Goal: Task Accomplishment & Management: Use online tool/utility

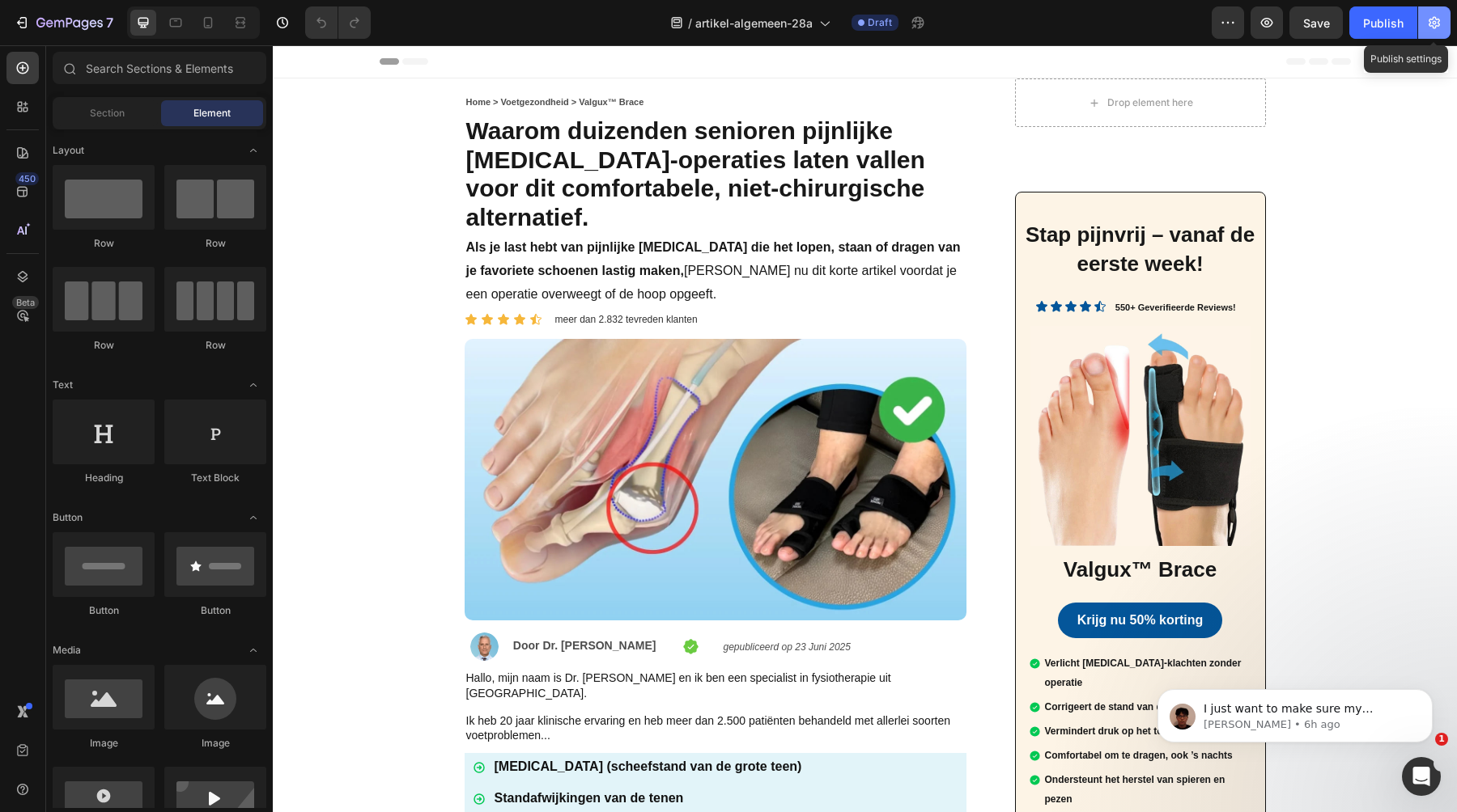
click at [1429, 23] on icon "button" at bounding box center [1434, 23] width 11 height 12
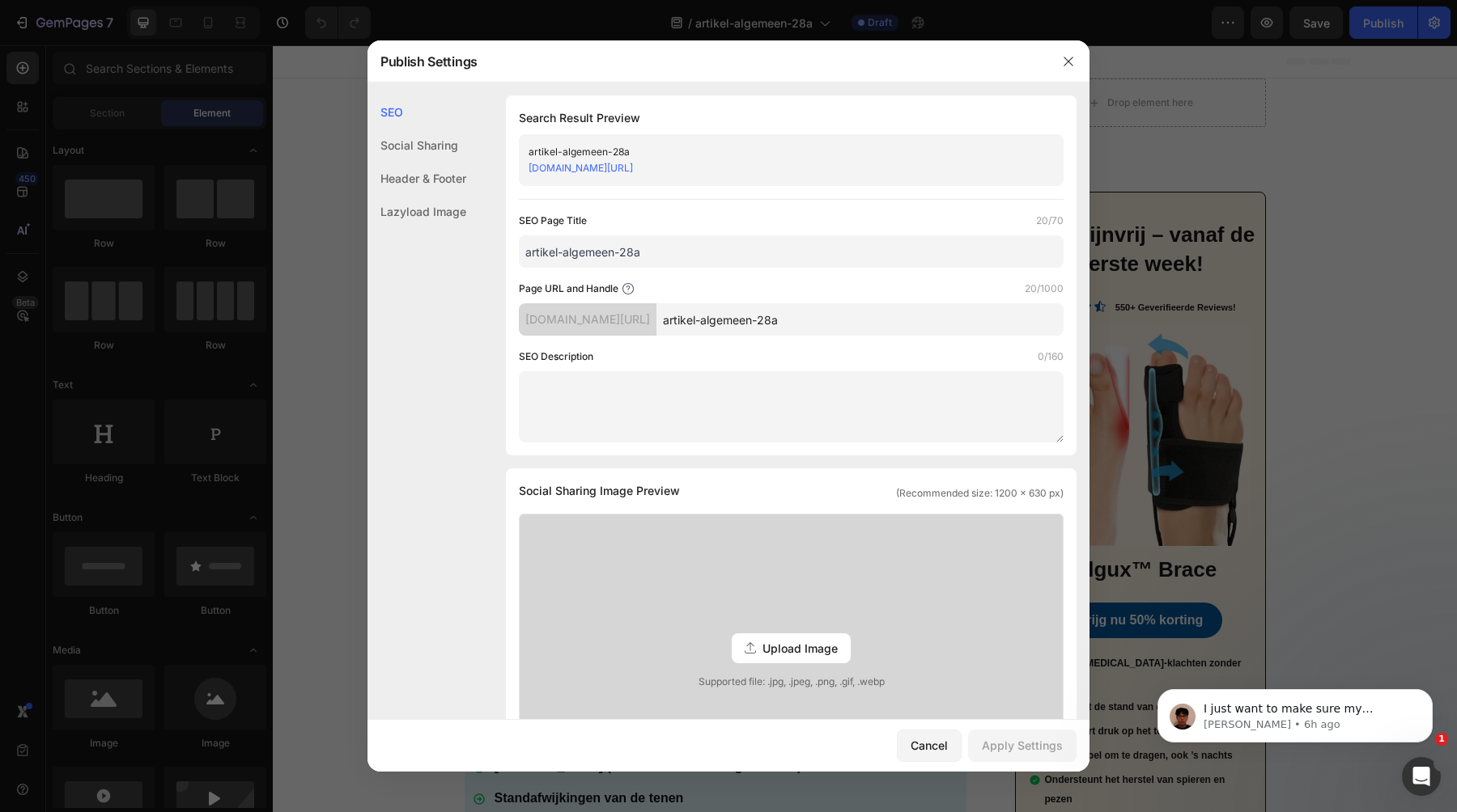
click at [563, 152] on div "artikel-algemeen-28a" at bounding box center [778, 152] width 499 height 16
click at [603, 249] on input "artikel-algemeen-28a" at bounding box center [791, 252] width 545 height 33
paste input "colo-generale-1"
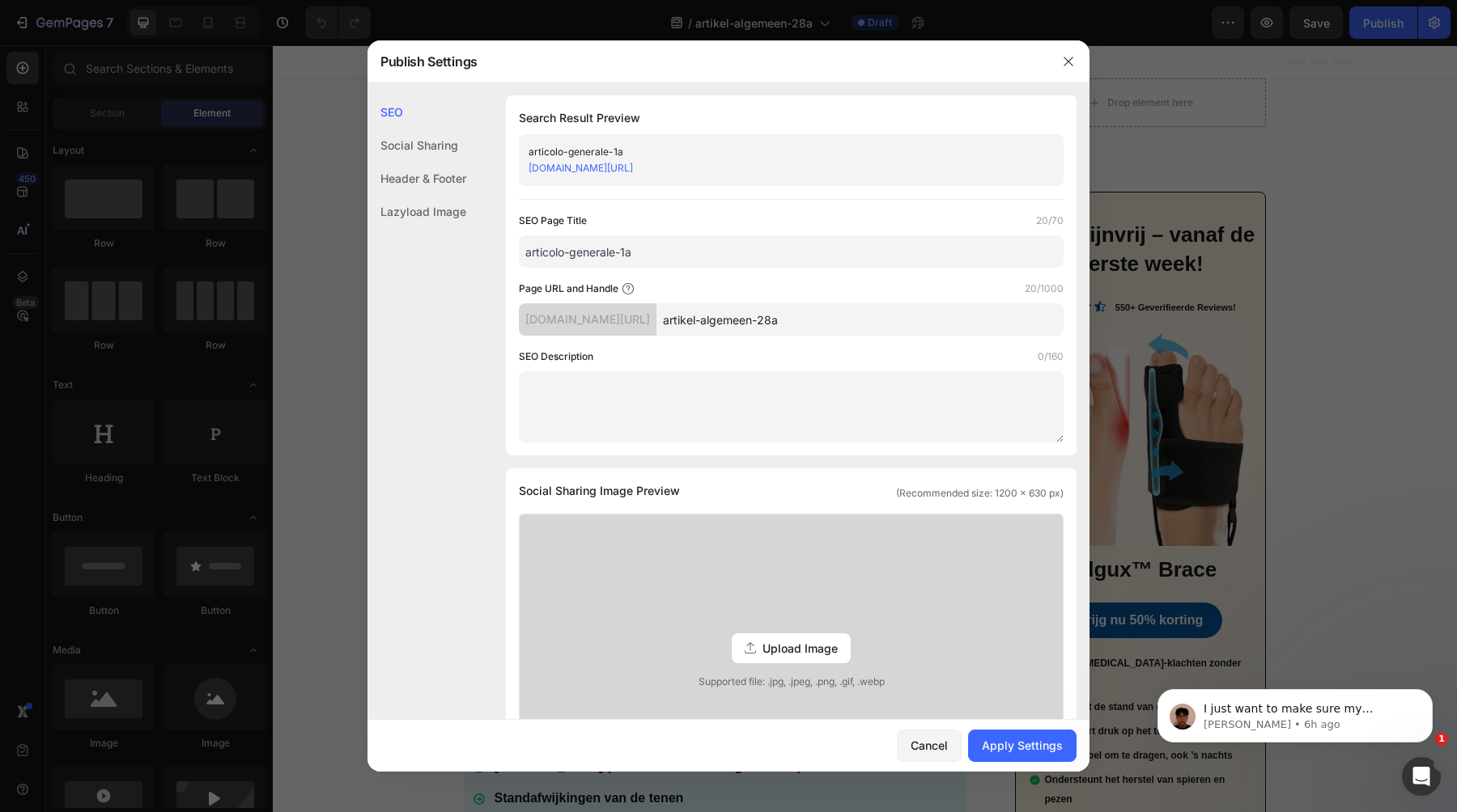
type input "articolo-generale-1a"
click at [797, 327] on input "artikel-algemeen-28a" at bounding box center [860, 320] width 407 height 33
paste input "colo-generale-1"
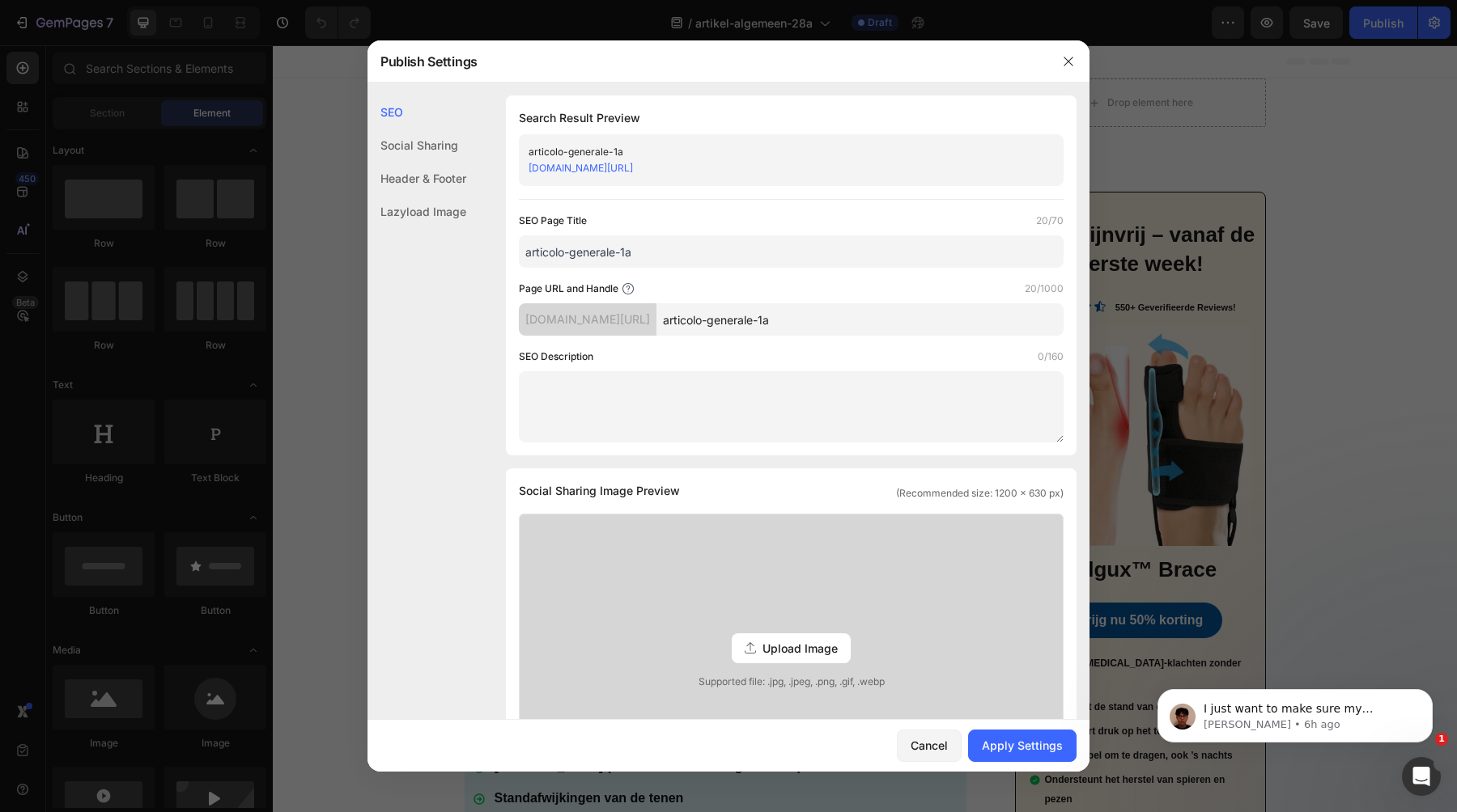
type input "articolo-generale-1a"
click at [802, 339] on div "SEO Page Title 20/70 articolo-generale-1a Page URL and Handle 20/1000 [DOMAIN_N…" at bounding box center [791, 328] width 545 height 230
click at [992, 742] on div "Apply Settings" at bounding box center [1022, 746] width 81 height 17
click at [926, 745] on div "Cancel" at bounding box center [929, 746] width 37 height 17
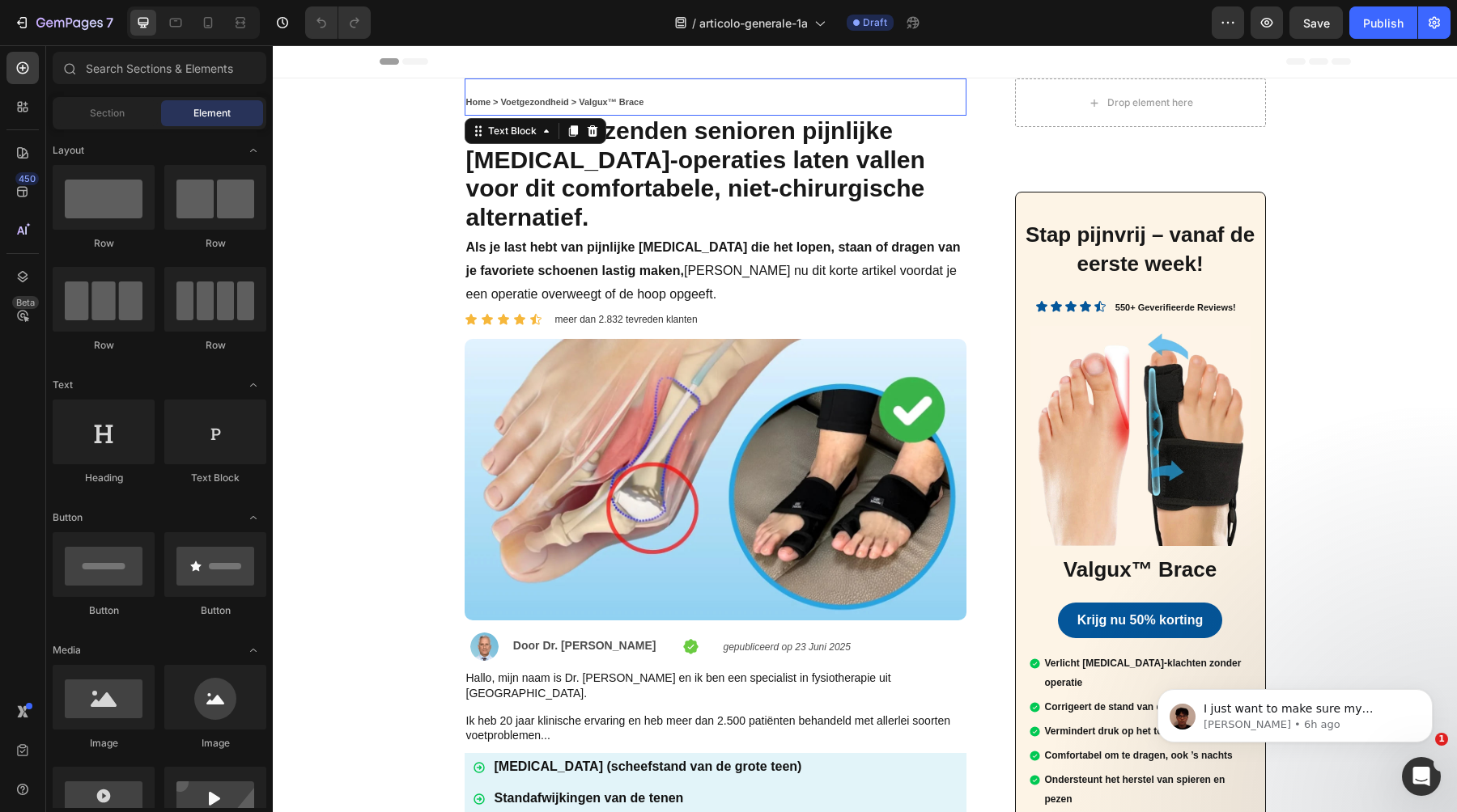
click at [571, 104] on strong "Home > Voetgezondheid > Valgux™ Brace" at bounding box center [555, 102] width 178 height 9
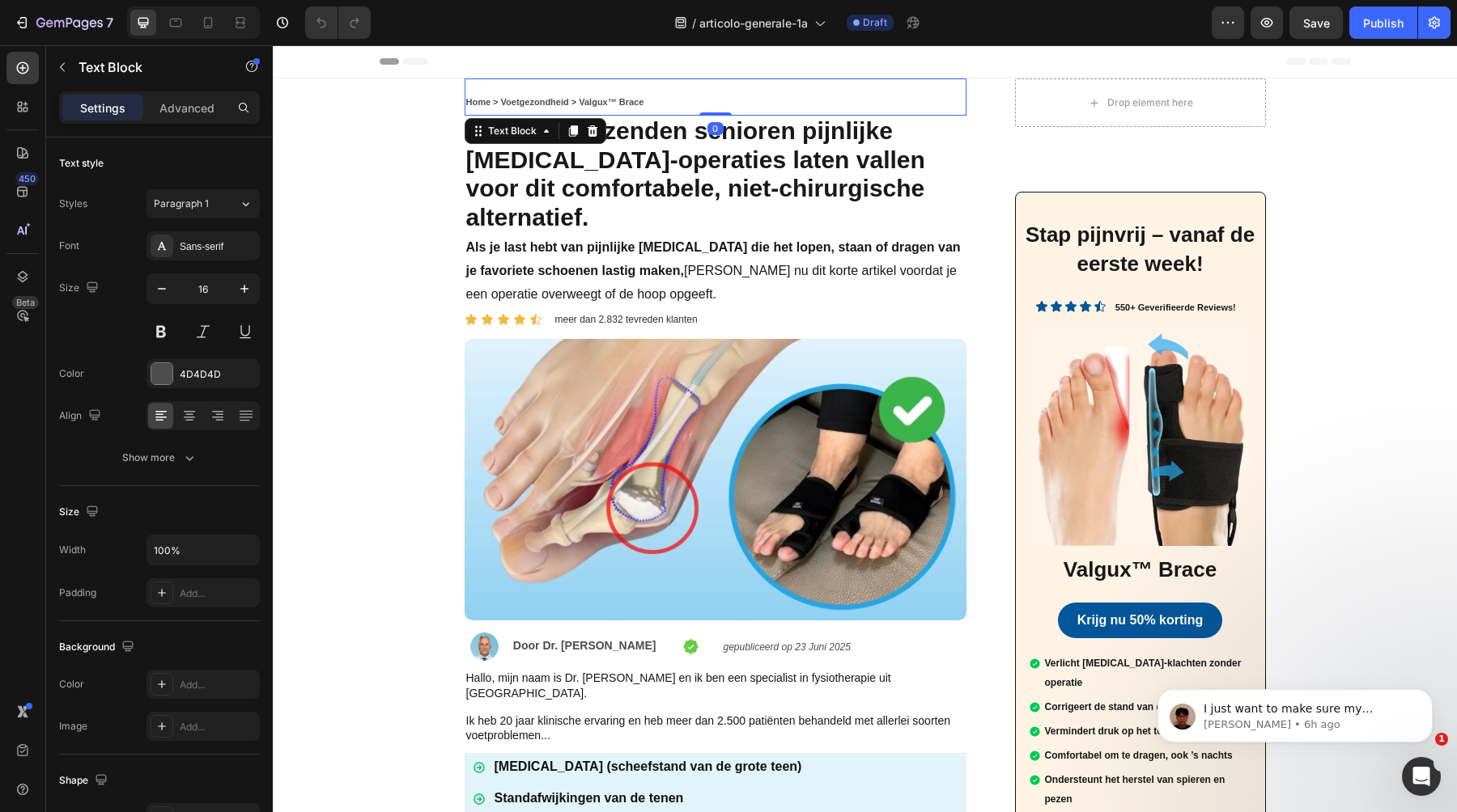
click at [564, 104] on strong "Home > Voetgezondheid > Valgux™ Brace" at bounding box center [555, 102] width 178 height 9
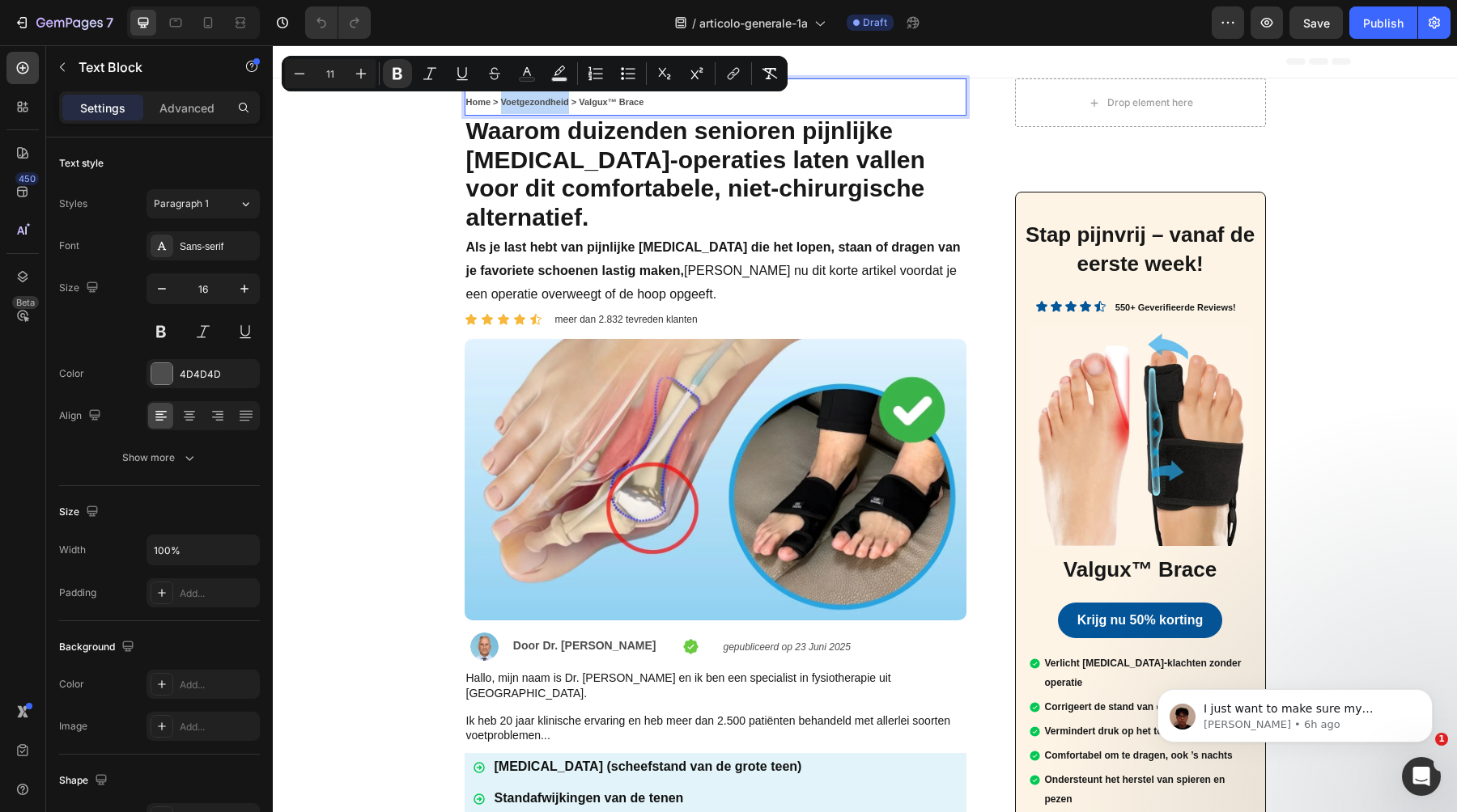
click at [564, 104] on strong "Home > Voetgezondheid > Valgux™ Brace" at bounding box center [555, 102] width 178 height 9
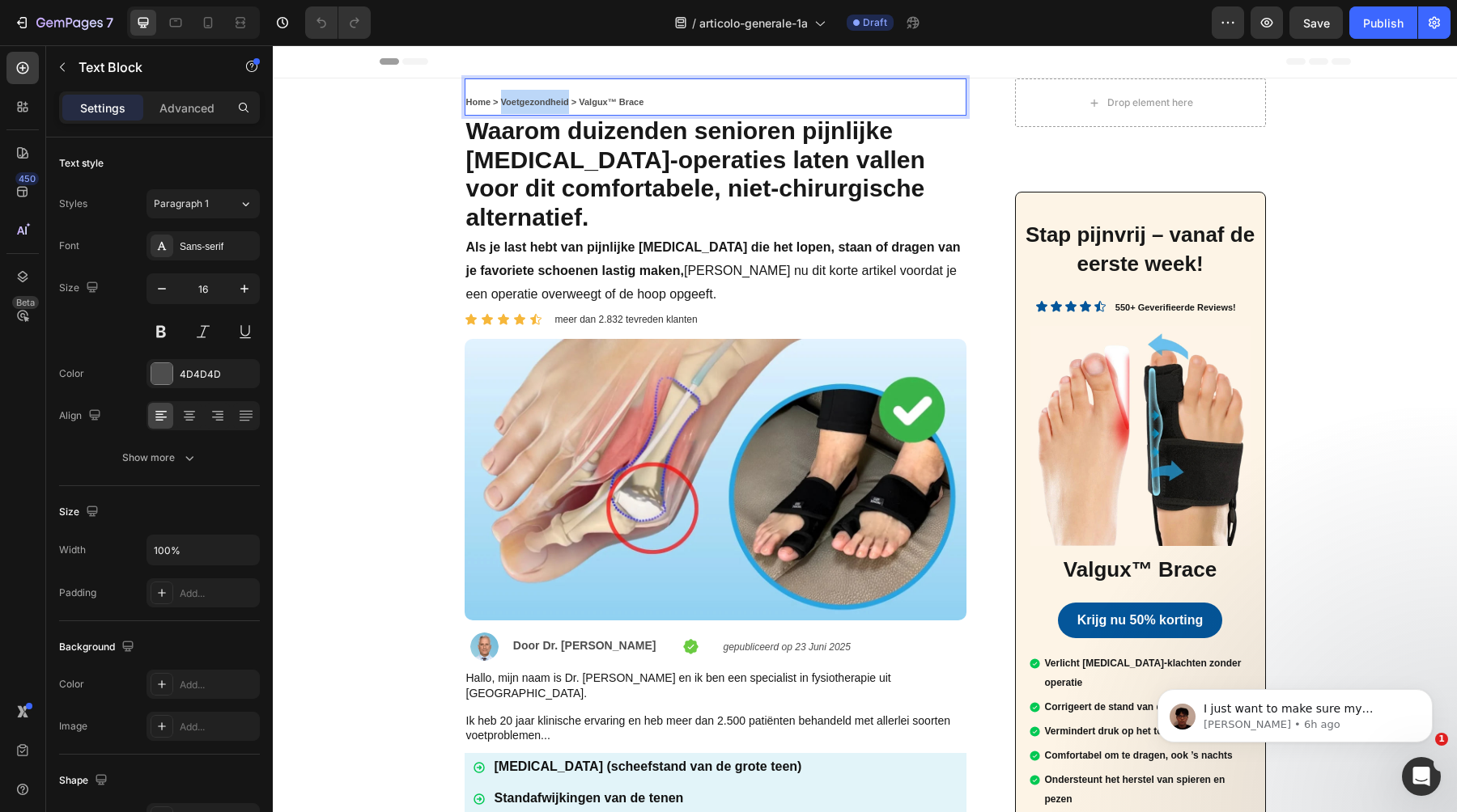
click at [564, 104] on strong "Home > Voetgezondheid > Valgux™ Brace" at bounding box center [555, 102] width 178 height 9
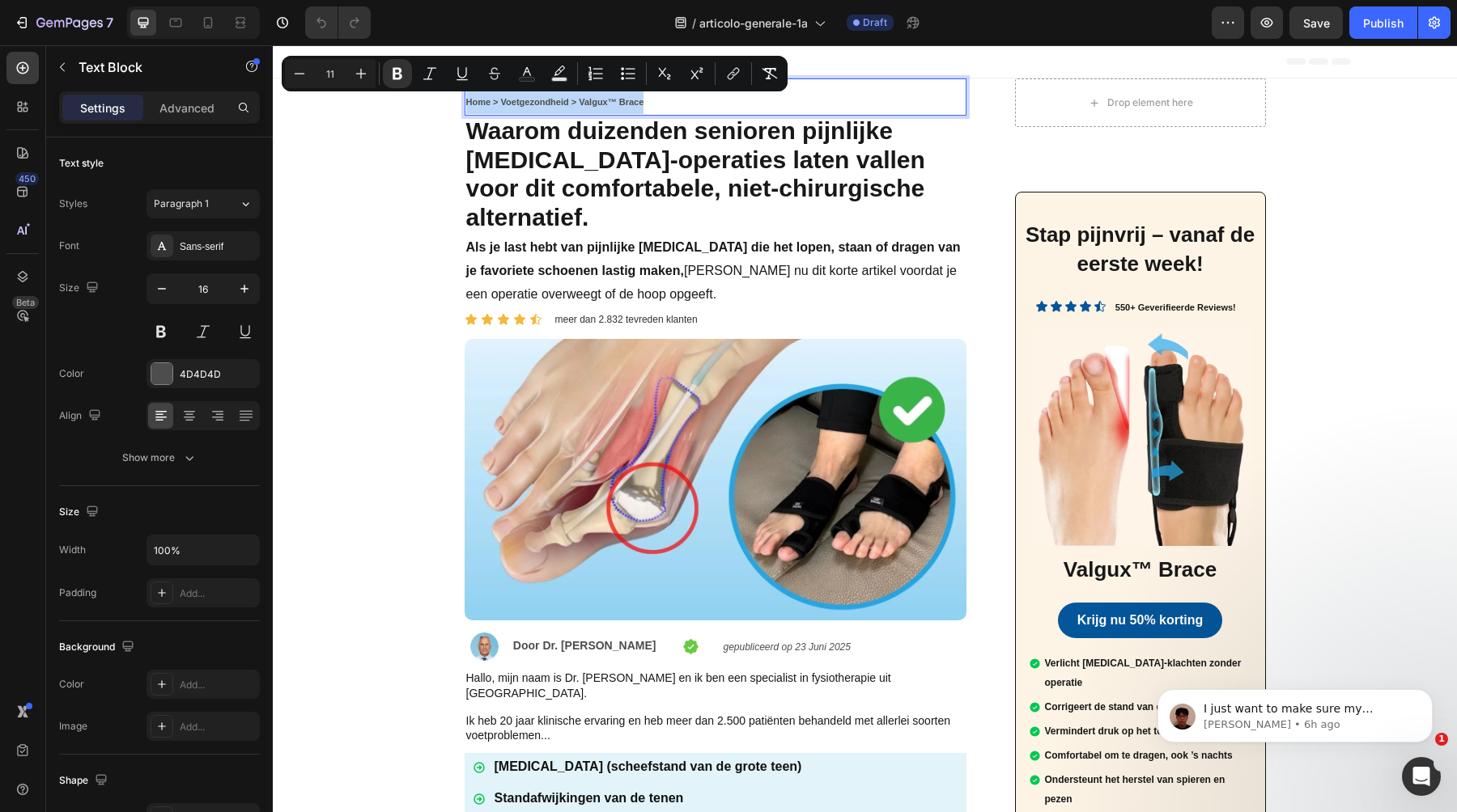
click at [564, 104] on strong "Home > Voetgezondheid > Valgux™ Brace" at bounding box center [555, 102] width 178 height 9
copy strong "Home > Voetgezondheid > Valgux™ Brace"
click at [603, 94] on p "Home > Voetgezondheid > Valgux™ Brace" at bounding box center [716, 102] width 499 height 24
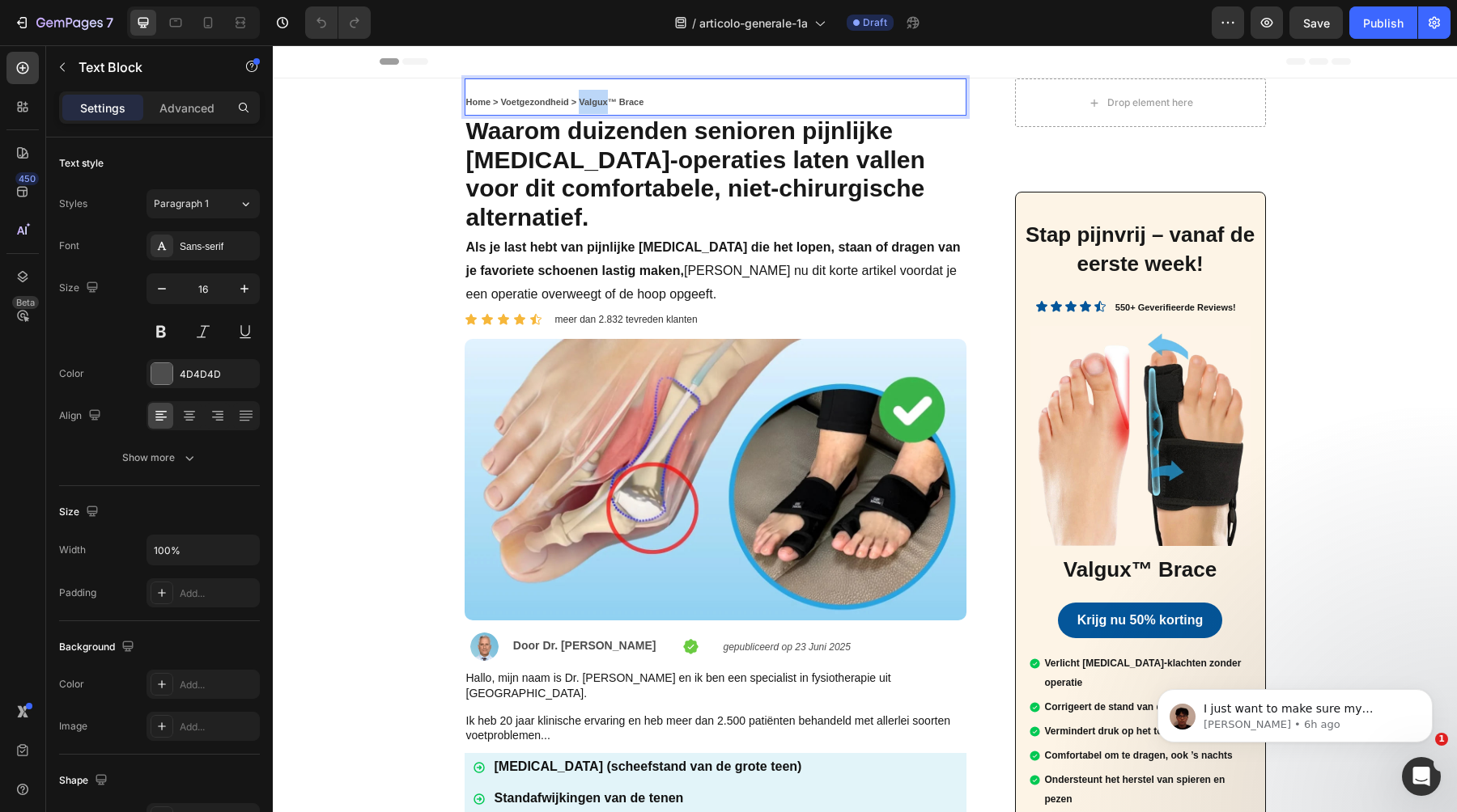
click at [603, 94] on p "Home > Voetgezondheid > Valgux™ Brace" at bounding box center [716, 102] width 499 height 24
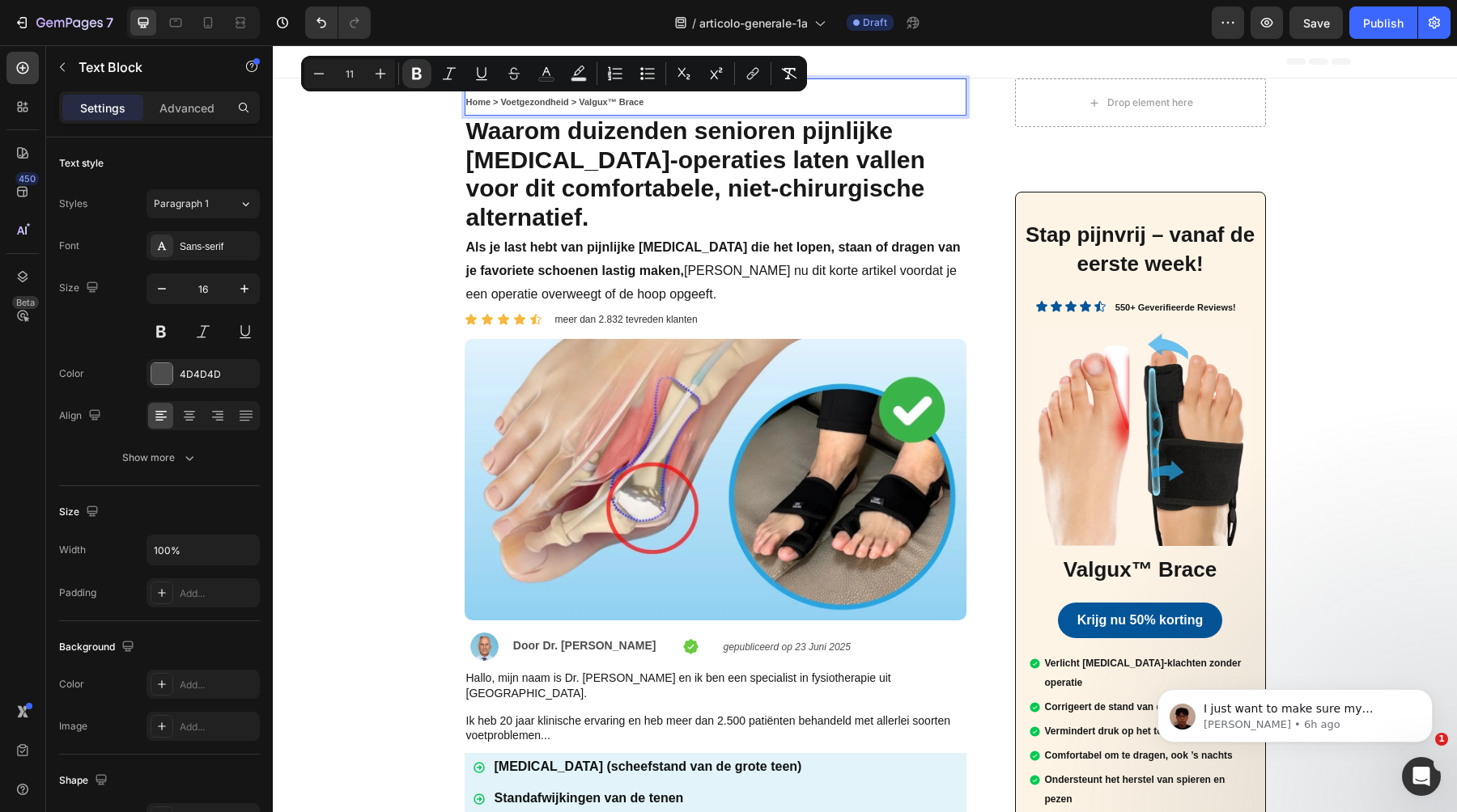
click at [652, 98] on p "Home > Voetgezondheid > Valgux™ Brace" at bounding box center [716, 102] width 499 height 24
click at [583, 93] on p "Home > Voetgezondheid > Valgux™ Brace" at bounding box center [716, 102] width 499 height 24
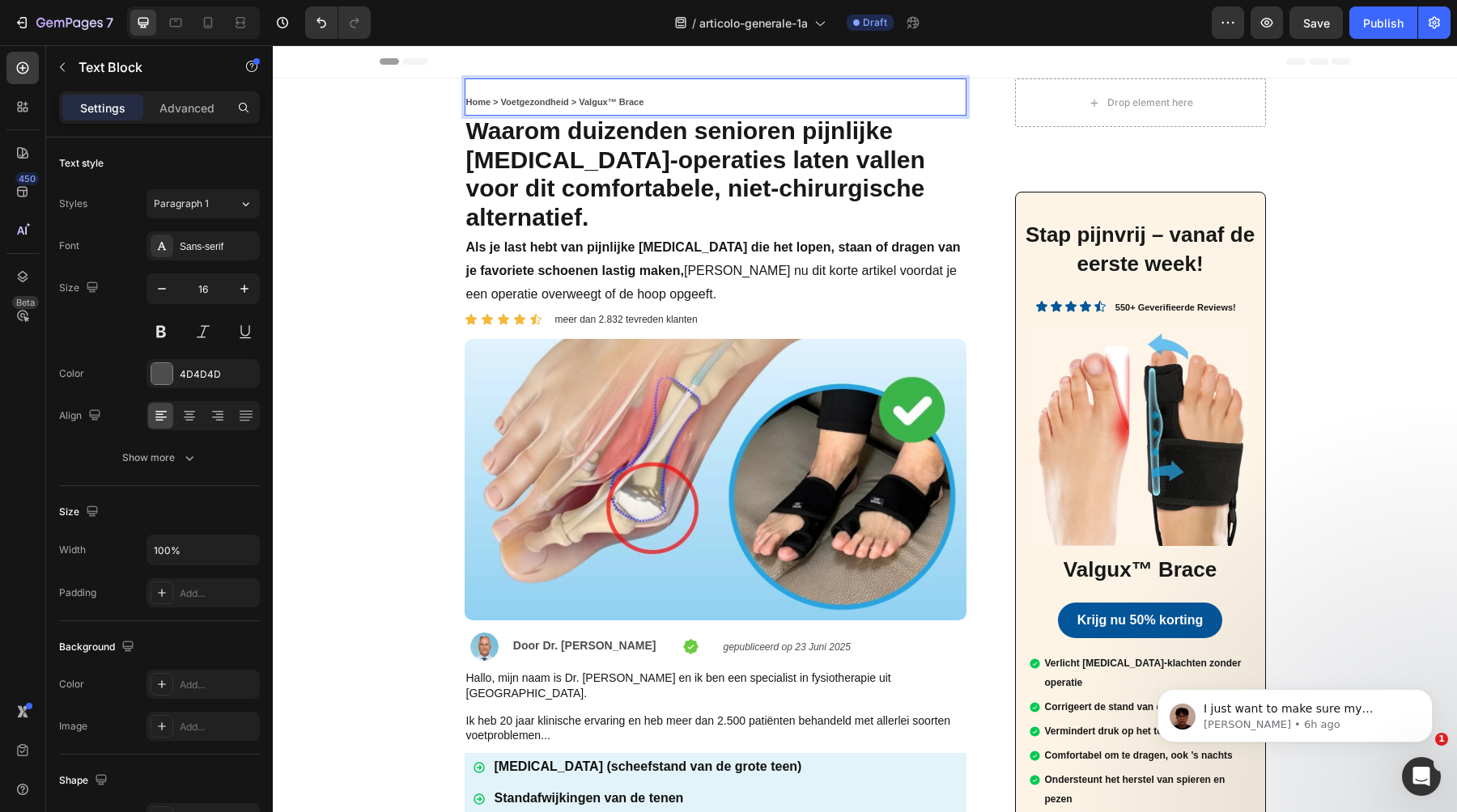
click at [580, 100] on strong "Home > Voetgezondheid > Valgux™ Brace" at bounding box center [555, 102] width 178 height 9
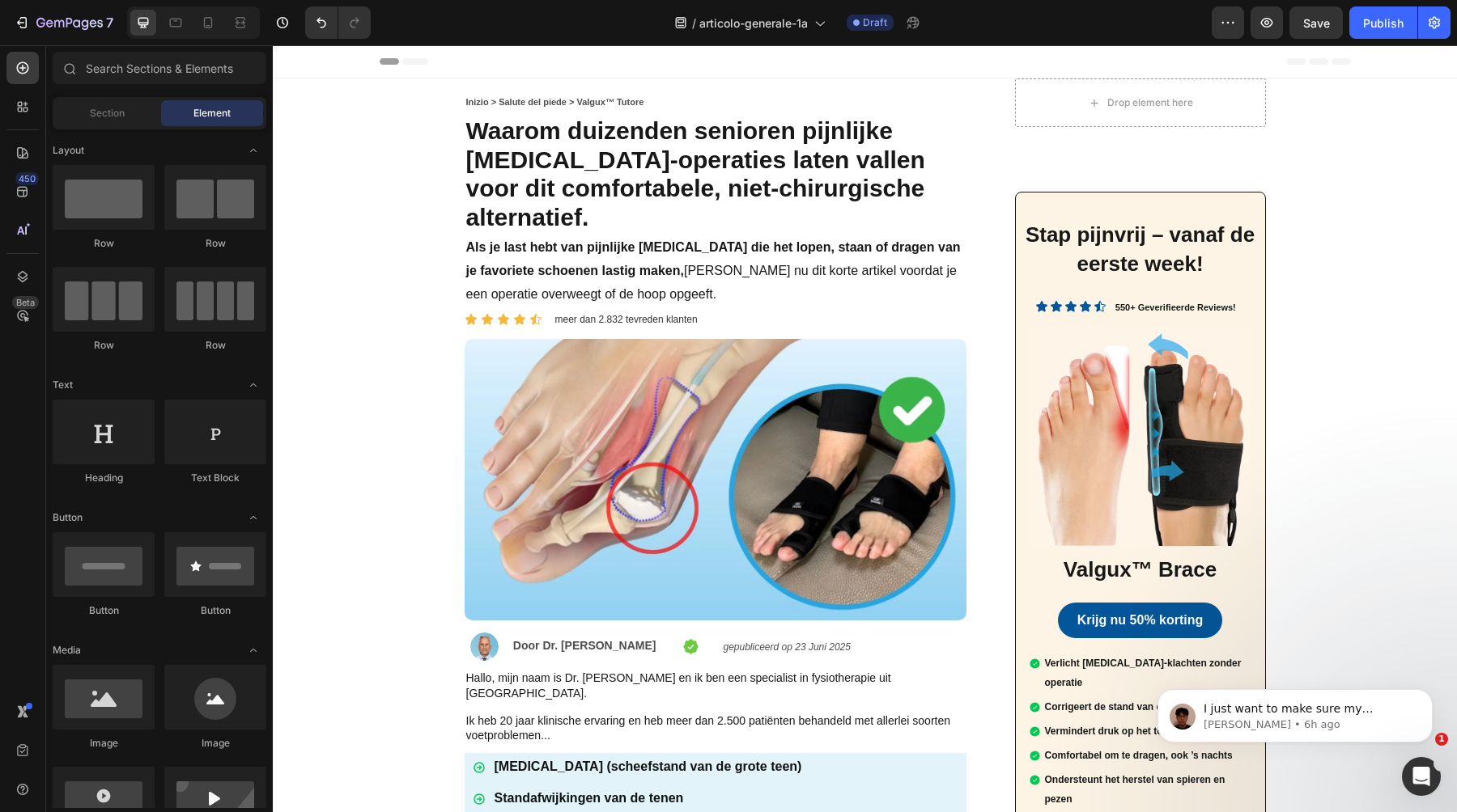
click at [585, 173] on strong "Waarom duizenden senioren pijnlijke [MEDICAL_DATA]-operaties laten vallen voor …" at bounding box center [696, 173] width 459 height 113
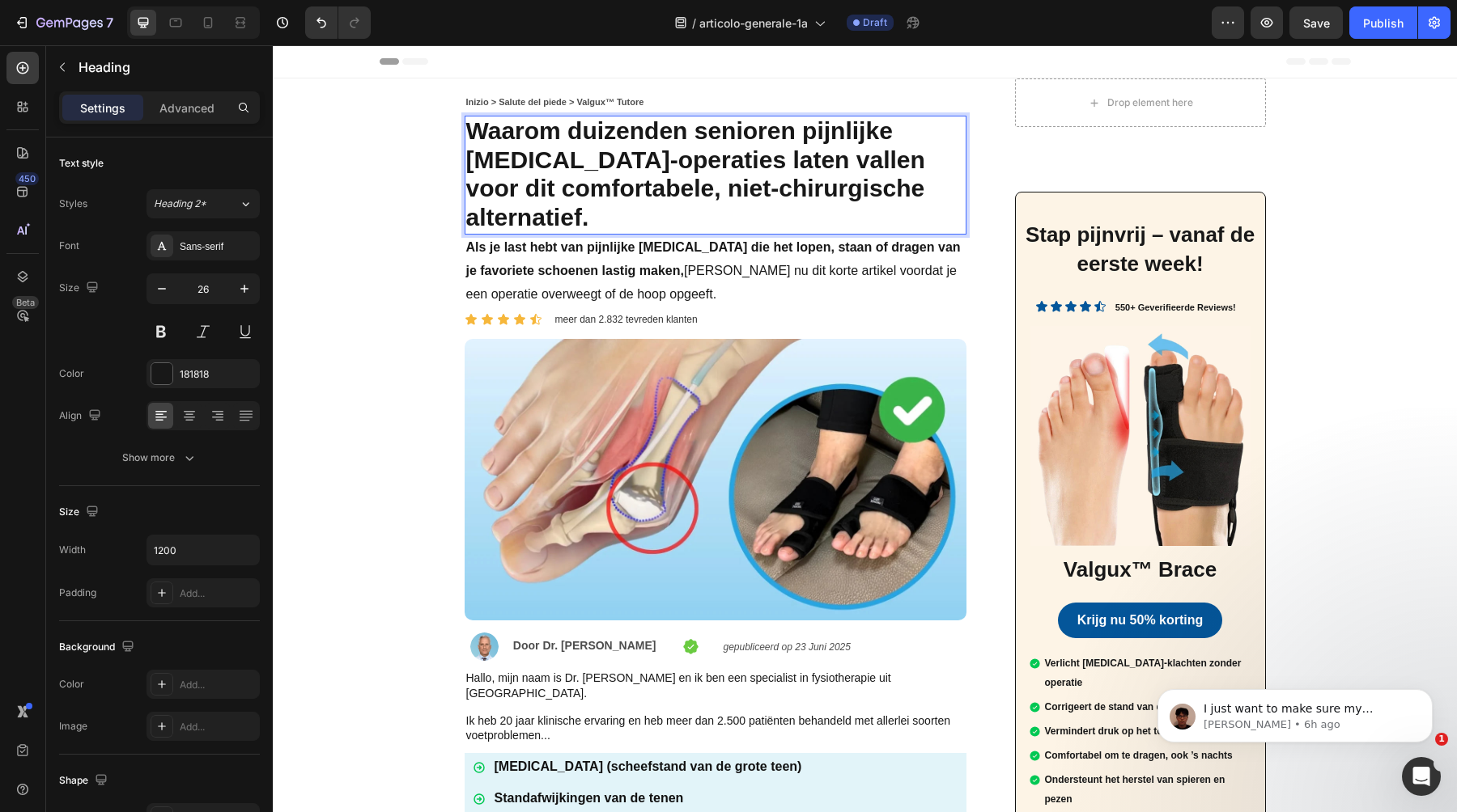
click at [593, 175] on strong "Waarom duizenden senioren pijnlijke [MEDICAL_DATA]-operaties laten vallen voor …" at bounding box center [696, 173] width 459 height 113
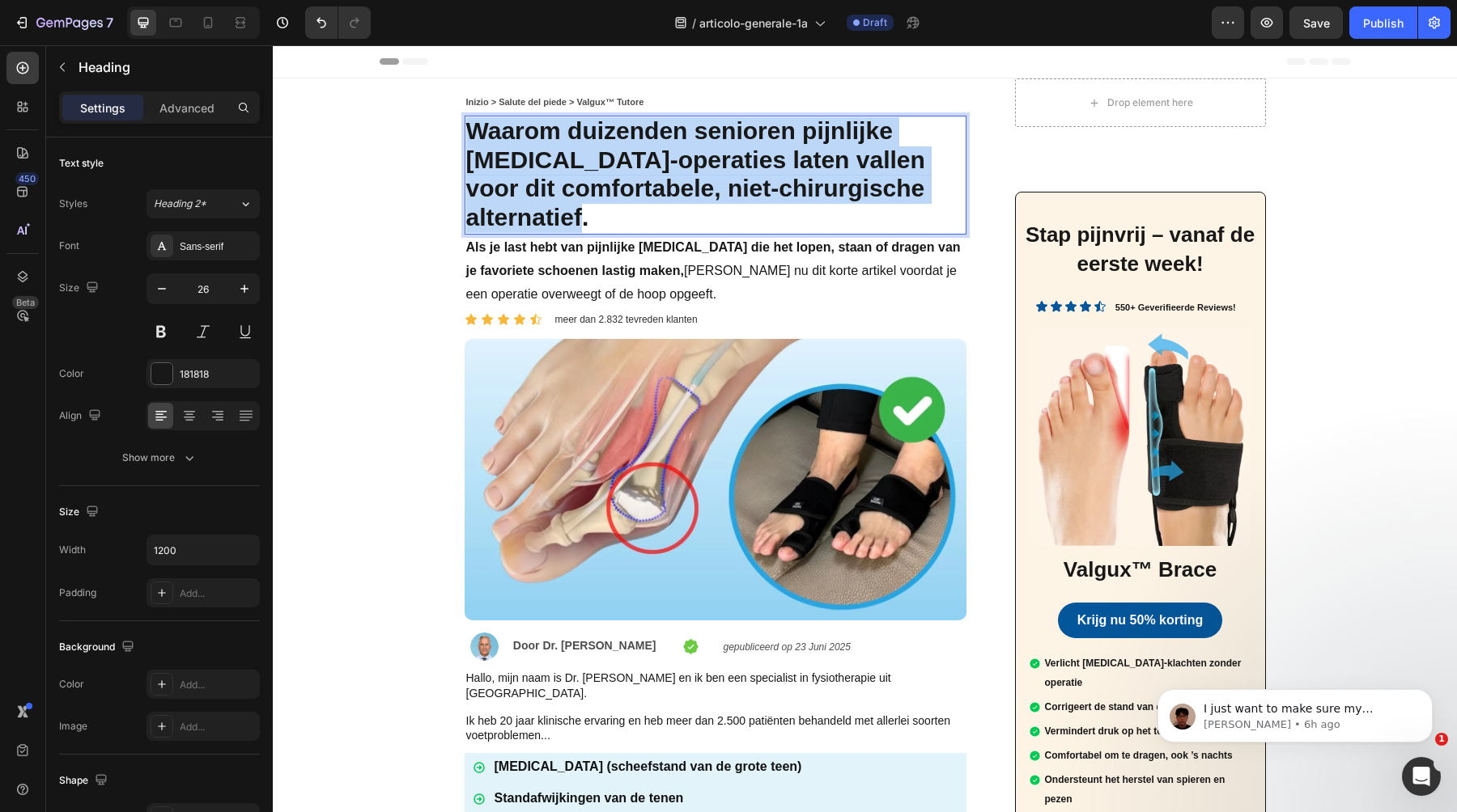
click at [593, 175] on strong "Waarom duizenden senioren pijnlijke [MEDICAL_DATA]-operaties laten vallen voor …" at bounding box center [696, 173] width 459 height 113
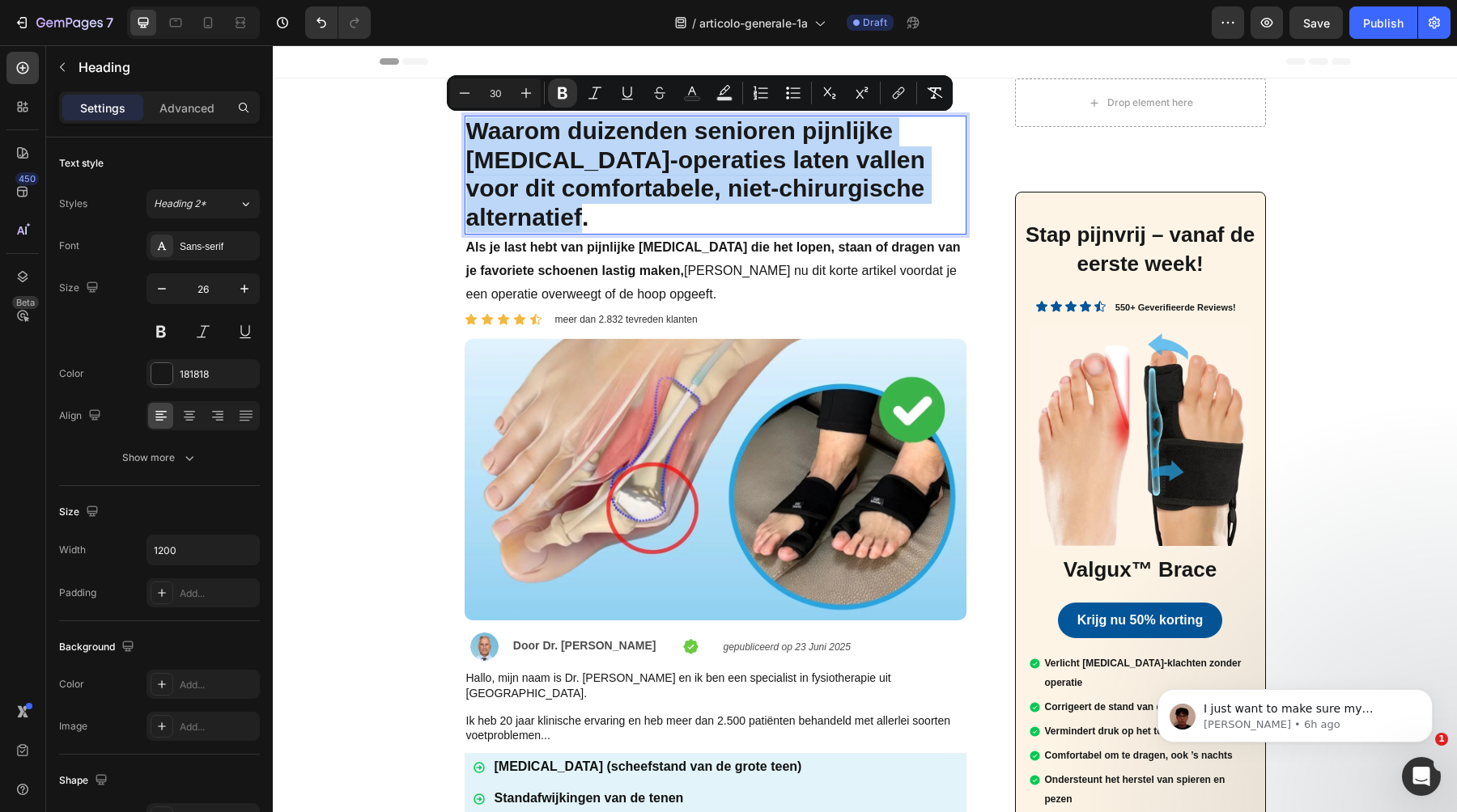
copy strong "Waarom duizenden senioren pijnlijke [MEDICAL_DATA]-operaties laten vallen voor …"
click at [753, 204] on p "Waarom duizenden senioren pijnlijke [MEDICAL_DATA]-operaties laten vallen voor …" at bounding box center [716, 175] width 499 height 116
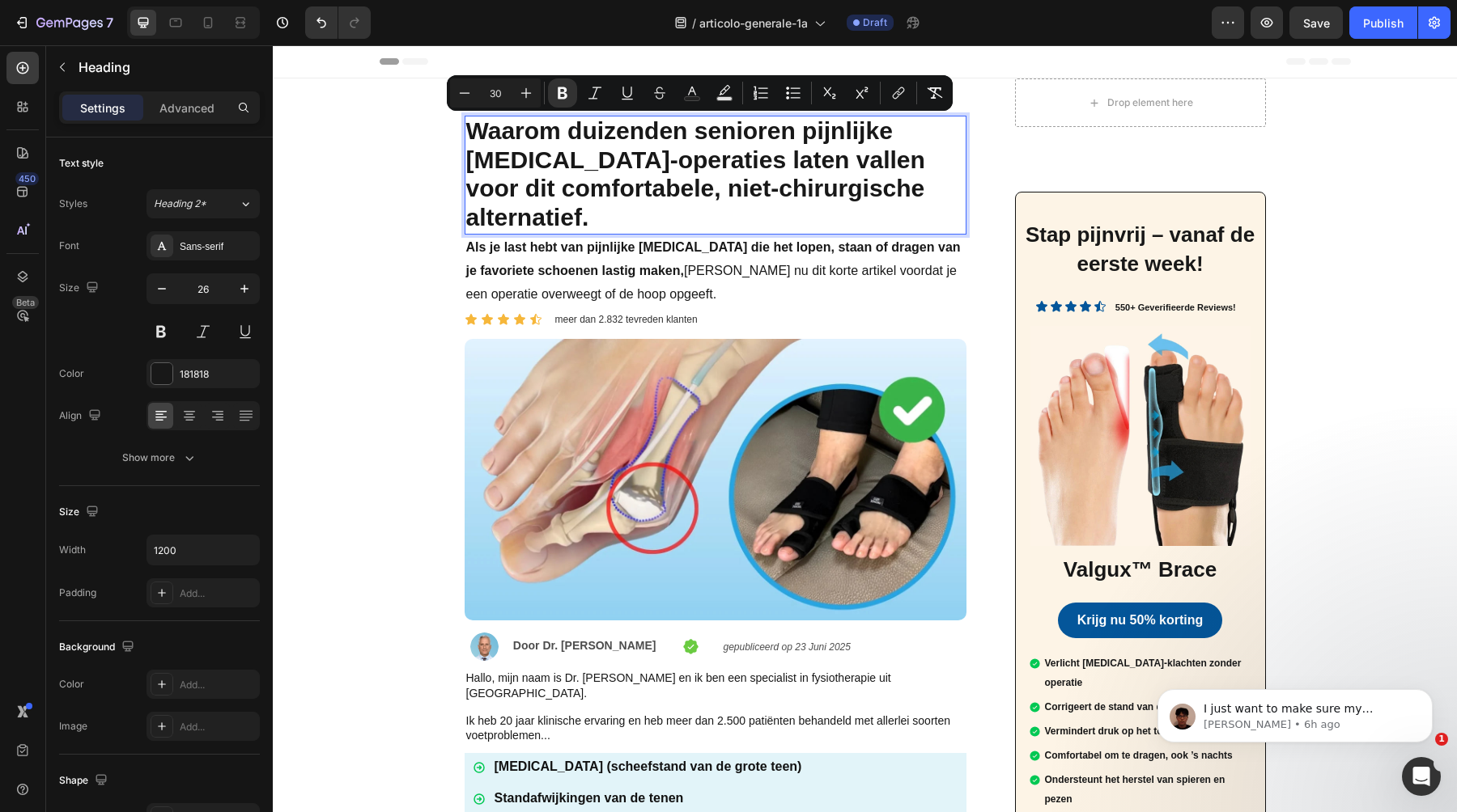
click at [753, 204] on p "Waarom duizenden senioren pijnlijke [MEDICAL_DATA]-operaties laten vallen voor …" at bounding box center [716, 175] width 499 height 116
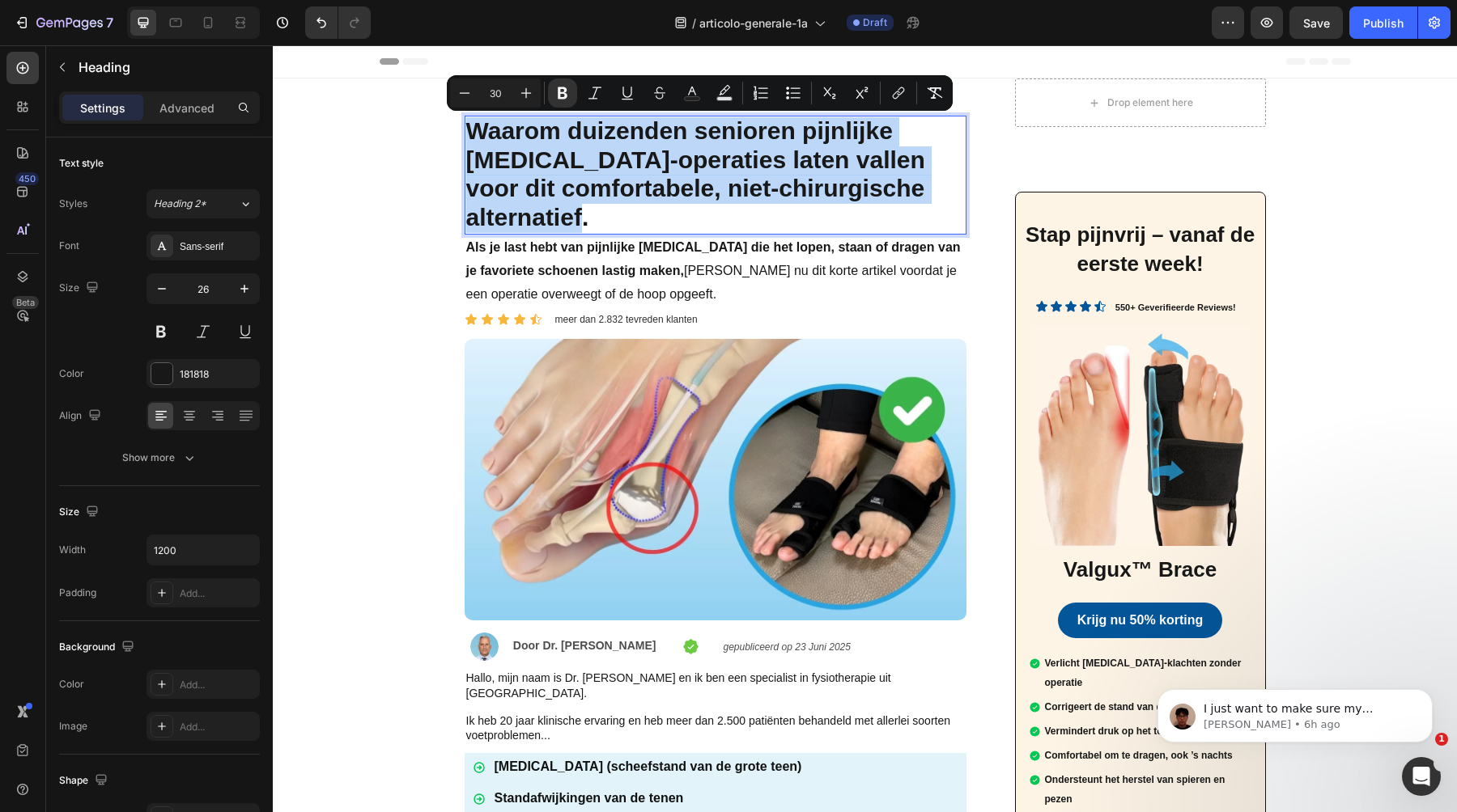
click at [753, 204] on p "Waarom duizenden senioren pijnlijke [MEDICAL_DATA]-operaties laten vallen voor …" at bounding box center [716, 175] width 499 height 116
click at [614, 177] on strong "Waarom duizenden senioren pijnlijke [MEDICAL_DATA]-operaties laten vallen voor …" at bounding box center [696, 173] width 459 height 113
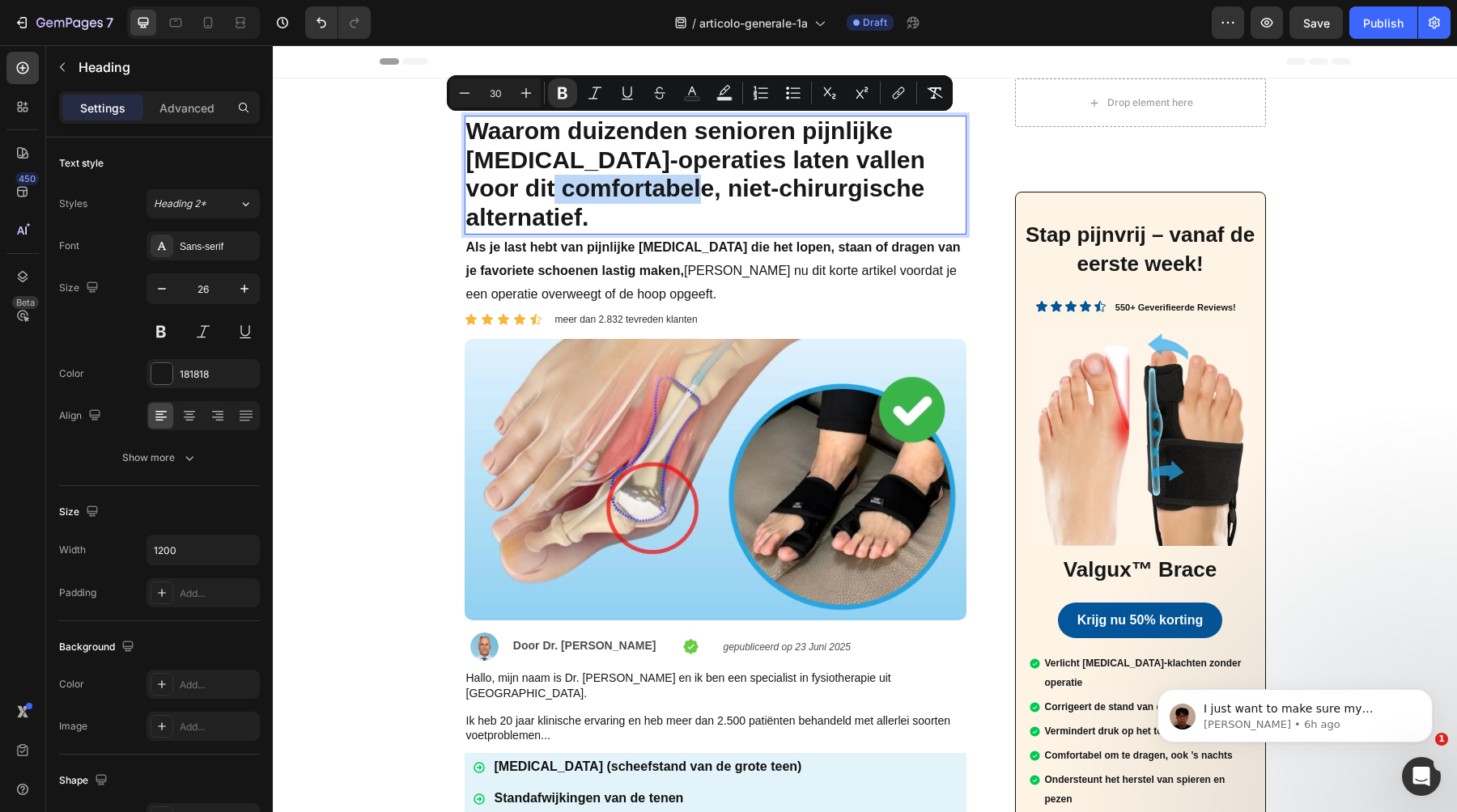
click at [614, 177] on strong "Waarom duizenden senioren pijnlijke [MEDICAL_DATA]-operaties laten vallen voor …" at bounding box center [696, 173] width 459 height 113
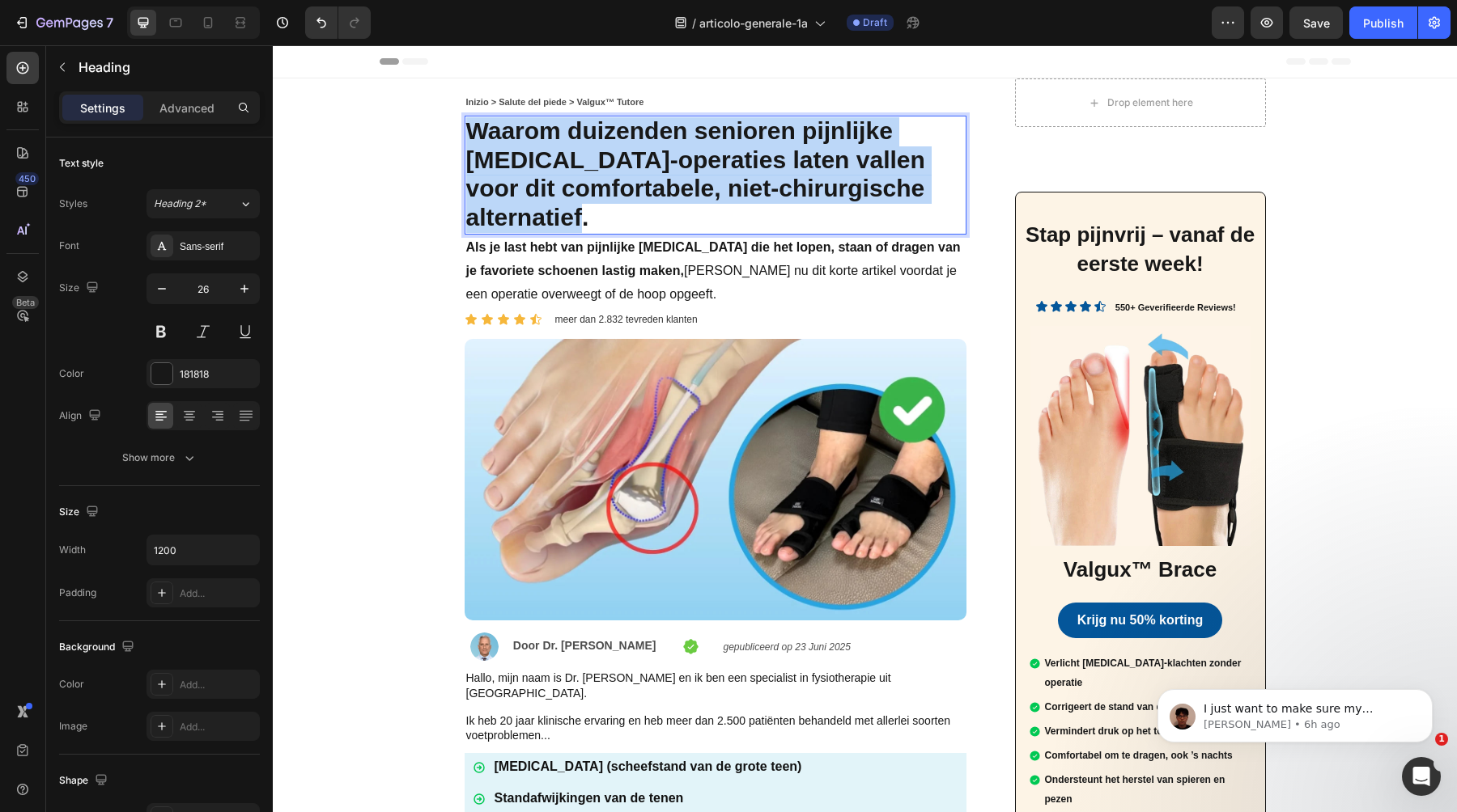
click at [614, 177] on strong "Waarom duizenden senioren pijnlijke [MEDICAL_DATA]-operaties laten vallen voor …" at bounding box center [696, 173] width 459 height 113
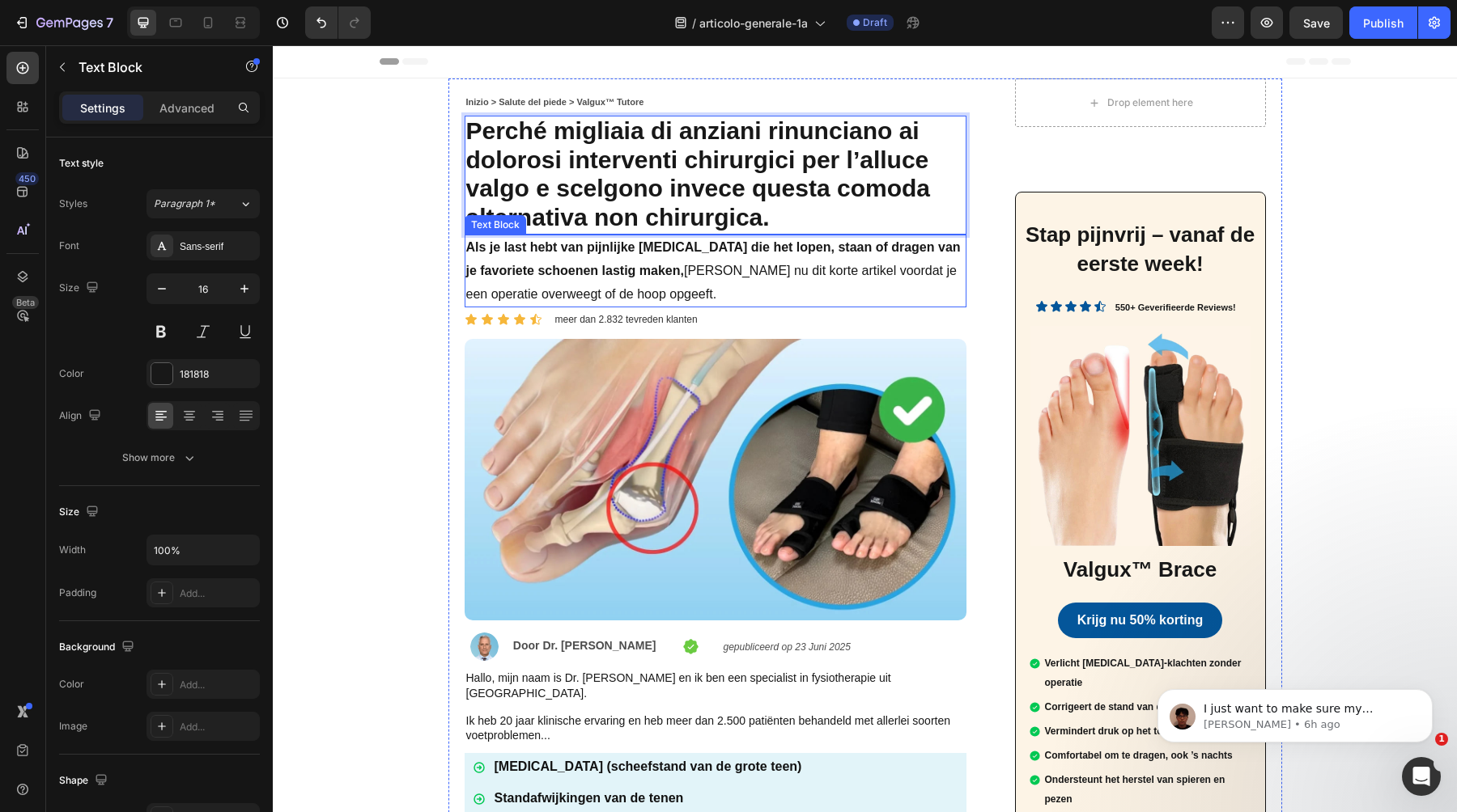
click at [560, 265] on strong "Als je last hebt van pijnlijke [MEDICAL_DATA] die het lopen, staan of dragen va…" at bounding box center [713, 258] width 495 height 37
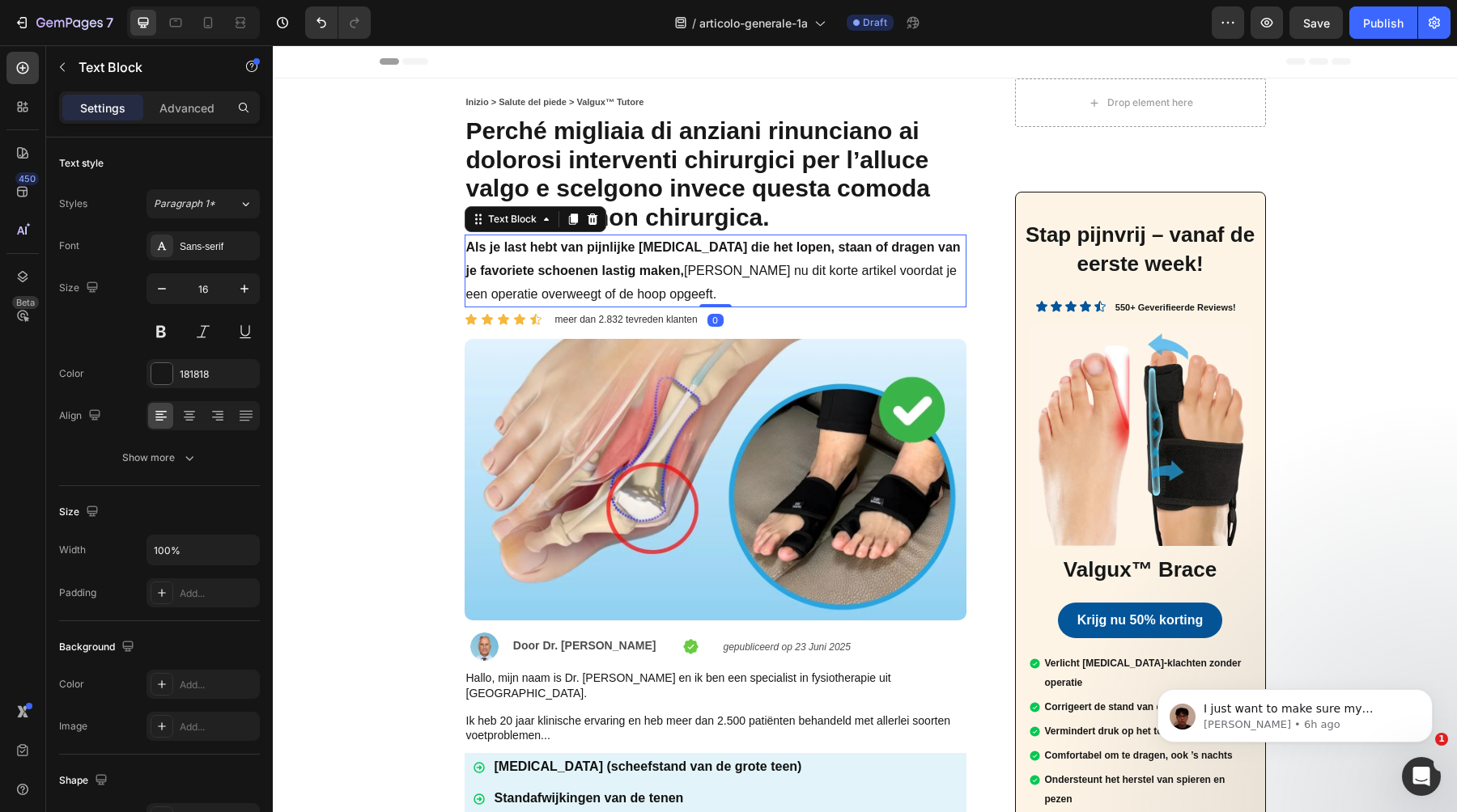
click at [600, 265] on strong "Als je last hebt van pijnlijke [MEDICAL_DATA] die het lopen, staan of dragen va…" at bounding box center [713, 258] width 495 height 37
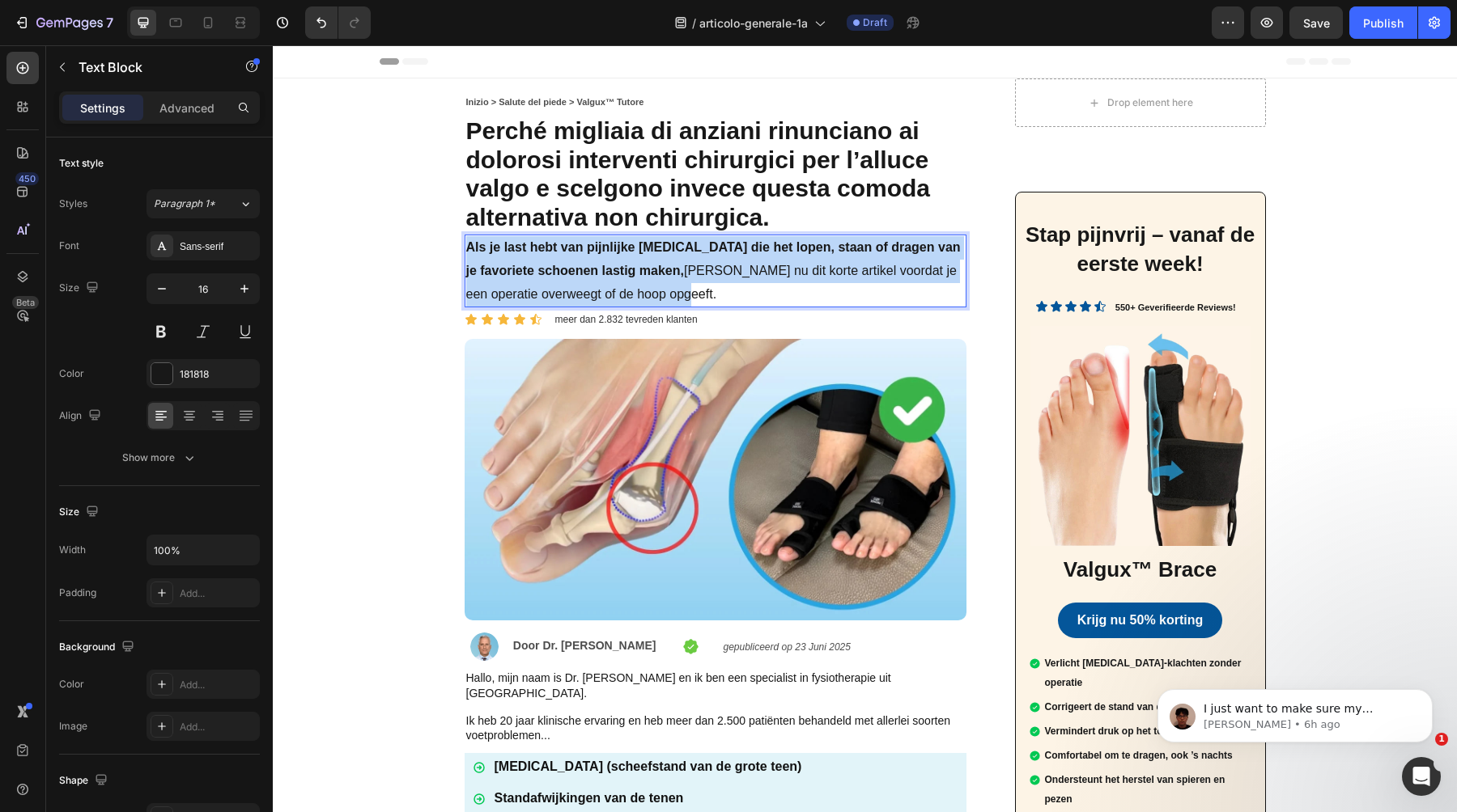
click at [600, 265] on strong "Als je last hebt van pijnlijke [MEDICAL_DATA] die het lopen, staan of dragen va…" at bounding box center [713, 258] width 495 height 37
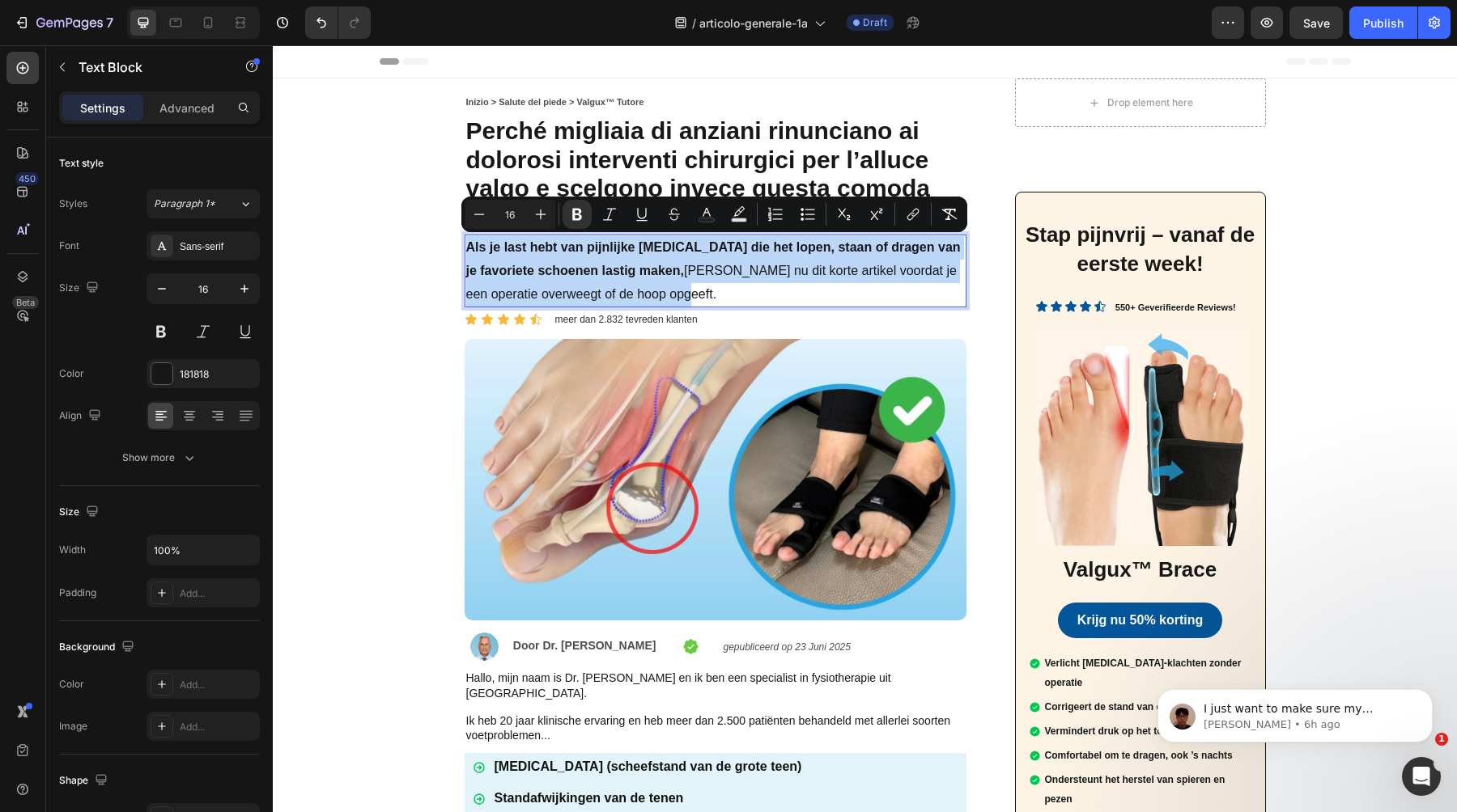
copy span "Als je last hebt van pijnlijke [MEDICAL_DATA] die het lopen, staan of dragen va…"
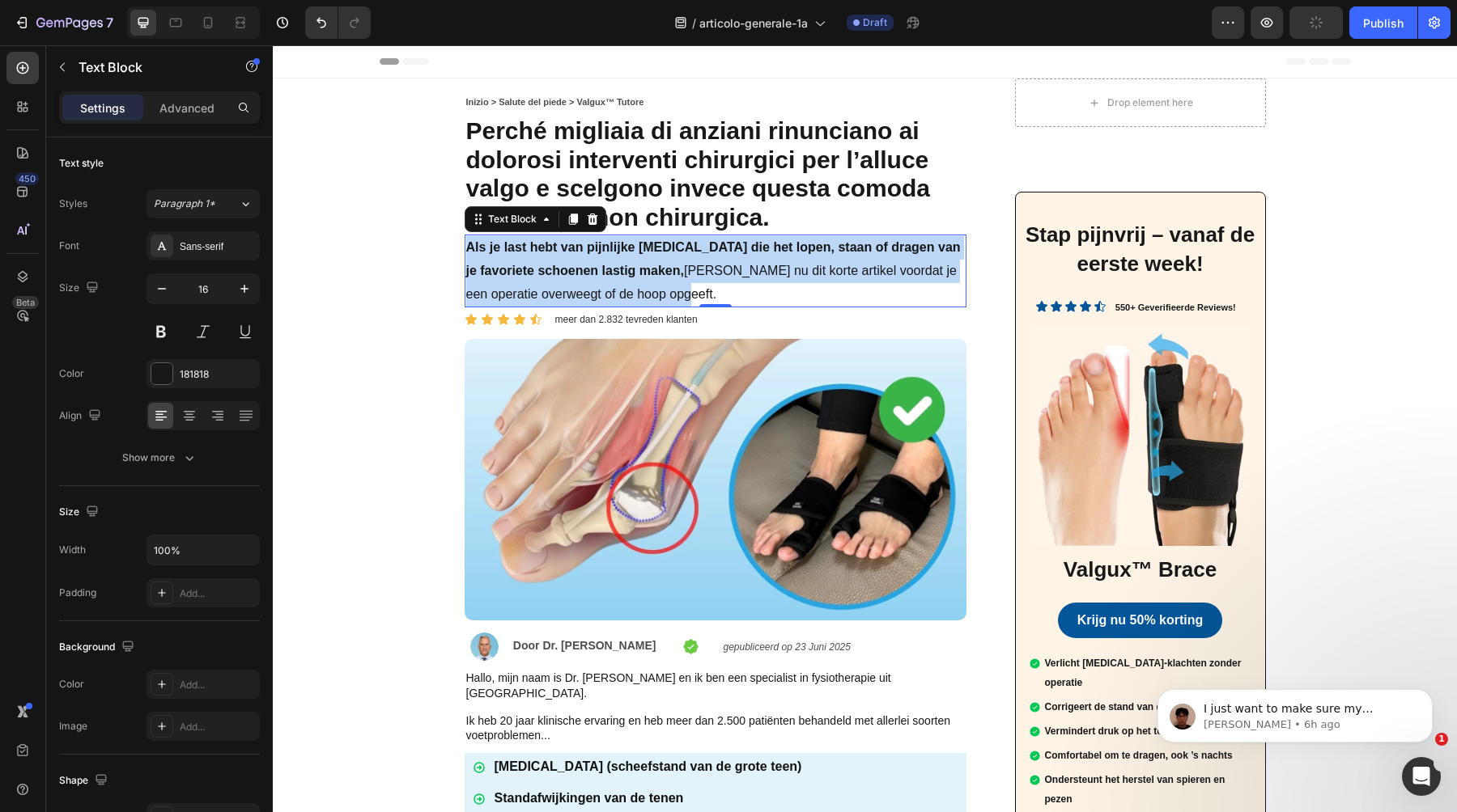
click at [730, 286] on p "Als je last hebt van pijnlijke [MEDICAL_DATA] die het lopen, staan of dragen va…" at bounding box center [716, 271] width 499 height 70
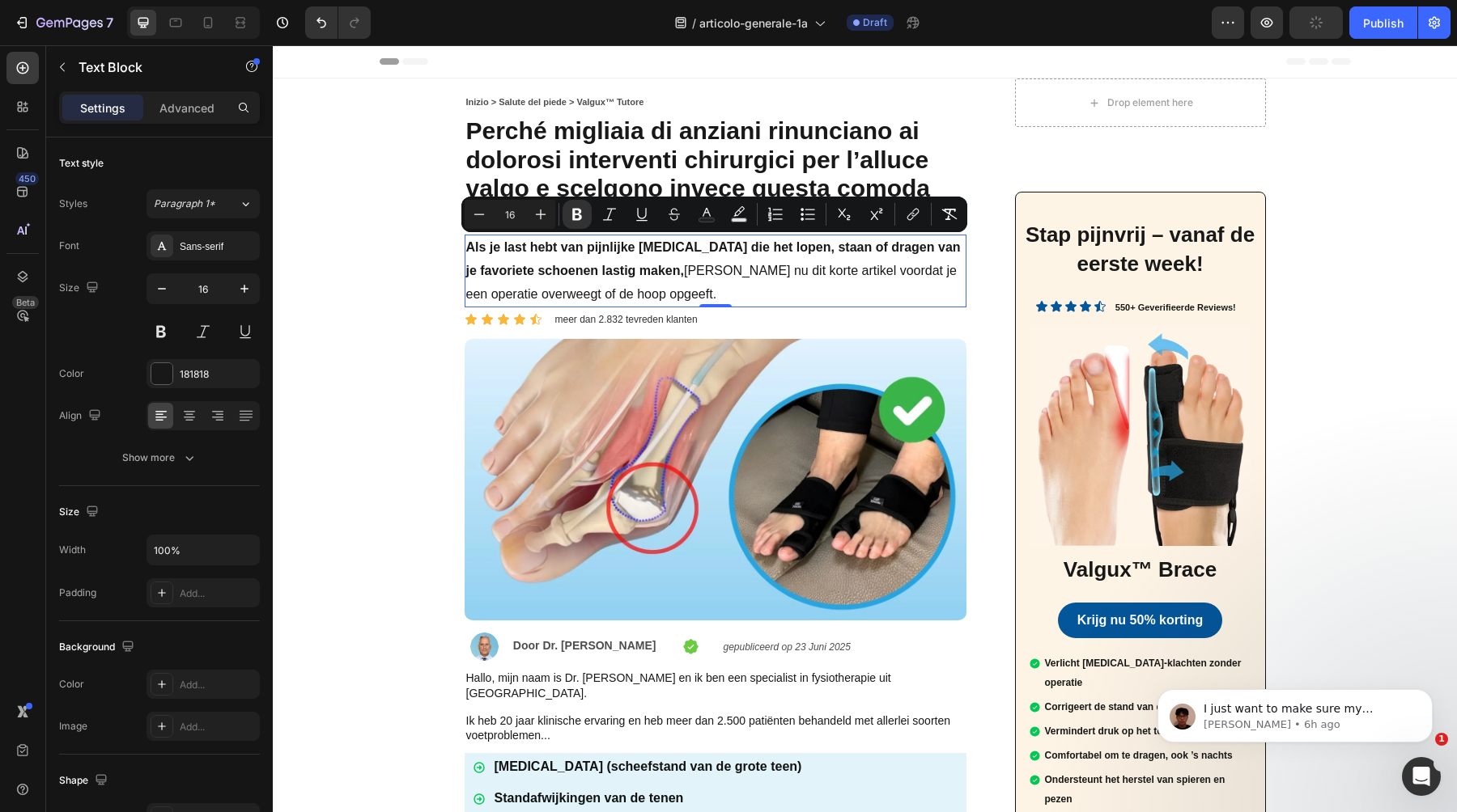
click at [730, 286] on p "Als je last hebt van pijnlijke [MEDICAL_DATA] die het lopen, staan of dragen va…" at bounding box center [716, 271] width 499 height 70
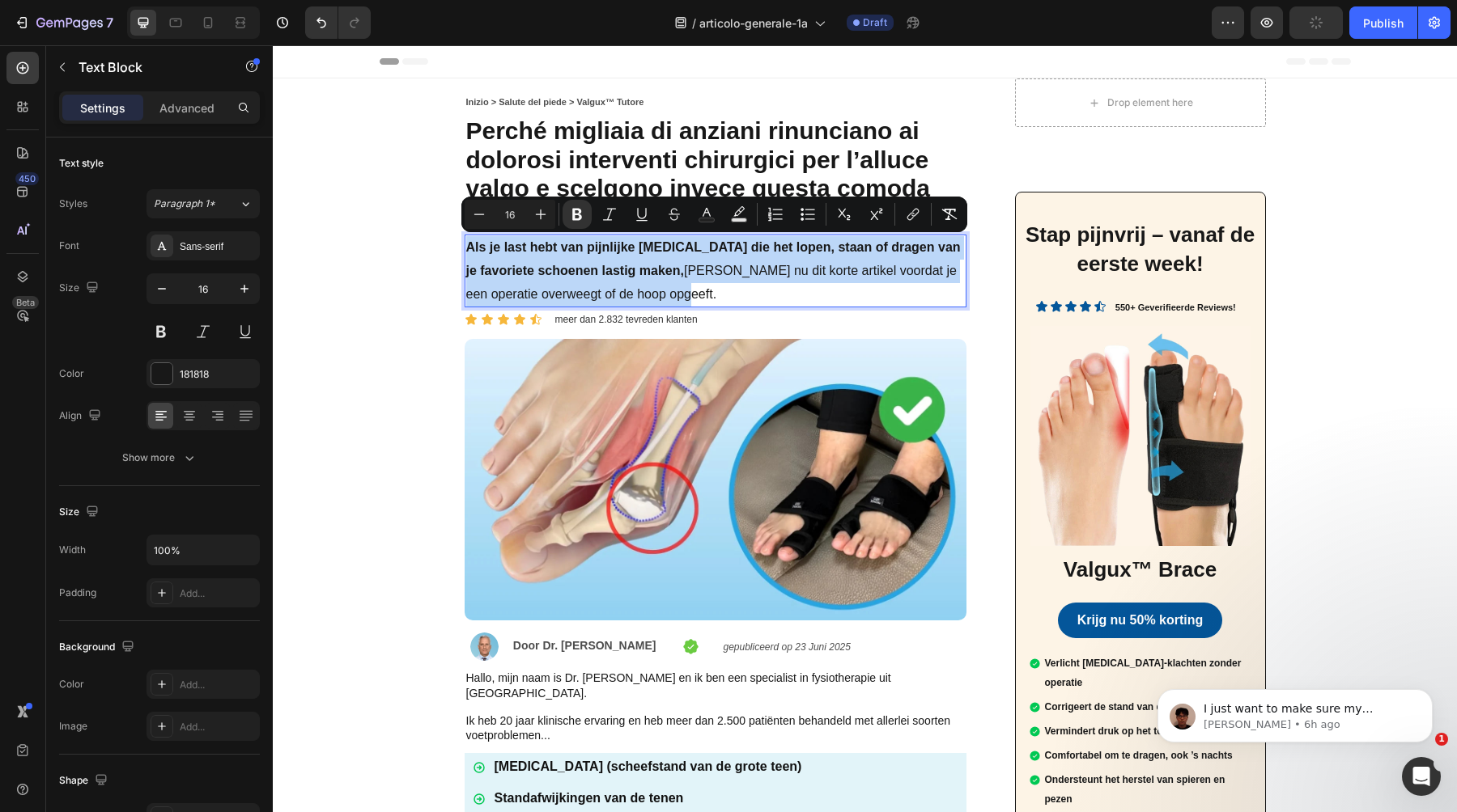
click at [730, 286] on p "Als je last hebt van pijnlijke [MEDICAL_DATA] die het lopen, staan of dragen va…" at bounding box center [716, 271] width 499 height 70
click at [664, 285] on p "Als je last hebt van pijnlijke [MEDICAL_DATA] die het lopen, staan of dragen va…" at bounding box center [716, 271] width 499 height 70
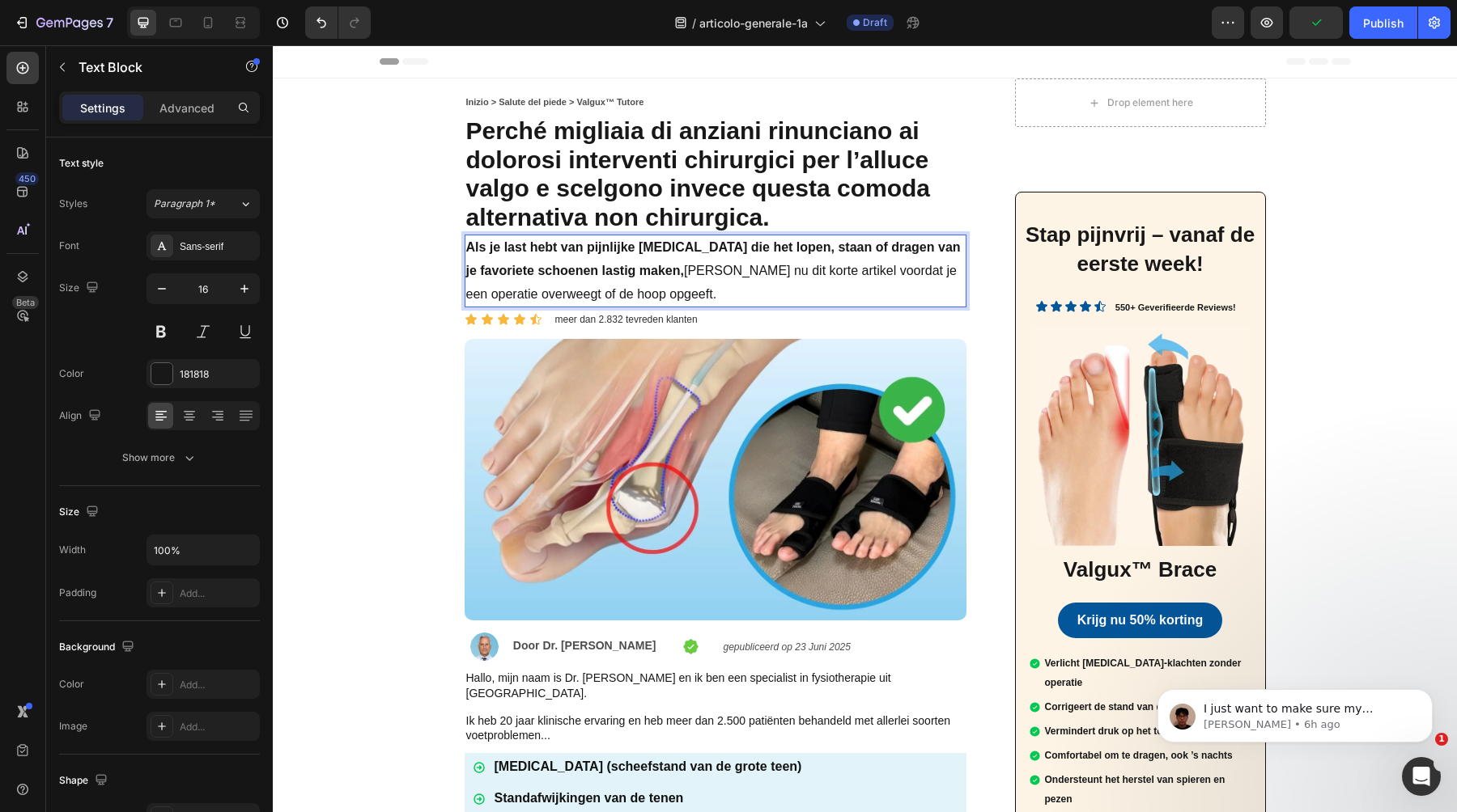
click at [650, 288] on p "Als je last hebt van pijnlijke [MEDICAL_DATA] die het lopen, staan of dragen va…" at bounding box center [716, 271] width 499 height 70
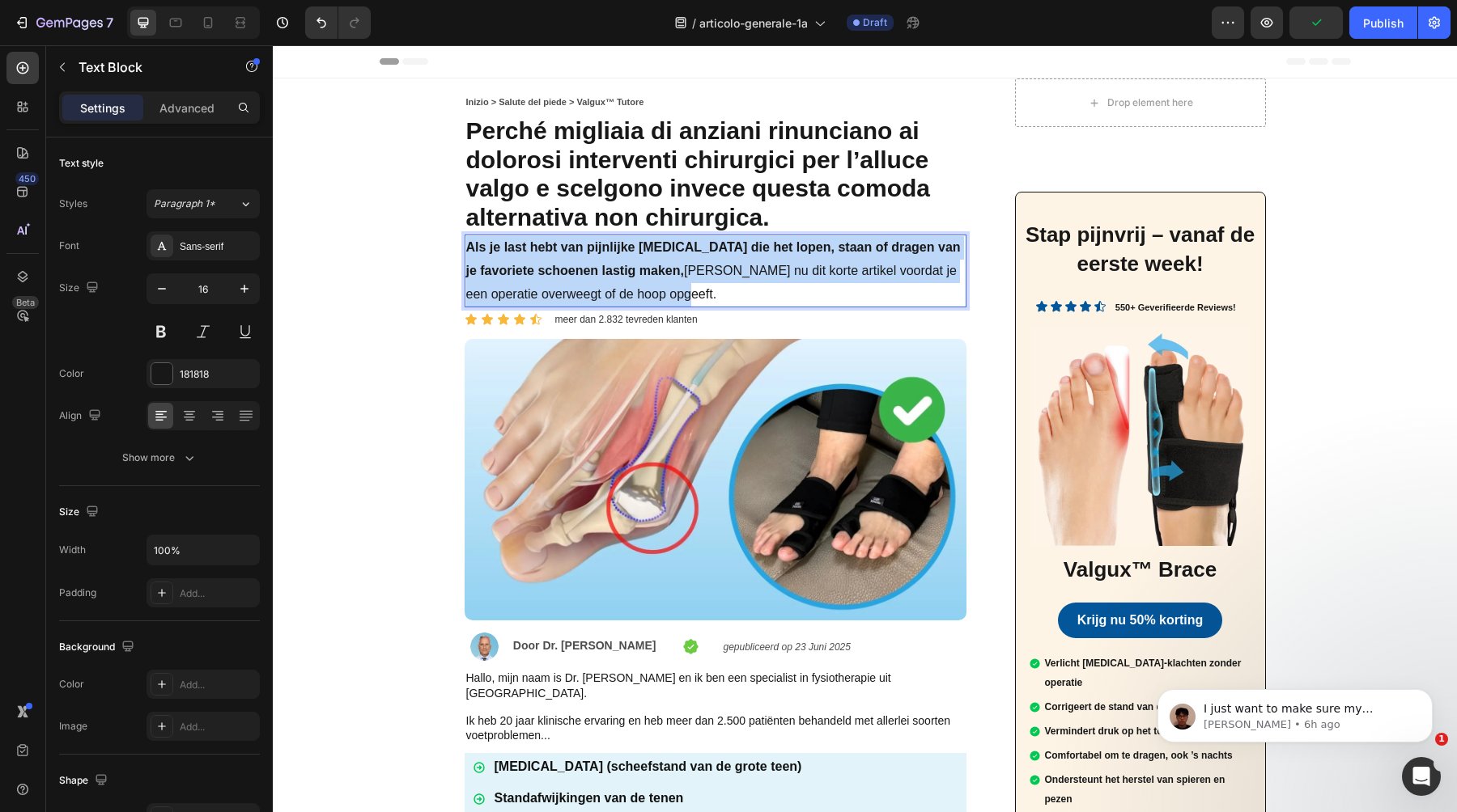
click at [650, 288] on p "Als je last hebt van pijnlijke [MEDICAL_DATA] die het lopen, staan of dragen va…" at bounding box center [716, 271] width 499 height 70
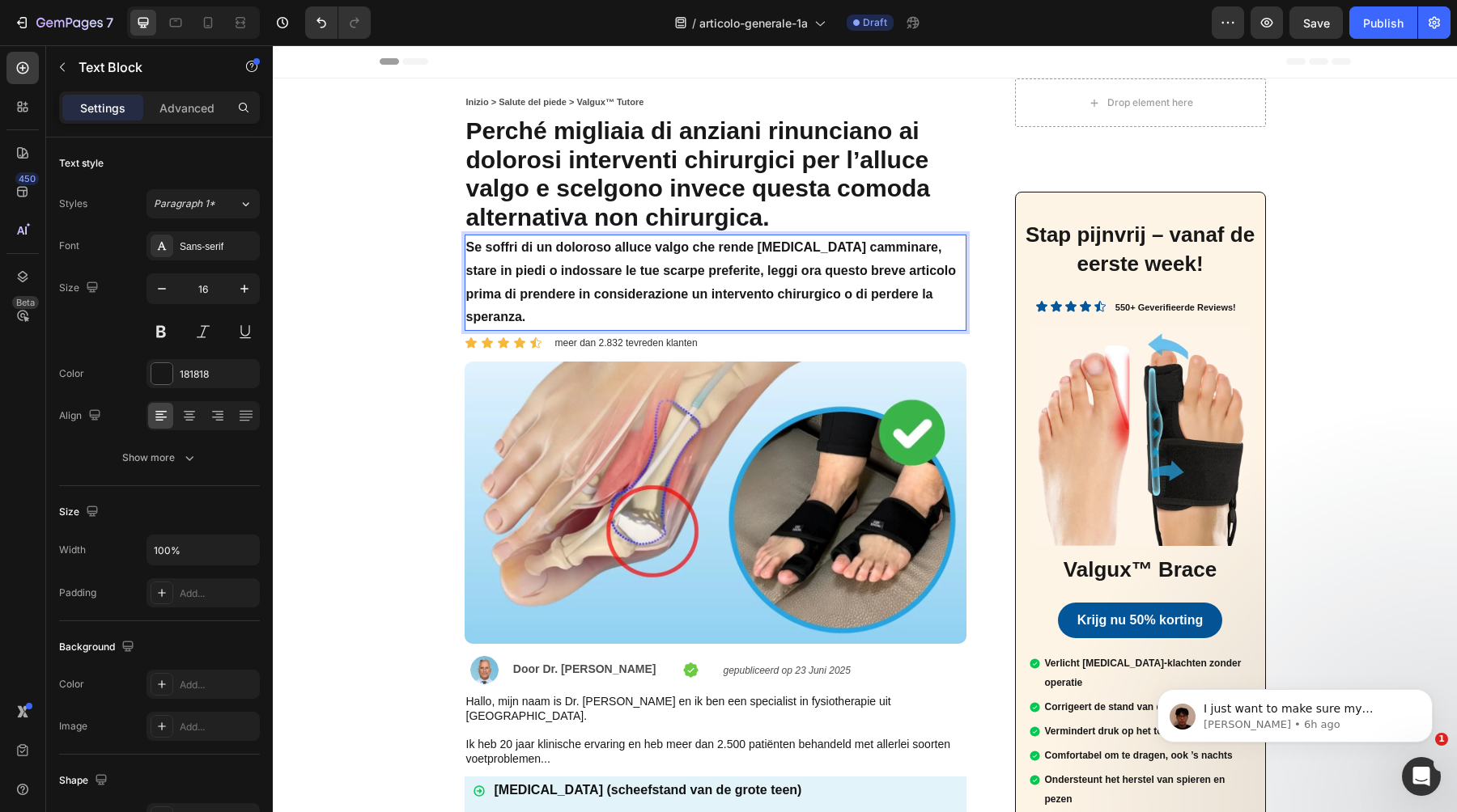
click at [686, 274] on strong "Se soffri di un doloroso alluce valgo che rende [MEDICAL_DATA] camminare, stare…" at bounding box center [711, 281] width 490 height 84
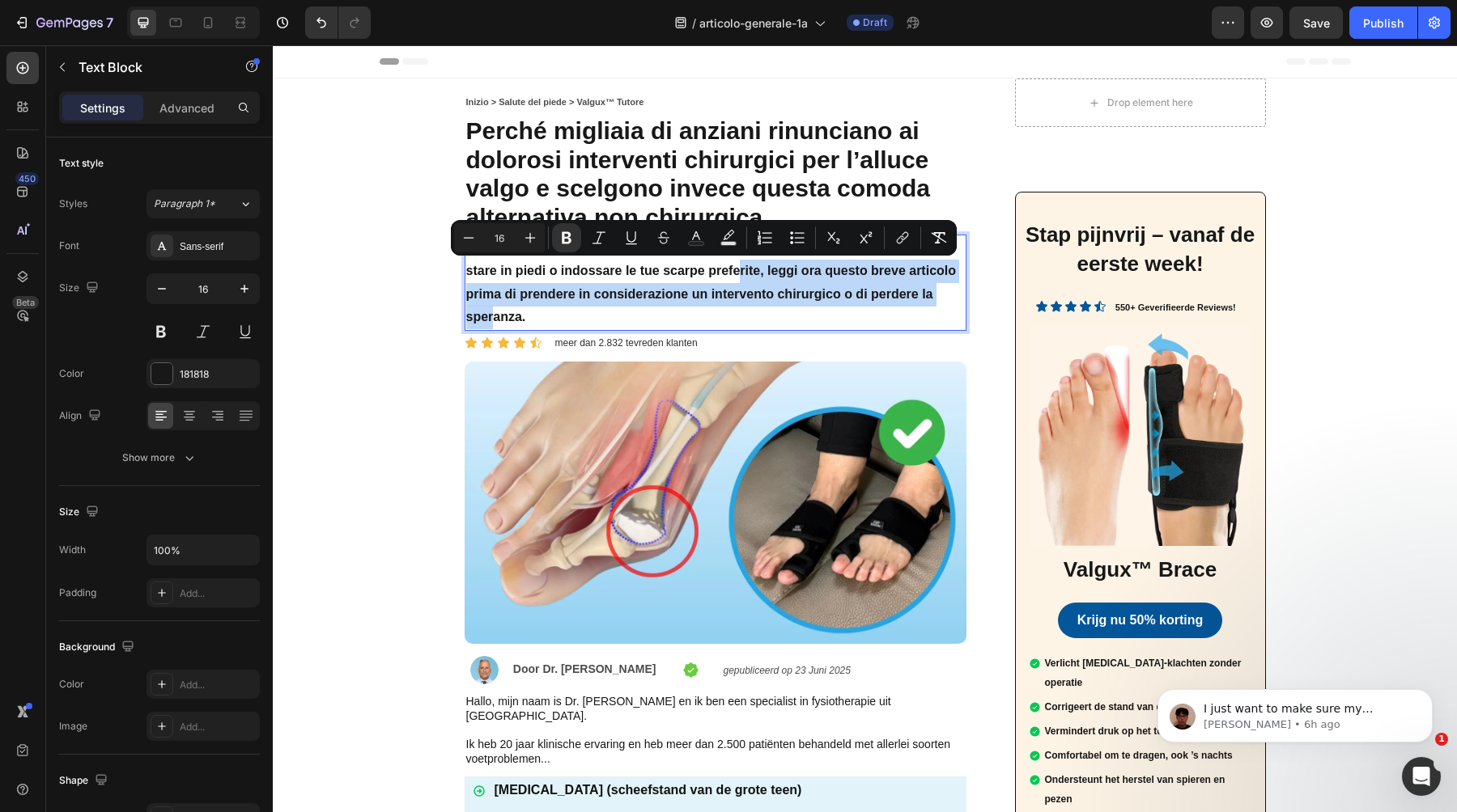
drag, startPoint x: 682, startPoint y: 272, endPoint x: 953, endPoint y: 289, distance: 271.5
click at [953, 289] on p "Se soffri di un doloroso alluce valgo che rende [MEDICAL_DATA] camminare, stare…" at bounding box center [716, 283] width 499 height 93
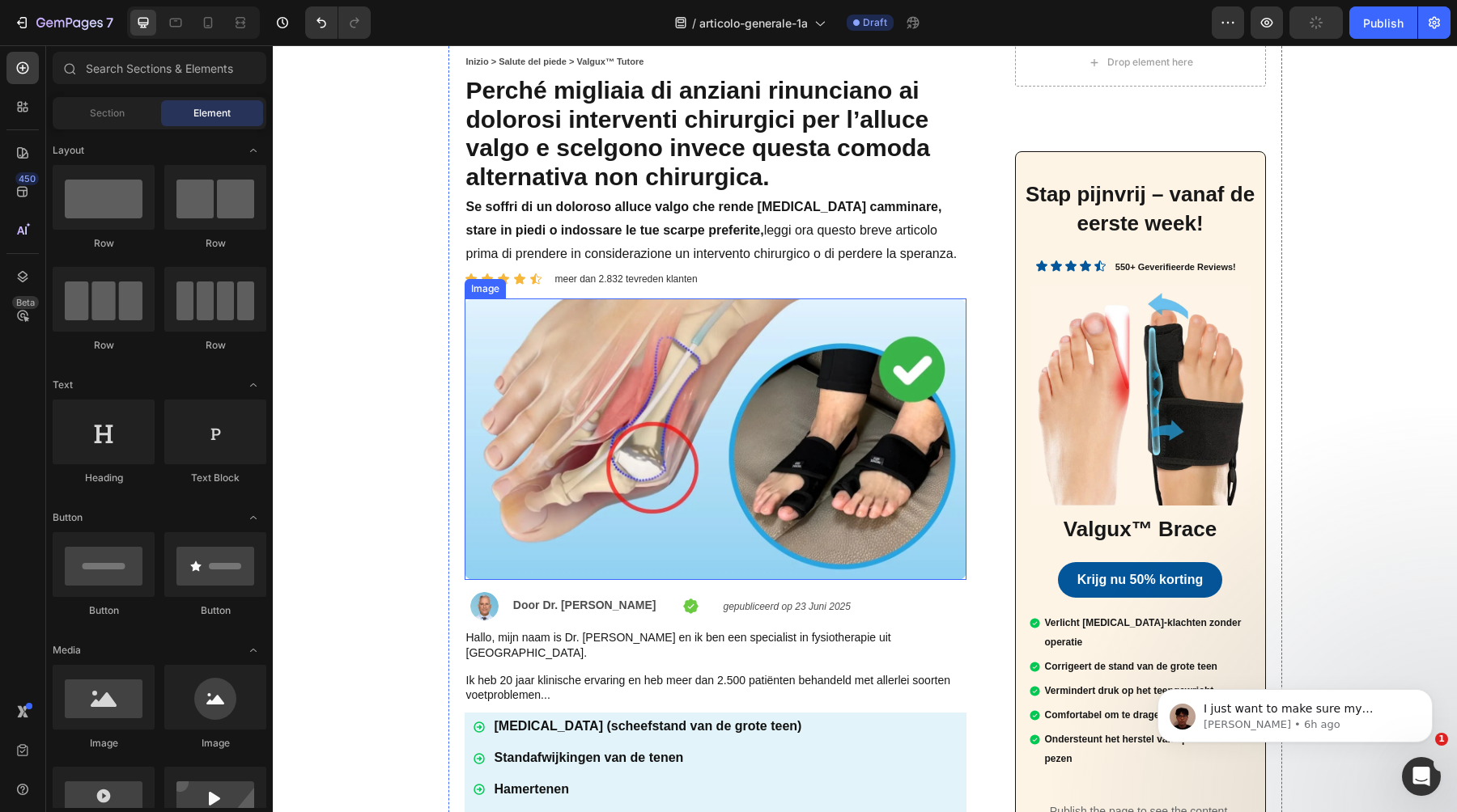
scroll to position [56, 0]
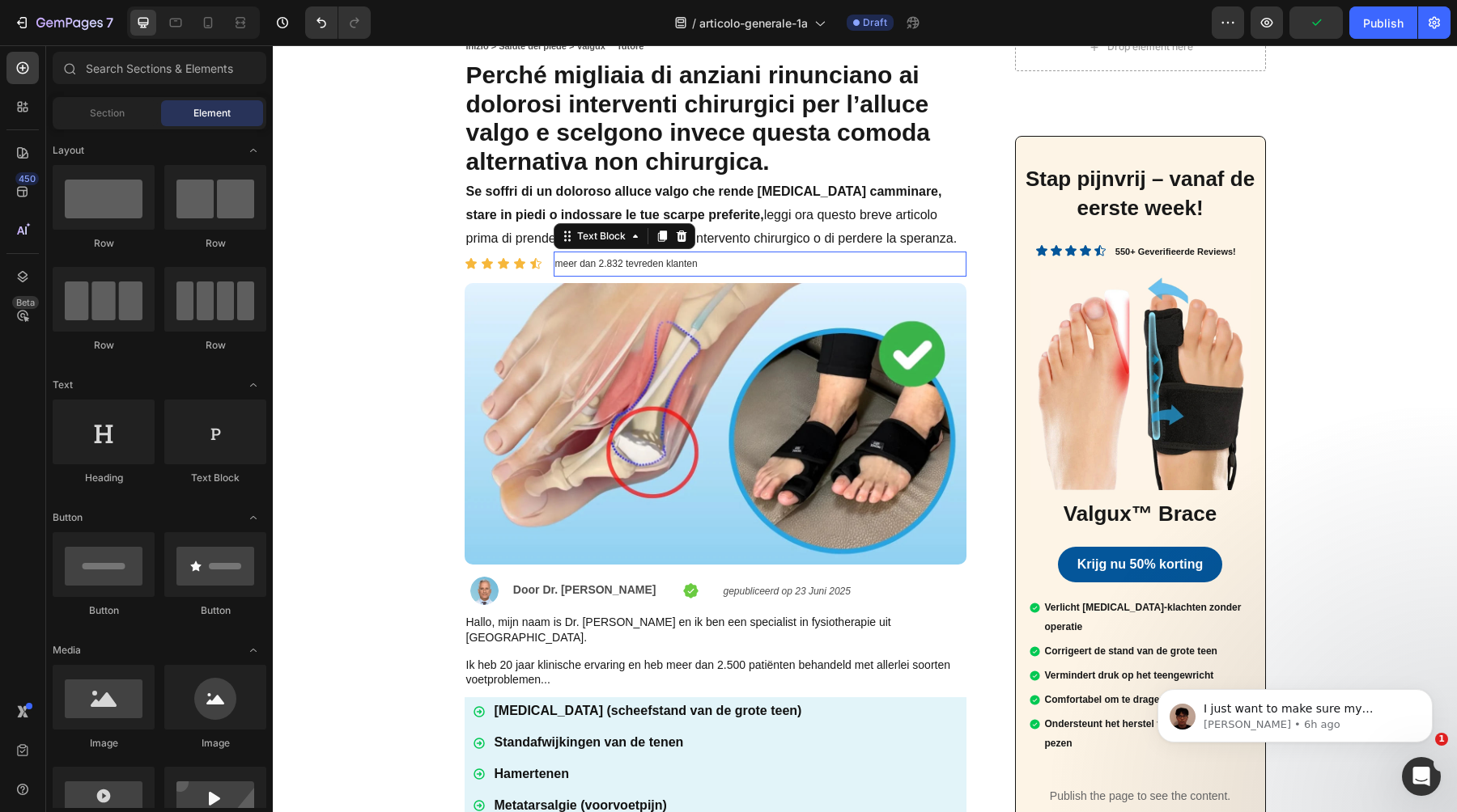
click at [604, 269] on p "meer dan 2.832 tevreden klanten" at bounding box center [760, 263] width 409 height 21
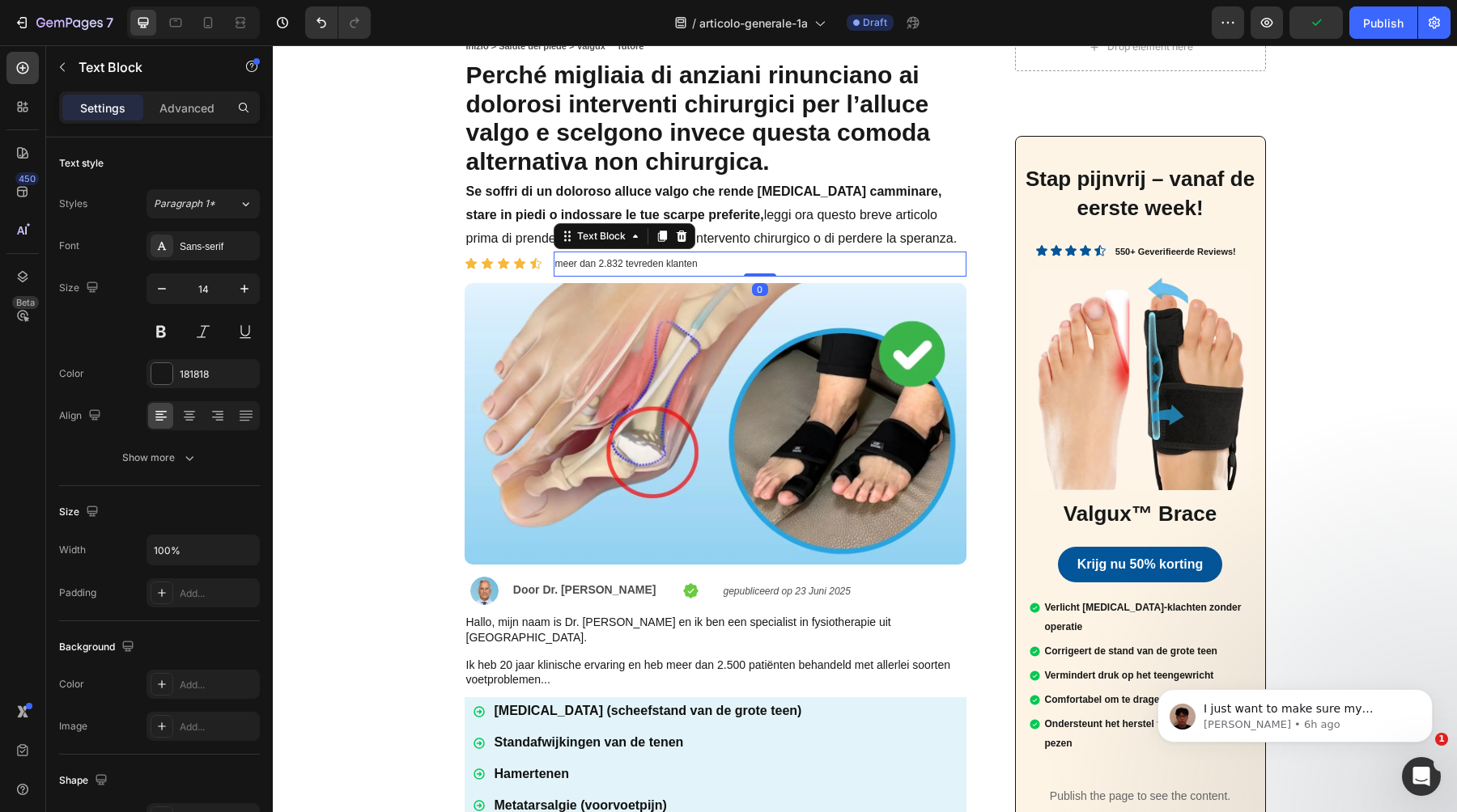
click at [612, 267] on span "meer dan 2.832 tevreden klanten" at bounding box center [626, 263] width 142 height 11
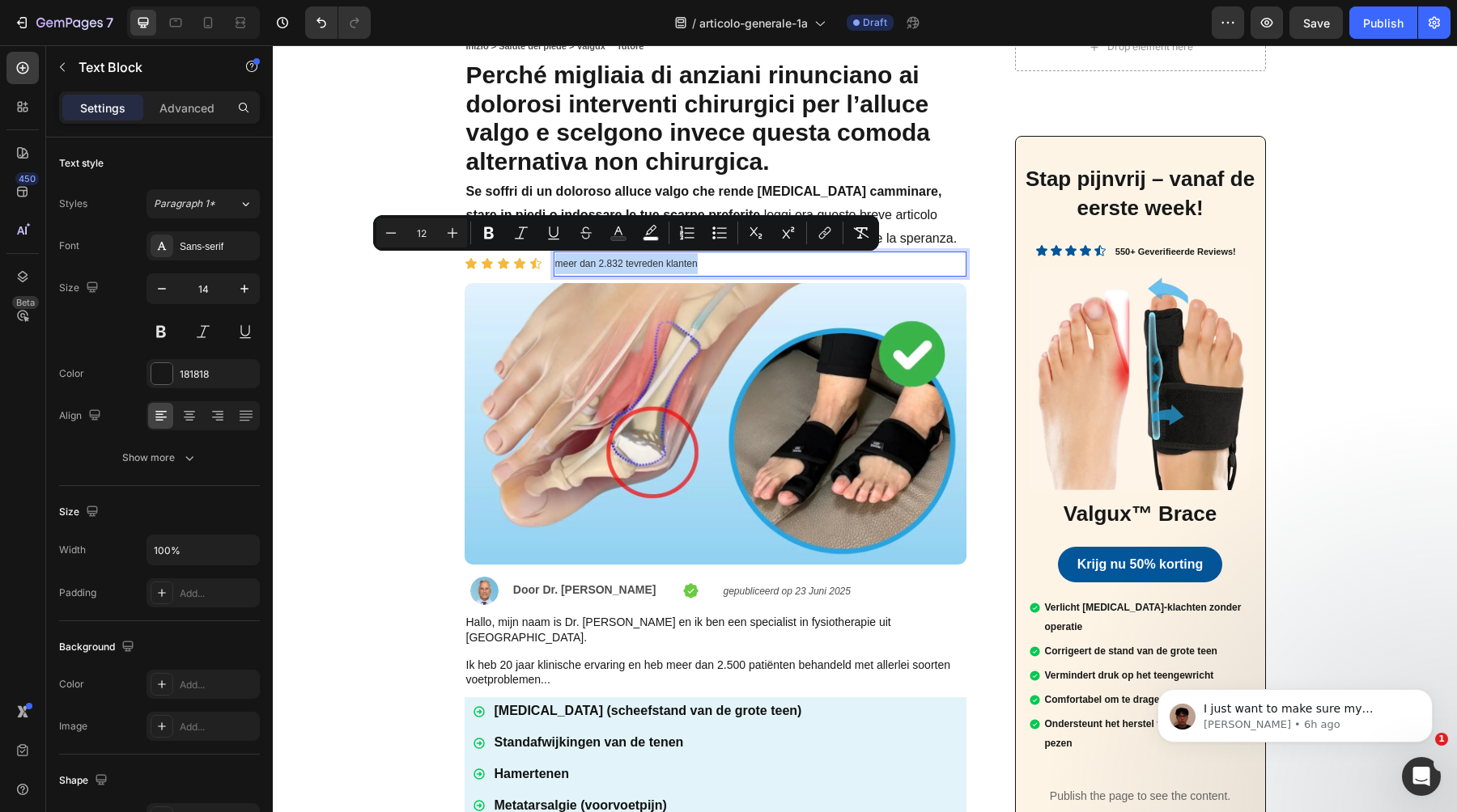
copy span "meer dan 2.832 tevreden klanten"
click at [647, 268] on span "meer dan 2.832 tevreden klanten" at bounding box center [626, 263] width 142 height 11
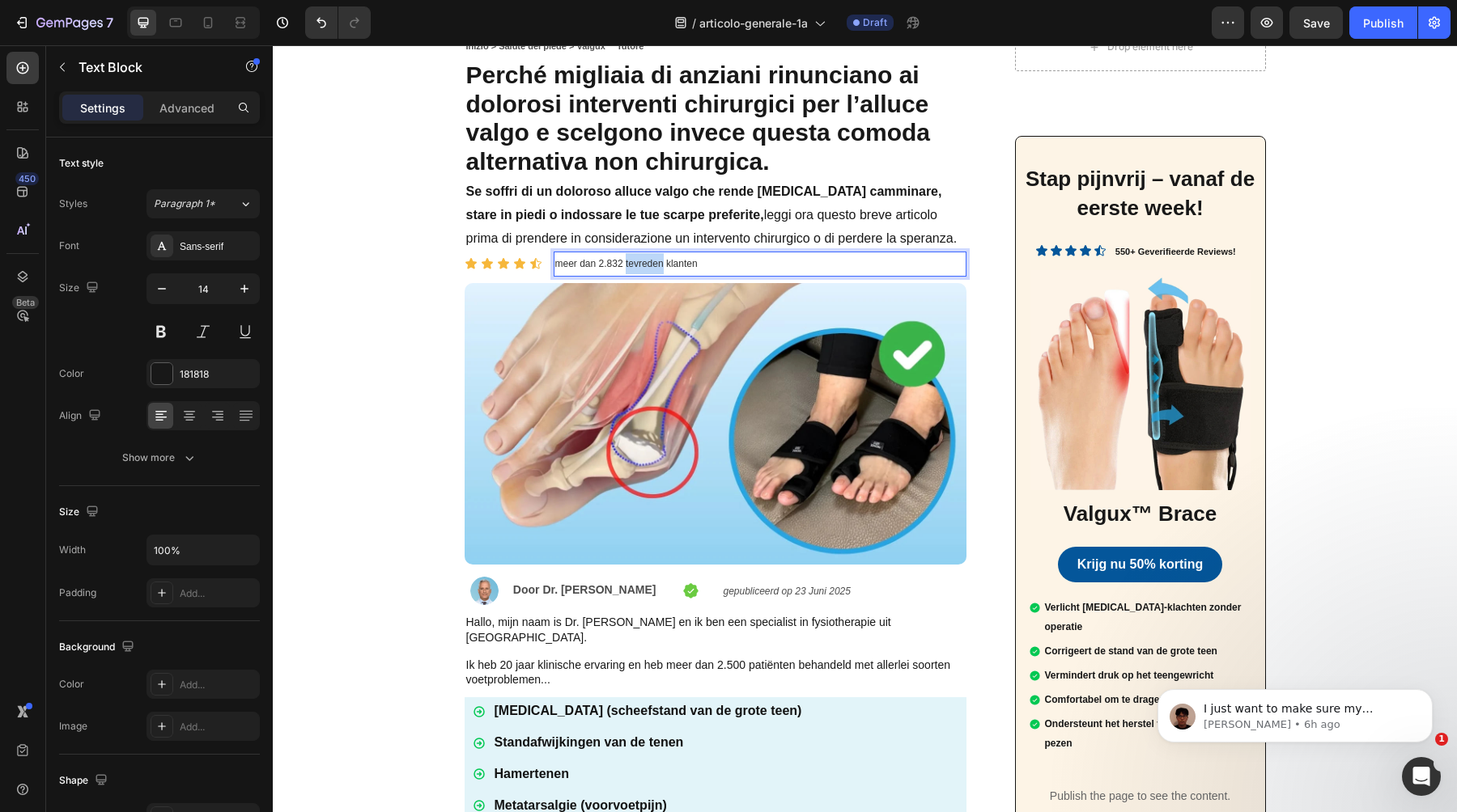
click at [647, 268] on span "meer dan 2.832 tevreden klanten" at bounding box center [626, 263] width 142 height 11
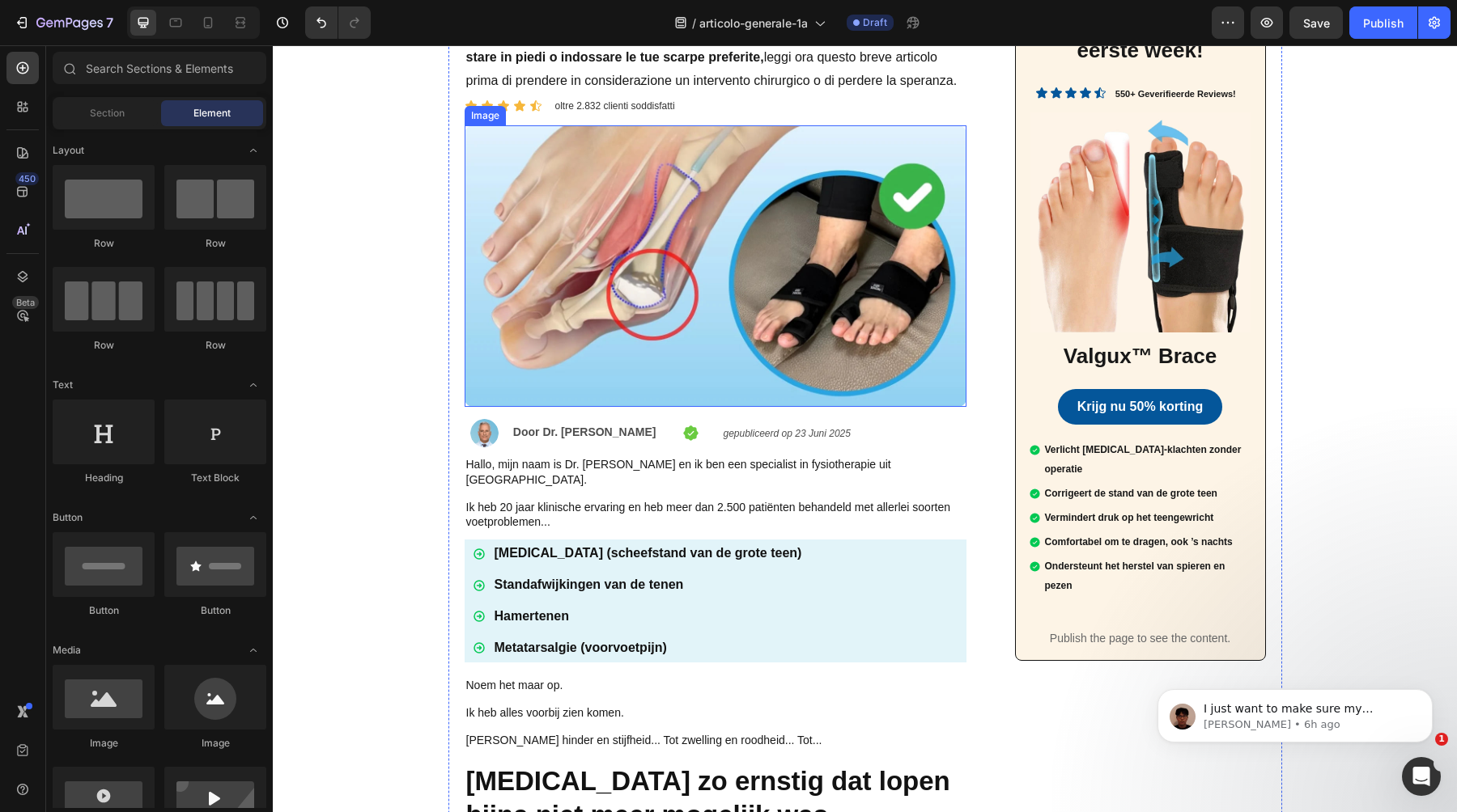
scroll to position [290, 0]
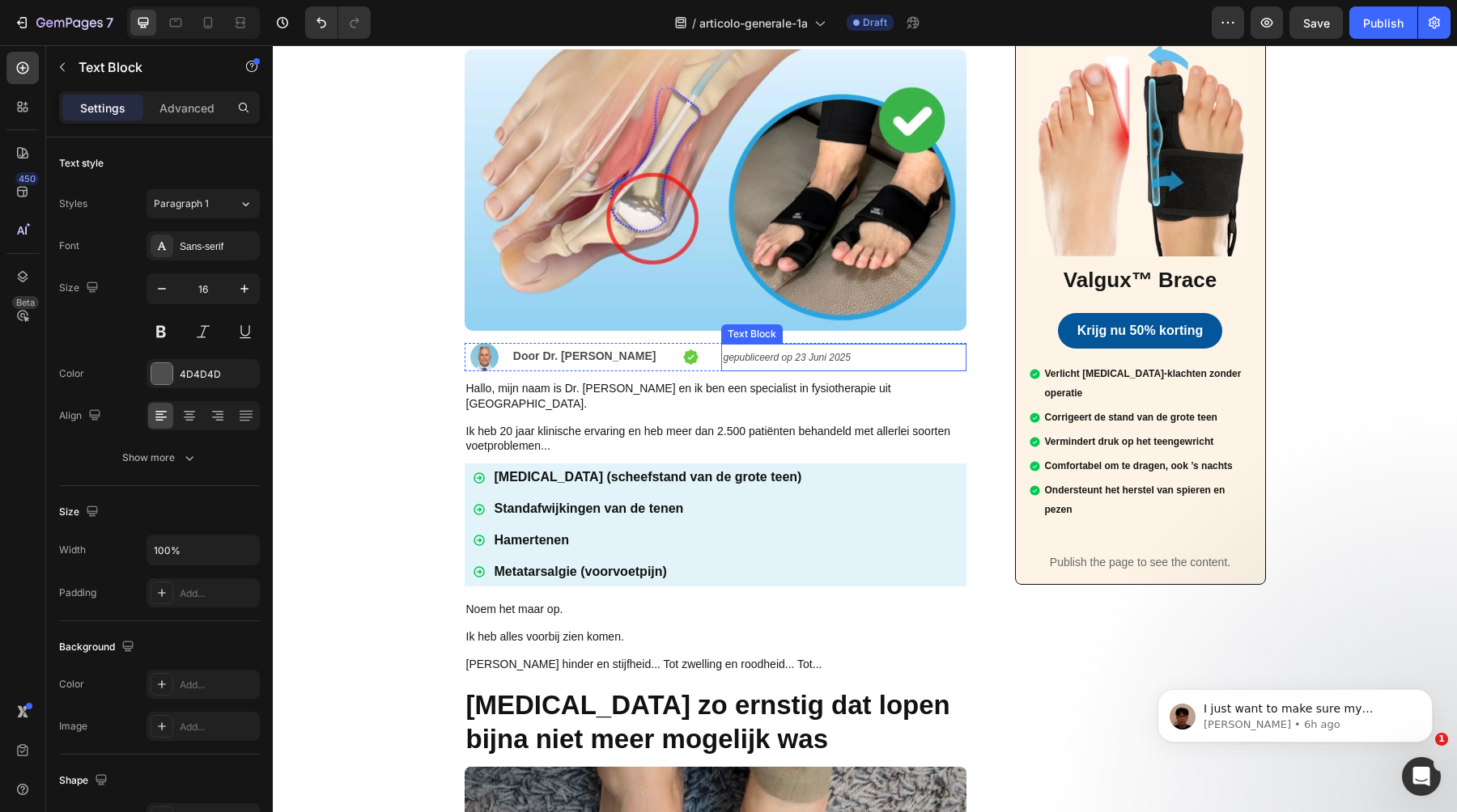
click at [741, 355] on icon "gepubliceerd op 23 Juni 2025" at bounding box center [785, 357] width 127 height 11
click at [750, 356] on icon "gepubliceerd op 23 Juni 2025" at bounding box center [785, 357] width 127 height 11
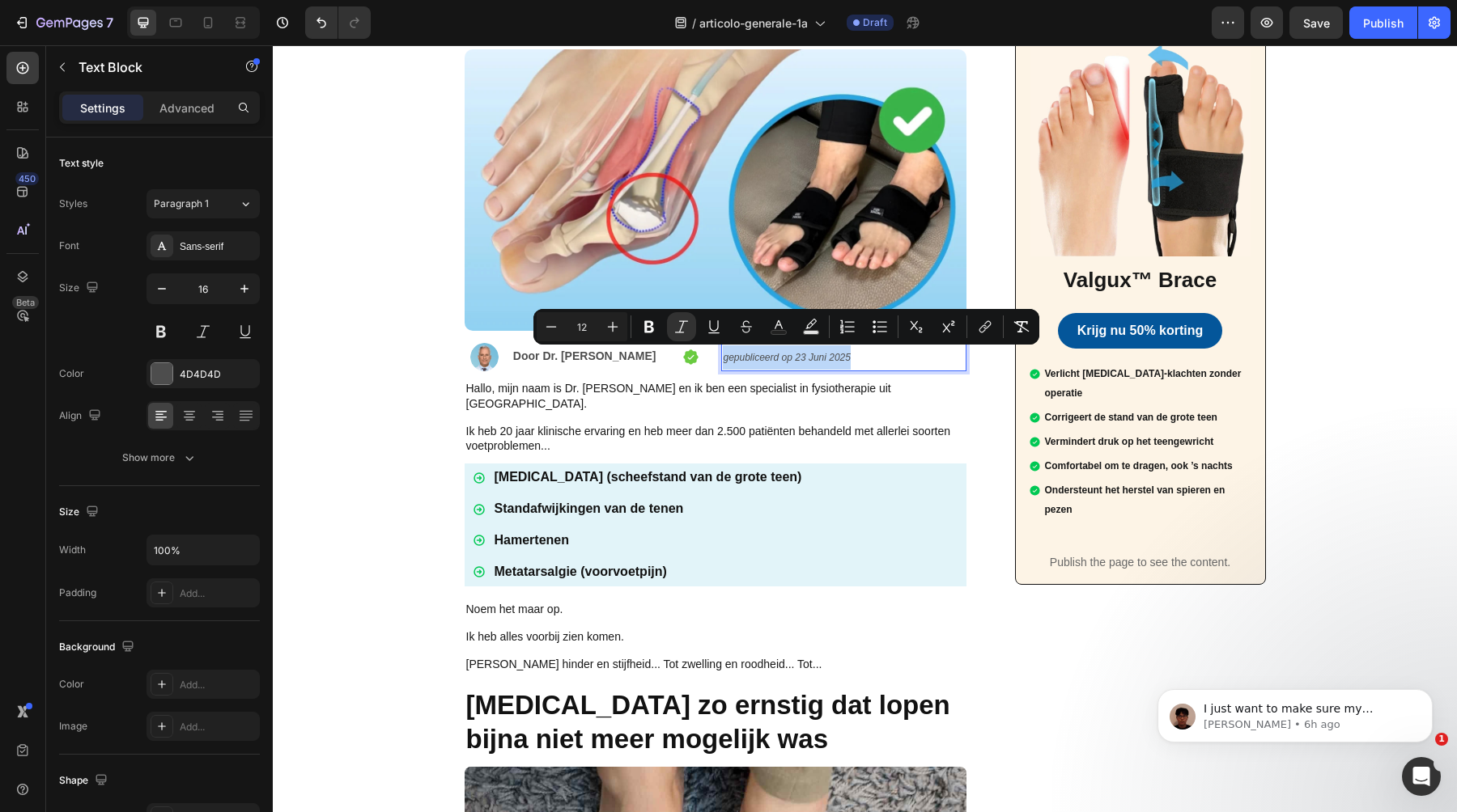
copy icon "gepubliceerd op 23 Juni 2025"
click at [770, 356] on icon "gepubliceerd op 23 Juni 2025" at bounding box center [785, 357] width 127 height 11
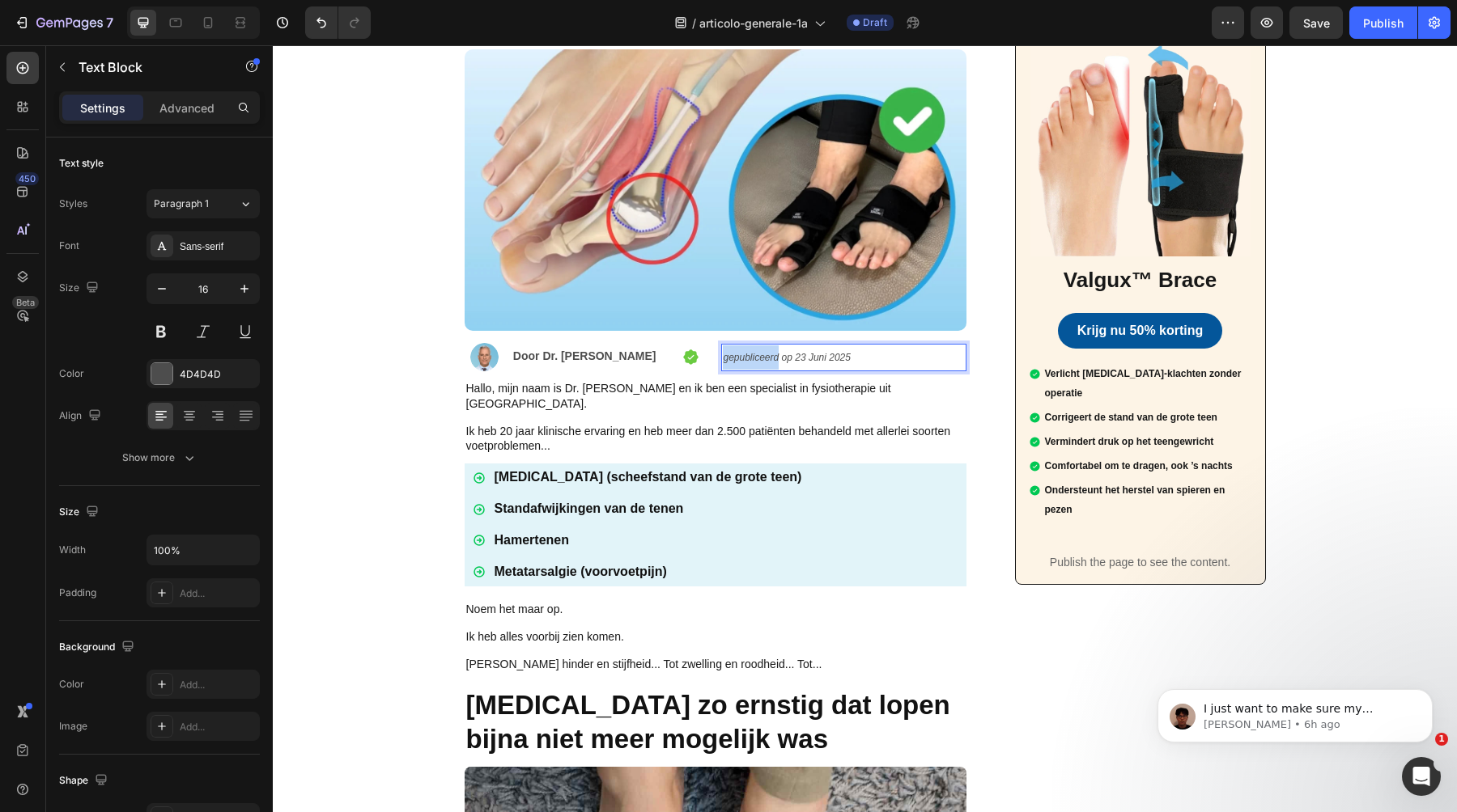
click at [770, 356] on icon "gepubliceerd op 23 Juni 2025" at bounding box center [785, 357] width 127 height 11
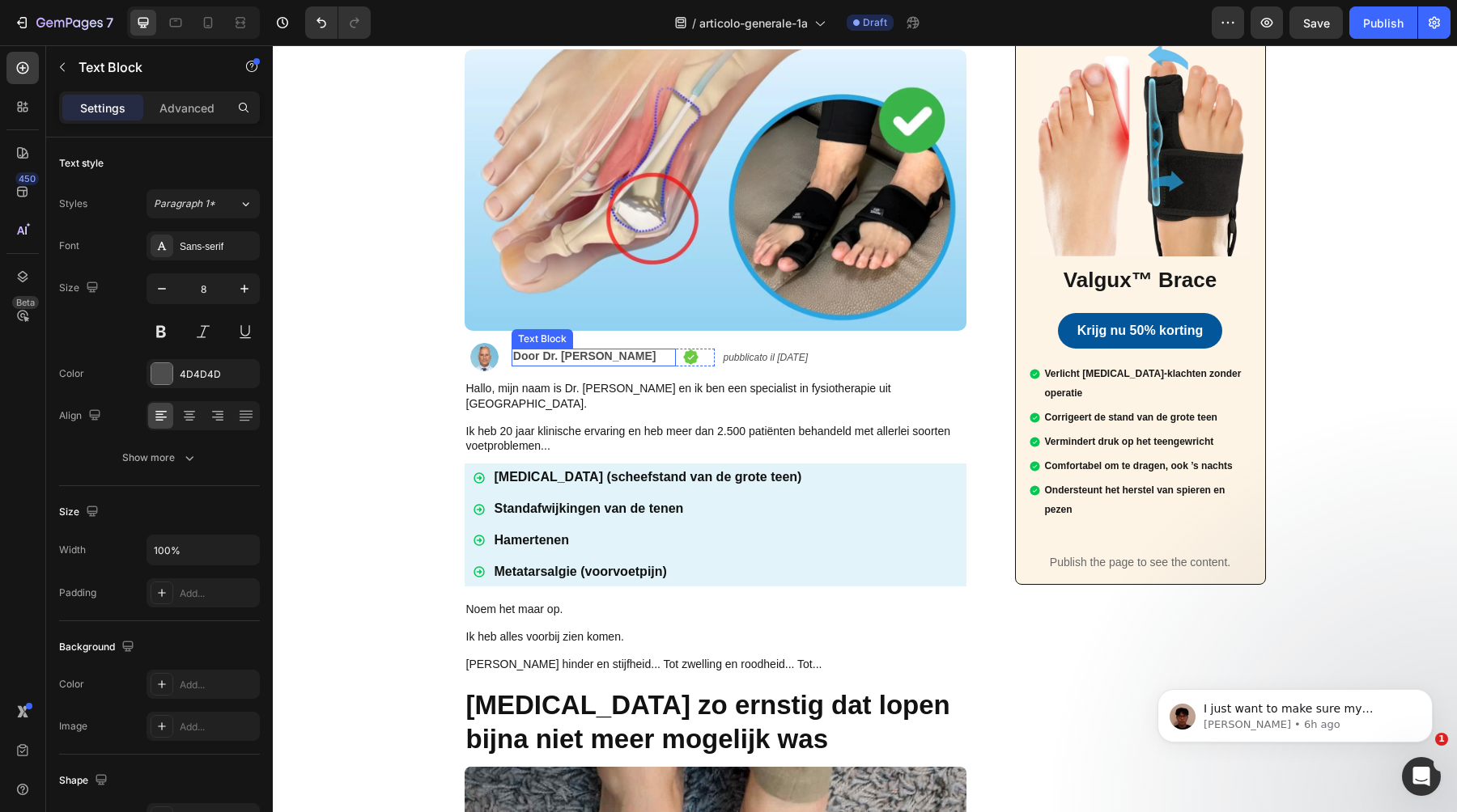
click at [604, 356] on strong "Door Dr. [PERSON_NAME]" at bounding box center [584, 356] width 143 height 13
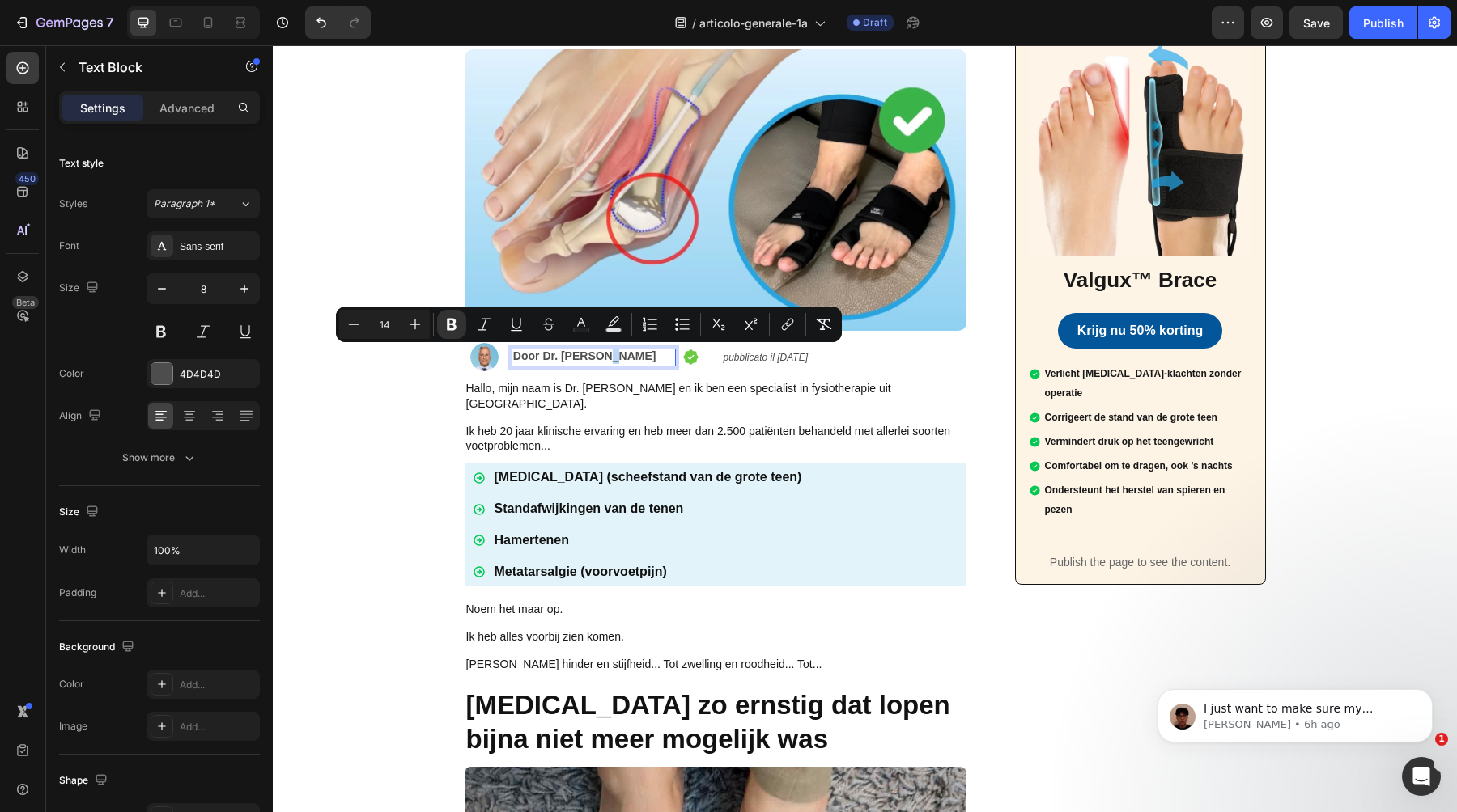
click at [609, 361] on strong "Door Dr. [PERSON_NAME]" at bounding box center [584, 356] width 143 height 13
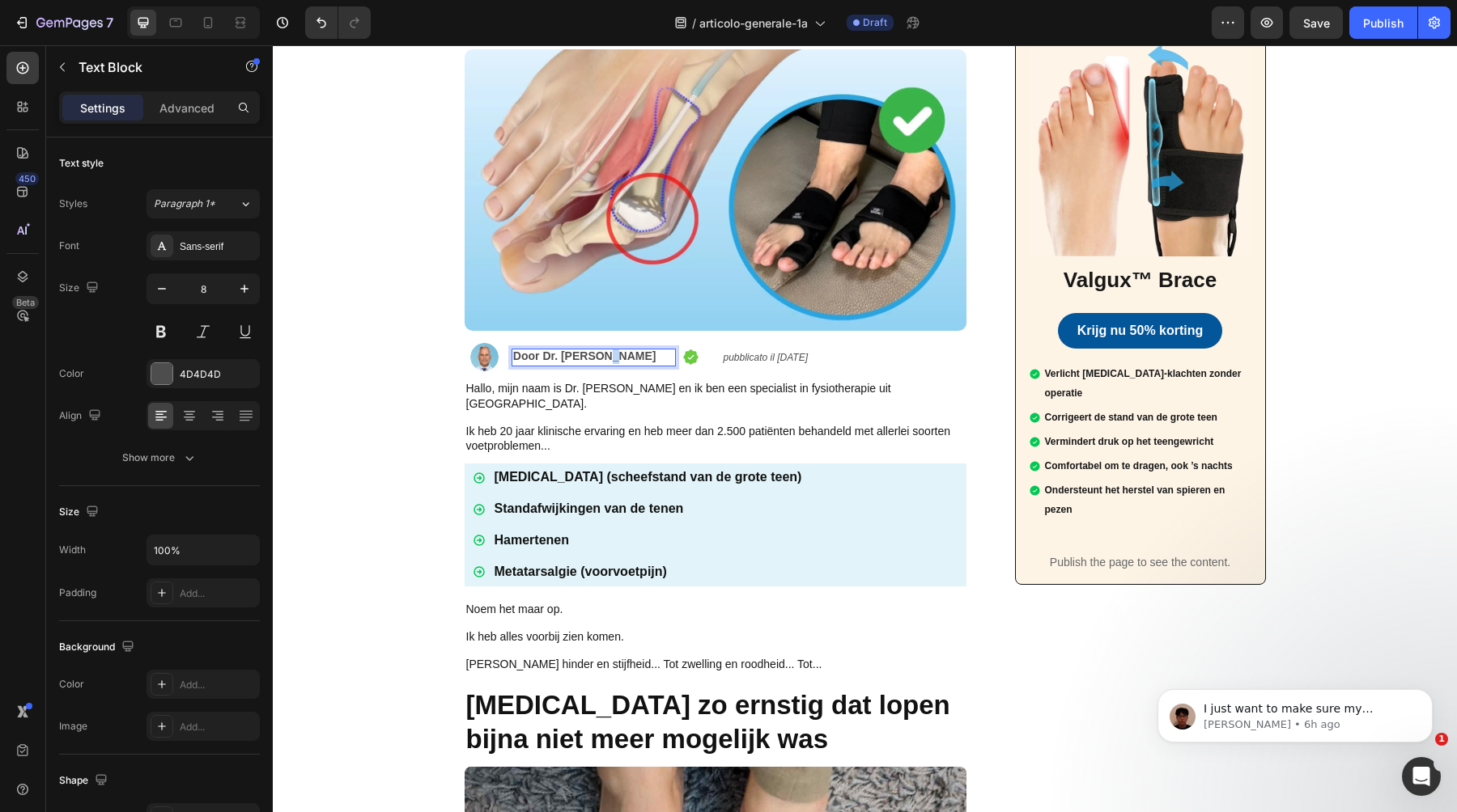
click at [609, 361] on strong "Door Dr. [PERSON_NAME]" at bounding box center [584, 356] width 143 height 13
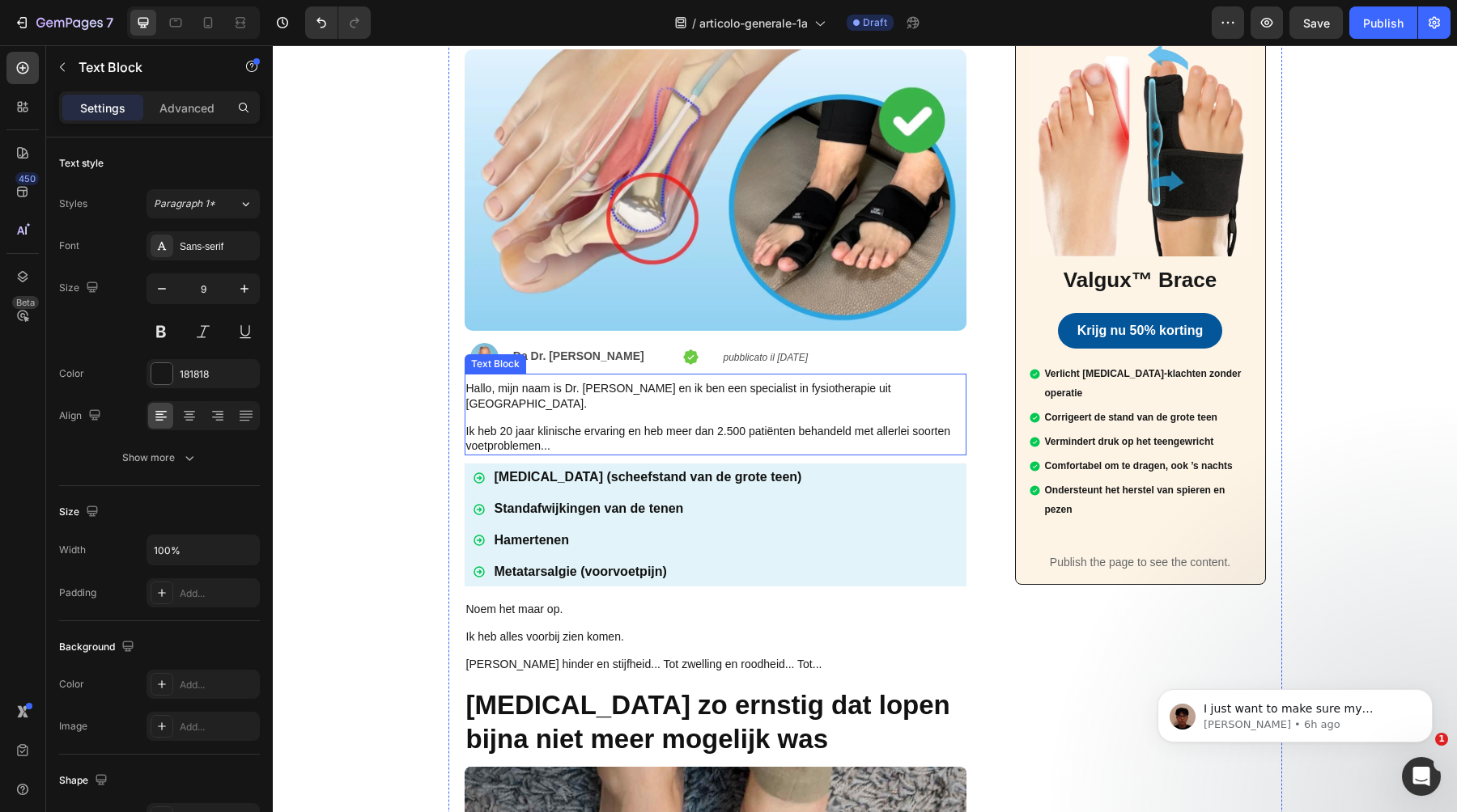
click at [547, 412] on p at bounding box center [716, 418] width 499 height 13
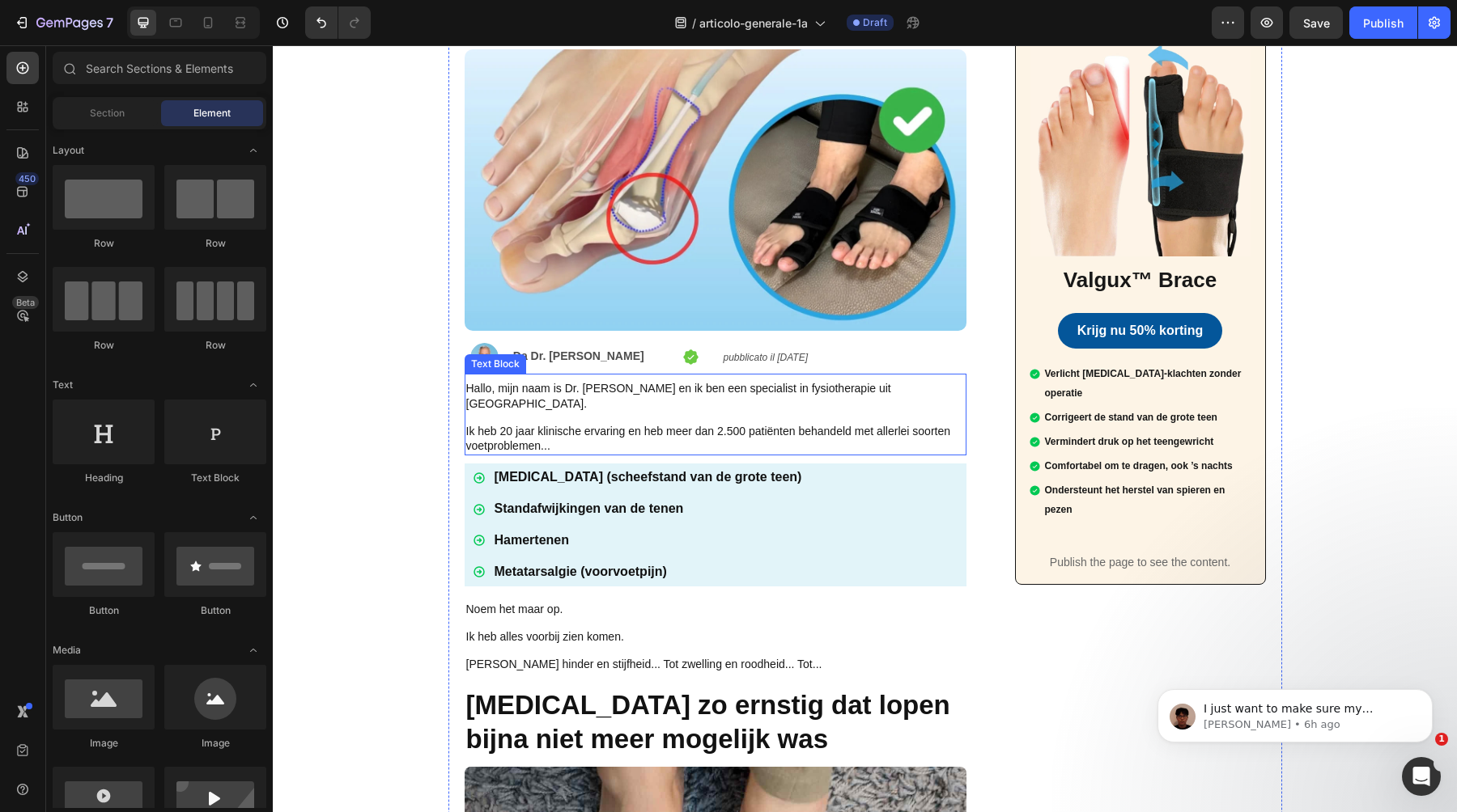
click at [536, 425] on span "Ik heb 20 jaar klinische ervaring en heb meer dan 2.500 patiënten behandeld met…" at bounding box center [709, 438] width 485 height 28
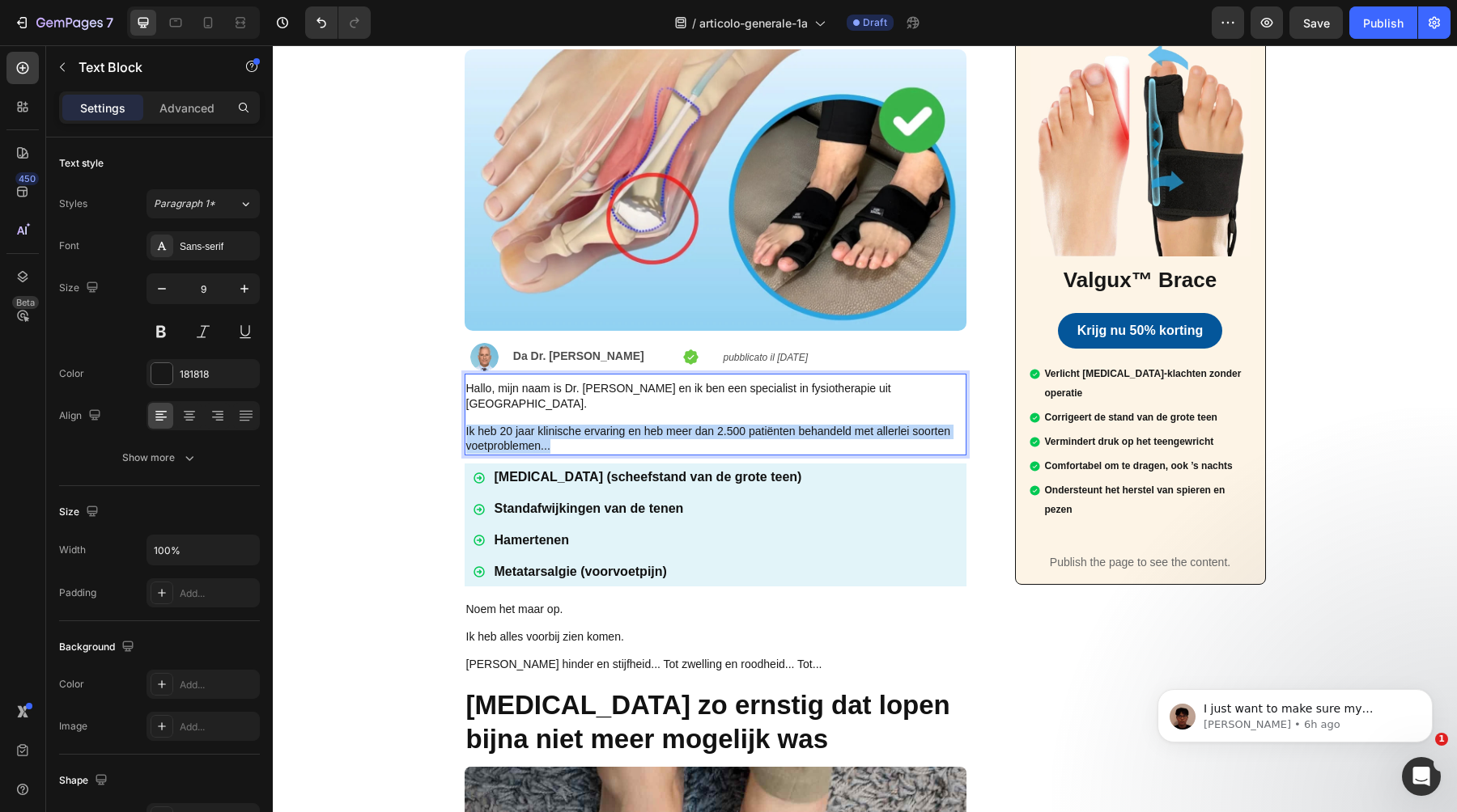
click at [536, 425] on span "Ik heb 20 jaar klinische ervaring en heb meer dan 2.500 patiënten behandeld met…" at bounding box center [709, 438] width 485 height 28
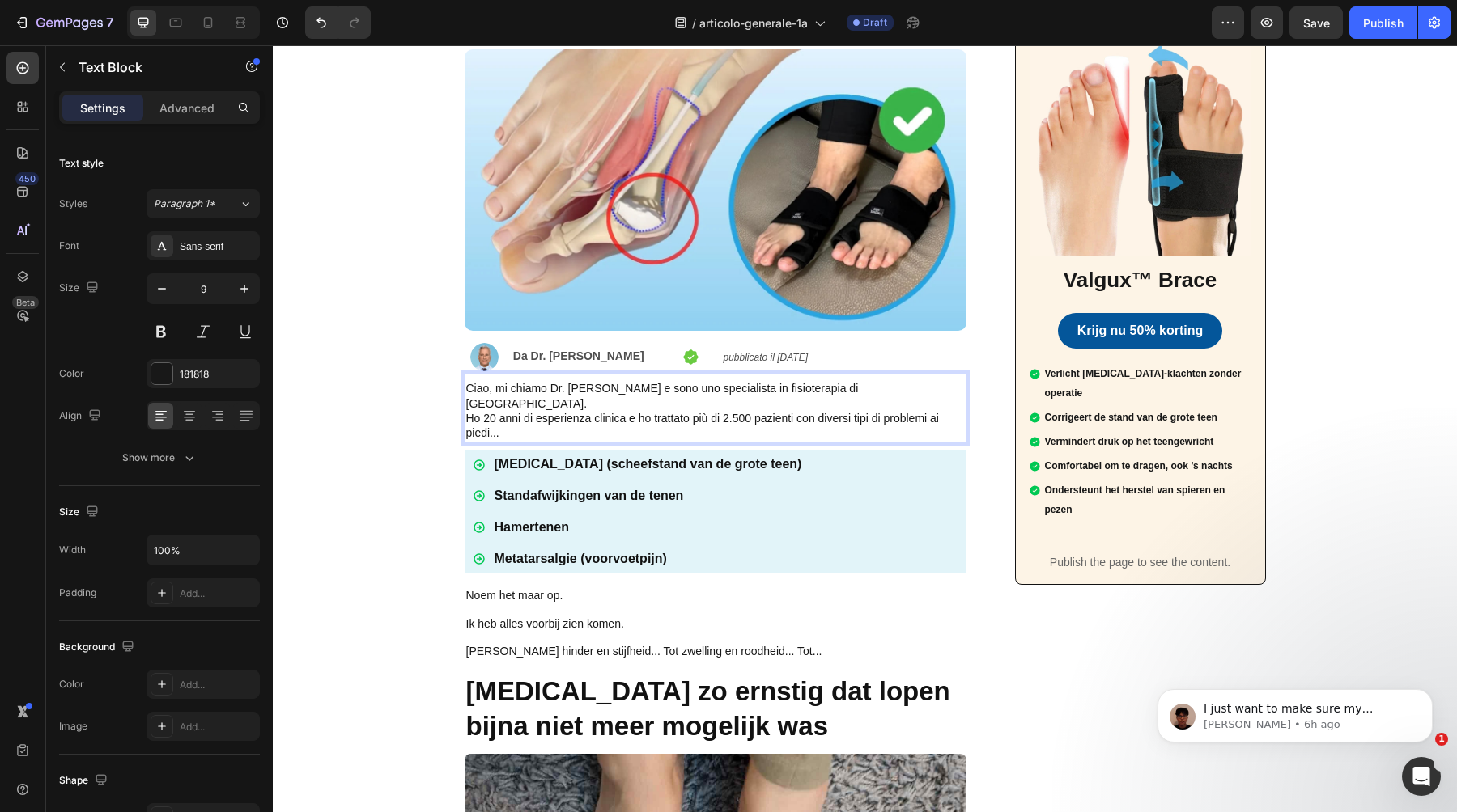
click at [916, 394] on p "Ciao, mi chiamo Dr. [PERSON_NAME] e sono uno specialista in fisioterapia di [GE…" at bounding box center [716, 397] width 499 height 29
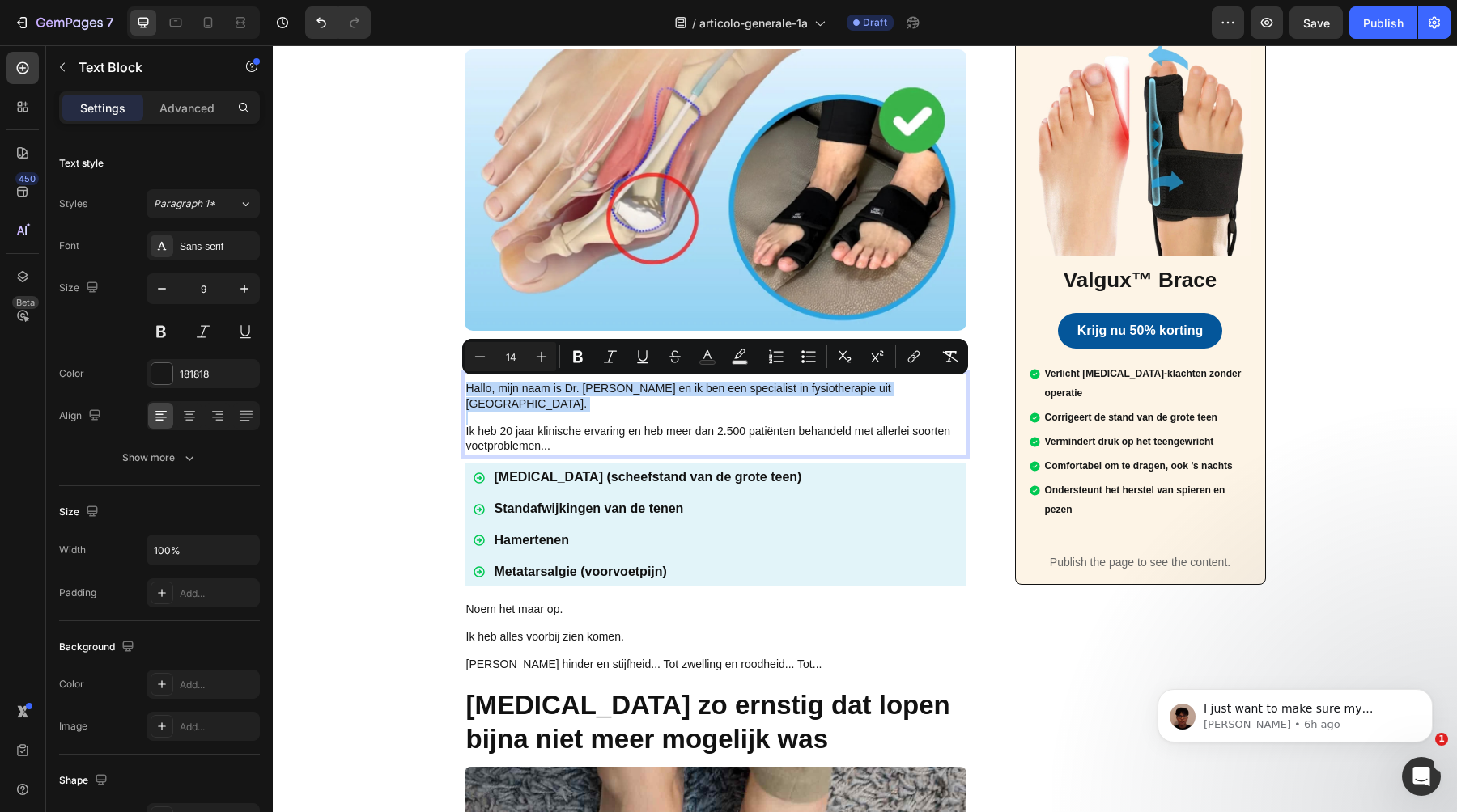
click at [908, 412] on p "Rich Text Editor. Editing area: main" at bounding box center [716, 418] width 499 height 13
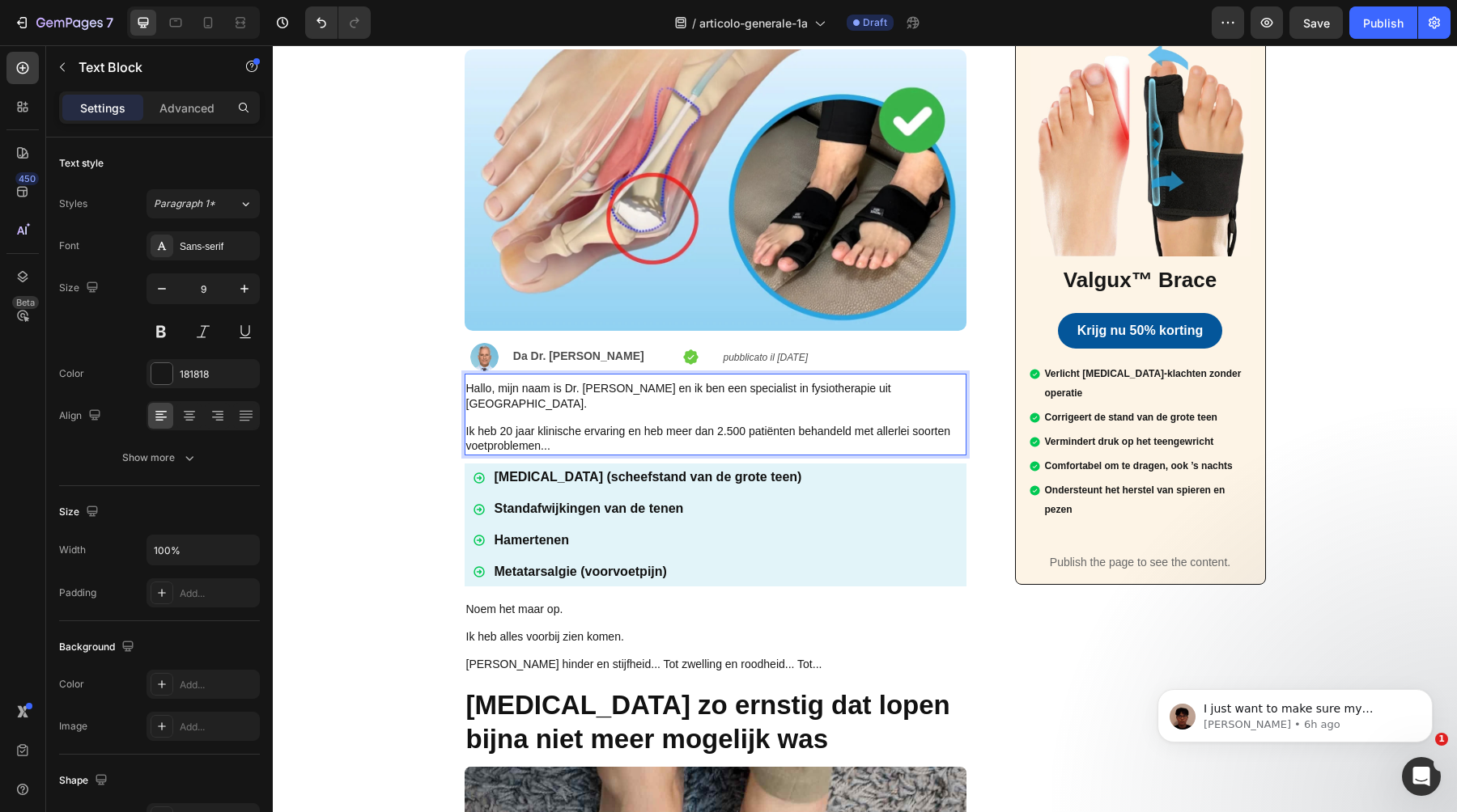
click at [870, 387] on span "Hallo, mijn naam is Dr. [PERSON_NAME] en ik ben een specialist in fysiotherapie…" at bounding box center [678, 396] width 425 height 28
click at [733, 425] on span "Ik heb 20 jaar klinische ervaring en heb meer dan 2.500 patiënten behandeld met…" at bounding box center [709, 438] width 485 height 28
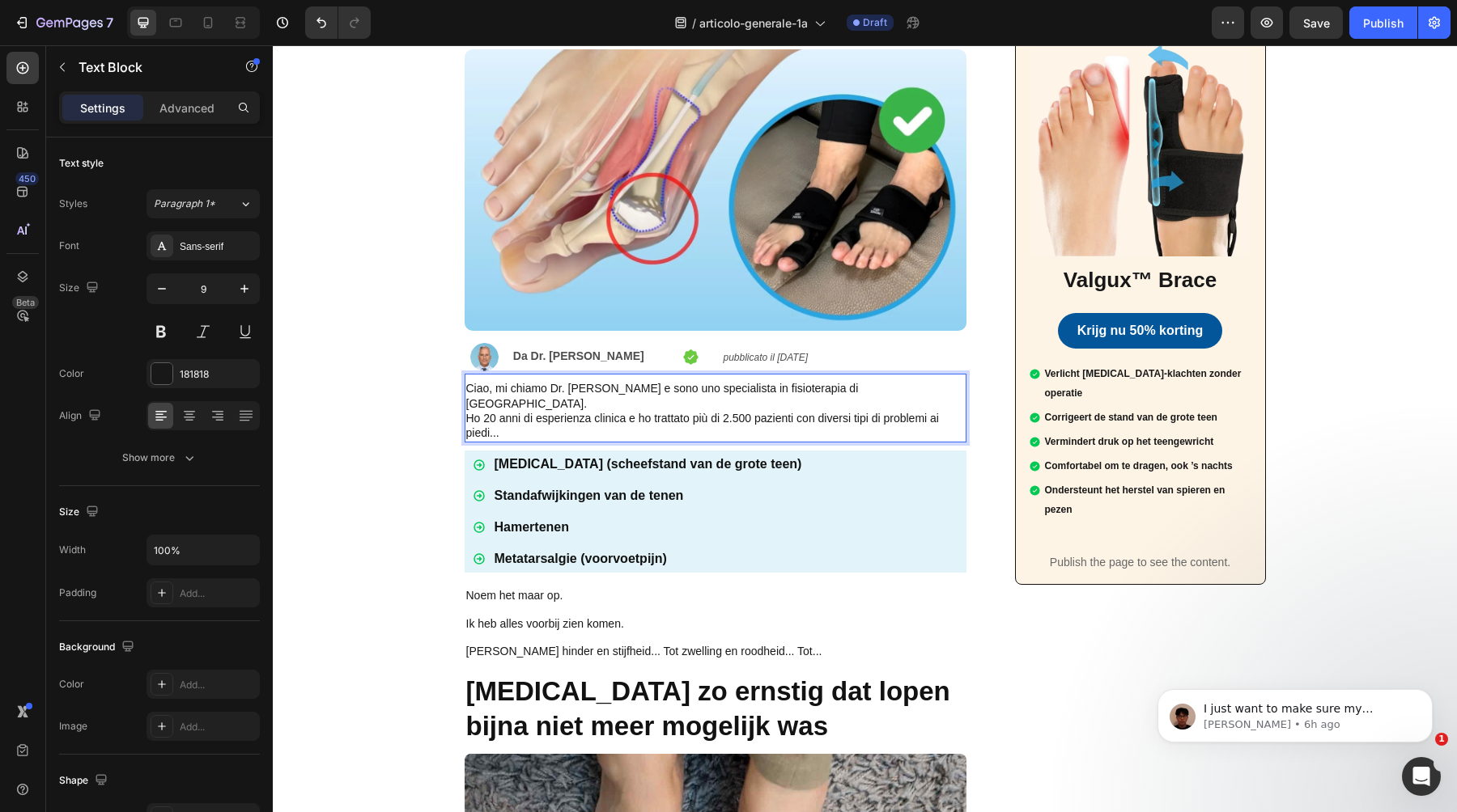
click at [915, 387] on p "Ciao, mi chiamo Dr. [PERSON_NAME] e sono uno specialista in fisioterapia di [GE…" at bounding box center [716, 397] width 499 height 29
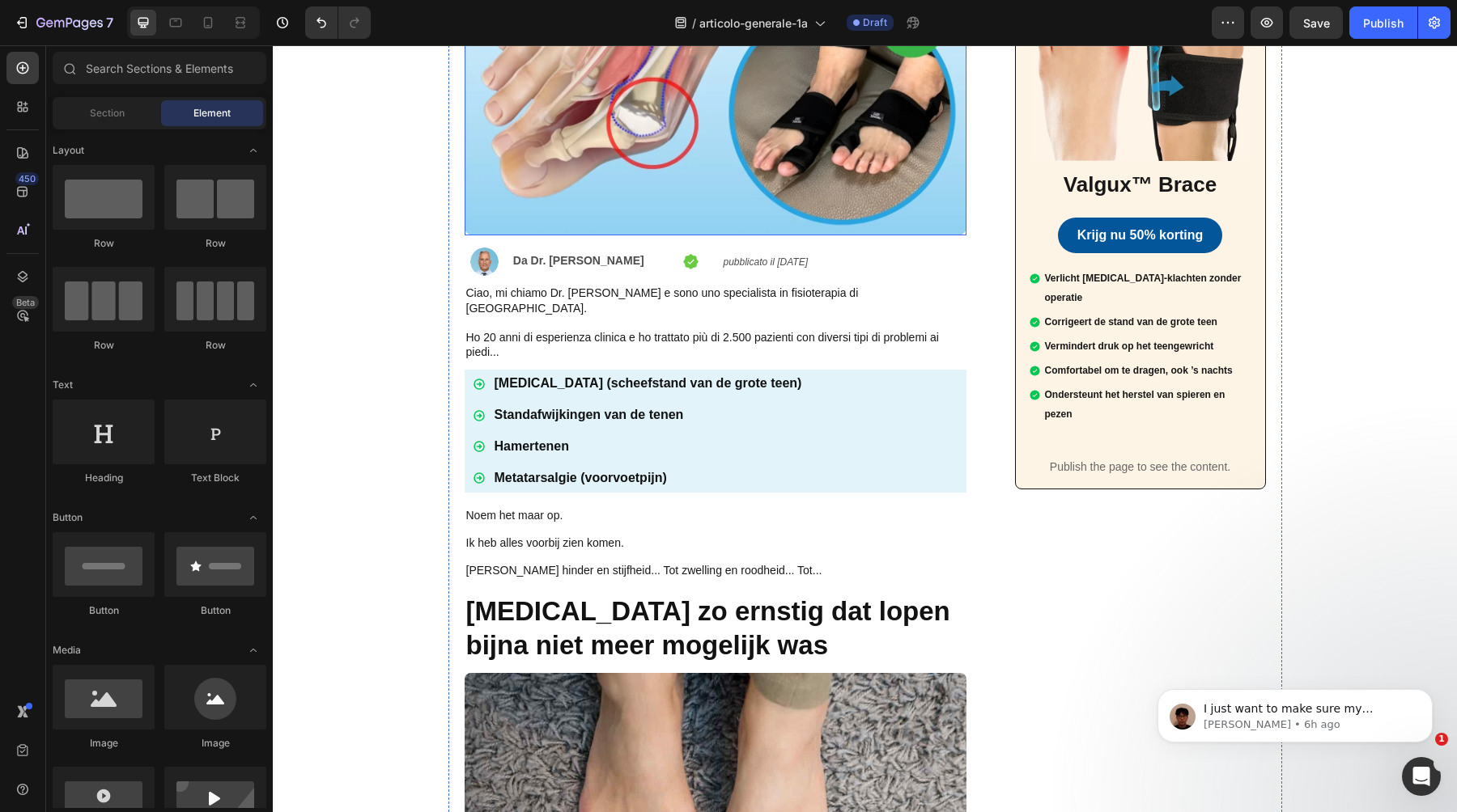
scroll to position [390, 0]
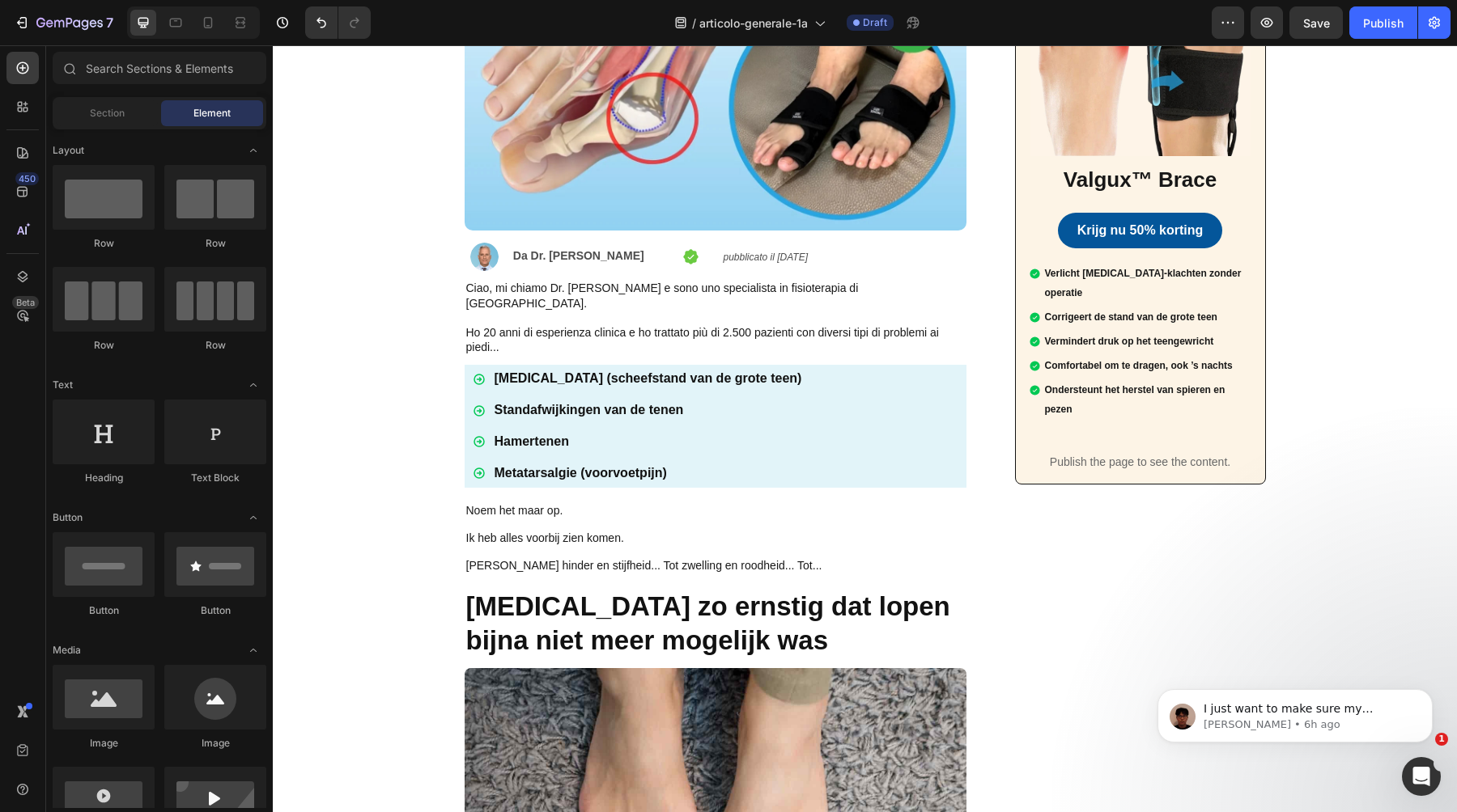
click at [667, 371] on strong "[MEDICAL_DATA] (scheefstand van de grote teen)" at bounding box center [648, 378] width 307 height 14
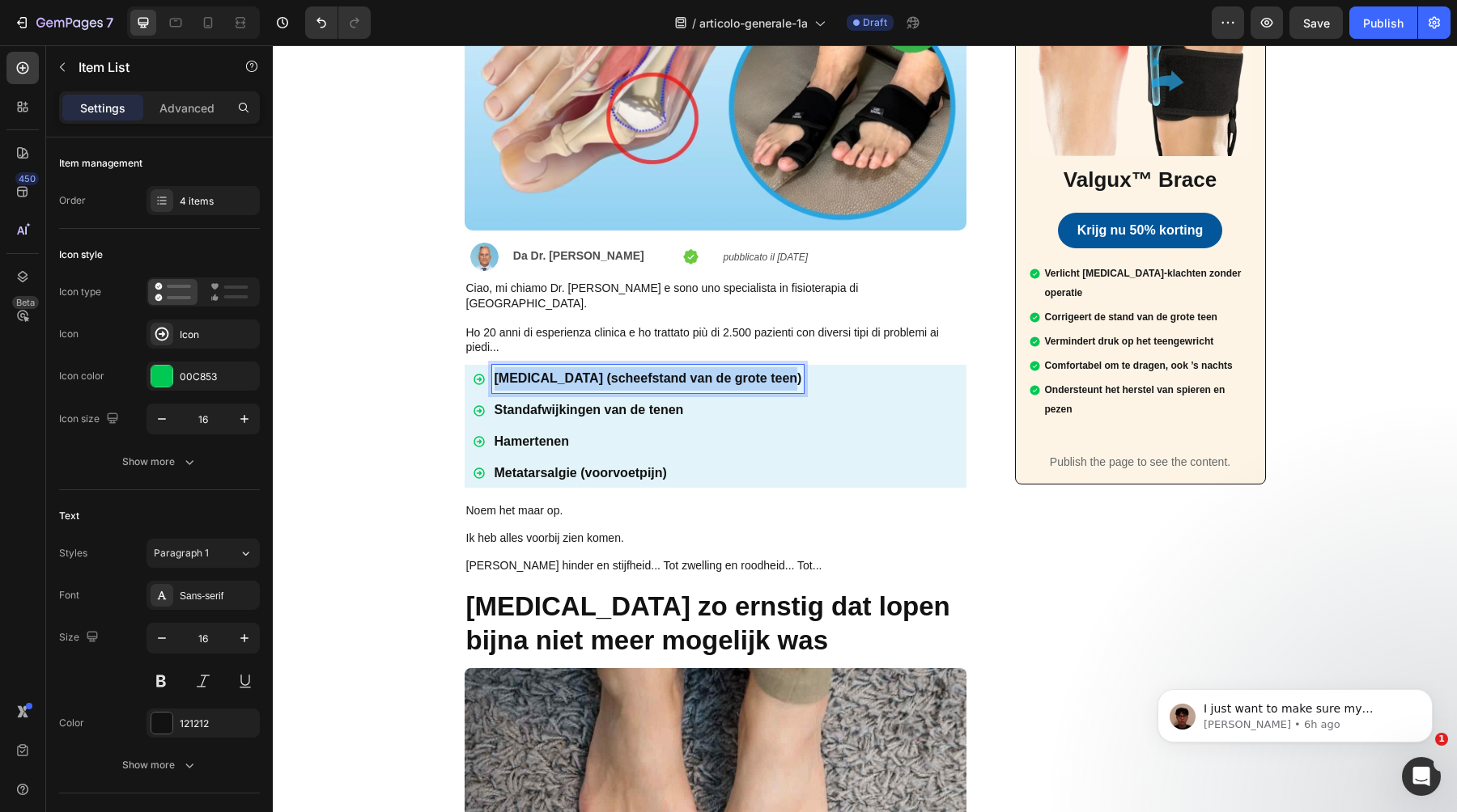
click at [667, 371] on strong "[MEDICAL_DATA] (scheefstand van de grote teen)" at bounding box center [648, 378] width 307 height 14
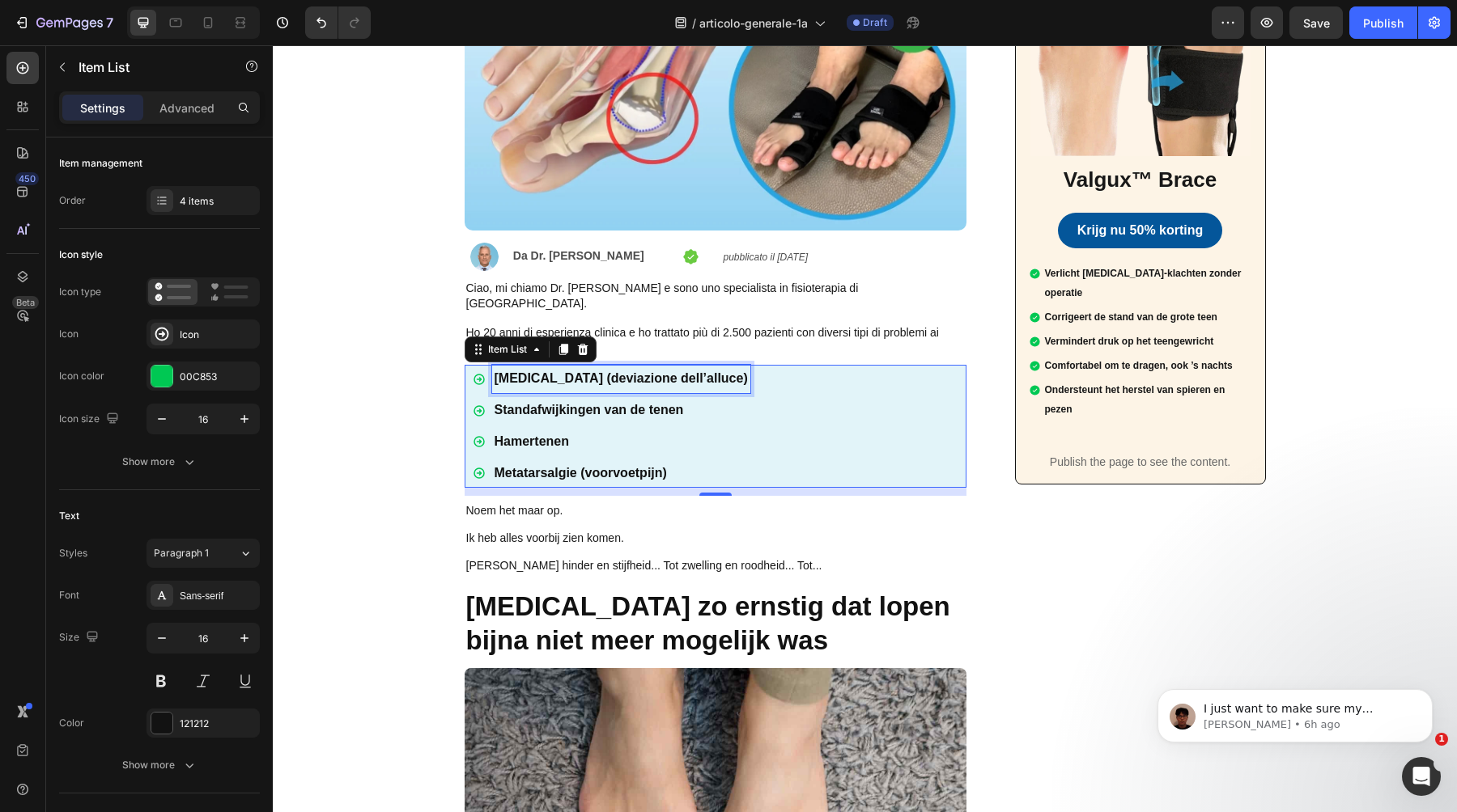
click at [599, 403] on strong "Standafwijkingen van de tenen" at bounding box center [589, 410] width 189 height 14
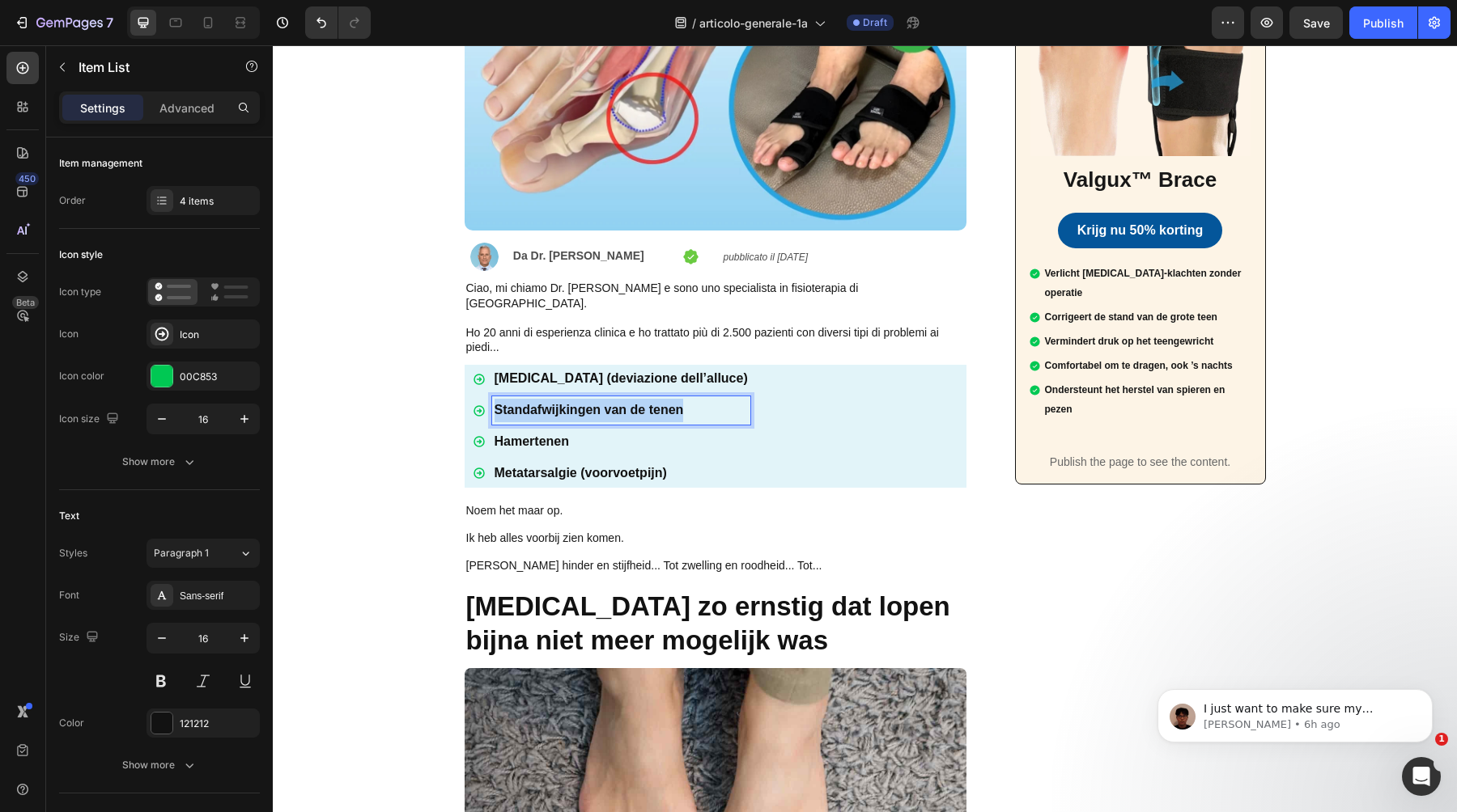
click at [599, 403] on strong "Standafwijkingen van de tenen" at bounding box center [589, 410] width 189 height 14
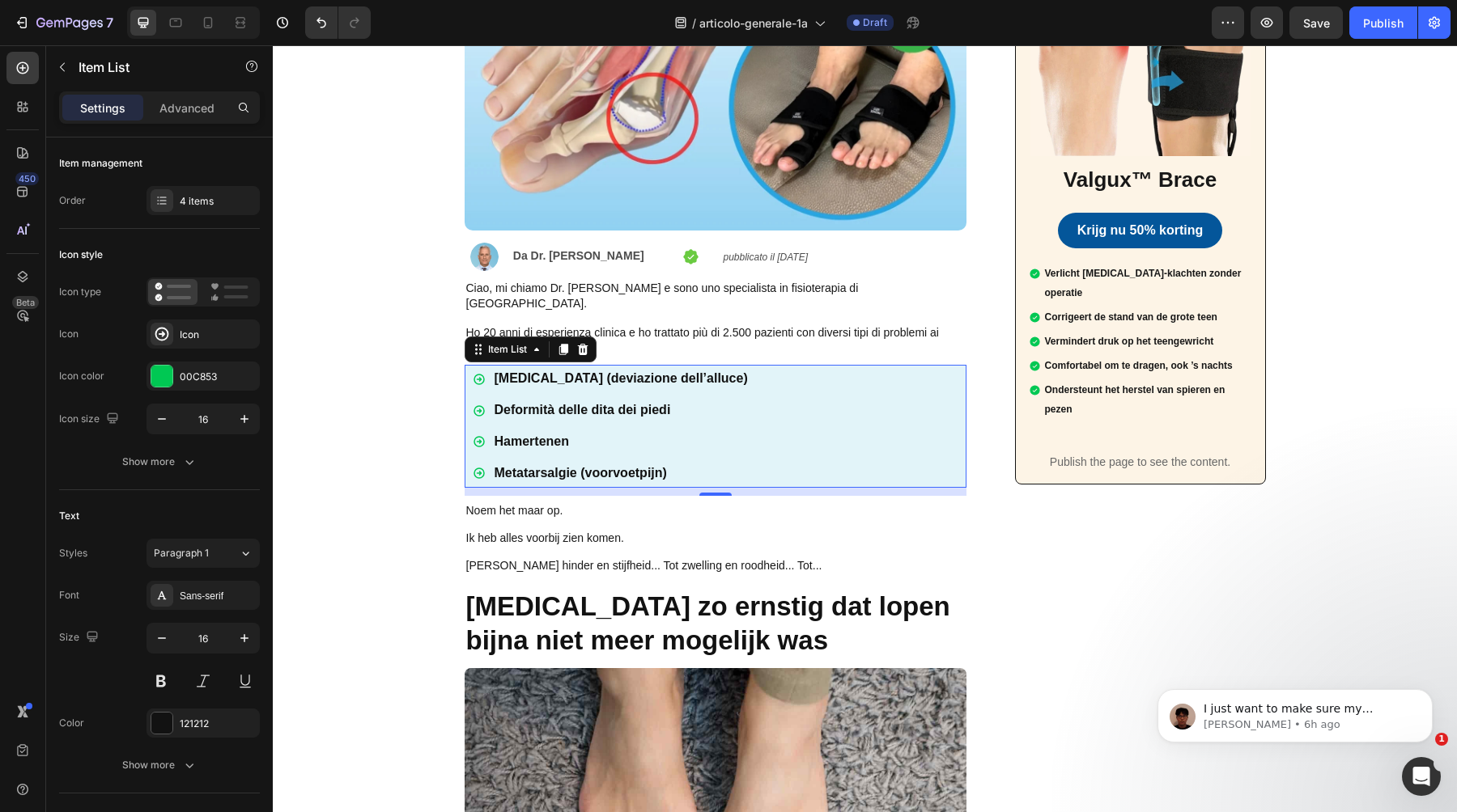
click at [539, 435] on strong "Hamertenen" at bounding box center [532, 442] width 74 height 14
click at [592, 466] on strong "Metatarsalgie (voorvoetpijn)" at bounding box center [581, 473] width 173 height 14
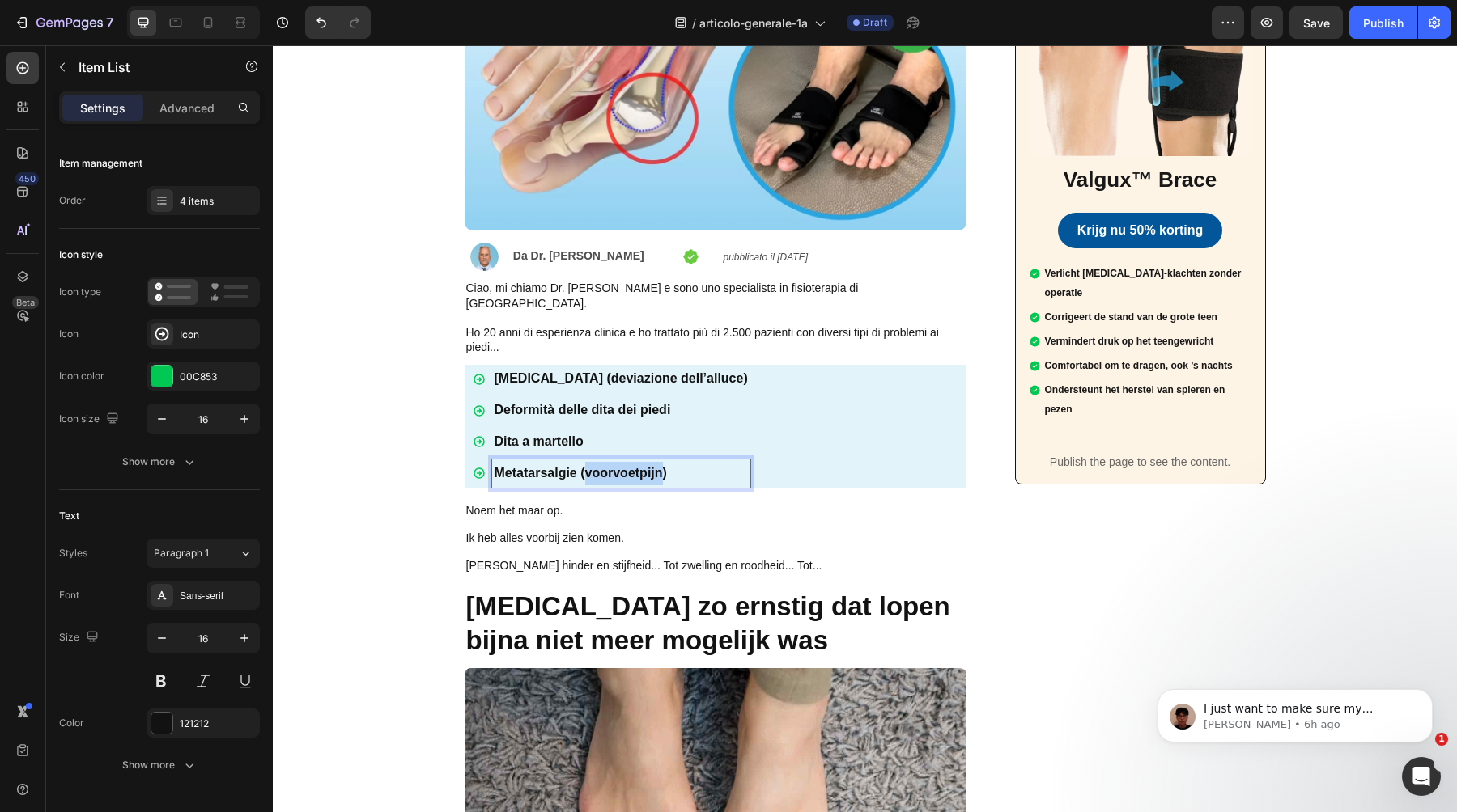
click at [592, 466] on strong "Metatarsalgie (voorvoetpijn)" at bounding box center [581, 473] width 173 height 14
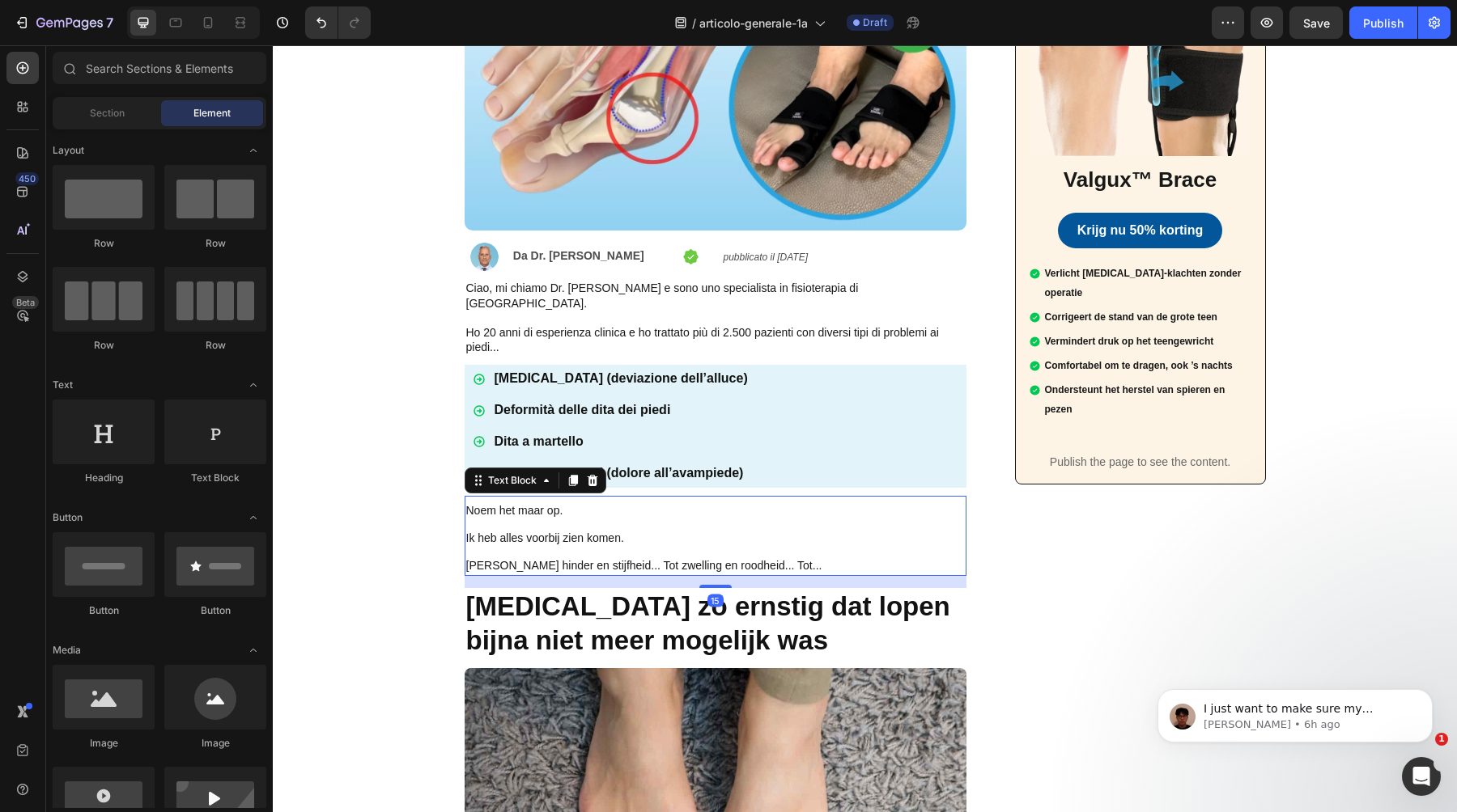
click at [594, 546] on p at bounding box center [716, 552] width 499 height 13
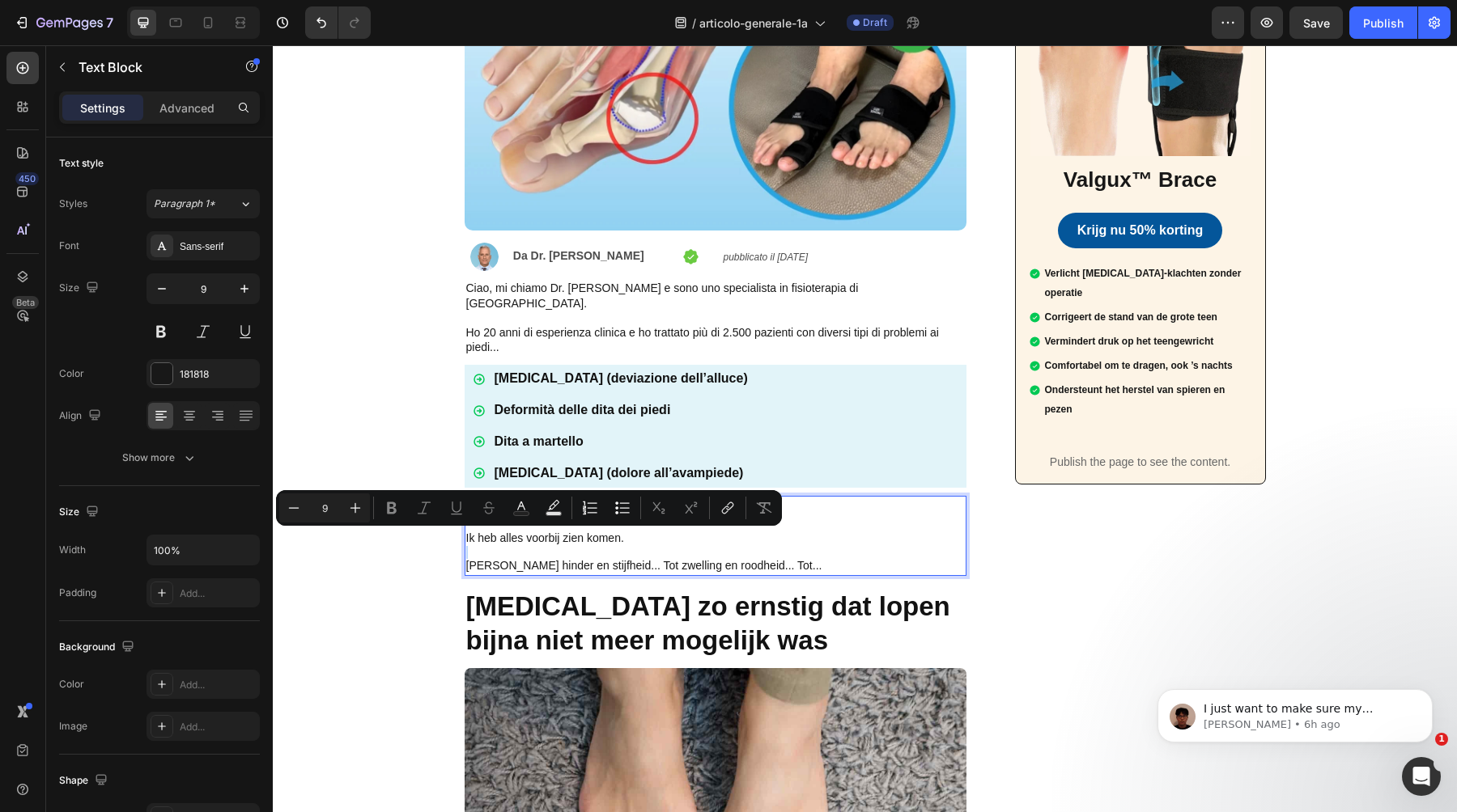
type input "14"
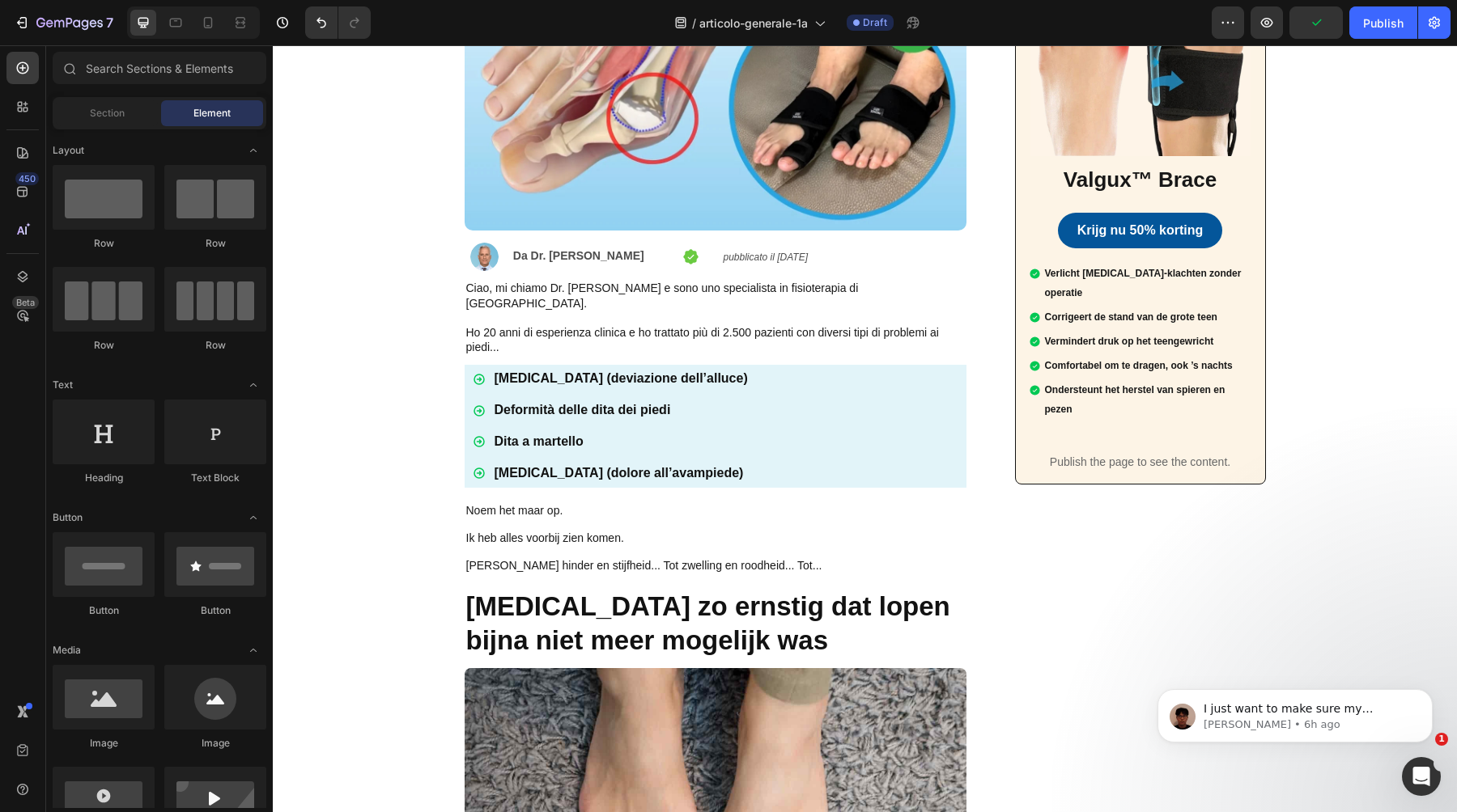
click at [552, 532] on p "Ik heb alles voorbij zien komen." at bounding box center [716, 538] width 499 height 15
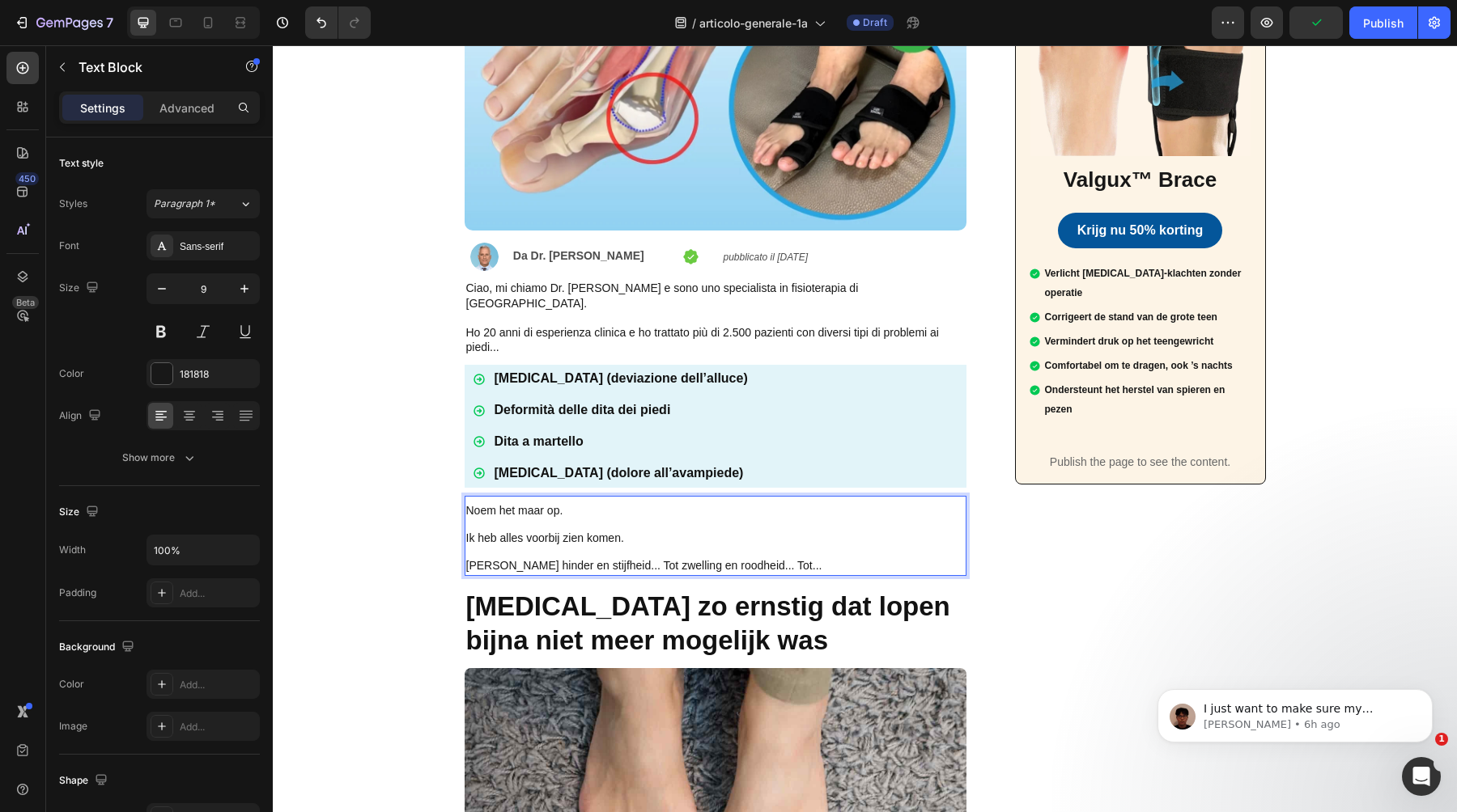
click at [552, 532] on p "Ik heb alles voorbij zien komen." at bounding box center [716, 538] width 499 height 15
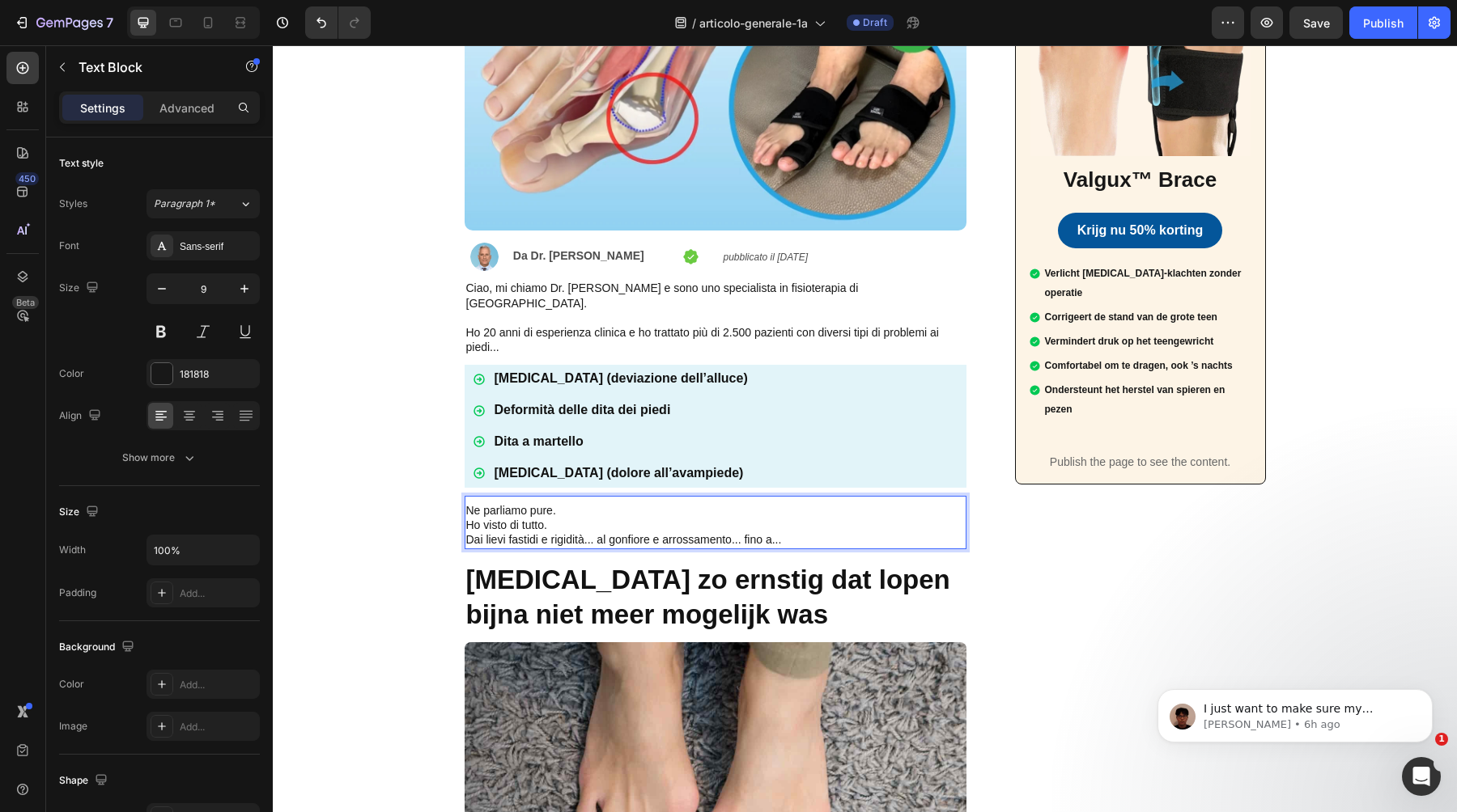
click at [609, 504] on p "Ne parliamo pure." at bounding box center [716, 511] width 499 height 15
click at [551, 504] on p "Ne parliamo pure." at bounding box center [716, 511] width 499 height 15
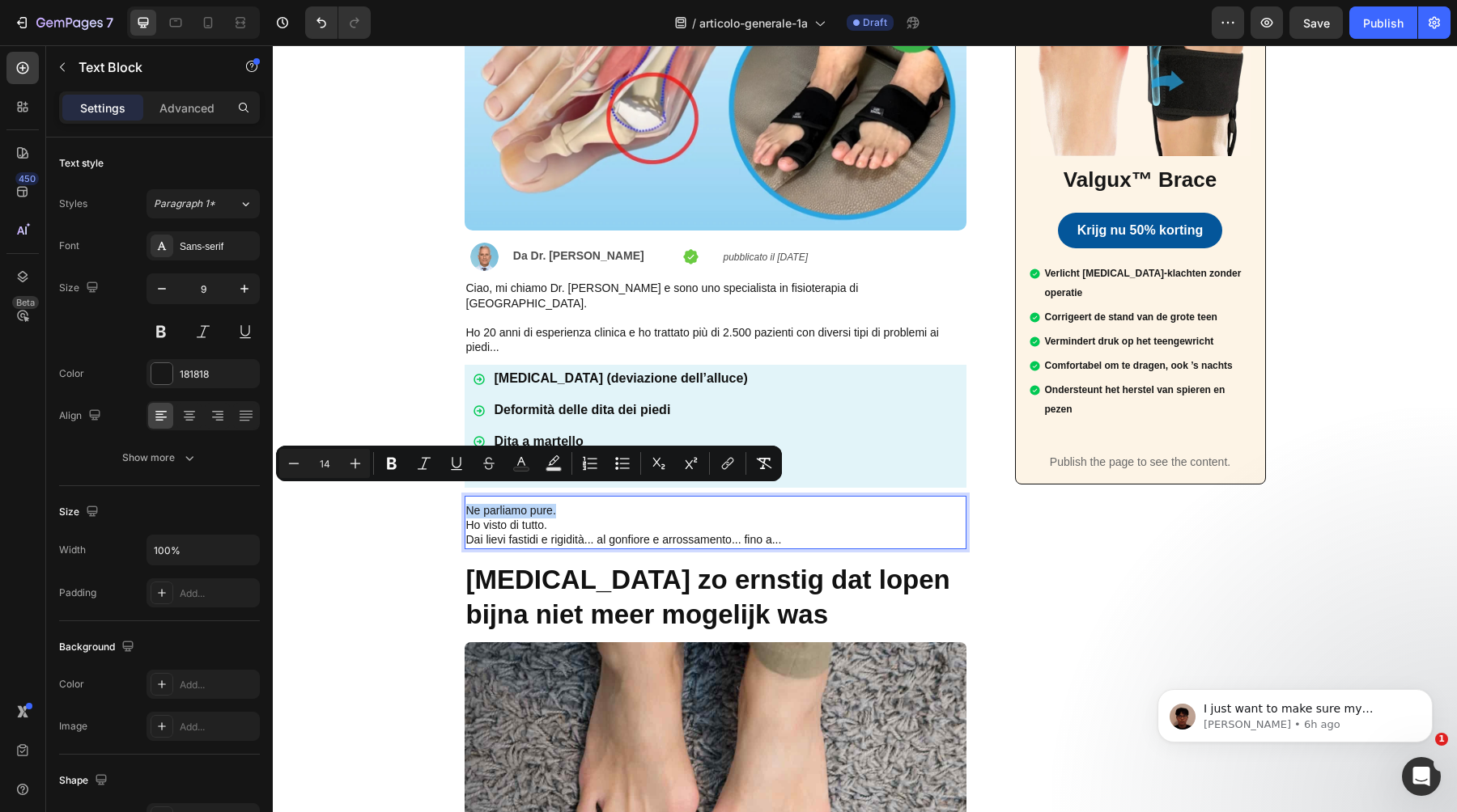
click at [559, 504] on p "Ne parliamo pure." at bounding box center [716, 511] width 499 height 15
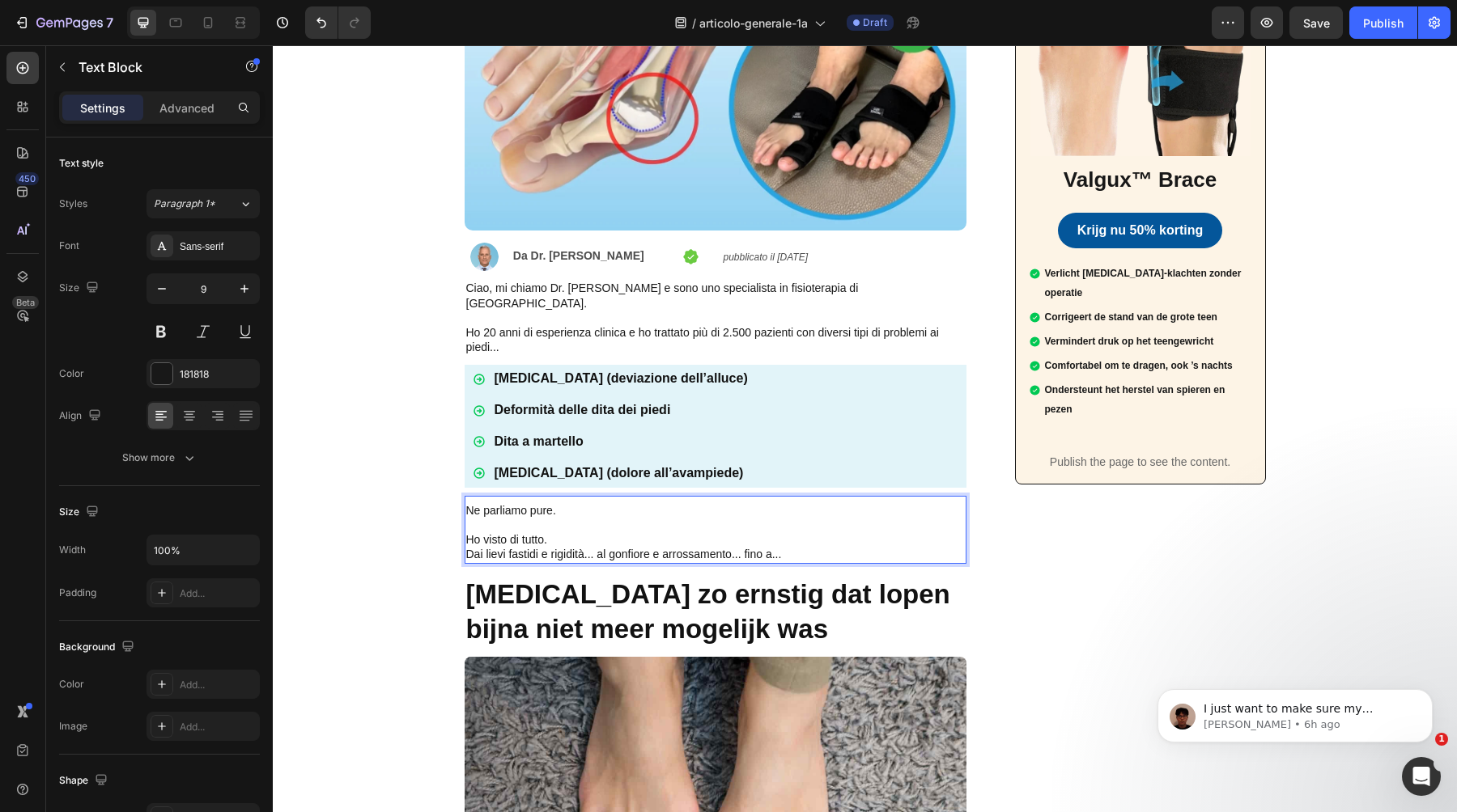
click at [575, 533] on p "Ho visto di tutto." at bounding box center [716, 540] width 499 height 15
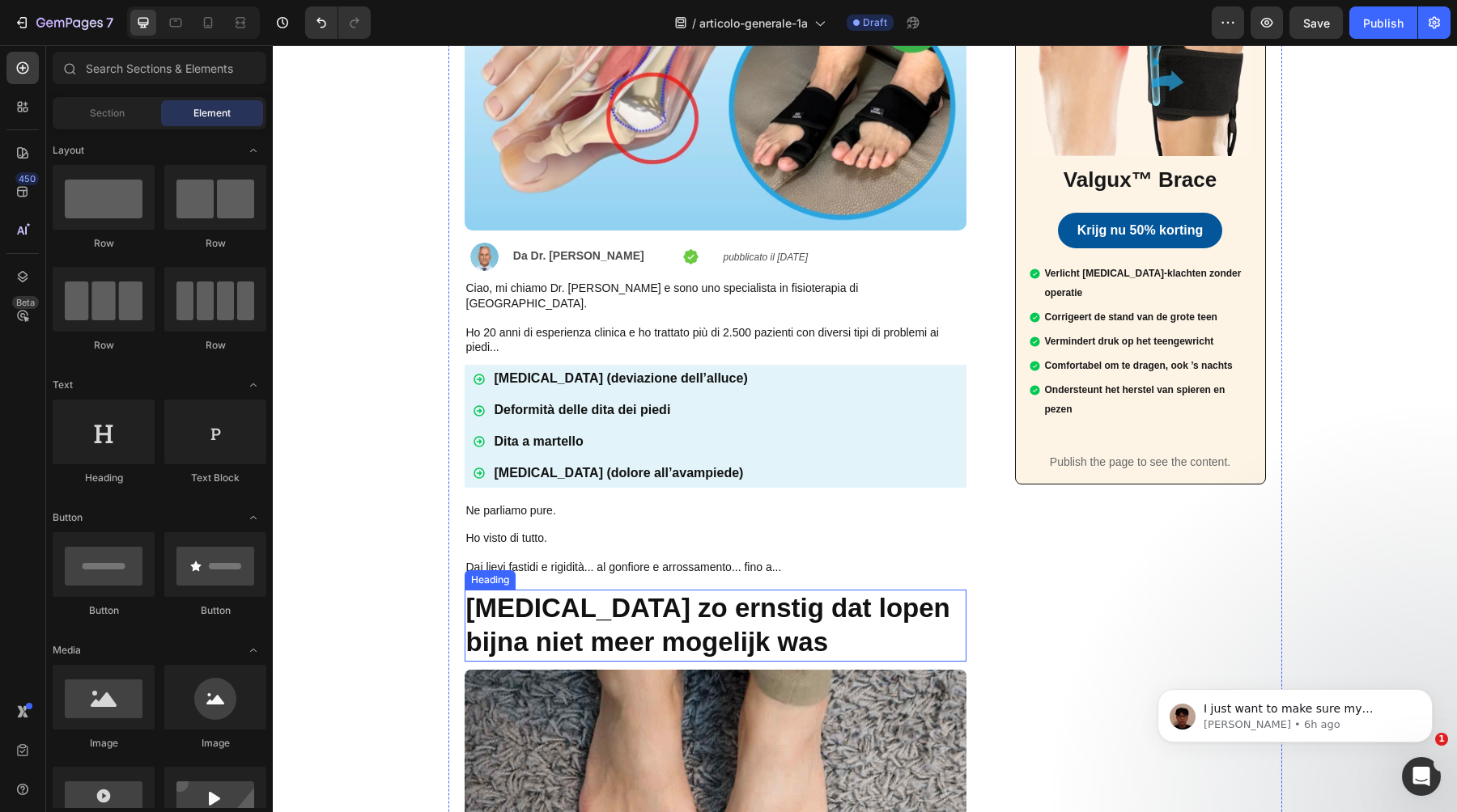
click at [523, 593] on strong "[MEDICAL_DATA] zo ernstig dat lopen bijna niet meer mogelijk was" at bounding box center [708, 625] width 484 height 65
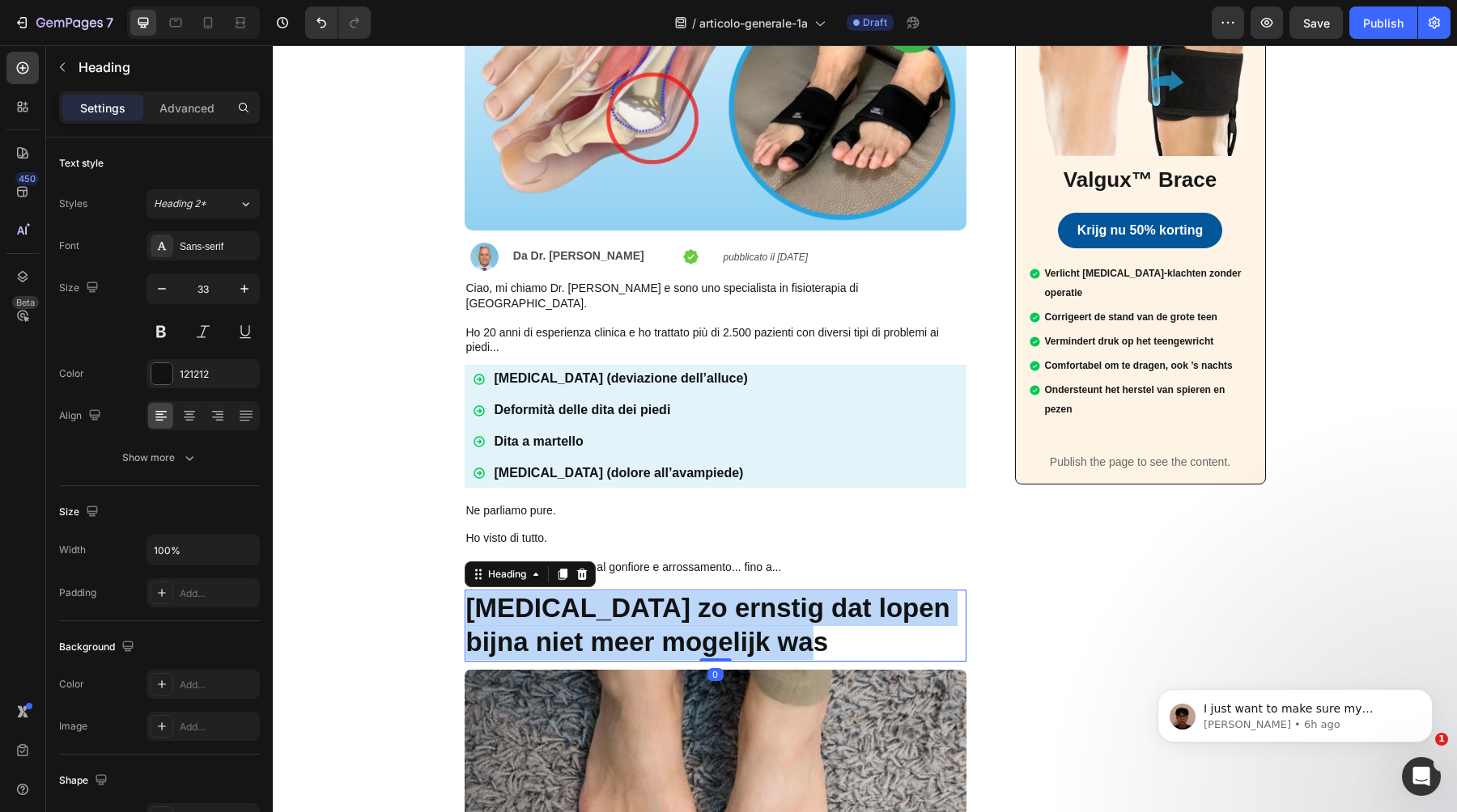
click at [523, 593] on strong "[MEDICAL_DATA] zo ernstig dat lopen bijna niet meer mogelijk was" at bounding box center [708, 625] width 484 height 65
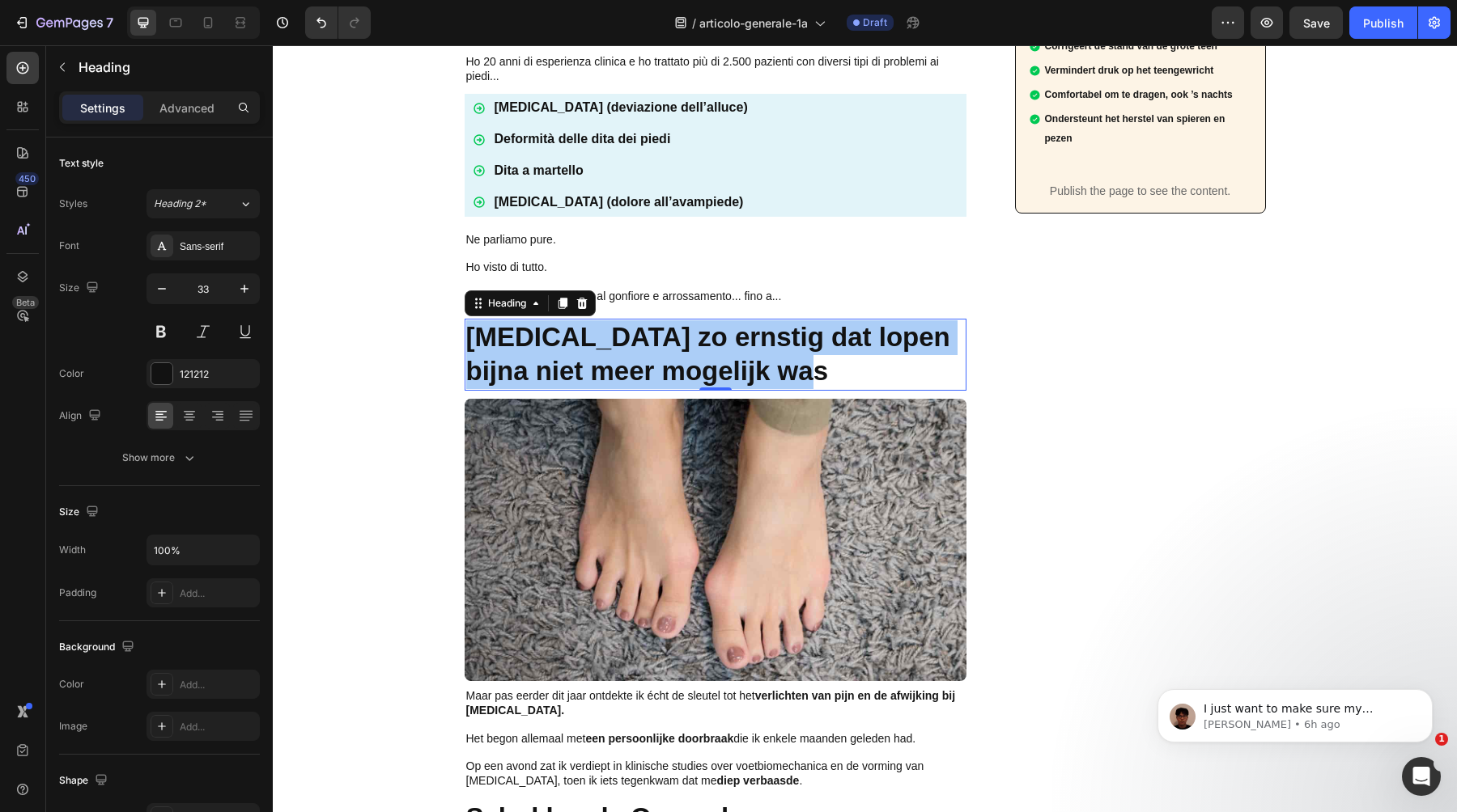
scroll to position [659, 0]
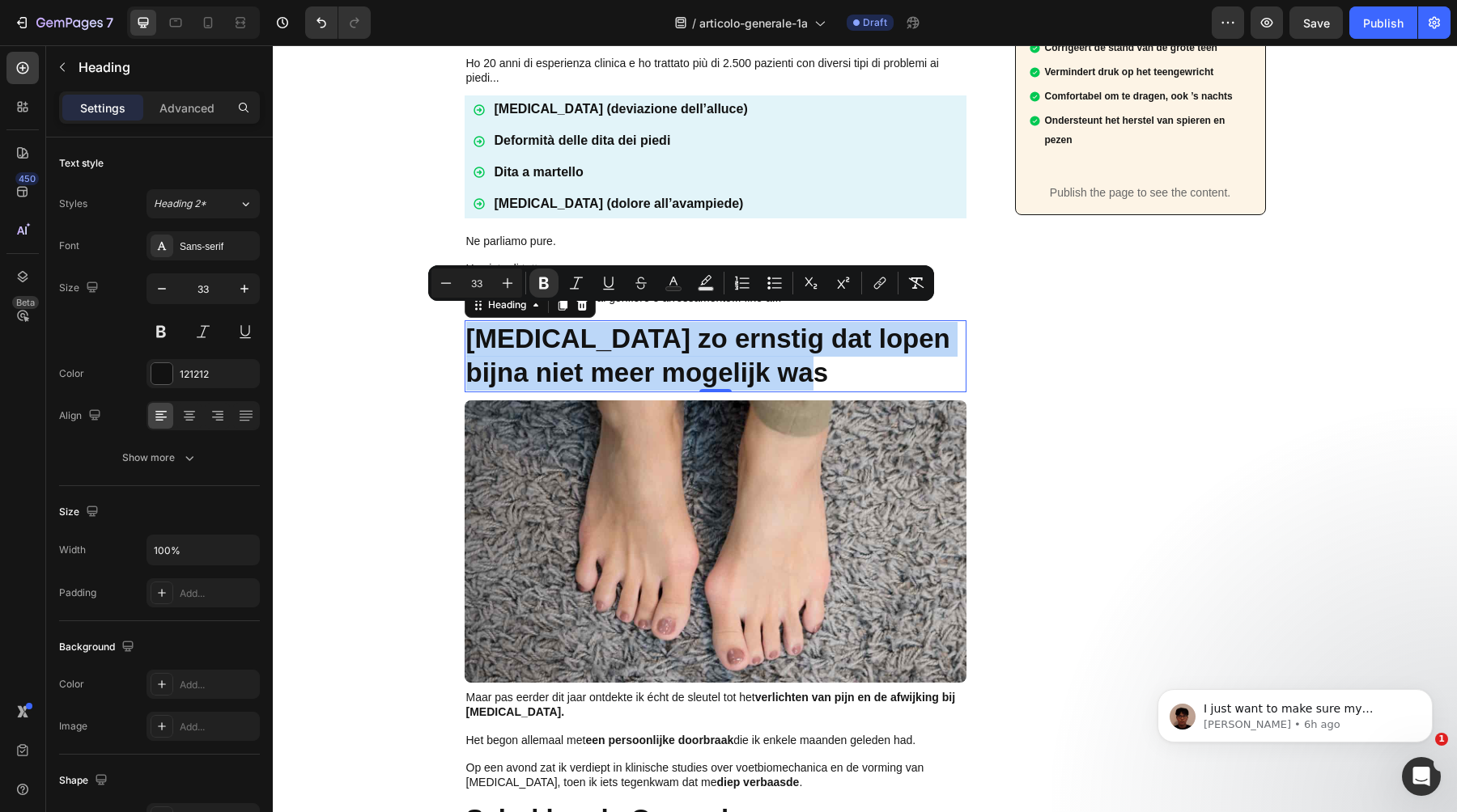
click at [754, 339] on p "[MEDICAL_DATA] zo ernstig dat lopen bijna niet meer mogelijk was" at bounding box center [716, 356] width 499 height 70
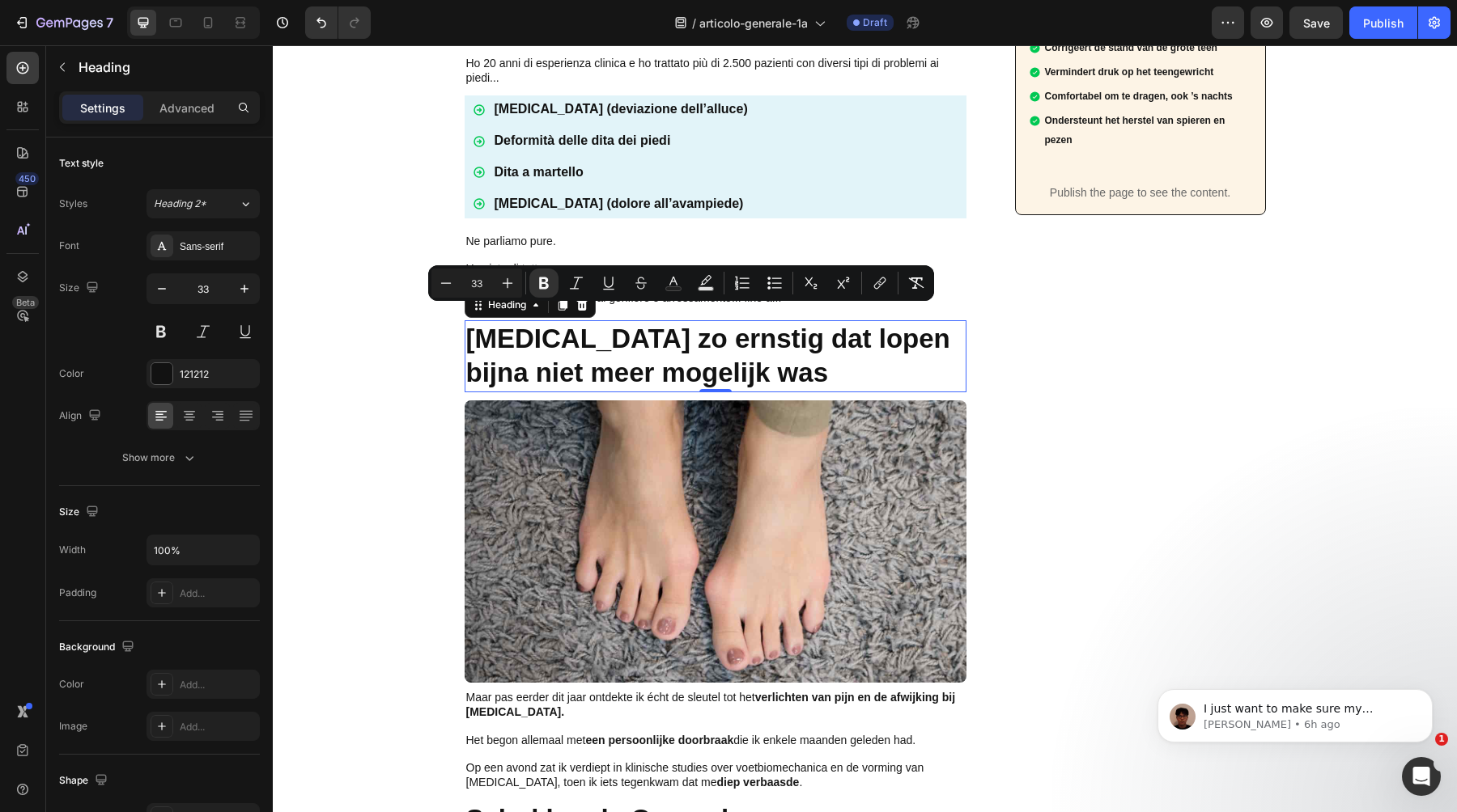
click at [754, 339] on p "[MEDICAL_DATA] zo ernstig dat lopen bijna niet meer mogelijk was" at bounding box center [716, 356] width 499 height 70
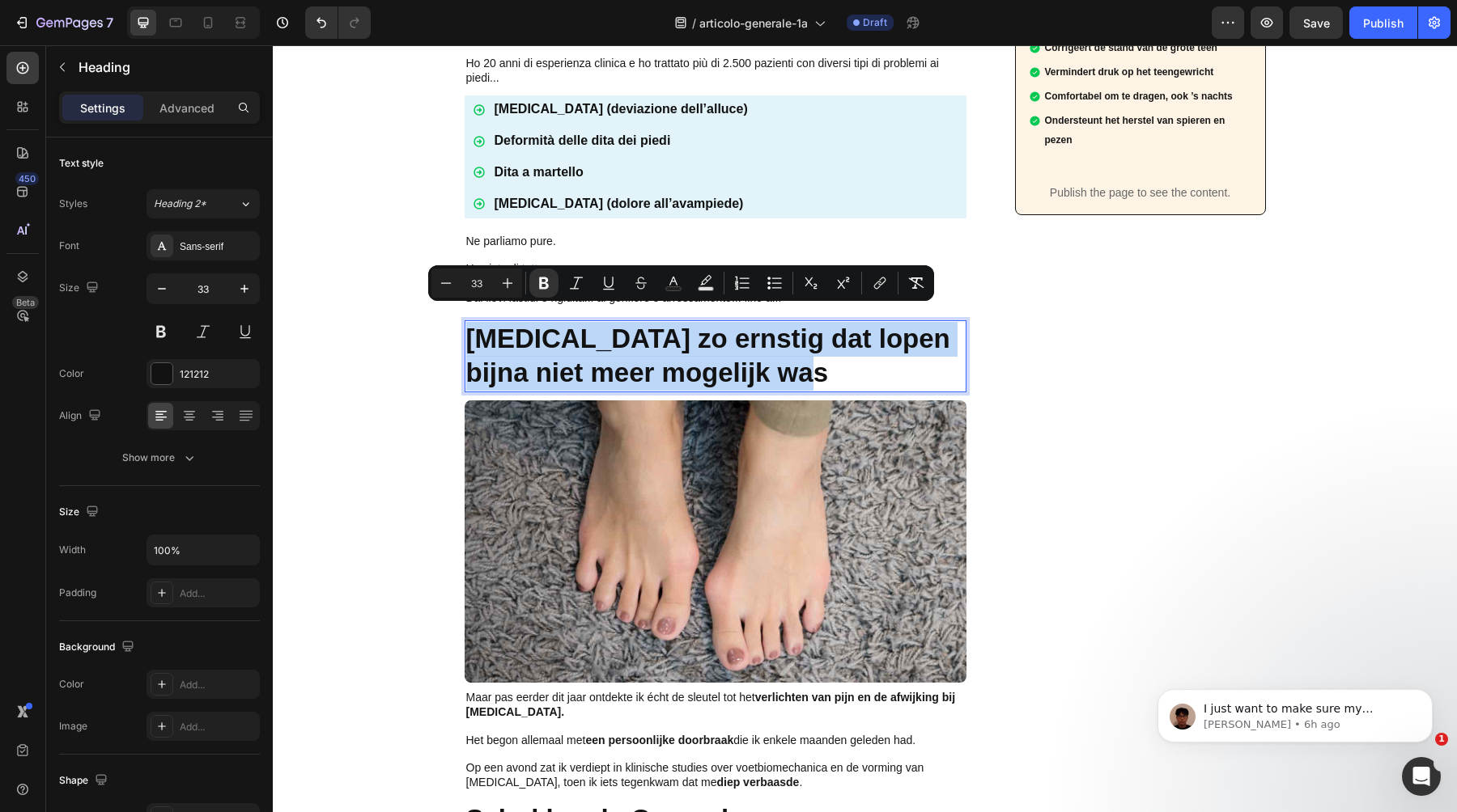
click at [754, 339] on p "[MEDICAL_DATA] zo ernstig dat lopen bijna niet meer mogelijk was" at bounding box center [716, 356] width 499 height 70
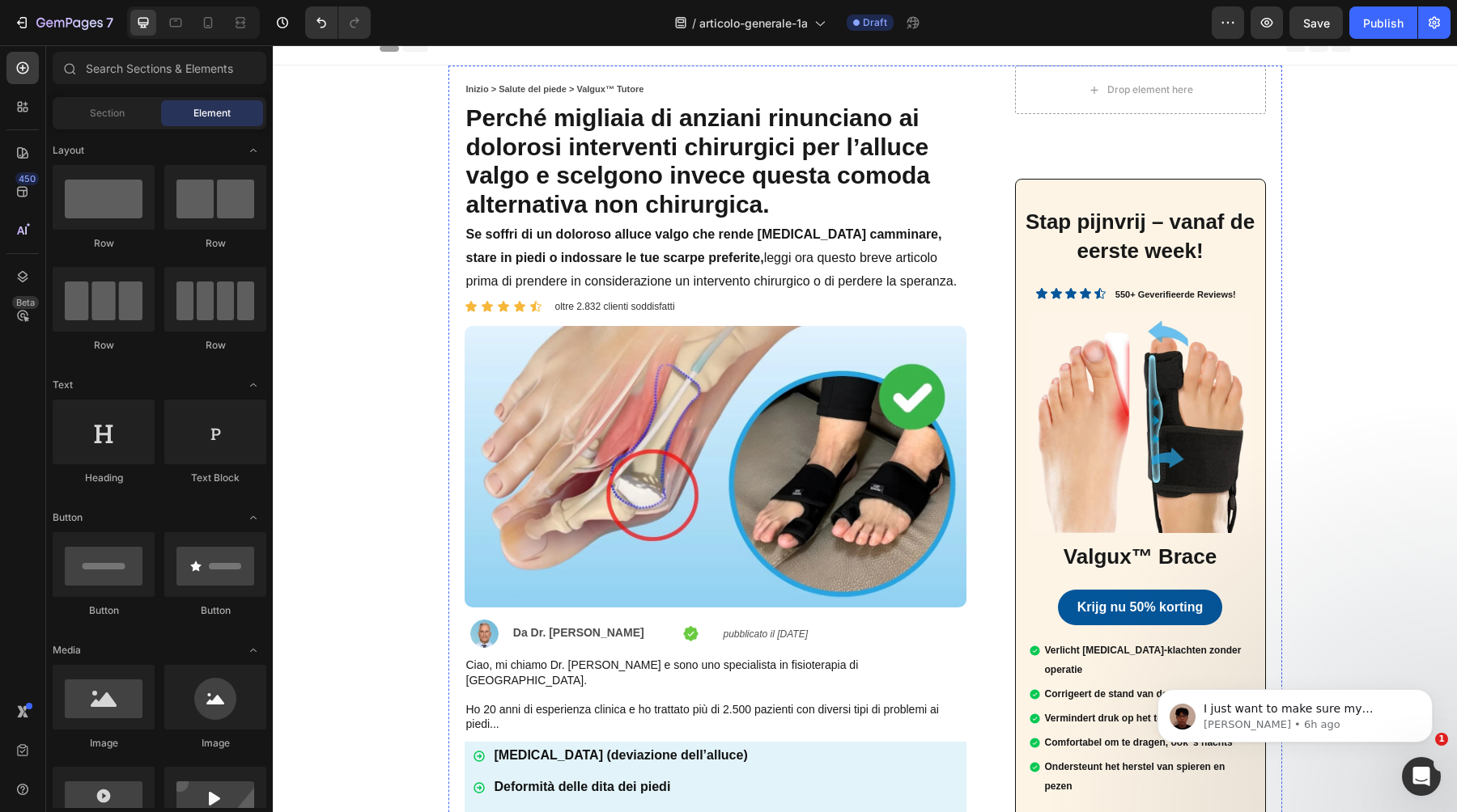
scroll to position [0, 0]
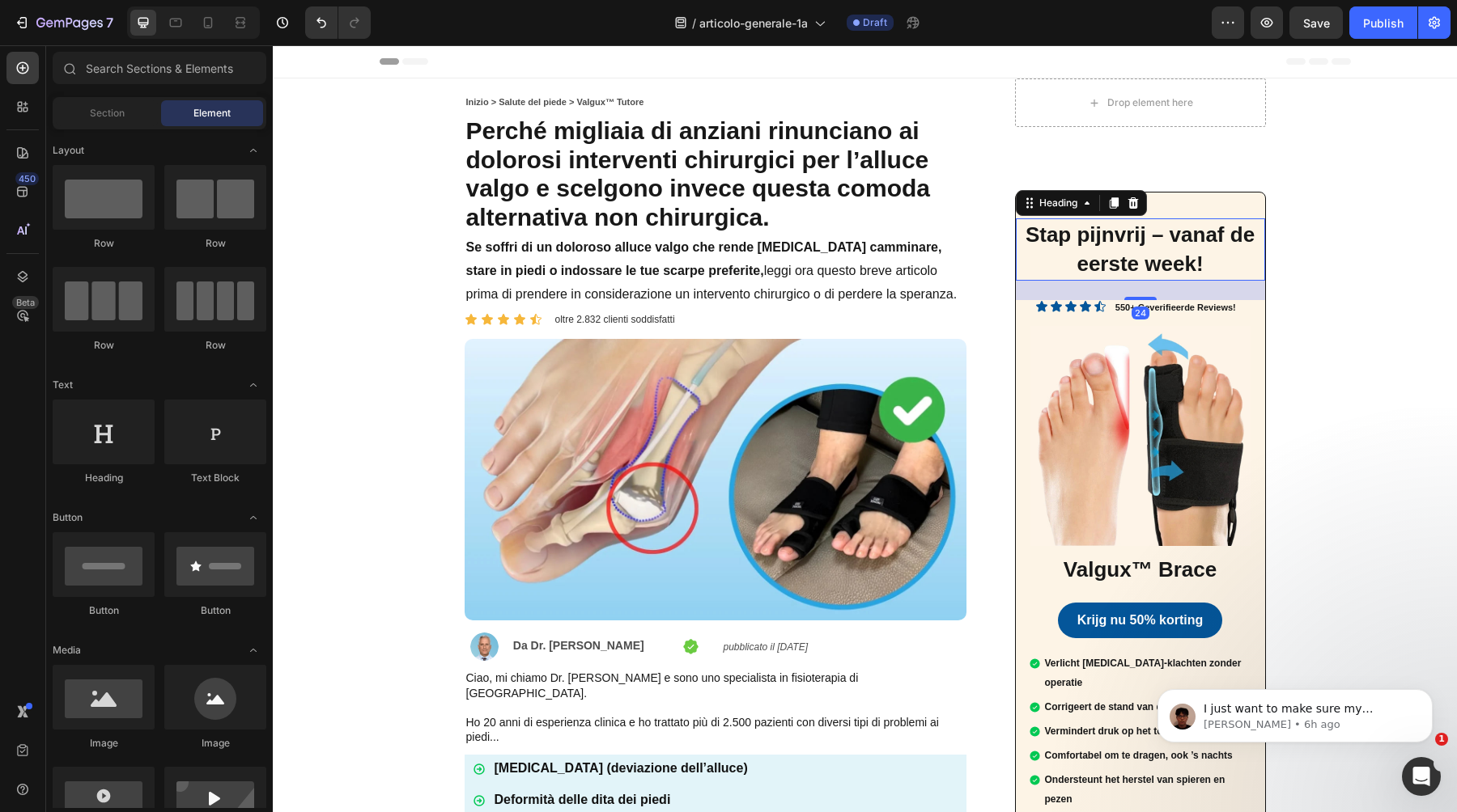
click at [1115, 253] on span "Stap pijnvrij – vanaf de eerste week!" at bounding box center [1139, 249] width 229 height 54
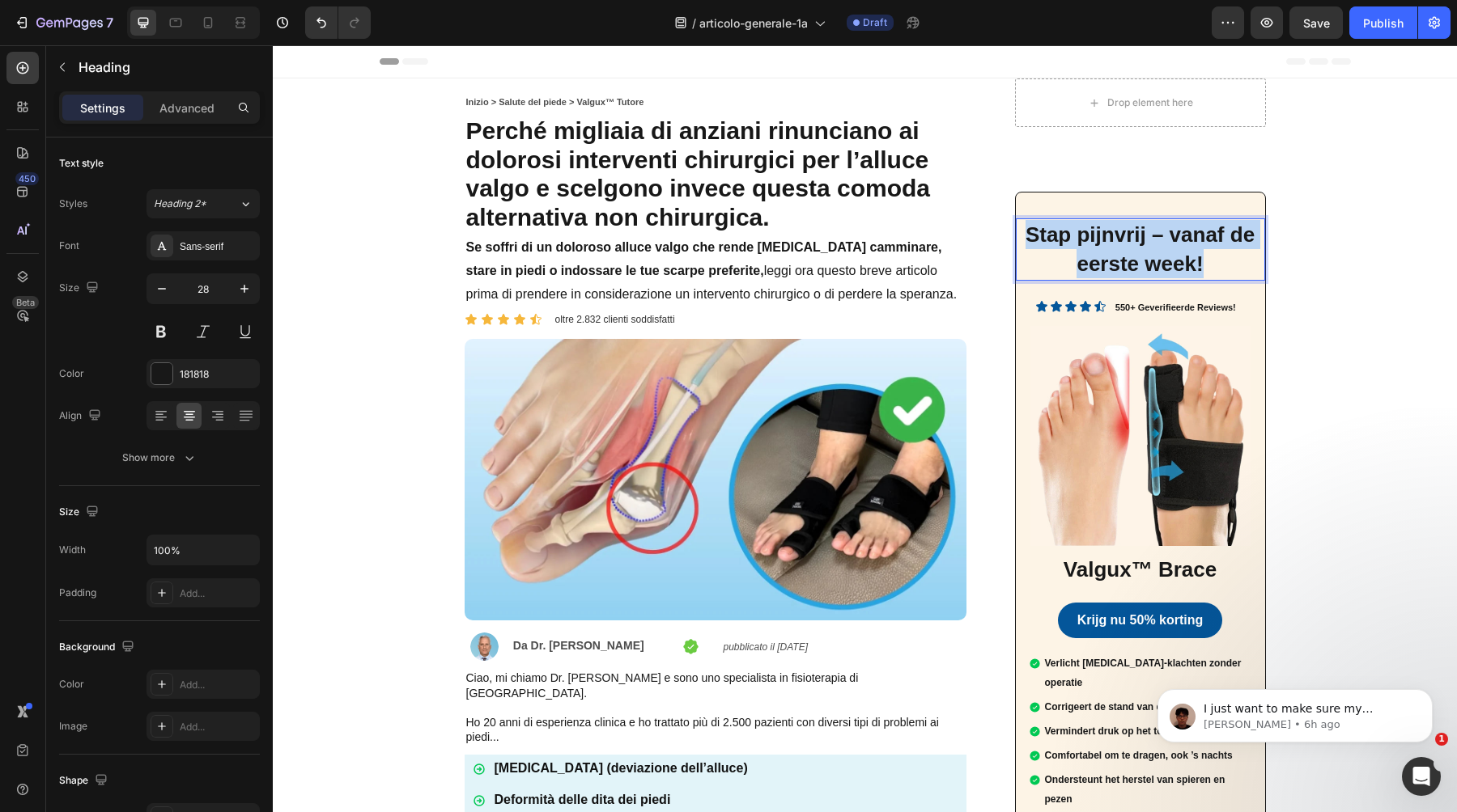
click at [1115, 253] on span "Stap pijnvrij – vanaf de eerste week!" at bounding box center [1139, 249] width 229 height 54
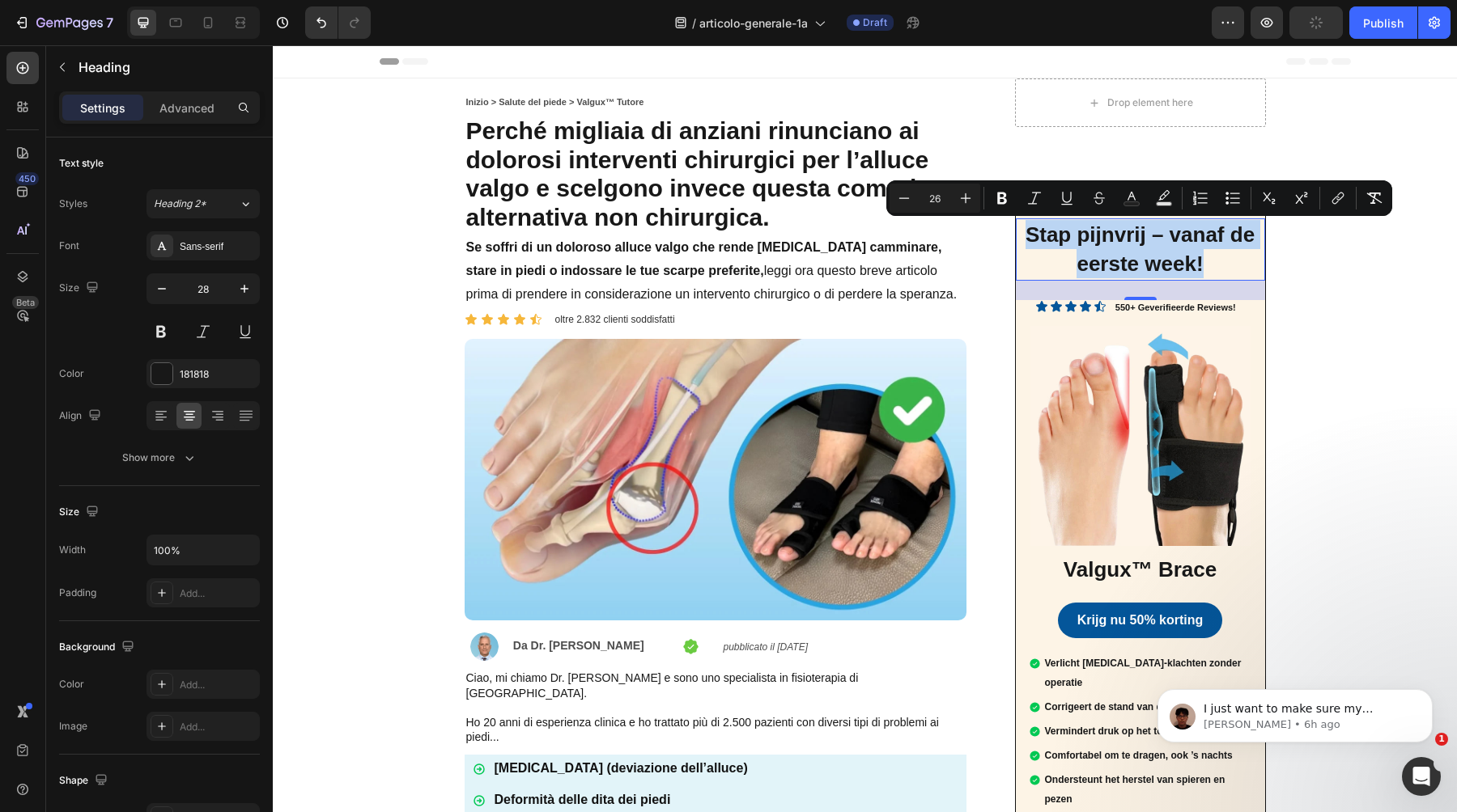
click at [1094, 240] on span "Stap pijnvrij – vanaf de eerste week!" at bounding box center [1139, 249] width 229 height 54
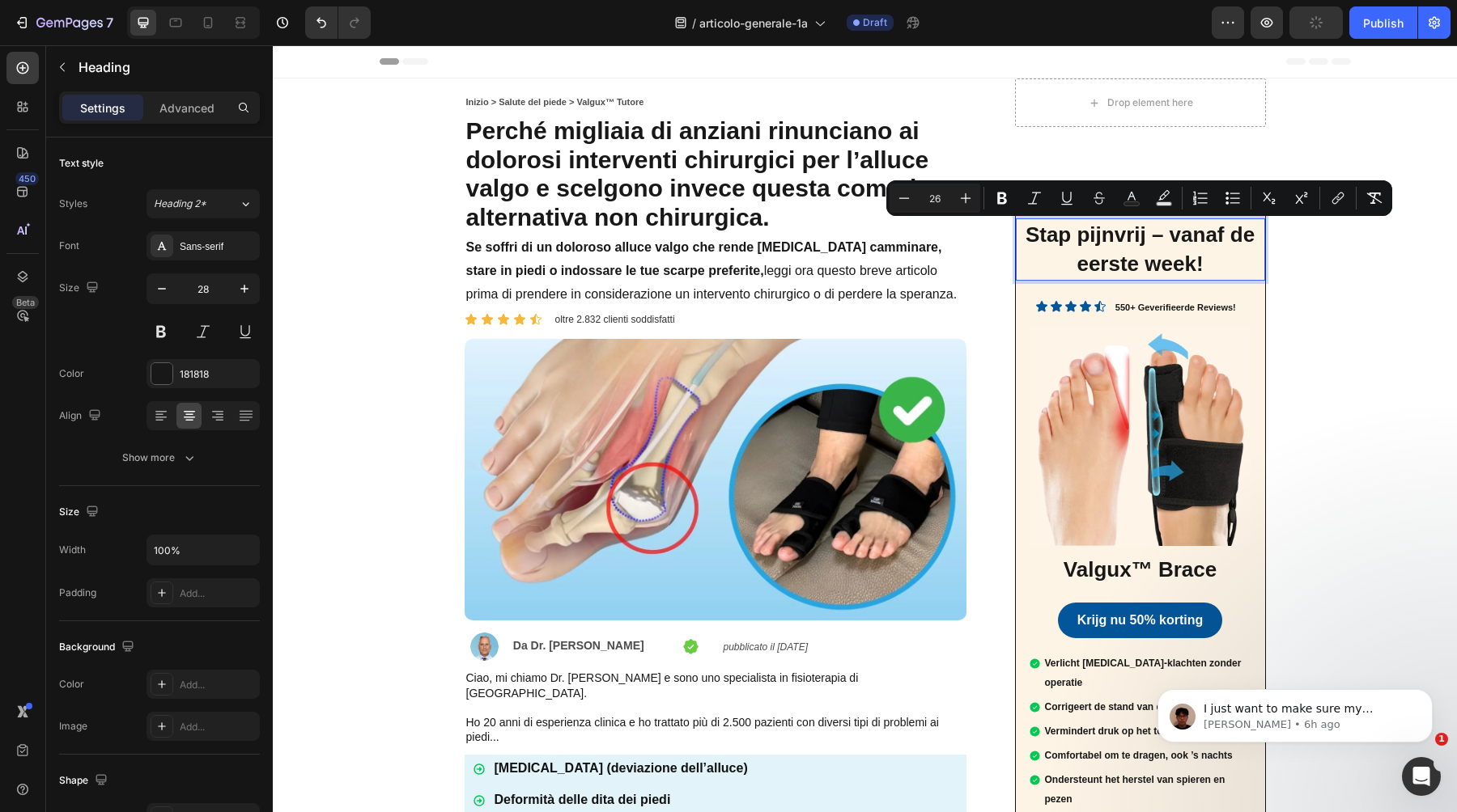
click at [1094, 240] on span "Stap pijnvrij – vanaf de eerste week!" at bounding box center [1139, 249] width 229 height 54
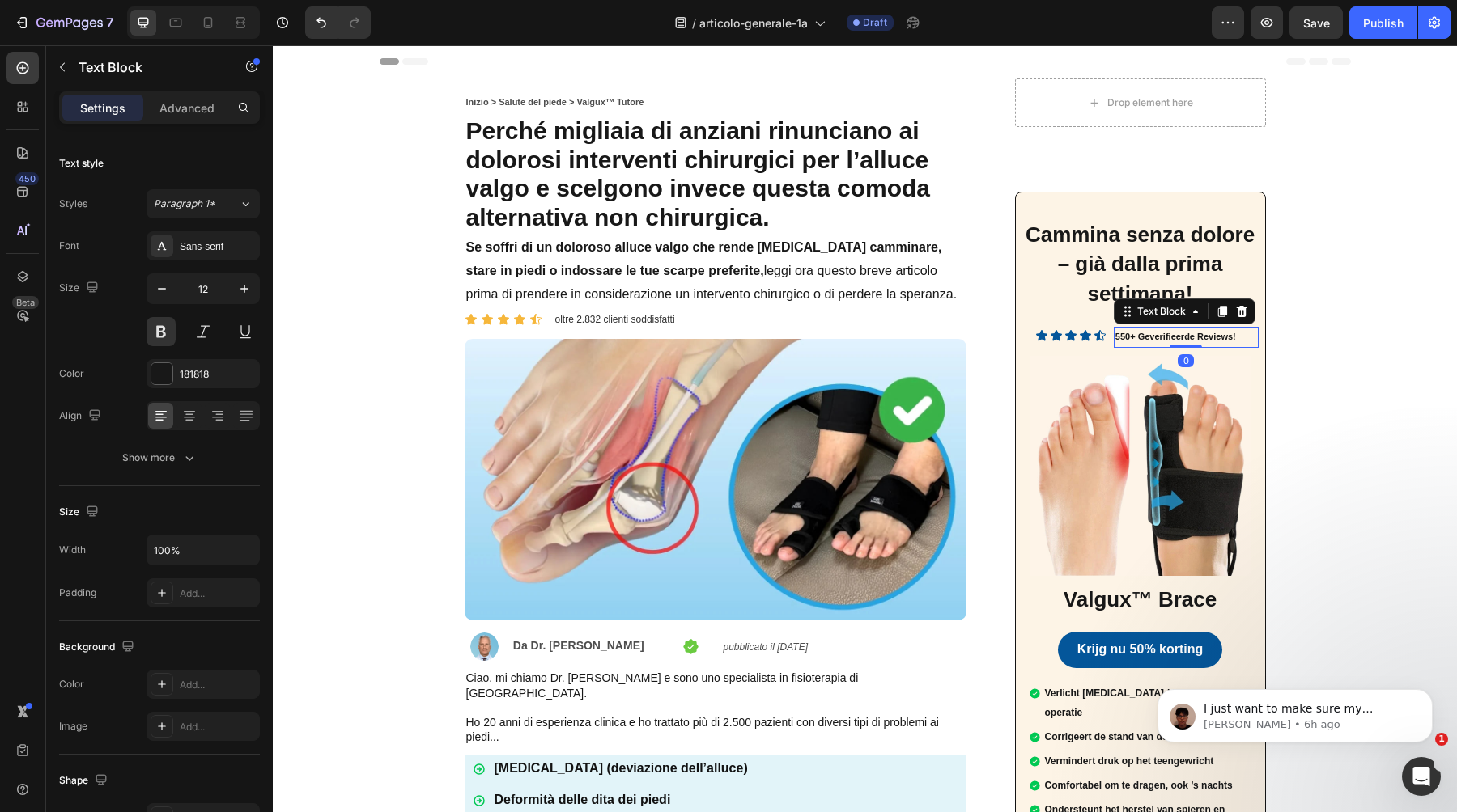
click at [1202, 331] on p "550+ Geverifieerde Reviews!" at bounding box center [1186, 337] width 142 height 18
click at [1186, 331] on p "550+ Geverifieerde Reviews!" at bounding box center [1186, 337] width 142 height 18
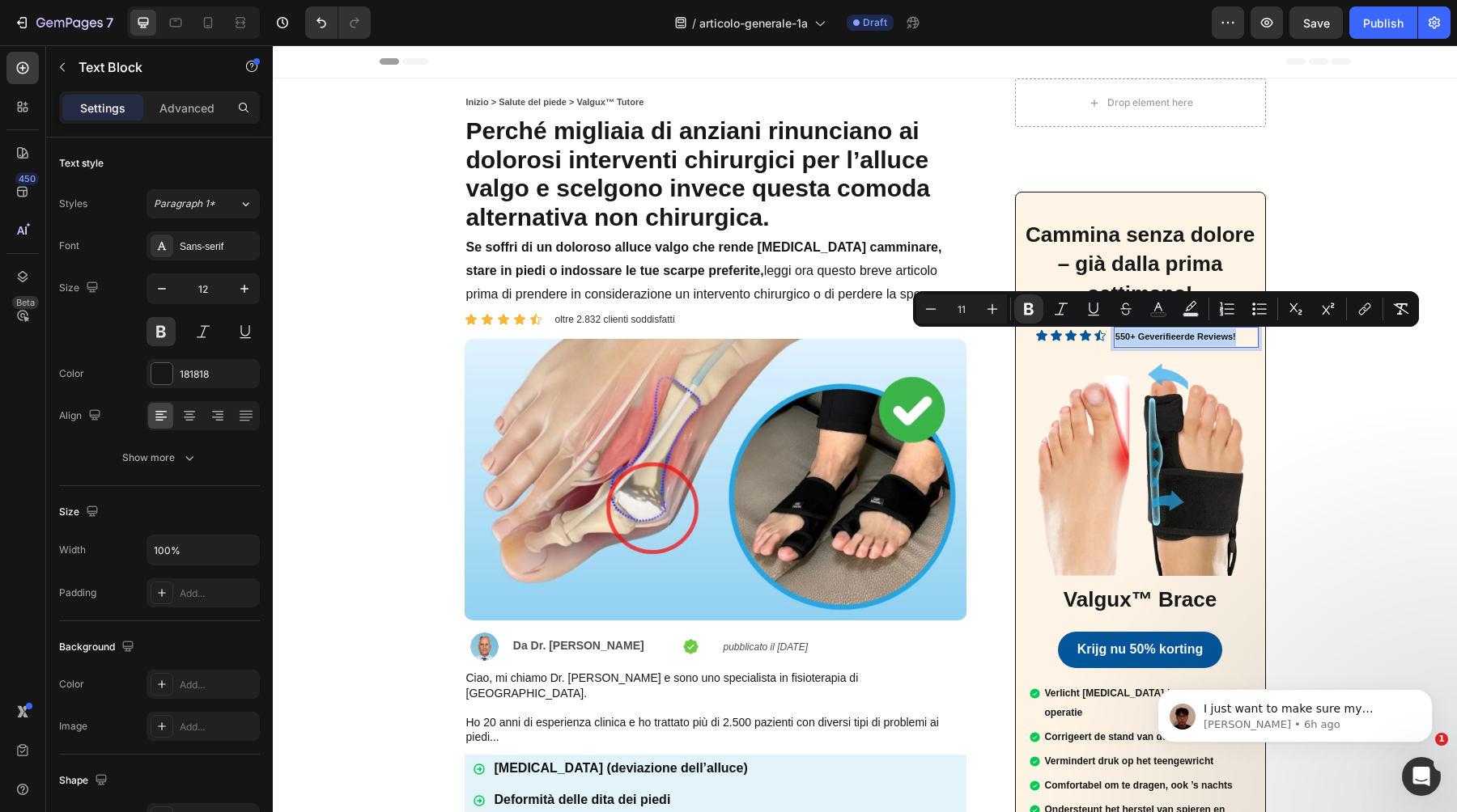
click at [1186, 331] on p "550+ Geverifieerde Reviews!" at bounding box center [1186, 337] width 142 height 18
copy strong "550+ Geverifieerde Reviews!"
click at [1161, 341] on strong "550+ Geverifieerde Reviews!" at bounding box center [1176, 336] width 121 height 9
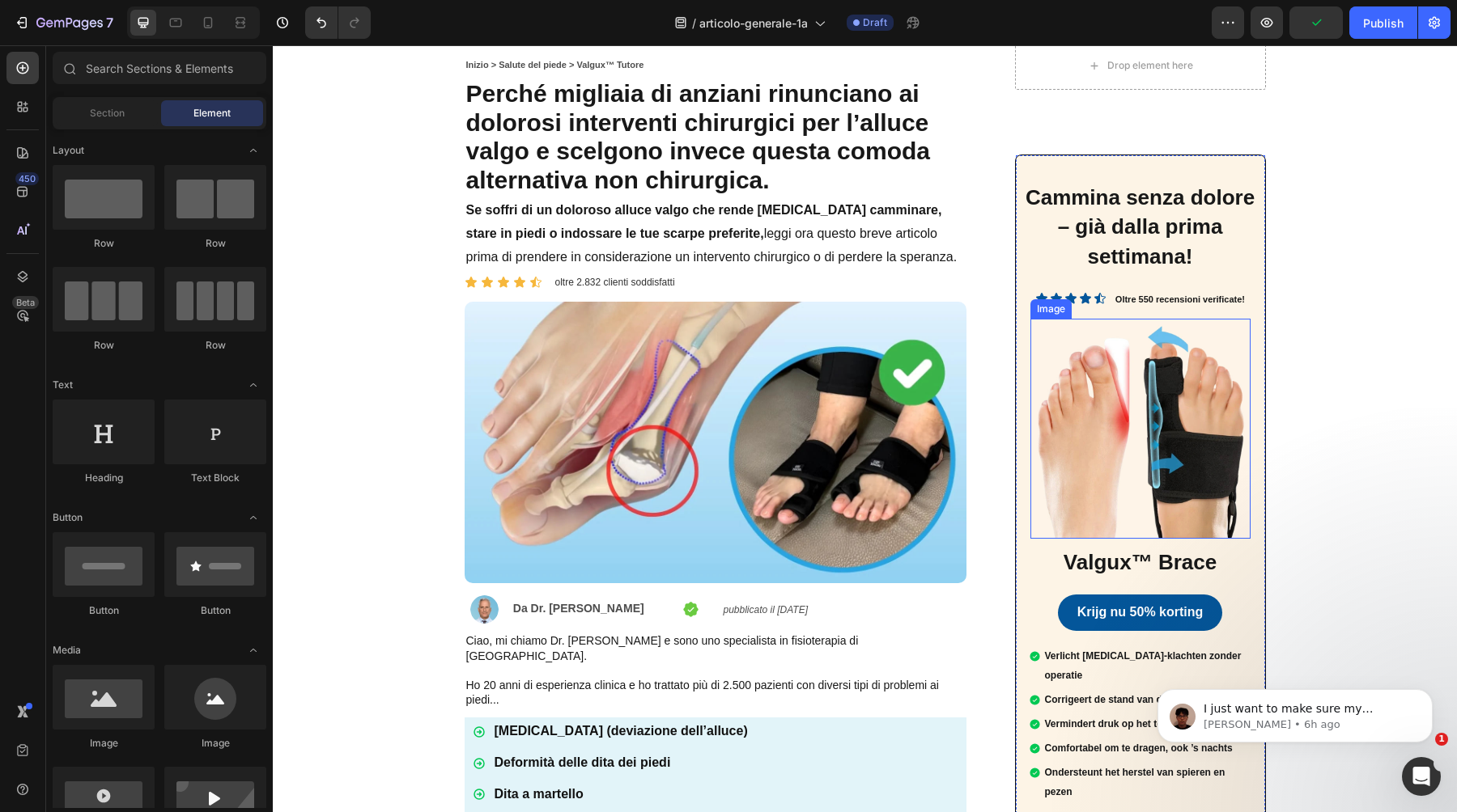
scroll to position [86, 0]
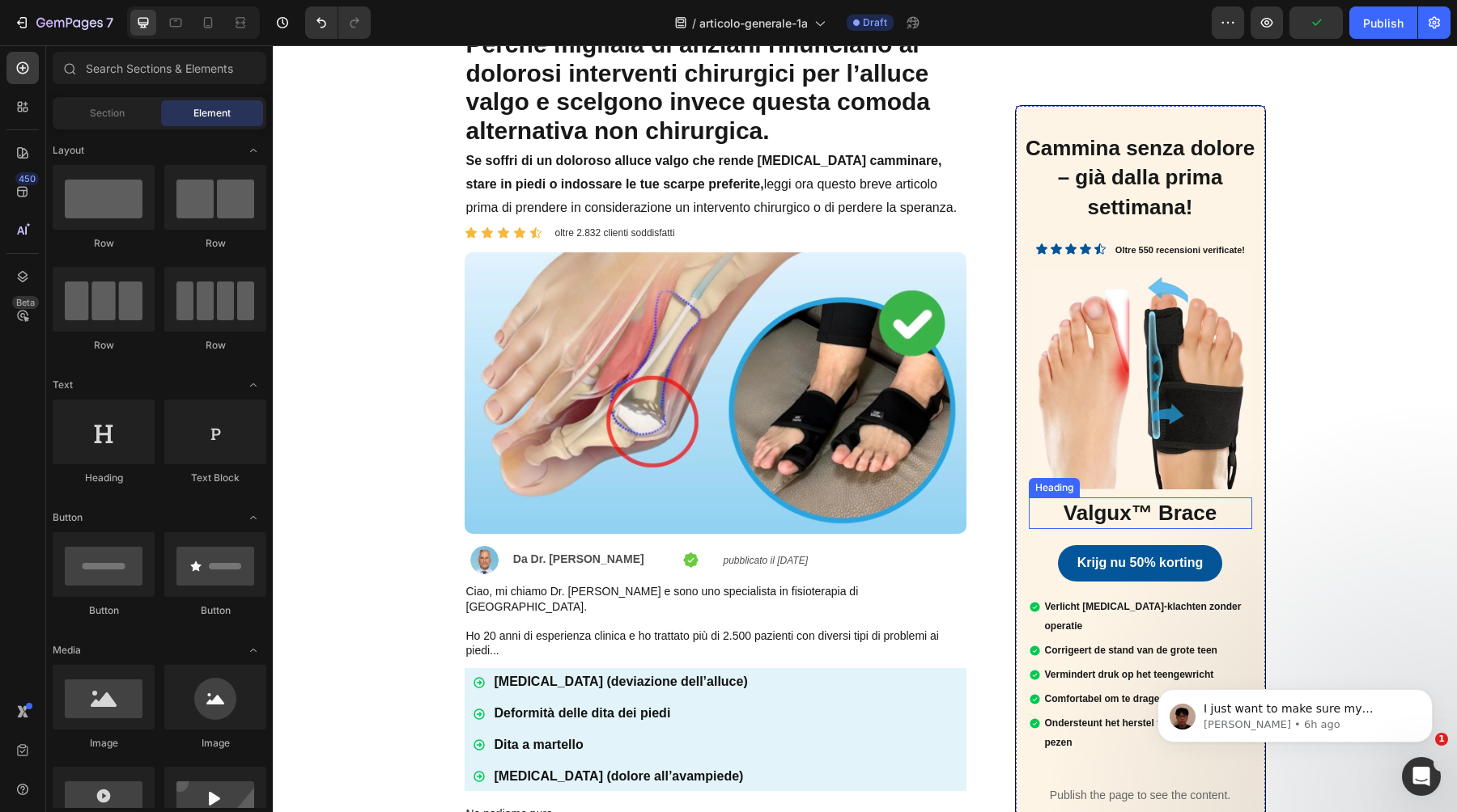
click at [1153, 527] on h2 "Valgux™ Brace" at bounding box center [1140, 513] width 224 height 32
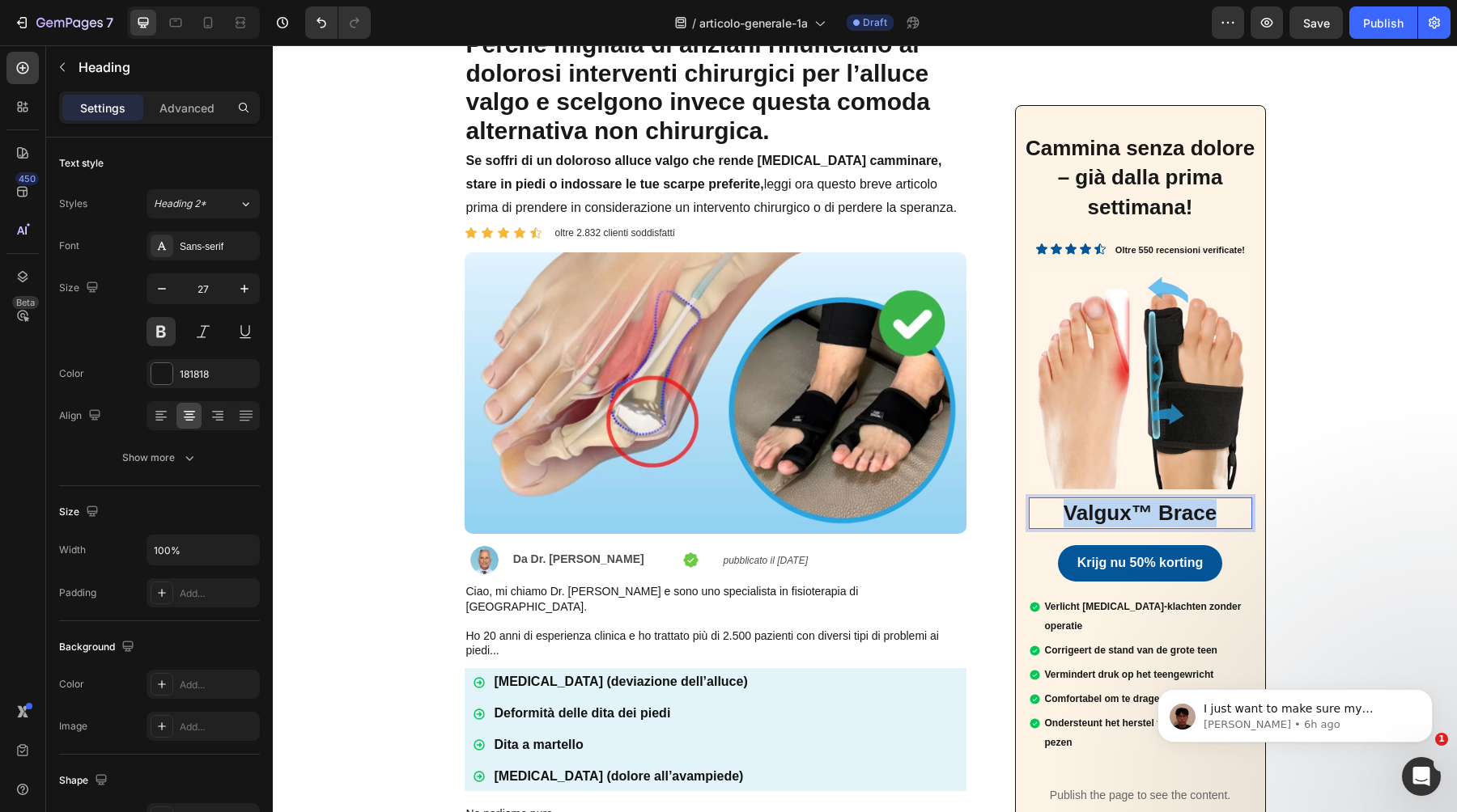
click at [1164, 515] on strong "Valgux™ Brace" at bounding box center [1139, 513] width 153 height 24
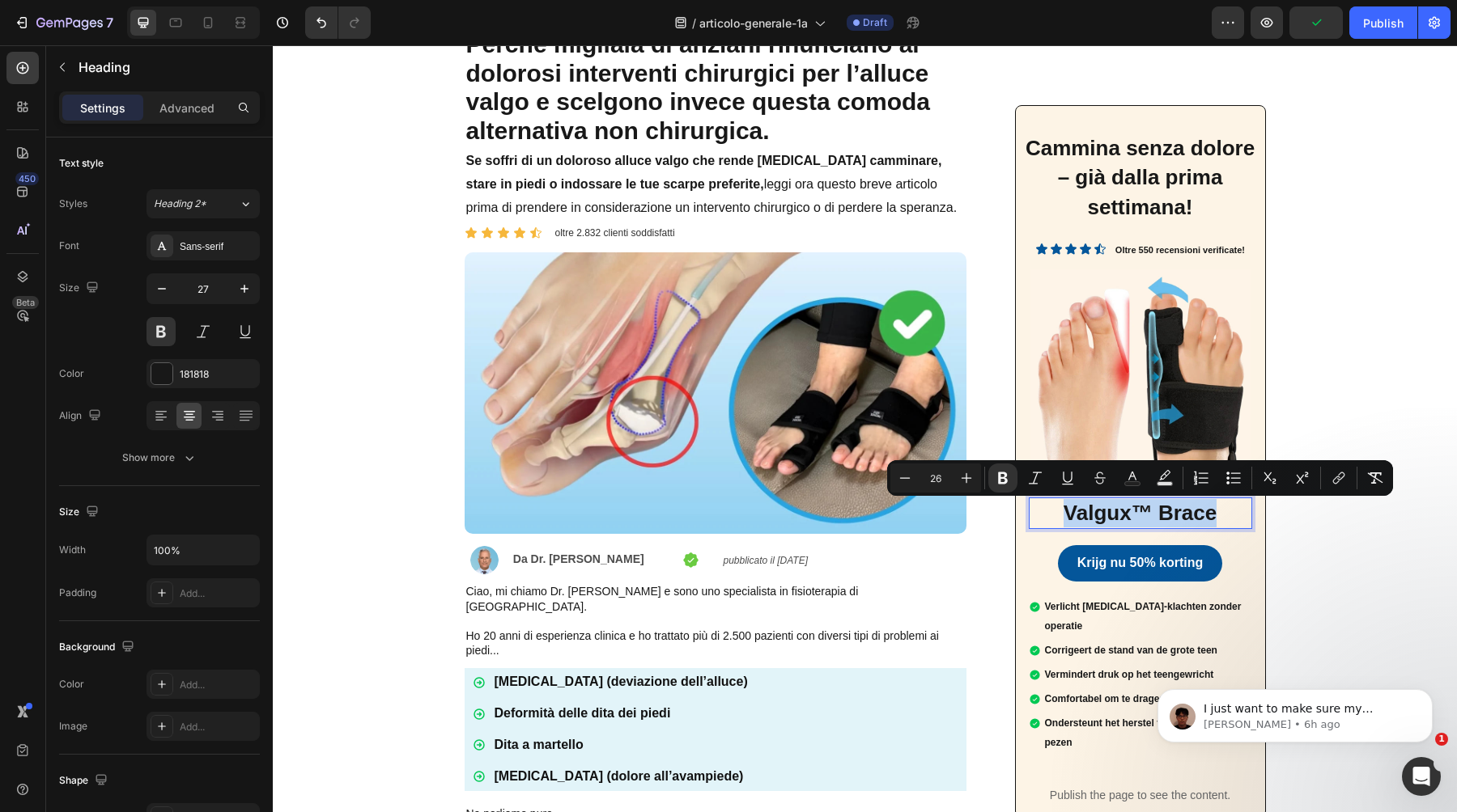
click at [1163, 519] on strong "Valgux™ Brace" at bounding box center [1139, 513] width 153 height 24
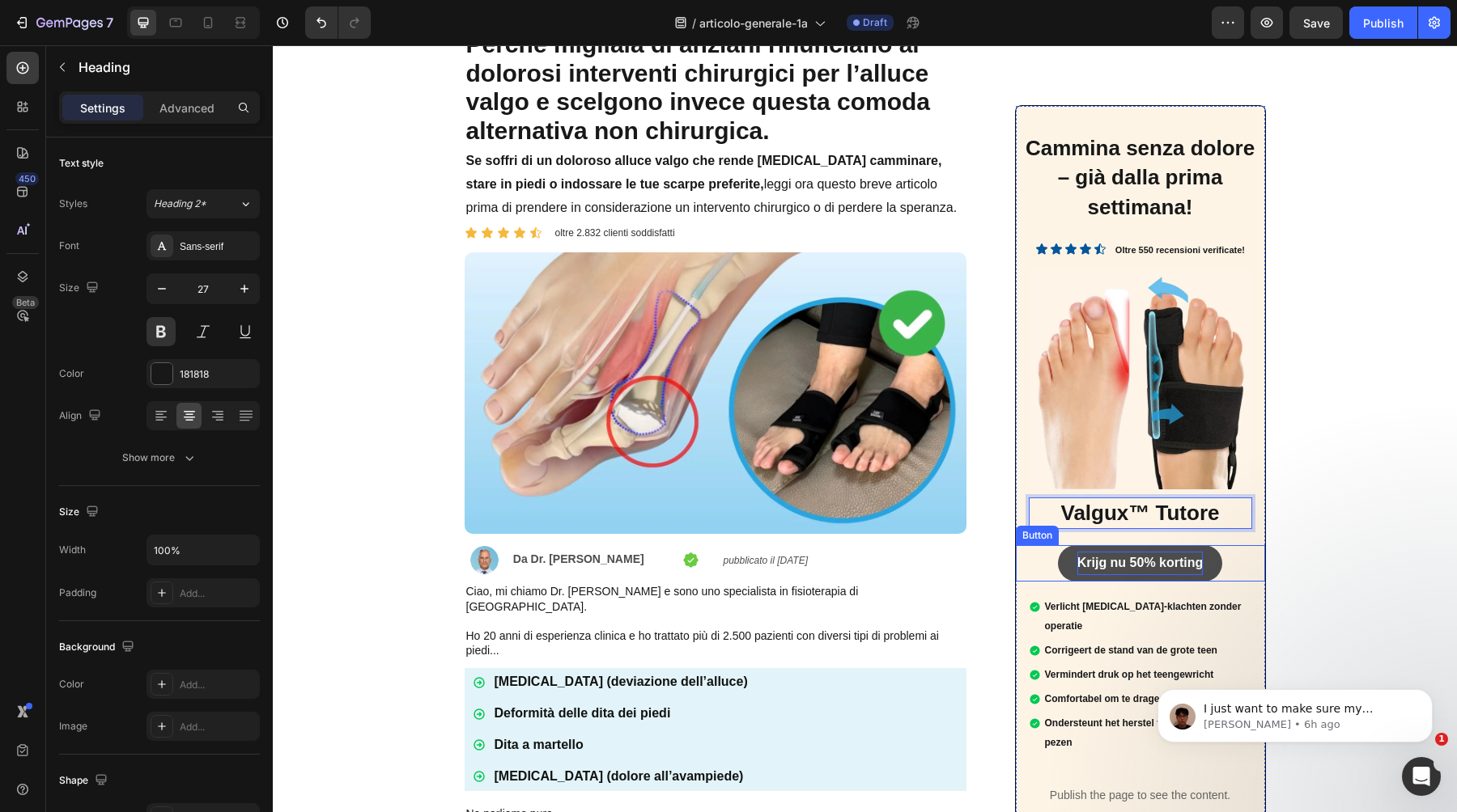
click at [1157, 565] on span "Krijg nu 50% korting" at bounding box center [1140, 563] width 126 height 14
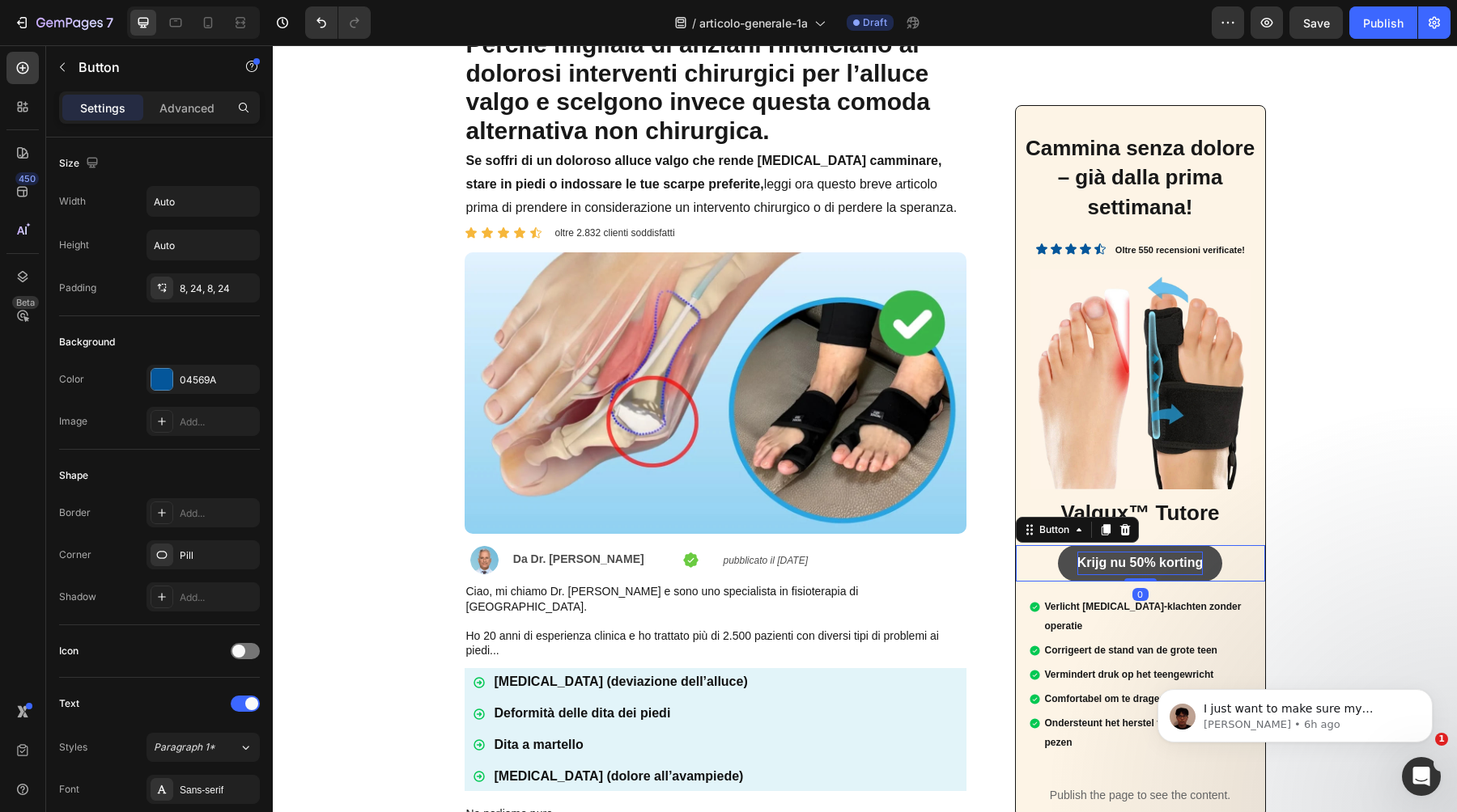
click at [1115, 569] on span "Krijg nu 50% korting" at bounding box center [1140, 563] width 126 height 14
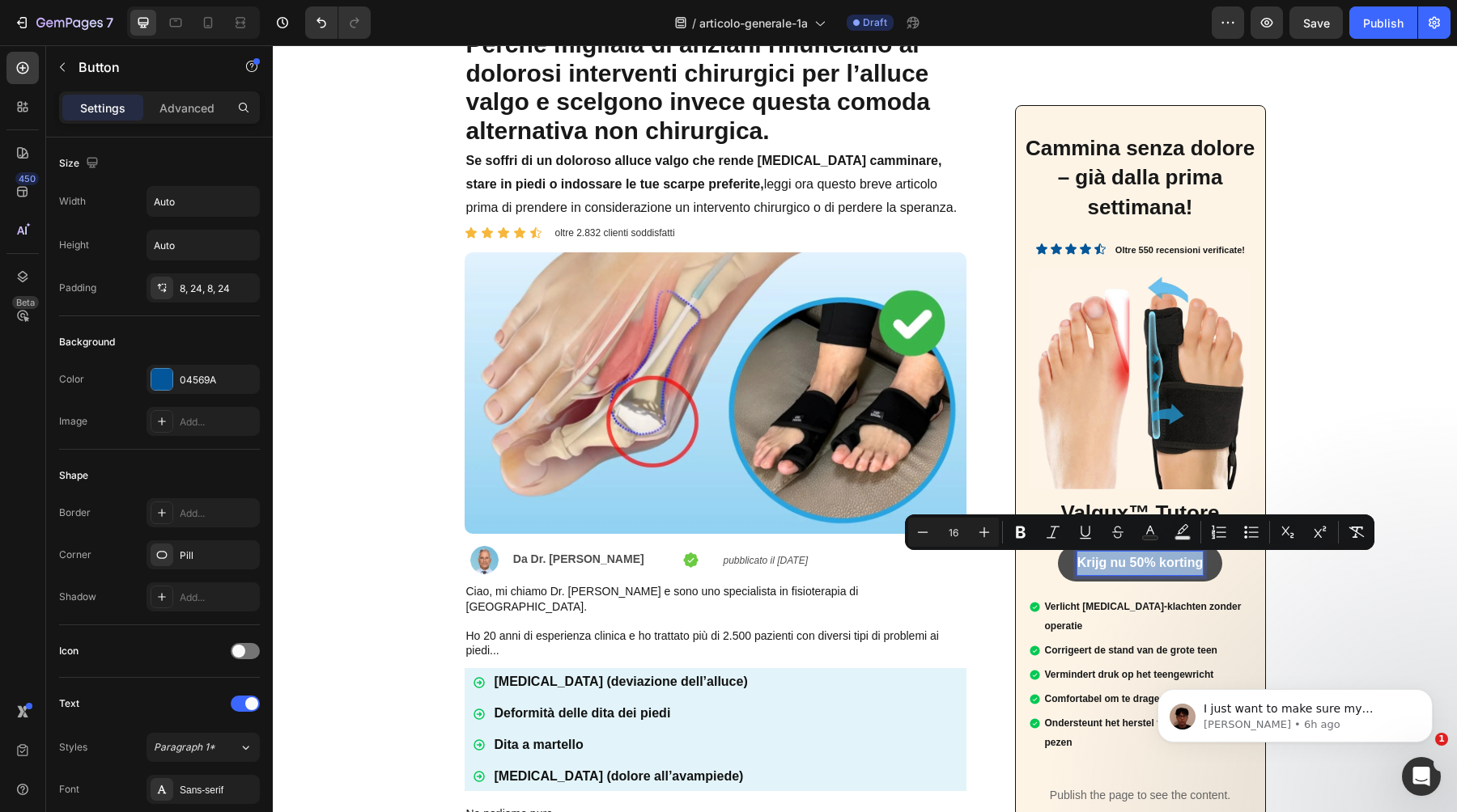
copy span "Krijg nu 50% korting"
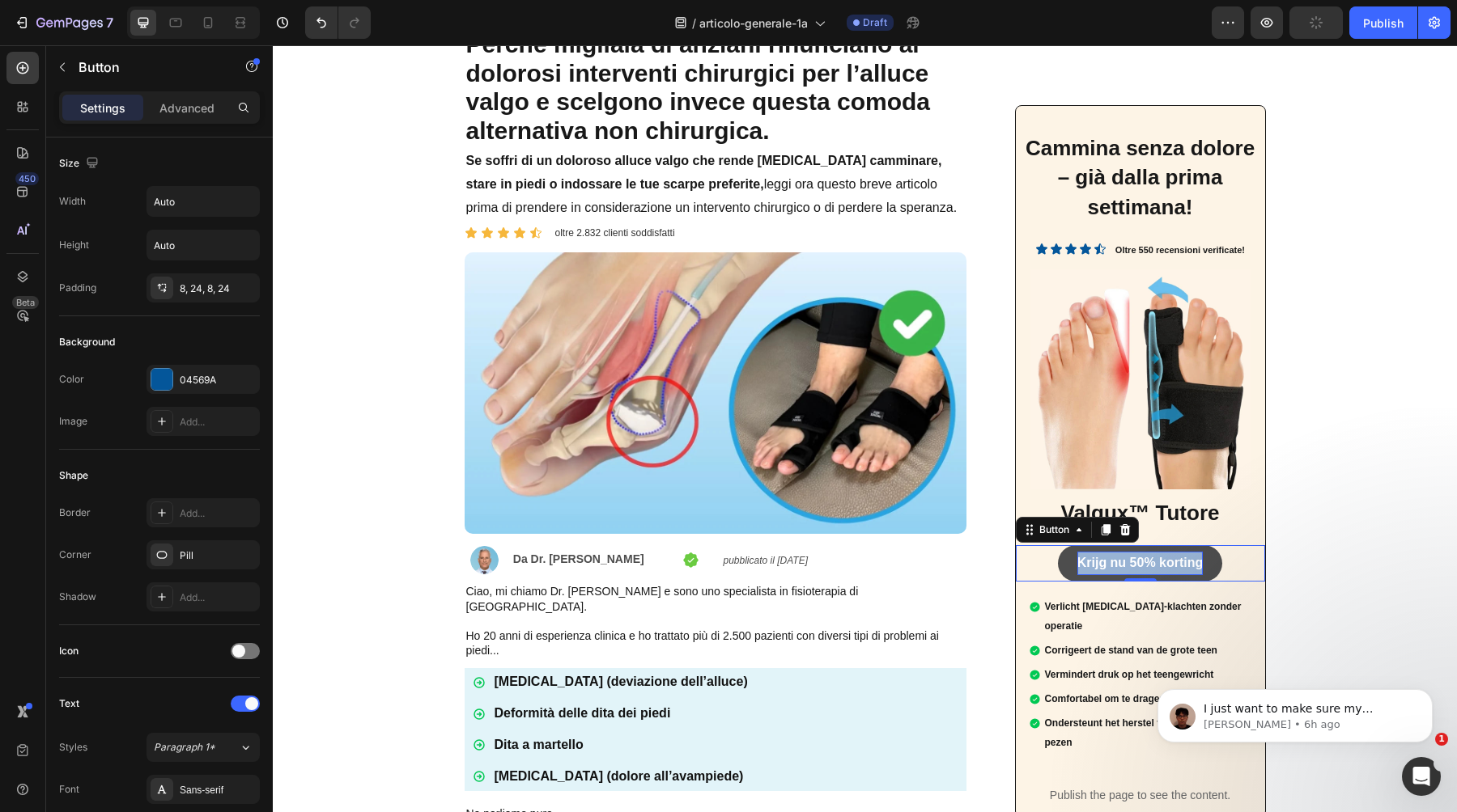
click at [1150, 560] on span "Krijg nu 50% korting" at bounding box center [1140, 563] width 126 height 14
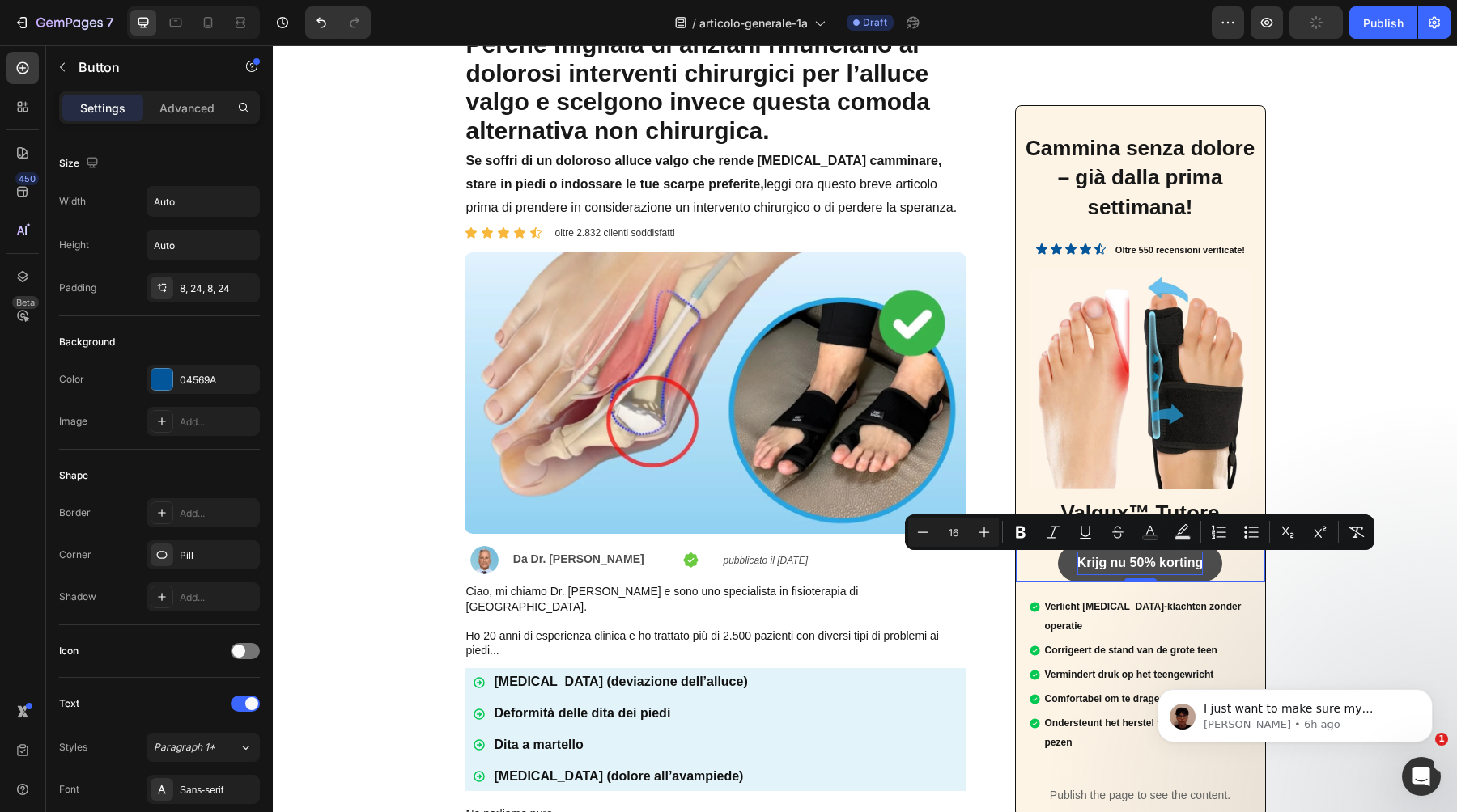
click at [1150, 560] on span "Krijg nu 50% korting" at bounding box center [1140, 563] width 126 height 14
click at [1140, 565] on span "Krijg nu 50% korting" at bounding box center [1140, 563] width 126 height 14
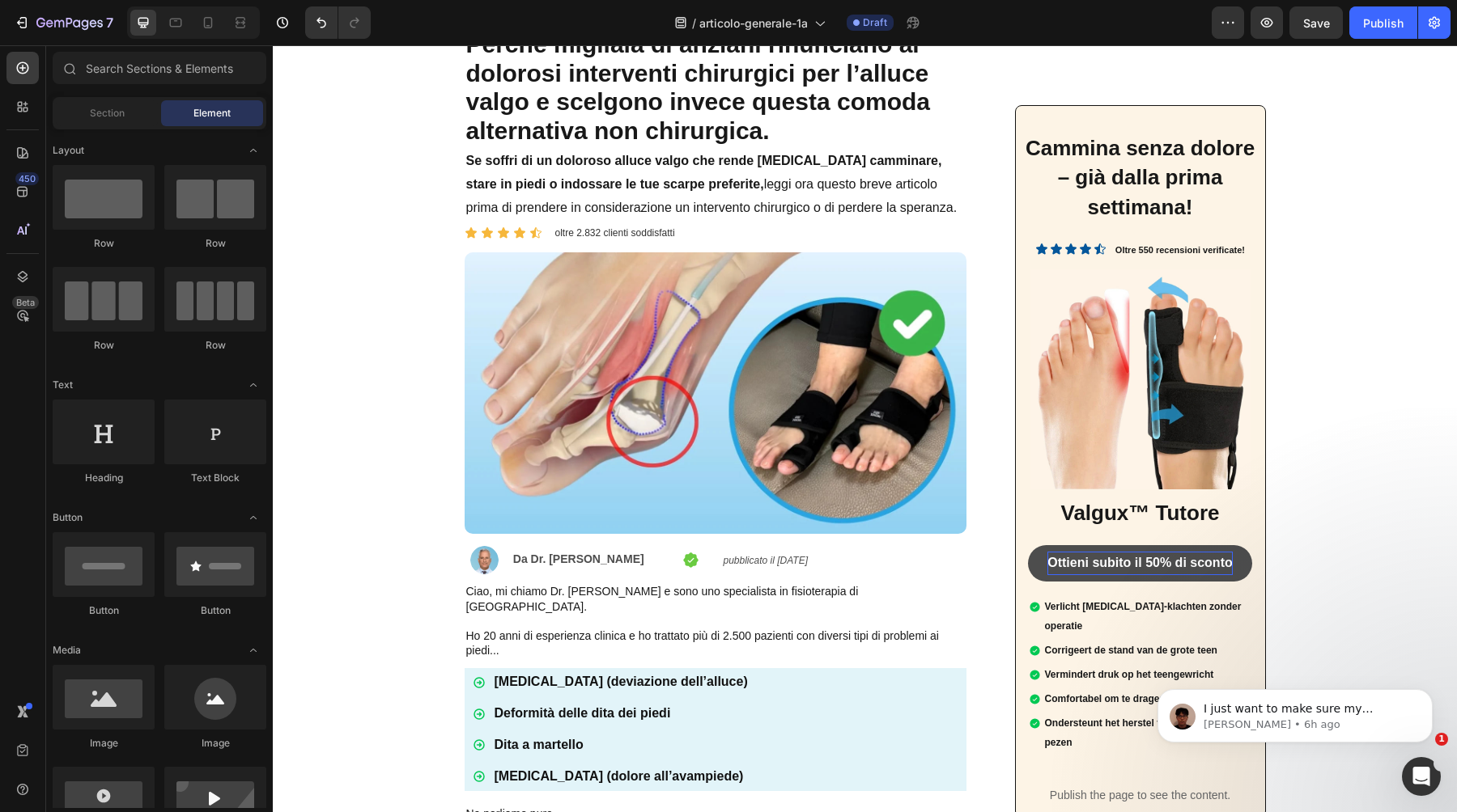
click at [1233, 551] on link "Ottieni subito il 50% di sconto" at bounding box center [1139, 563] width 224 height 36
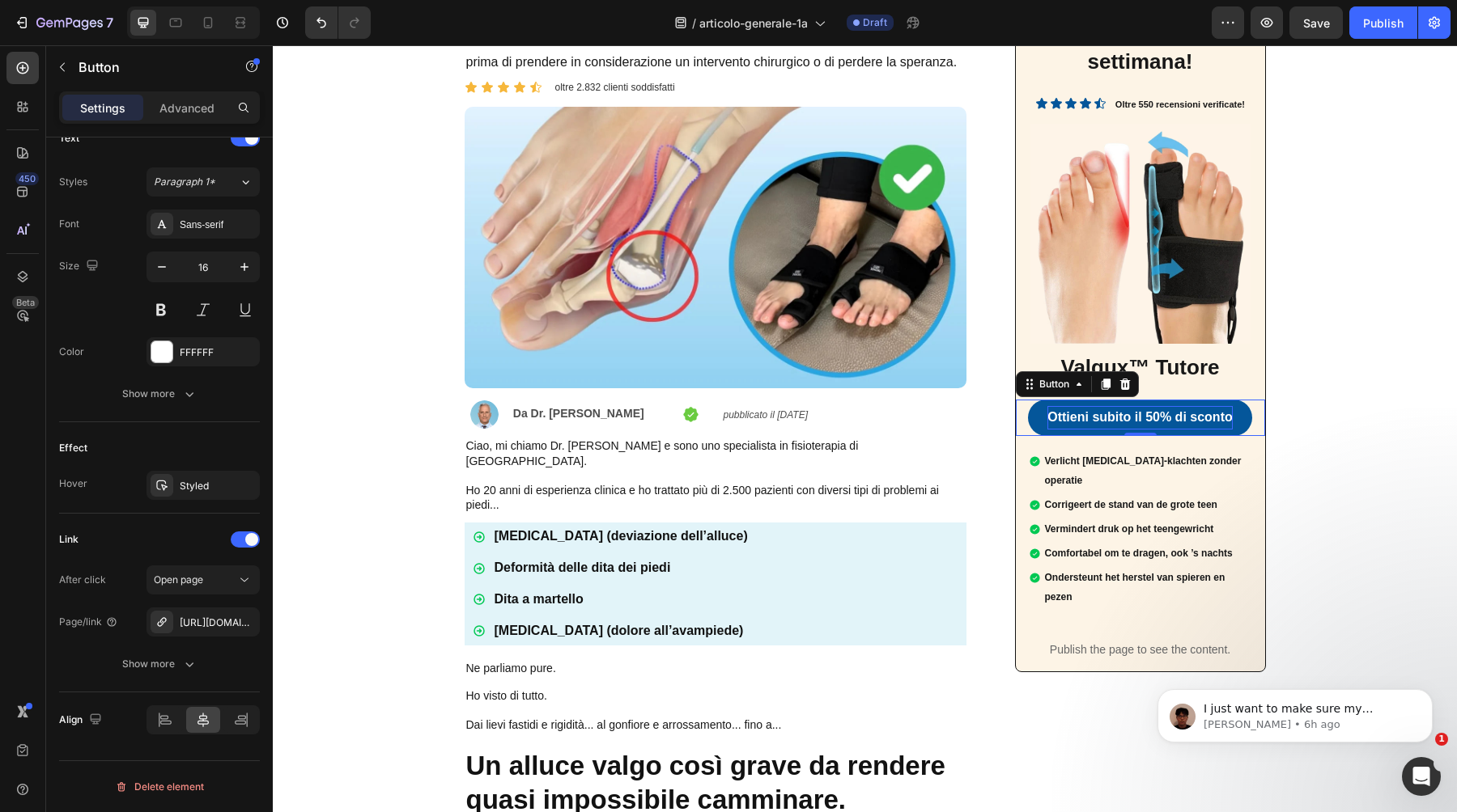
scroll to position [250, 0]
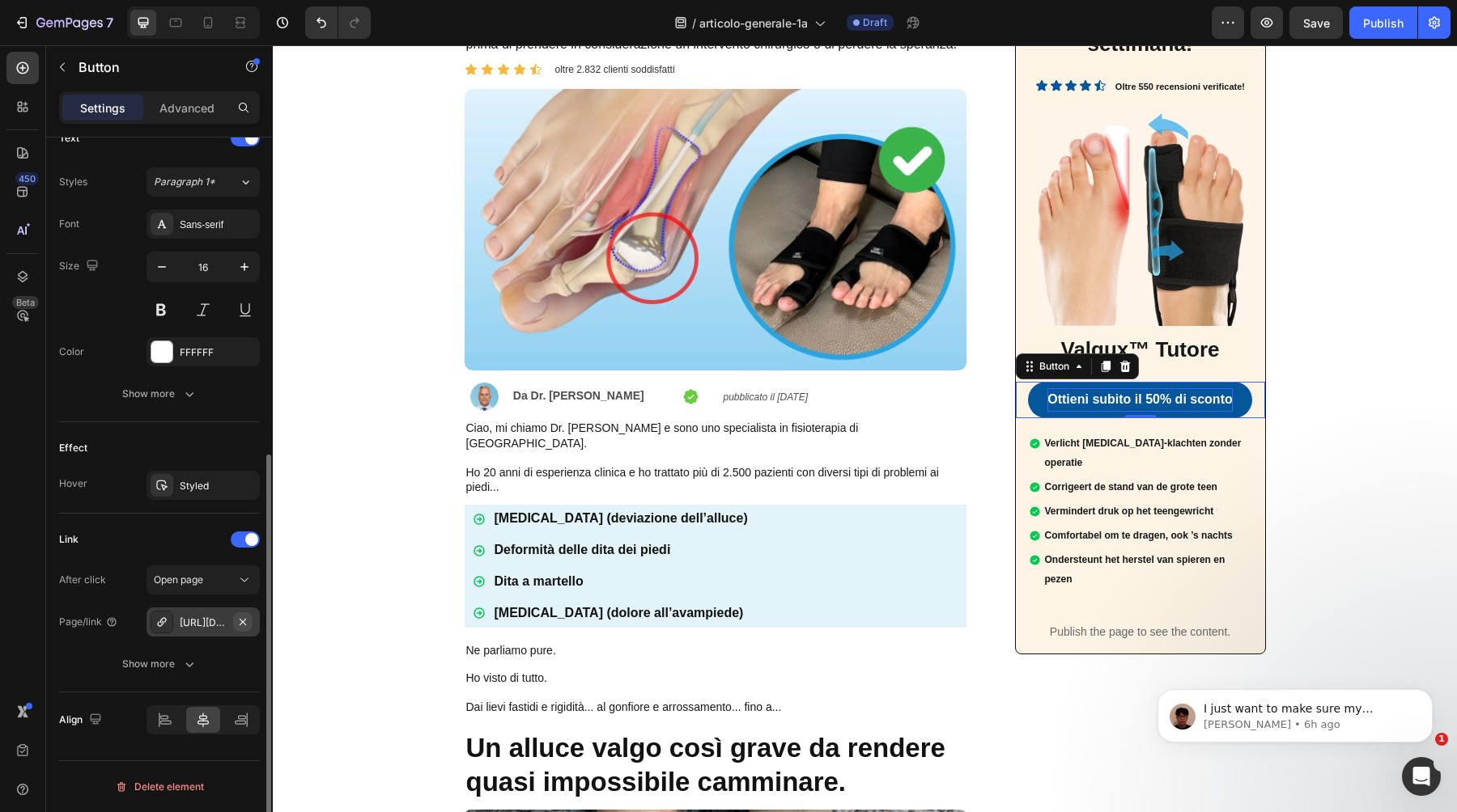
click at [245, 619] on icon "button" at bounding box center [243, 621] width 7 height 7
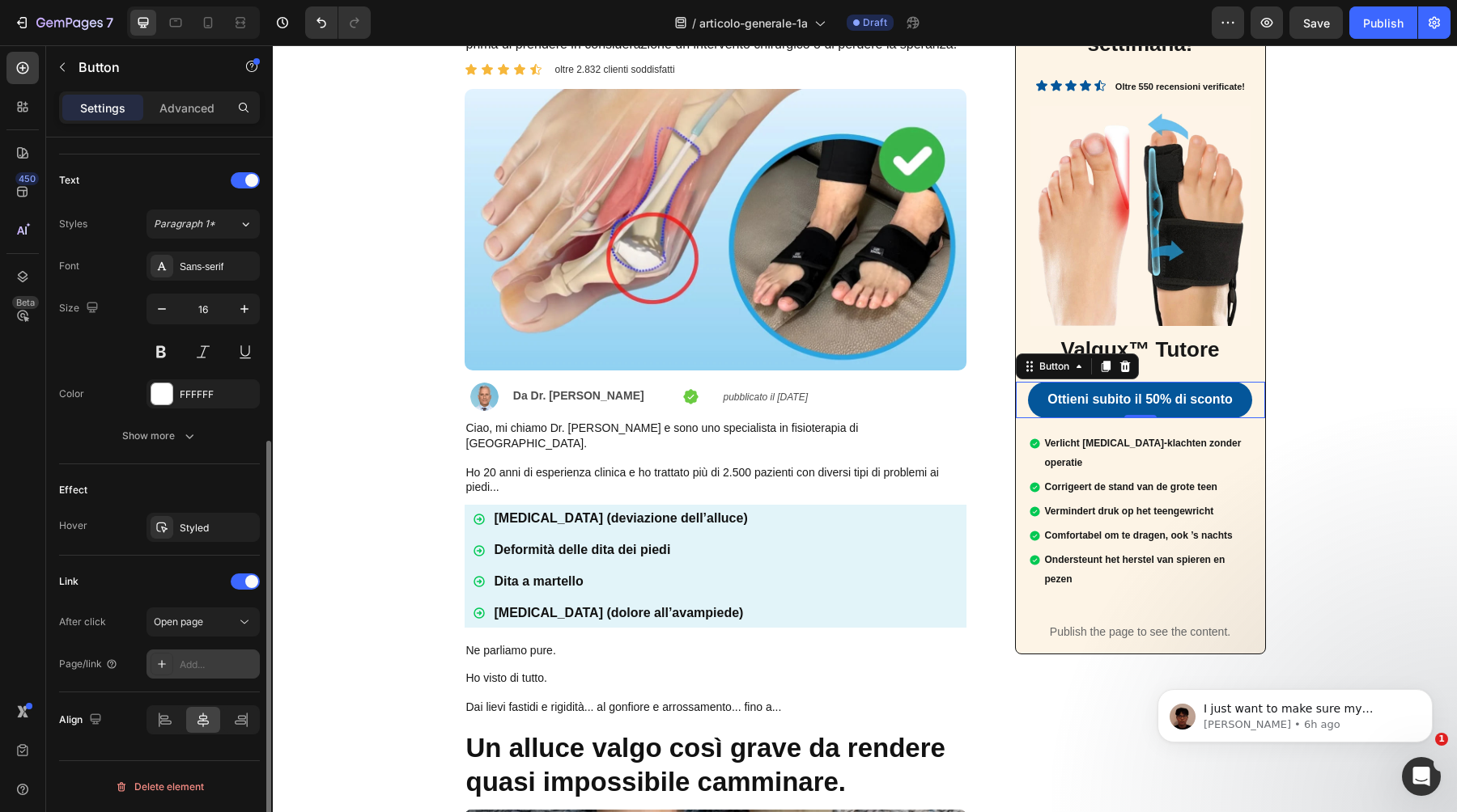
click at [190, 664] on div "Add..." at bounding box center [218, 664] width 76 height 15
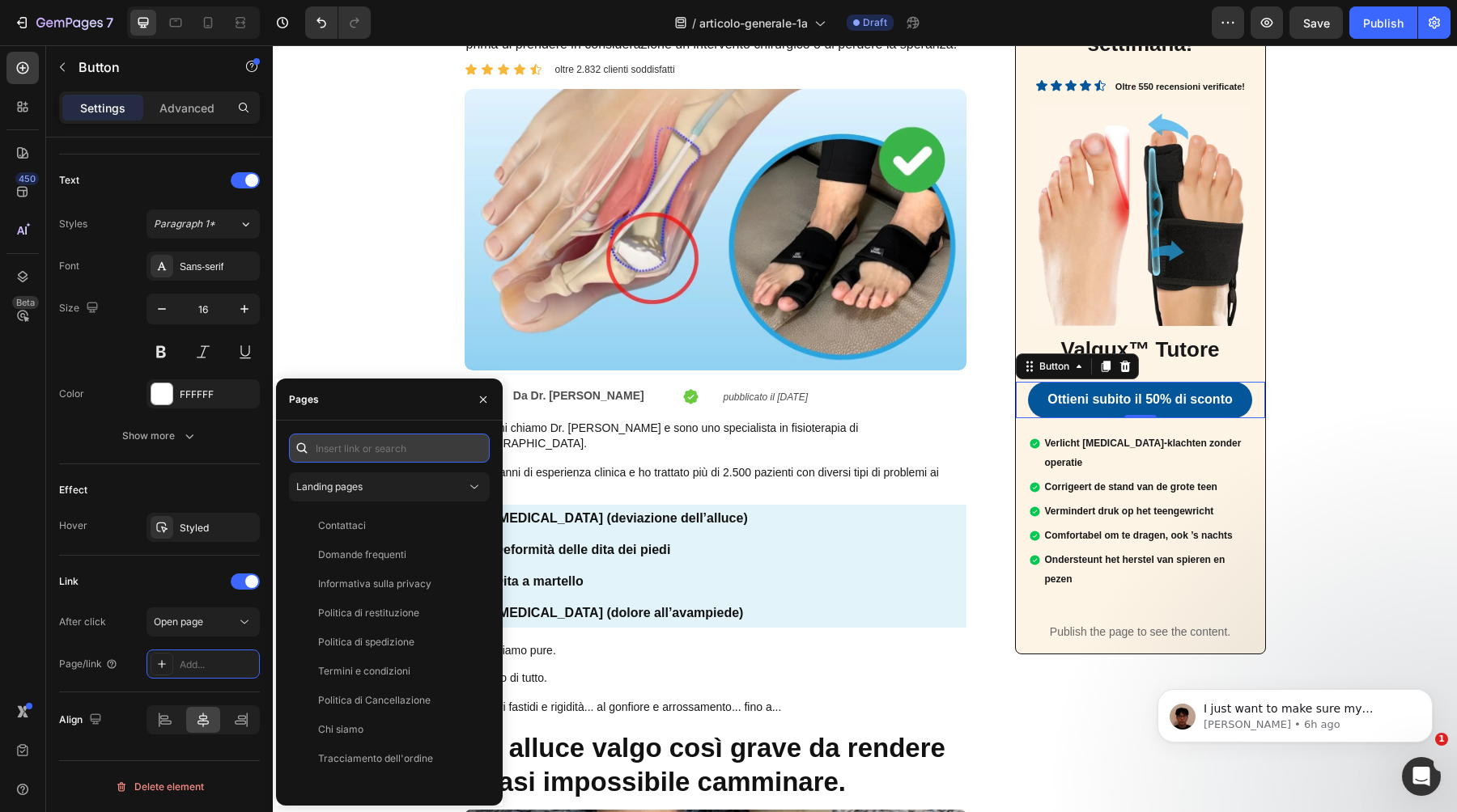
click at [350, 437] on input "text" at bounding box center [389, 449] width 201 height 29
paste input "[URL][DOMAIN_NAME]"
type input "[URL][DOMAIN_NAME]"
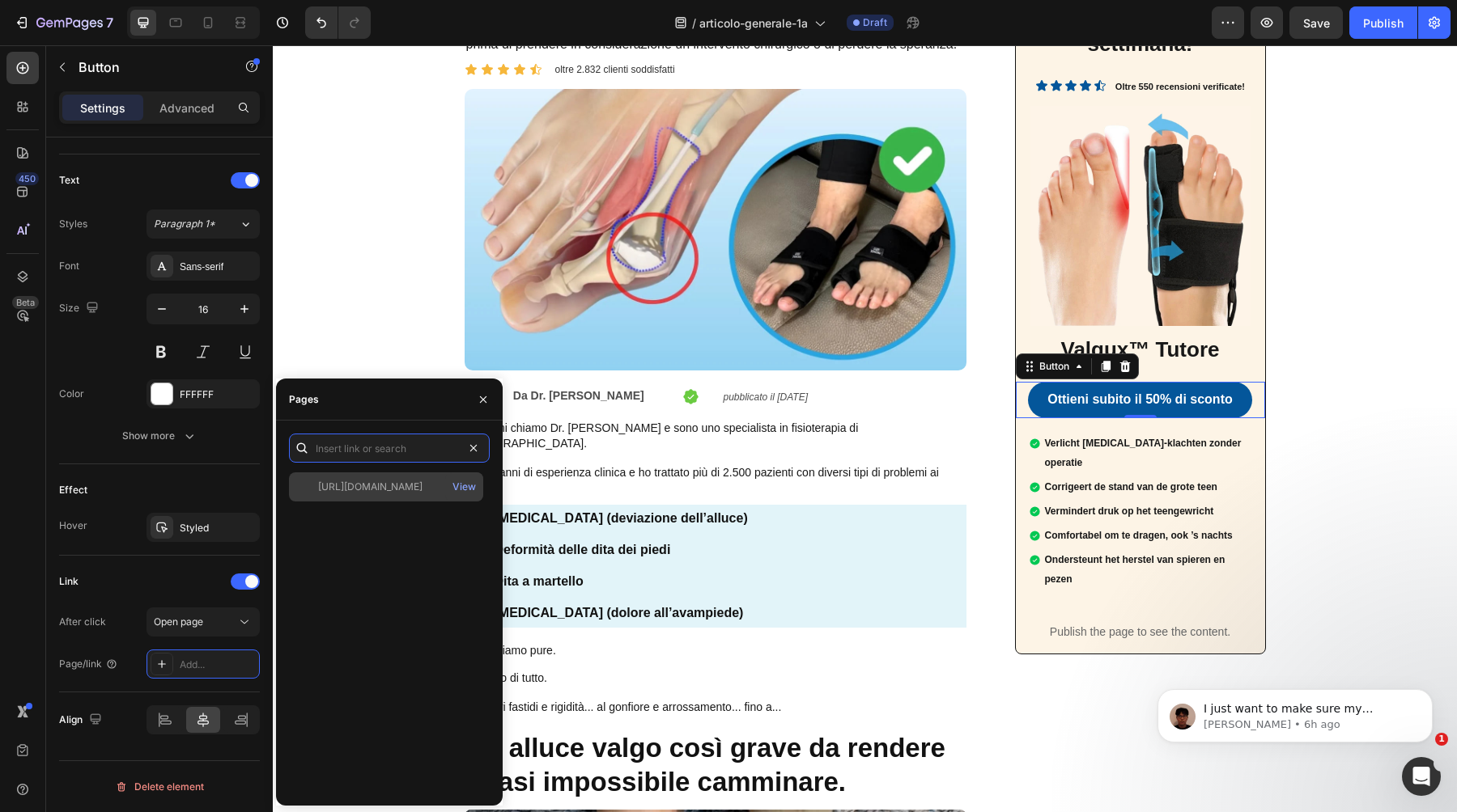
scroll to position [0, 0]
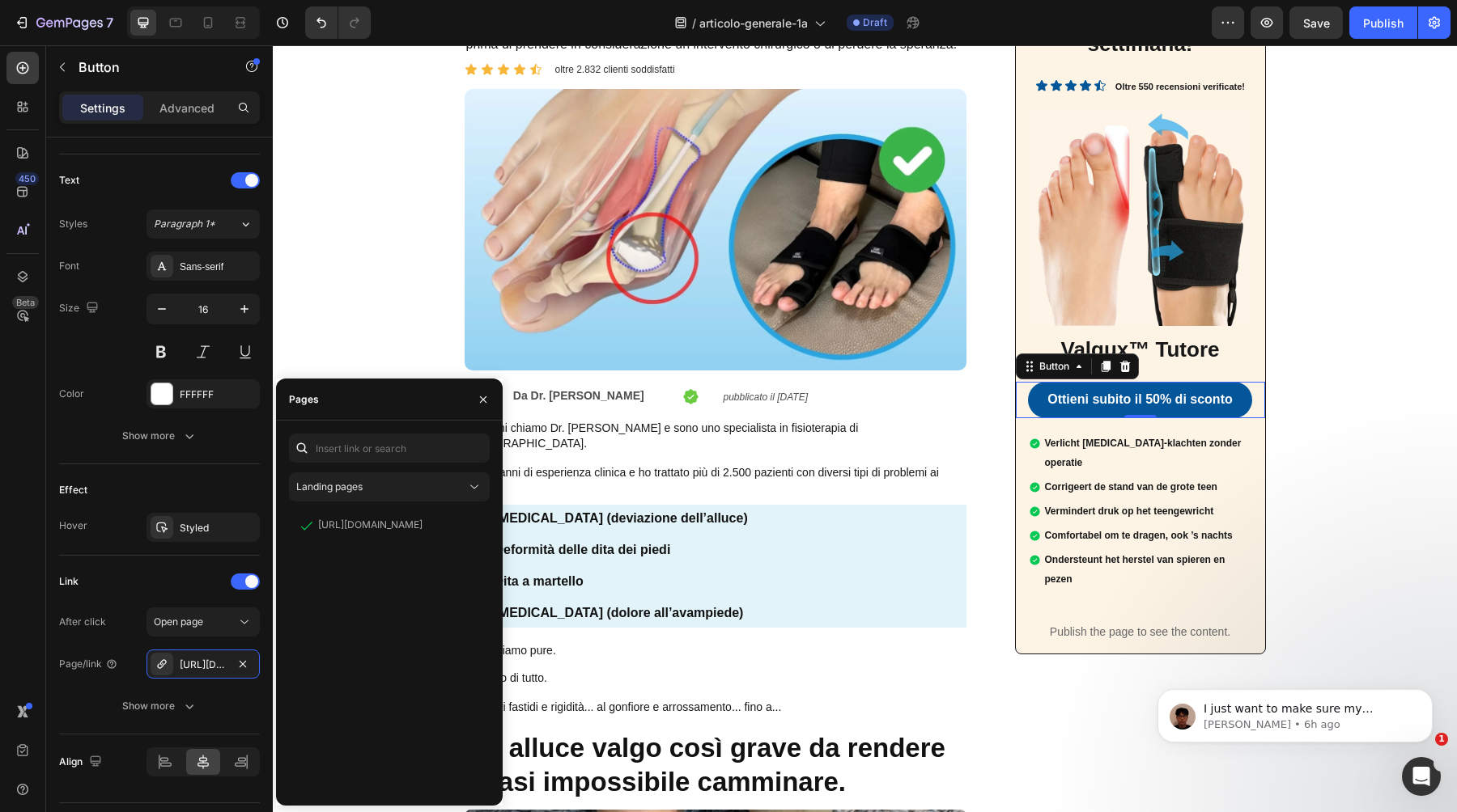
click at [360, 612] on div "[URL][DOMAIN_NAME] View" at bounding box center [389, 652] width 201 height 281
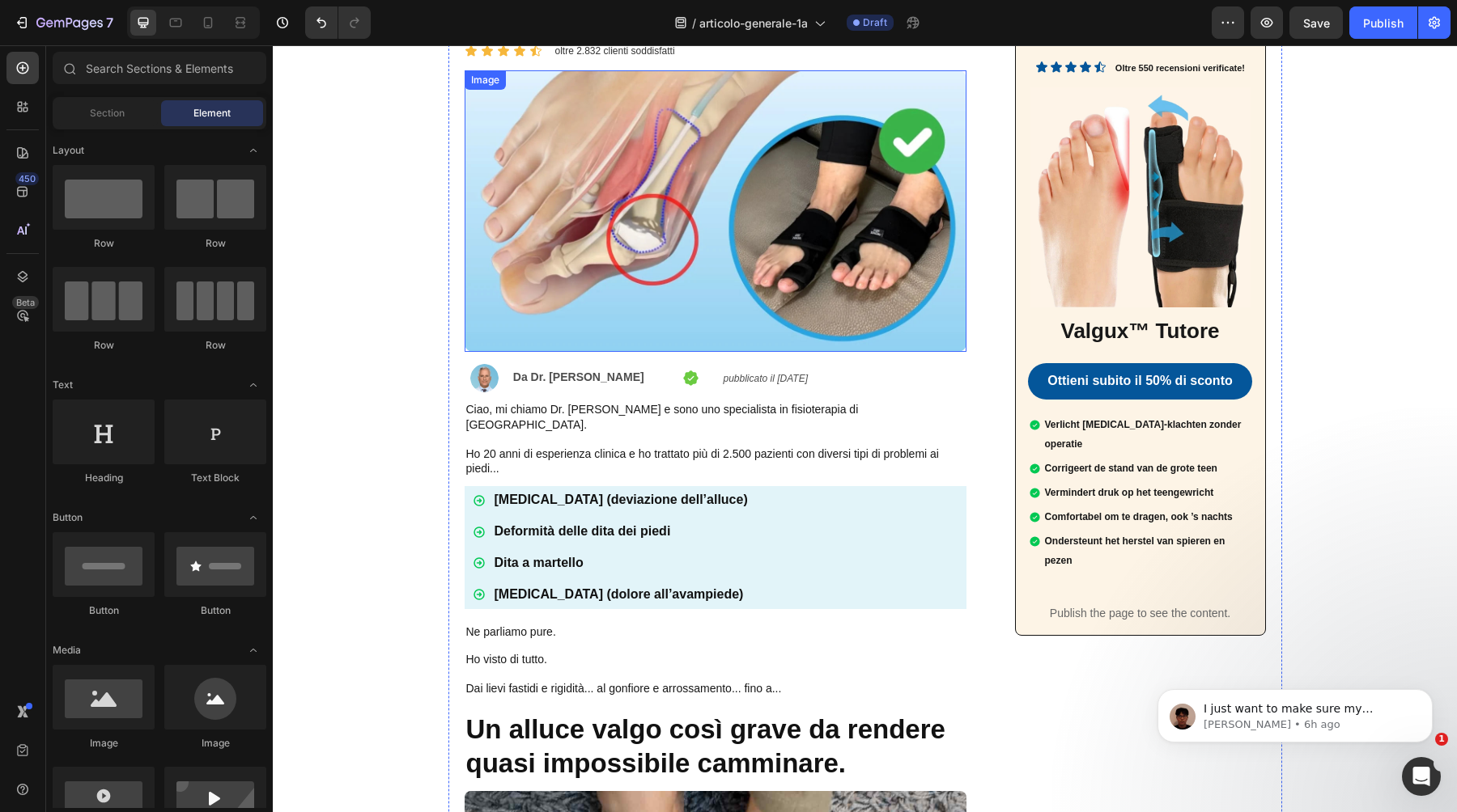
scroll to position [282, 0]
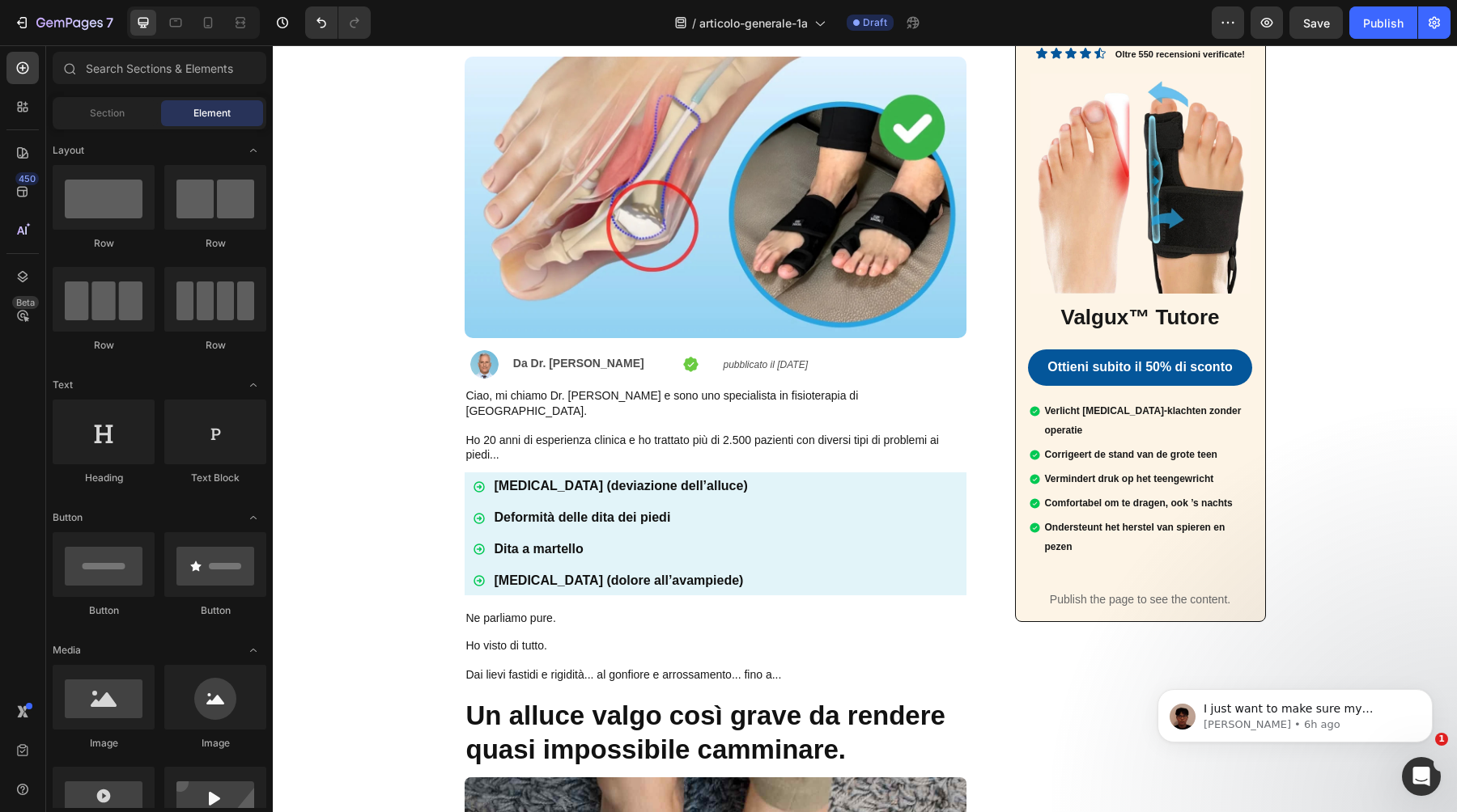
click at [1089, 409] on p "Verlicht [MEDICAL_DATA]-klachten zonder operatie" at bounding box center [1147, 420] width 205 height 39
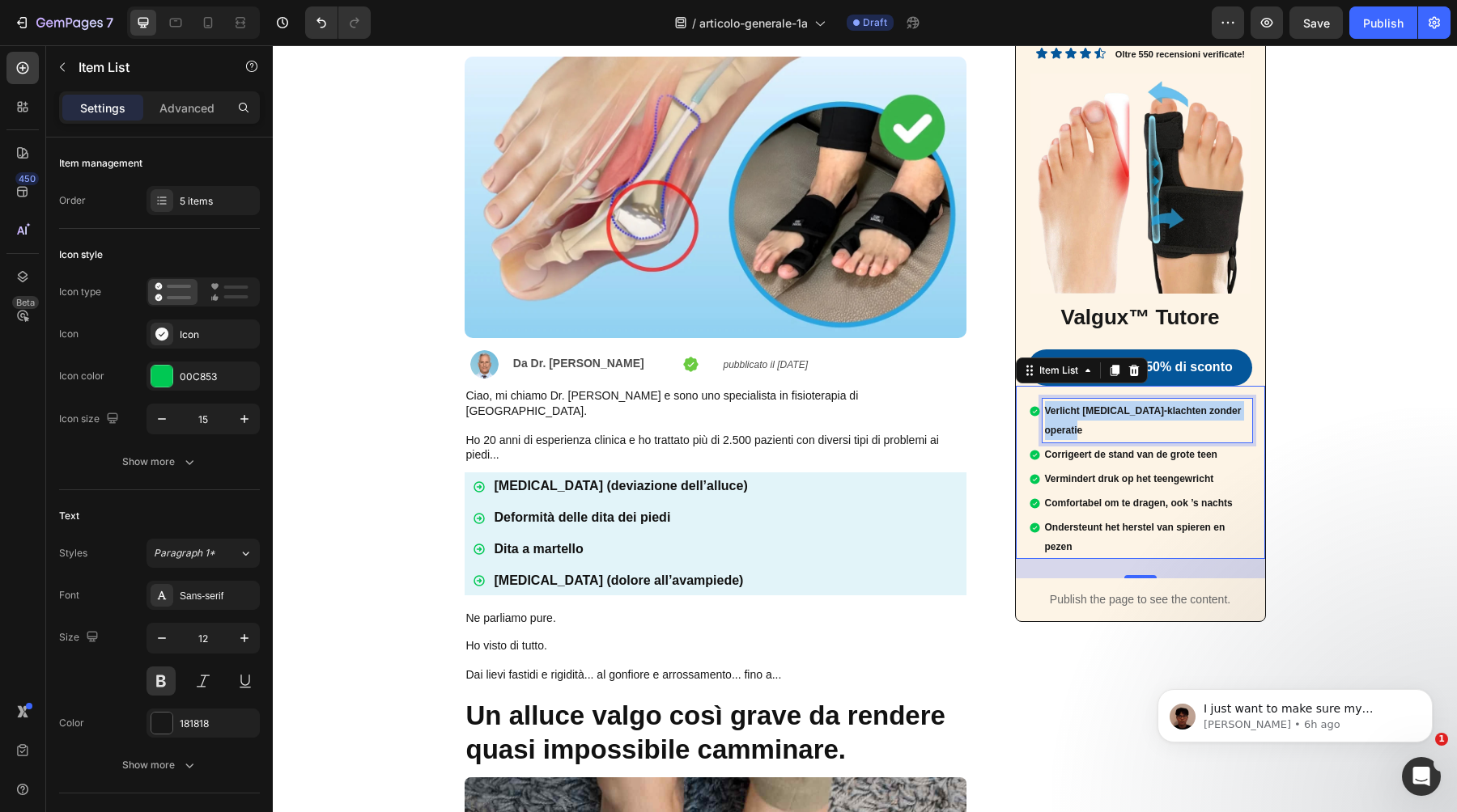
click at [1089, 409] on p "Verlicht [MEDICAL_DATA]-klachten zonder operatie" at bounding box center [1147, 420] width 205 height 39
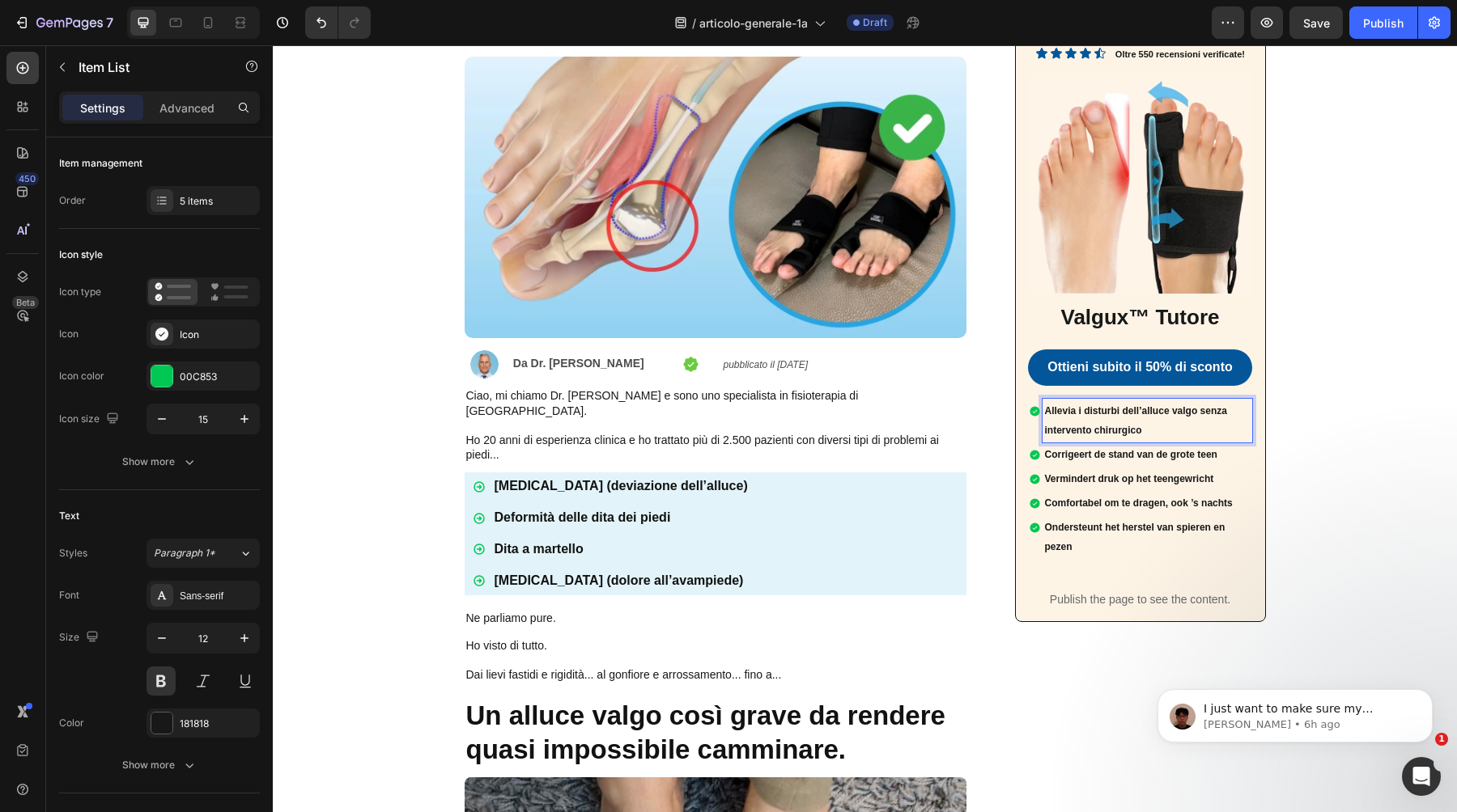
click at [1074, 463] on p "Corrigeert de stand van de grote teen" at bounding box center [1147, 455] width 205 height 20
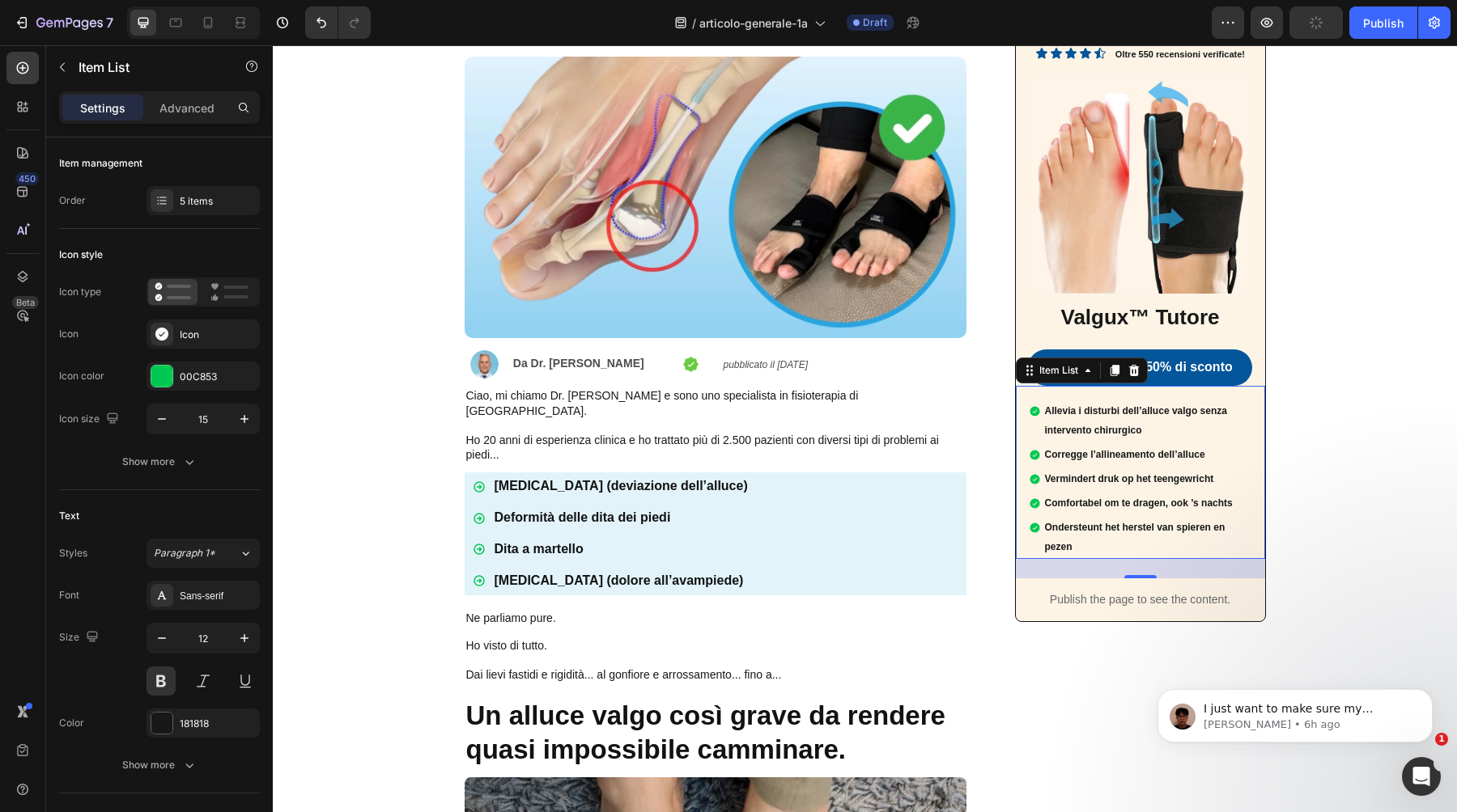
click at [1125, 482] on p "Vermindert druk op het teengewricht" at bounding box center [1147, 479] width 205 height 20
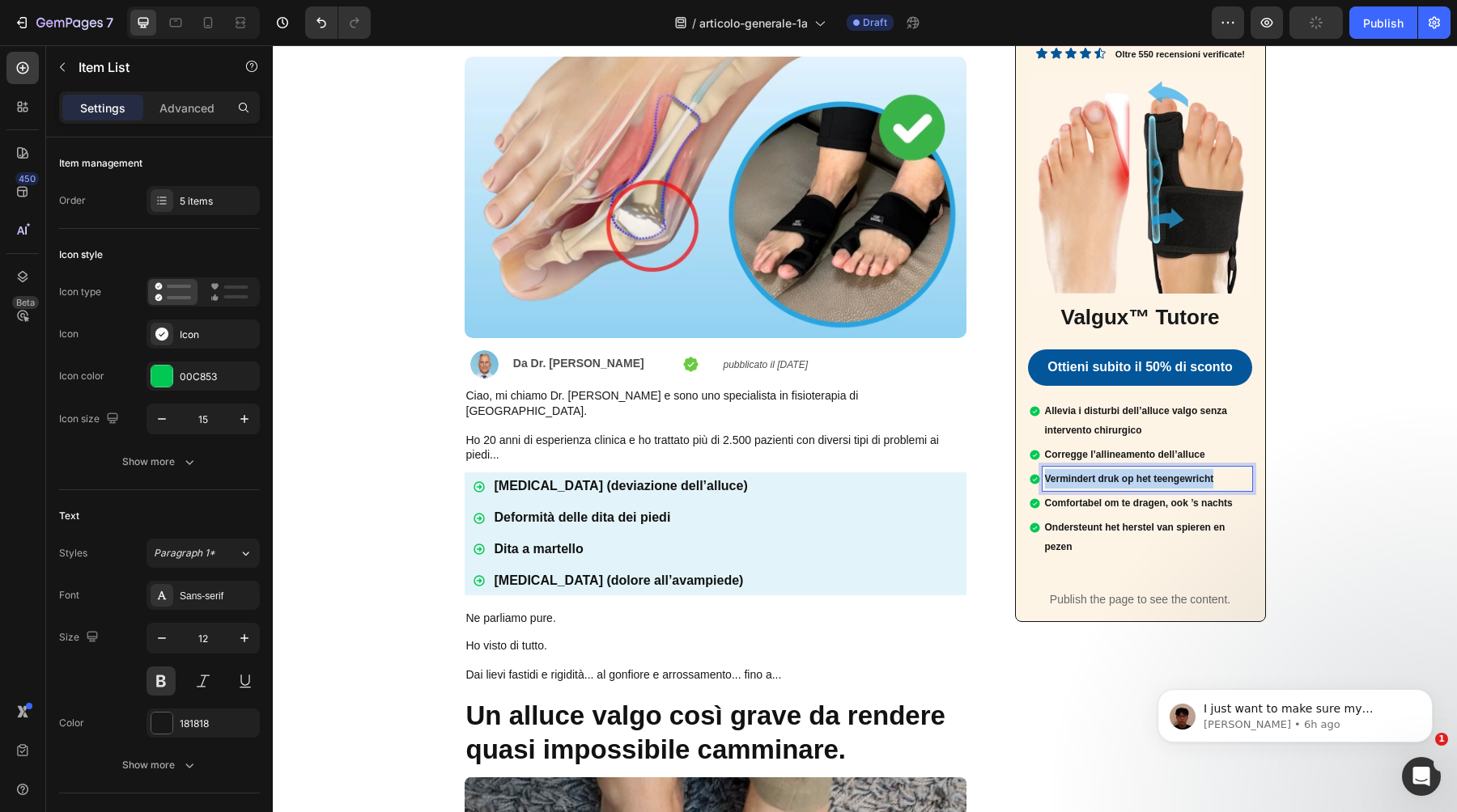
click at [1125, 482] on p "Vermindert druk op het teengewricht" at bounding box center [1147, 479] width 205 height 20
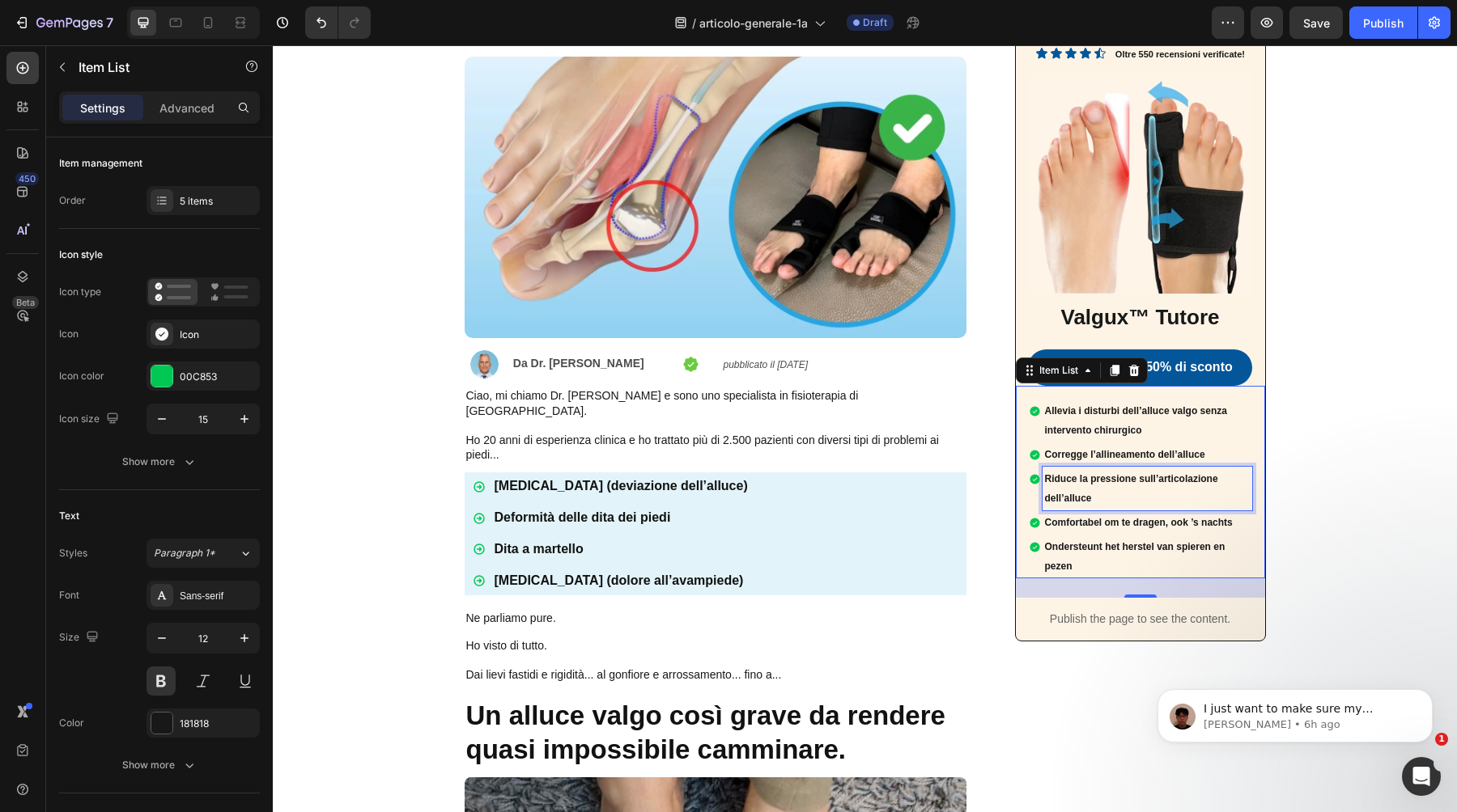
click at [1143, 519] on p "Comfortabel om te dragen, ook ’s nachts" at bounding box center [1147, 522] width 205 height 20
click at [1085, 548] on p "Ondersteunt het herstel van spieren en pezen" at bounding box center [1147, 557] width 205 height 39
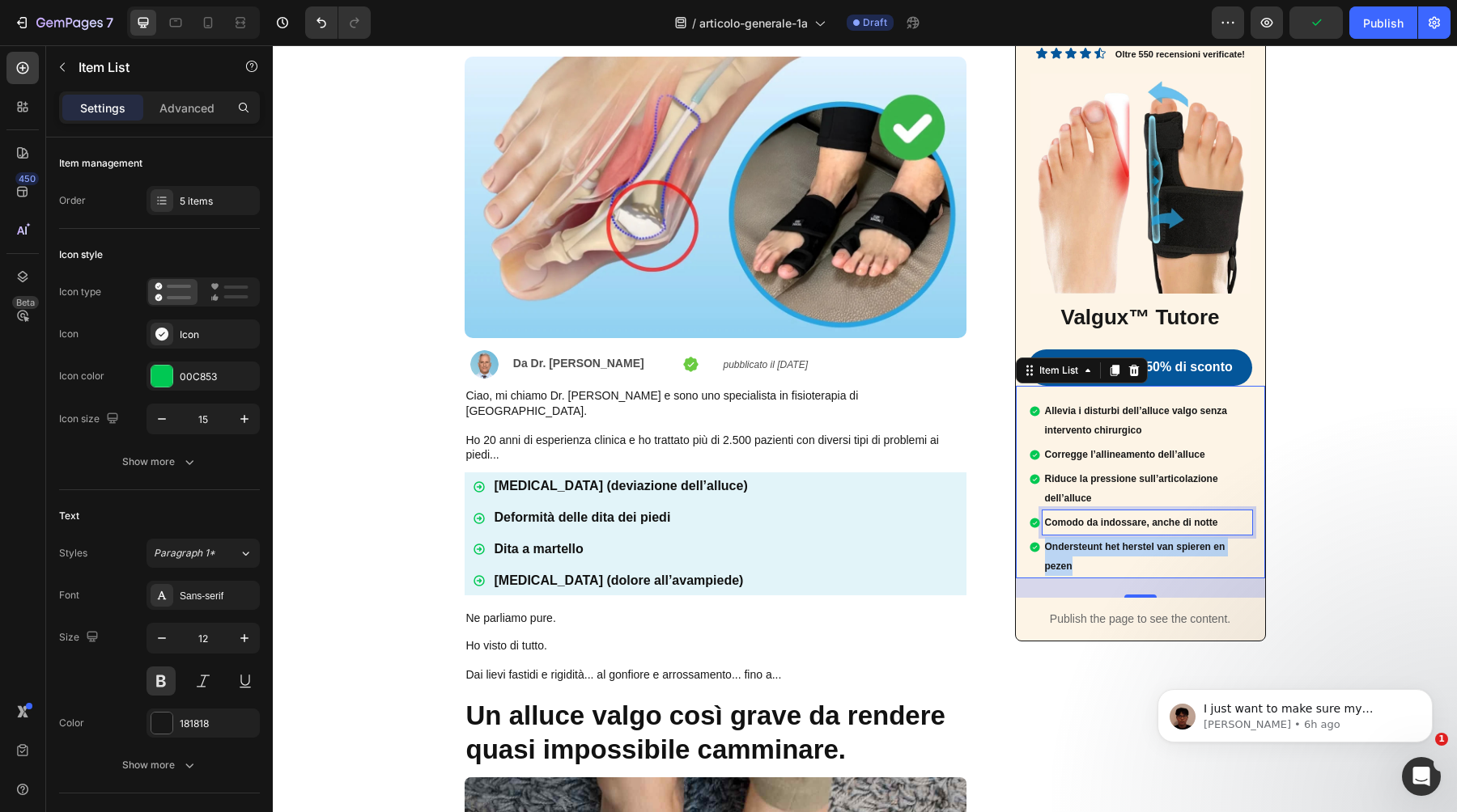
click at [1085, 548] on p "Ondersteunt het herstel van spieren en pezen" at bounding box center [1147, 557] width 205 height 39
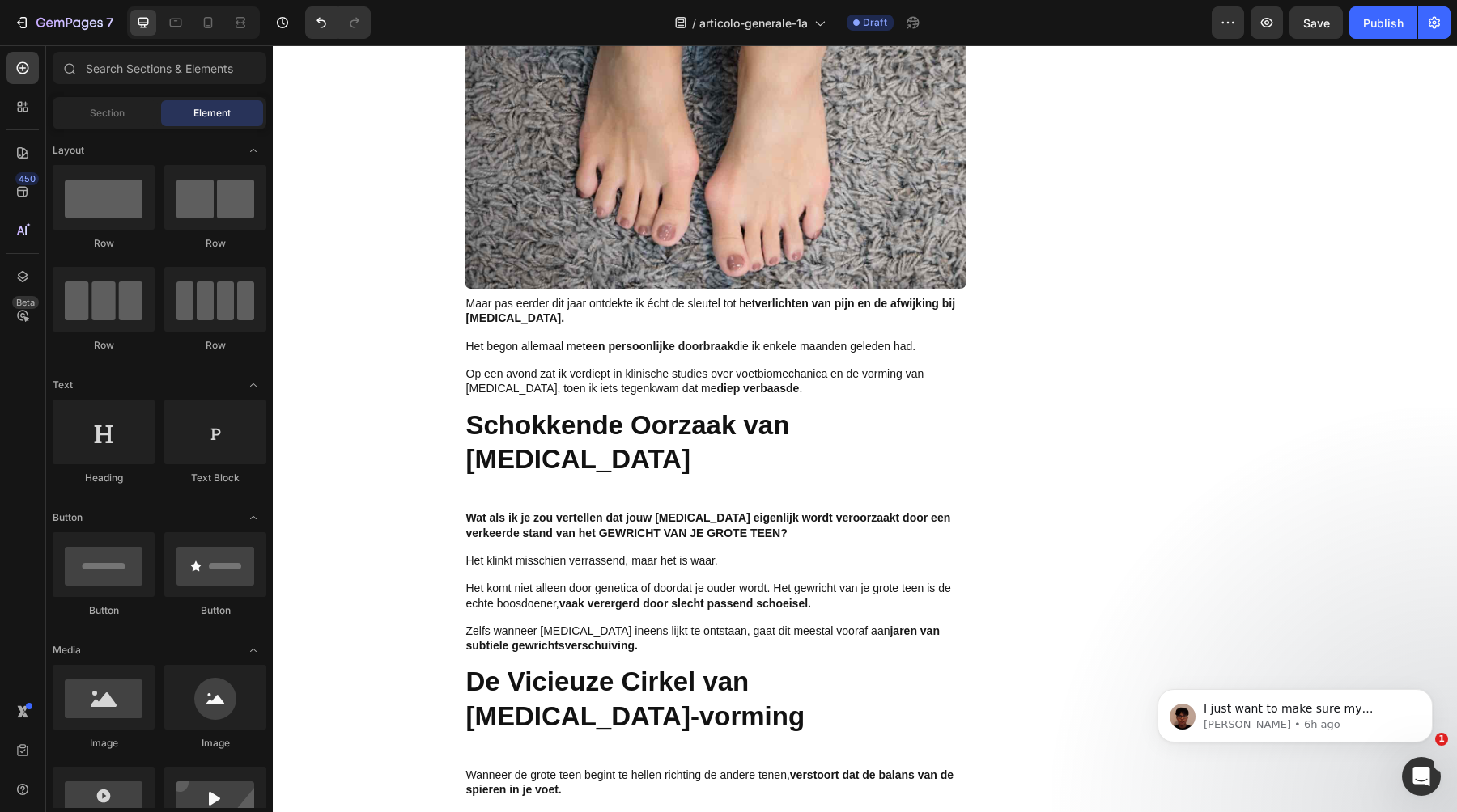
scroll to position [1059, 0]
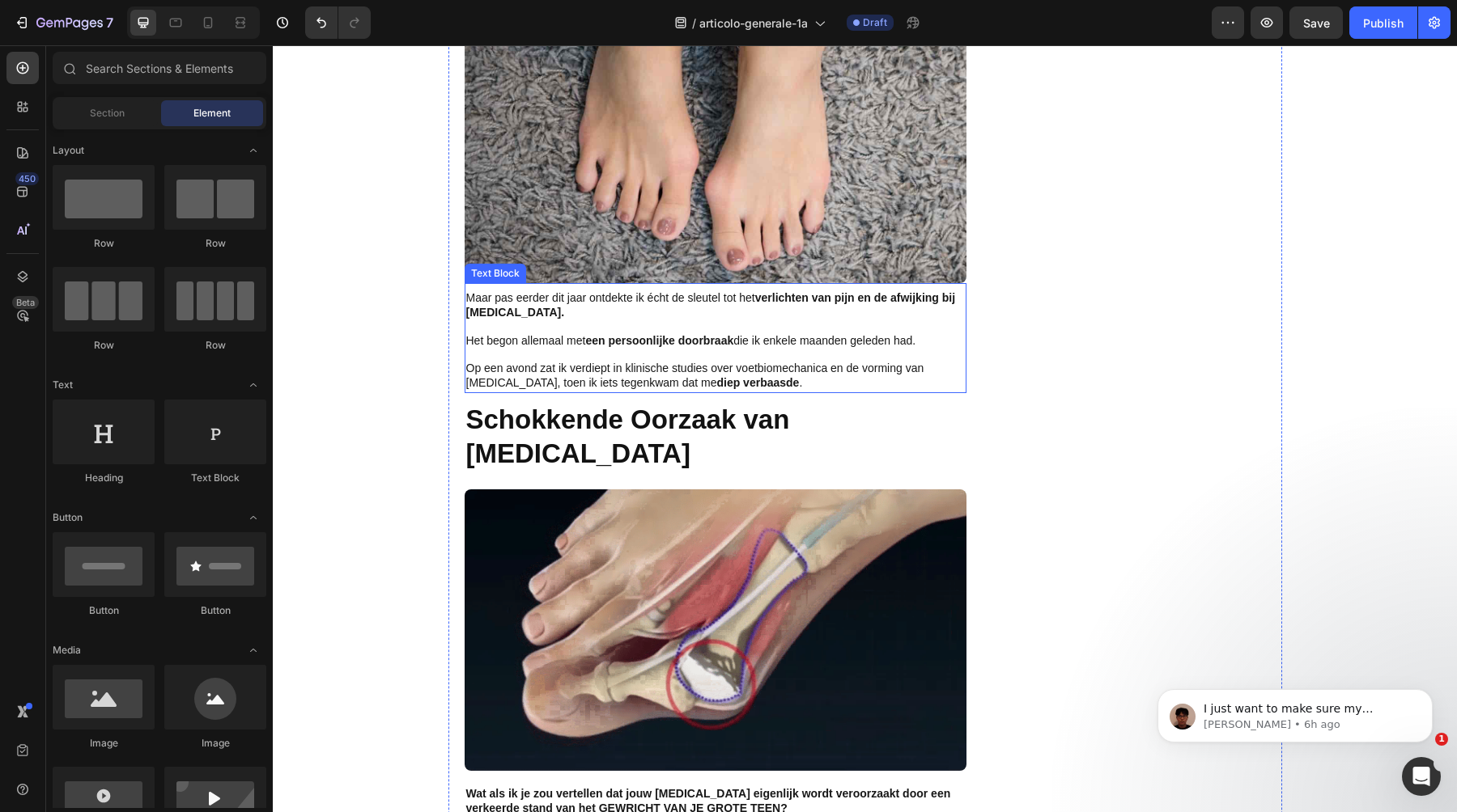
click at [639, 362] on span "Op een avond zat ik verdiept in klinische studies over voetbiomechanica en de v…" at bounding box center [695, 375] width 458 height 28
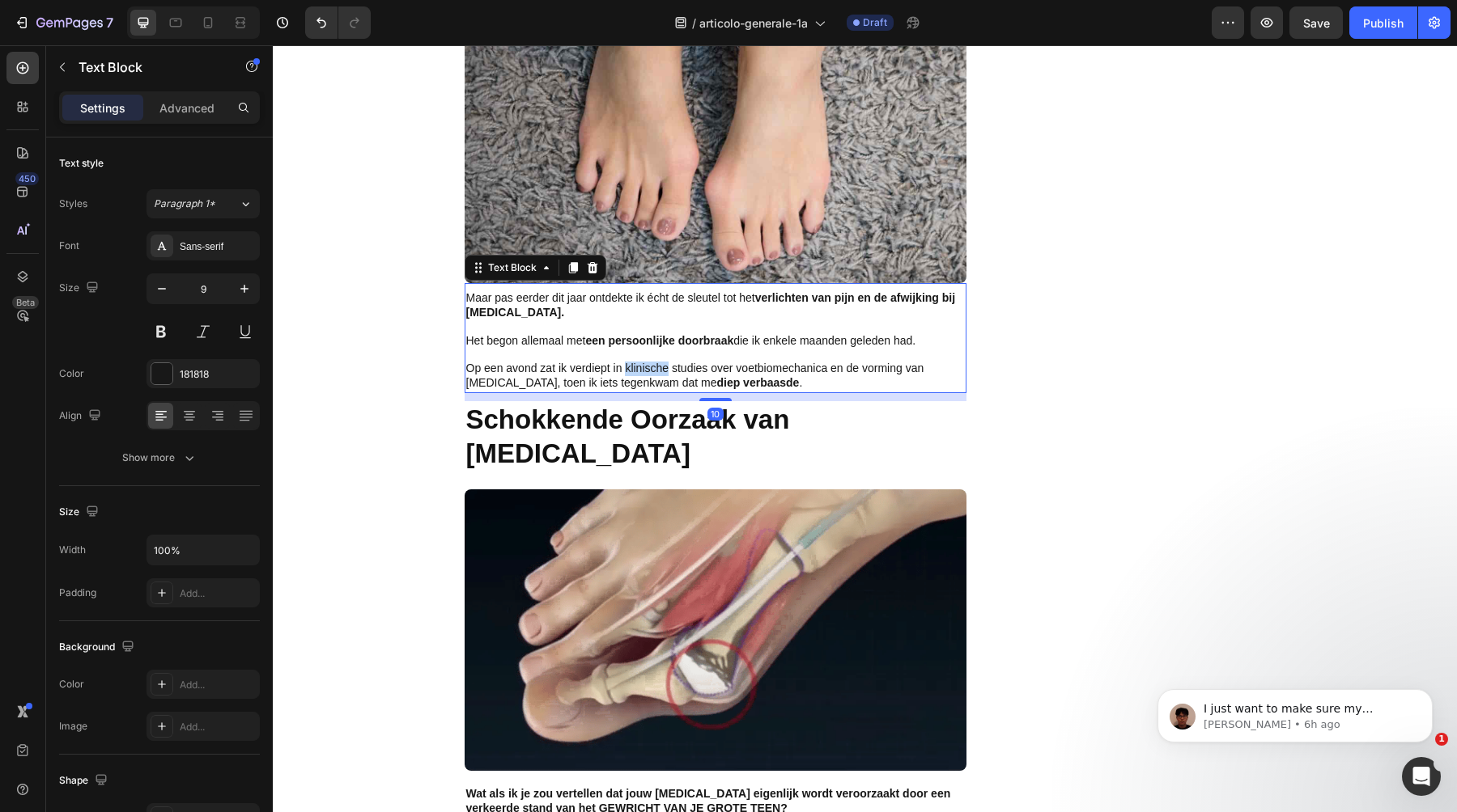
click at [639, 362] on span "Op een avond zat ik verdiept in klinische studies over voetbiomechanica en de v…" at bounding box center [695, 375] width 458 height 28
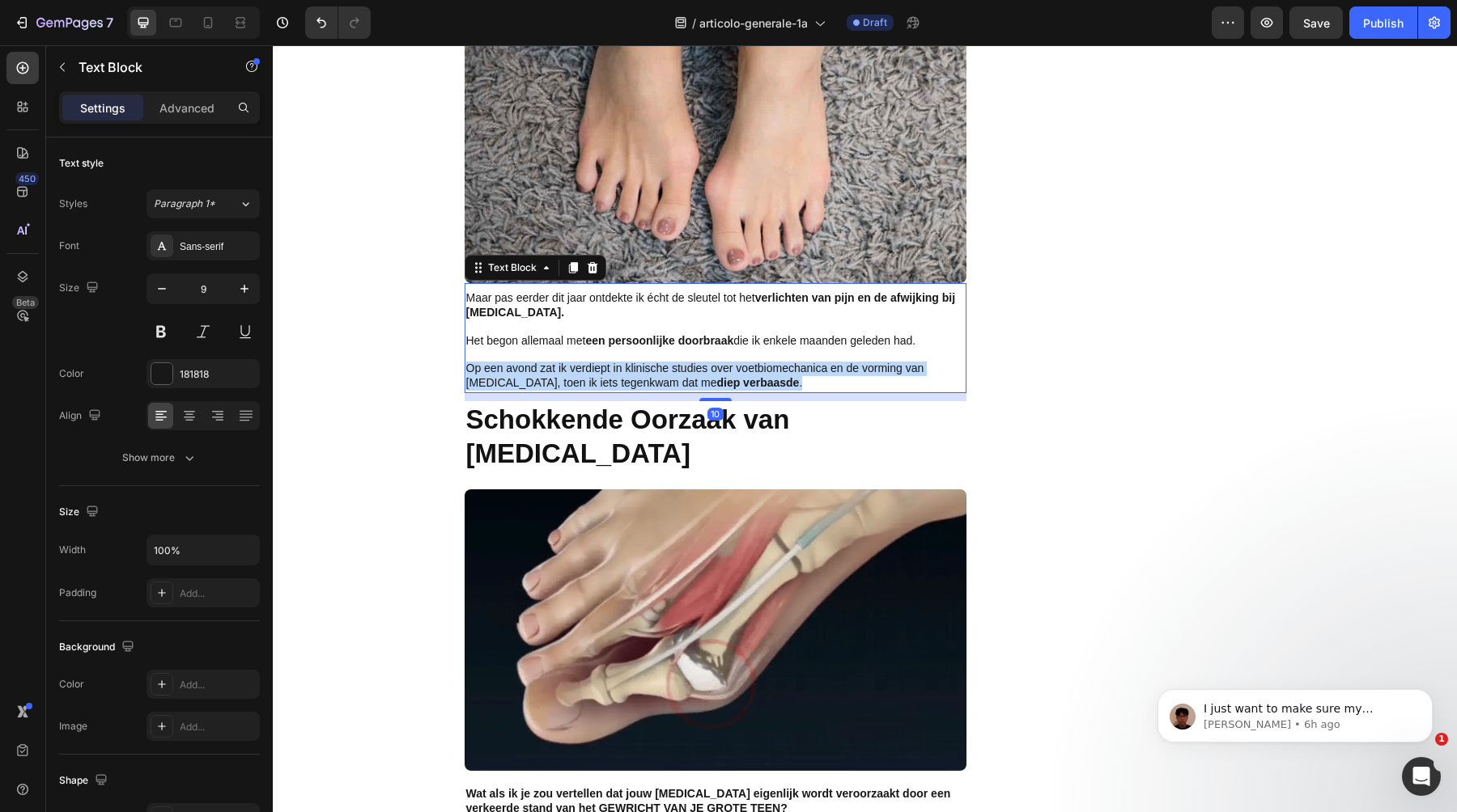
click at [639, 362] on span "Op een avond zat ik verdiept in klinische studies over voetbiomechanica en de v…" at bounding box center [695, 375] width 458 height 28
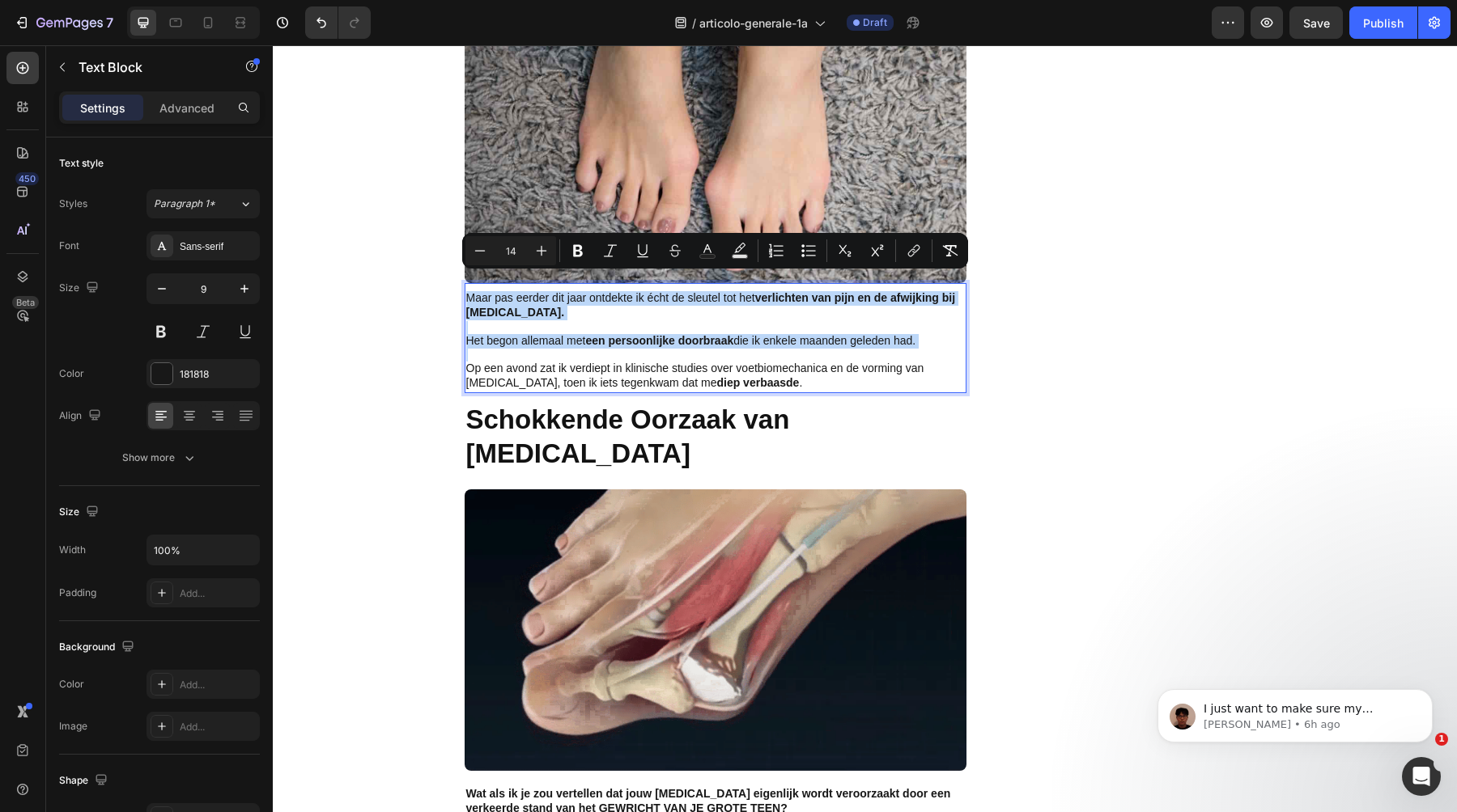
copy div "Maar pas eerder dit jaar ontdekte ik écht de sleutel tot het verlichten van pij…"
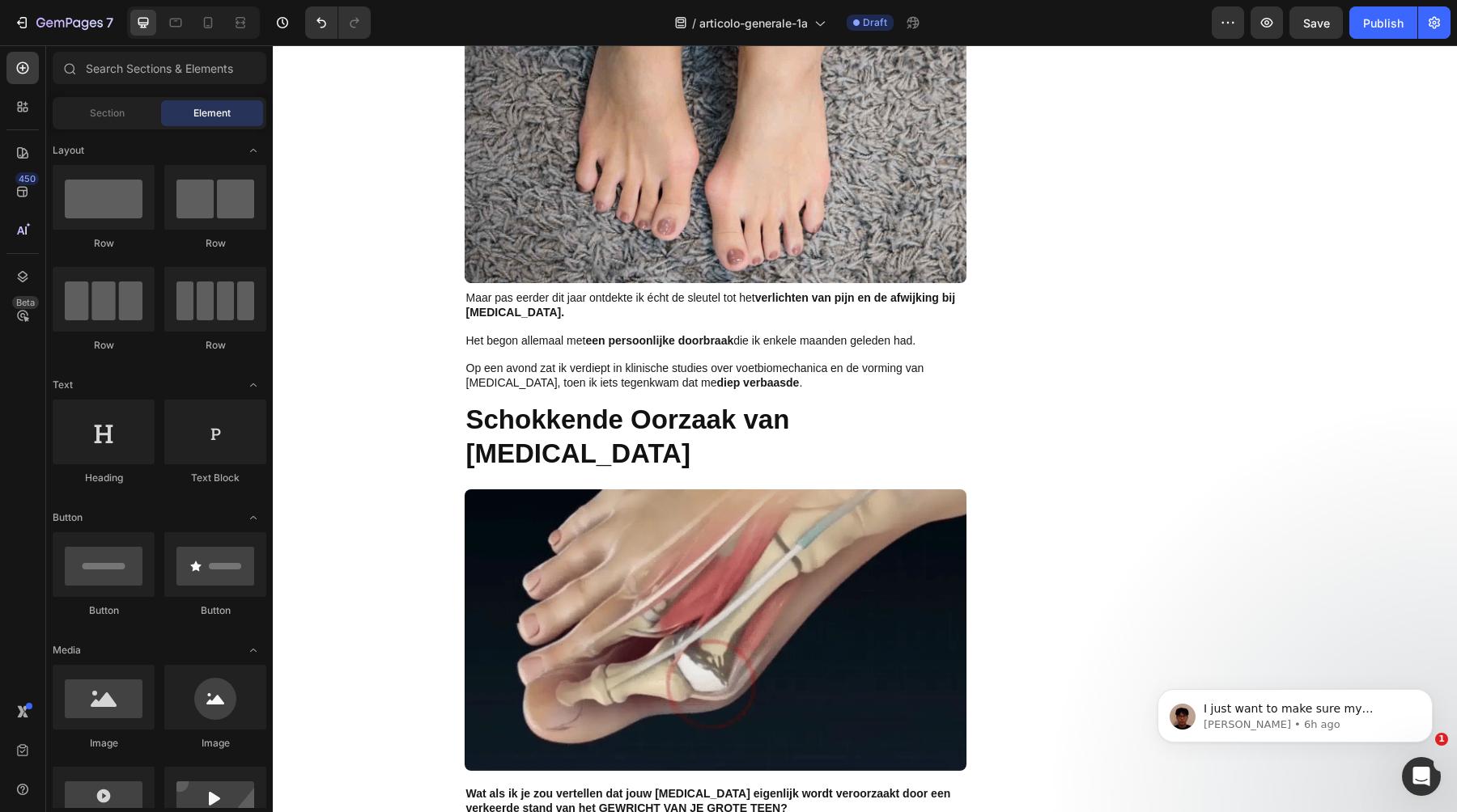
click at [639, 362] on span "Op een avond zat ik verdiept in klinische studies over voetbiomechanica en de v…" at bounding box center [695, 375] width 458 height 28
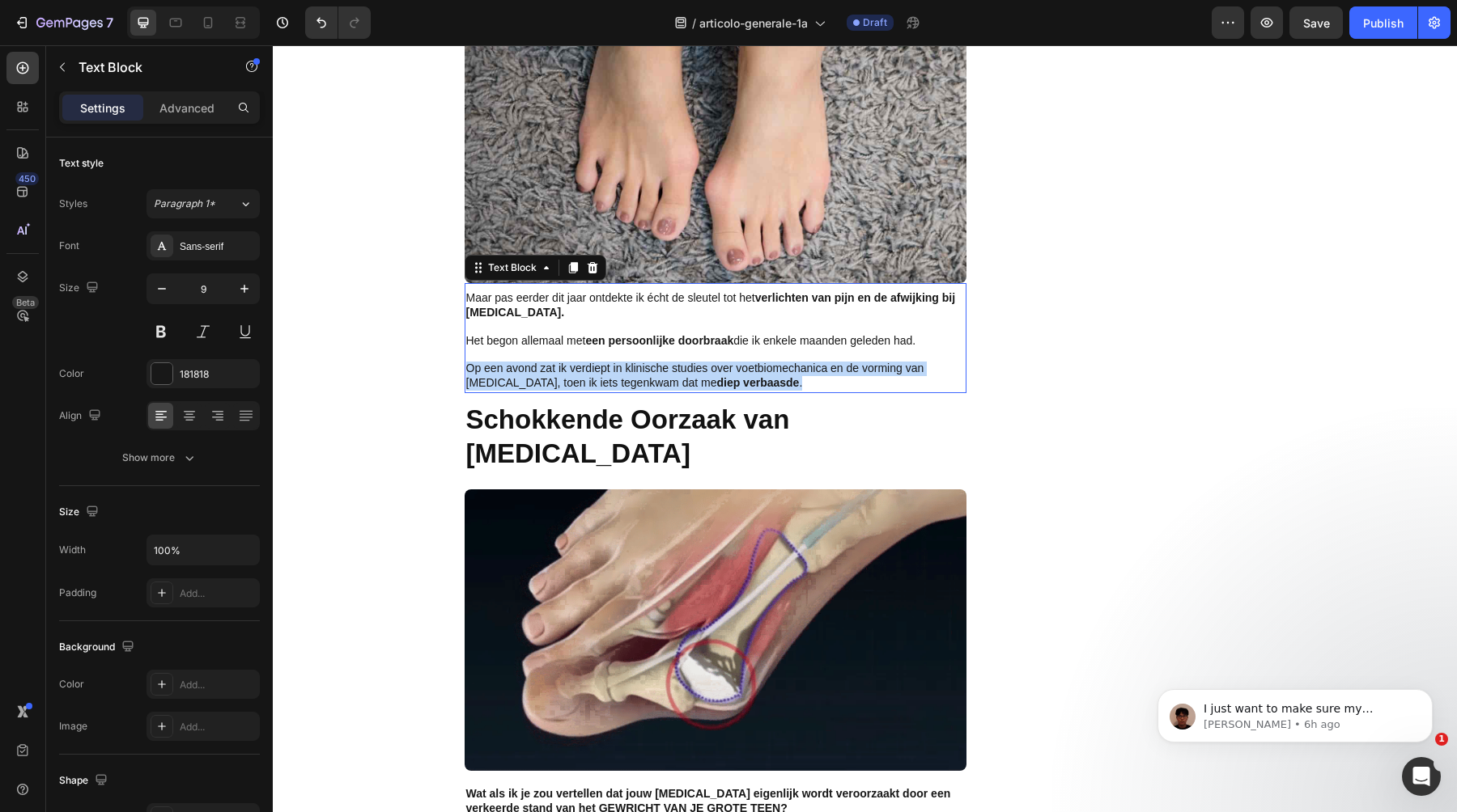
click at [639, 362] on span "Op een avond zat ik verdiept in klinische studies over voetbiomechanica en de v…" at bounding box center [695, 375] width 458 height 28
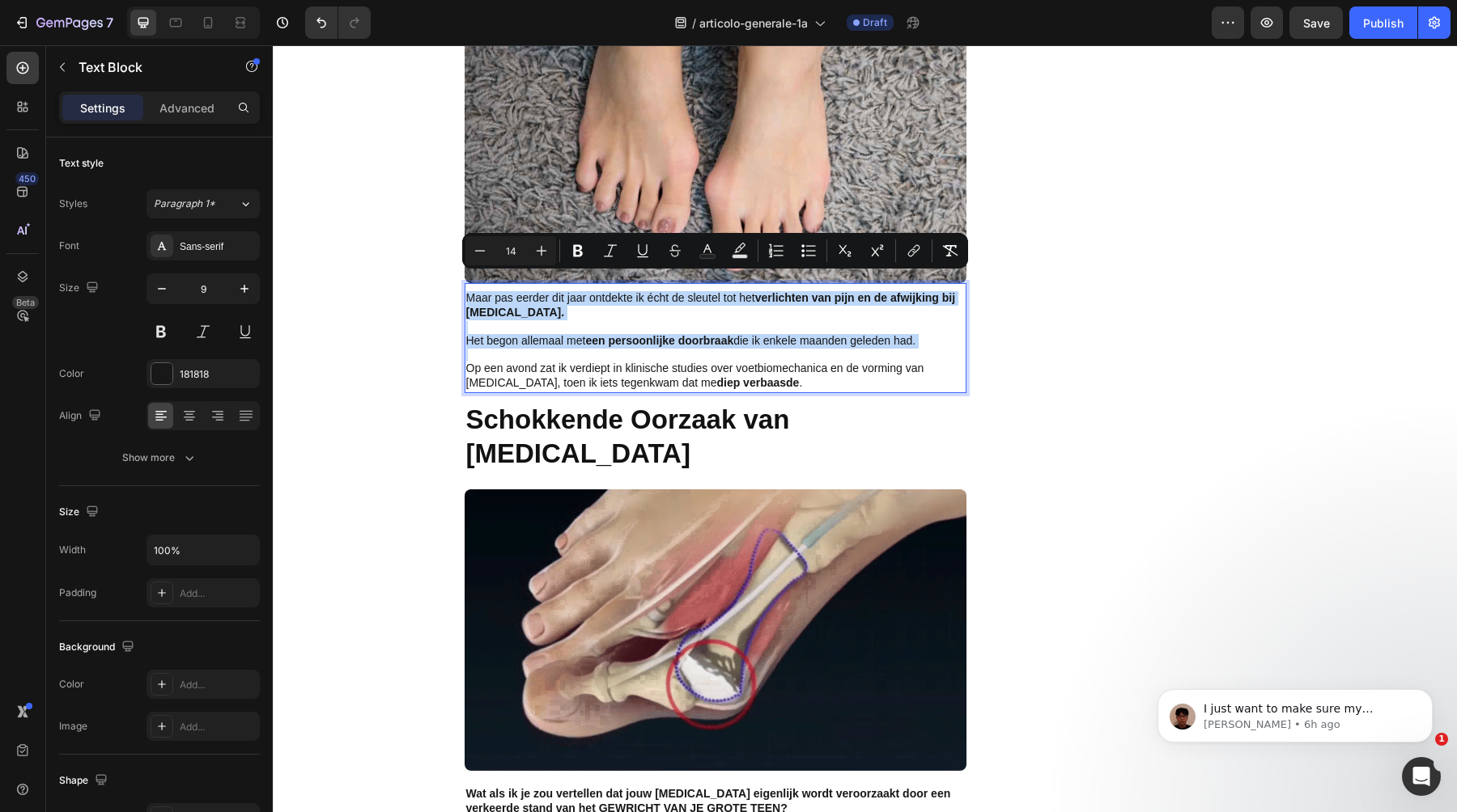
type input "9"
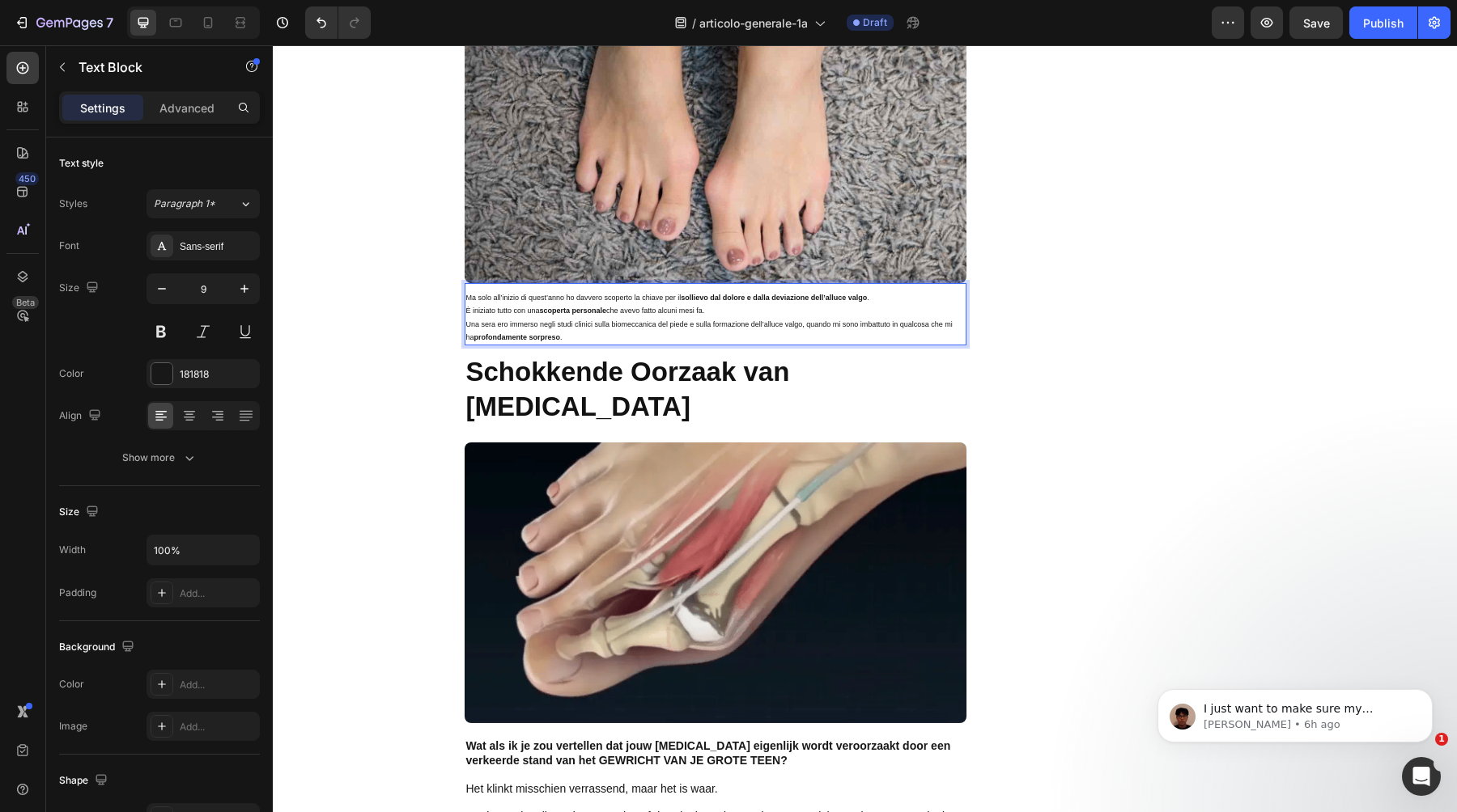
click at [600, 318] on p "Una sera ero immerso negli studi clinici sulla biomeccanica del piede e sulla f…" at bounding box center [716, 331] width 499 height 26
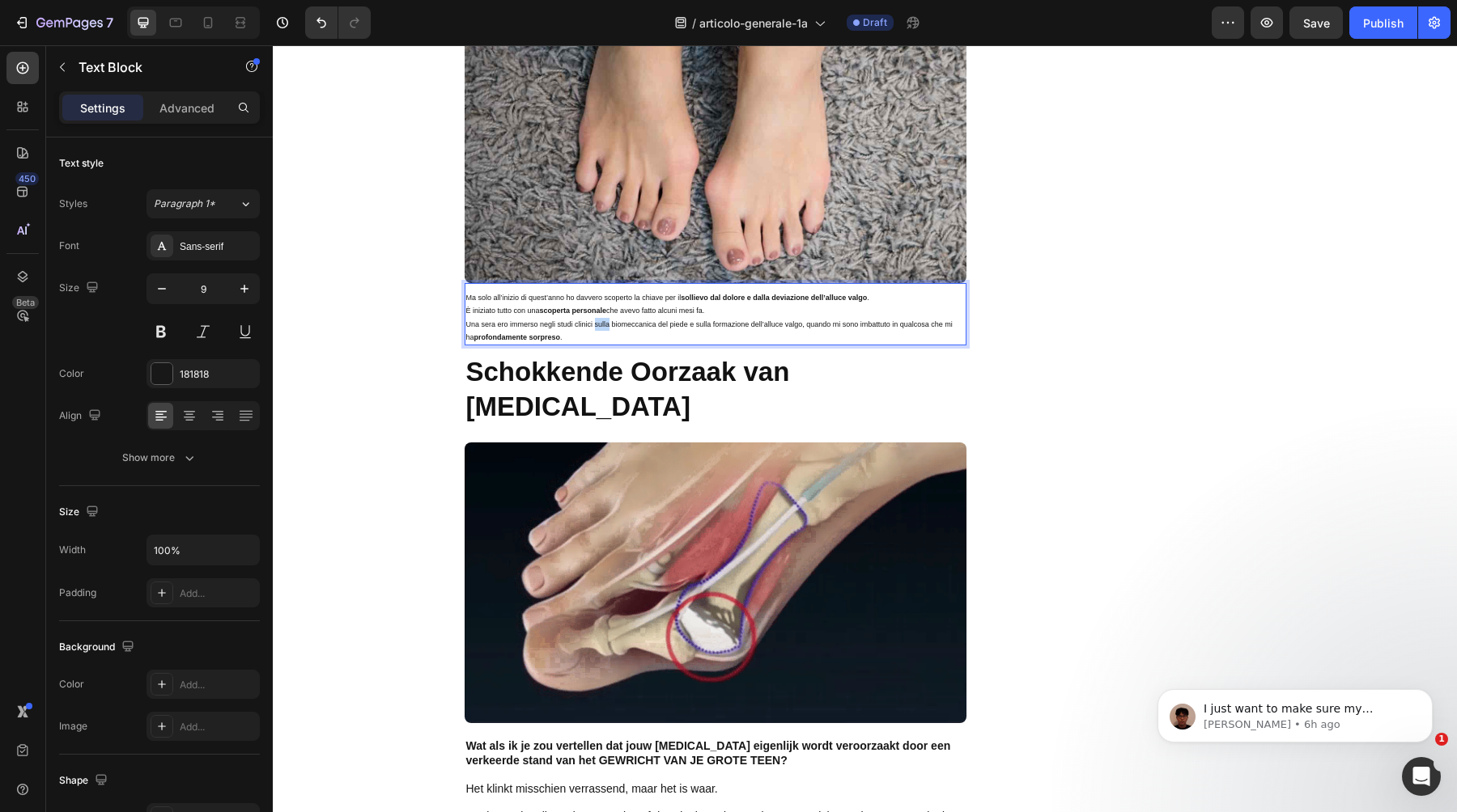
click at [600, 318] on p "Una sera ero immerso negli studi clinici sulla biomeccanica del piede e sulla f…" at bounding box center [716, 331] width 499 height 26
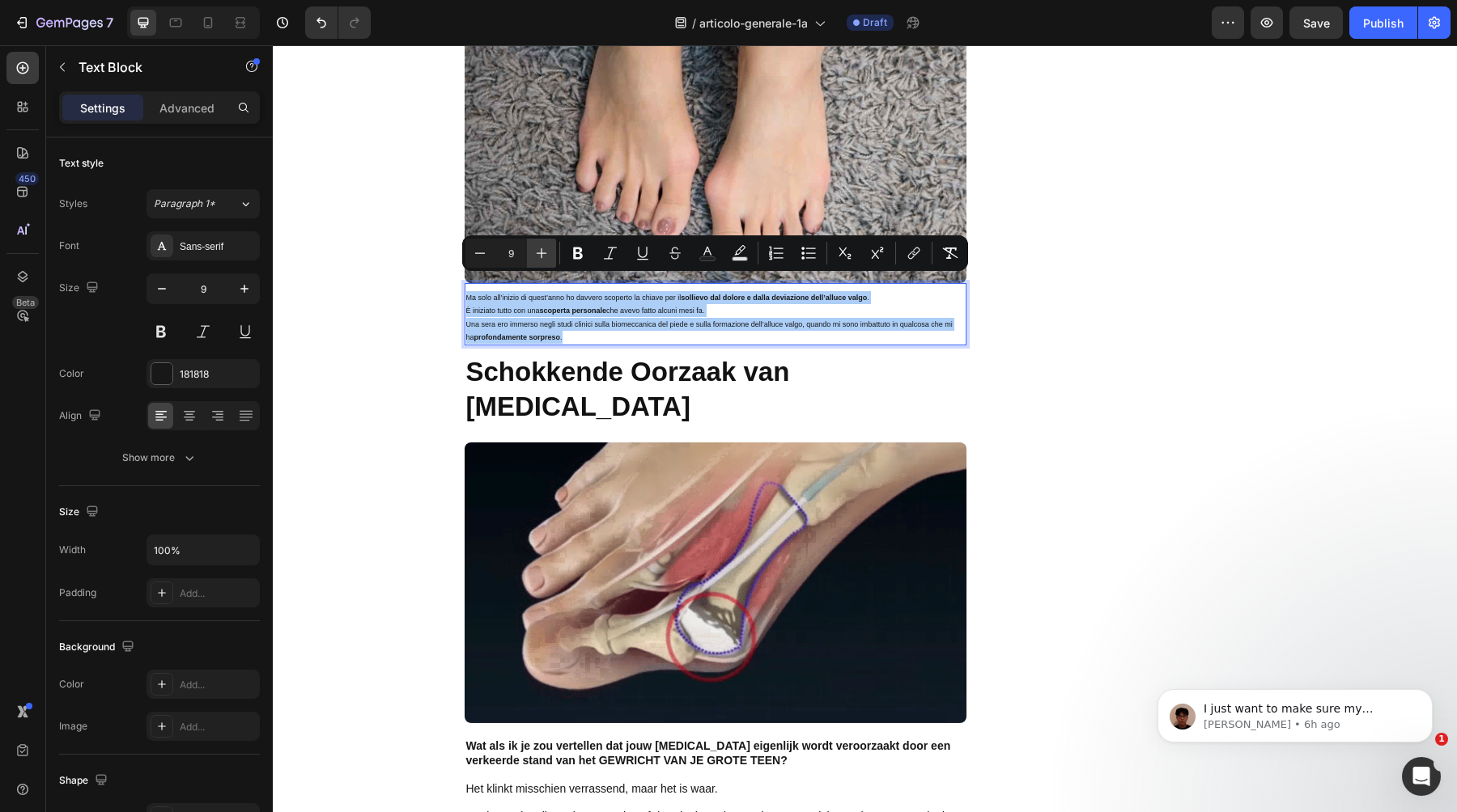
click at [535, 250] on icon "Editor contextual toolbar" at bounding box center [541, 253] width 16 height 16
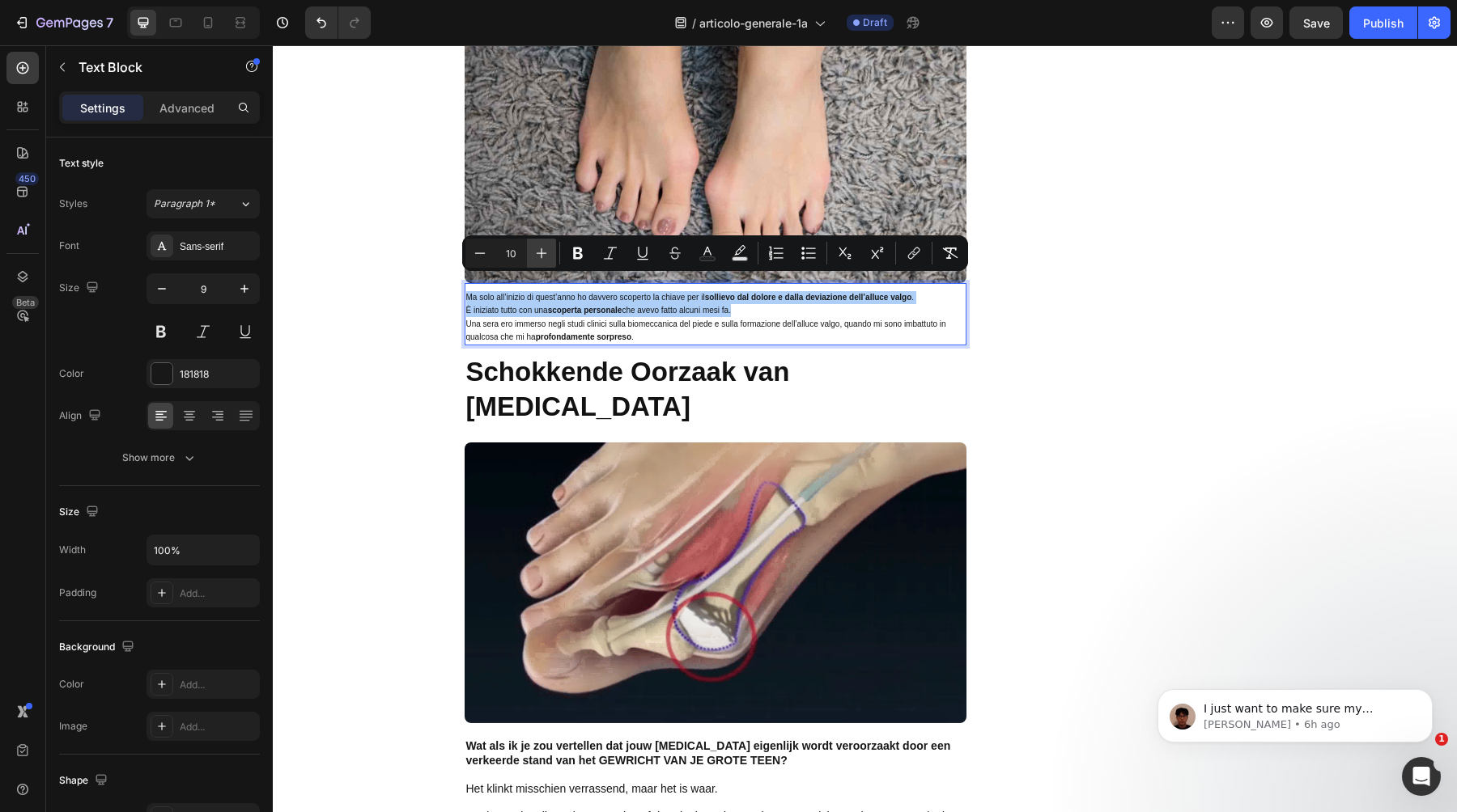
click at [535, 250] on icon "Editor contextual toolbar" at bounding box center [541, 253] width 16 height 16
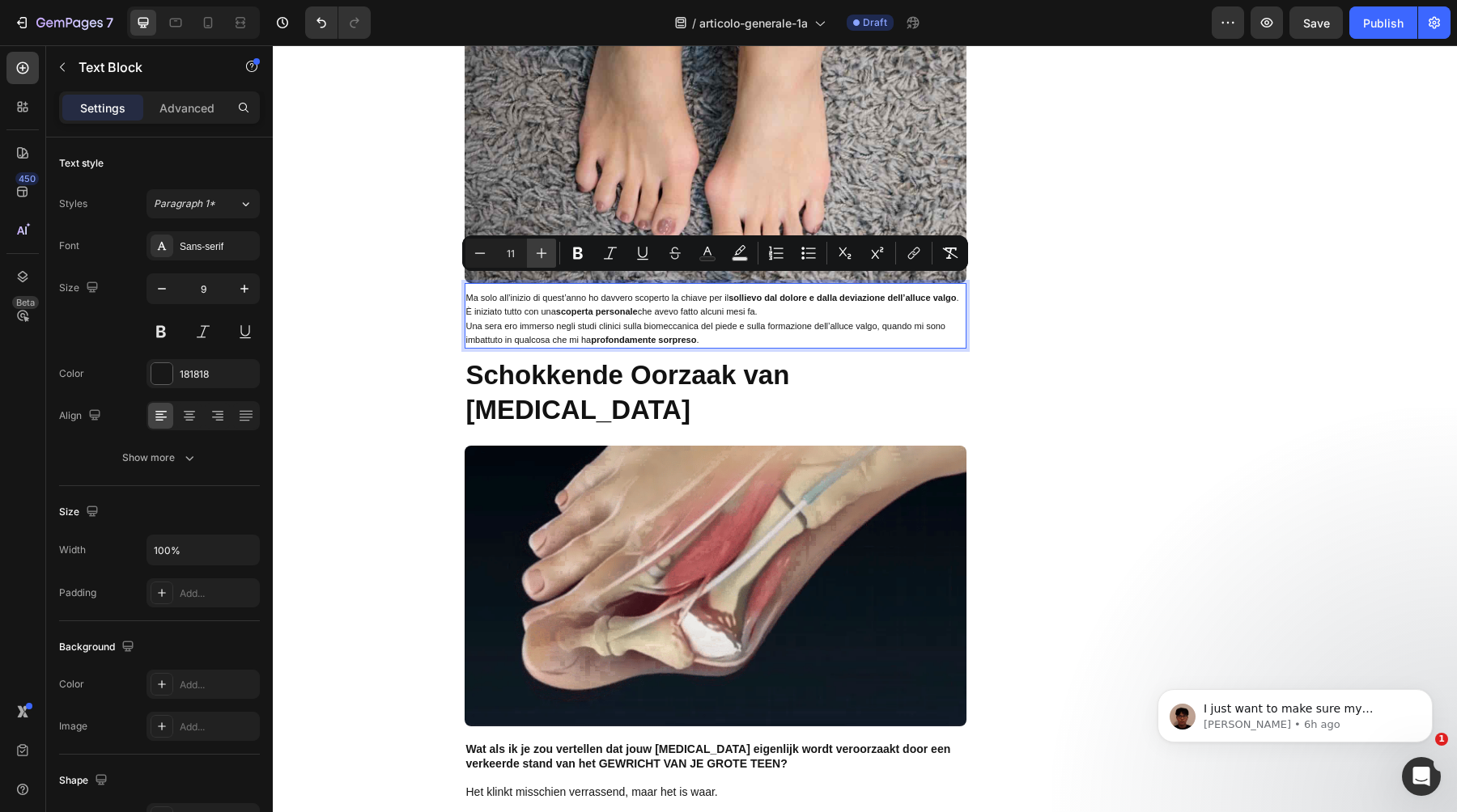
click at [535, 250] on icon "Editor contextual toolbar" at bounding box center [541, 253] width 16 height 16
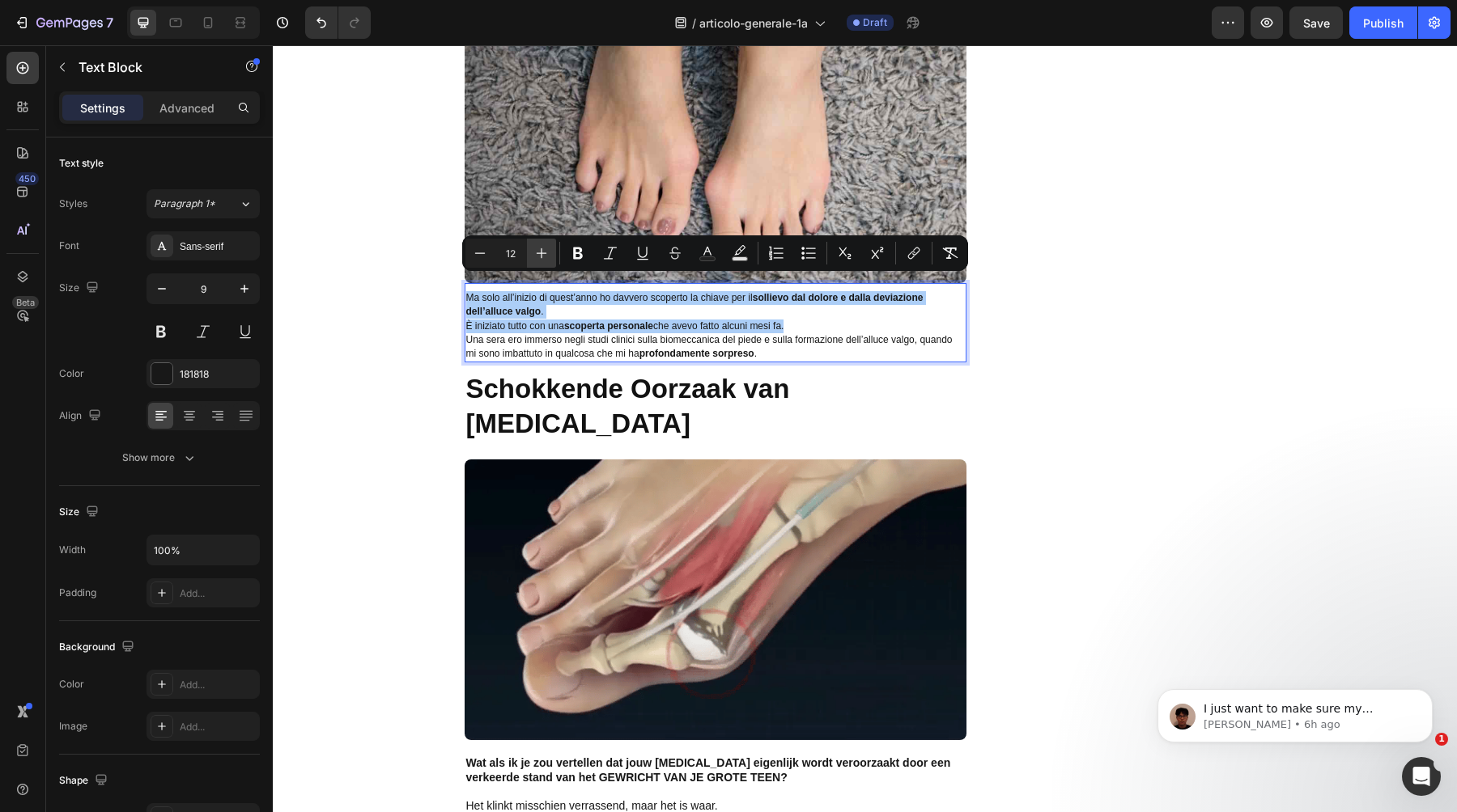
click at [535, 250] on icon "Editor contextual toolbar" at bounding box center [541, 253] width 16 height 16
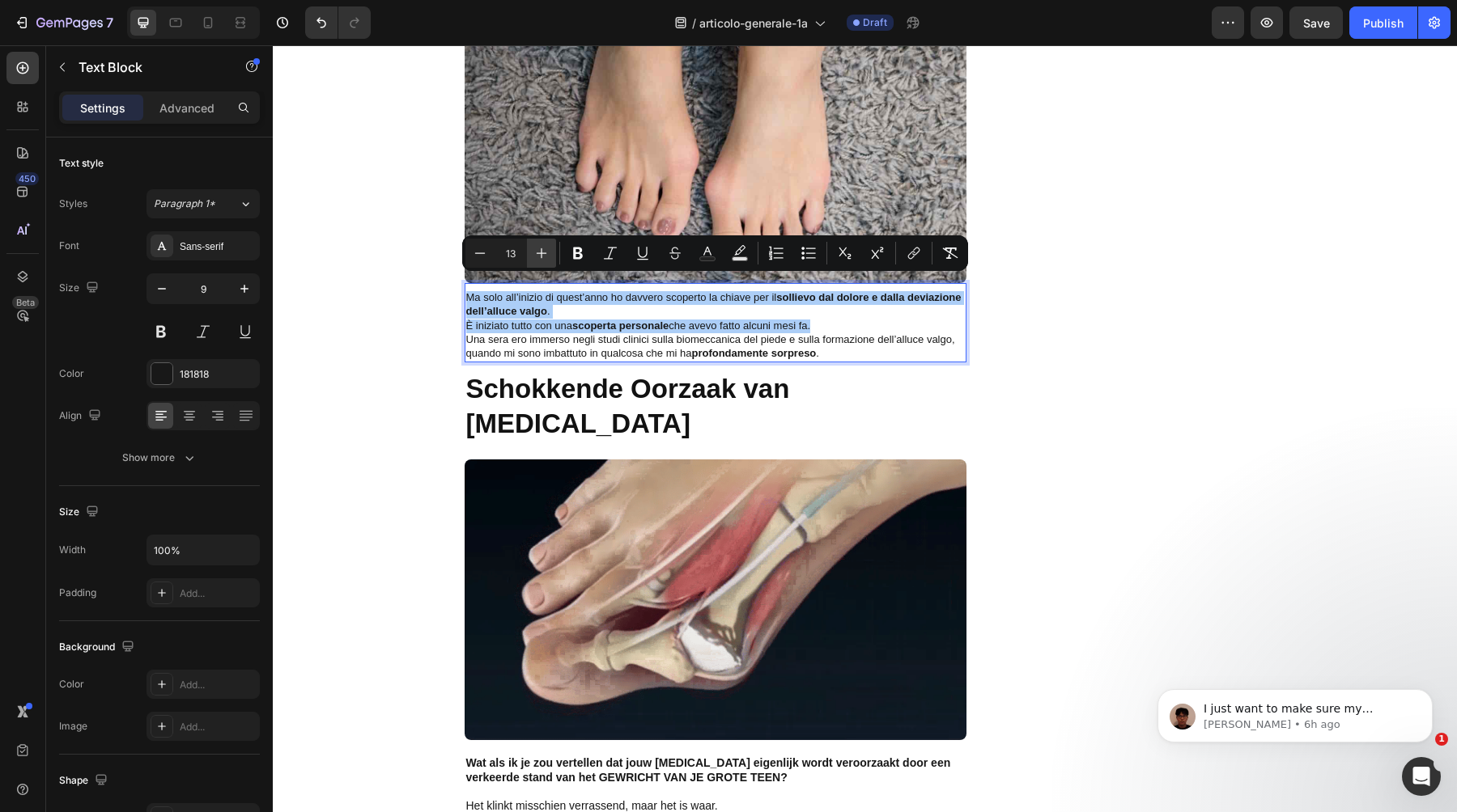
click at [535, 250] on icon "Editor contextual toolbar" at bounding box center [541, 253] width 16 height 16
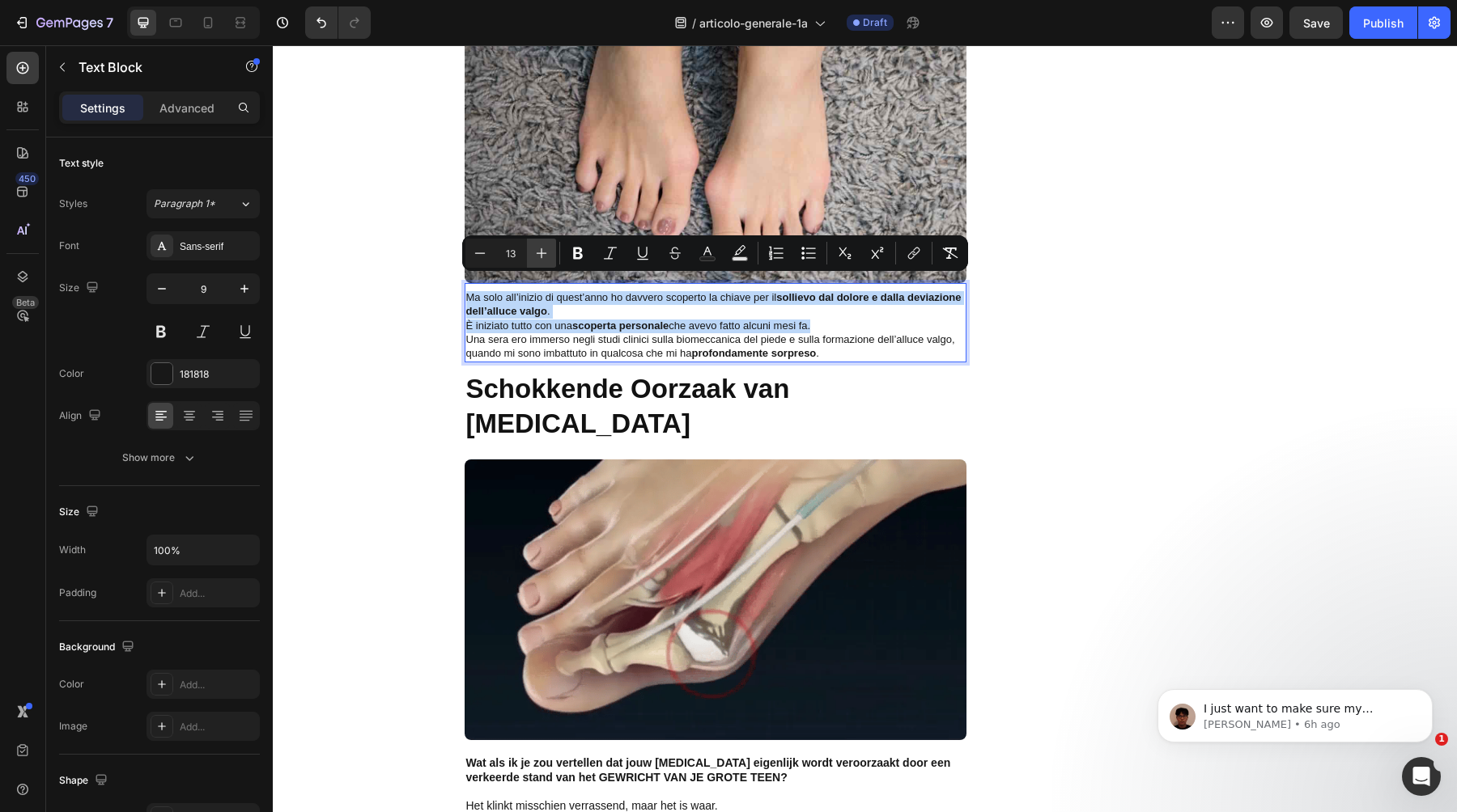
type input "14"
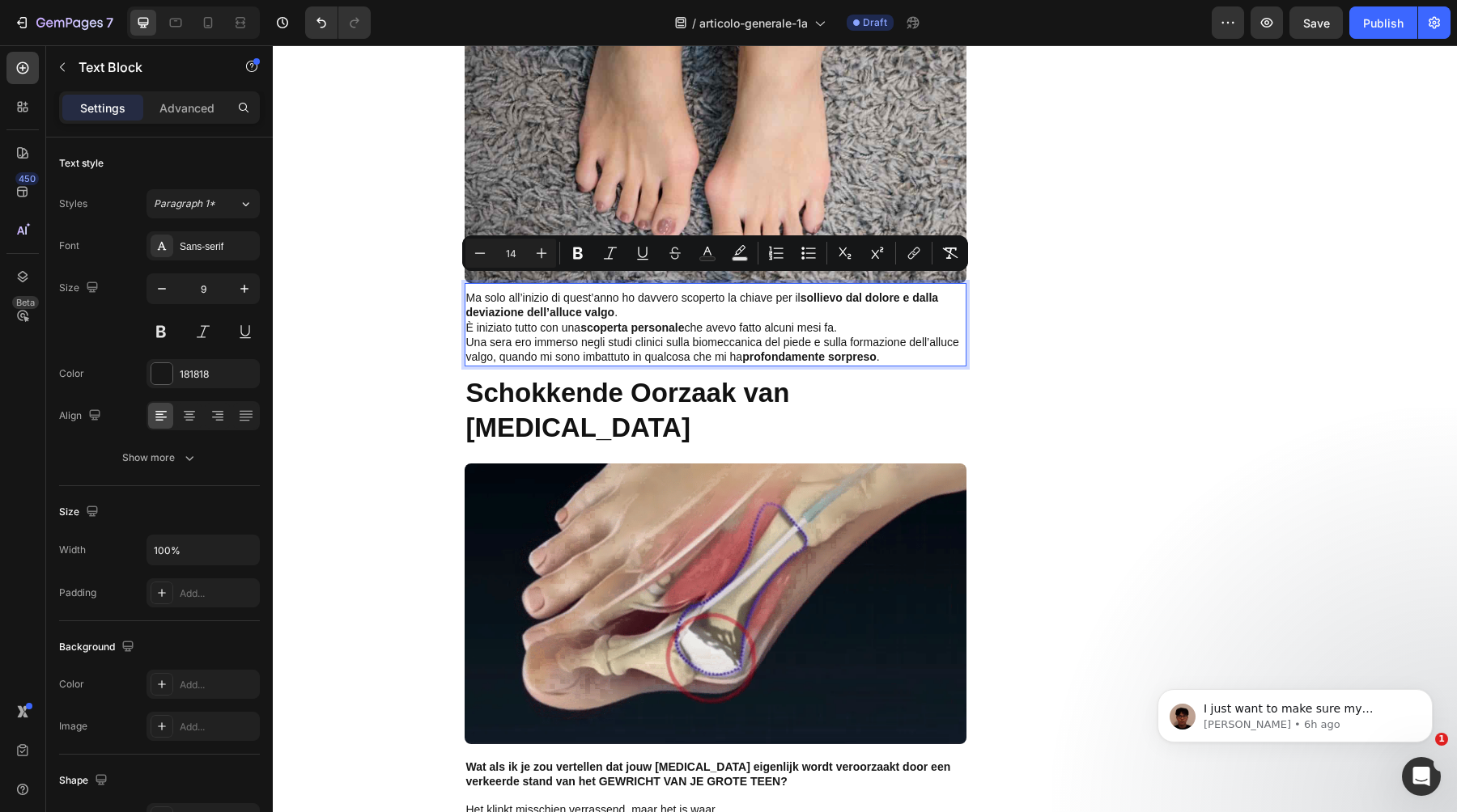
click at [618, 305] on p "Ma solo all’inizio di quest’anno ho davvero scoperto la chiave per il sollievo …" at bounding box center [716, 306] width 499 height 29
click at [627, 304] on p "Ma solo all’inizio di quest’anno ho davvero scoperto la chiave per il sollievo …" at bounding box center [716, 306] width 499 height 29
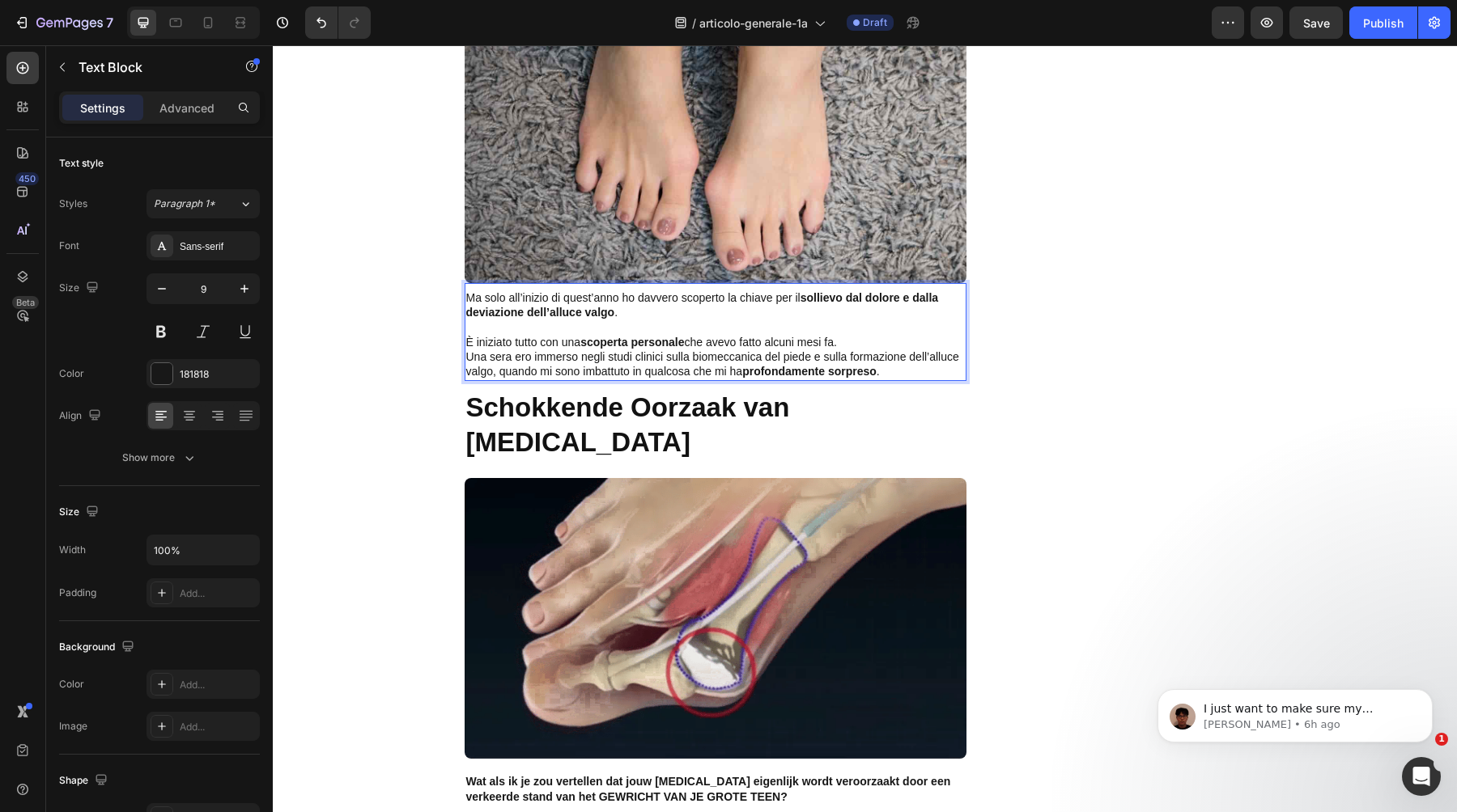
click at [852, 336] on p "È iniziato tutto con una scoperta personale che avevo fatto alcuni mesi fa." at bounding box center [716, 343] width 499 height 15
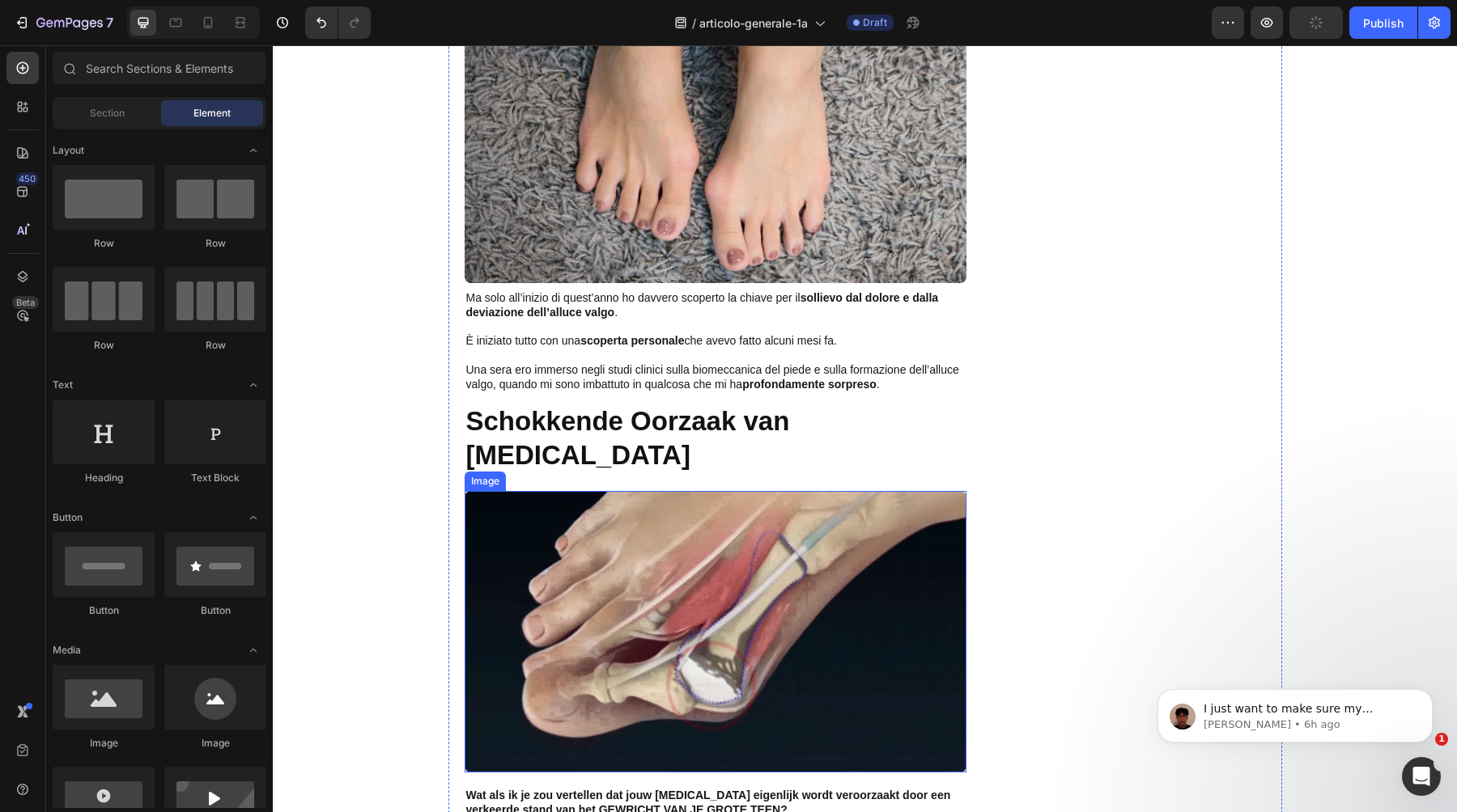
scroll to position [1137, 0]
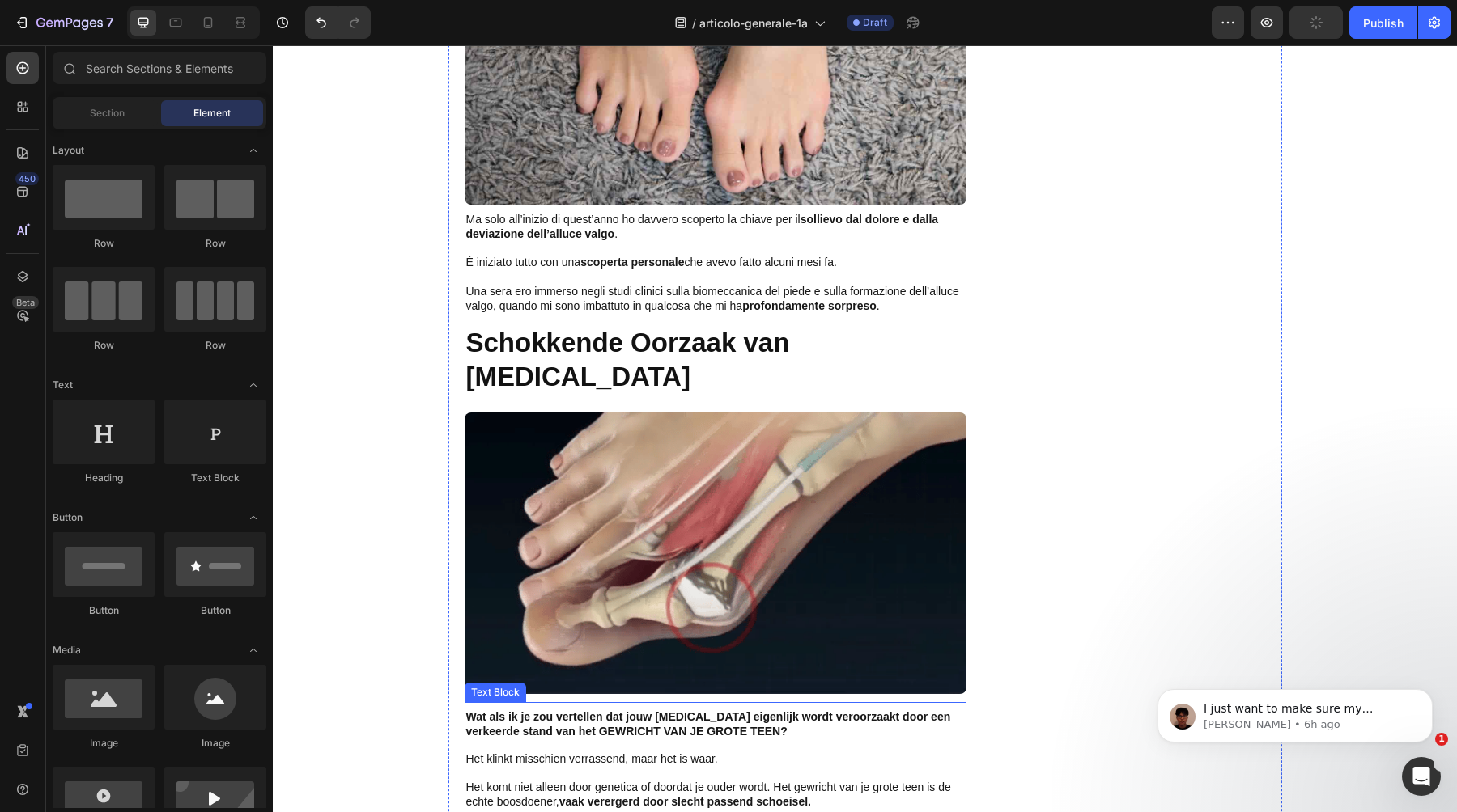
click at [525, 721] on strong "Wat als ik je zou vertellen dat jouw [MEDICAL_DATA] eigenlijk wordt veroorzaakt…" at bounding box center [709, 724] width 485 height 28
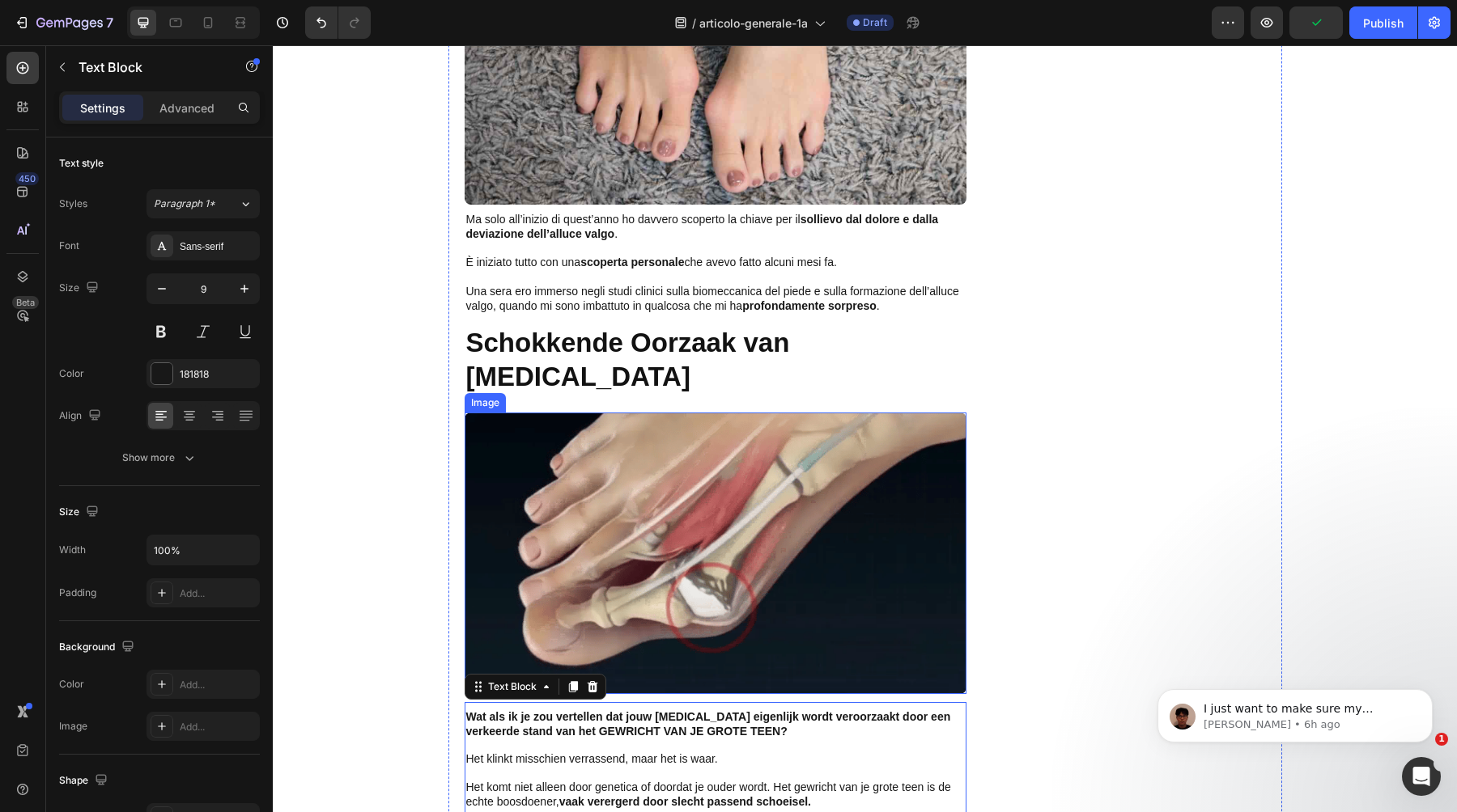
scroll to position [1238, 0]
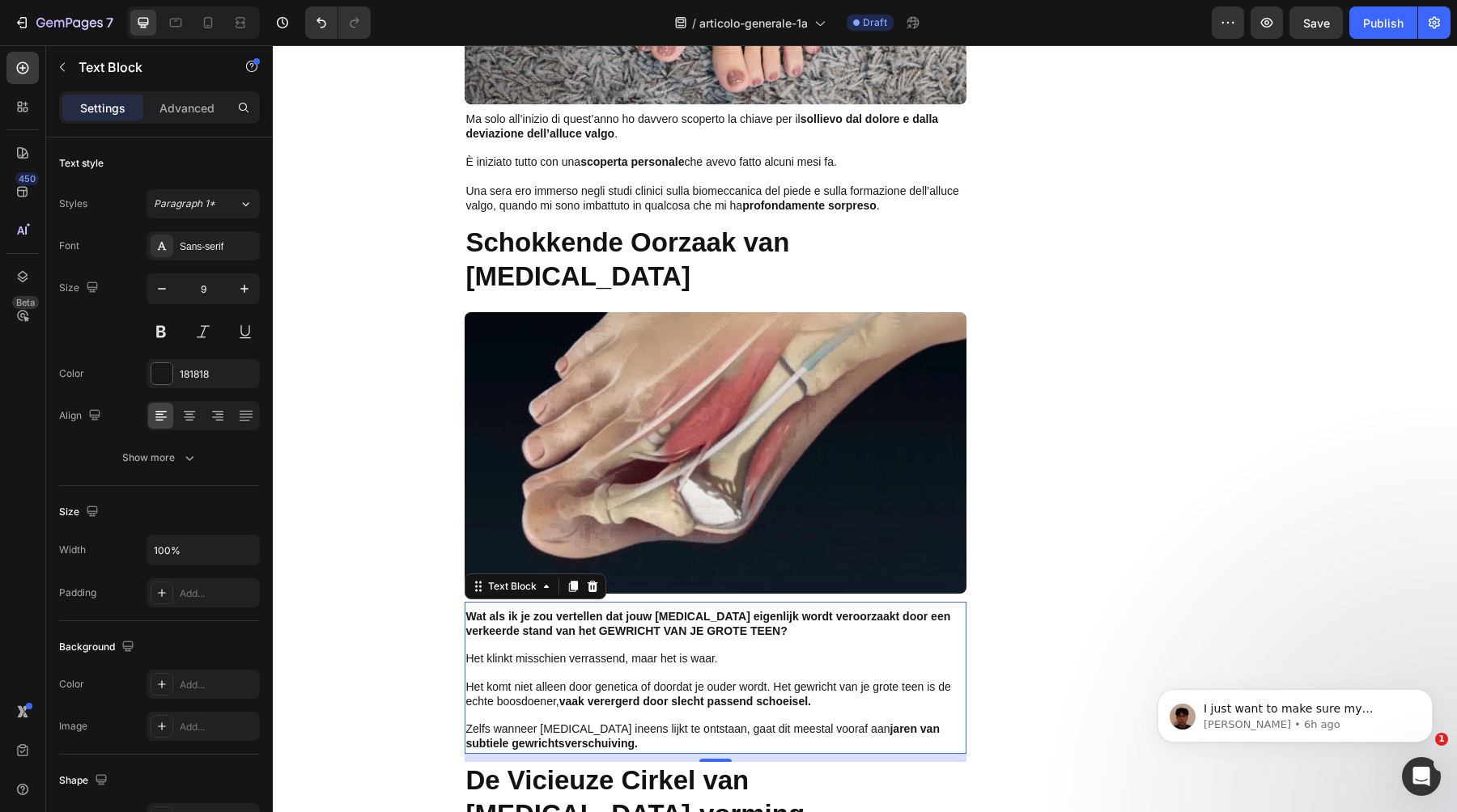
click at [541, 667] on p "Rich Text Editor. Editing area: main" at bounding box center [716, 673] width 499 height 13
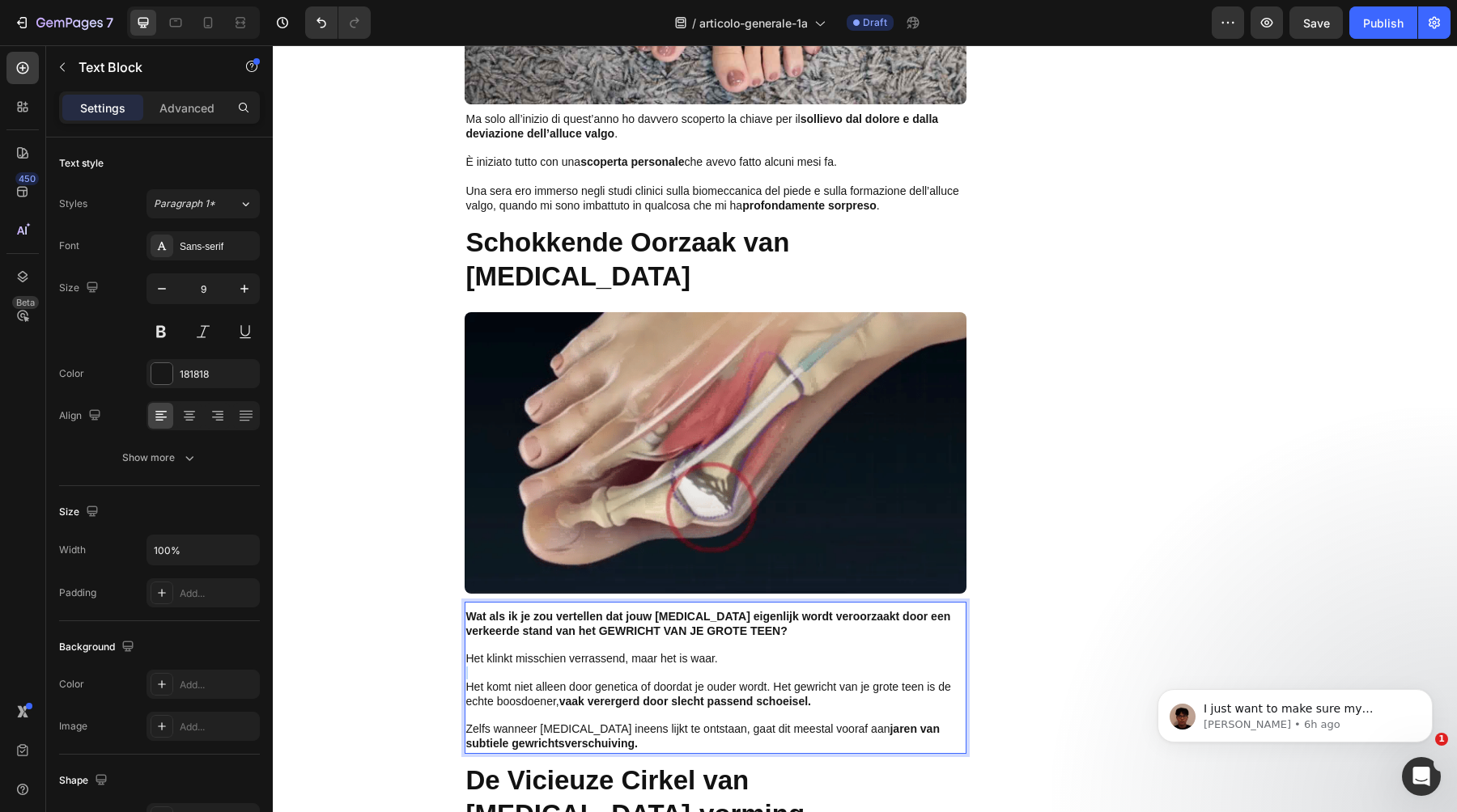
click at [541, 667] on p "Rich Text Editor. Editing area: main" at bounding box center [716, 673] width 499 height 13
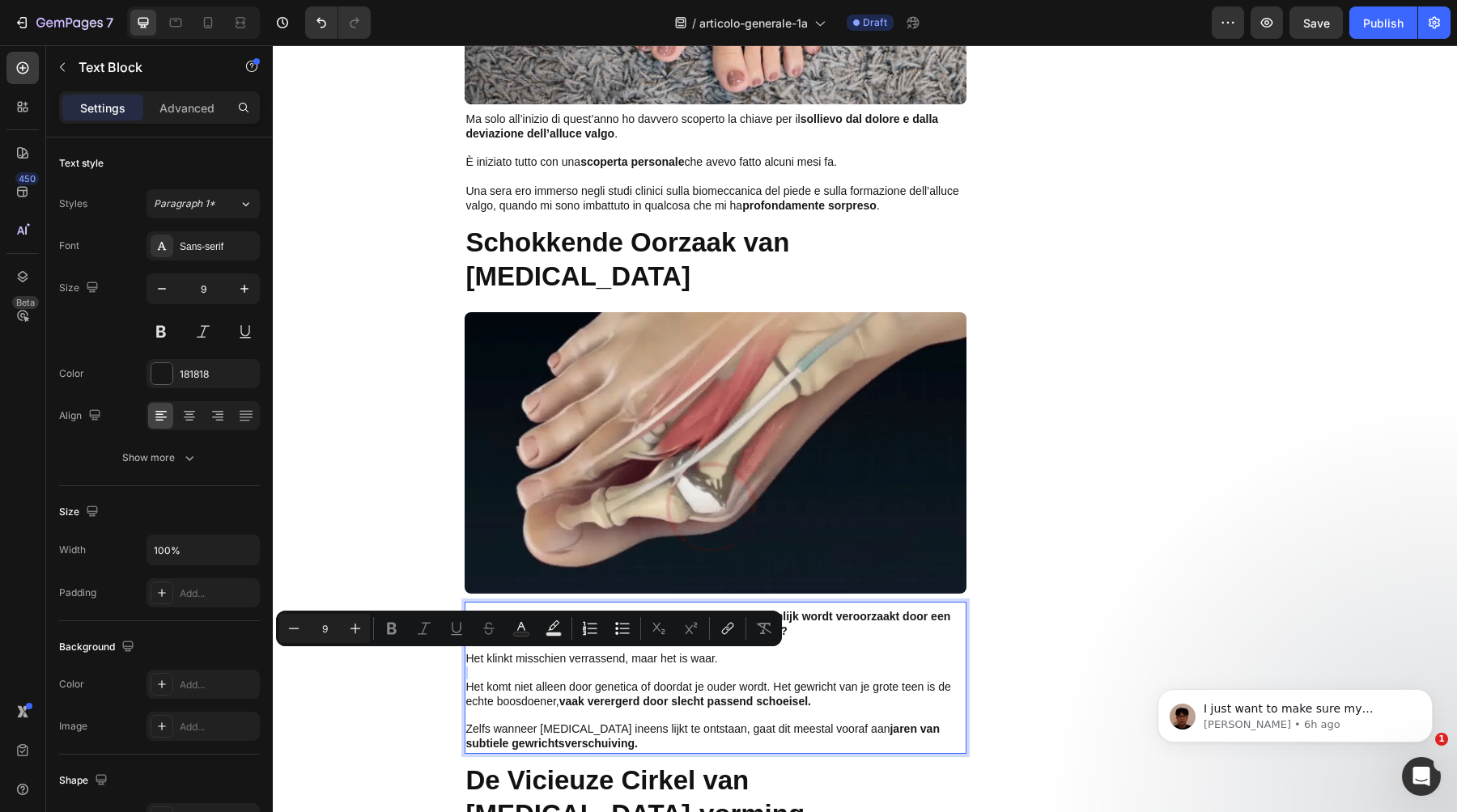
click at [541, 667] on p "Rich Text Editor. Editing area: main" at bounding box center [716, 673] width 499 height 13
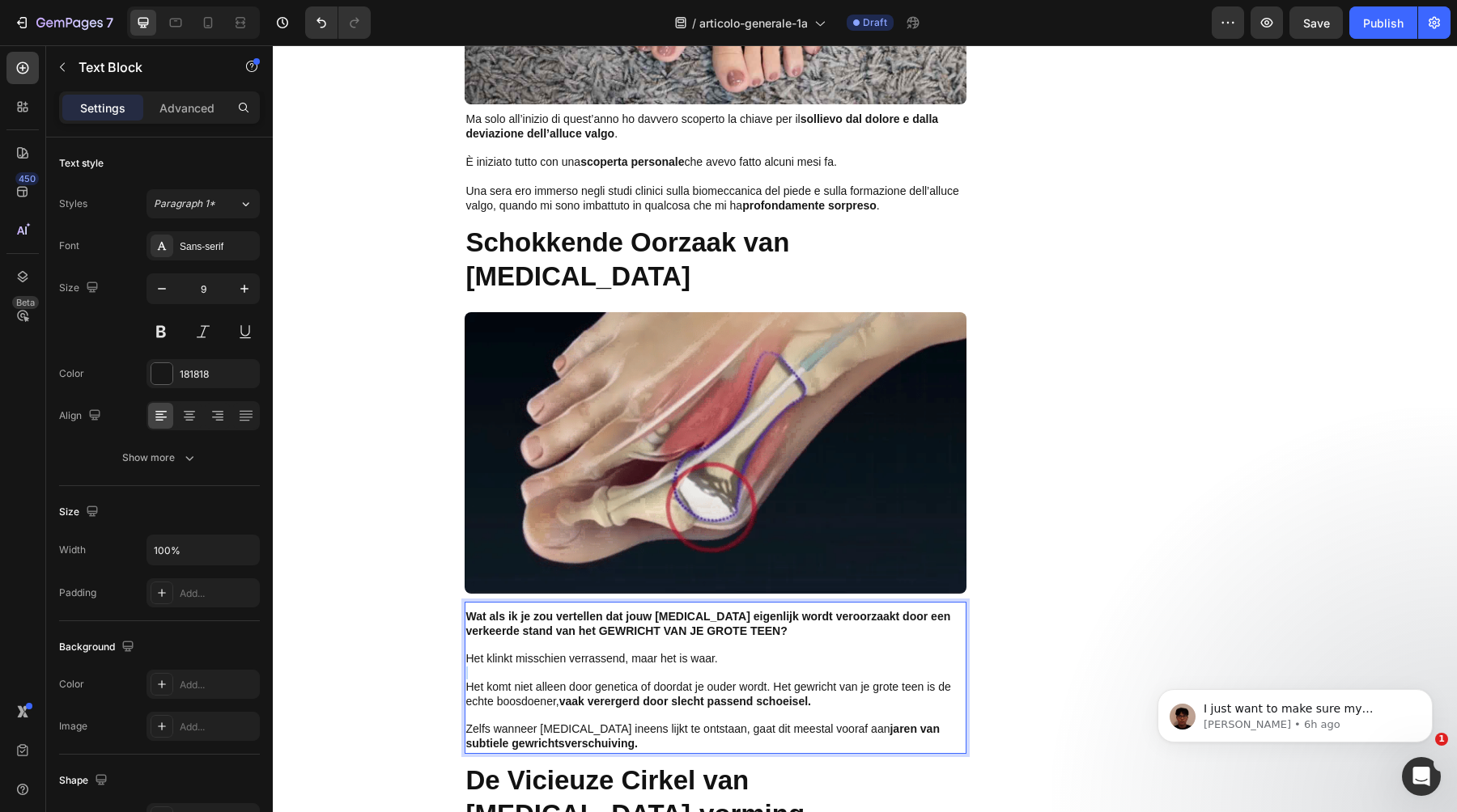
click at [541, 667] on p "Rich Text Editor. Editing area: main" at bounding box center [716, 673] width 499 height 13
click at [526, 683] on span "Het komt niet alleen door genetica of doordat je ouder wordt. Het gewricht van …" at bounding box center [709, 695] width 485 height 28
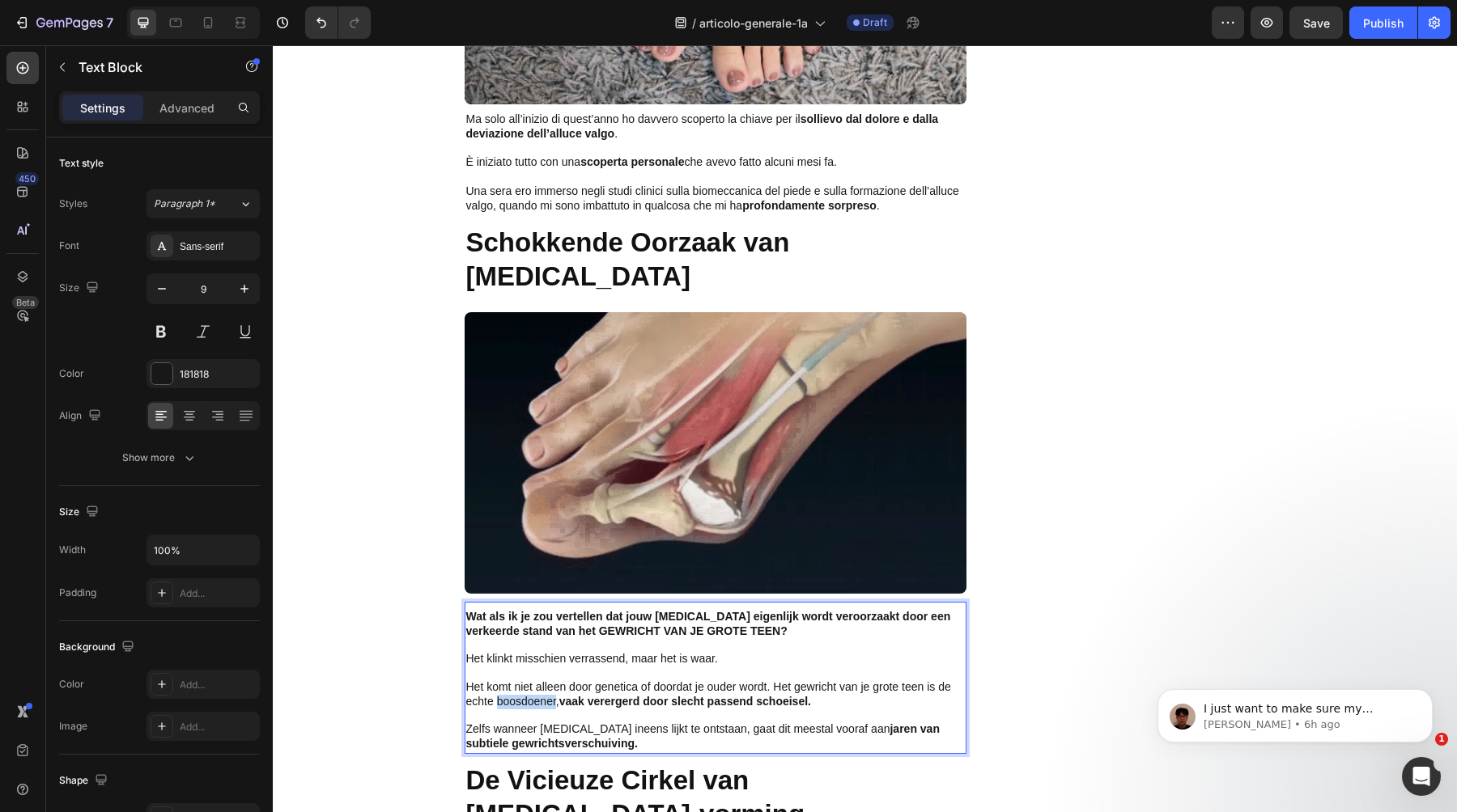
click at [526, 683] on span "Het komt niet alleen door genetica of doordat je ouder wordt. Het gewricht van …" at bounding box center [709, 695] width 485 height 28
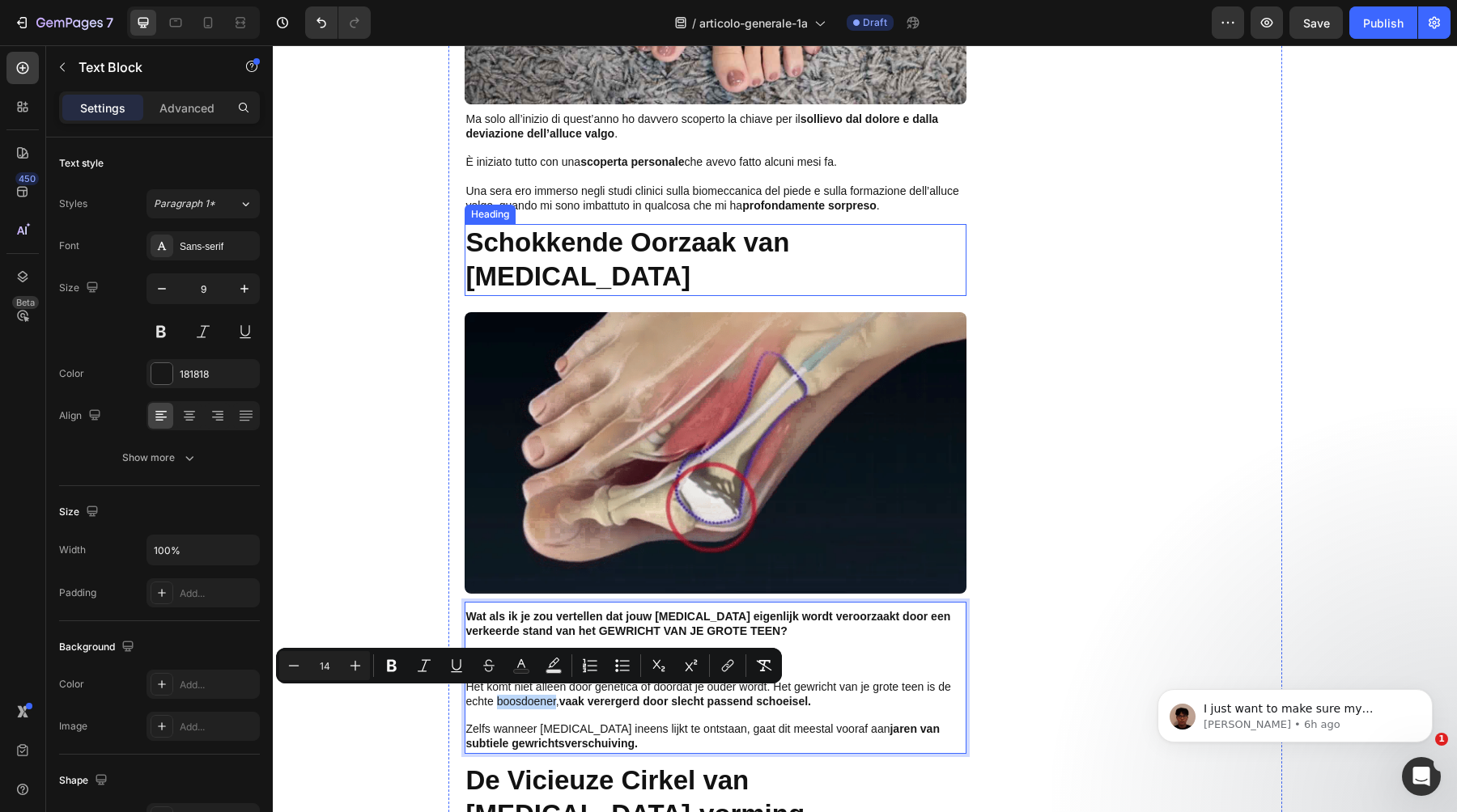
scroll to position [1155, 0]
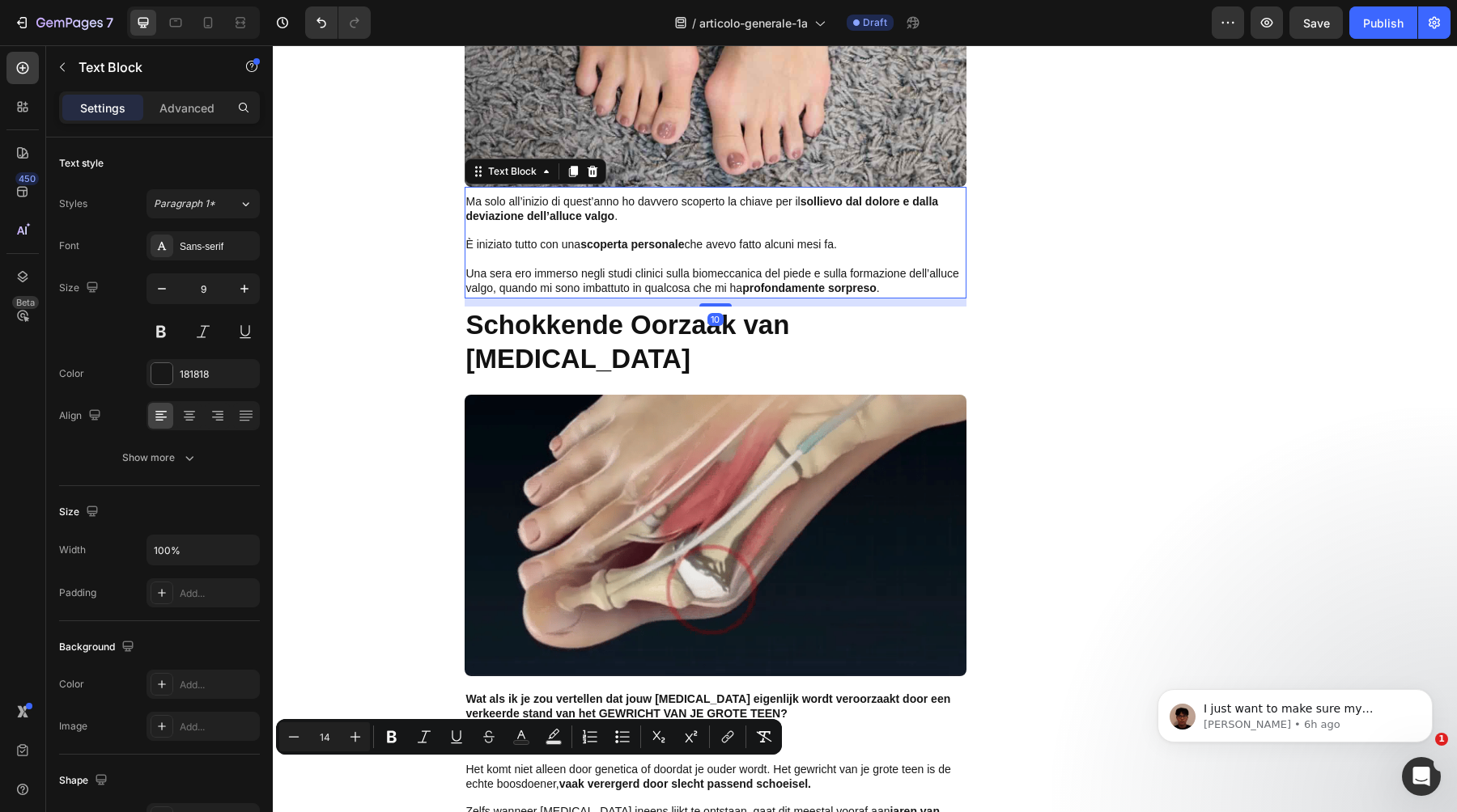
click at [617, 238] on strong "scoperta personale" at bounding box center [632, 244] width 104 height 13
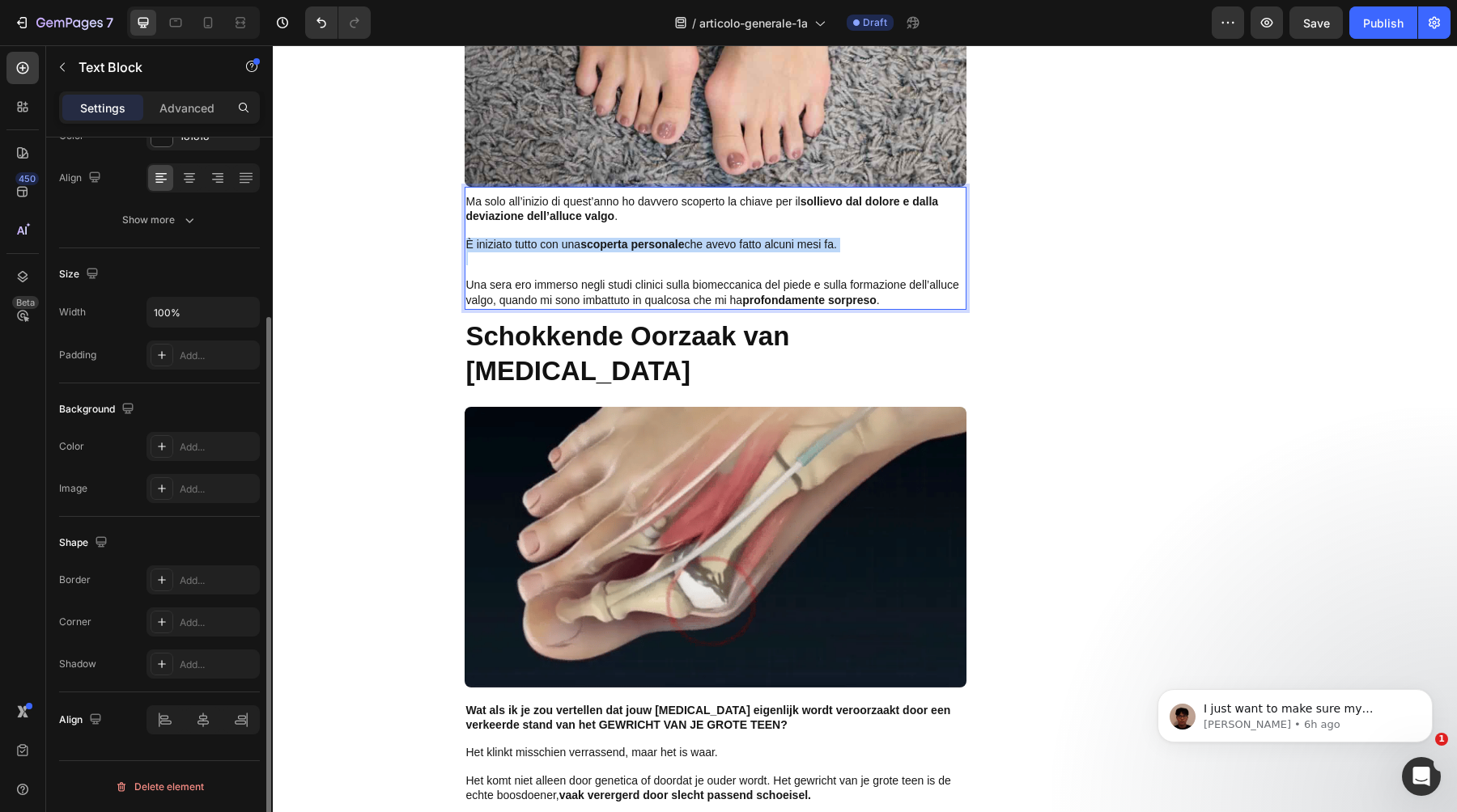
click at [617, 238] on strong "scoperta personale" at bounding box center [632, 244] width 104 height 13
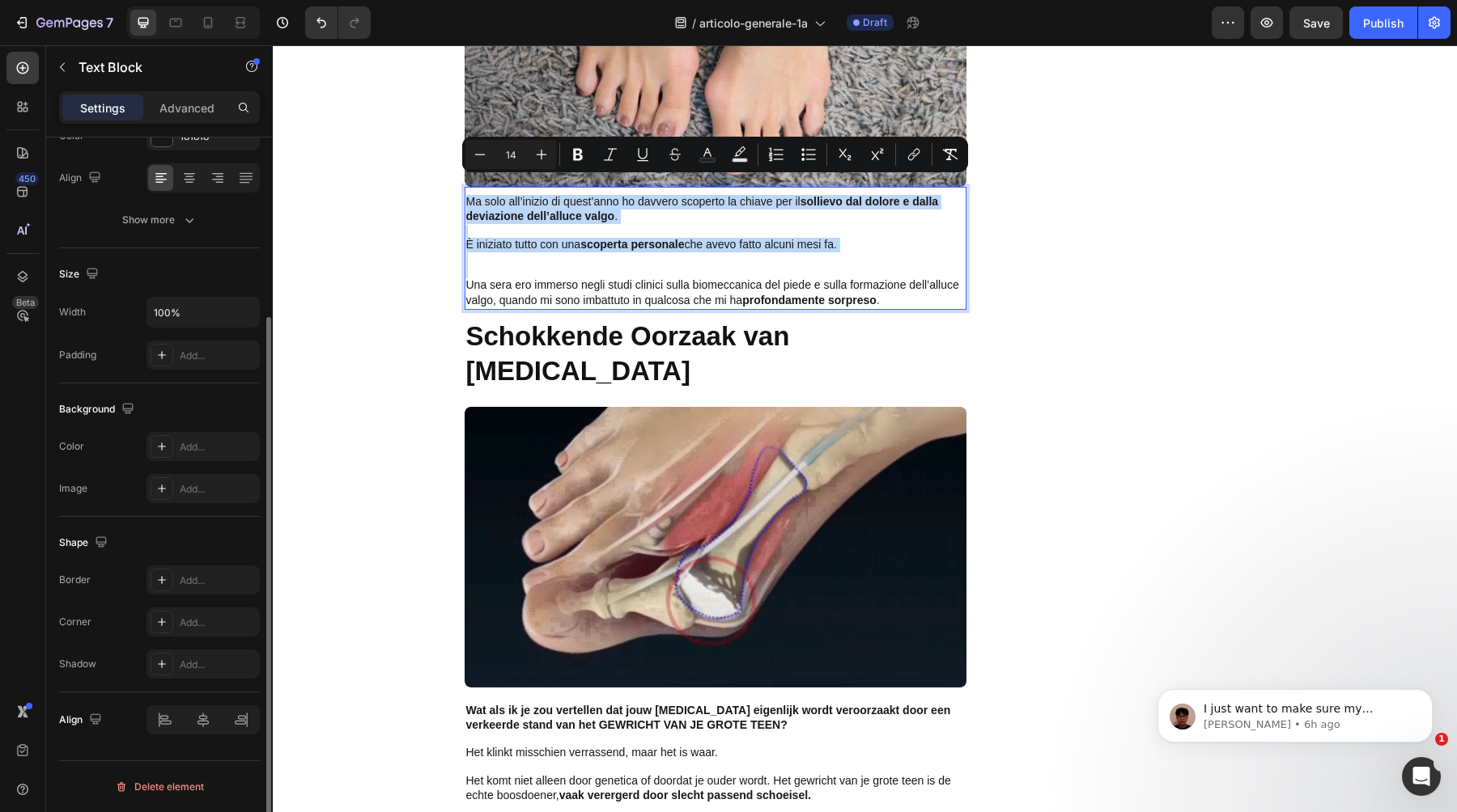
scroll to position [0, 0]
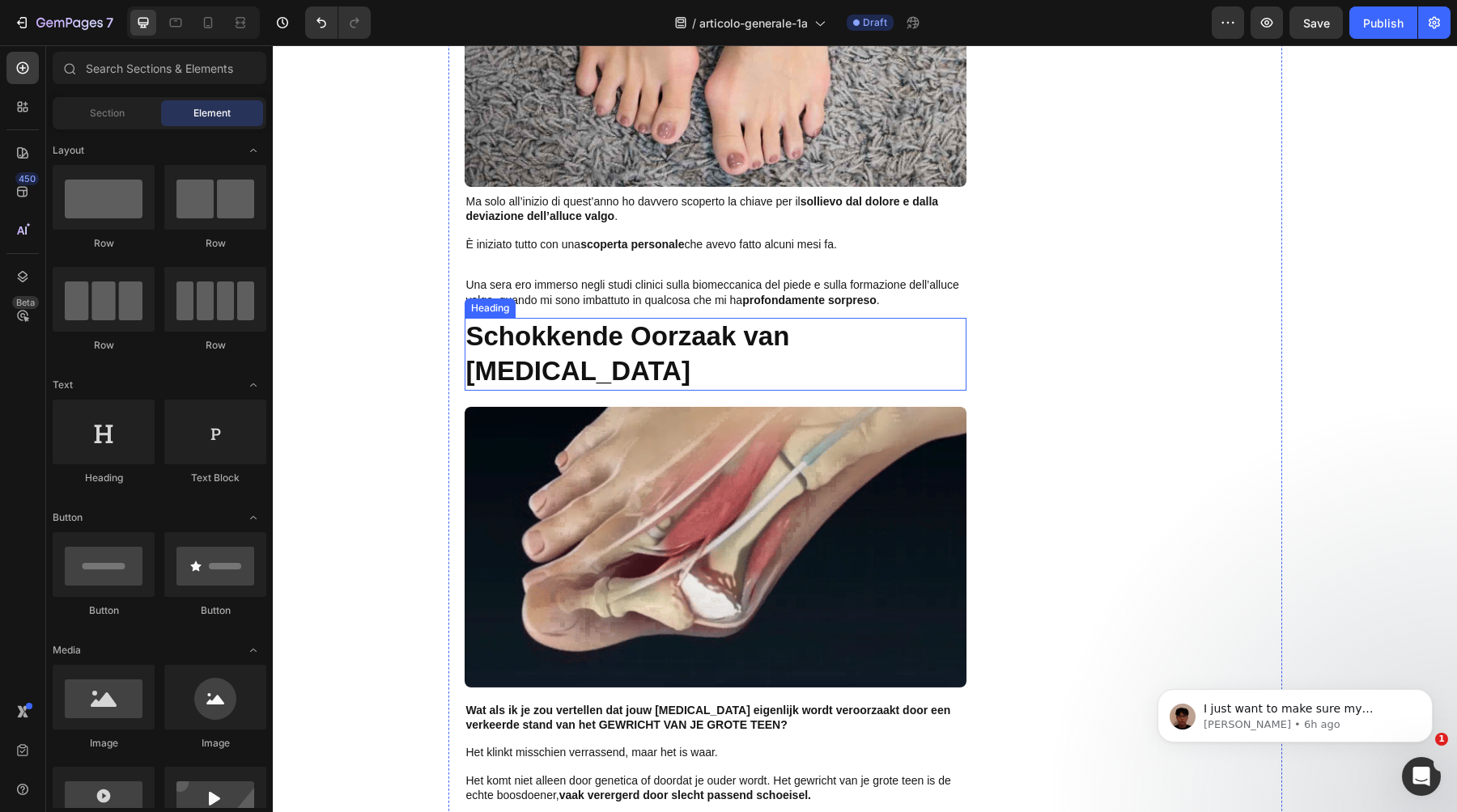
click at [601, 356] on h2 "Schokkende Oorzaak van [MEDICAL_DATA]" at bounding box center [715, 355] width 501 height 72
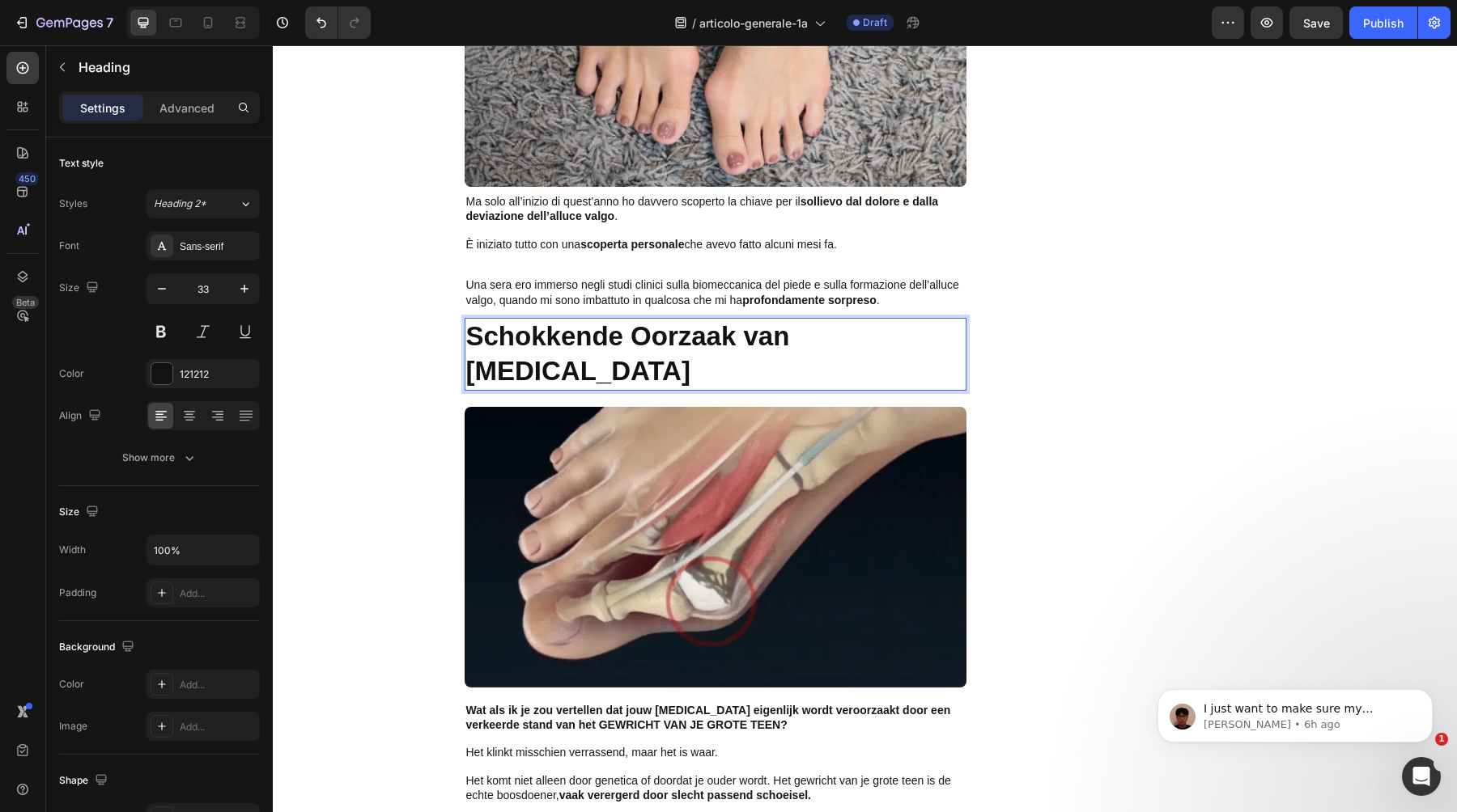
click at [568, 354] on h2 "Schokkende Oorzaak van [MEDICAL_DATA]" at bounding box center [715, 355] width 501 height 72
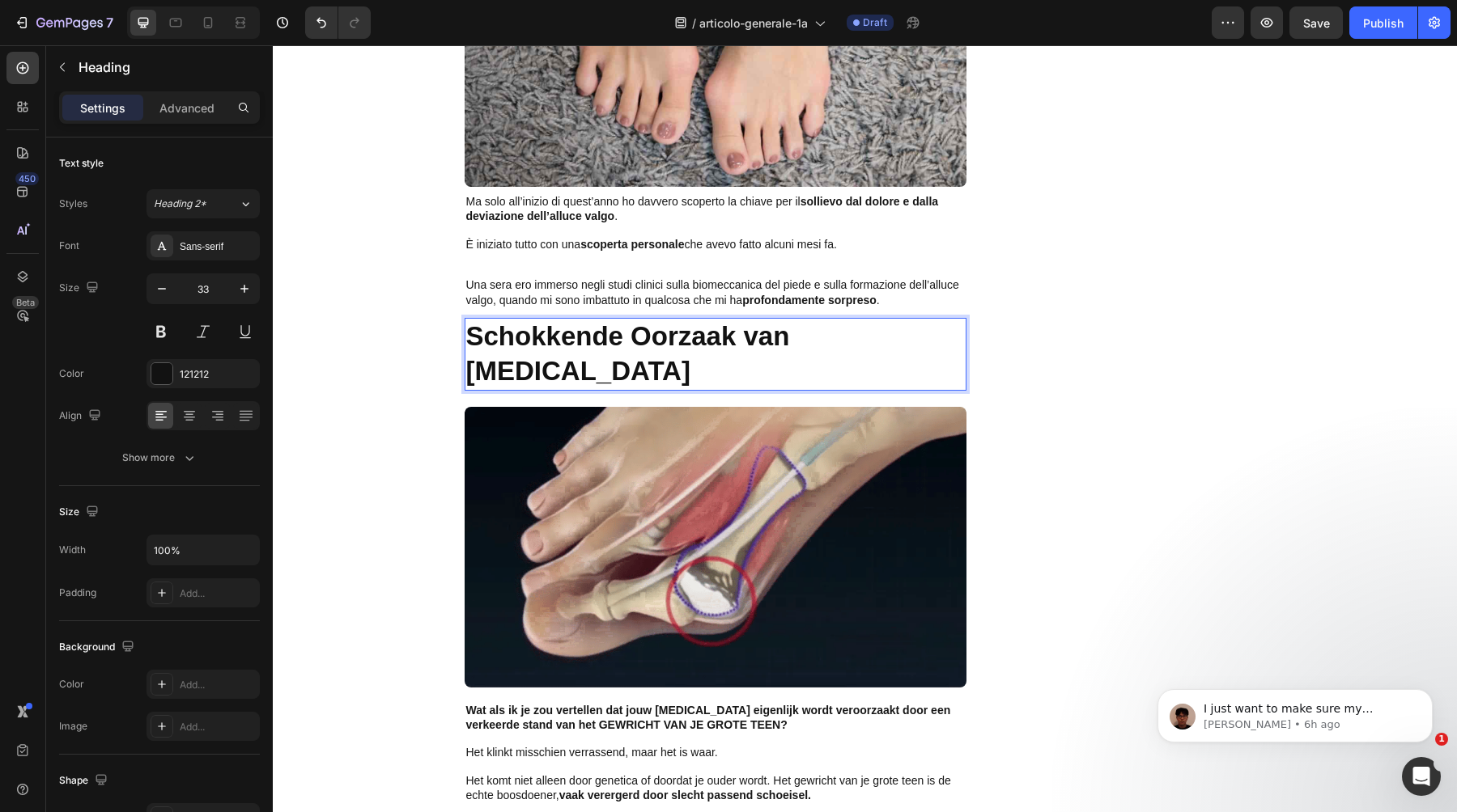
click at [568, 354] on p "Schokkende Oorzaak van [MEDICAL_DATA]" at bounding box center [716, 354] width 499 height 70
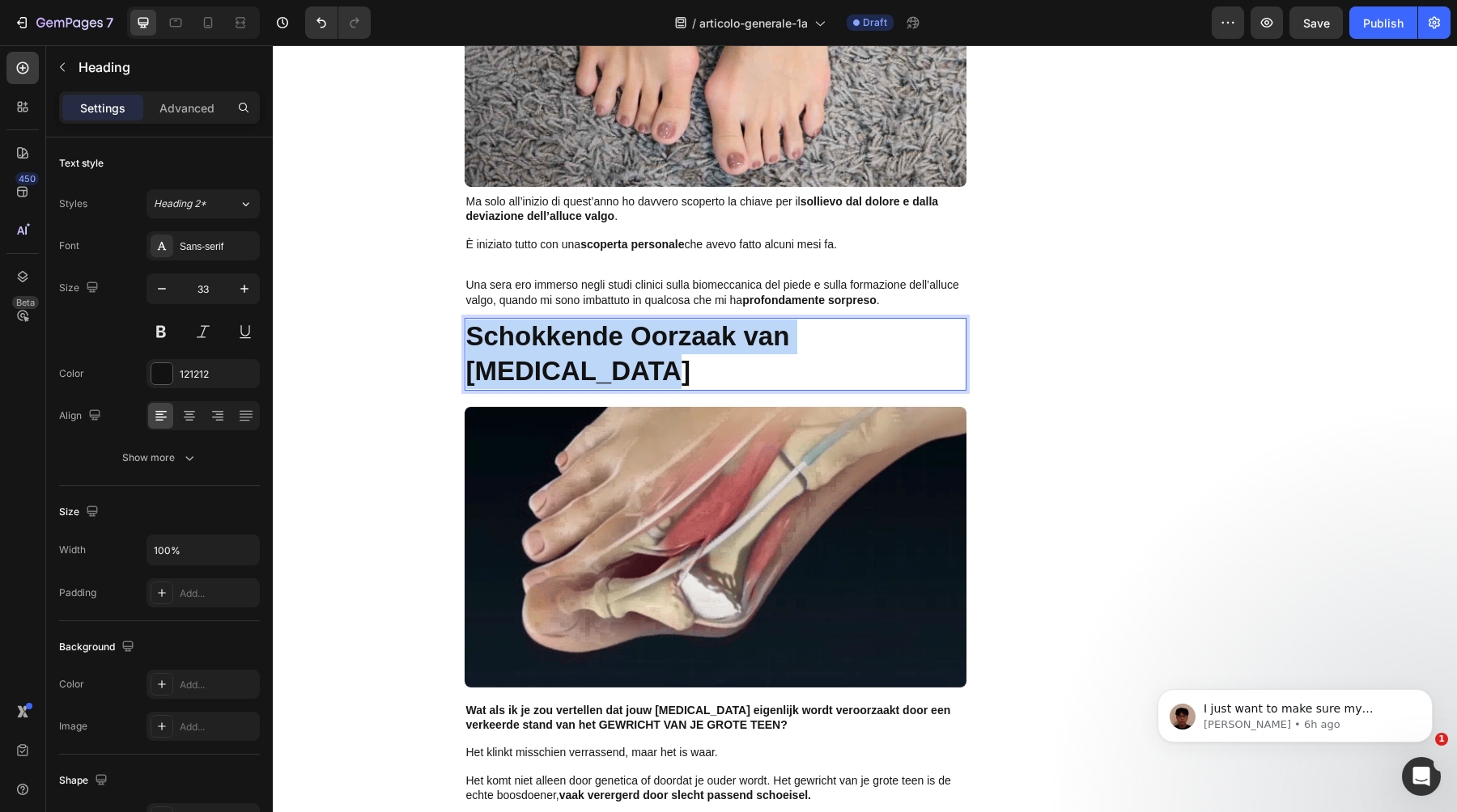
click at [568, 354] on p "Schokkende Oorzaak van [MEDICAL_DATA]" at bounding box center [716, 354] width 499 height 70
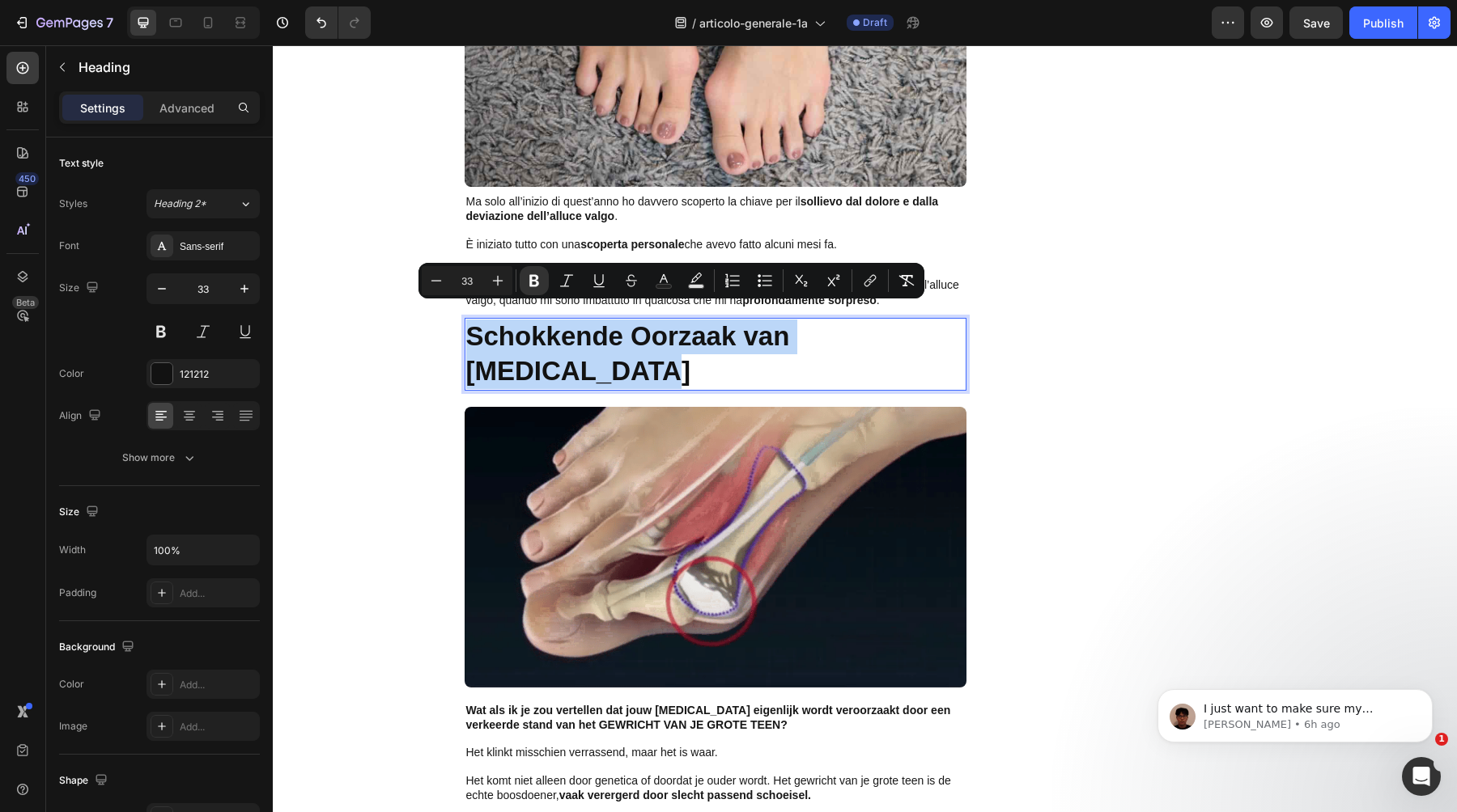
copy strong "Schokkende Oorzaak van [MEDICAL_DATA]"
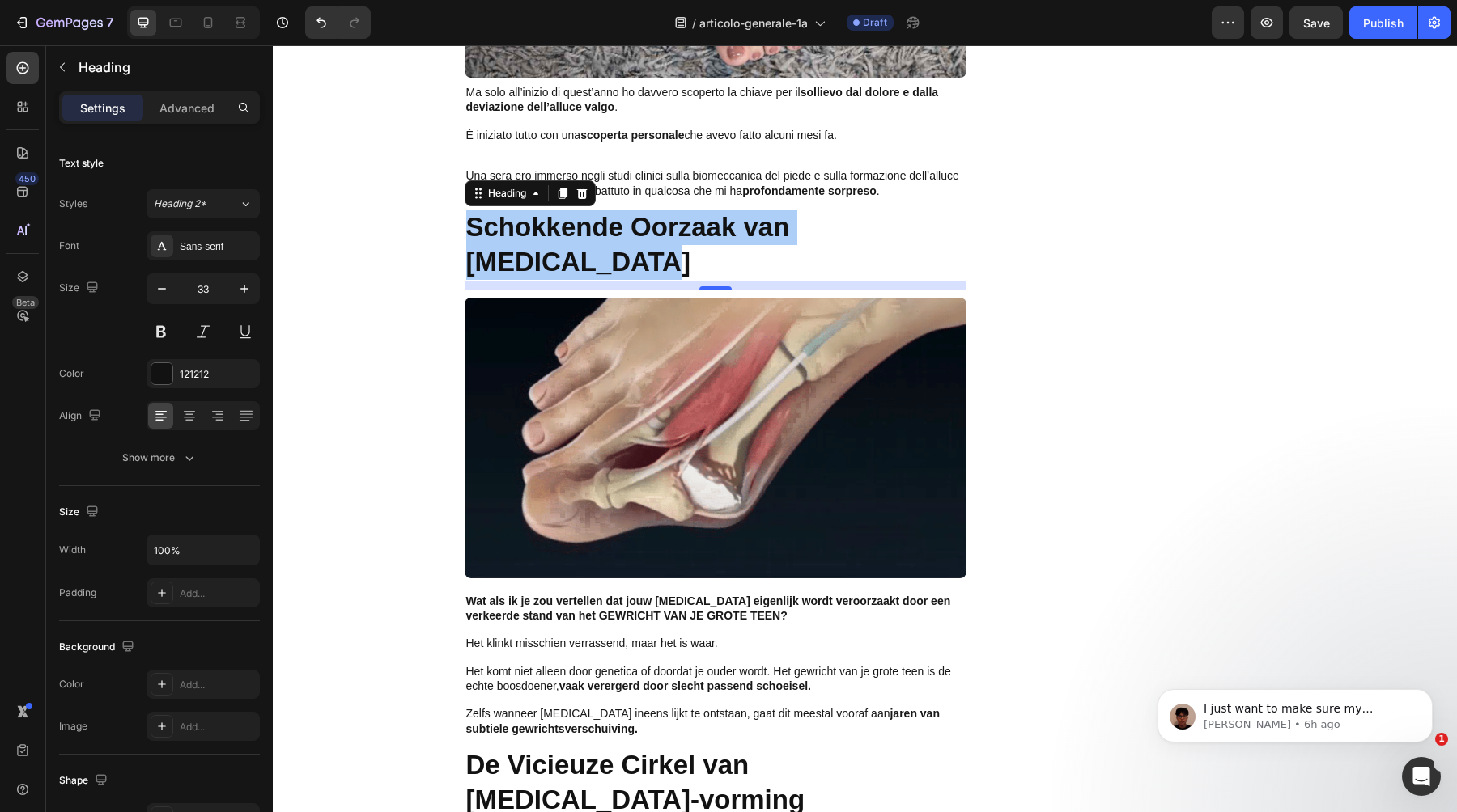
scroll to position [1266, 0]
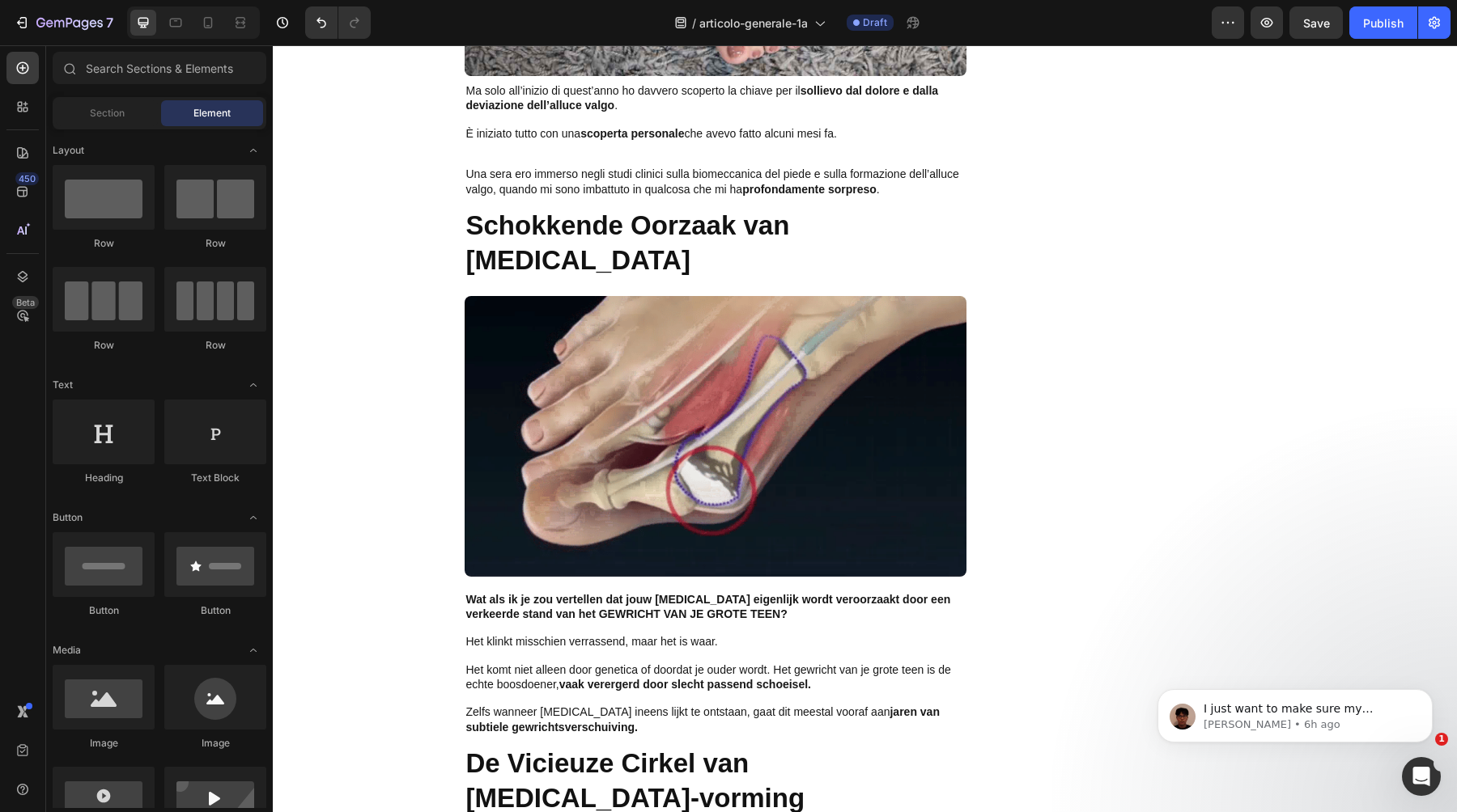
click at [498, 211] on strong "Schokkende Oorzaak van [MEDICAL_DATA]" at bounding box center [628, 242] width 324 height 65
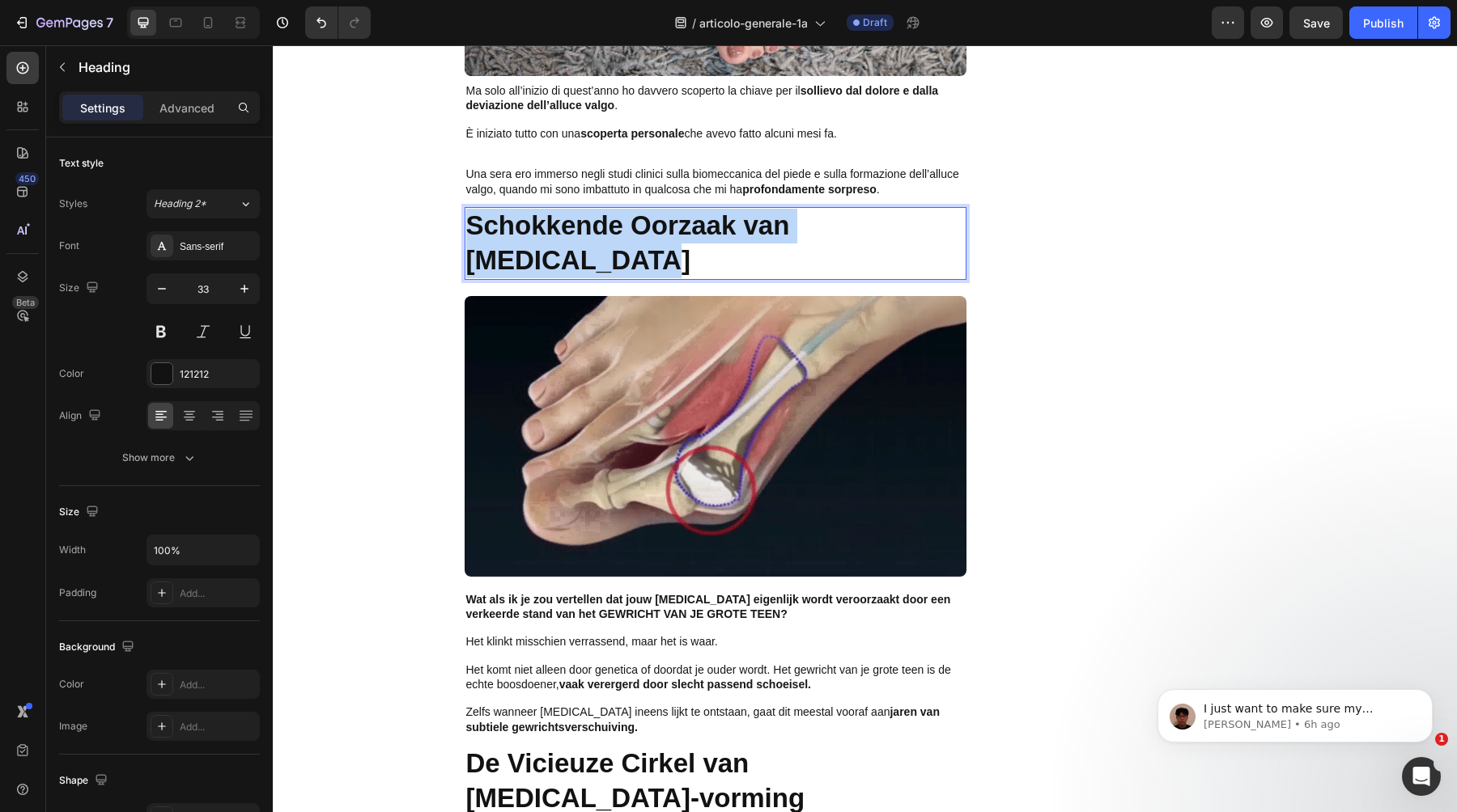
click at [498, 211] on strong "Schokkende Oorzaak van [MEDICAL_DATA]" at bounding box center [628, 242] width 324 height 65
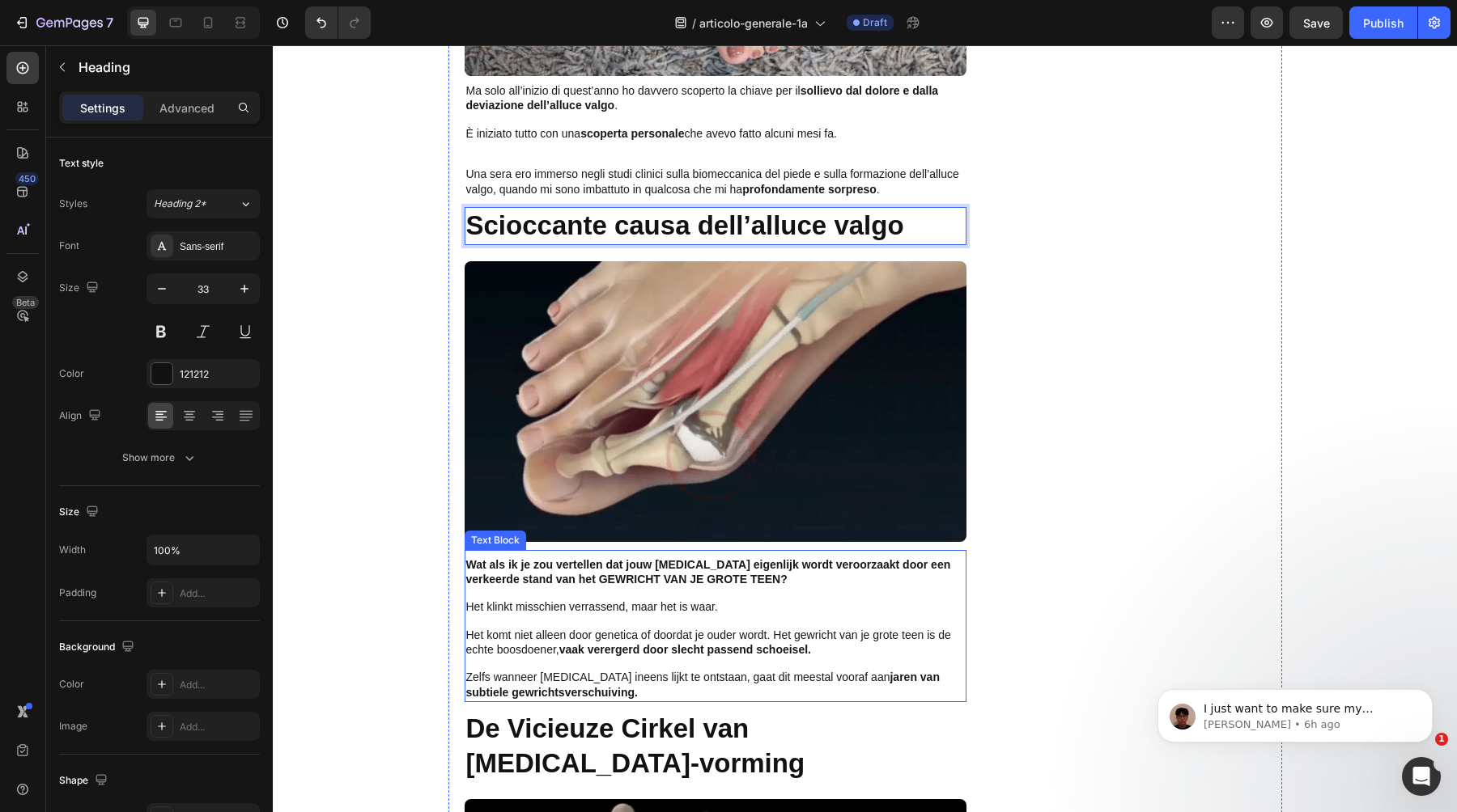
click at [535, 588] on p "Rich Text Editor. Editing area: main" at bounding box center [716, 594] width 499 height 13
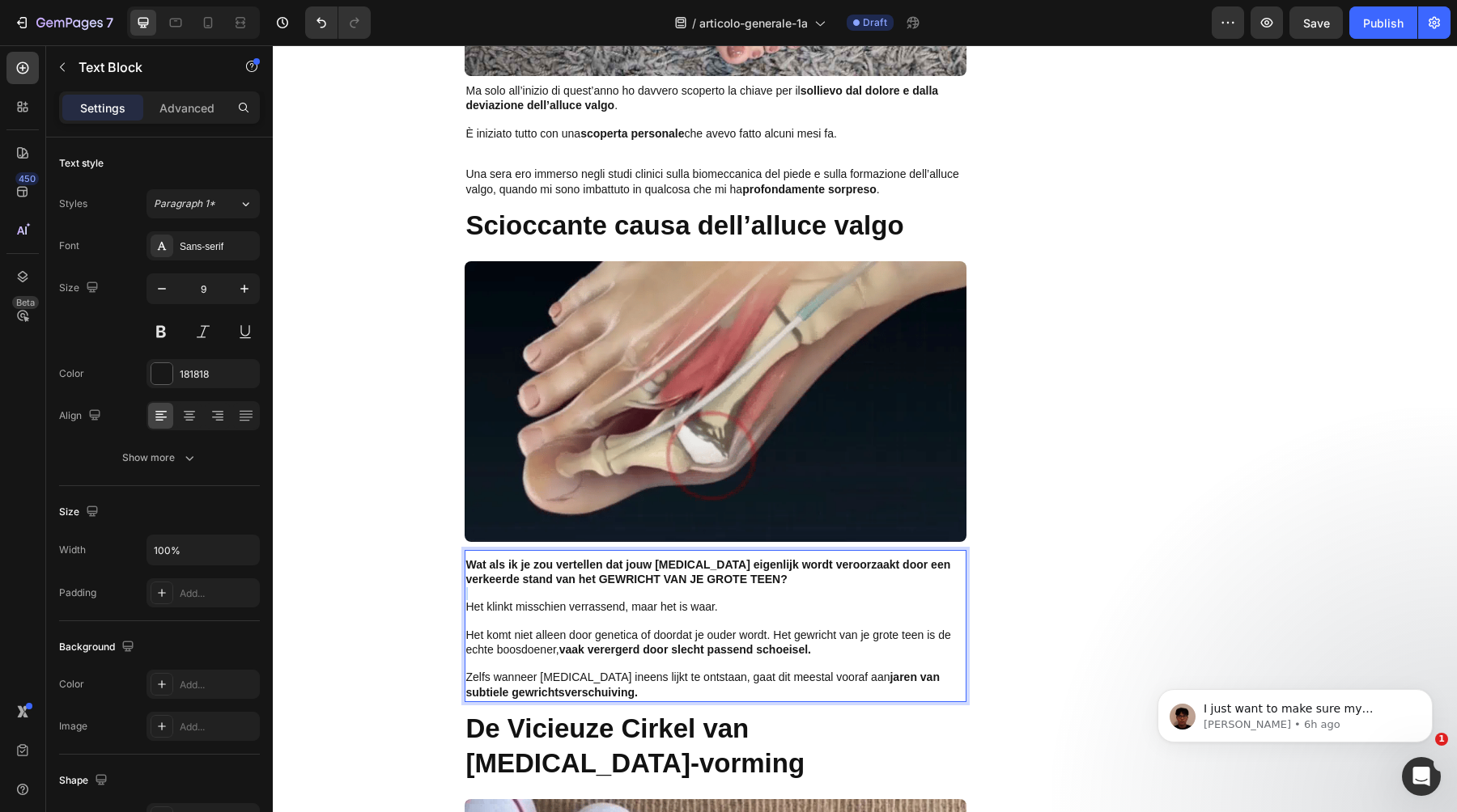
click at [535, 588] on p "Rich Text Editor. Editing area: main" at bounding box center [716, 594] width 499 height 13
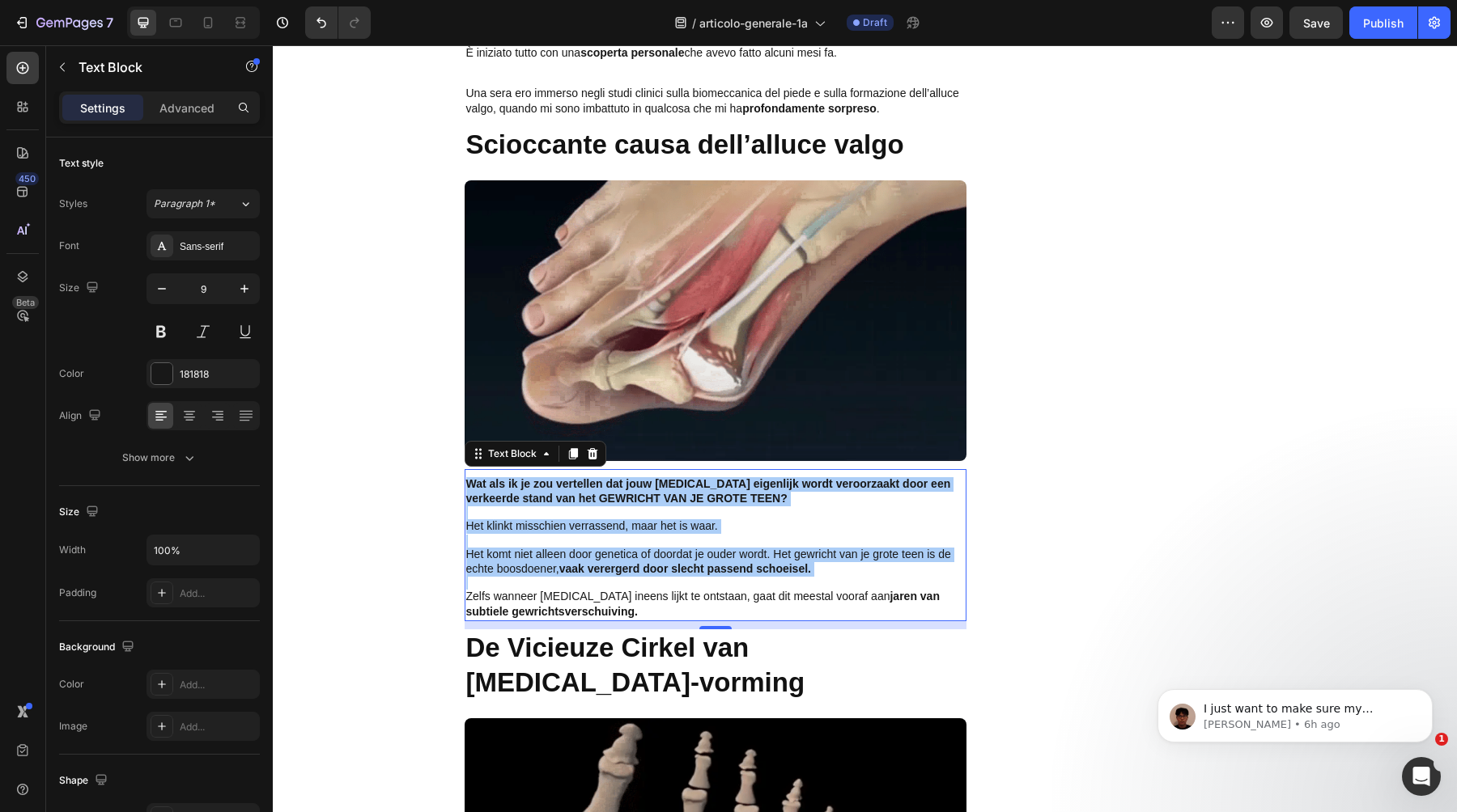
scroll to position [1355, 0]
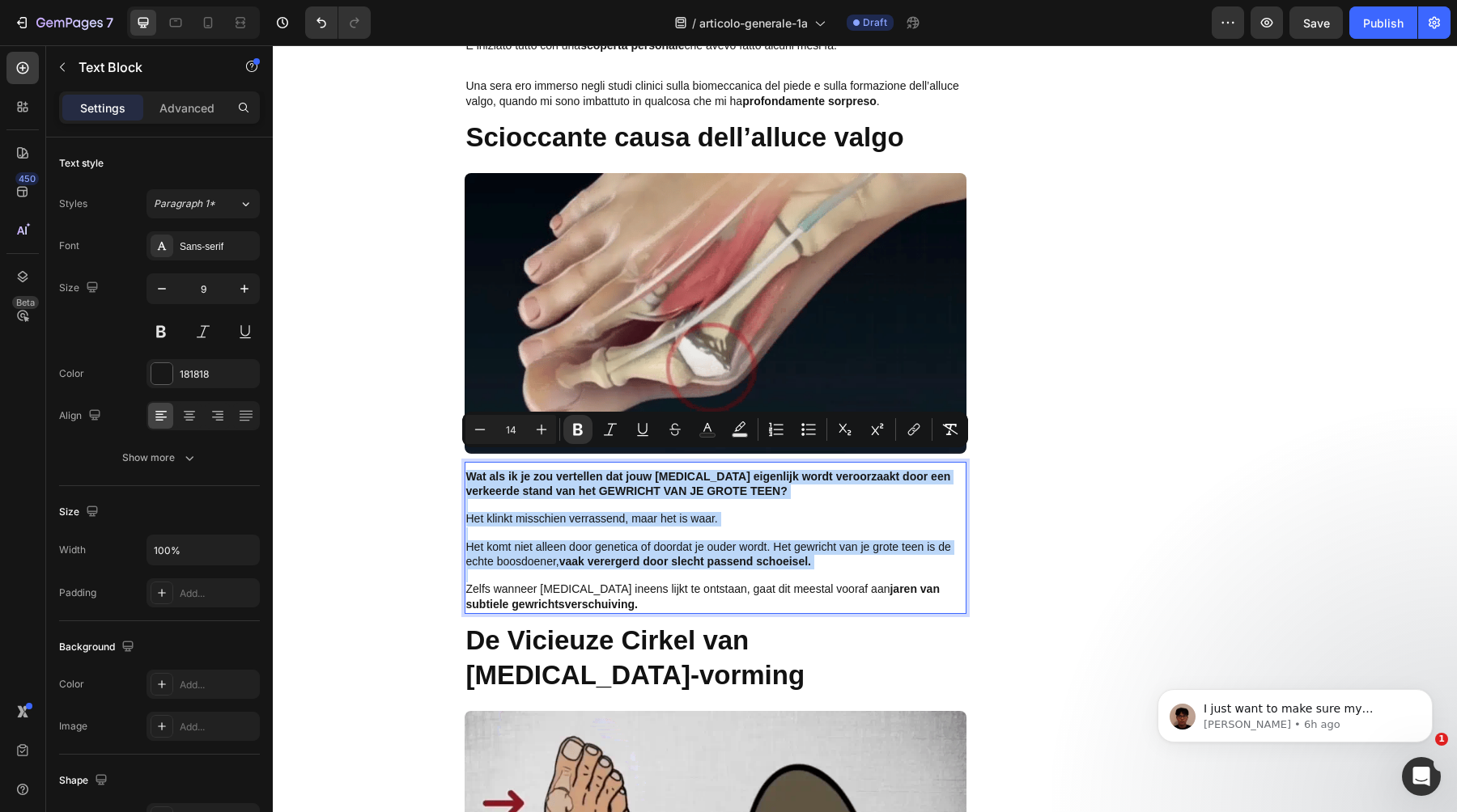
click at [692, 527] on p "Rich Text Editor. Editing area: main" at bounding box center [716, 533] width 499 height 13
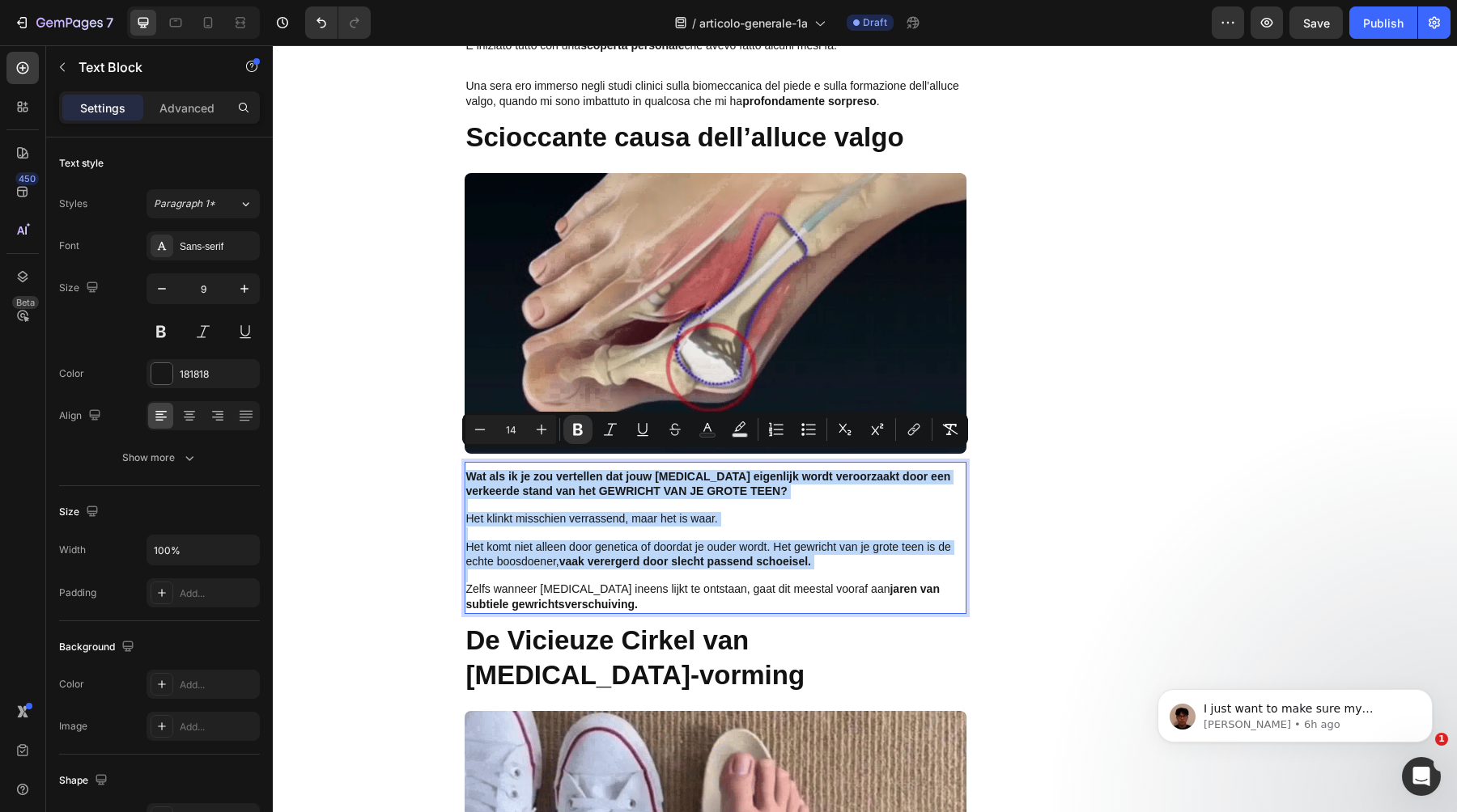
click at [692, 527] on p "Rich Text Editor. Editing area: main" at bounding box center [716, 533] width 499 height 13
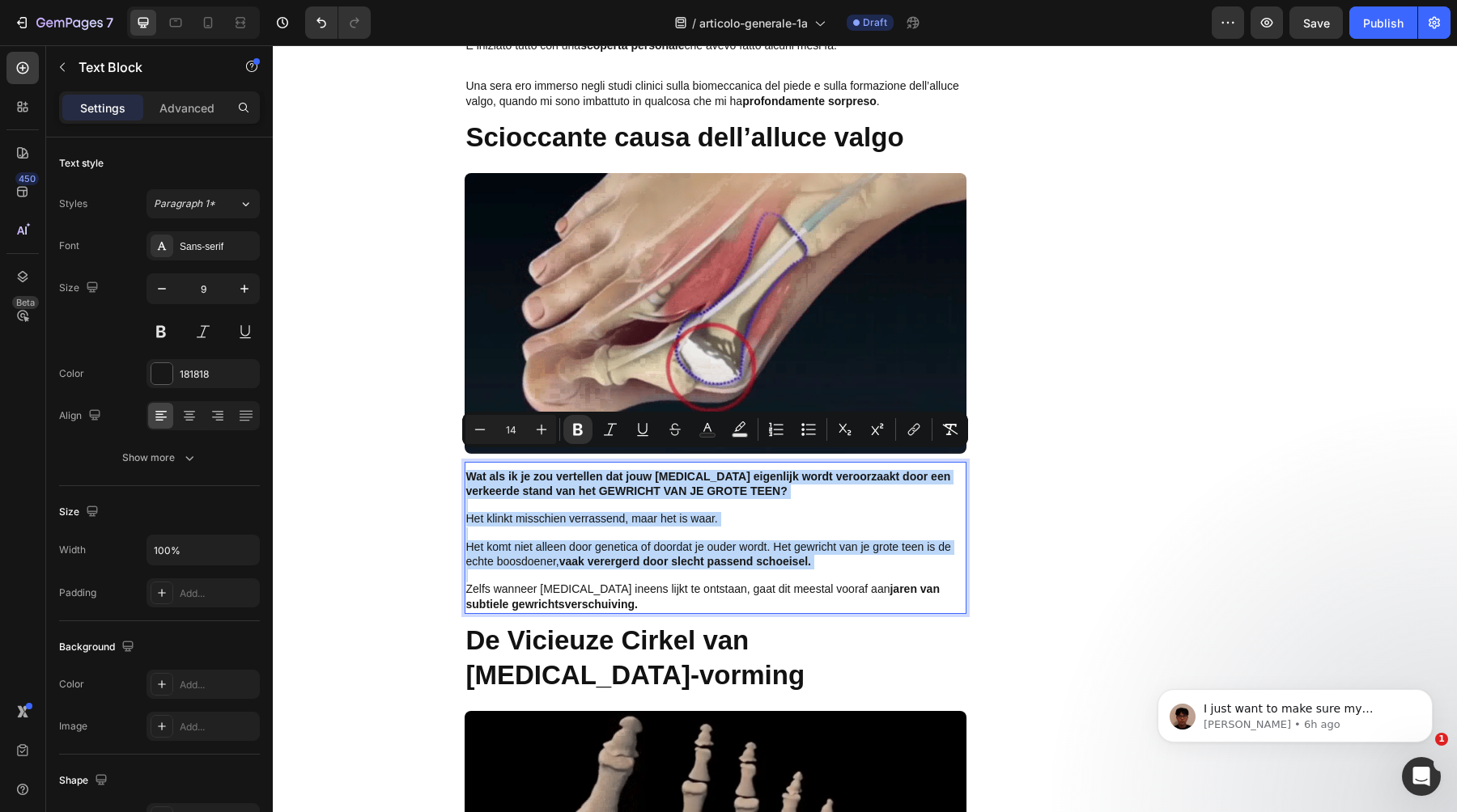
type input "9"
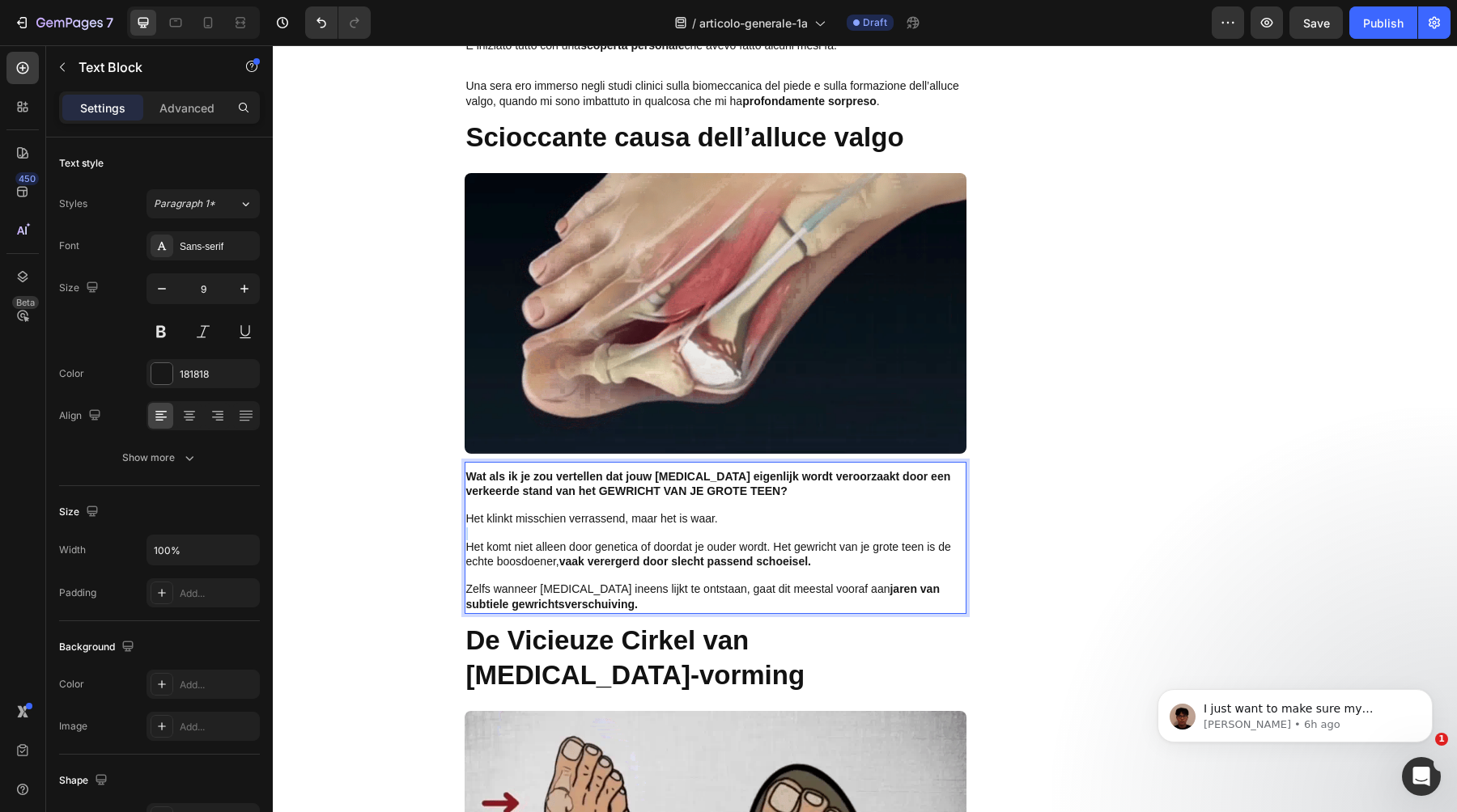
click at [692, 527] on p "Rich Text Editor. Editing area: main" at bounding box center [716, 533] width 499 height 13
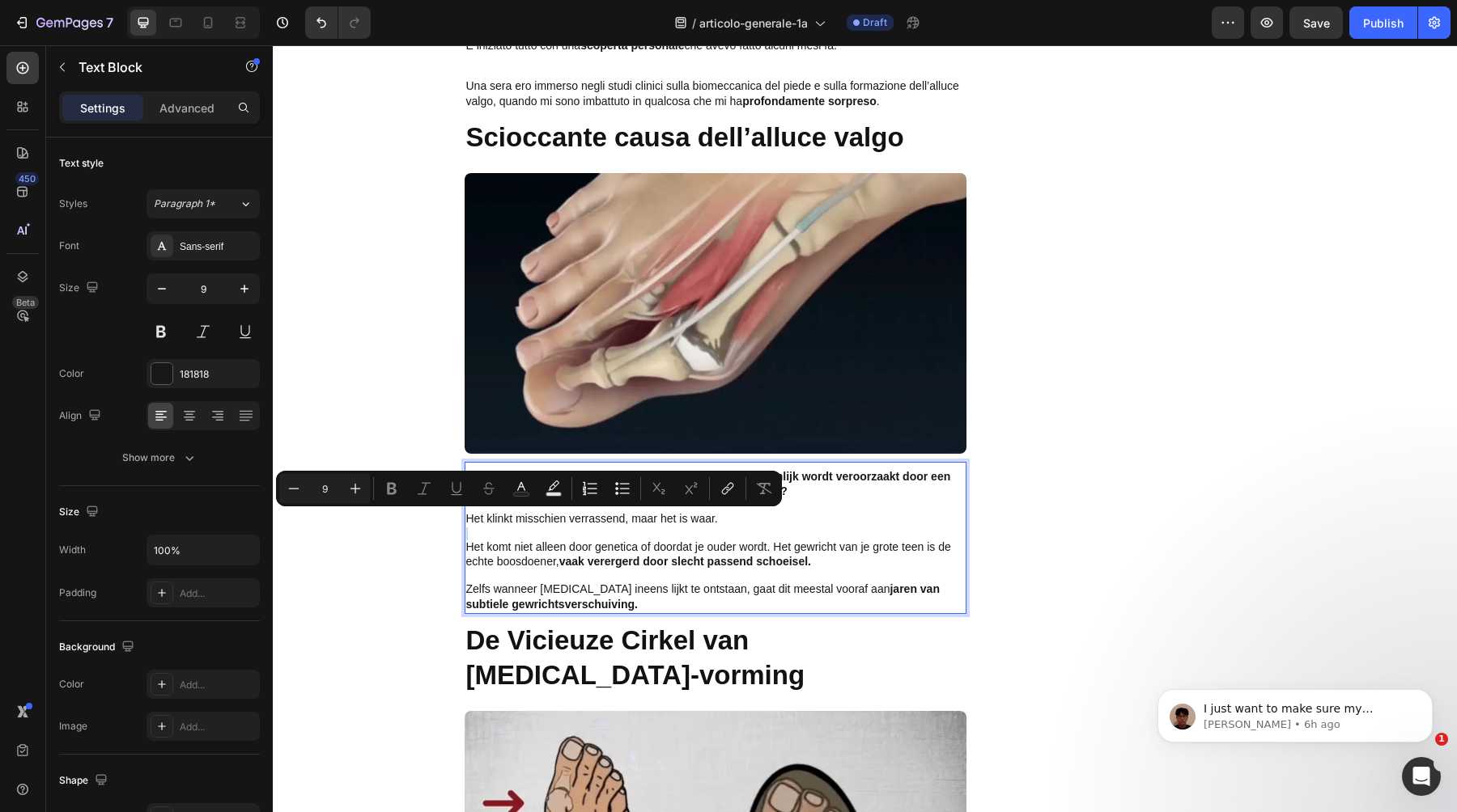
type input "14"
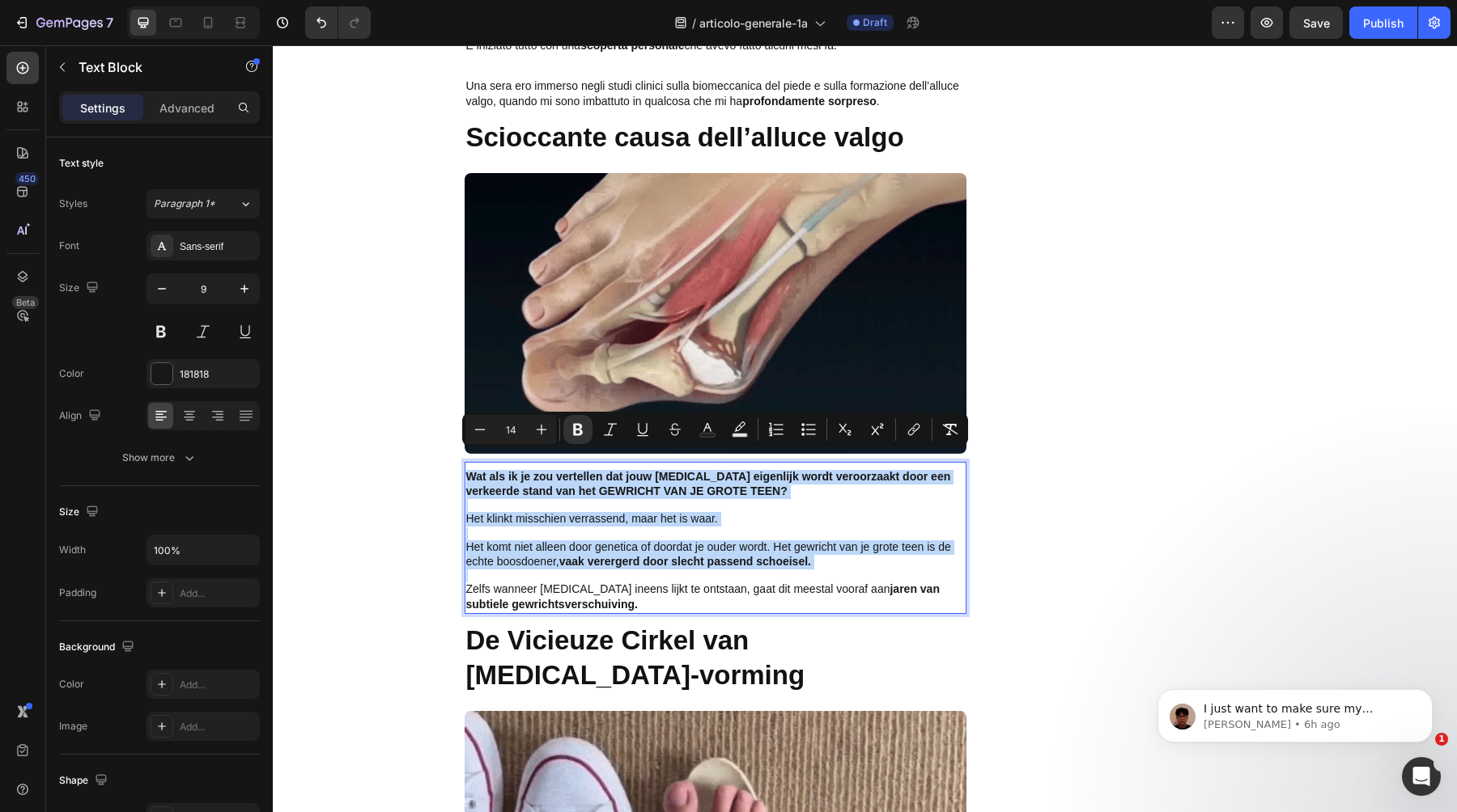
type input "9"
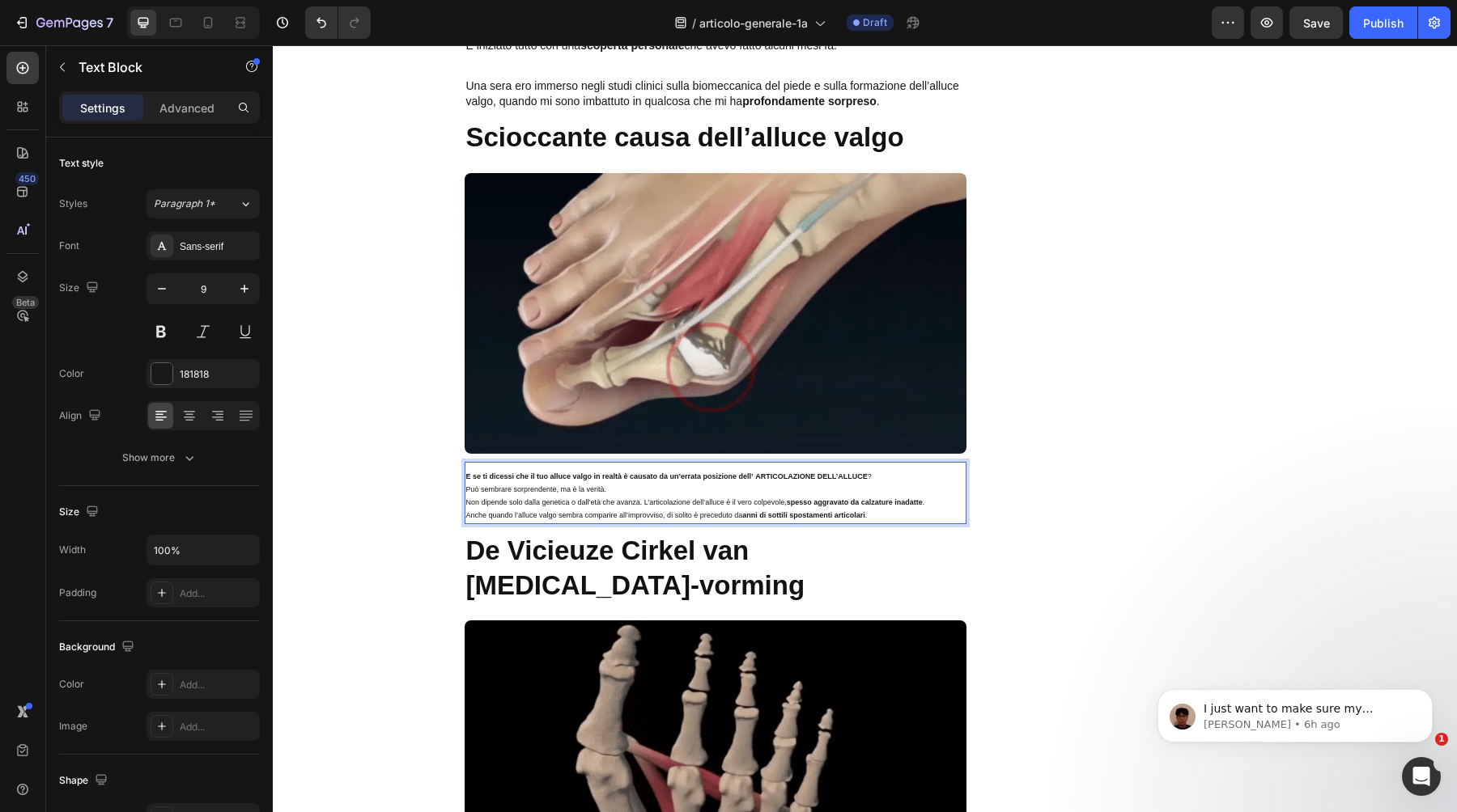
click at [647, 509] on p "Anche quando l’alluce valgo sembra comparire all’improvviso, di solito è preced…" at bounding box center [716, 515] width 499 height 13
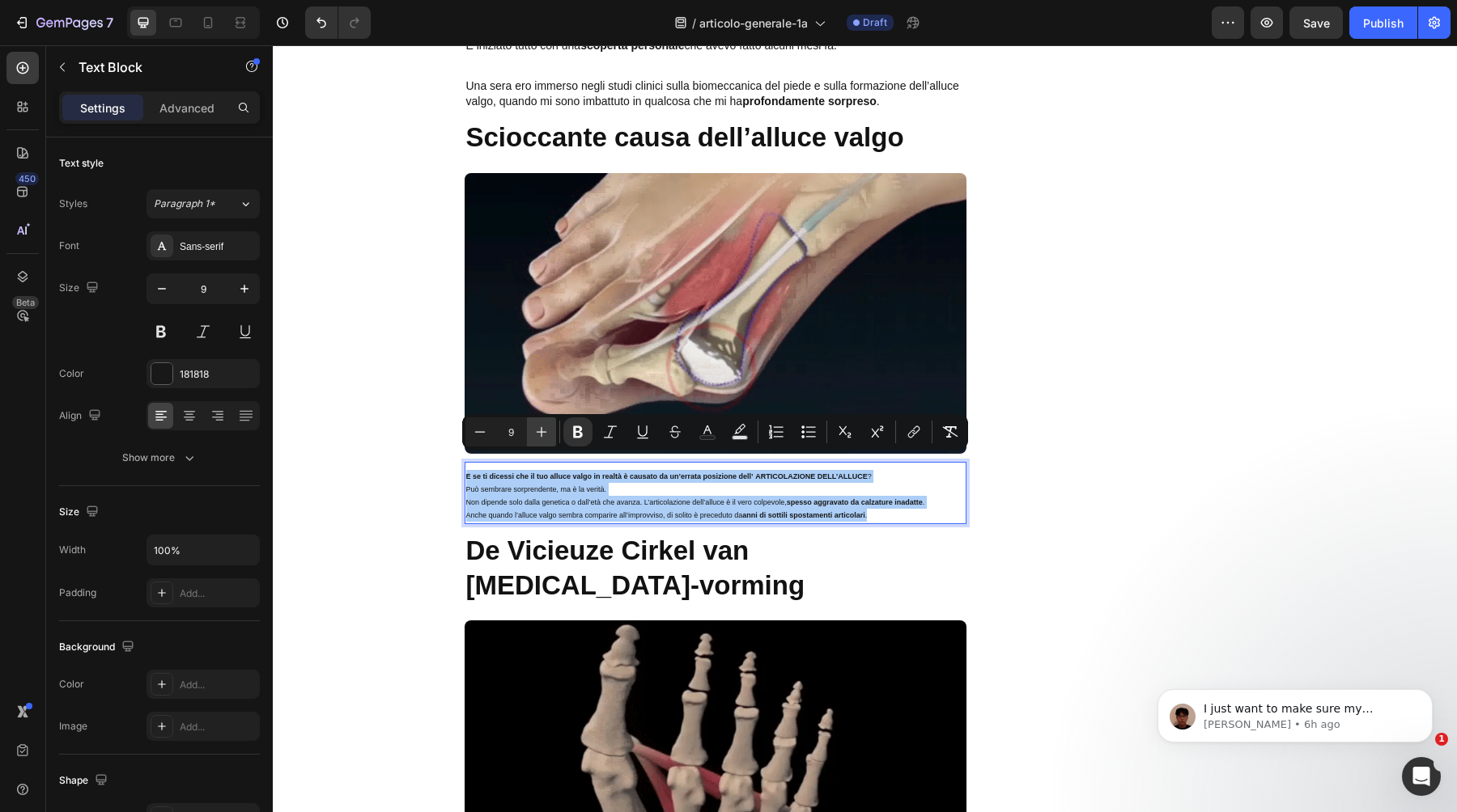
click at [541, 434] on icon "Editor contextual toolbar" at bounding box center [542, 432] width 10 height 10
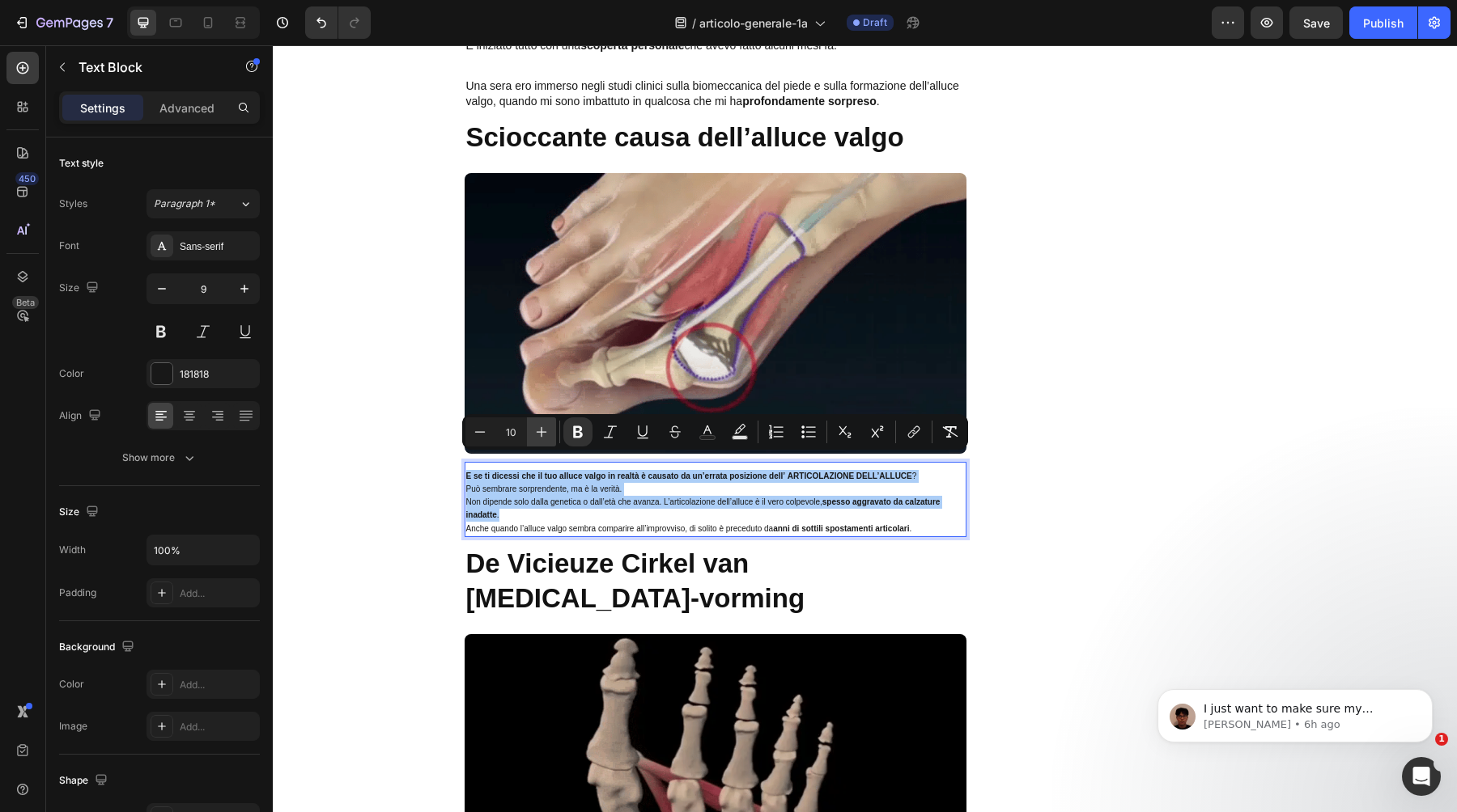
click at [541, 434] on icon "Editor contextual toolbar" at bounding box center [542, 432] width 10 height 10
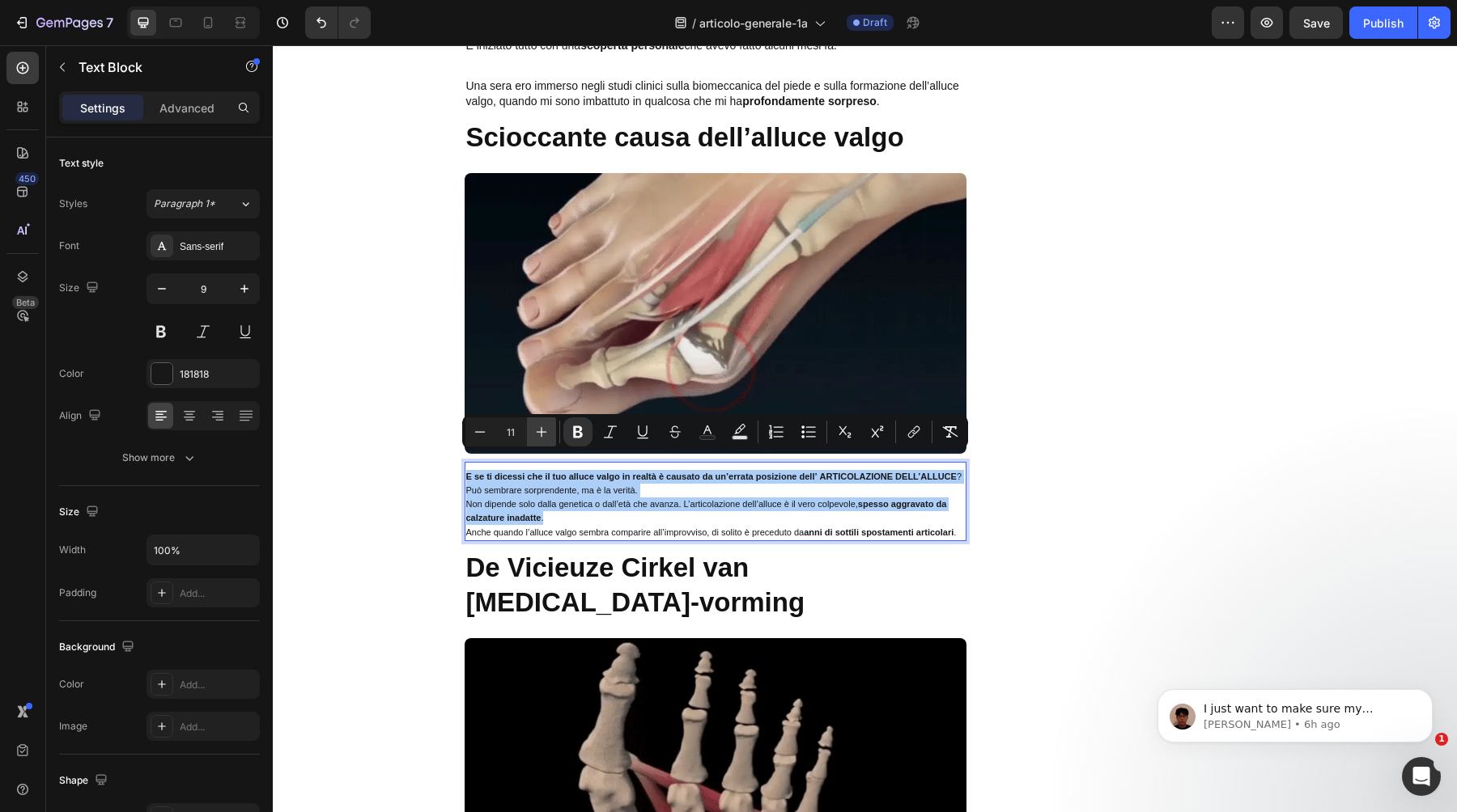
click at [541, 434] on icon "Editor contextual toolbar" at bounding box center [542, 432] width 10 height 10
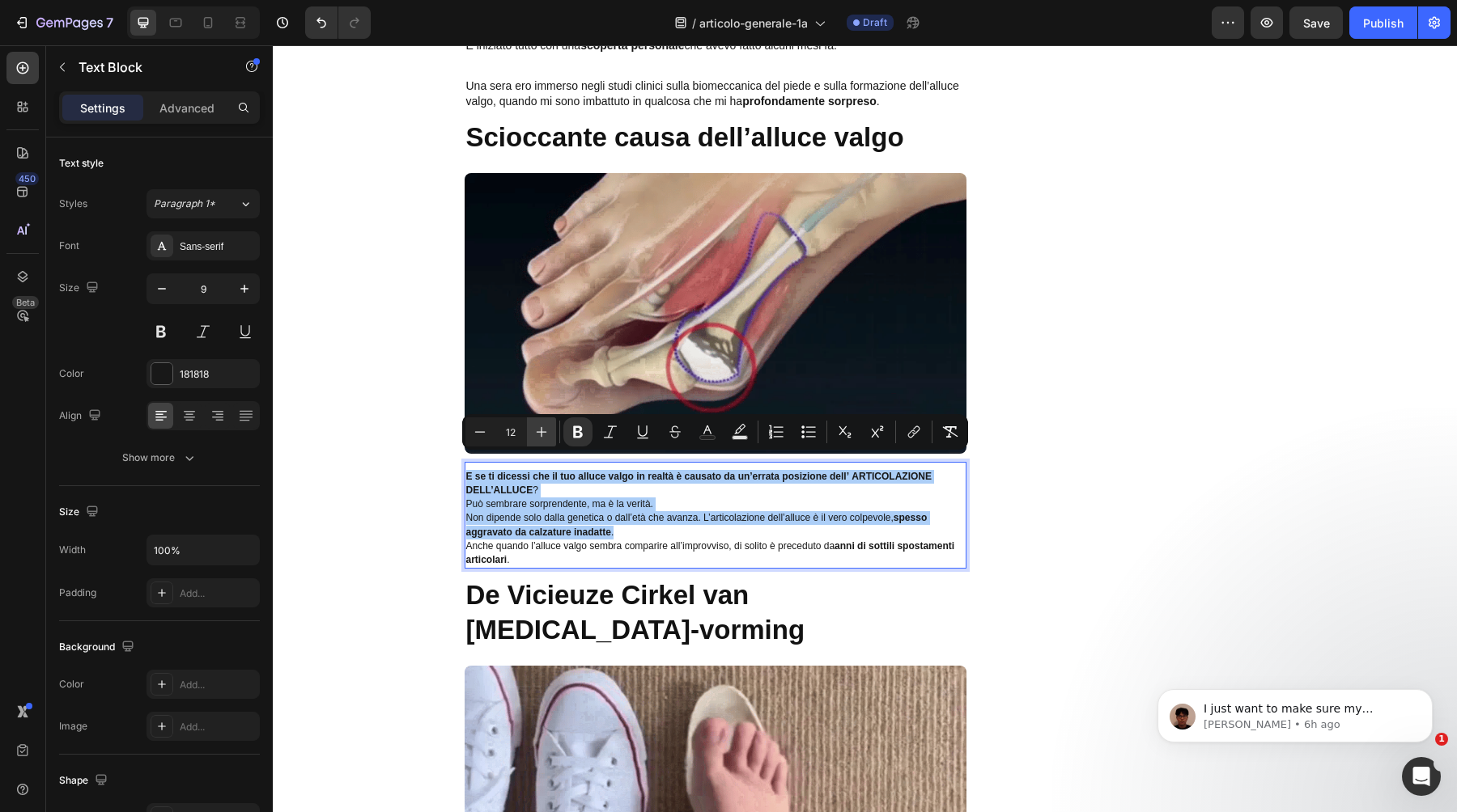
click at [541, 434] on icon "Editor contextual toolbar" at bounding box center [542, 432] width 10 height 10
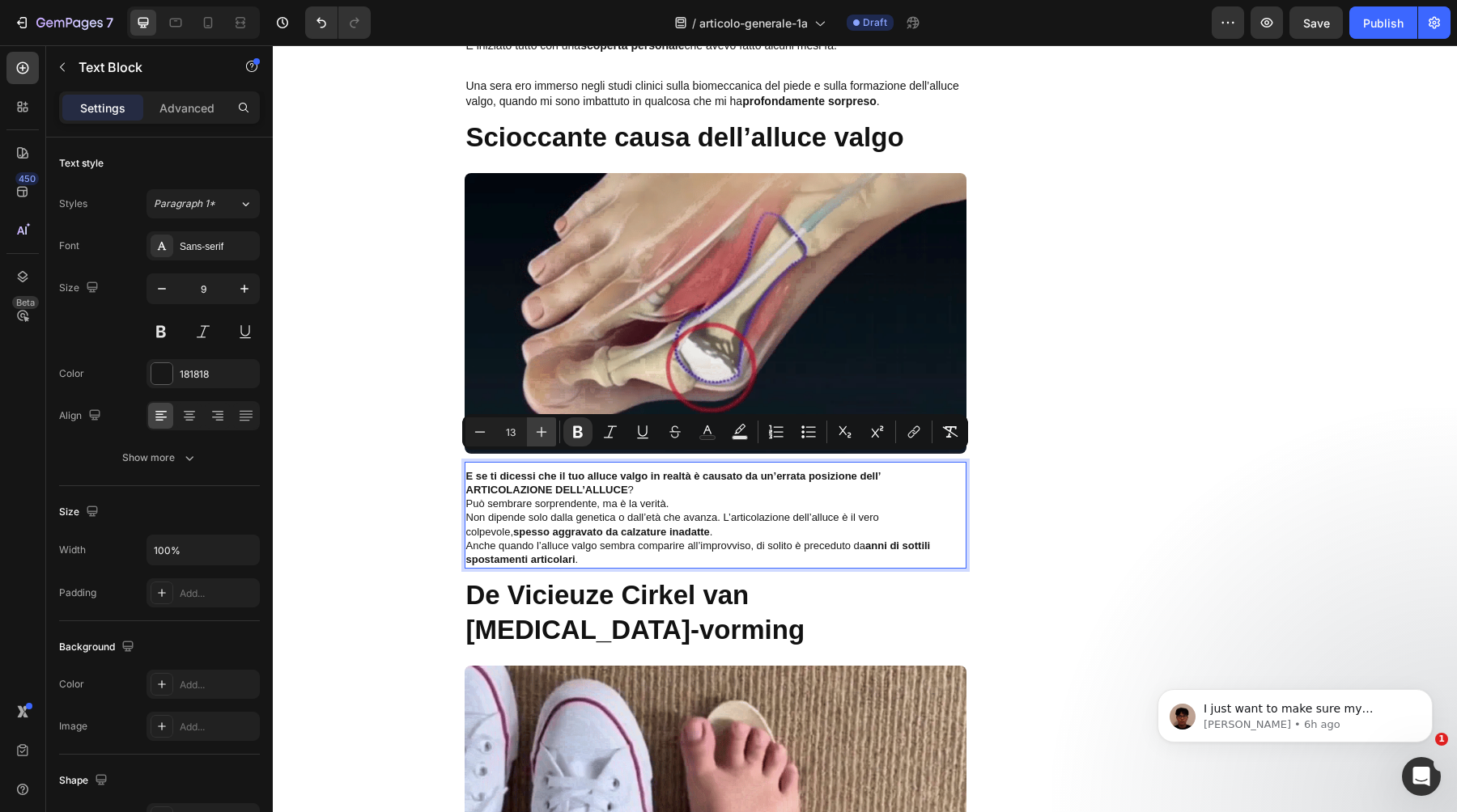
click at [541, 434] on icon "Editor contextual toolbar" at bounding box center [542, 432] width 10 height 10
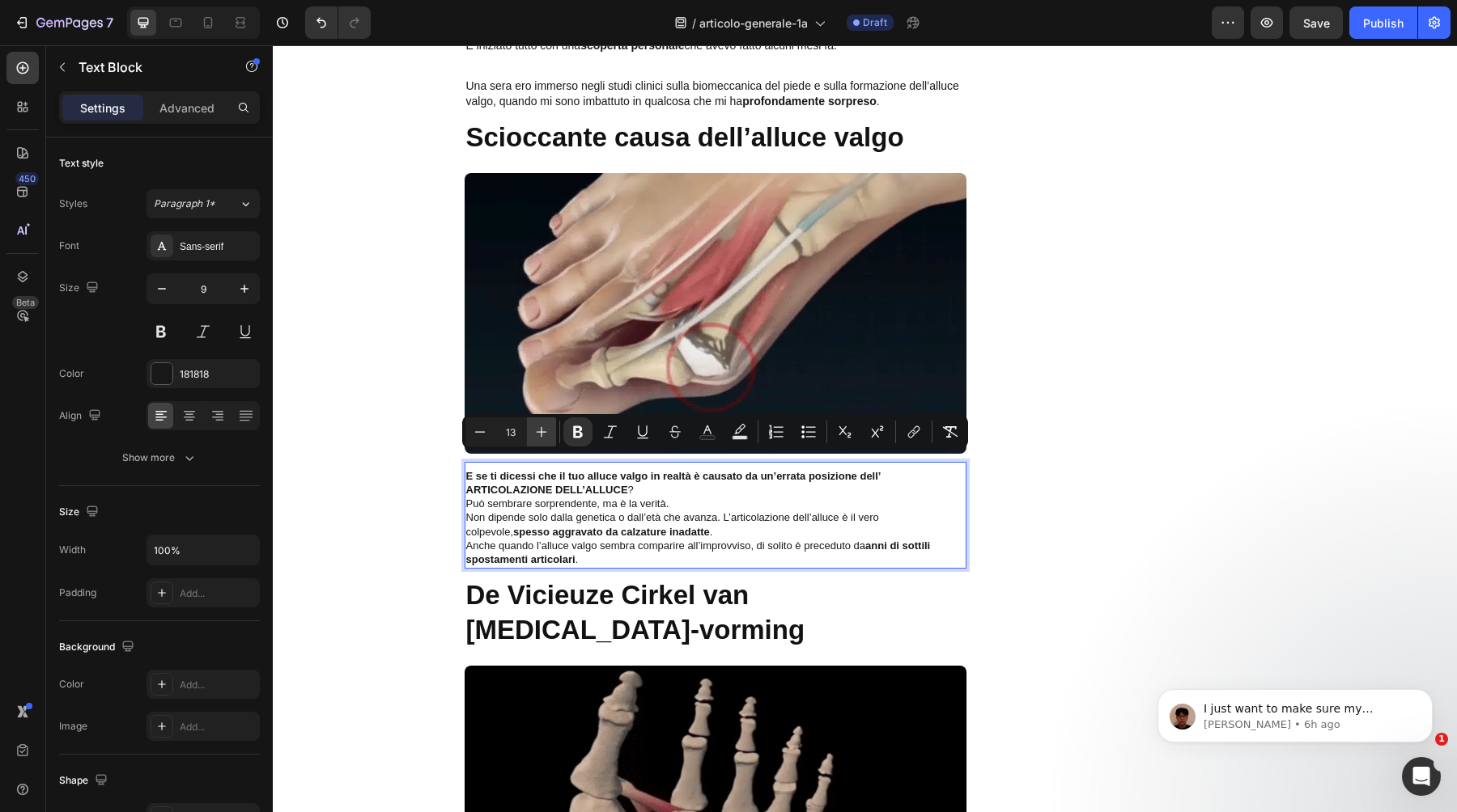
type input "14"
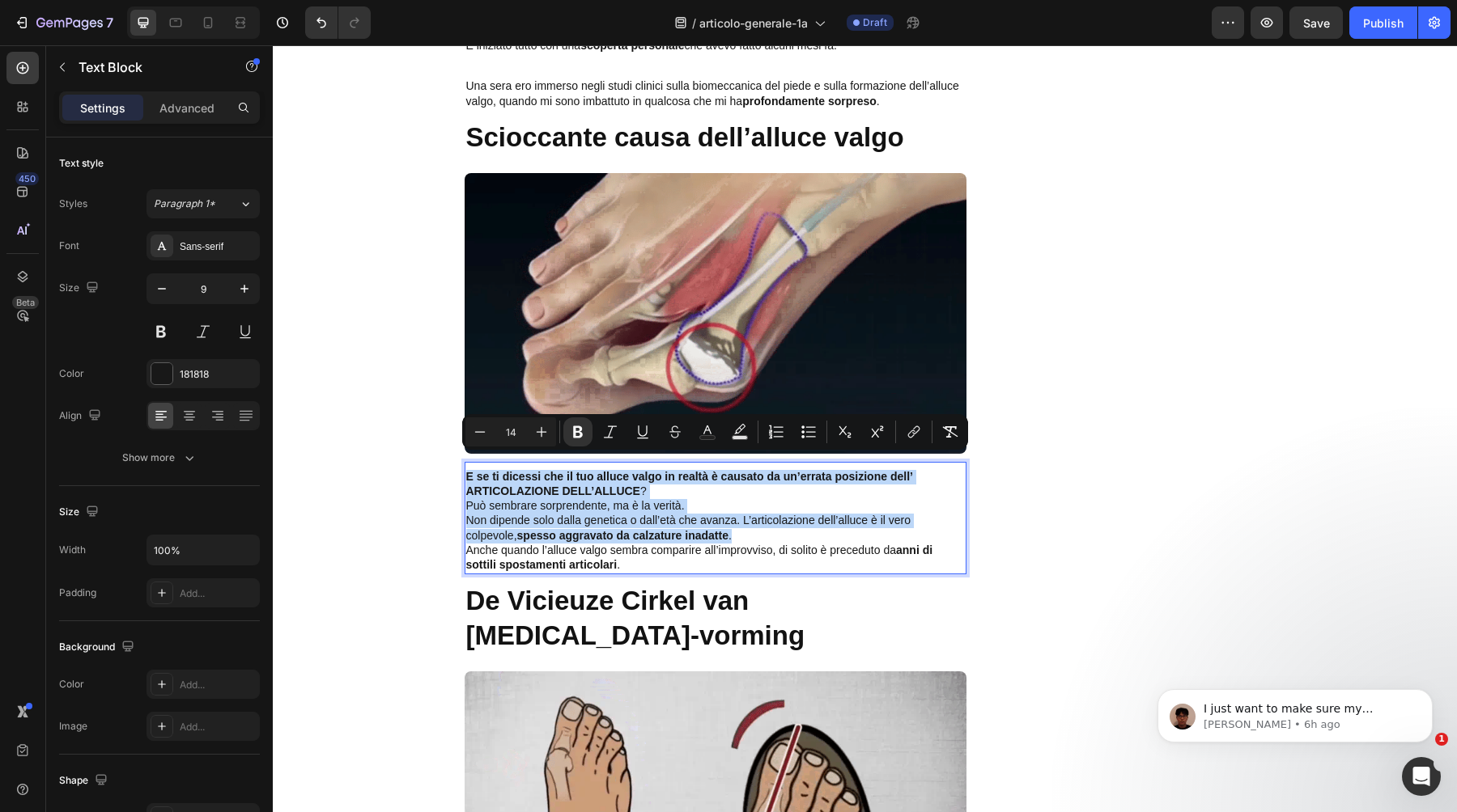
click at [558, 470] on p "E se ti dicessi che il tuo alluce valgo in realtà è causato da un’errata posizi…" at bounding box center [716, 485] width 499 height 29
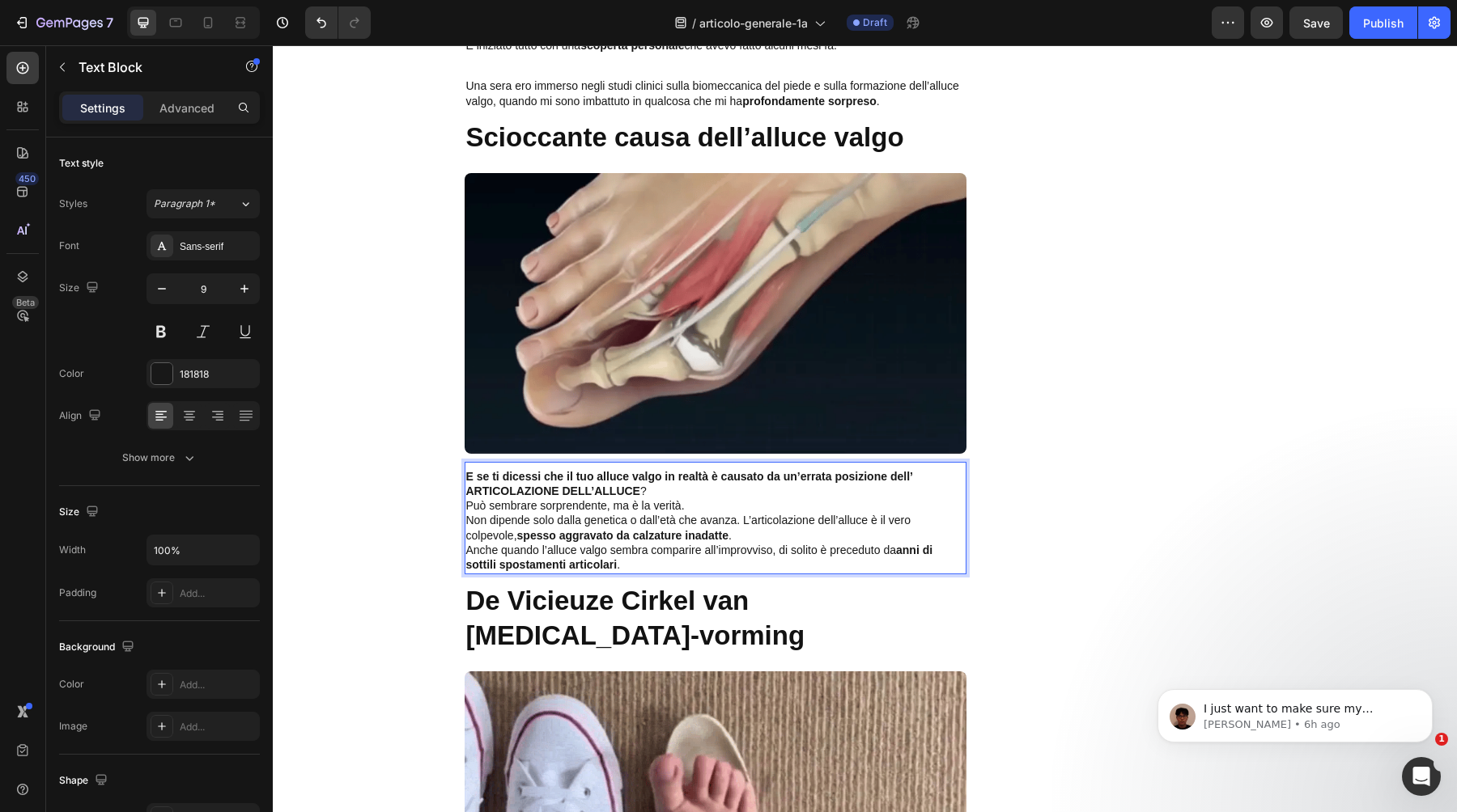
click at [655, 475] on p "E se ti dicessi che il tuo alluce valgo in realtà è causato da un’errata posizi…" at bounding box center [716, 485] width 499 height 29
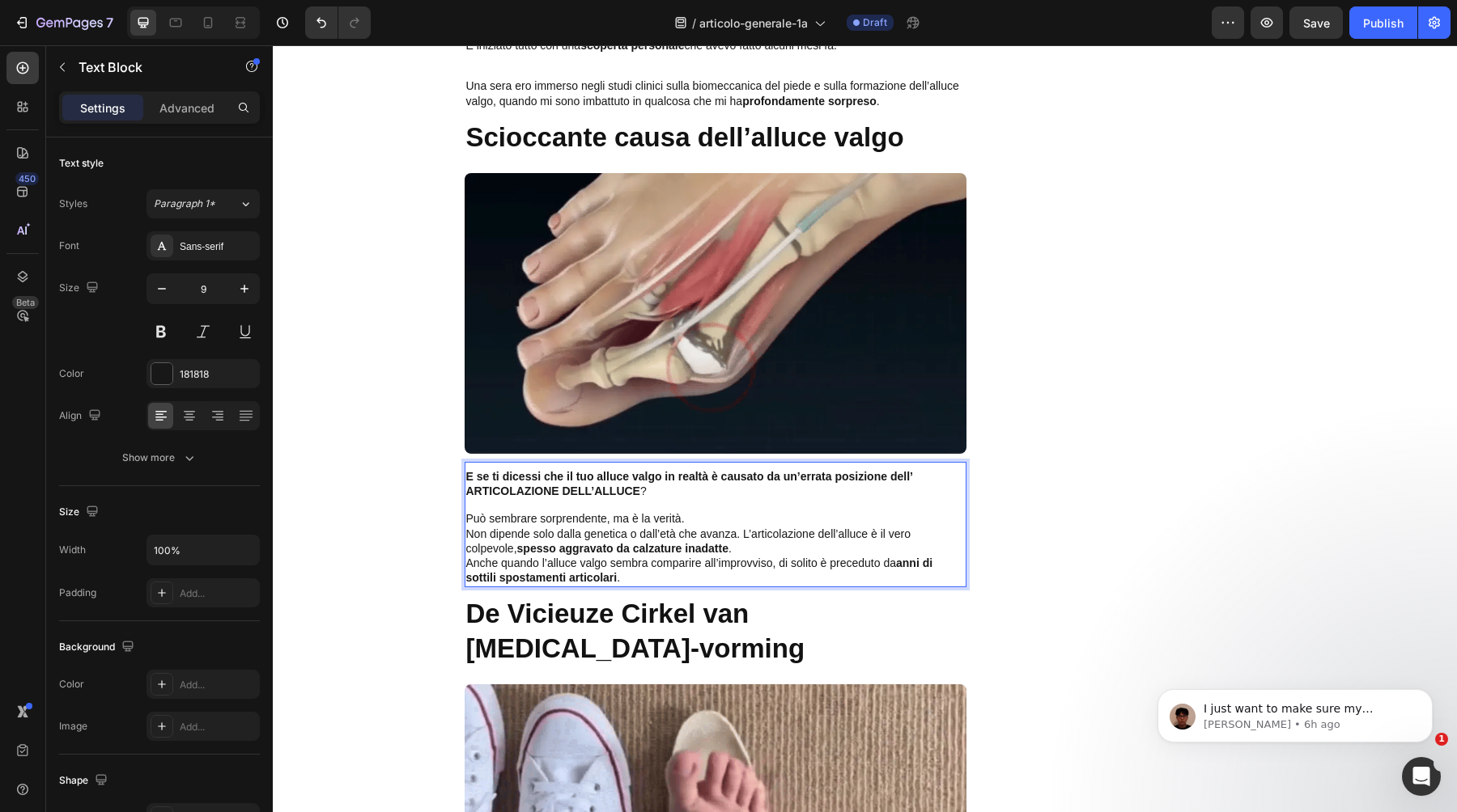
click at [696, 513] on p "Può sembrare sorprendente, ma è la verità." at bounding box center [716, 519] width 499 height 15
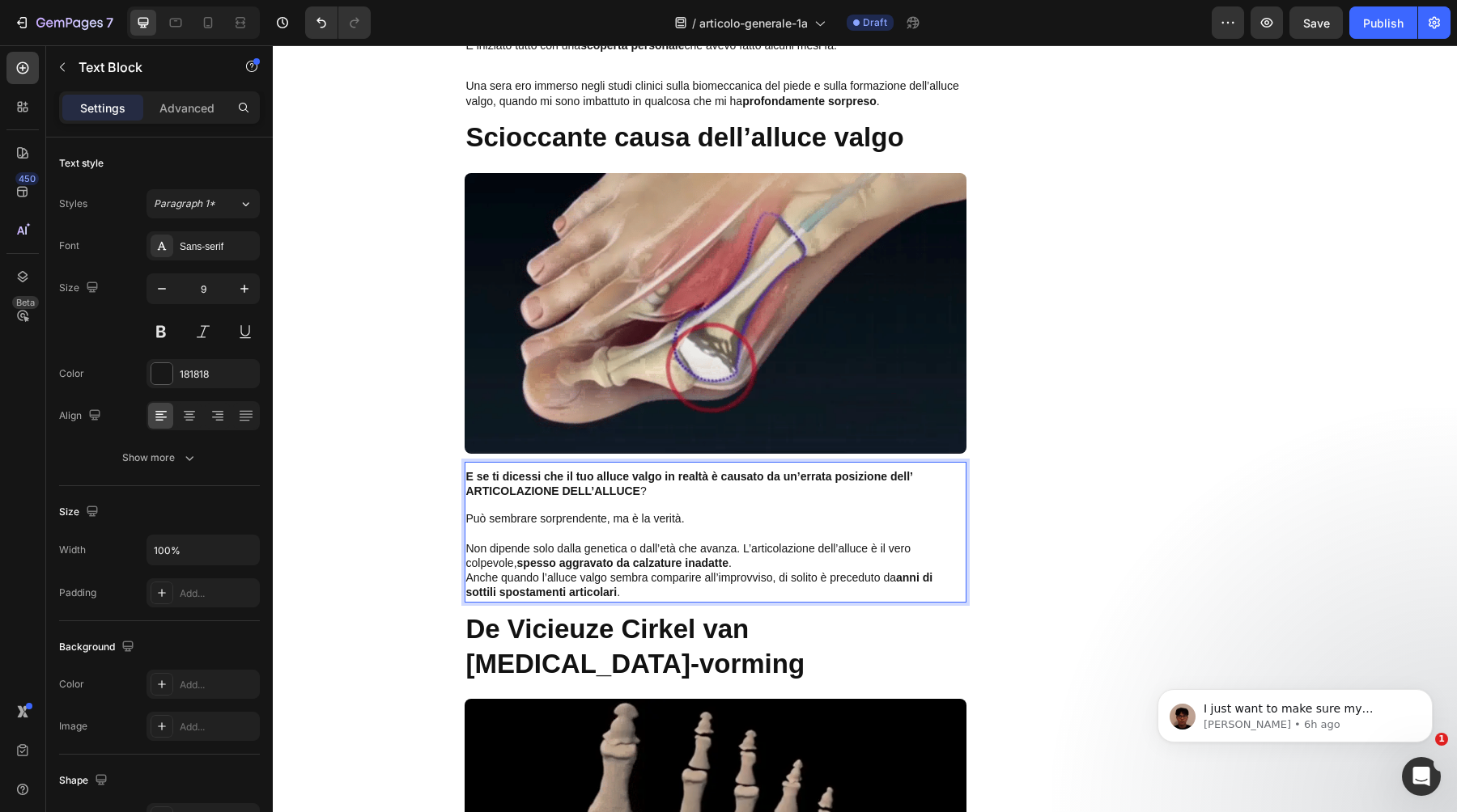
click at [738, 551] on p "Non dipende solo dalla genetica o dall’età che avanza. L’articolazione dell’all…" at bounding box center [716, 557] width 499 height 29
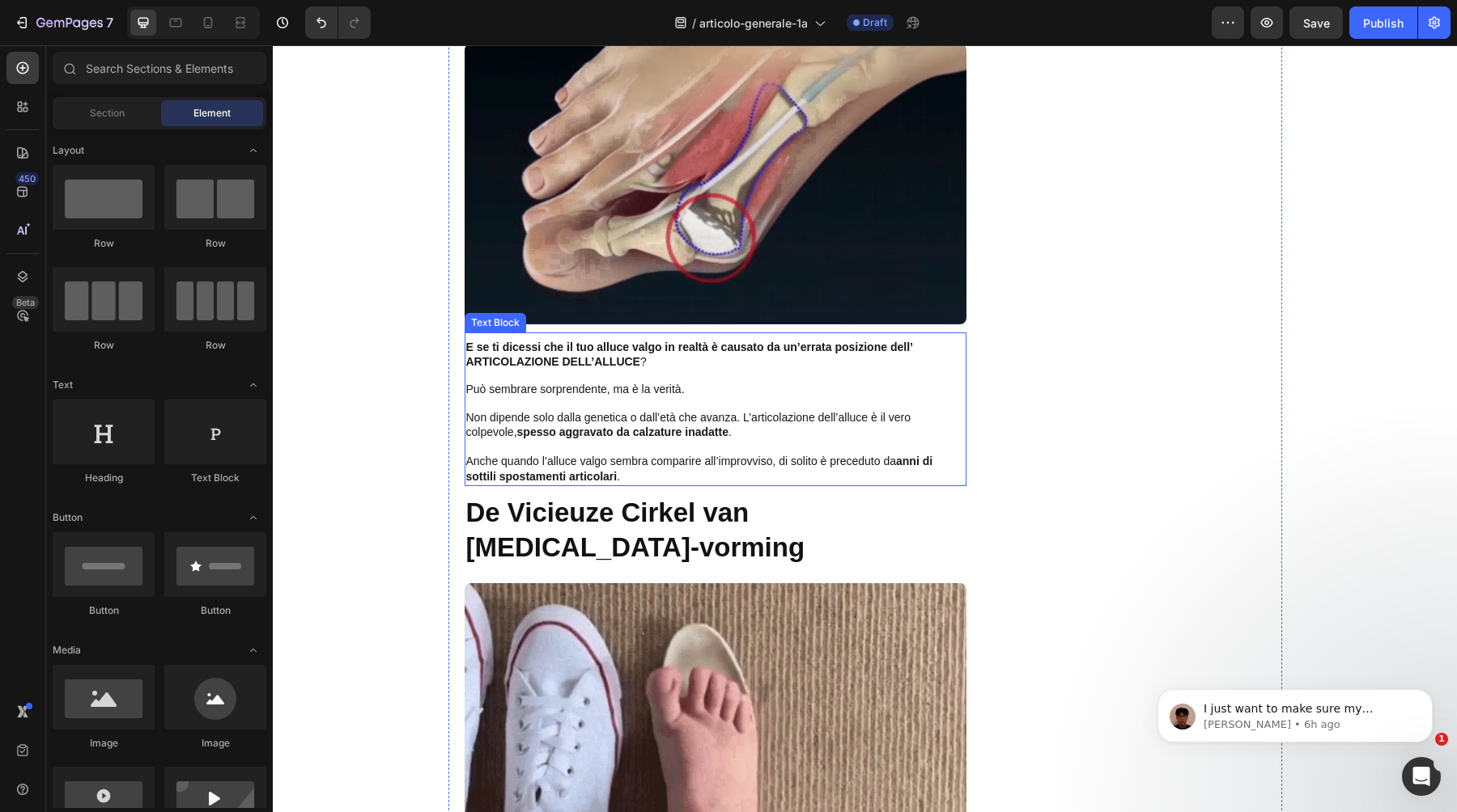
scroll to position [1564, 0]
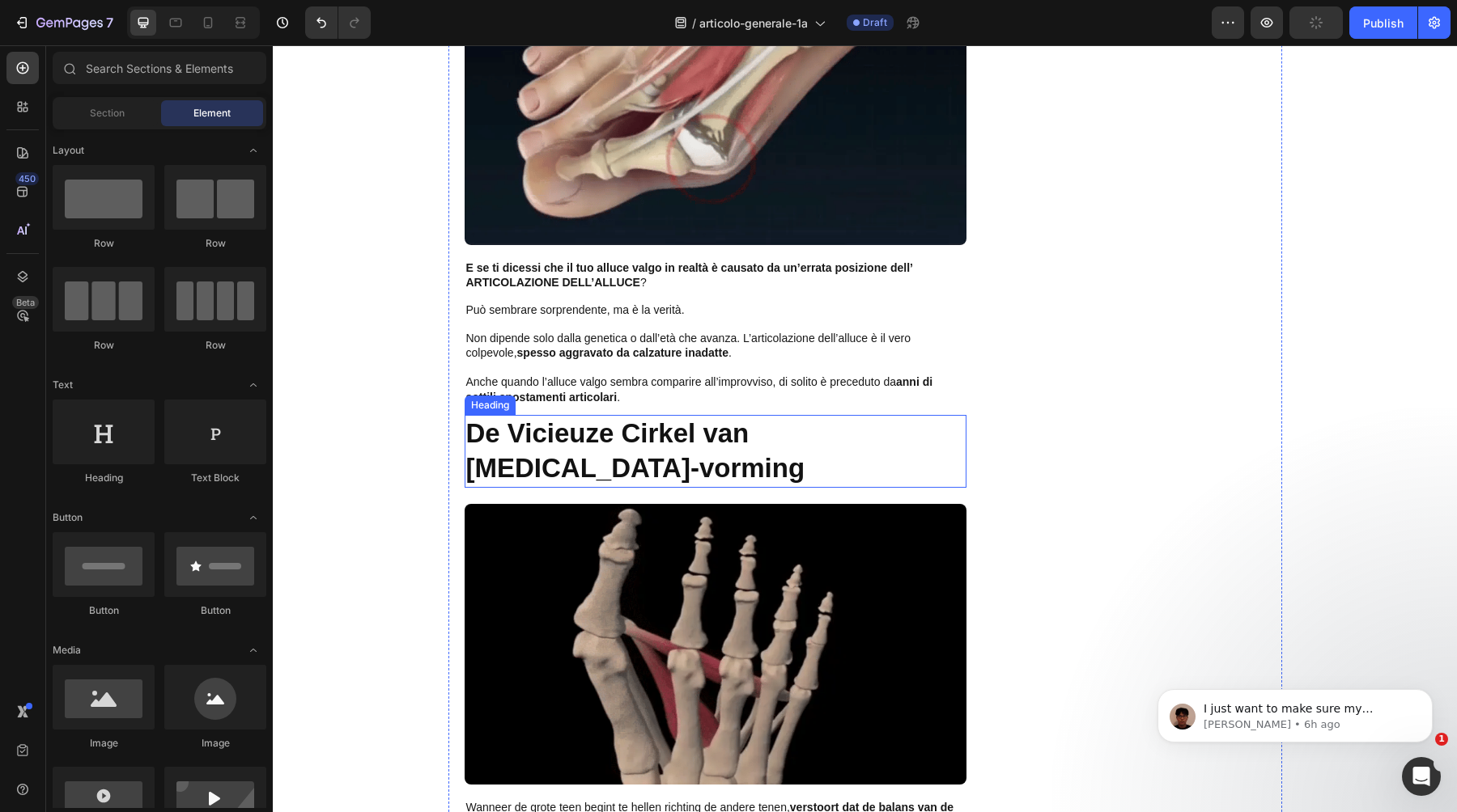
click at [555, 456] on strong "De Vicieuze Cirkel van [MEDICAL_DATA]-vorming" at bounding box center [635, 450] width 339 height 65
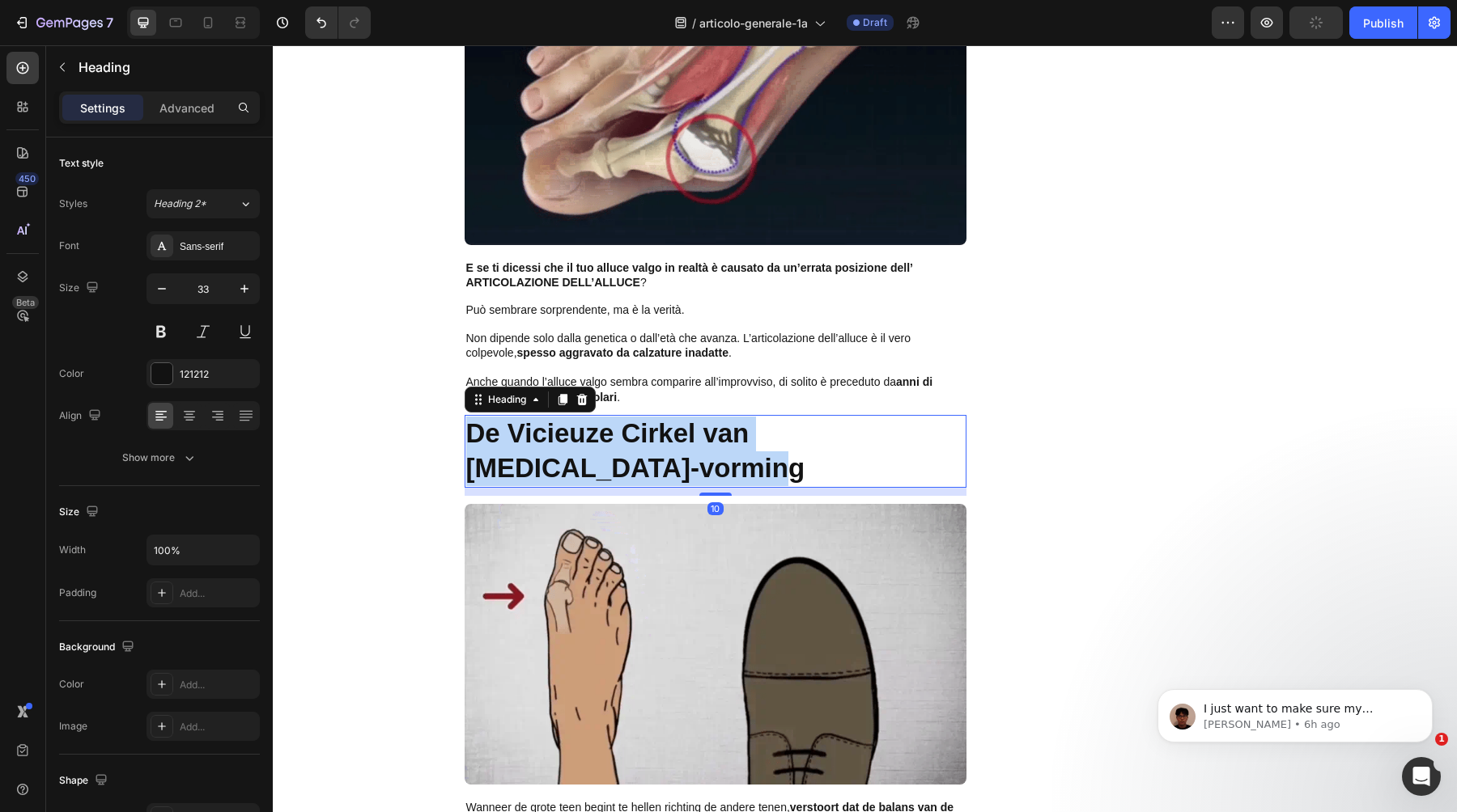
click at [555, 456] on strong "De Vicieuze Cirkel van [MEDICAL_DATA]-vorming" at bounding box center [635, 450] width 339 height 65
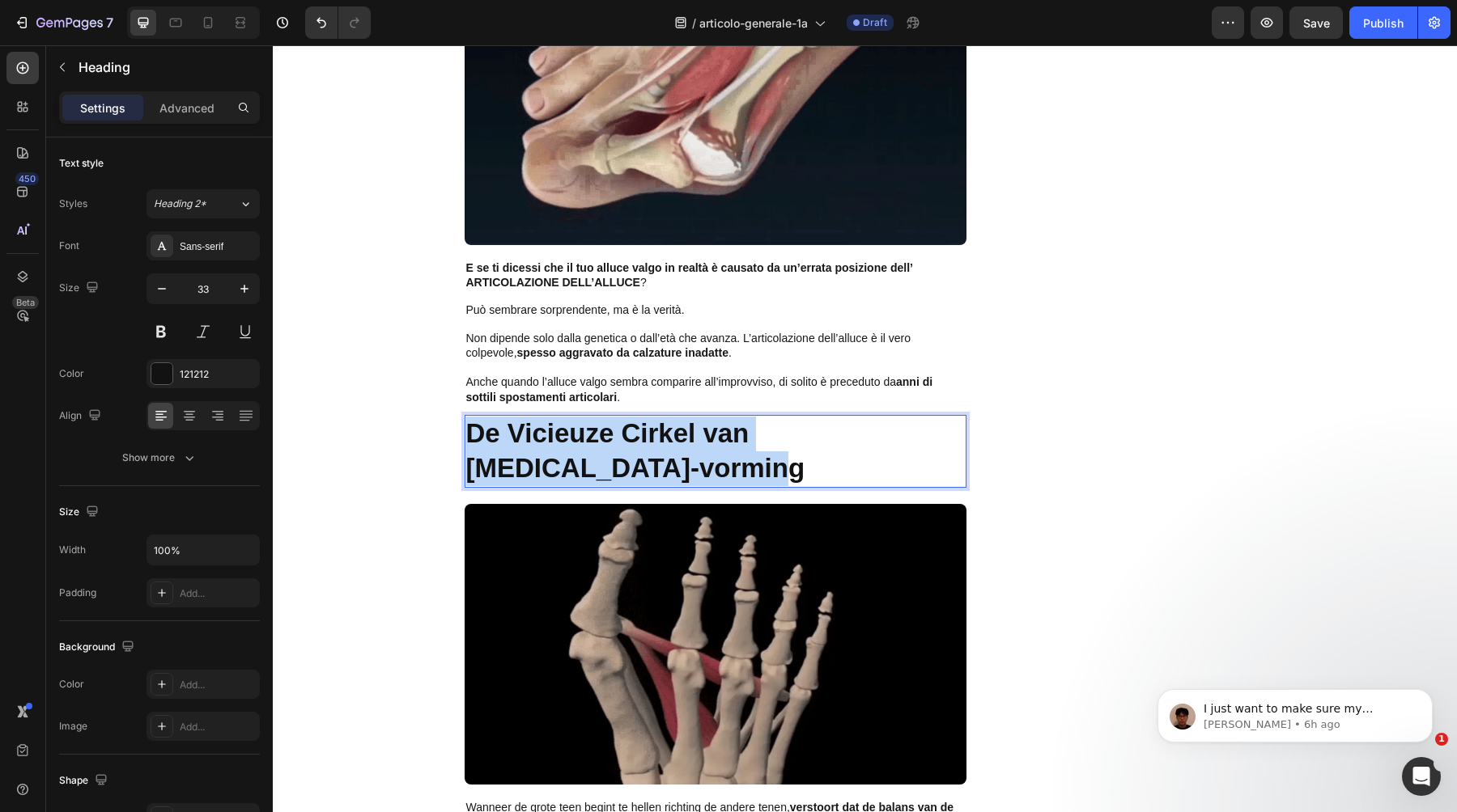
click at [522, 439] on strong "De Vicieuze Cirkel van [MEDICAL_DATA]-vorming" at bounding box center [635, 450] width 339 height 65
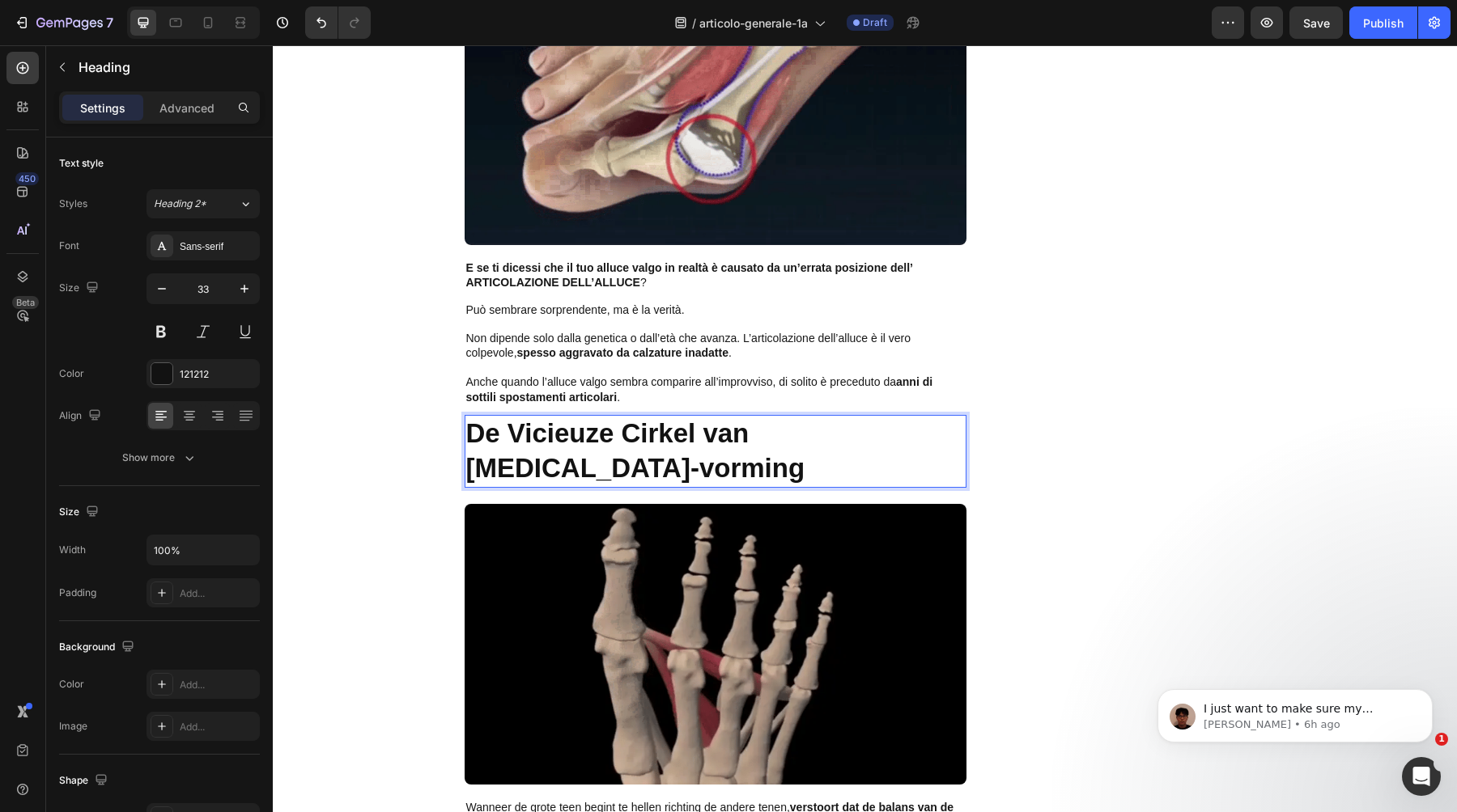
click at [522, 439] on strong "De Vicieuze Cirkel van [MEDICAL_DATA]-vorming" at bounding box center [635, 450] width 339 height 65
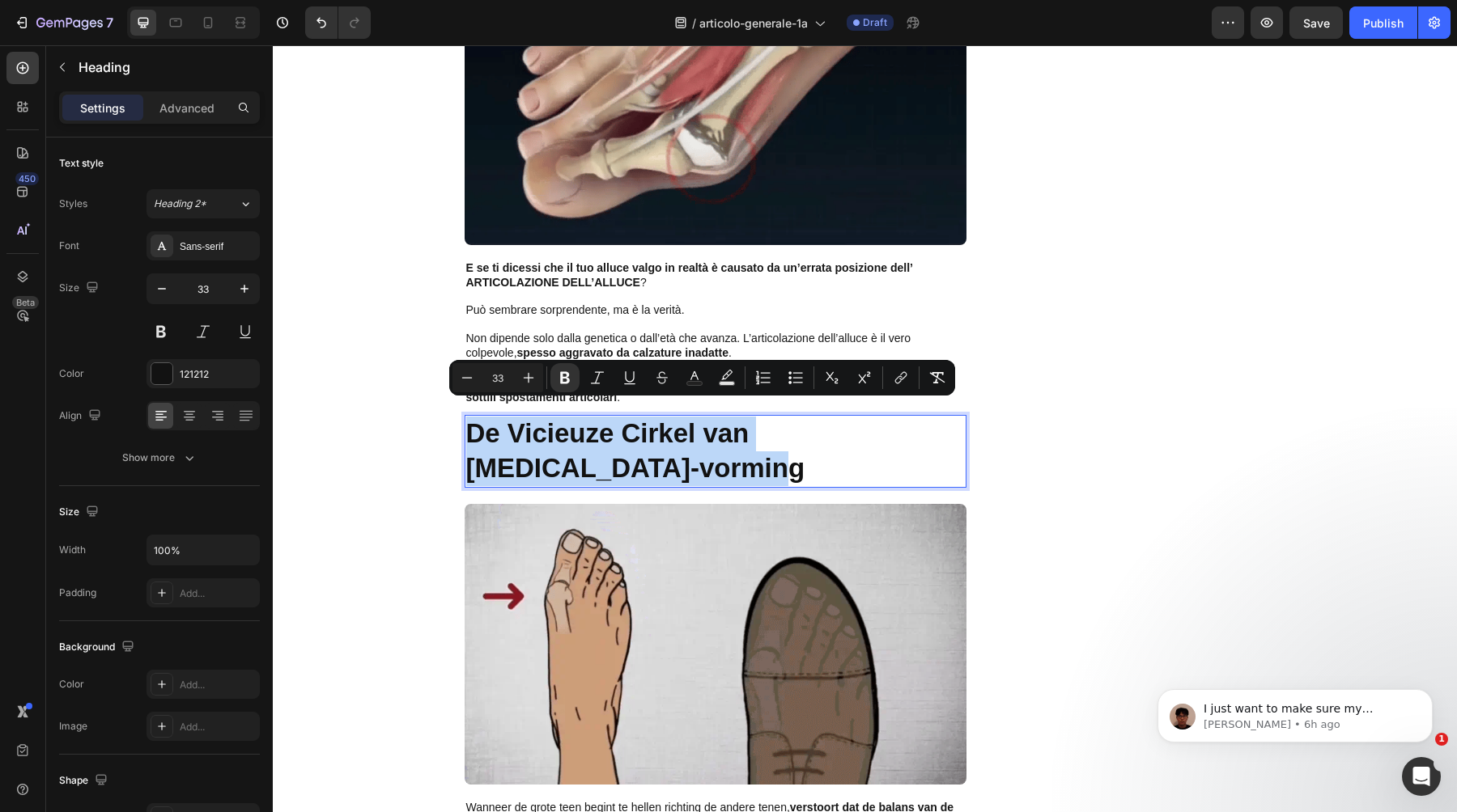
click at [522, 439] on strong "De Vicieuze Cirkel van [MEDICAL_DATA]-vorming" at bounding box center [635, 450] width 339 height 65
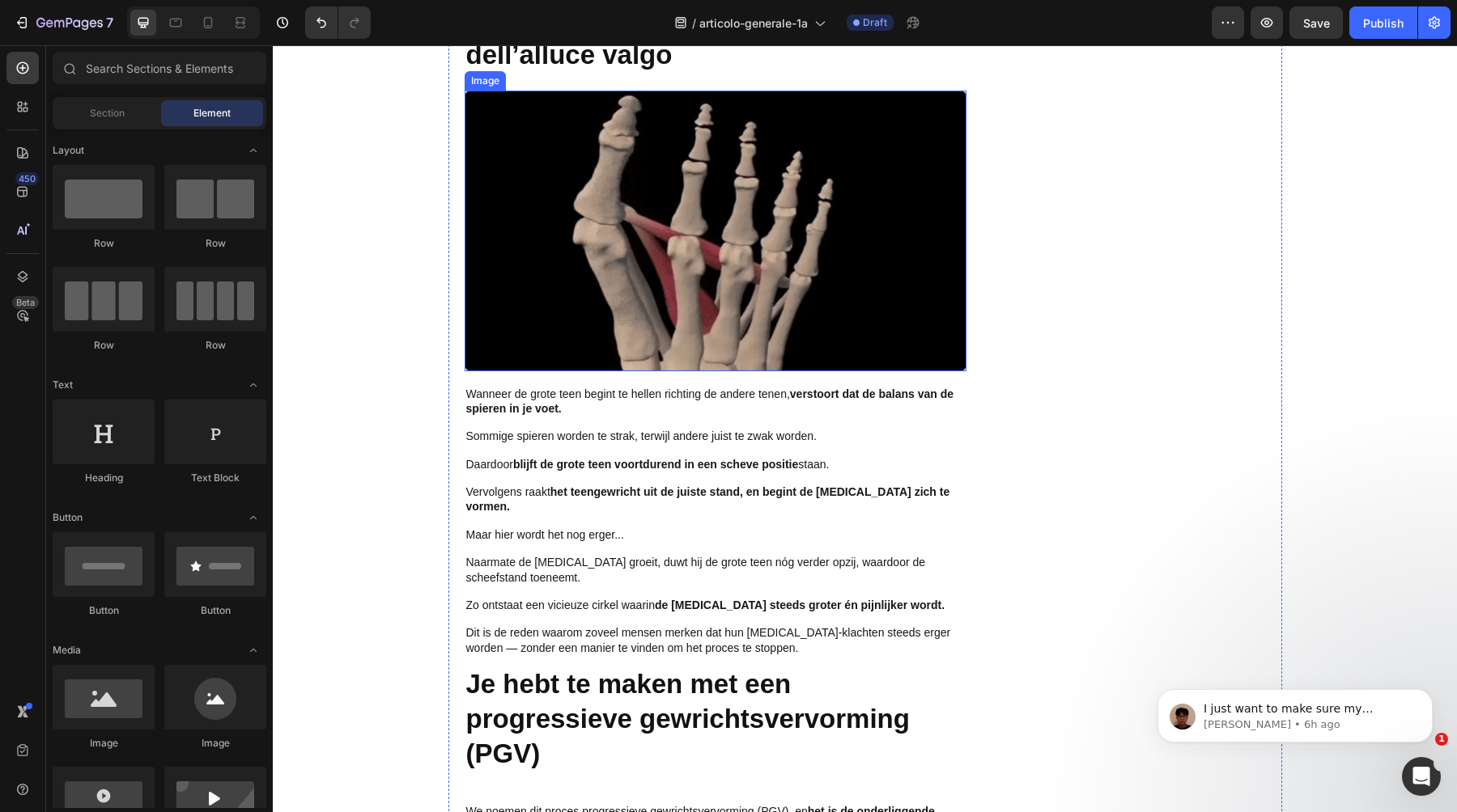
scroll to position [2010, 0]
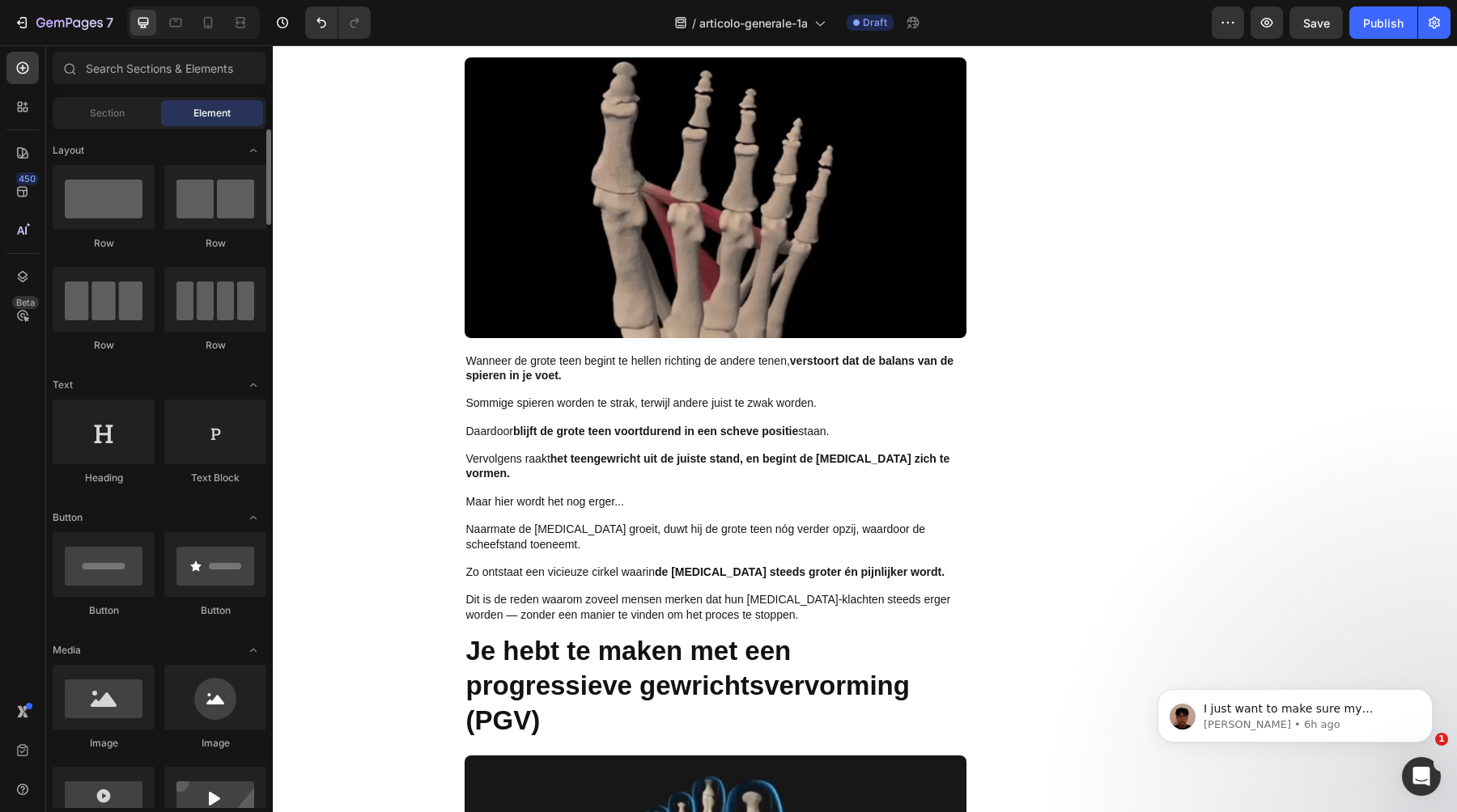
click at [749, 510] on p at bounding box center [716, 516] width 499 height 13
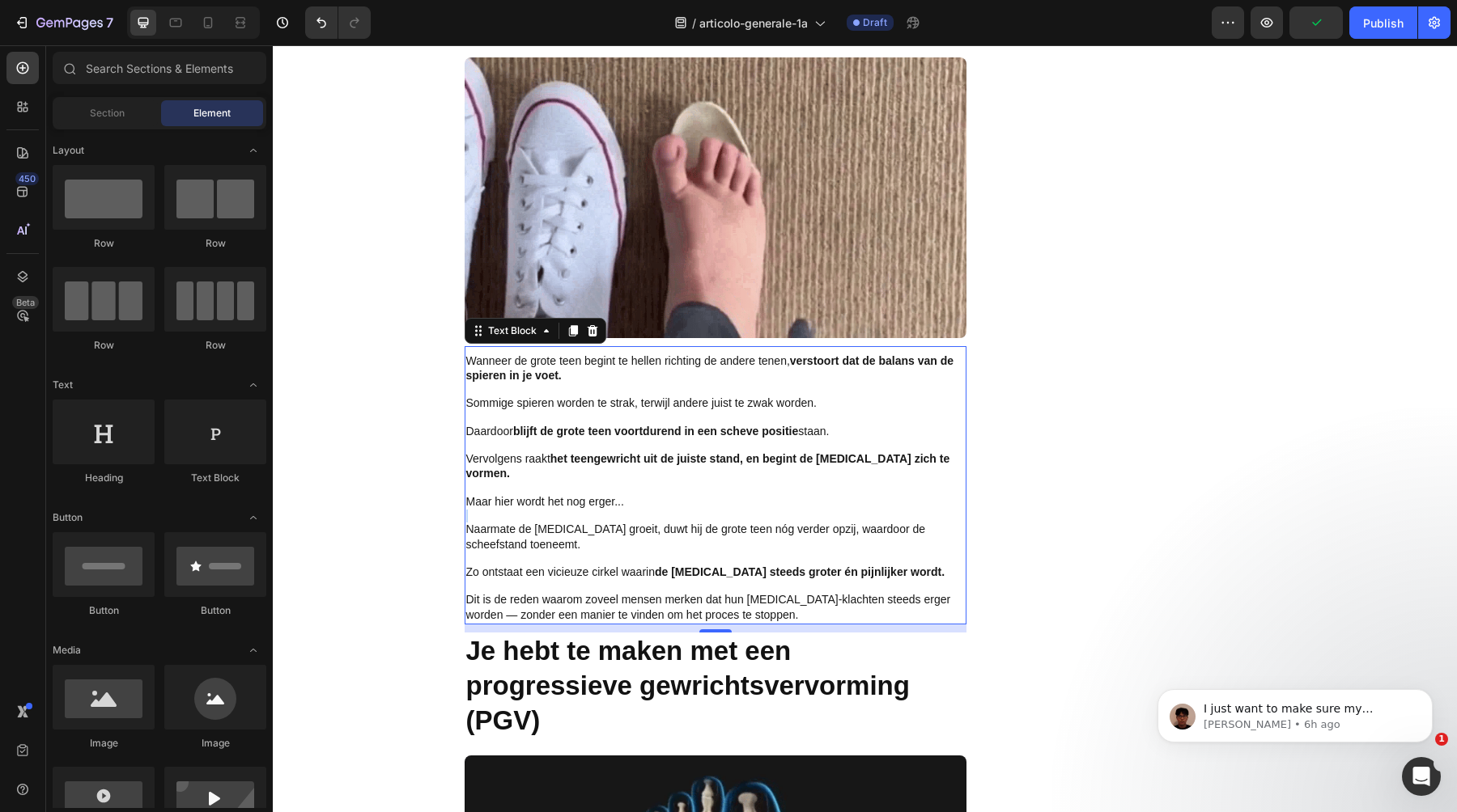
click at [749, 510] on p "Rich Text Editor. Editing area: main" at bounding box center [716, 516] width 499 height 13
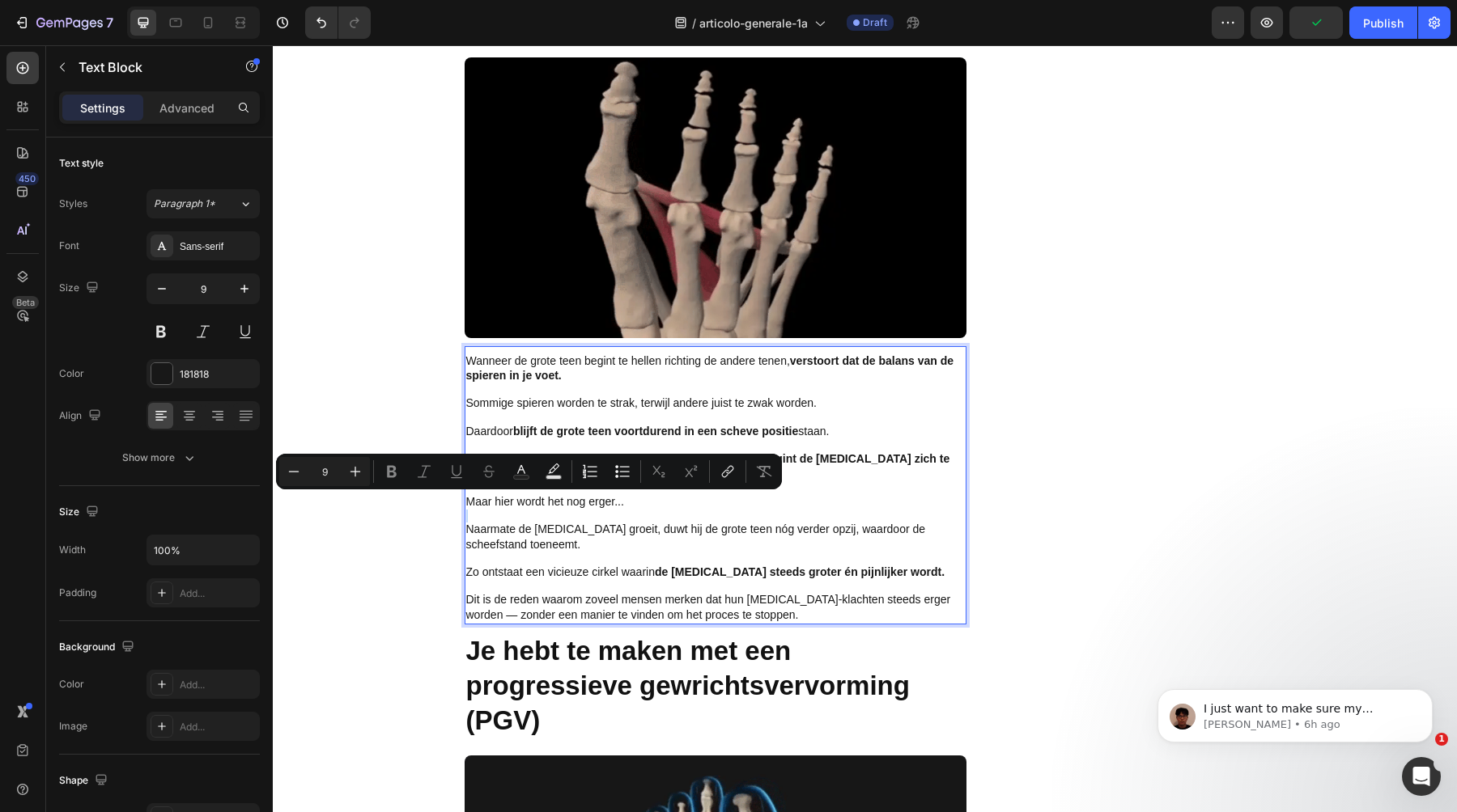
type input "14"
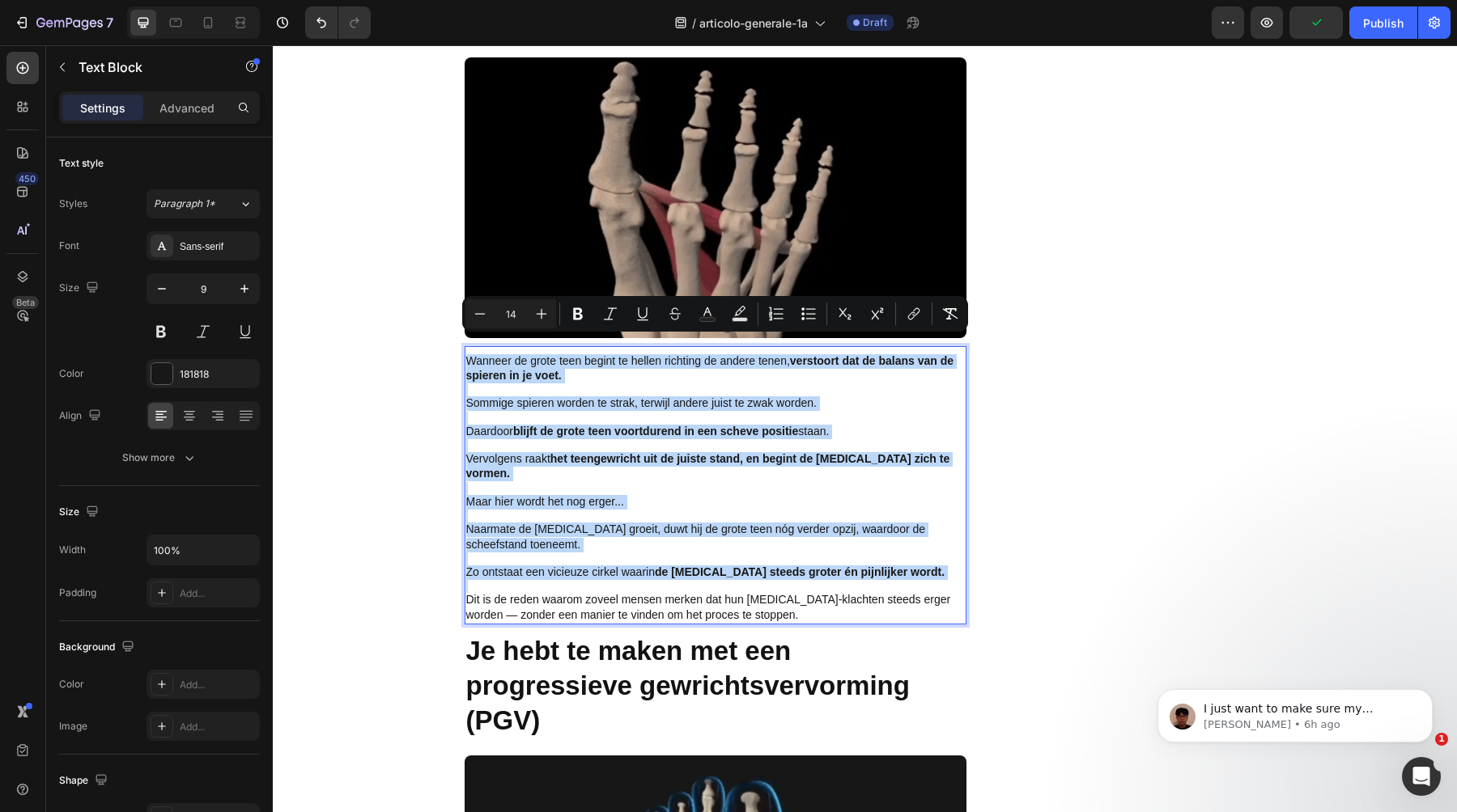
copy div "Wanneer de grote teen begint te hellen richting de andere tenen, verstoort dat …"
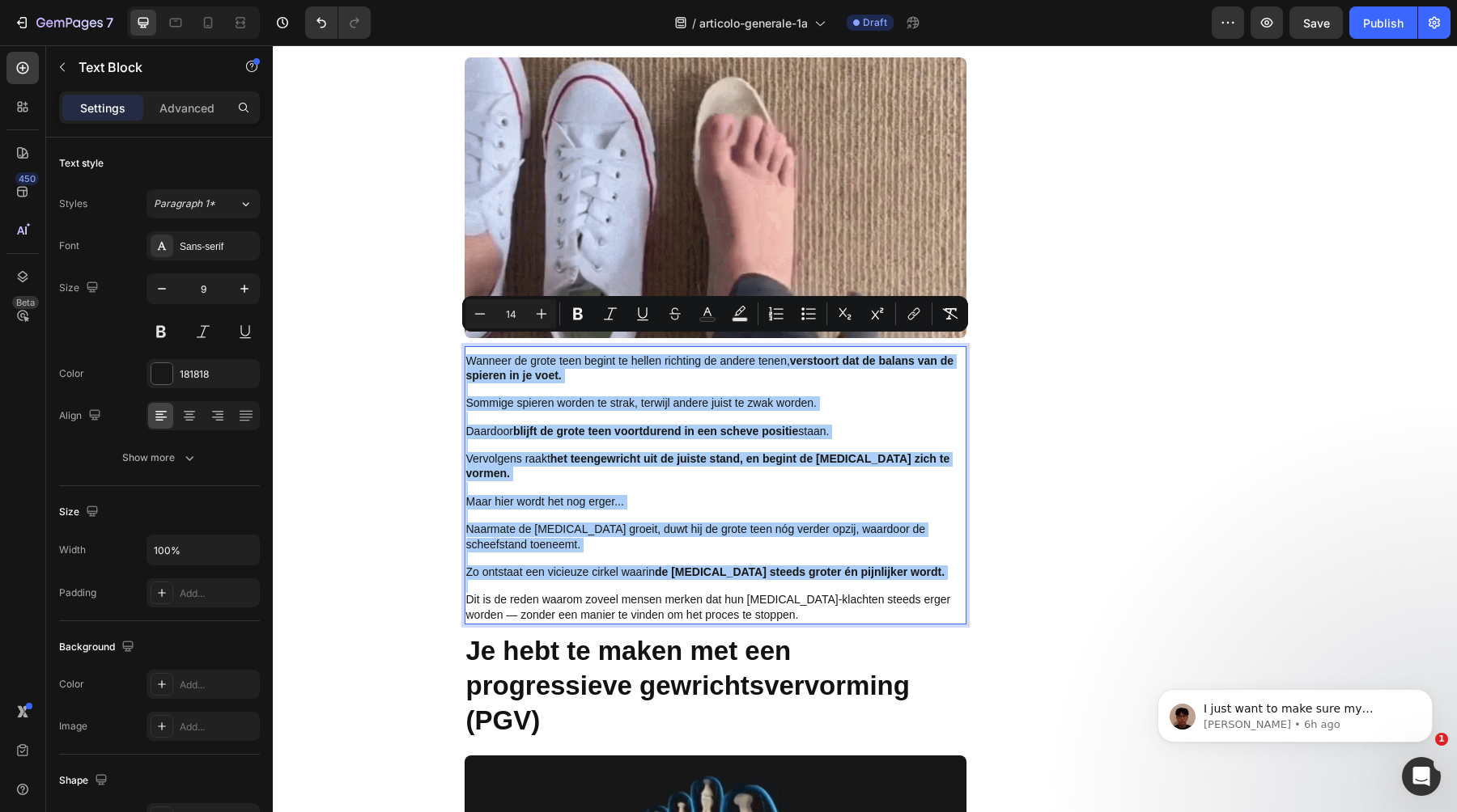
click at [1096, 461] on div "Drop element here Row ⁠⁠⁠⁠⁠⁠⁠ Cammina senza dolore – già dalla prima settimana!…" at bounding box center [1140, 586] width 251 height 5034
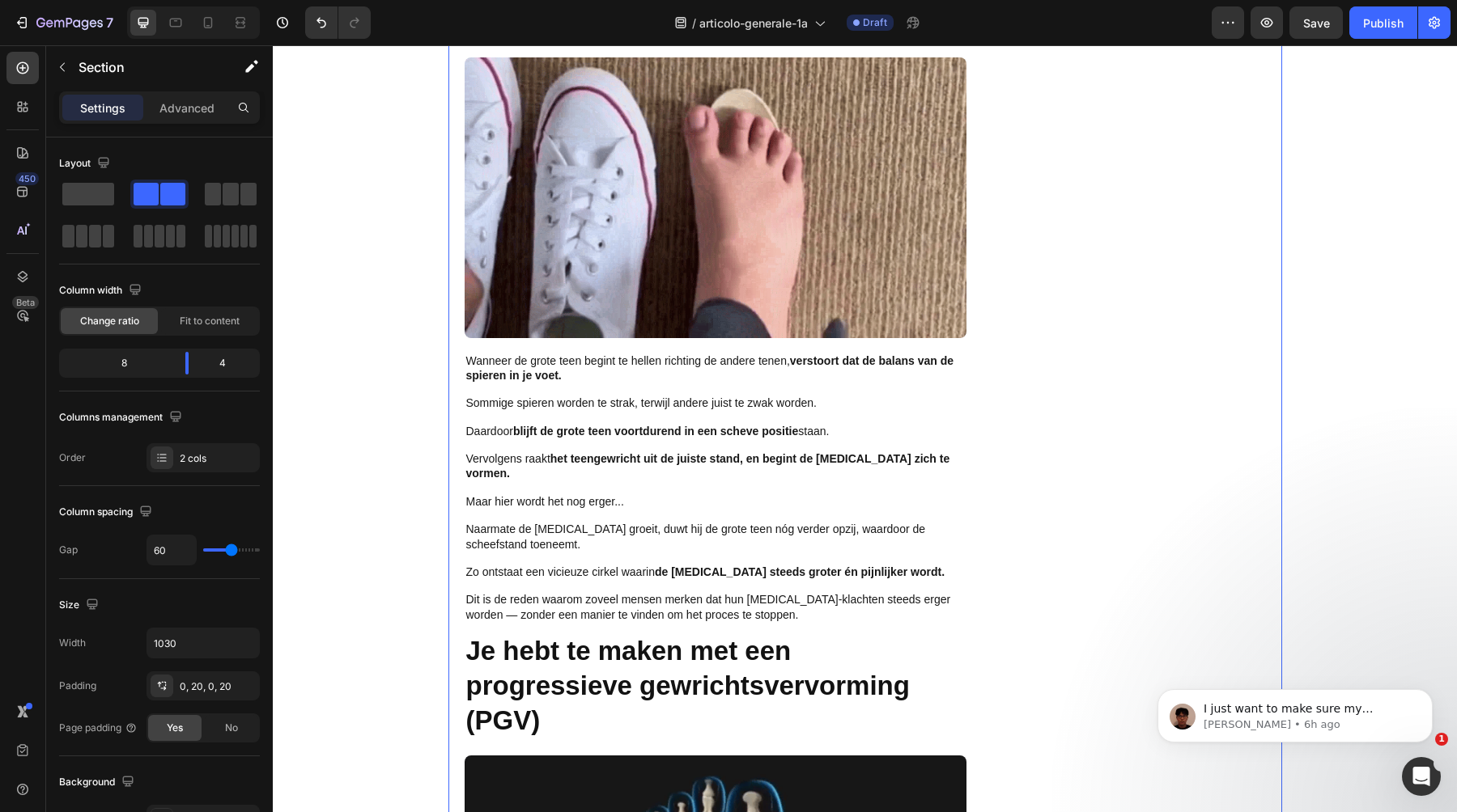
click at [579, 536] on p "Naarmate de [MEDICAL_DATA] groeit, duwt hij de grote teen nóg verder opzij, waa…" at bounding box center [716, 538] width 499 height 29
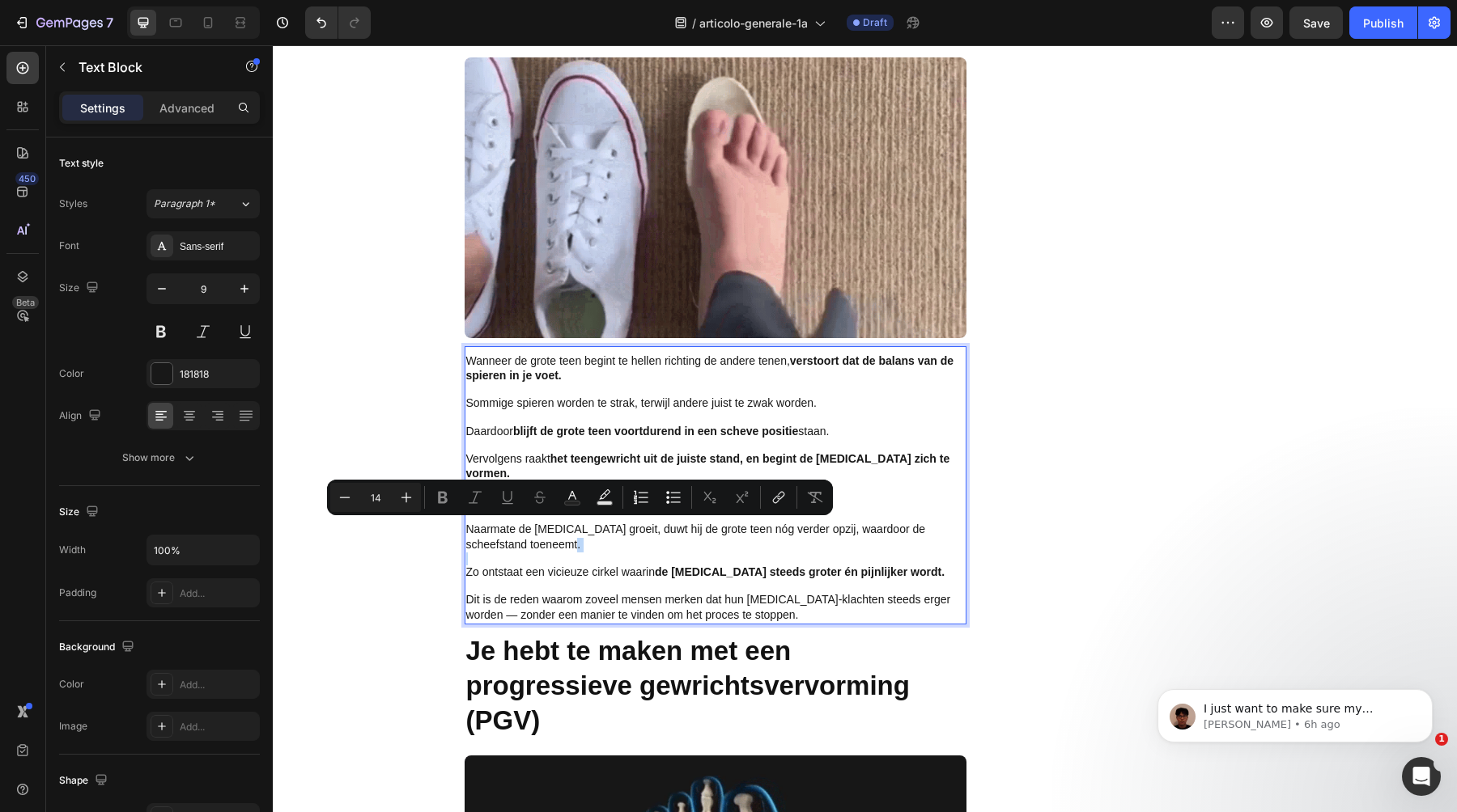
click at [560, 552] on p "Rich Text Editor. Editing area: main" at bounding box center [716, 558] width 499 height 13
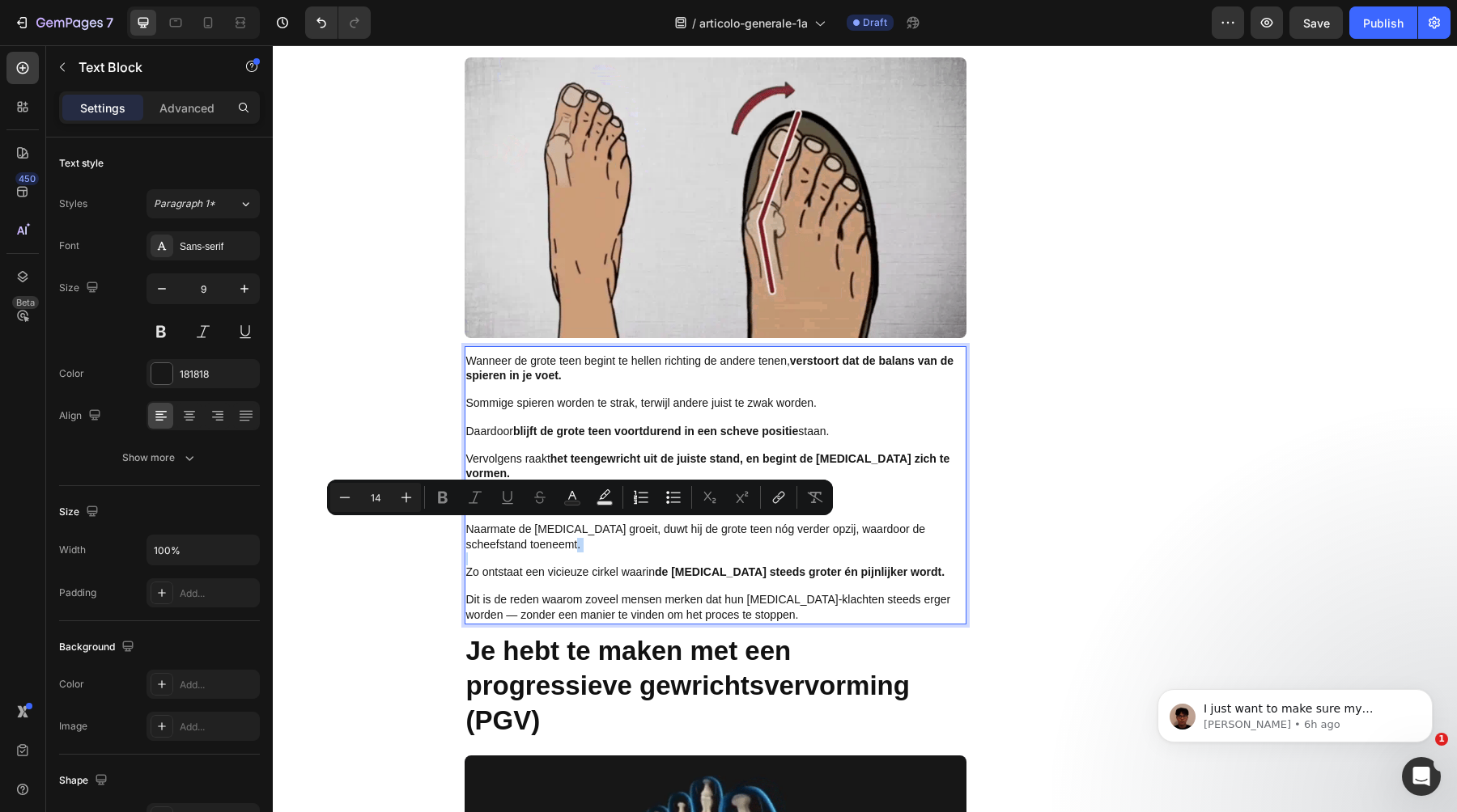
type input "9"
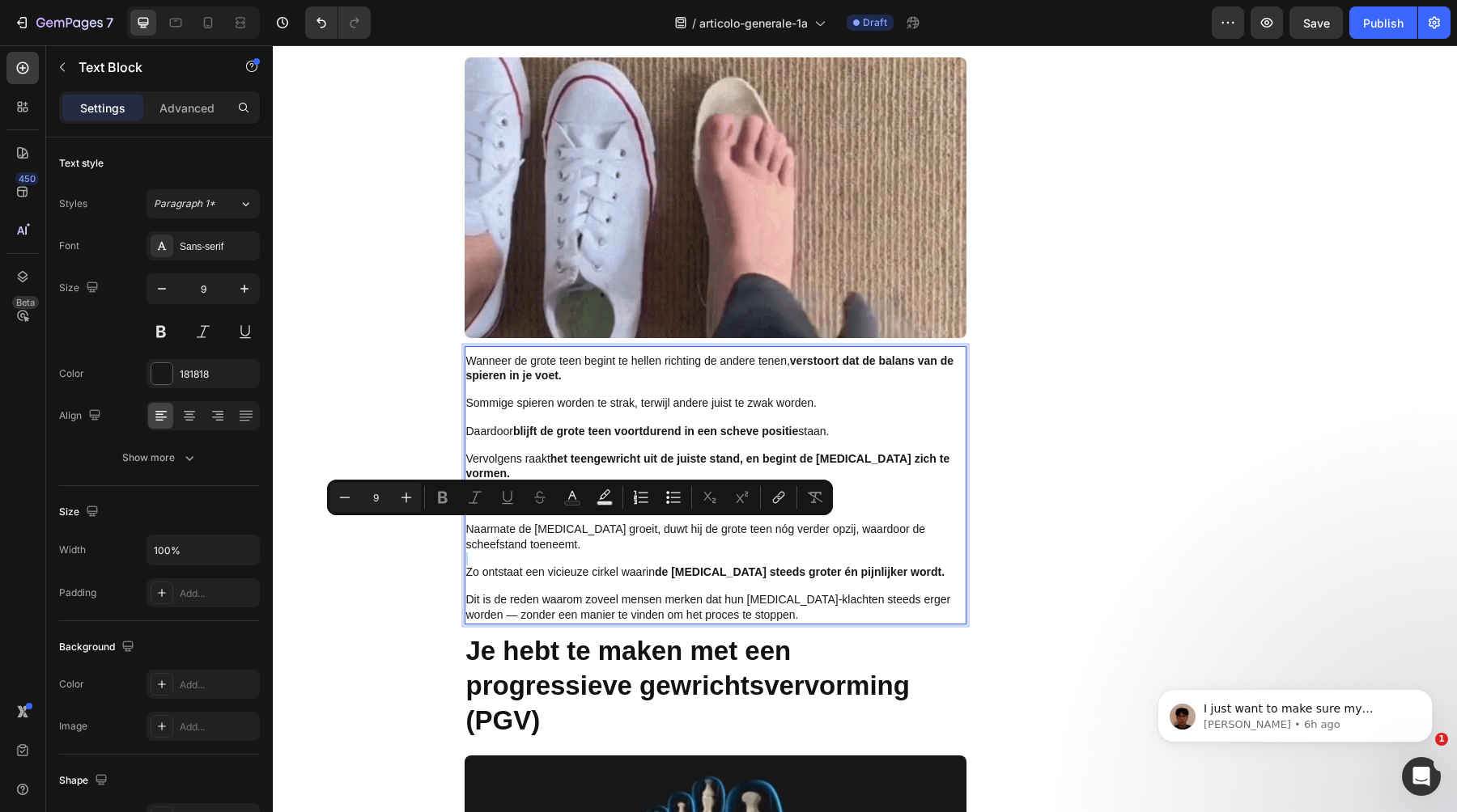
click at [560, 552] on p "Rich Text Editor. Editing area: main" at bounding box center [716, 558] width 499 height 13
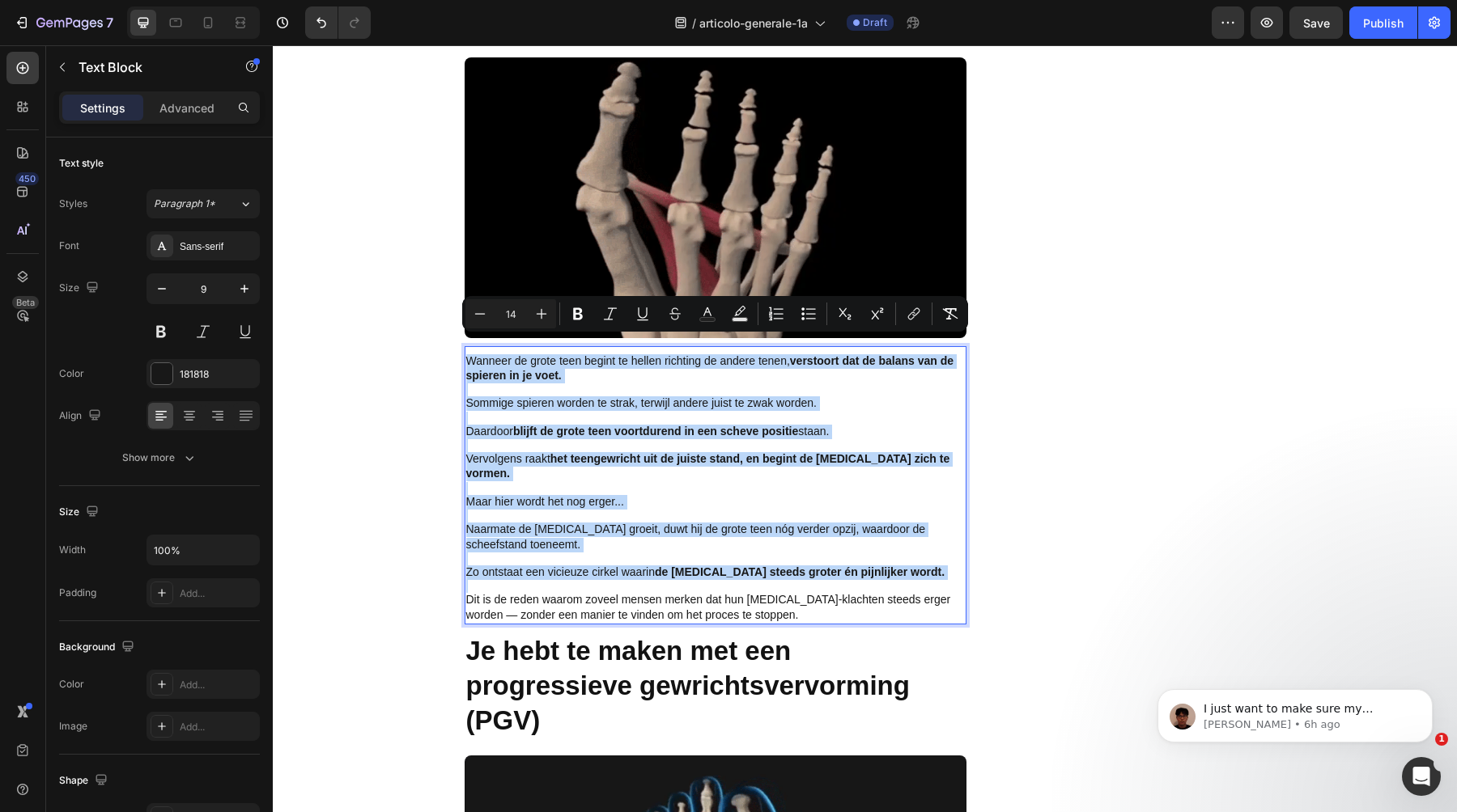
type input "9"
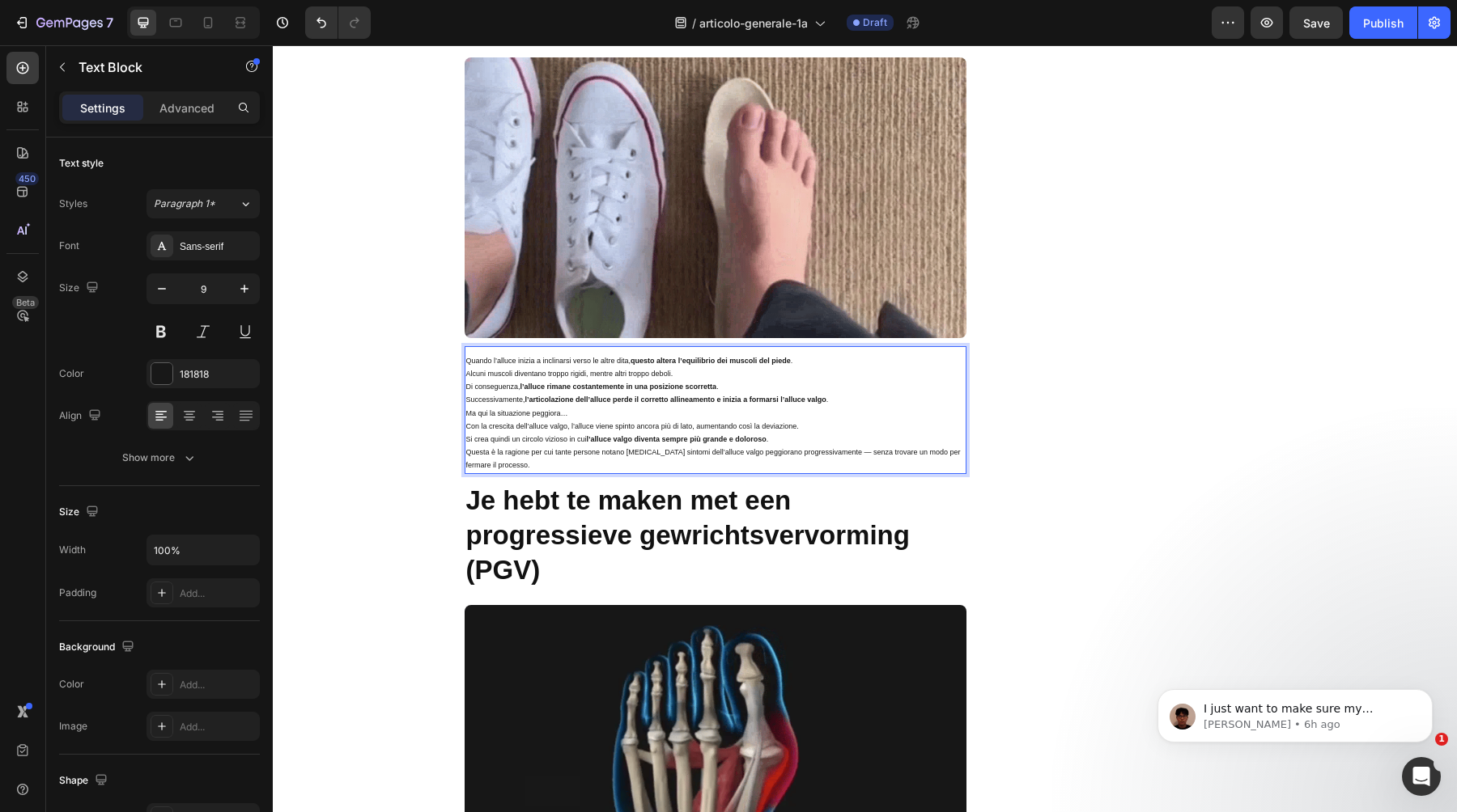
click at [557, 446] on p "Questa è la ragione per cui tante persone notano [MEDICAL_DATA] sintomi dell’al…" at bounding box center [716, 459] width 499 height 26
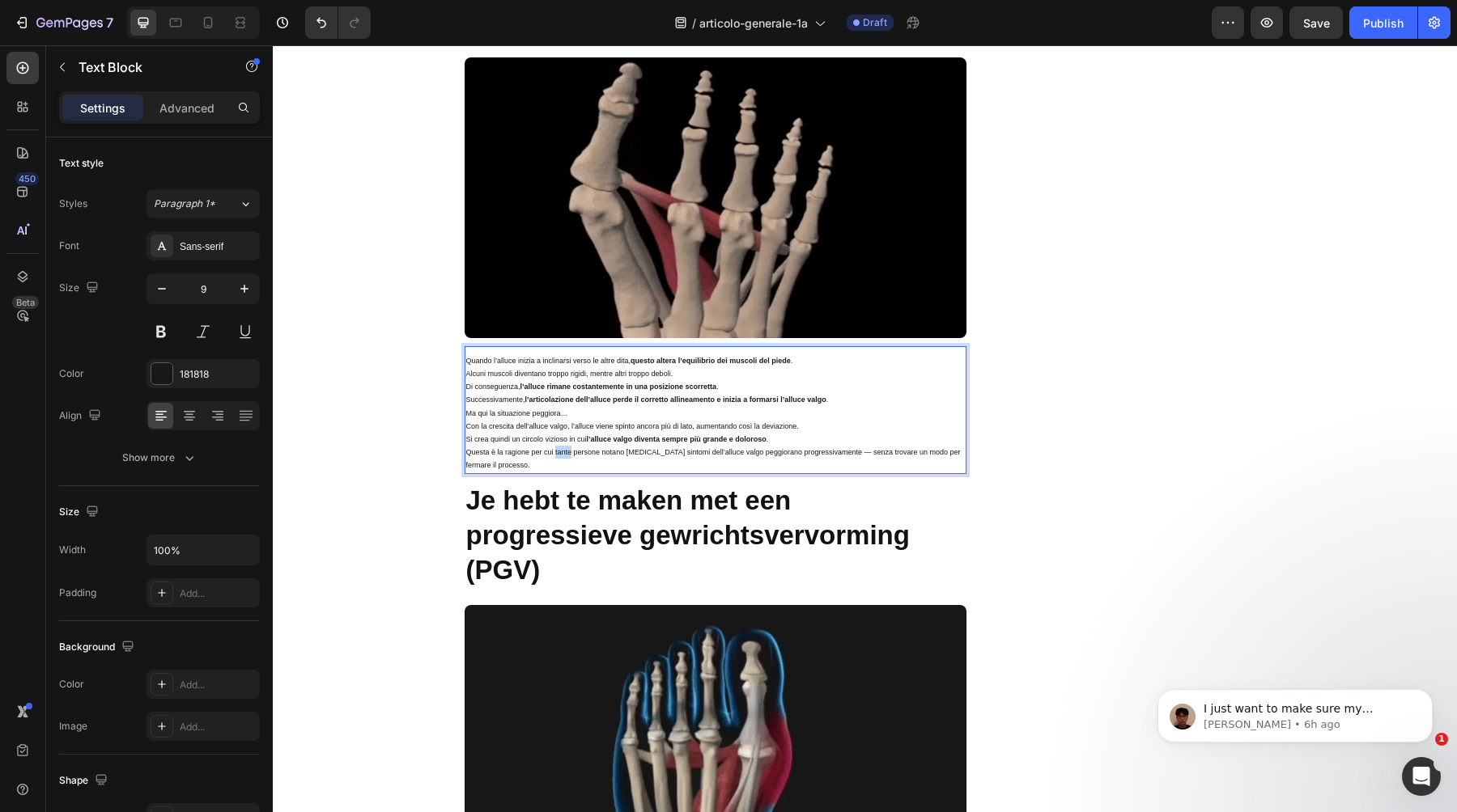
click at [557, 446] on p "Questa è la ragione per cui tante persone notano [MEDICAL_DATA] sintomi dell’al…" at bounding box center [716, 459] width 499 height 26
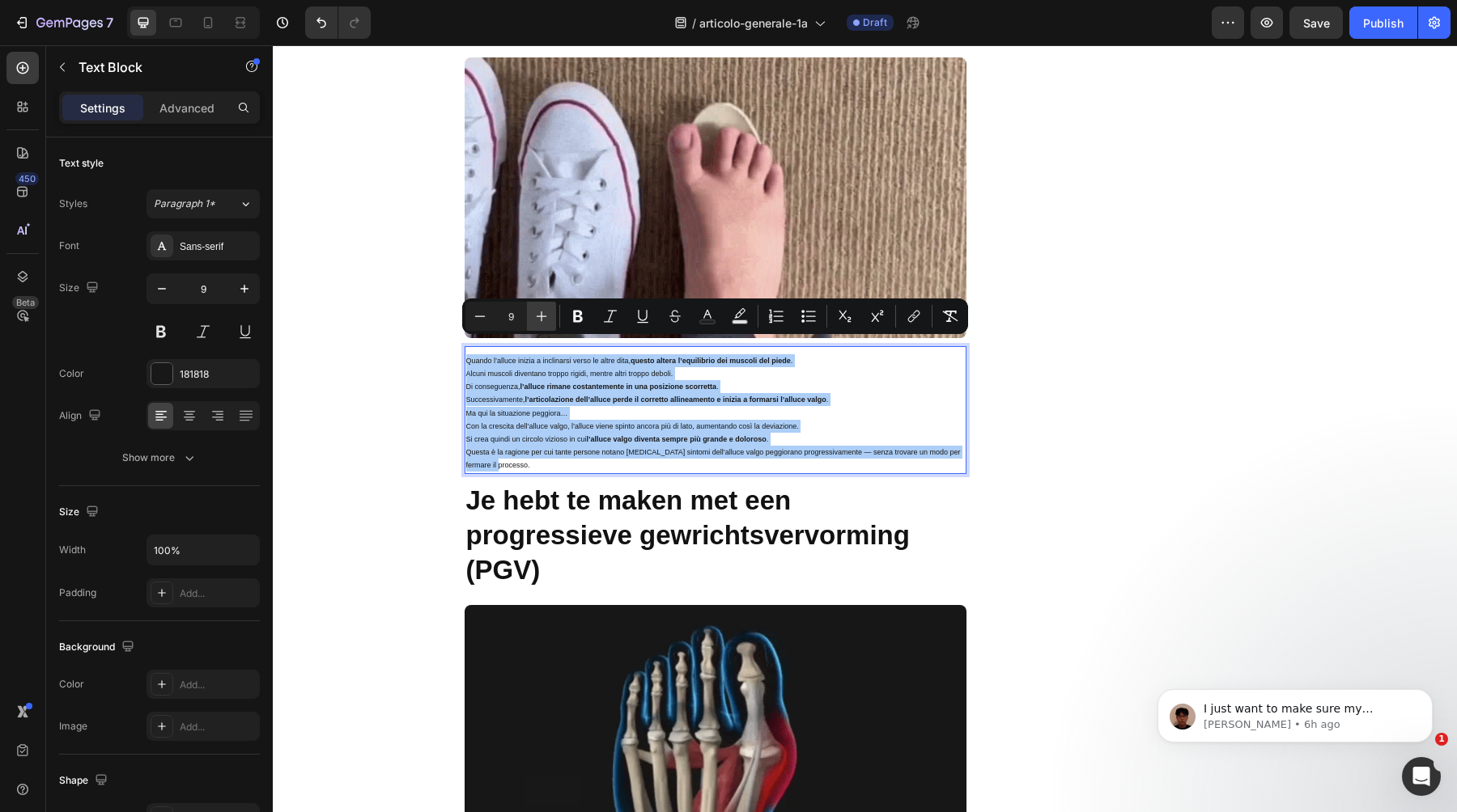
click at [544, 313] on icon "Editor contextual toolbar" at bounding box center [541, 316] width 16 height 16
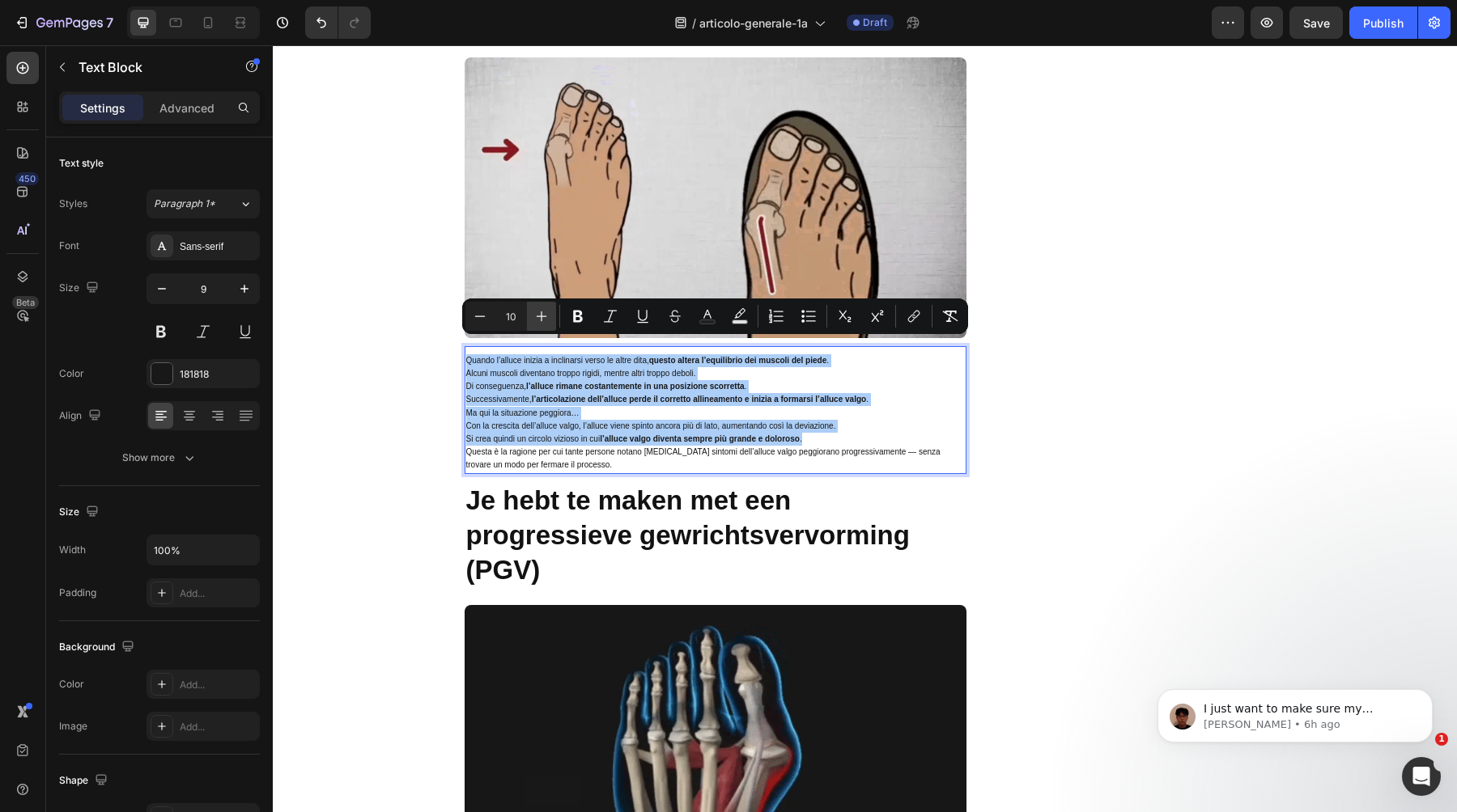
click at [544, 313] on icon "Editor contextual toolbar" at bounding box center [541, 316] width 16 height 16
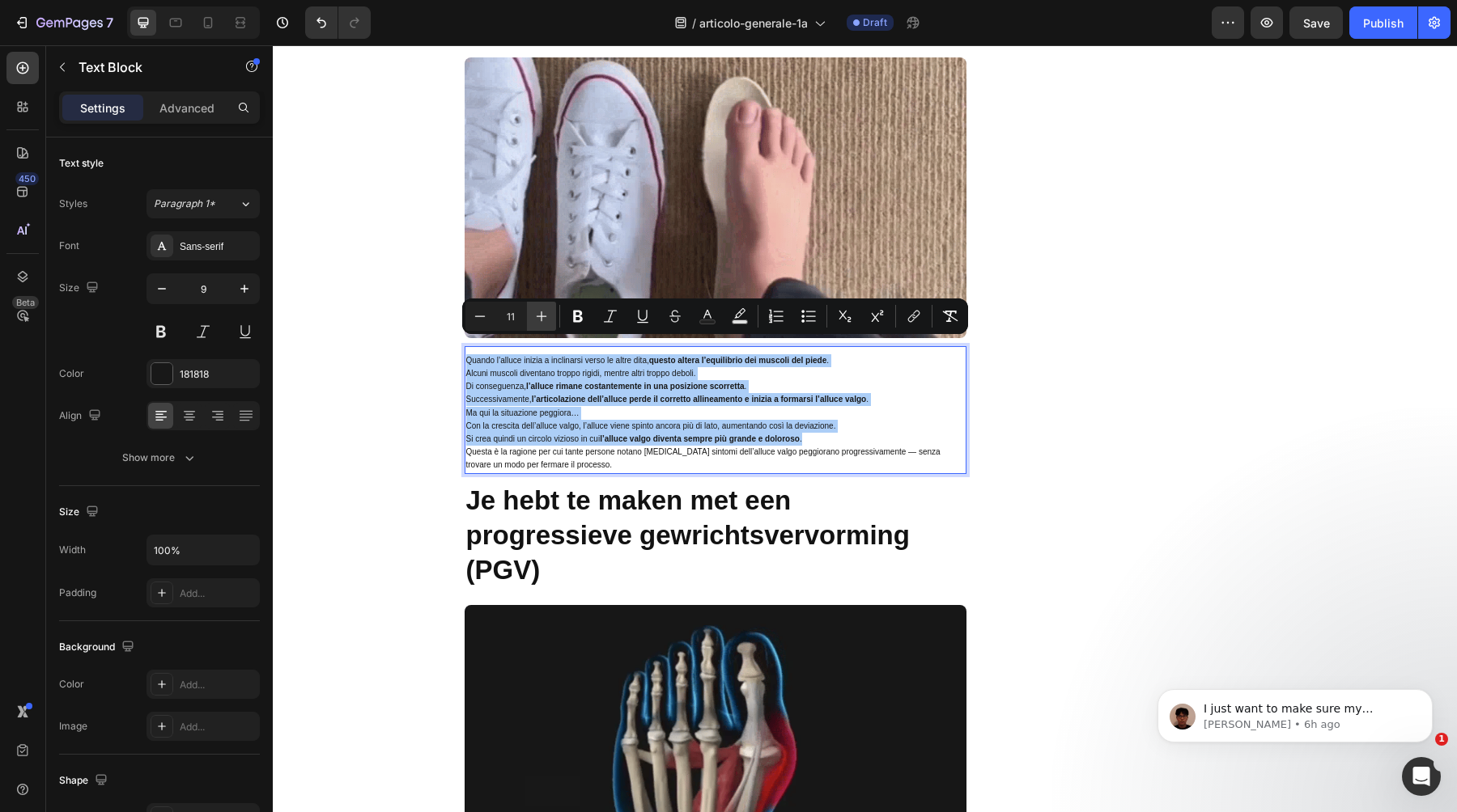
click at [544, 313] on icon "Editor contextual toolbar" at bounding box center [541, 316] width 16 height 16
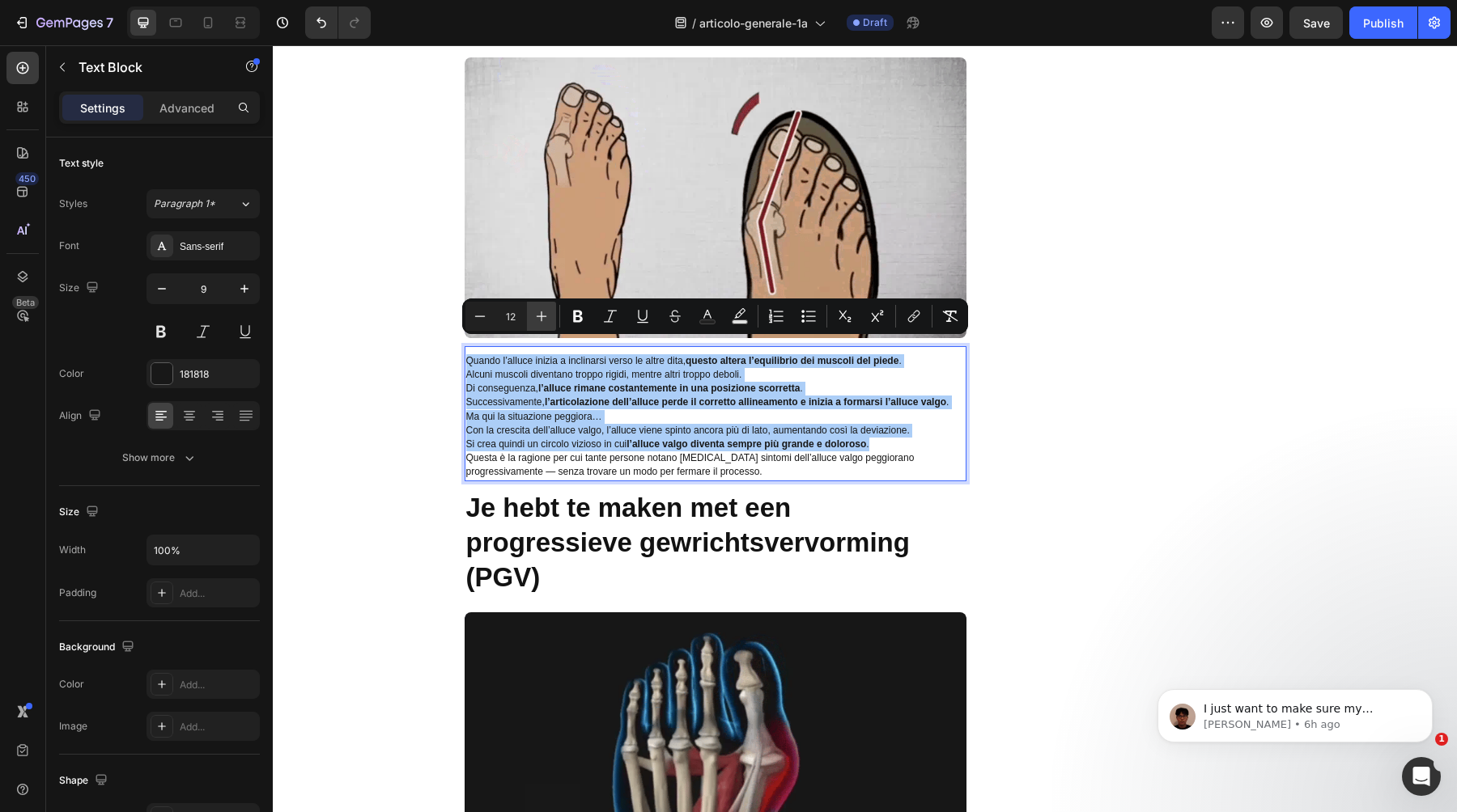
click at [544, 313] on icon "Editor contextual toolbar" at bounding box center [541, 316] width 16 height 16
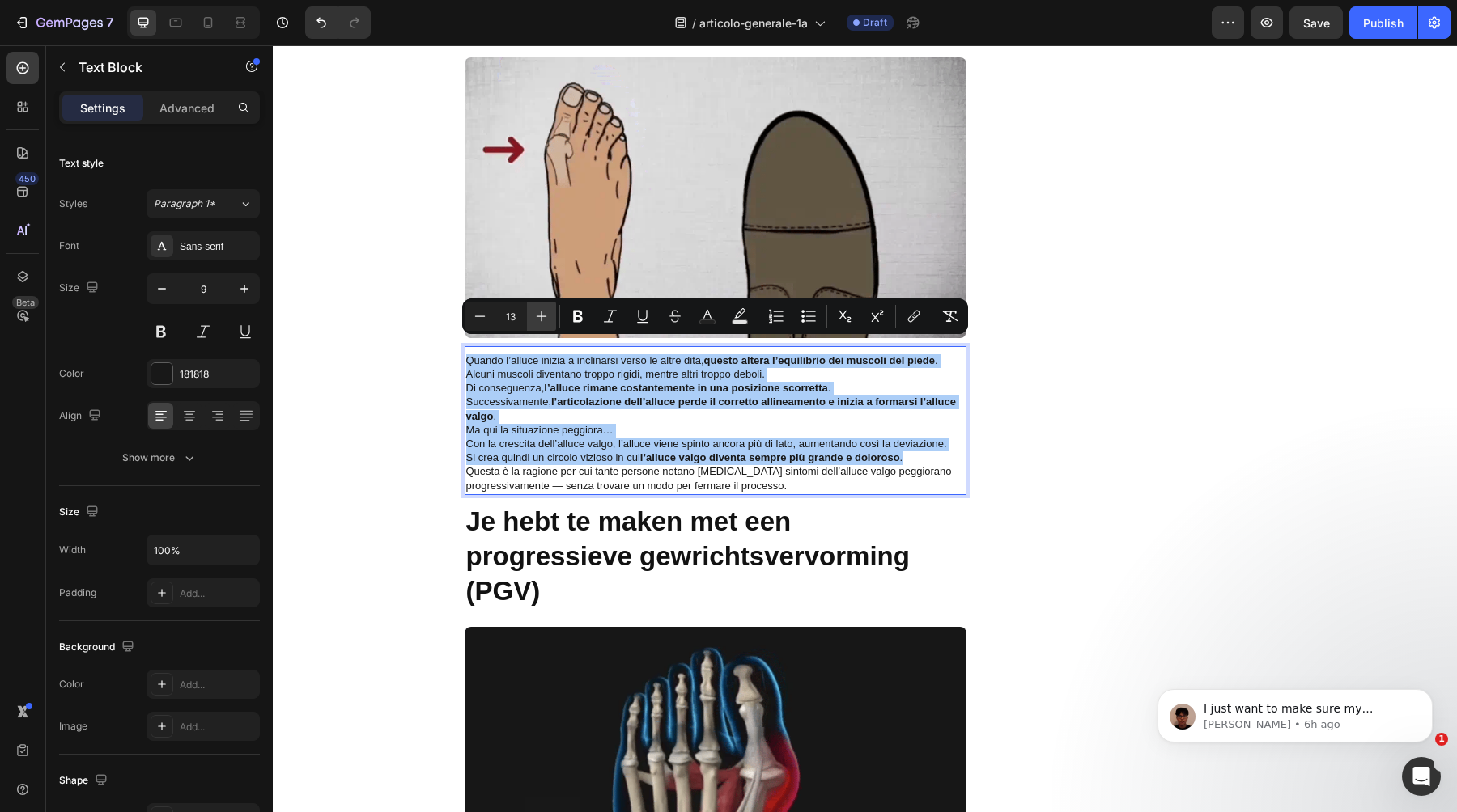
click at [544, 313] on icon "Editor contextual toolbar" at bounding box center [541, 316] width 16 height 16
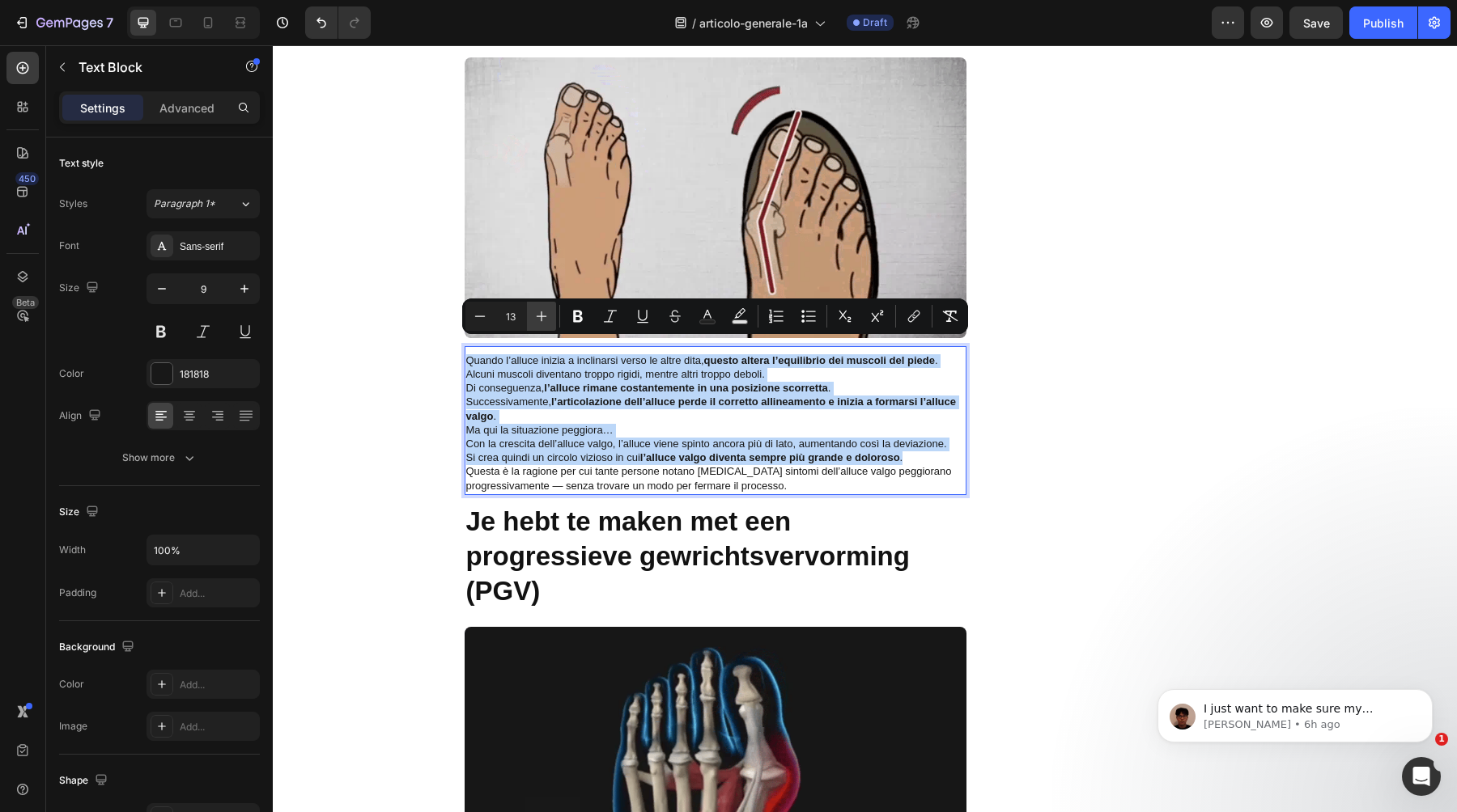
type input "14"
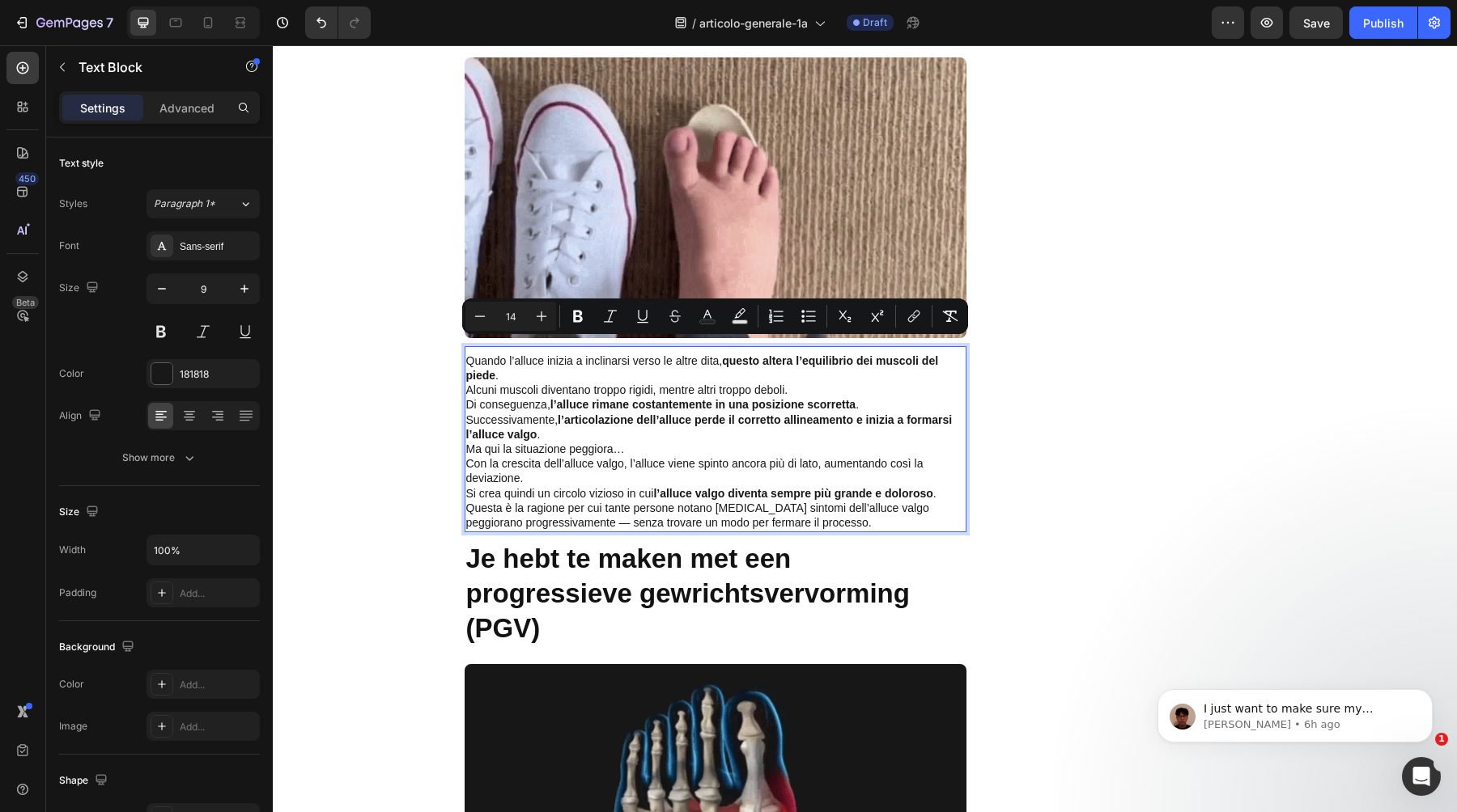
click at [618, 398] on strong "l’alluce rimane costantemente in una posizione scorretta" at bounding box center [703, 404] width 306 height 13
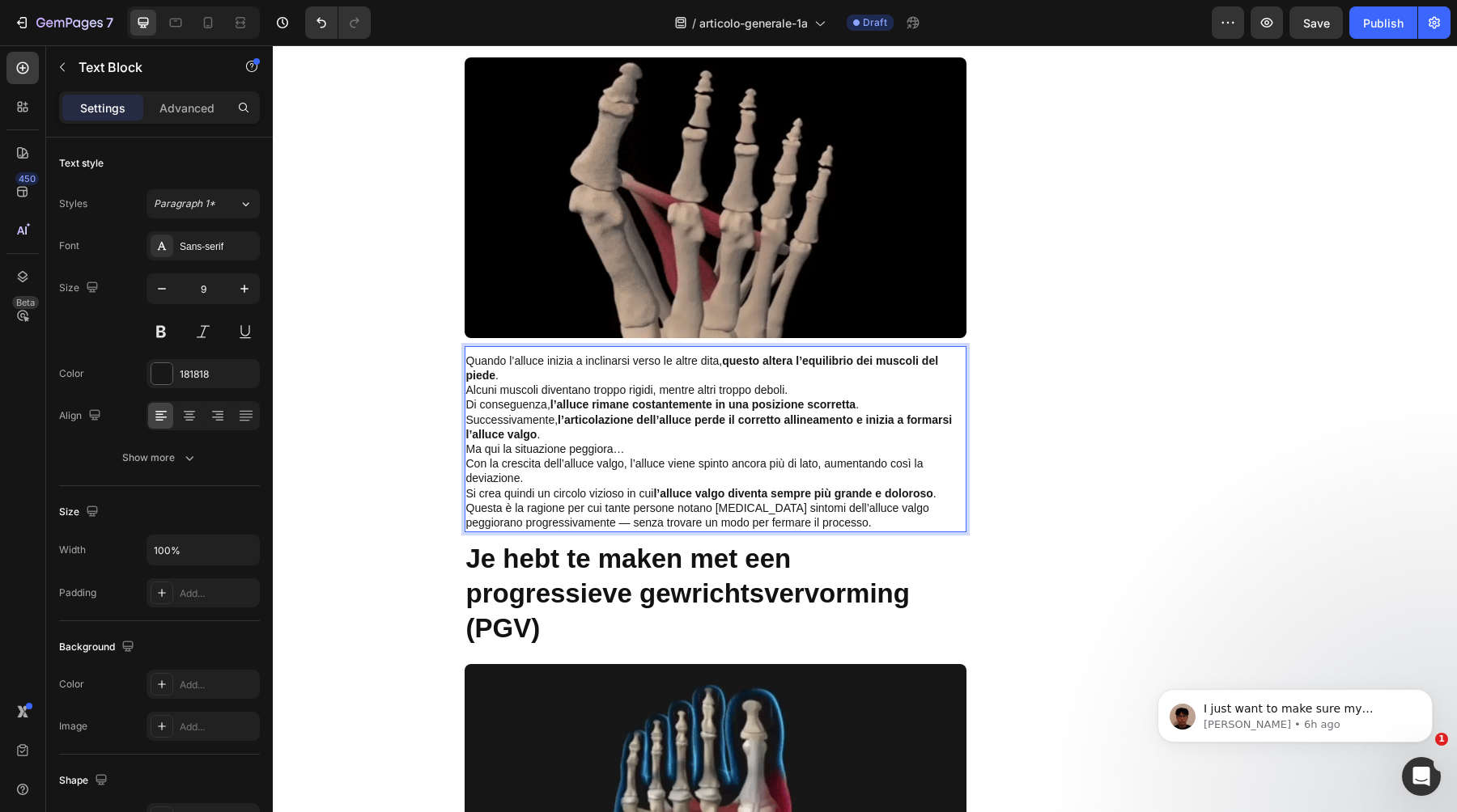
click at [659, 360] on p "Quando l’alluce inizia a inclinarsi verso le altre dita, questo altera l’equili…" at bounding box center [716, 369] width 499 height 29
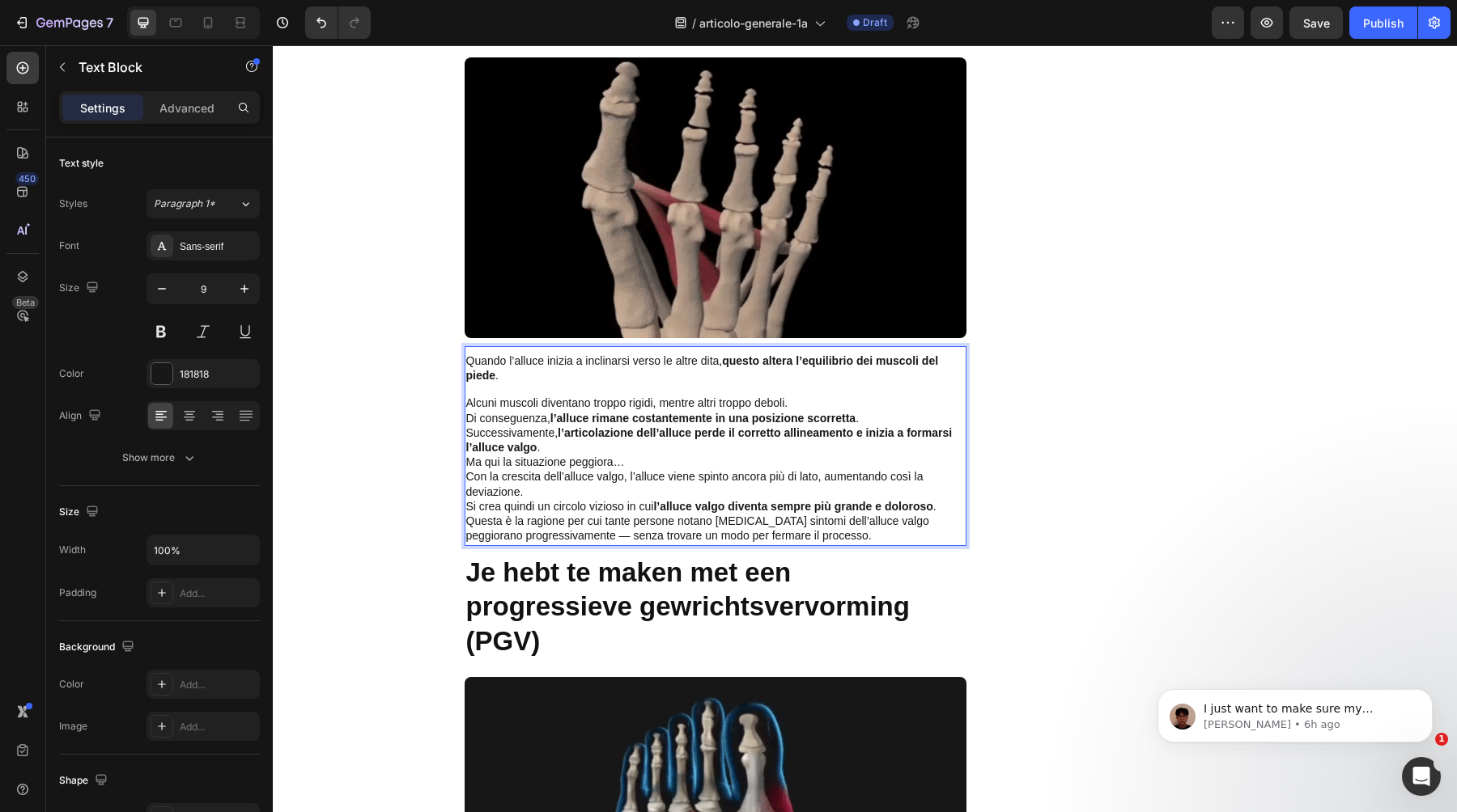
click at [810, 396] on p "Alcuni muscoli diventano troppo rigidi, mentre altri troppo deboli." at bounding box center [716, 403] width 499 height 15
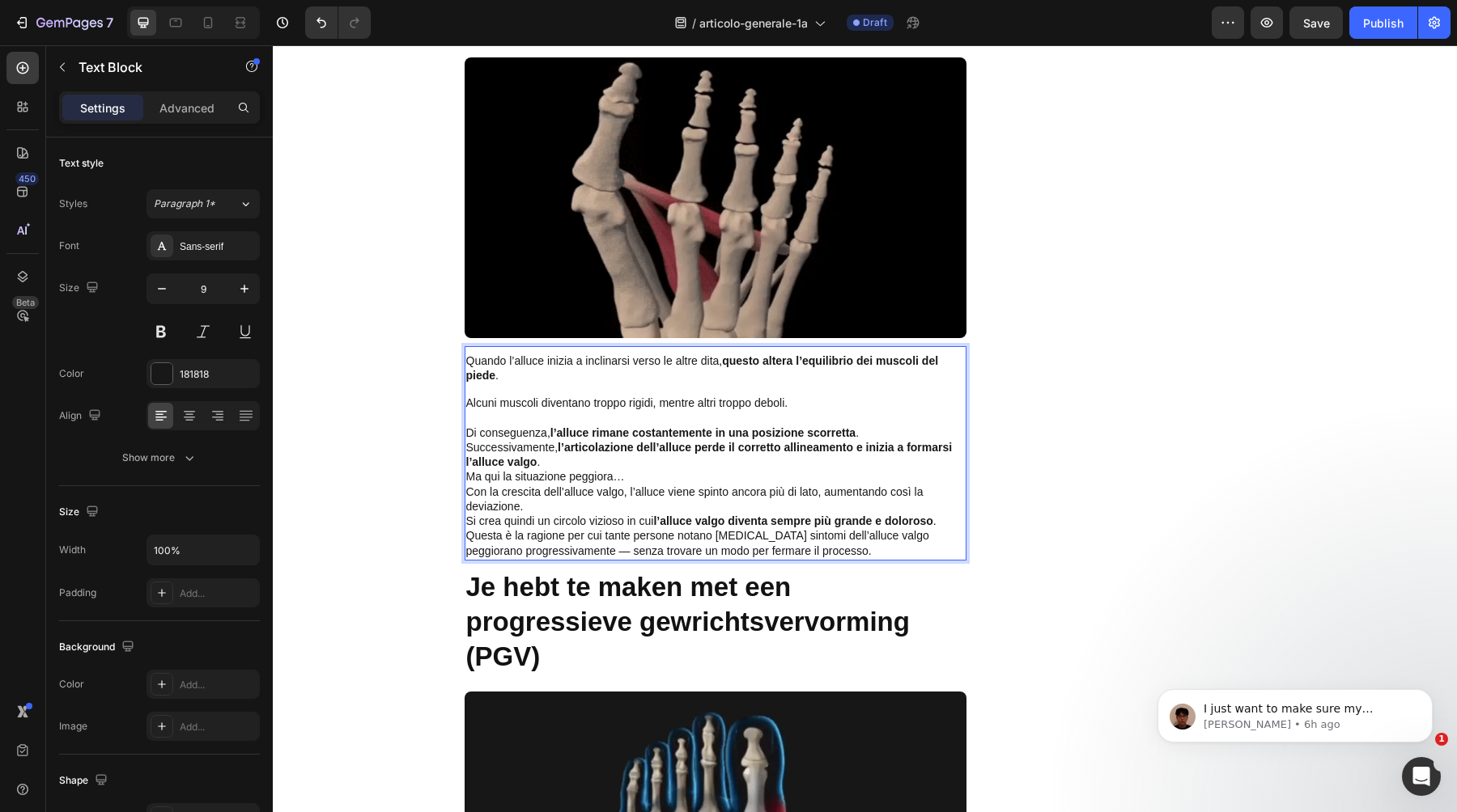
click at [877, 426] on p "Di conseguenza, l’alluce rimane costantemente in una posizione scorretta ." at bounding box center [716, 433] width 499 height 15
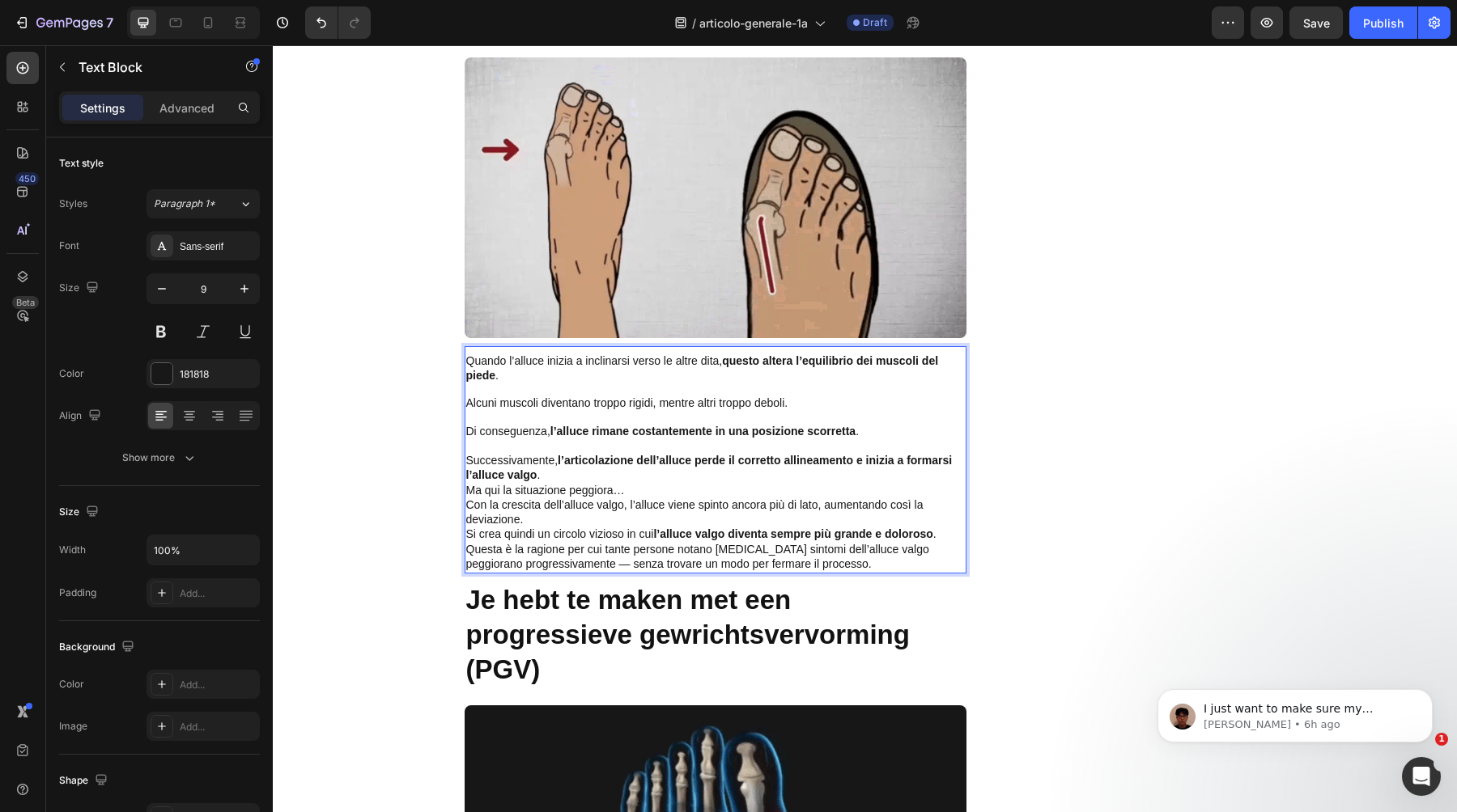
click at [803, 454] on p "Successivamente, l’articolazione dell’alluce perde il corretto allineamento e i…" at bounding box center [716, 469] width 499 height 29
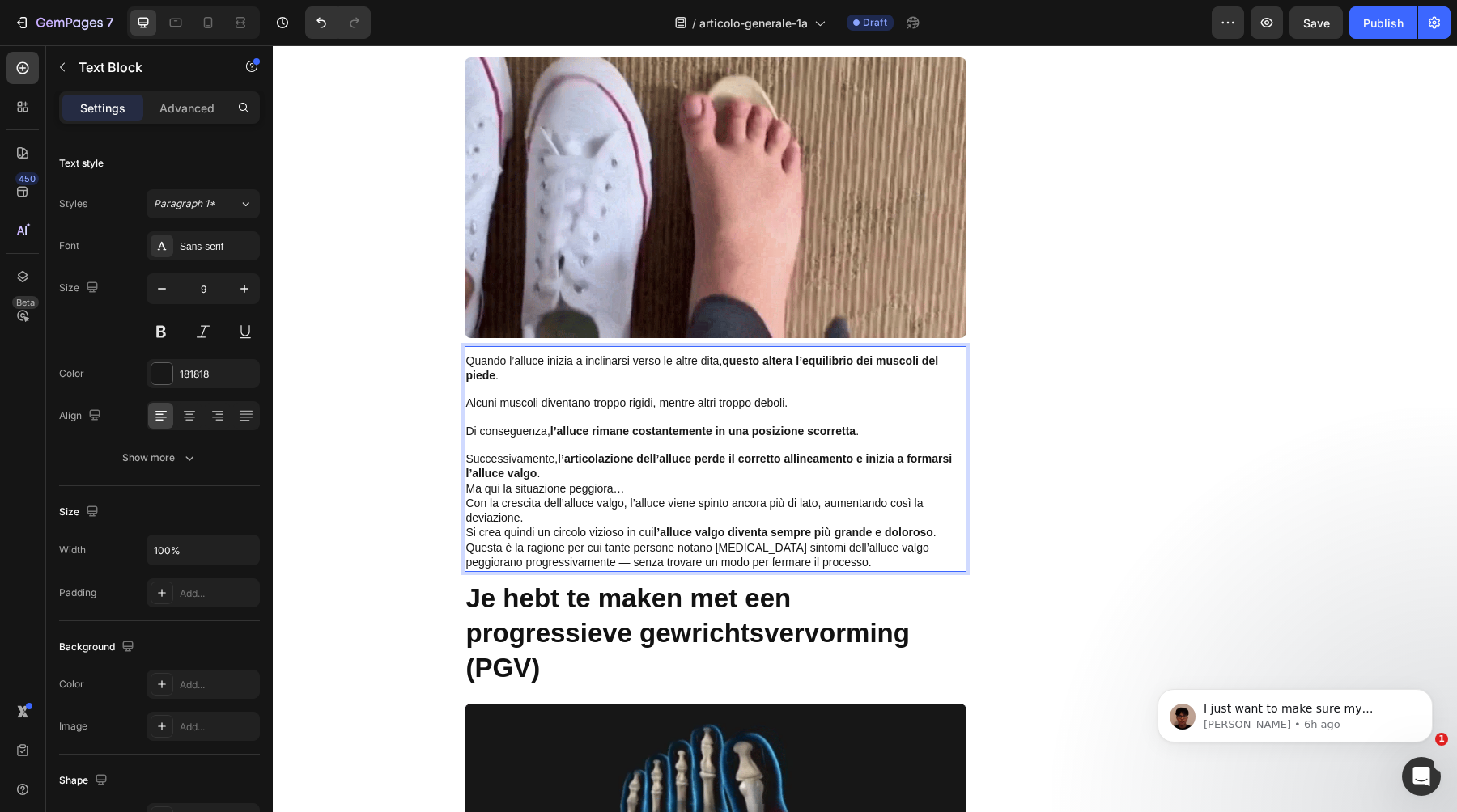
click at [789, 462] on p "Successivamente, l’articolazione dell’alluce perde il corretto allineamento e i…" at bounding box center [716, 467] width 499 height 29
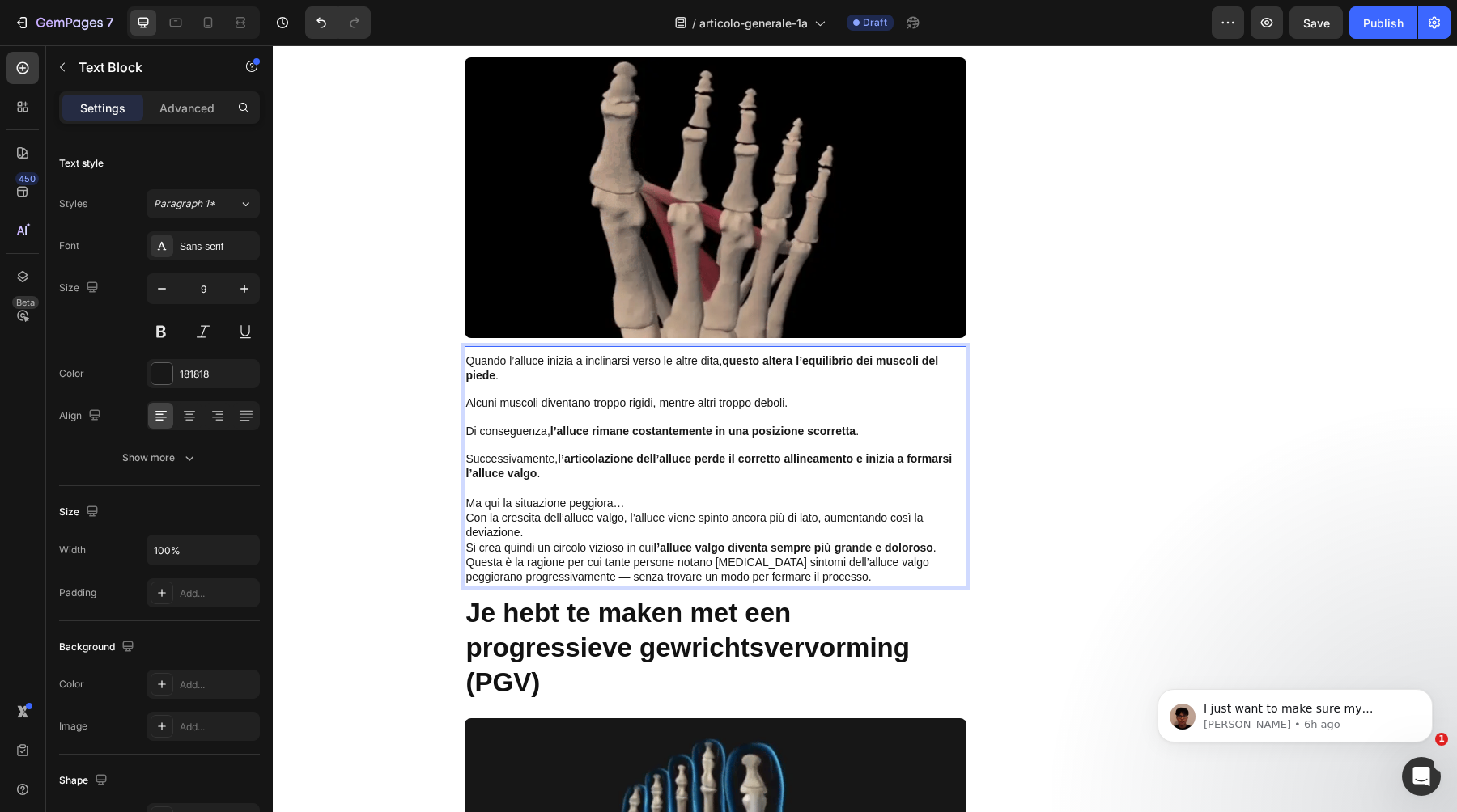
click at [749, 497] on p "Ma qui la situazione peggiora…" at bounding box center [716, 504] width 499 height 15
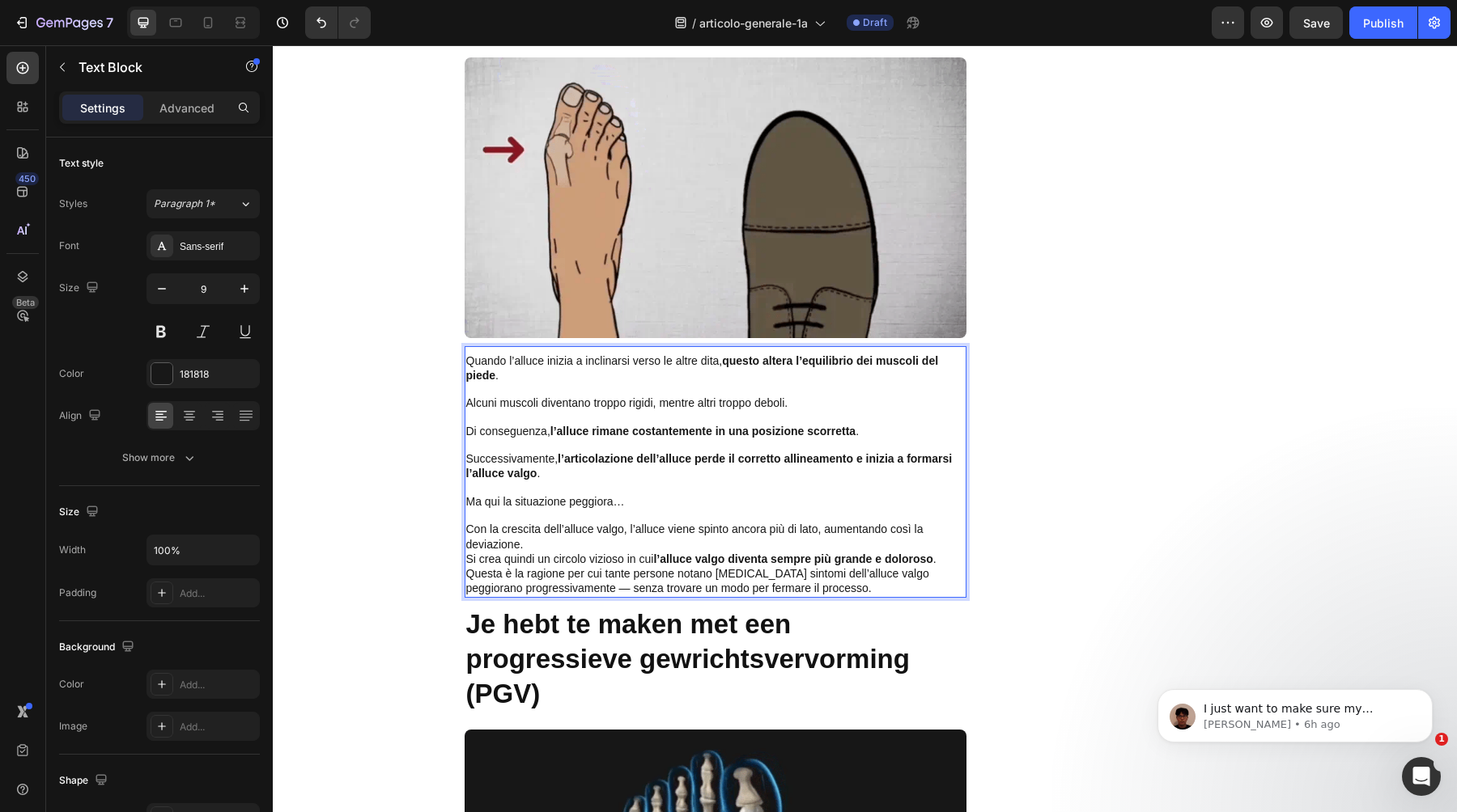
click at [710, 527] on p "Con la crescita dell’alluce valgo, l’alluce viene spinto ancora più di lato, au…" at bounding box center [716, 538] width 499 height 29
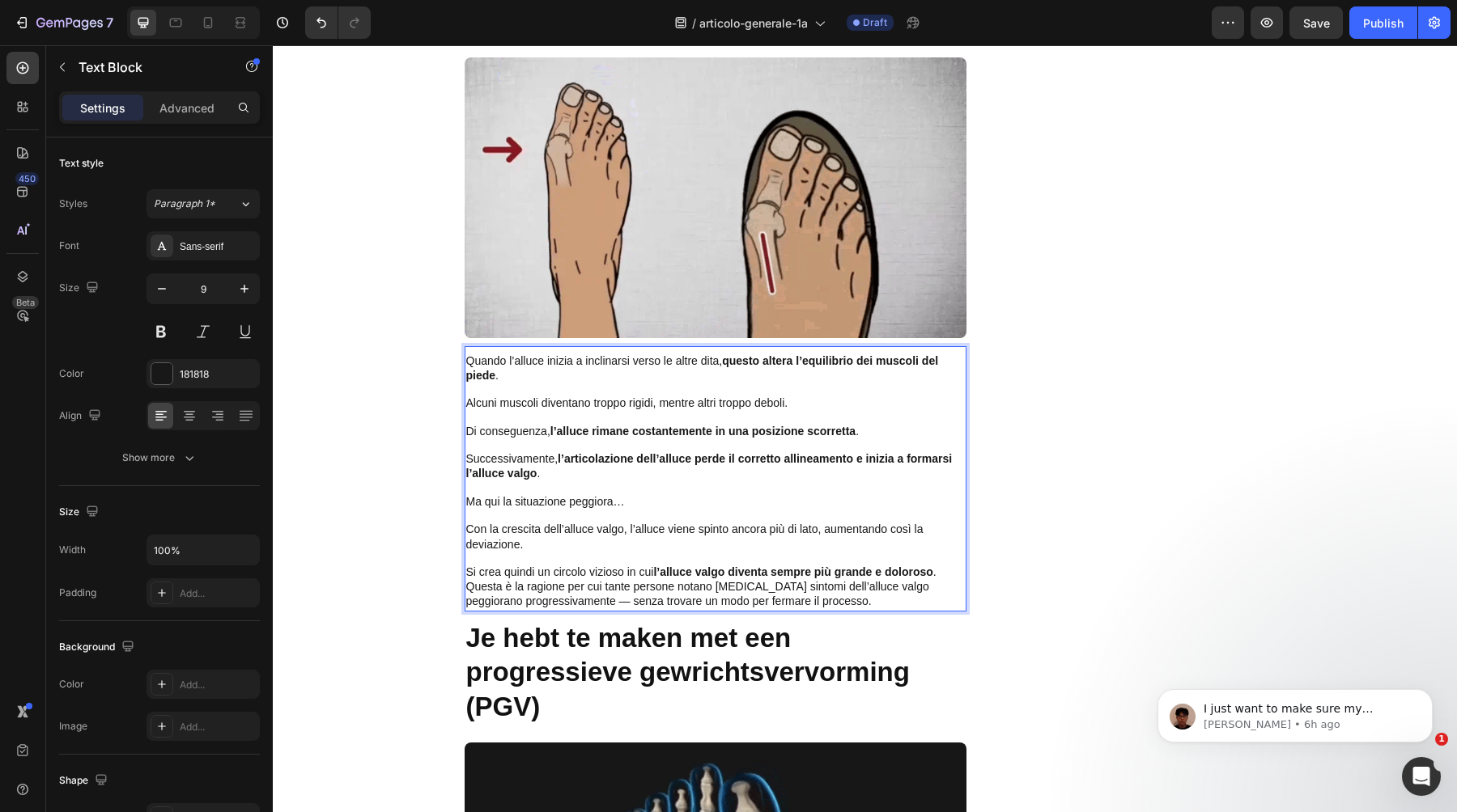
click at [943, 565] on p "Si crea quindi un circolo vizioso in cui l’alluce valgo diventa sempre più gran…" at bounding box center [716, 572] width 499 height 15
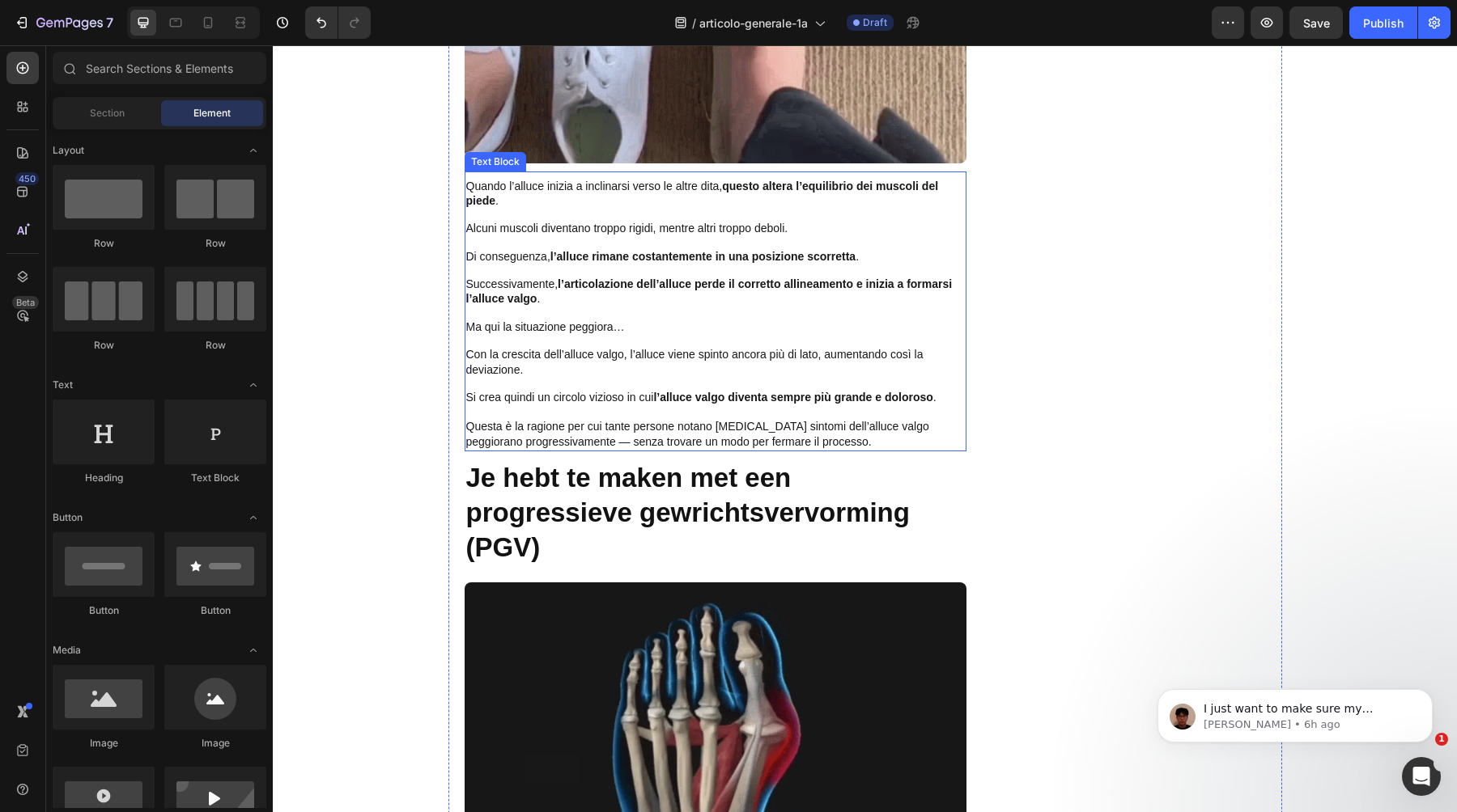
scroll to position [2245, 0]
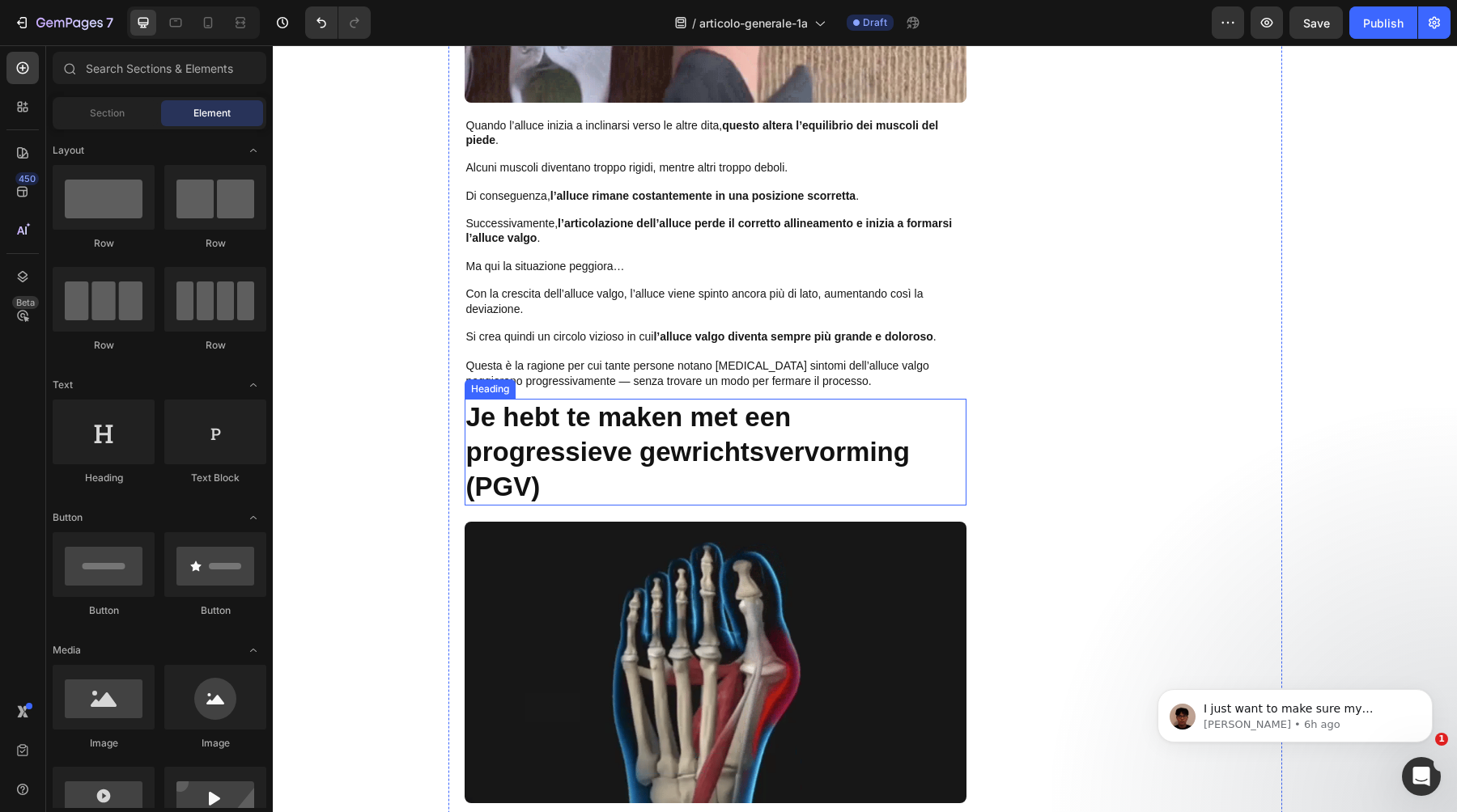
click at [565, 418] on h2 "Je hebt te maken met een progressieve gewrichtsvervorming (PGV)" at bounding box center [715, 452] width 501 height 108
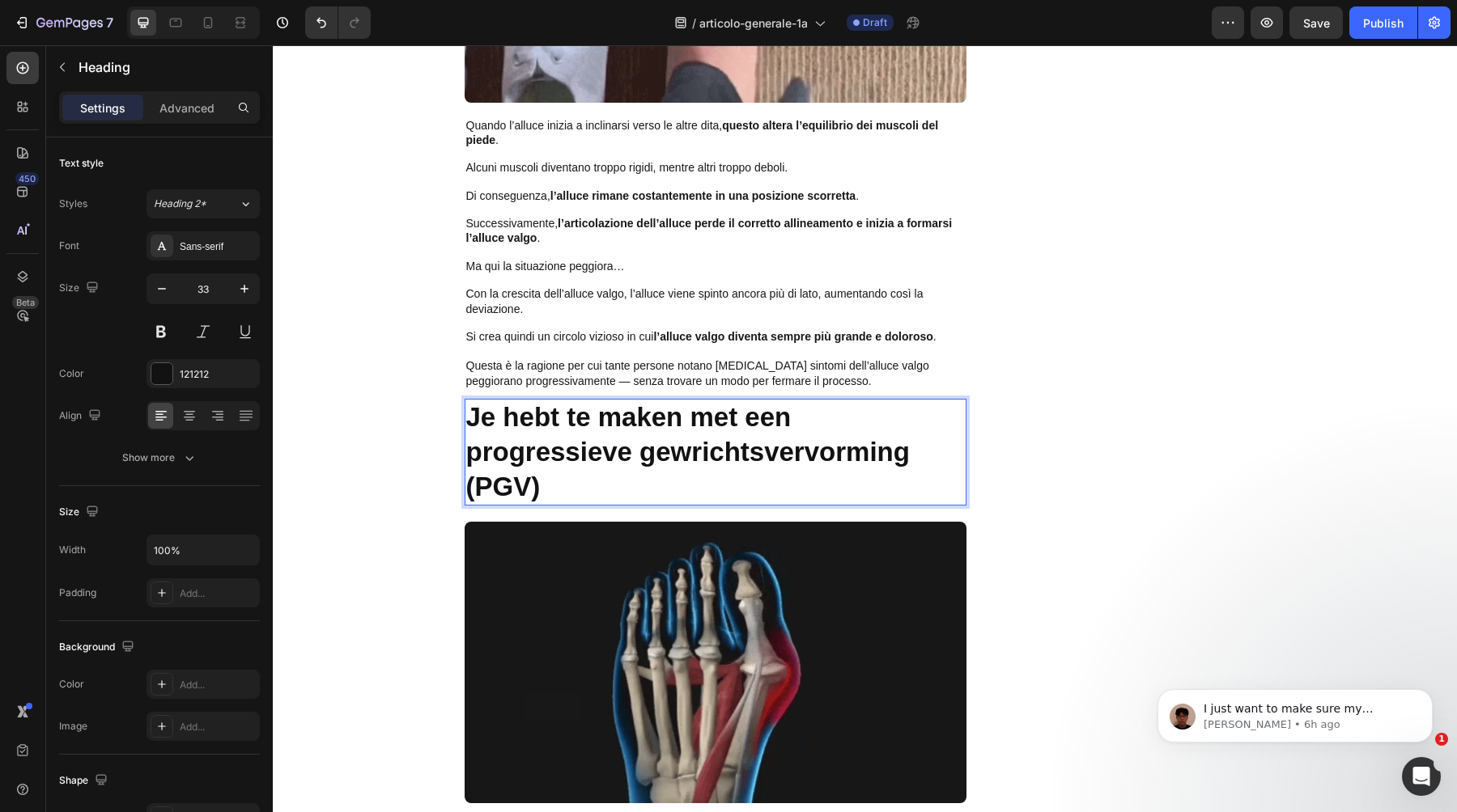
click at [565, 418] on h2 "Je hebt te maken met een progressieve gewrichtsvervorming (PGV)" at bounding box center [715, 452] width 501 height 108
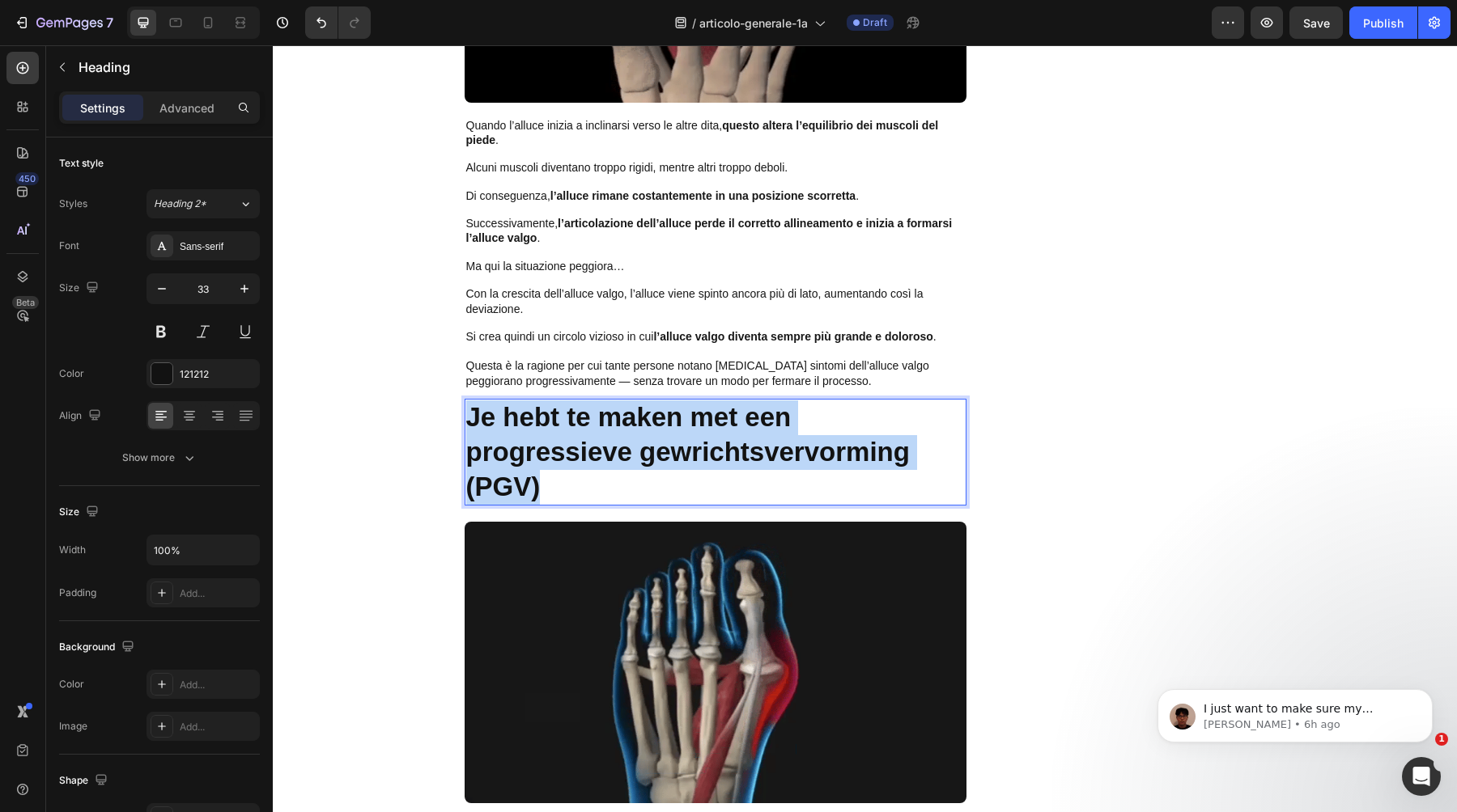
click at [565, 418] on p "Je hebt te maken met een progressieve gewrichtsvervorming (PGV)" at bounding box center [716, 452] width 499 height 104
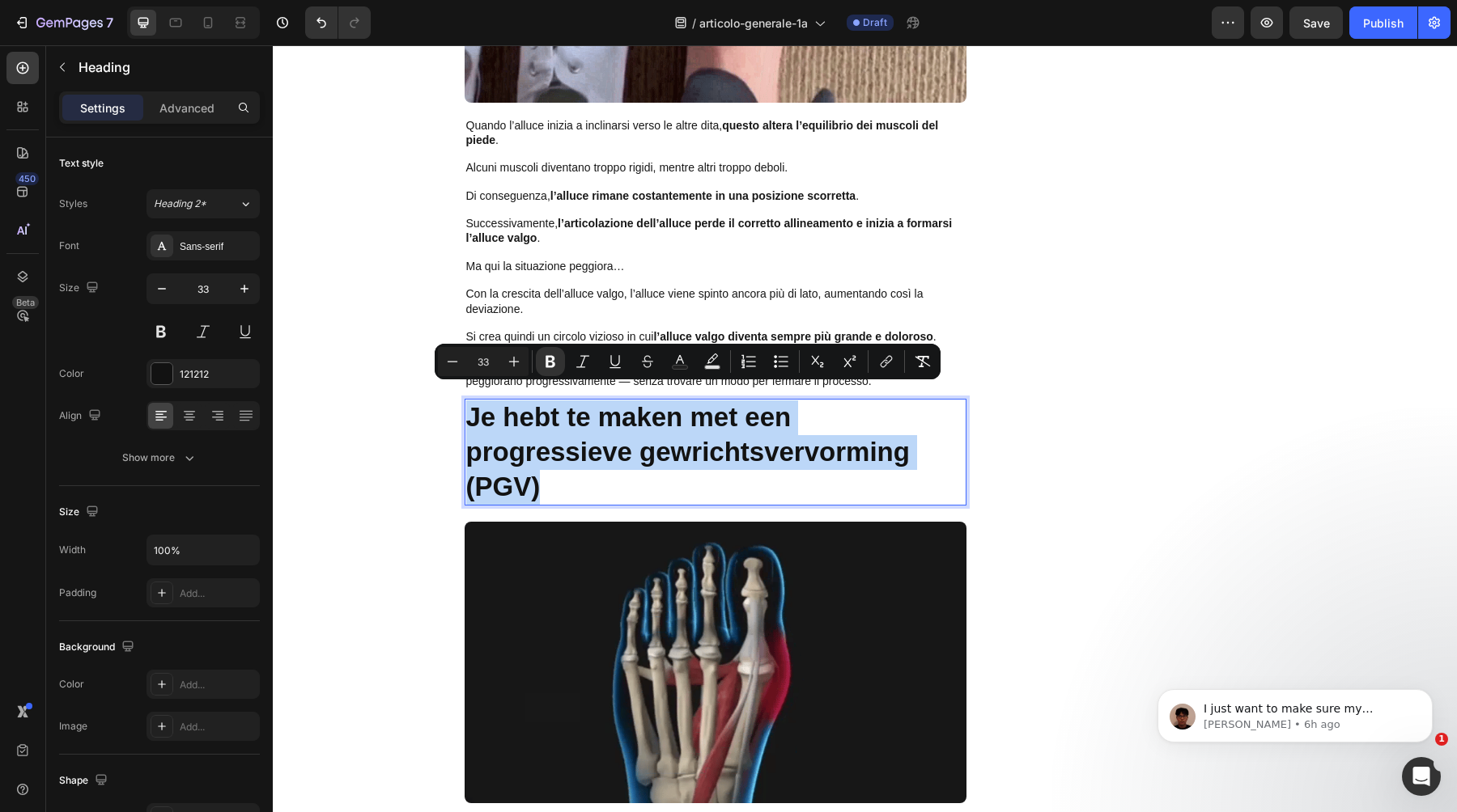
click at [730, 419] on p "Je hebt te maken met een progressieve gewrichtsvervorming (PGV)" at bounding box center [716, 452] width 499 height 104
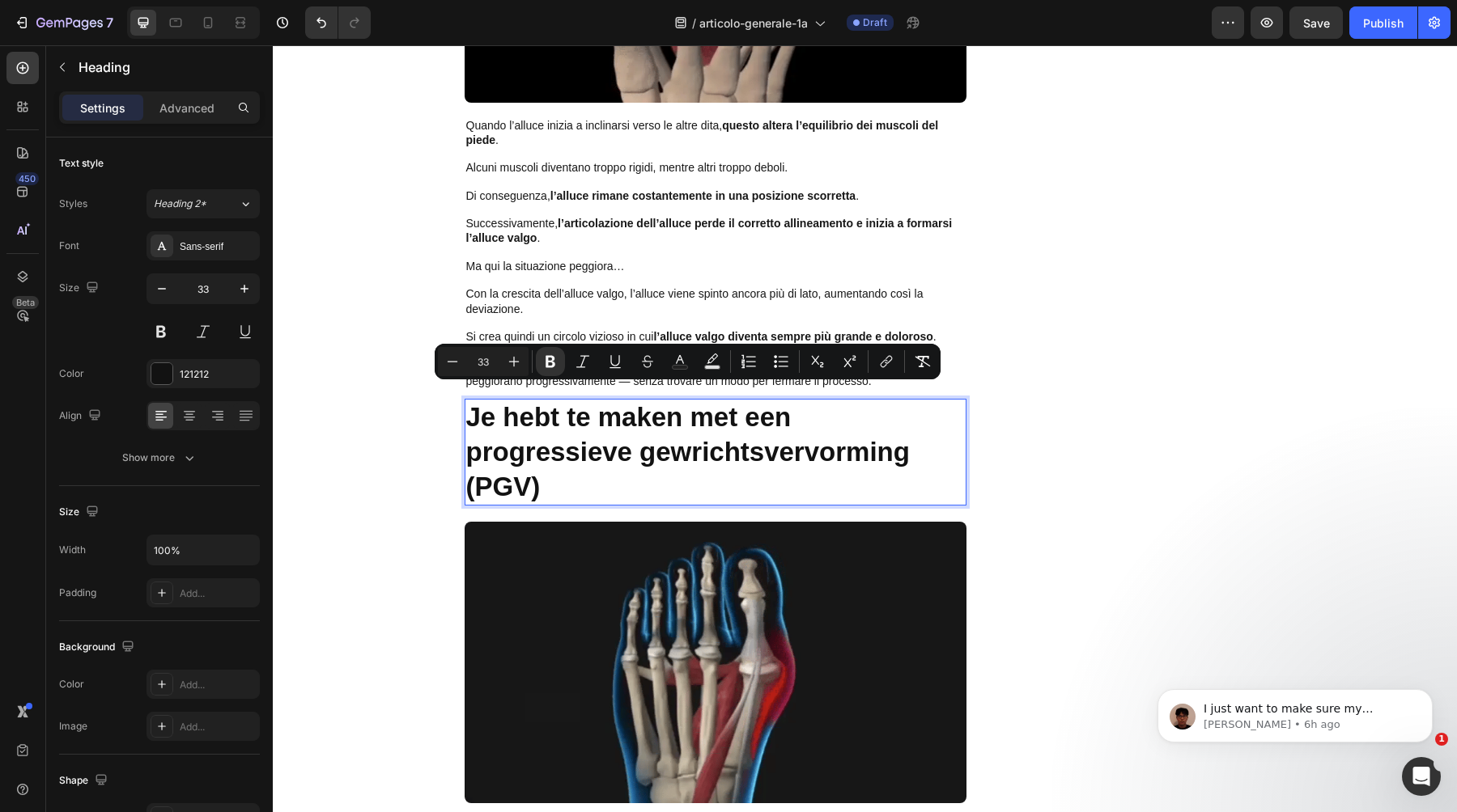
click at [730, 419] on p "Je hebt te maken met een progressieve gewrichtsvervorming (PGV)" at bounding box center [716, 452] width 499 height 104
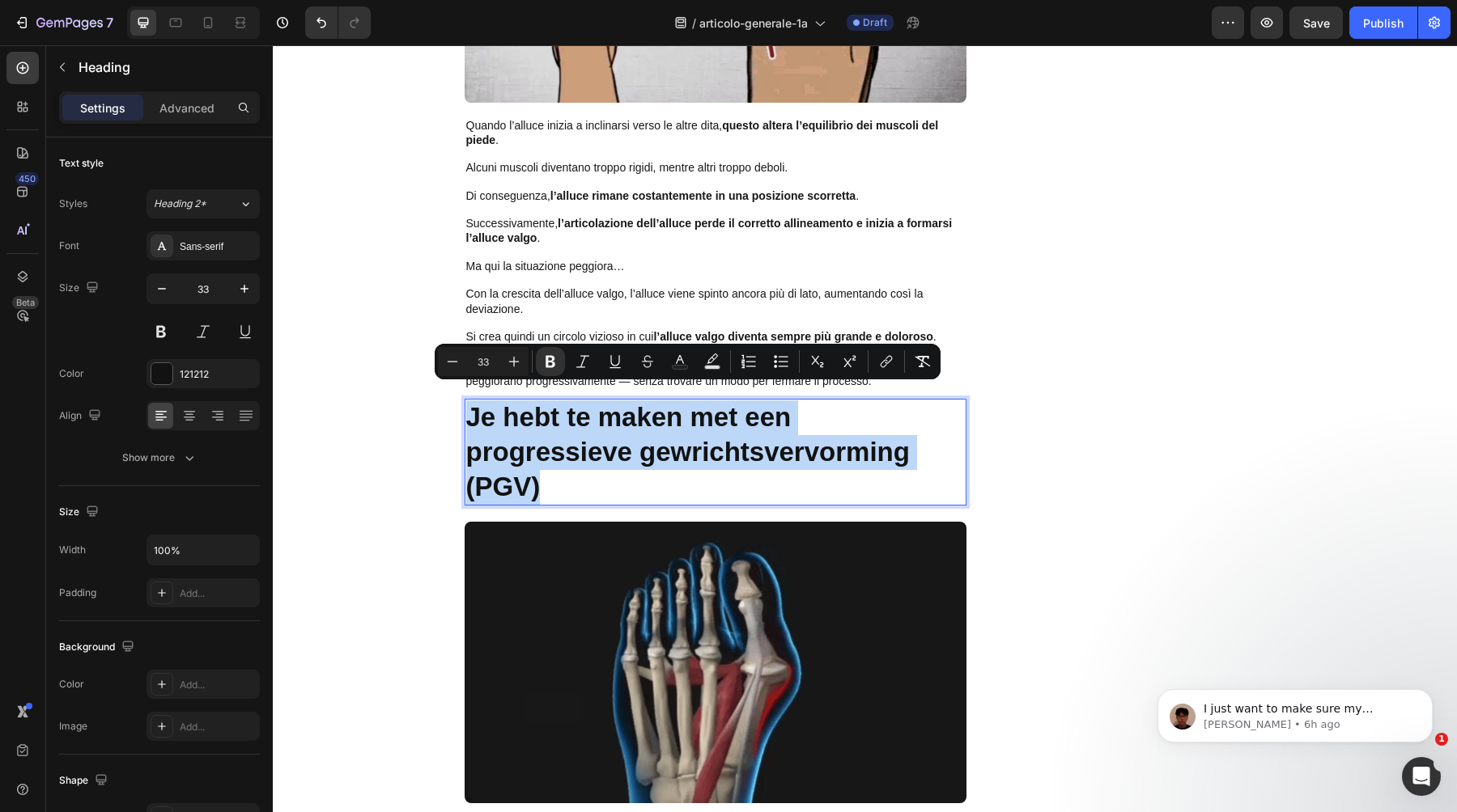
click at [730, 419] on p "Je hebt te maken met een progressieve gewrichtsvervorming (PGV)" at bounding box center [716, 452] width 499 height 104
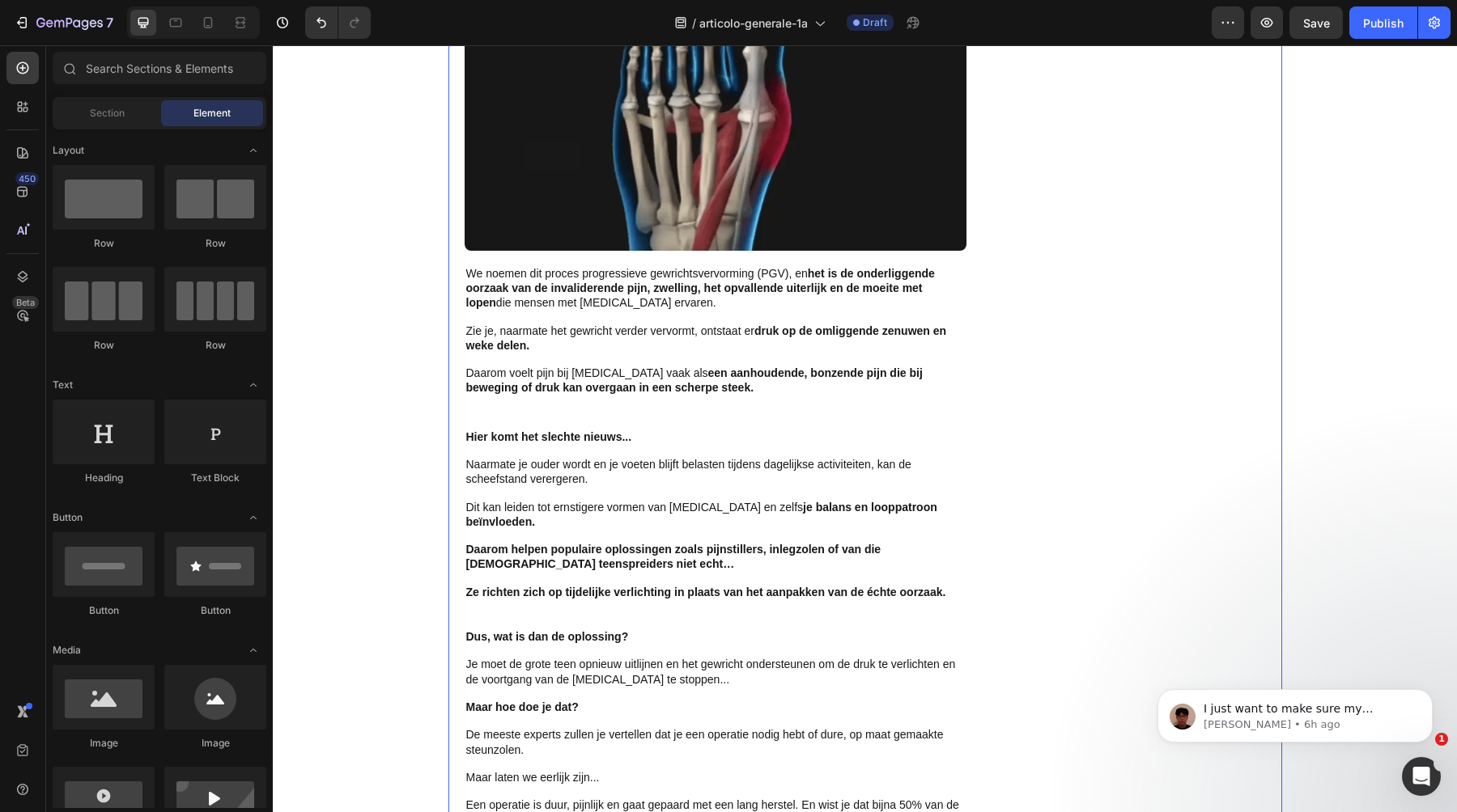
scroll to position [2780, 0]
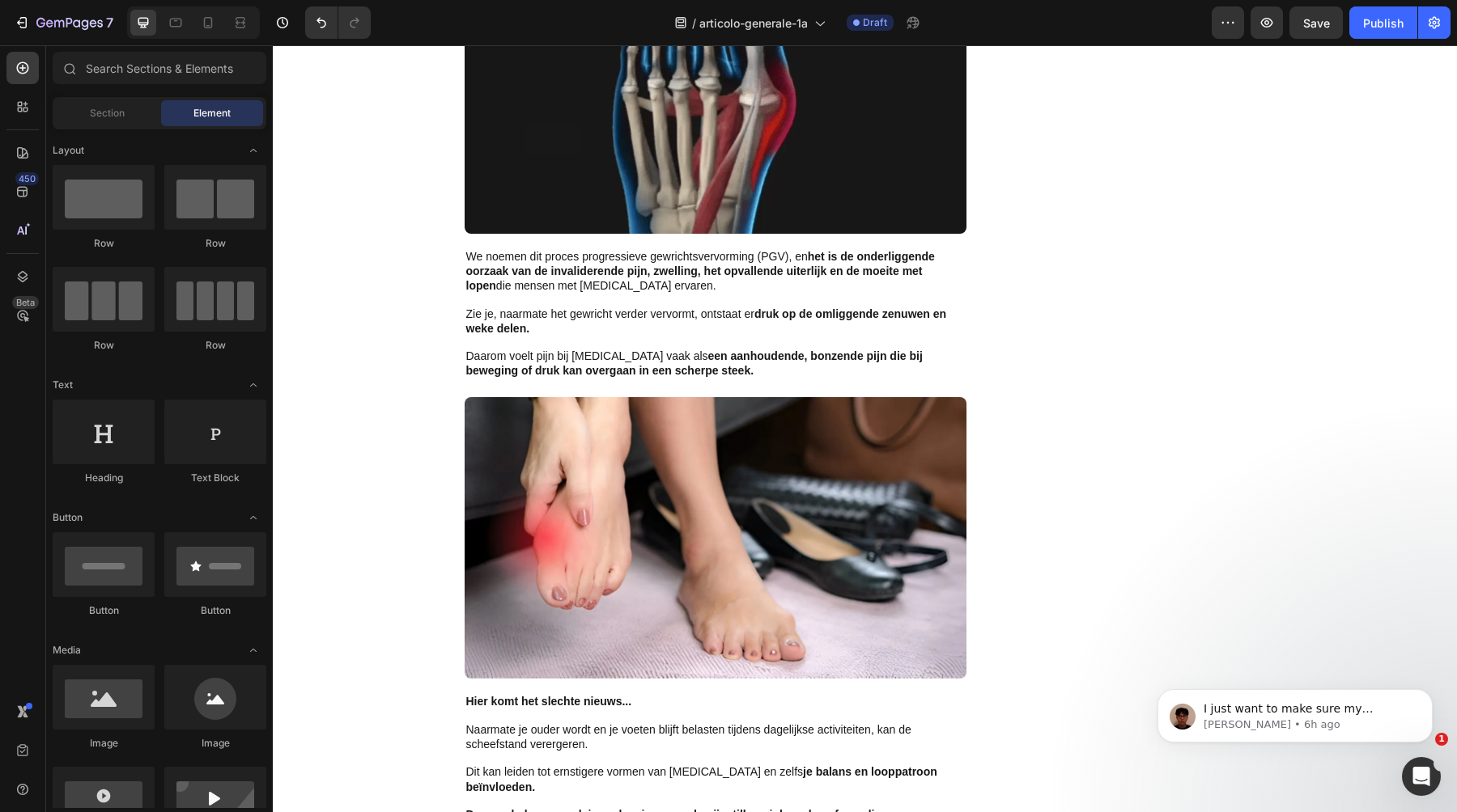
click at [615, 293] on p at bounding box center [716, 299] width 499 height 13
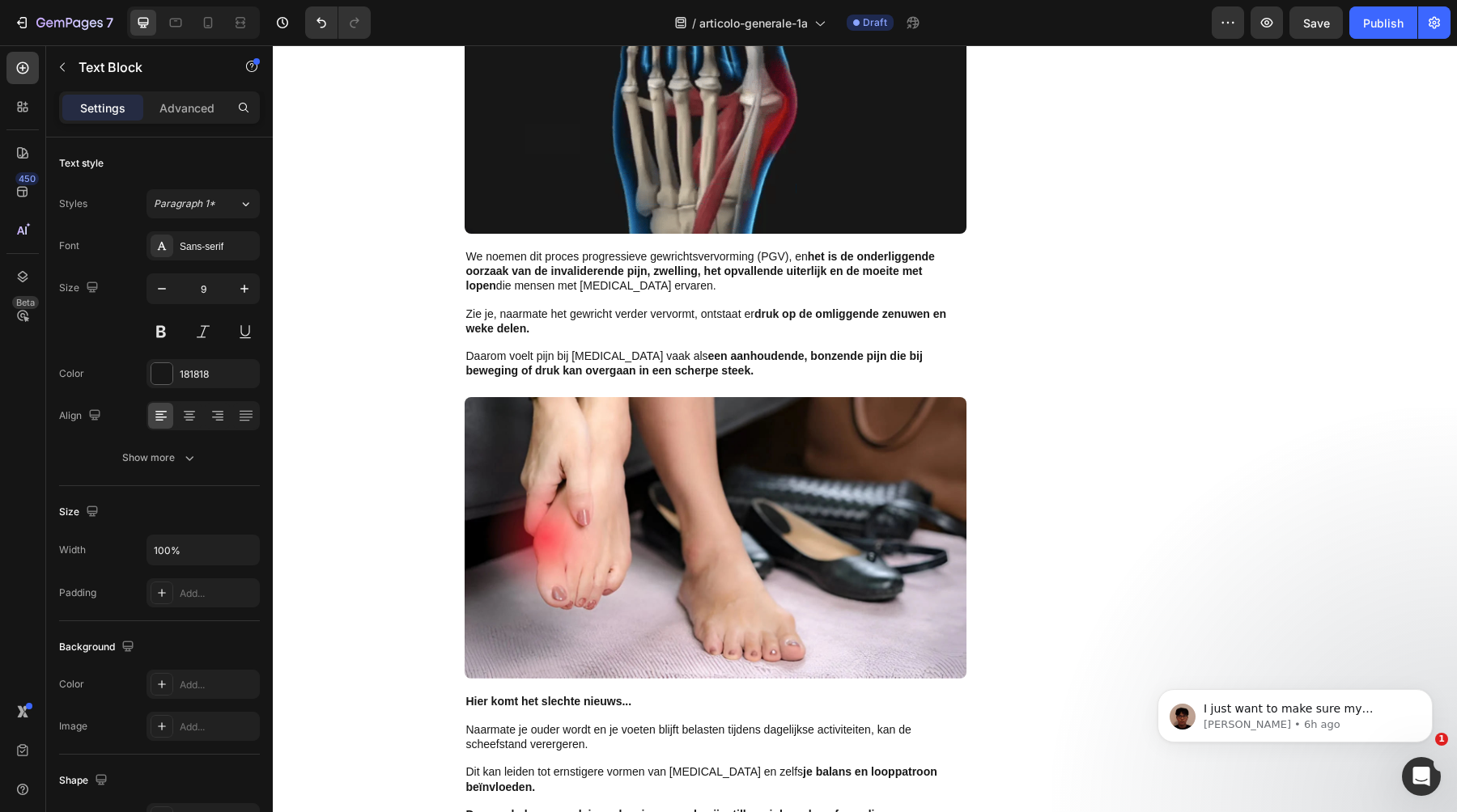
click at [615, 293] on p at bounding box center [716, 299] width 499 height 13
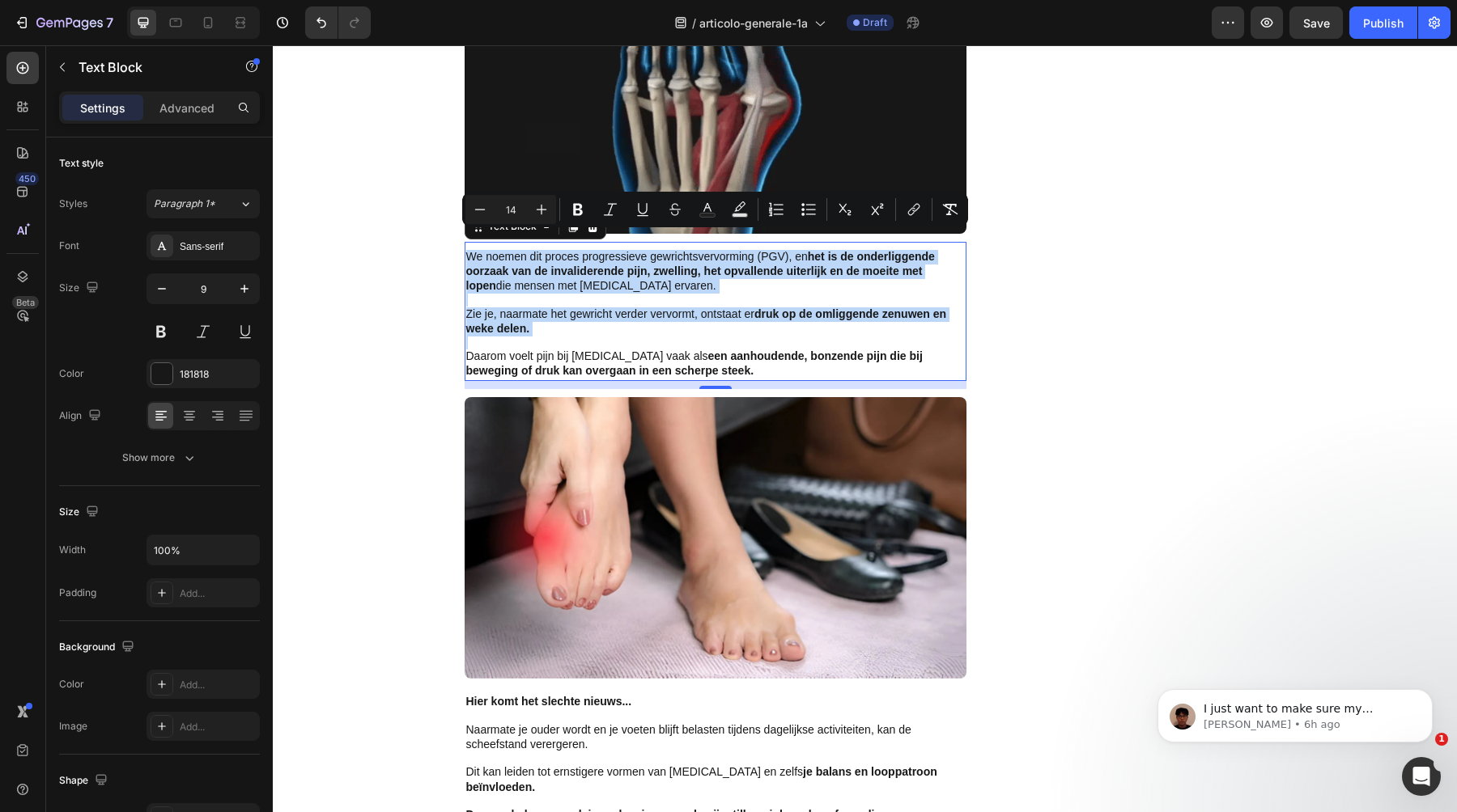
click at [741, 316] on p "Zie je, naarmate het gewricht verder vervormt, ontstaat er druk op de omliggend…" at bounding box center [716, 322] width 499 height 29
click at [617, 337] on p "Rich Text Editor. Editing area: main" at bounding box center [716, 343] width 499 height 13
click at [609, 349] on span "Daarom voelt pijn bij [MEDICAL_DATA] vaak als een aanhoudende, bonzende pijn di…" at bounding box center [694, 363] width 457 height 28
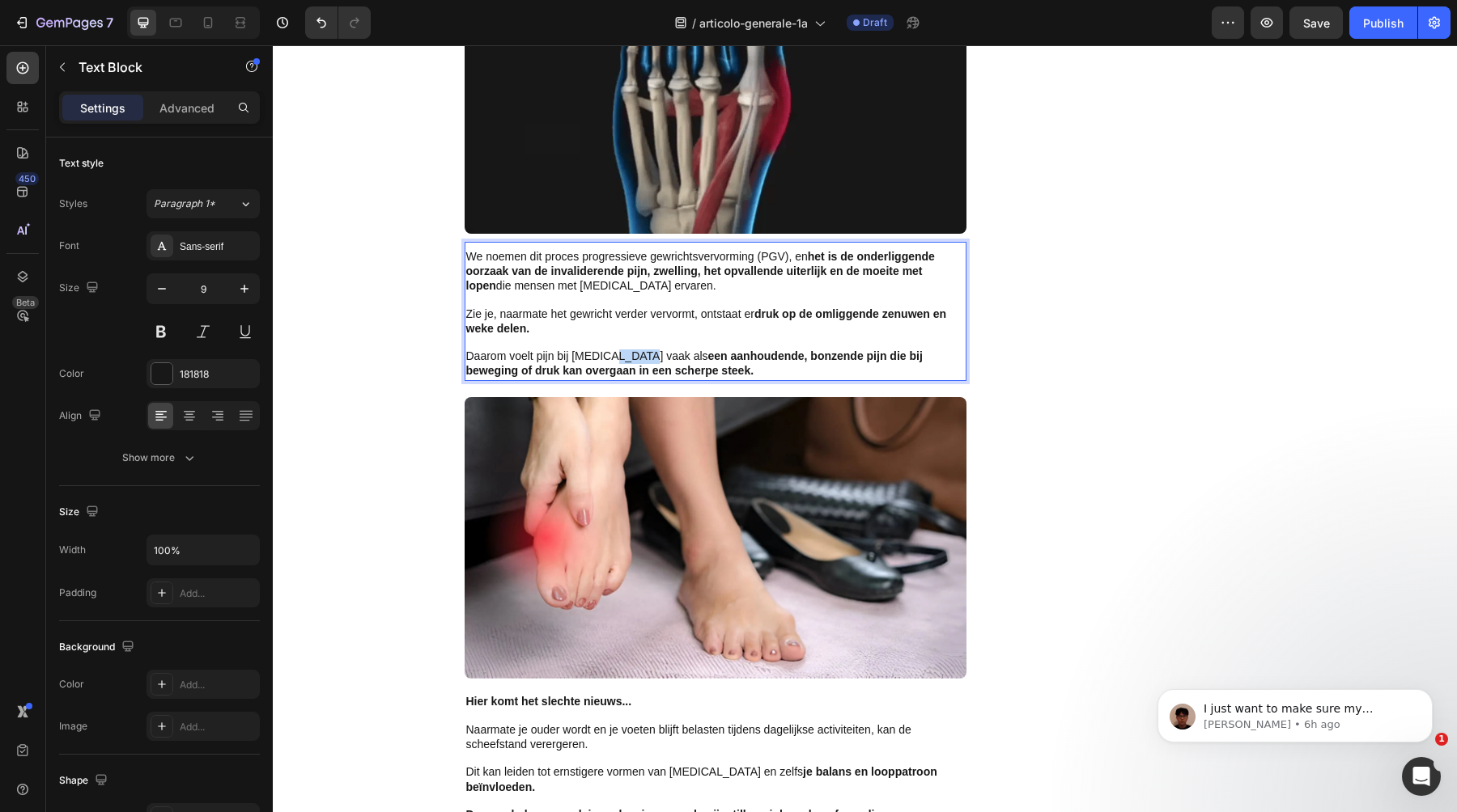
click at [609, 349] on span "Daarom voelt pijn bij [MEDICAL_DATA] vaak als een aanhoudende, bonzende pijn di…" at bounding box center [694, 363] width 457 height 28
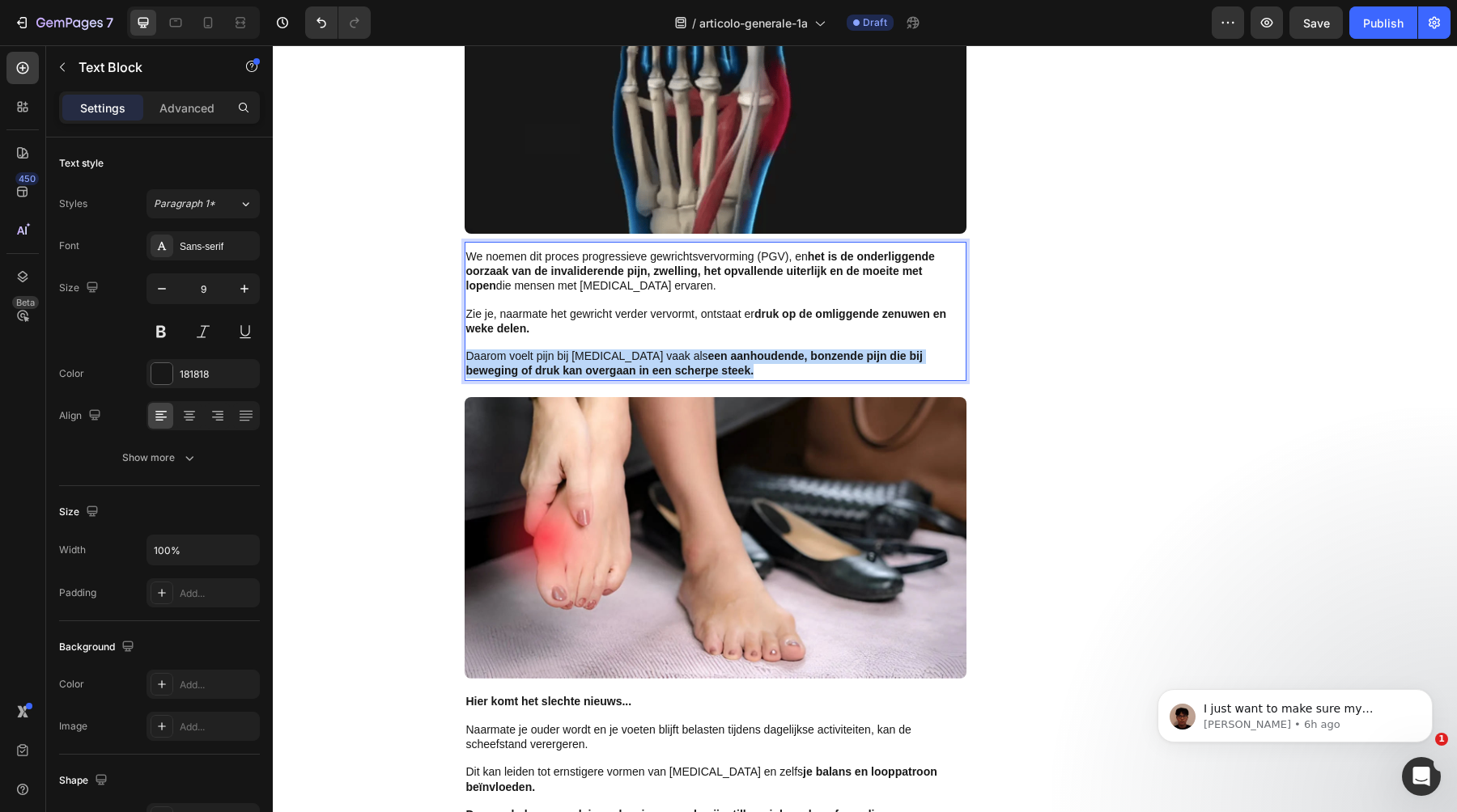
click at [609, 349] on span "Daarom voelt pijn bij [MEDICAL_DATA] vaak als een aanhoudende, bonzende pijn di…" at bounding box center [694, 363] width 457 height 28
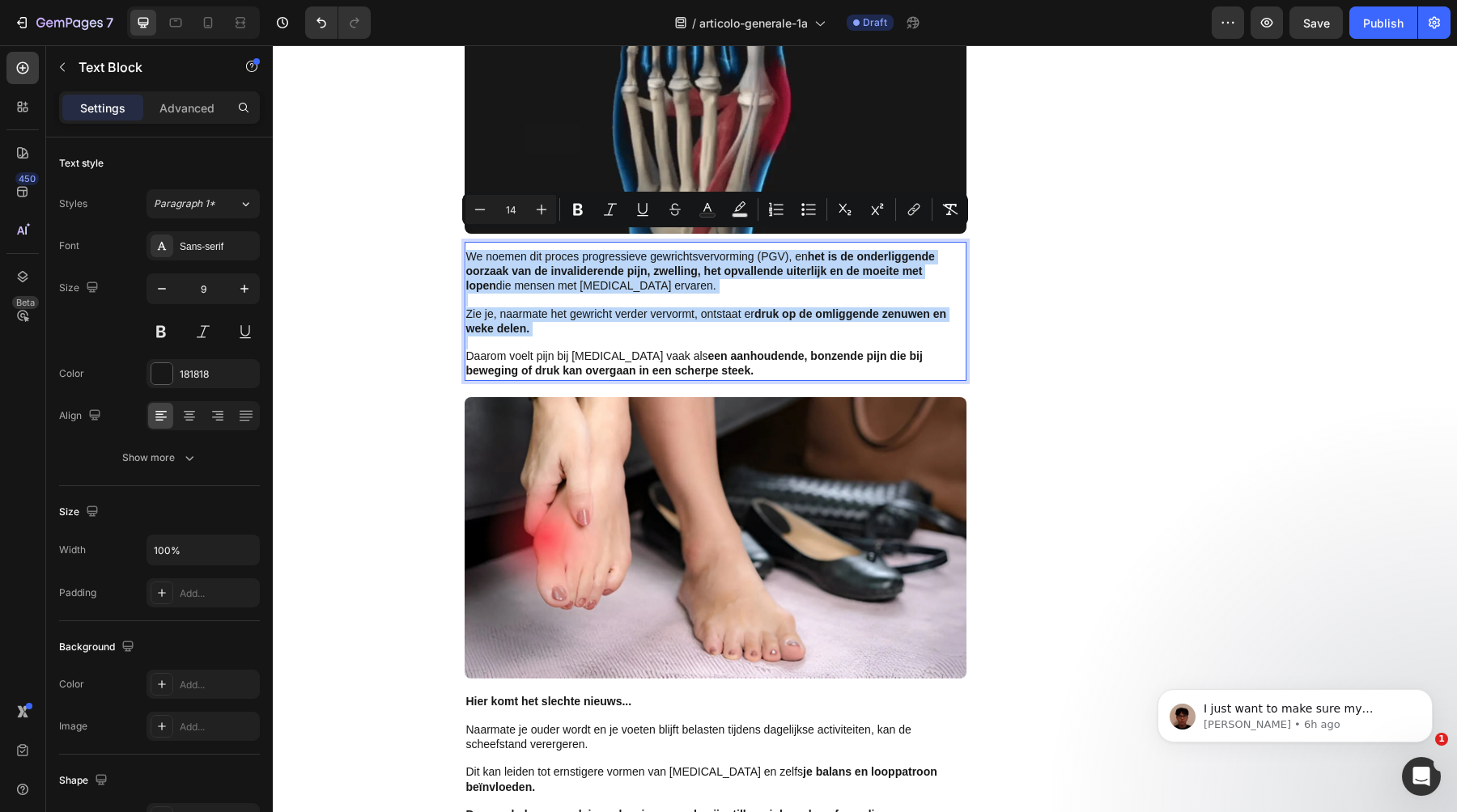
type input "9"
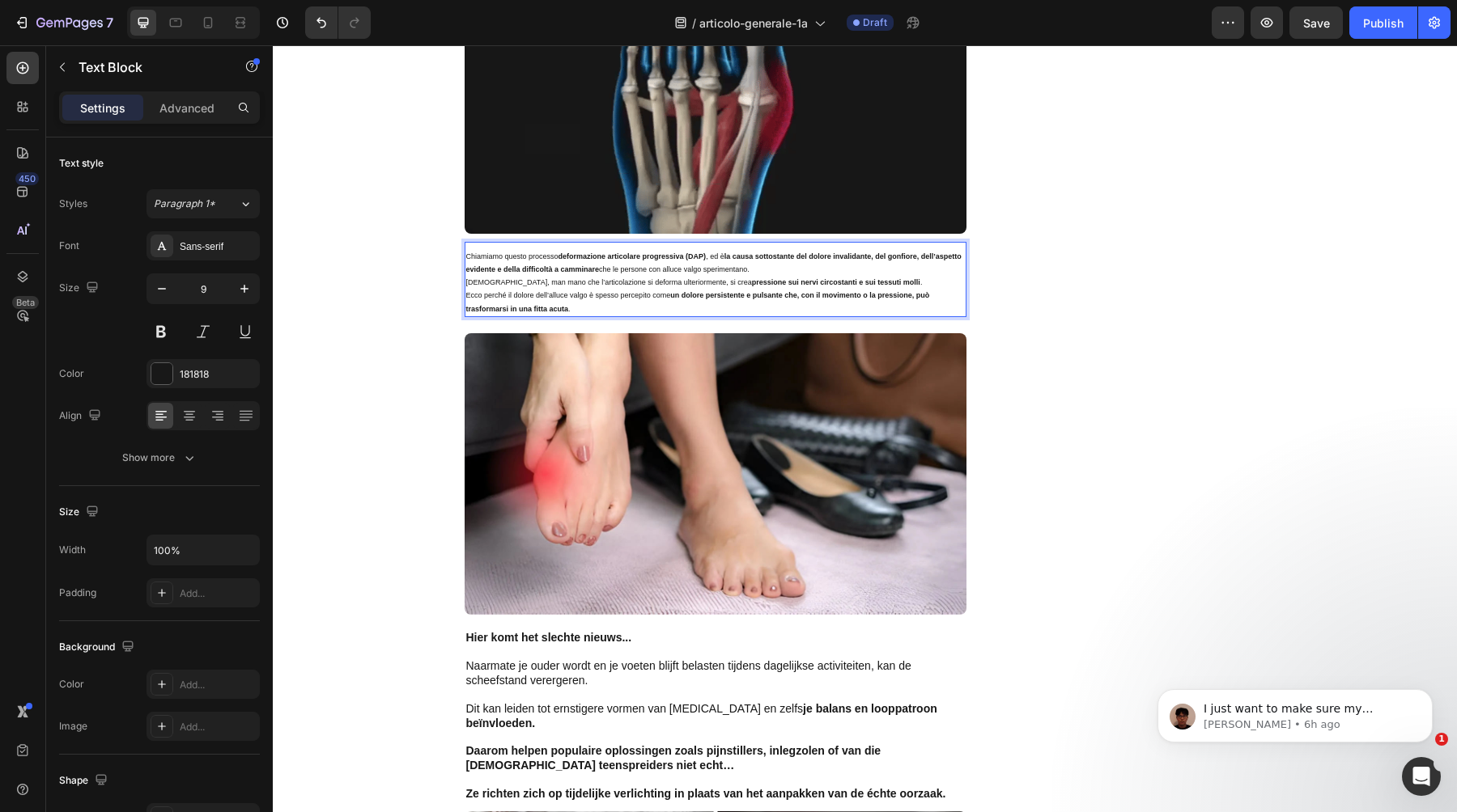
click at [621, 253] on strong "la causa sottostante del dolore invalidante, del gonfiore, dell’aspetto evident…" at bounding box center [714, 263] width 495 height 21
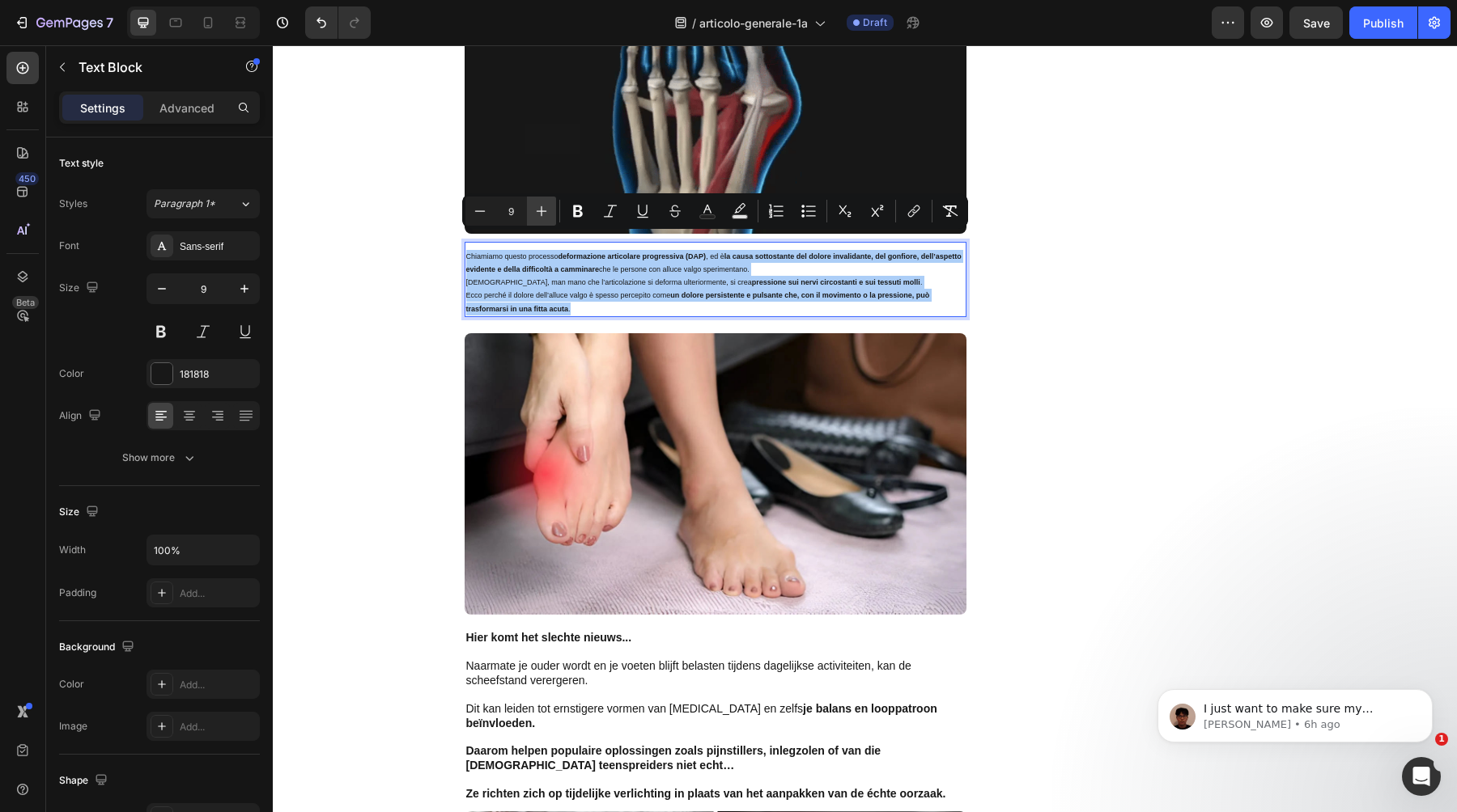
click at [546, 209] on icon "Editor contextual toolbar" at bounding box center [541, 211] width 16 height 16
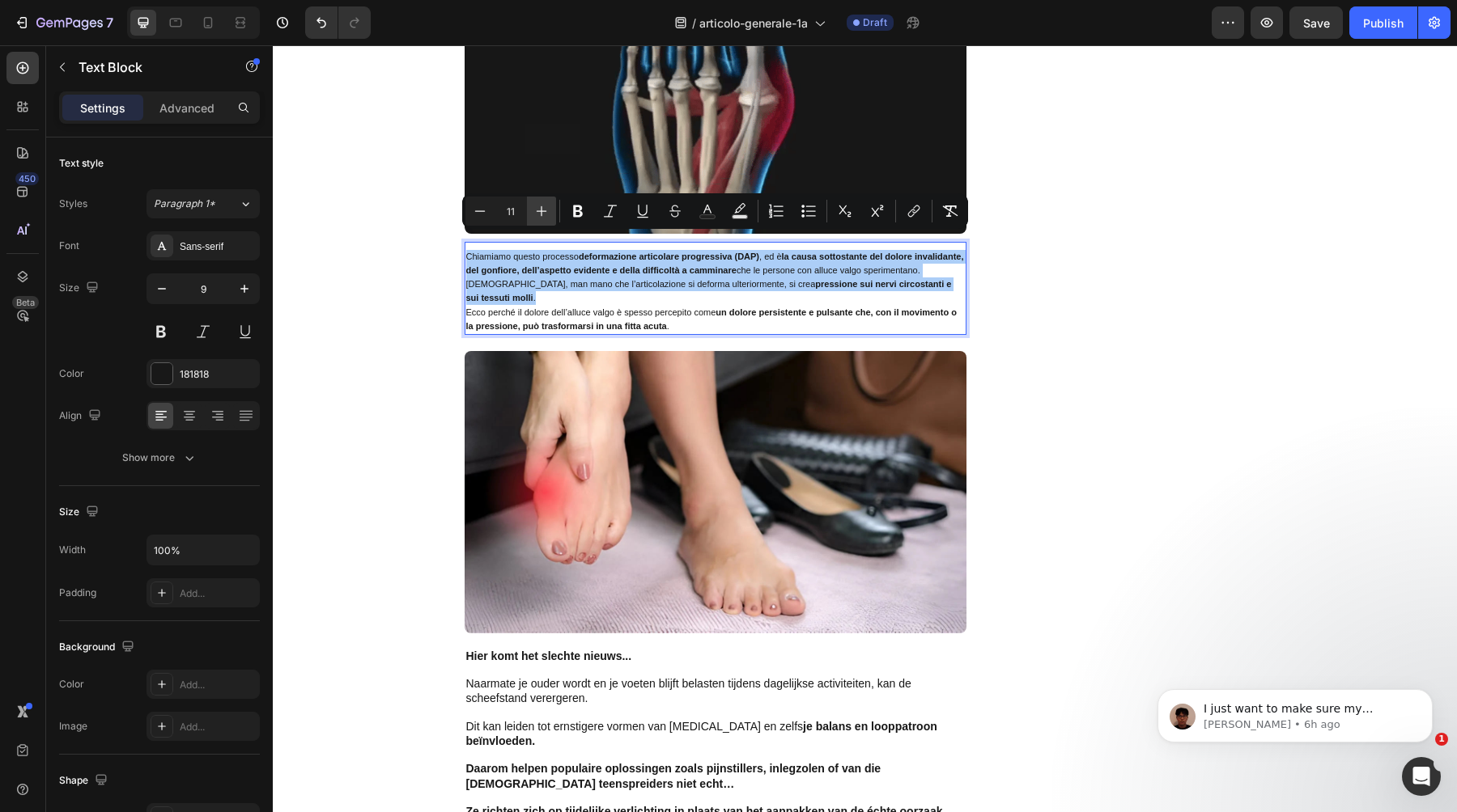
click at [546, 209] on icon "Editor contextual toolbar" at bounding box center [541, 211] width 16 height 16
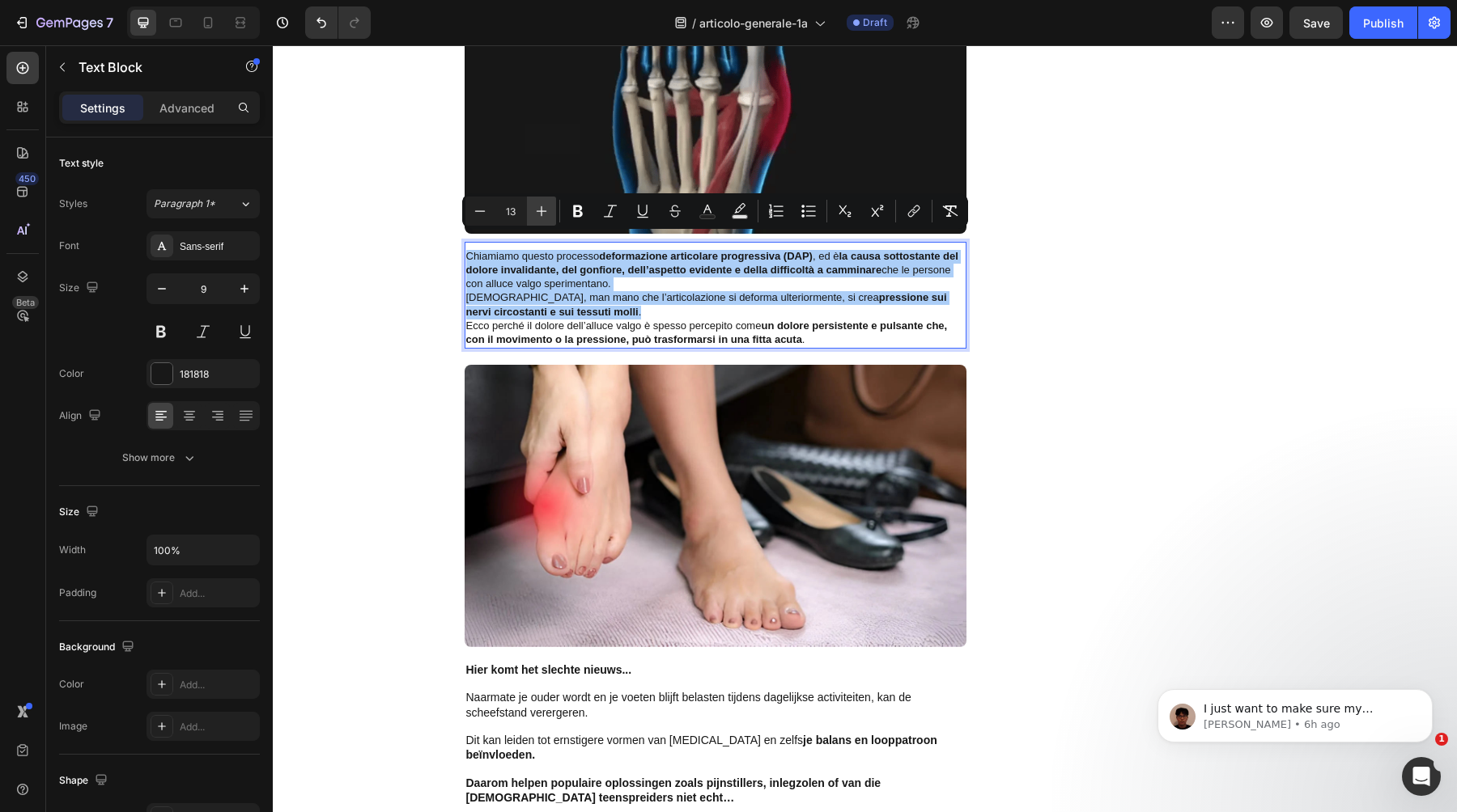
click at [546, 209] on icon "Editor contextual toolbar" at bounding box center [541, 211] width 16 height 16
type input "14"
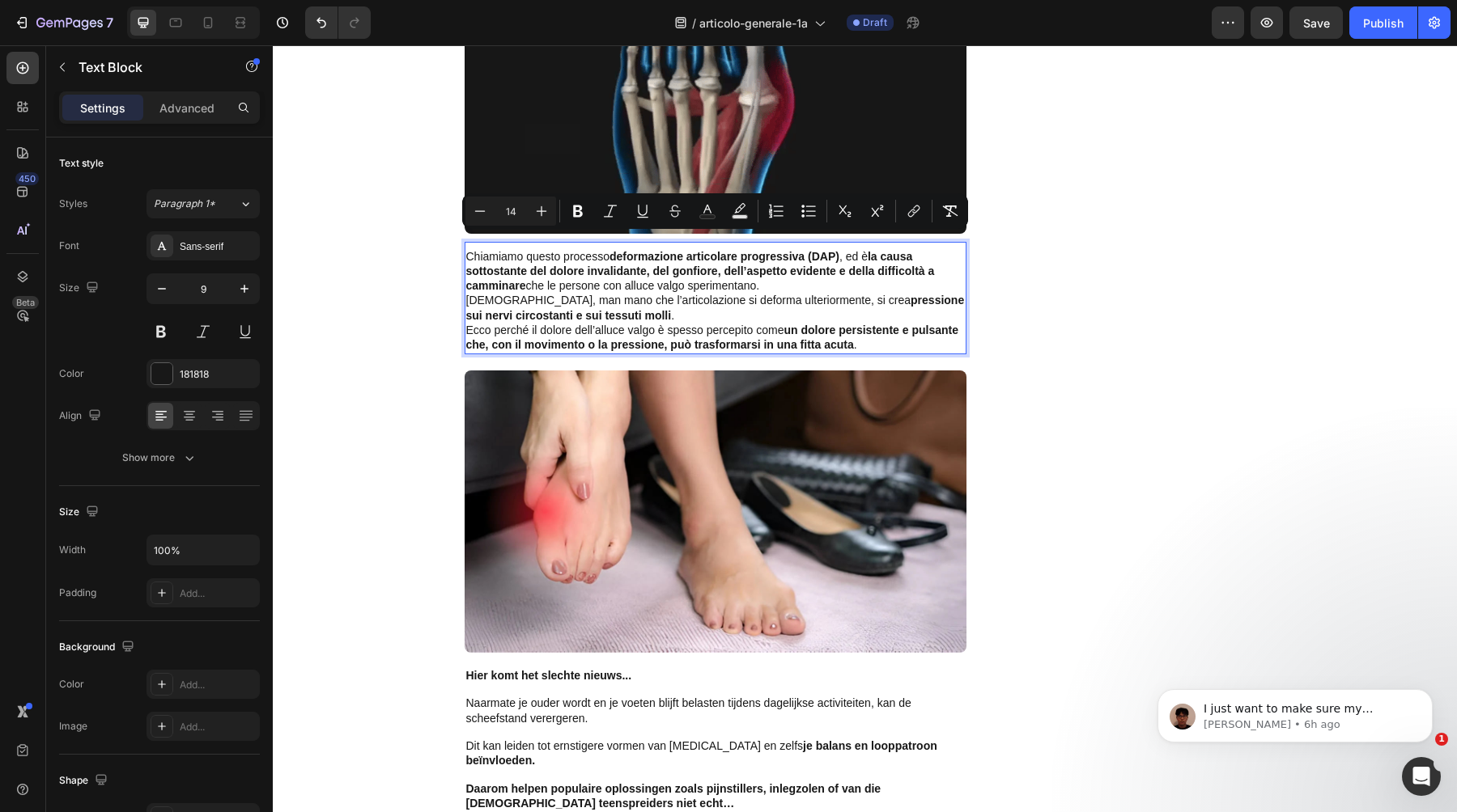
click at [675, 295] on p "[DEMOGRAPHIC_DATA], man mano che l’articolazione si deforma ulteriormente, si c…" at bounding box center [716, 308] width 499 height 29
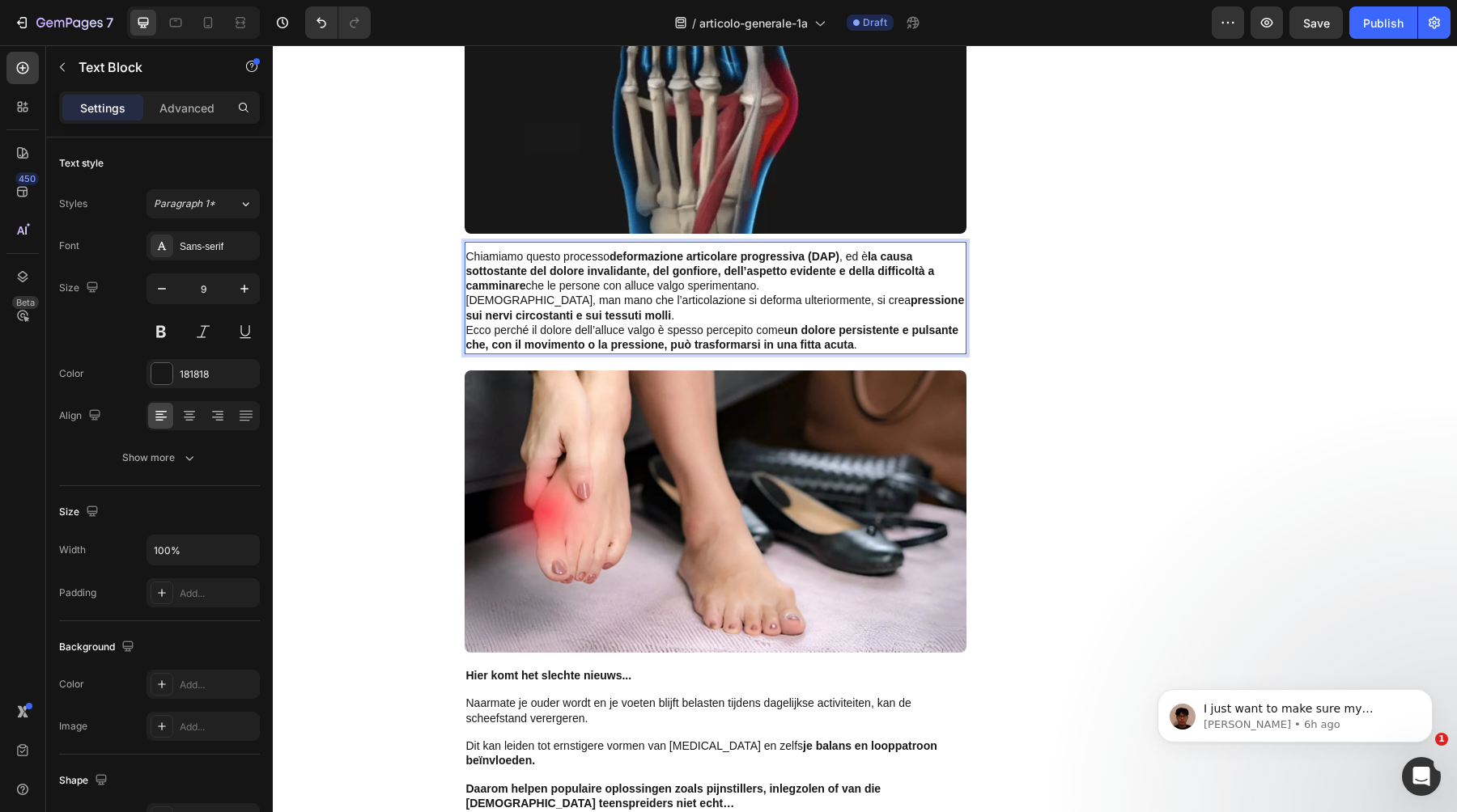
click at [881, 268] on p "Chiamiamo questo processo deformazione articolare progressiva (DAP) , ed è la c…" at bounding box center [716, 273] width 499 height 45
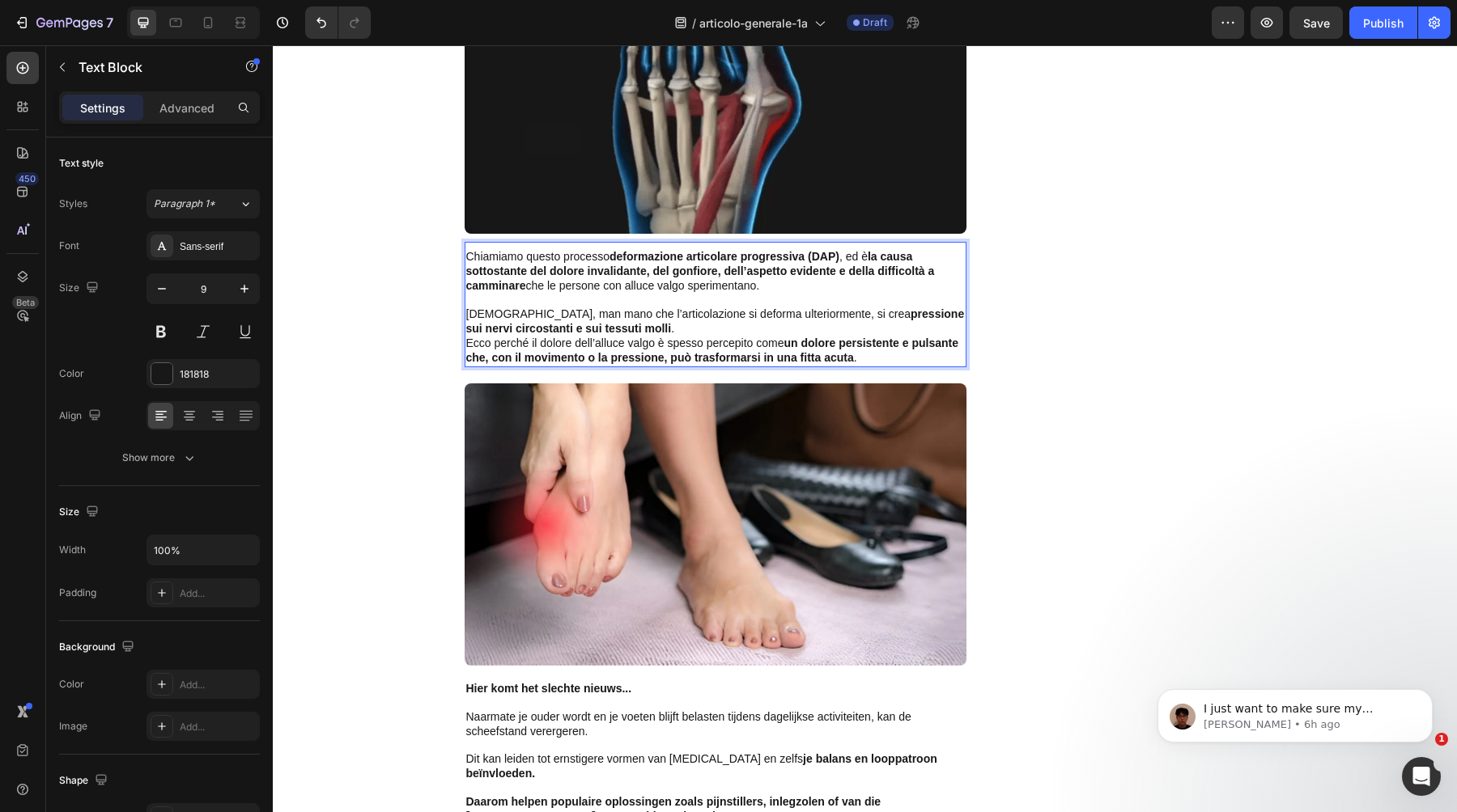
click at [834, 322] on div "Chiamiamo questo processo deformazione articolare progressiva (DAP) , ed è la c…" at bounding box center [715, 308] width 501 height 120
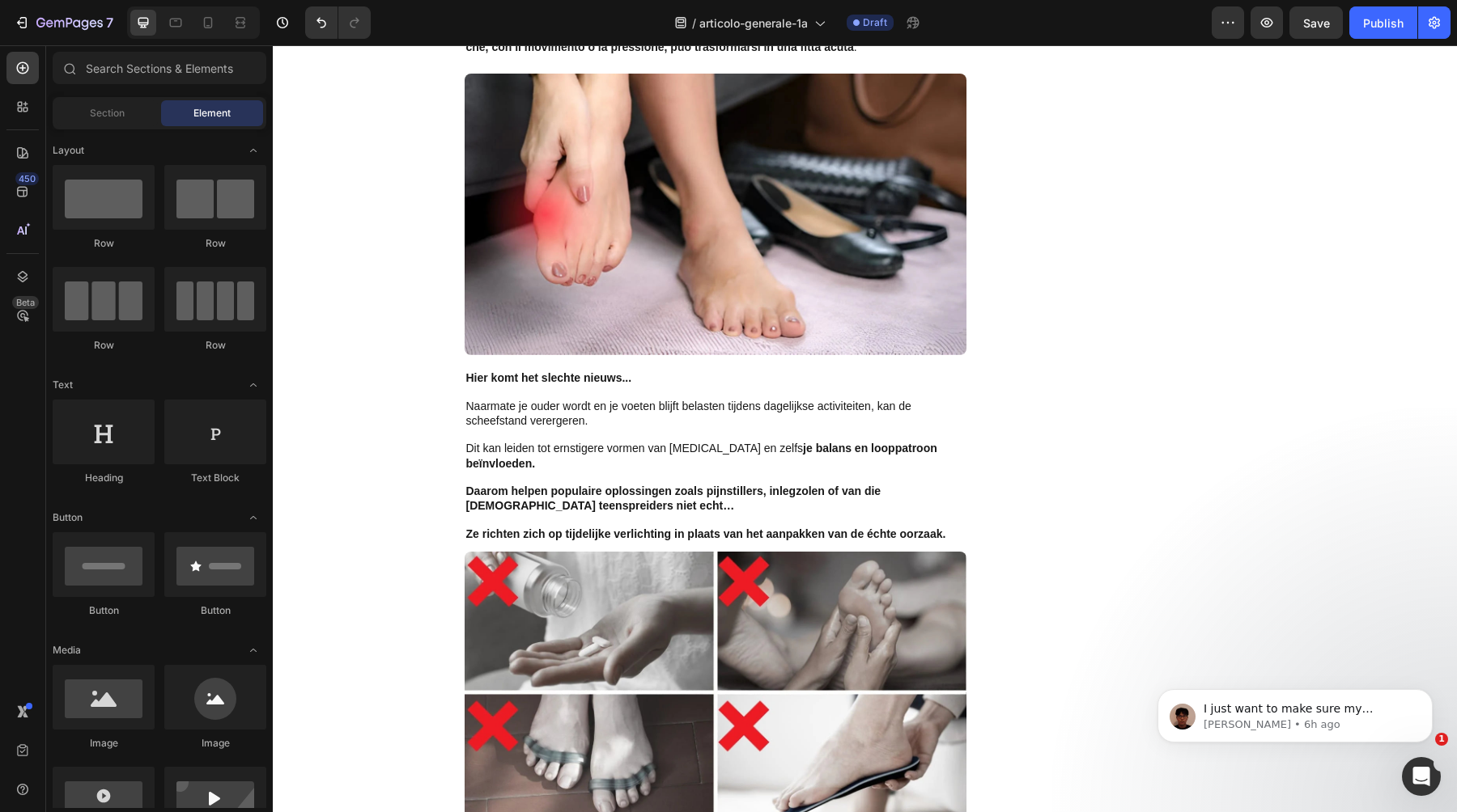
scroll to position [3136, 0]
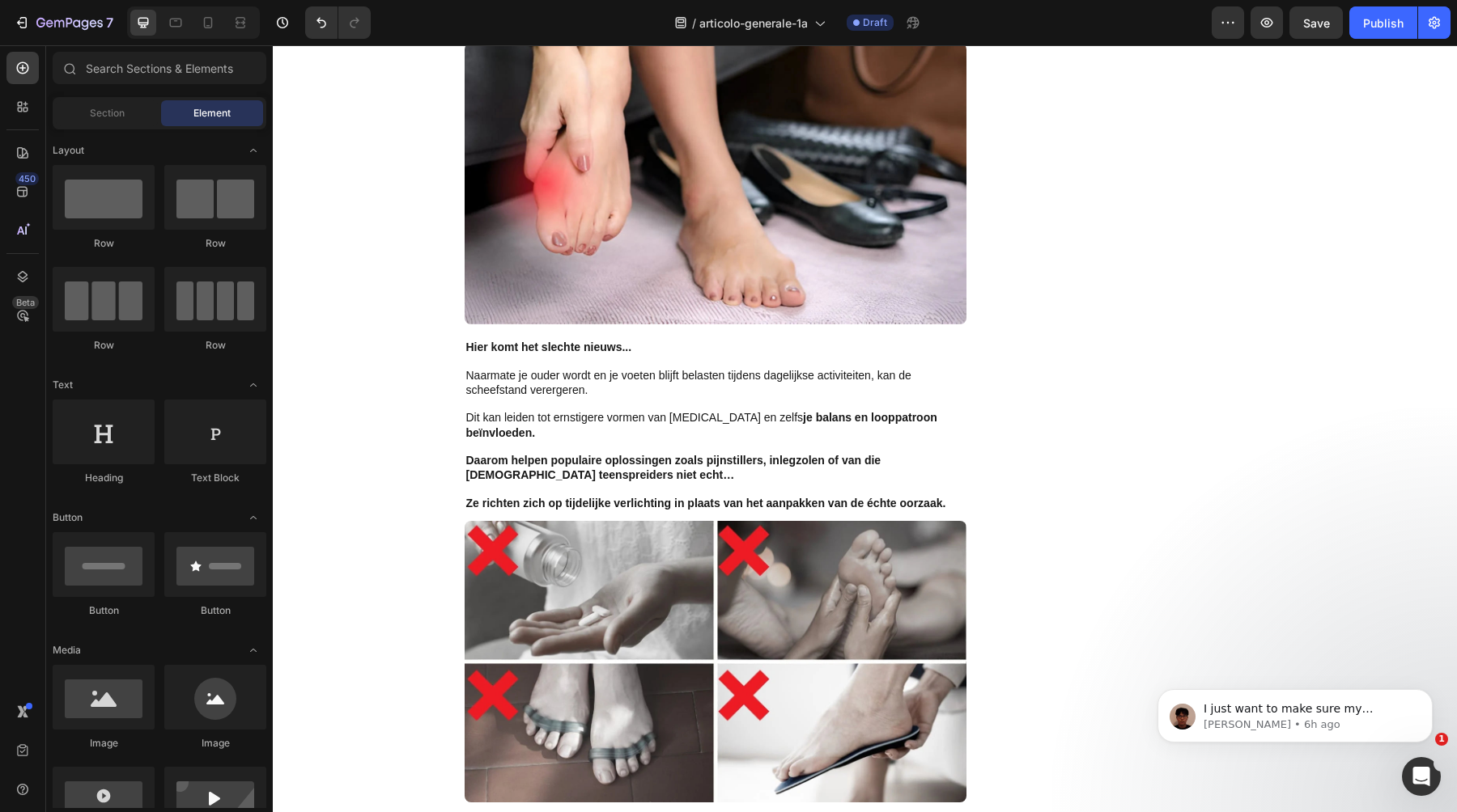
click at [691, 454] on strong "Daarom helpen populaire oplossingen zoals pijnstillers, inlegzolen of van die […" at bounding box center [673, 468] width 415 height 28
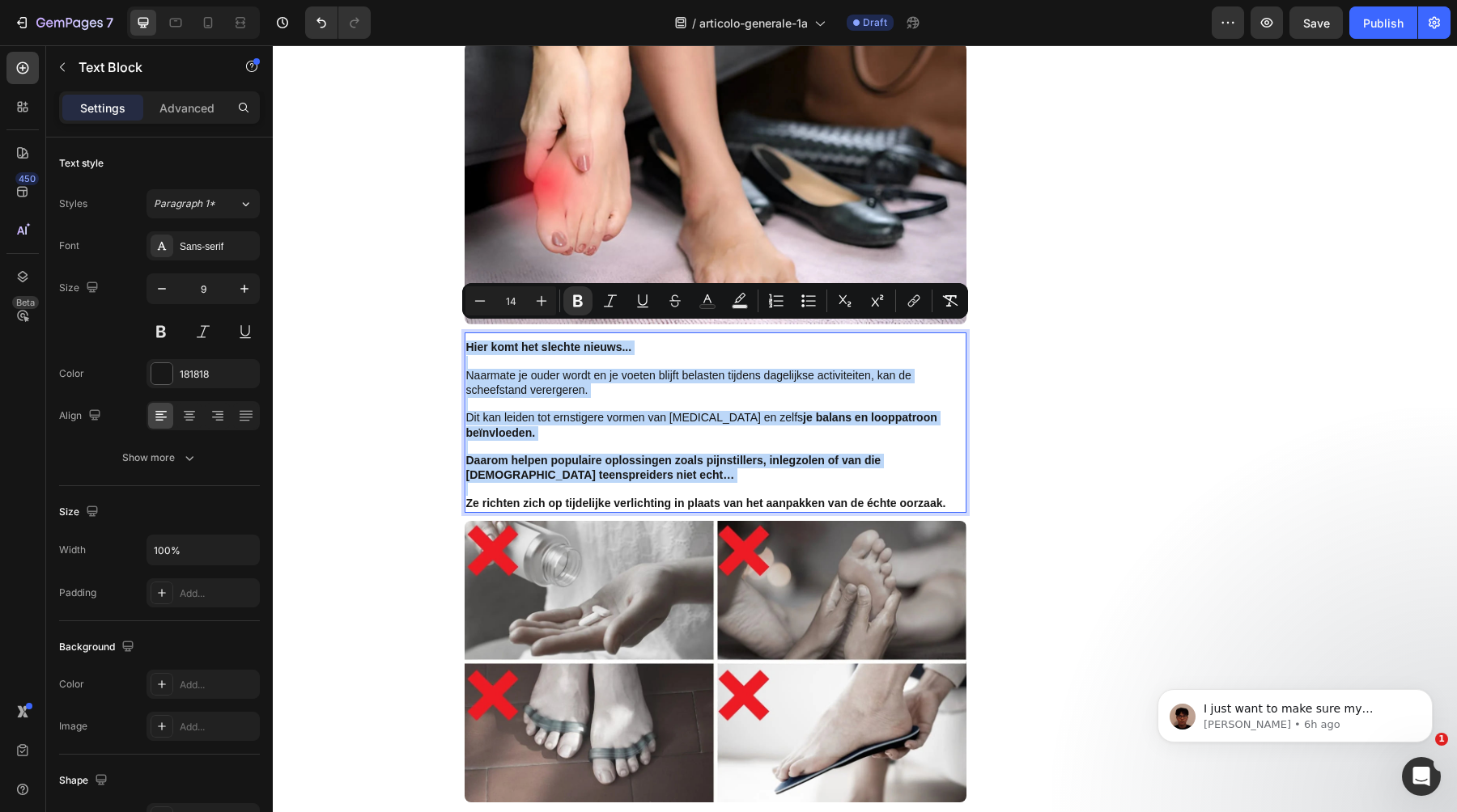
click at [619, 374] on p "Naarmate je ouder wordt en je voeten blijft belasten tijdens dagelijkse activit…" at bounding box center [716, 384] width 499 height 29
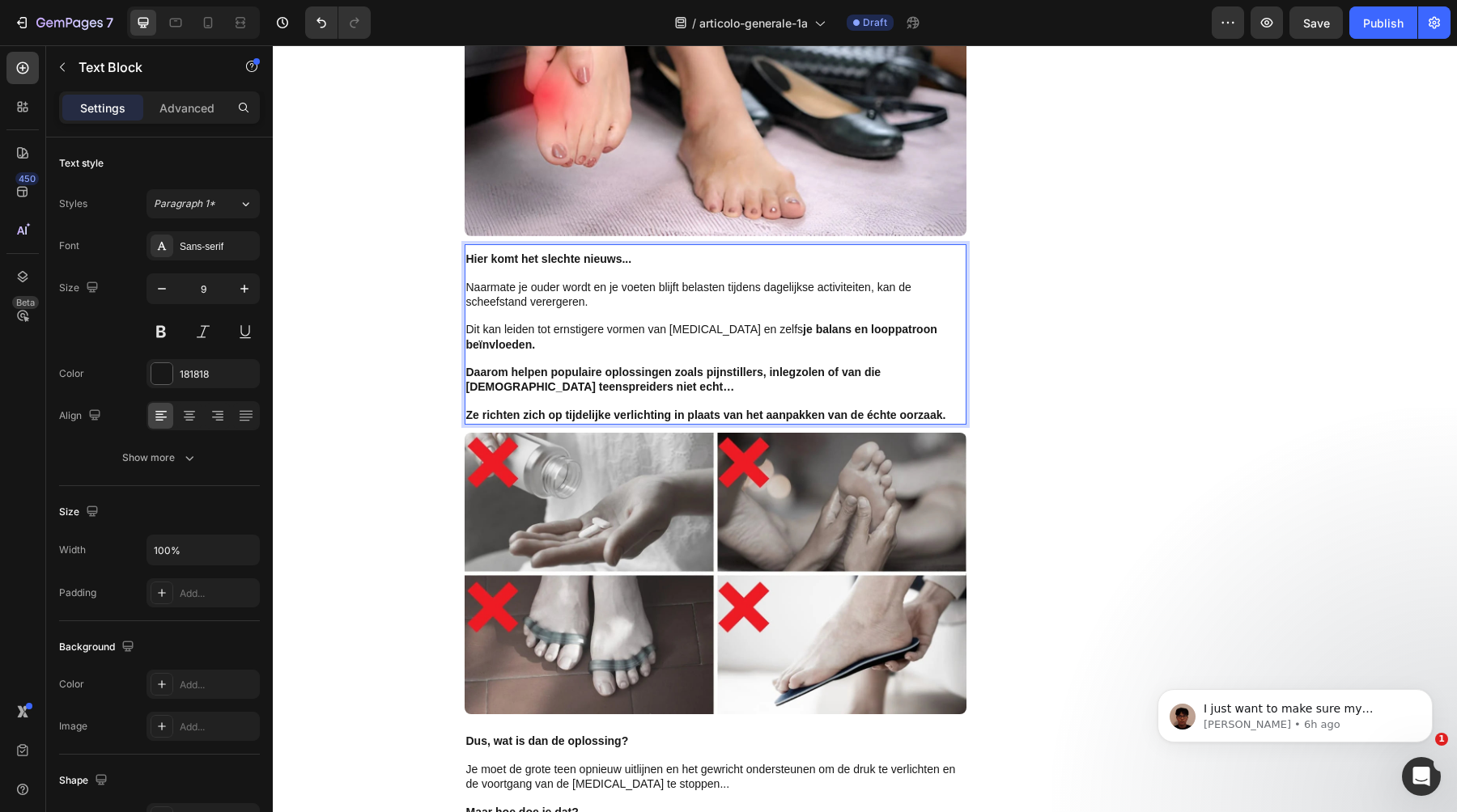
scroll to position [3235, 0]
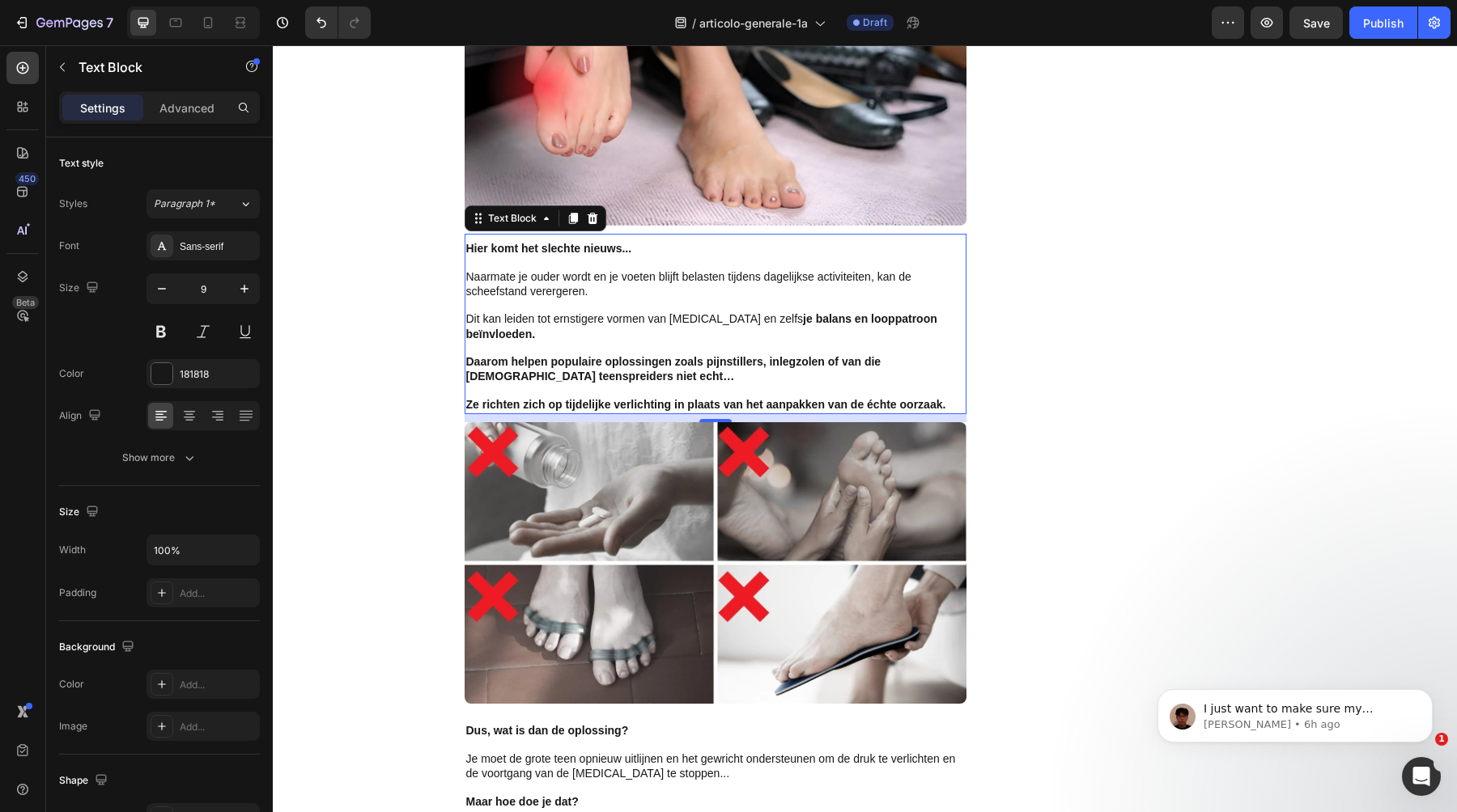
click at [736, 313] on p "Dit kan leiden tot ernstigere vormen van [MEDICAL_DATA] en zelfs je balans en l…" at bounding box center [716, 327] width 499 height 29
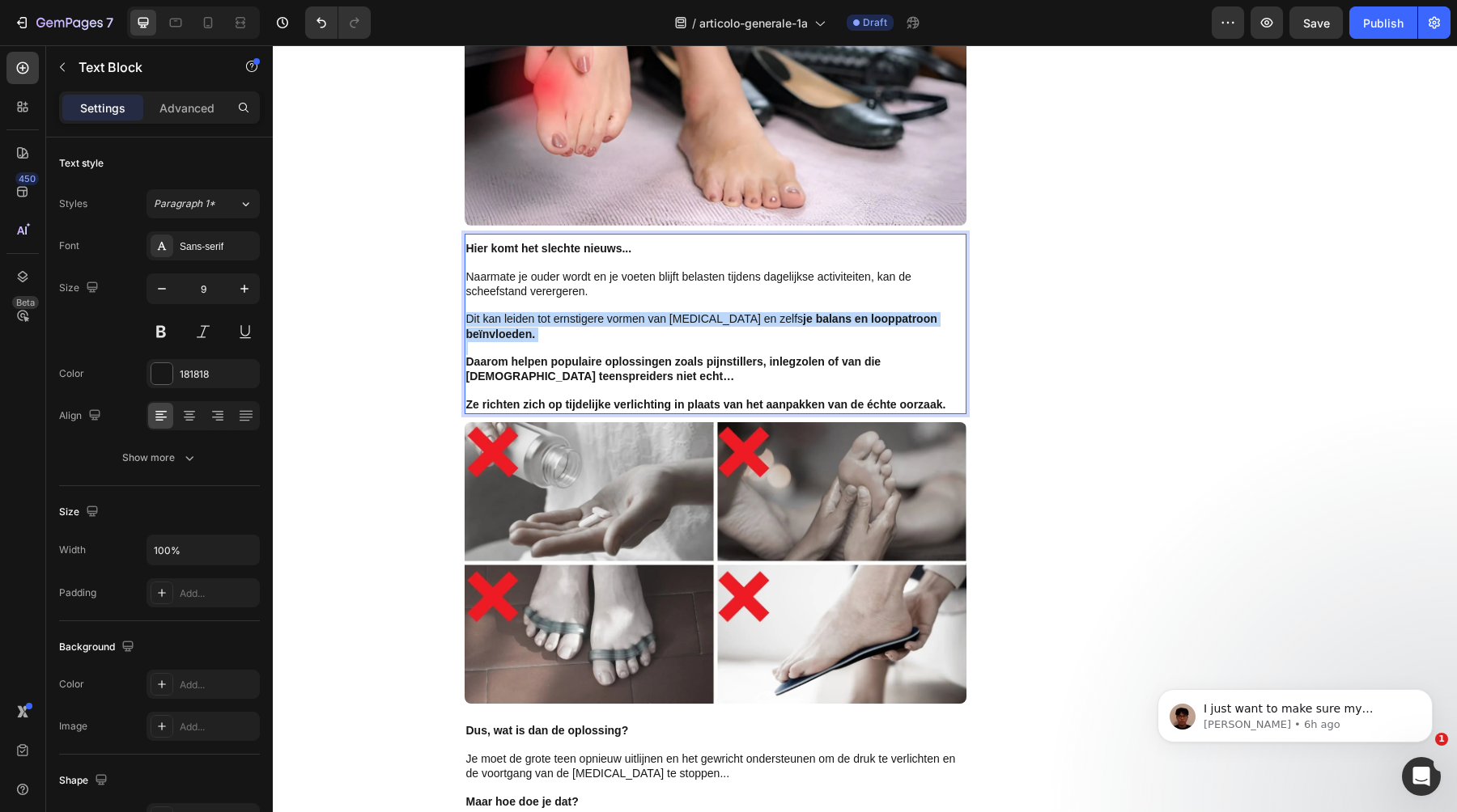
click at [736, 313] on p "Dit kan leiden tot ernstigere vormen van [MEDICAL_DATA] en zelfs je balans en l…" at bounding box center [716, 327] width 499 height 29
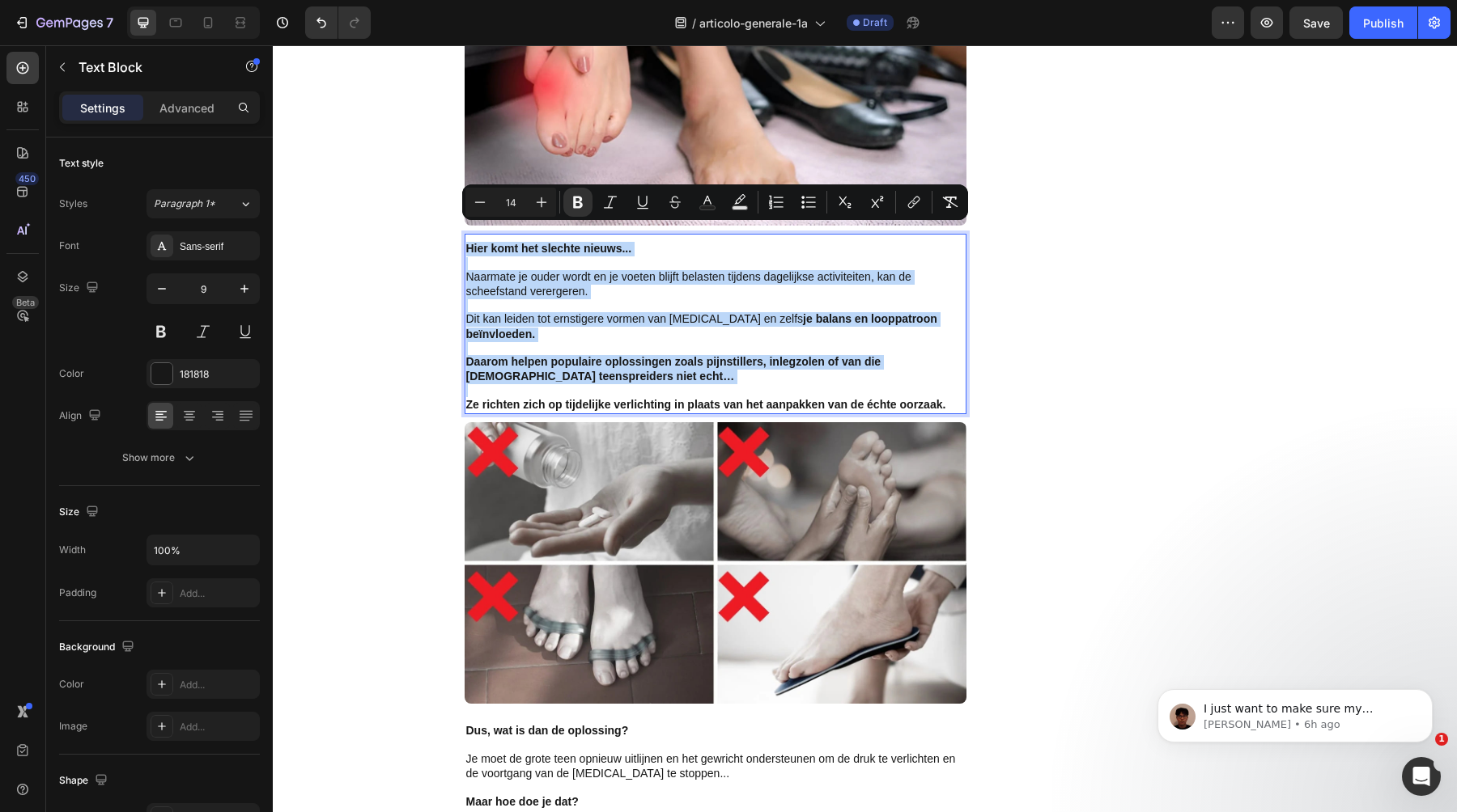
type input "9"
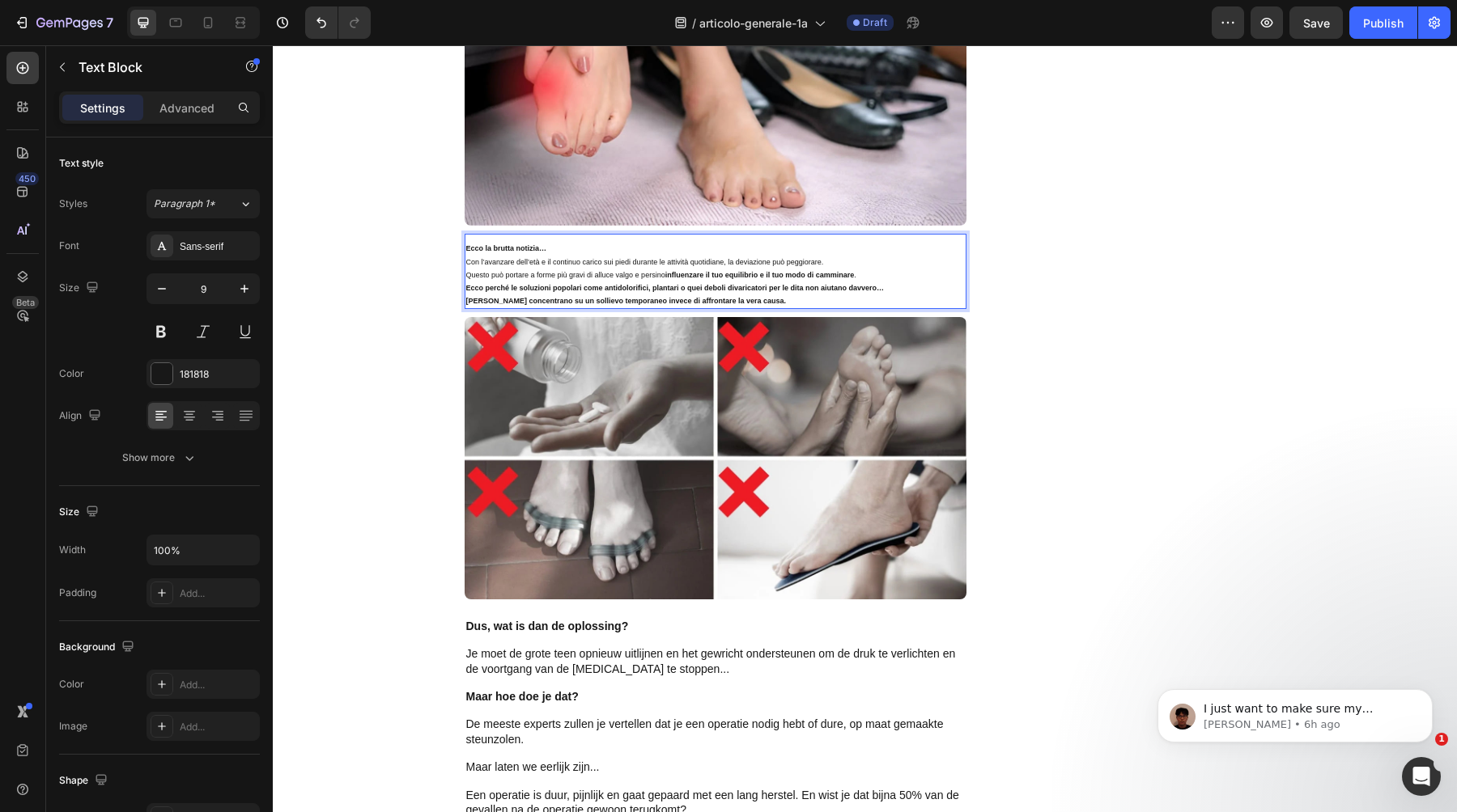
click at [688, 255] on p "Con l’avanzare dell’età e il continuo carico sui piedi durante le attività quot…" at bounding box center [716, 261] width 499 height 13
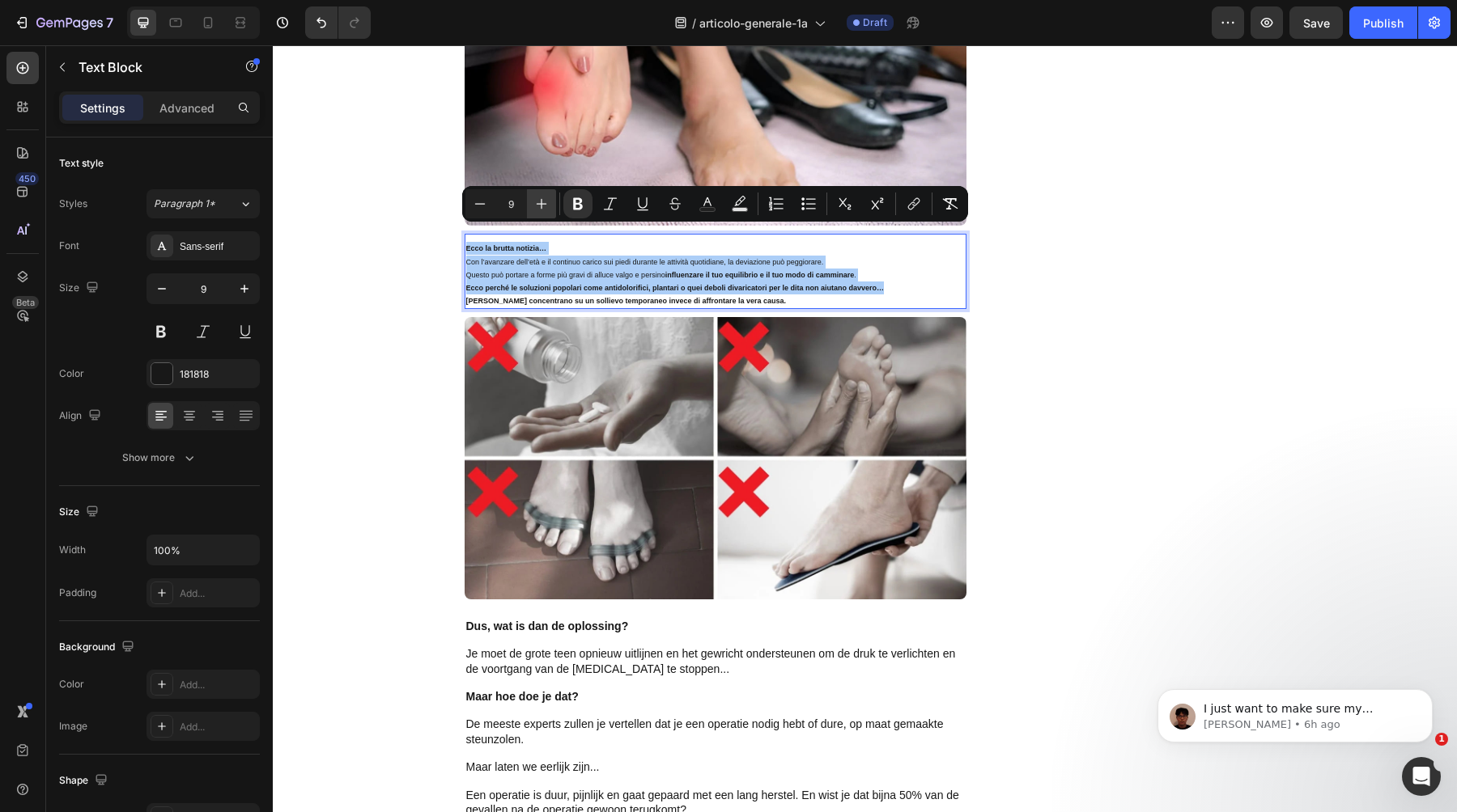
click at [548, 202] on icon "Editor contextual toolbar" at bounding box center [541, 204] width 16 height 16
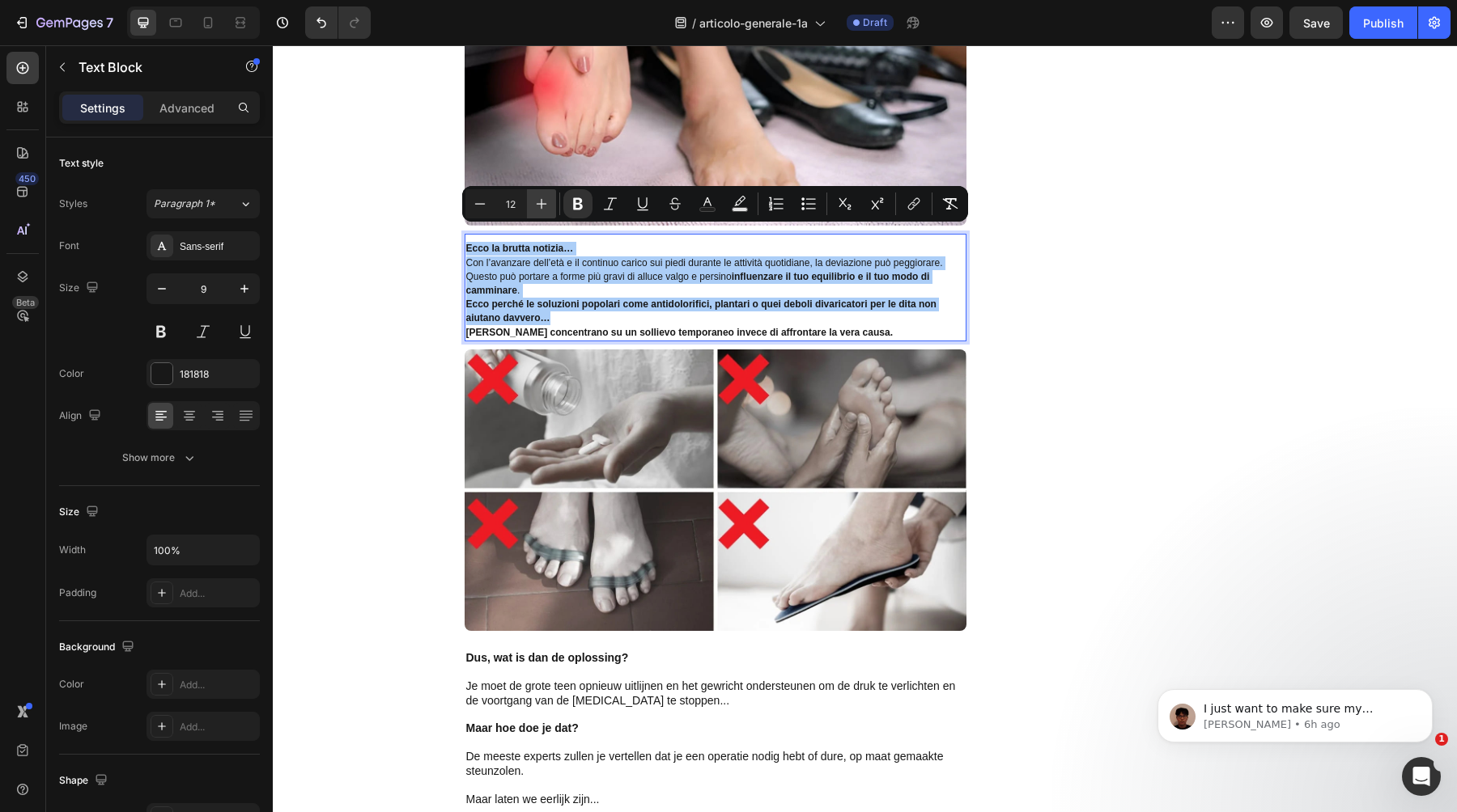
click at [548, 202] on icon "Editor contextual toolbar" at bounding box center [541, 204] width 16 height 16
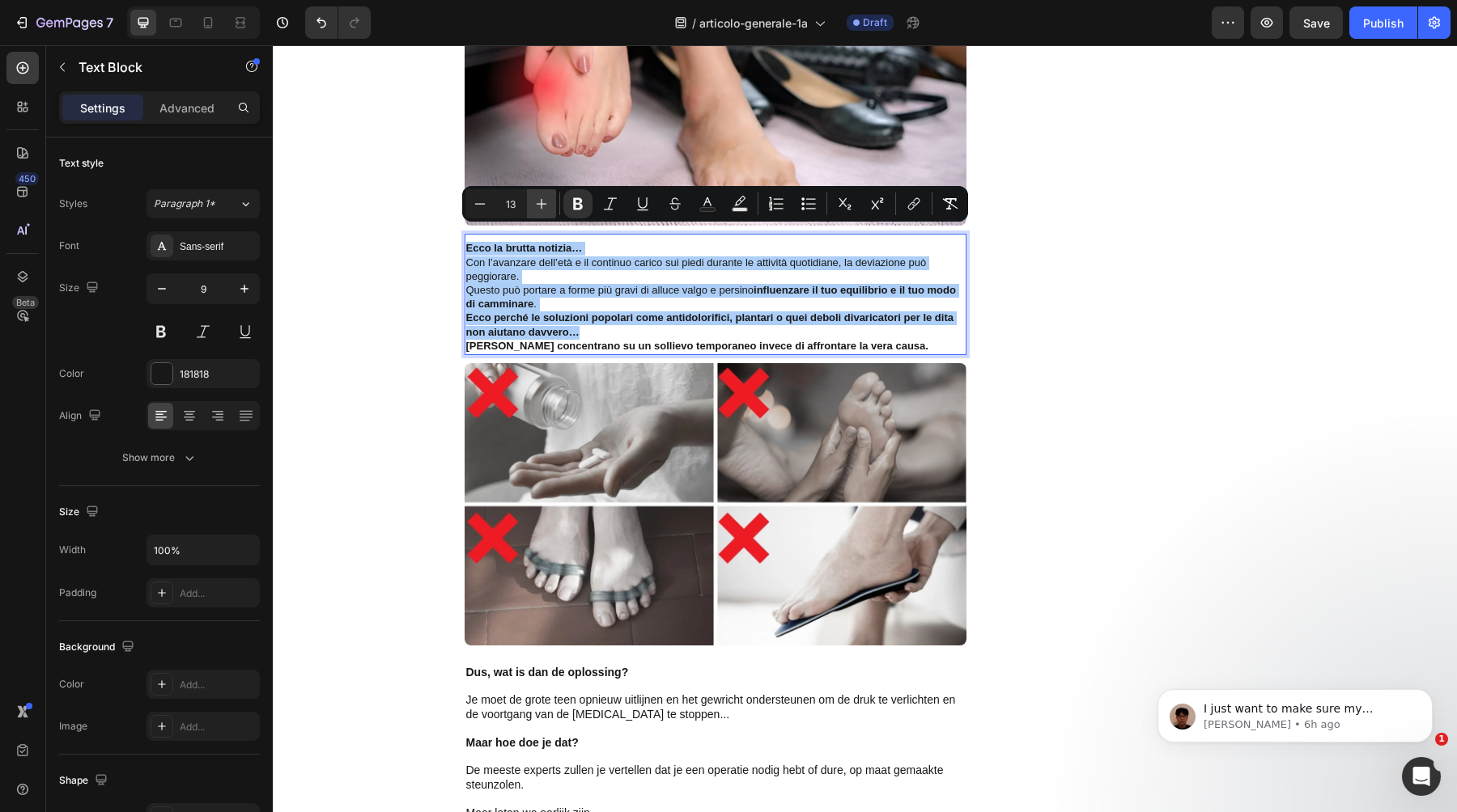
click at [548, 202] on icon "Editor contextual toolbar" at bounding box center [541, 204] width 16 height 16
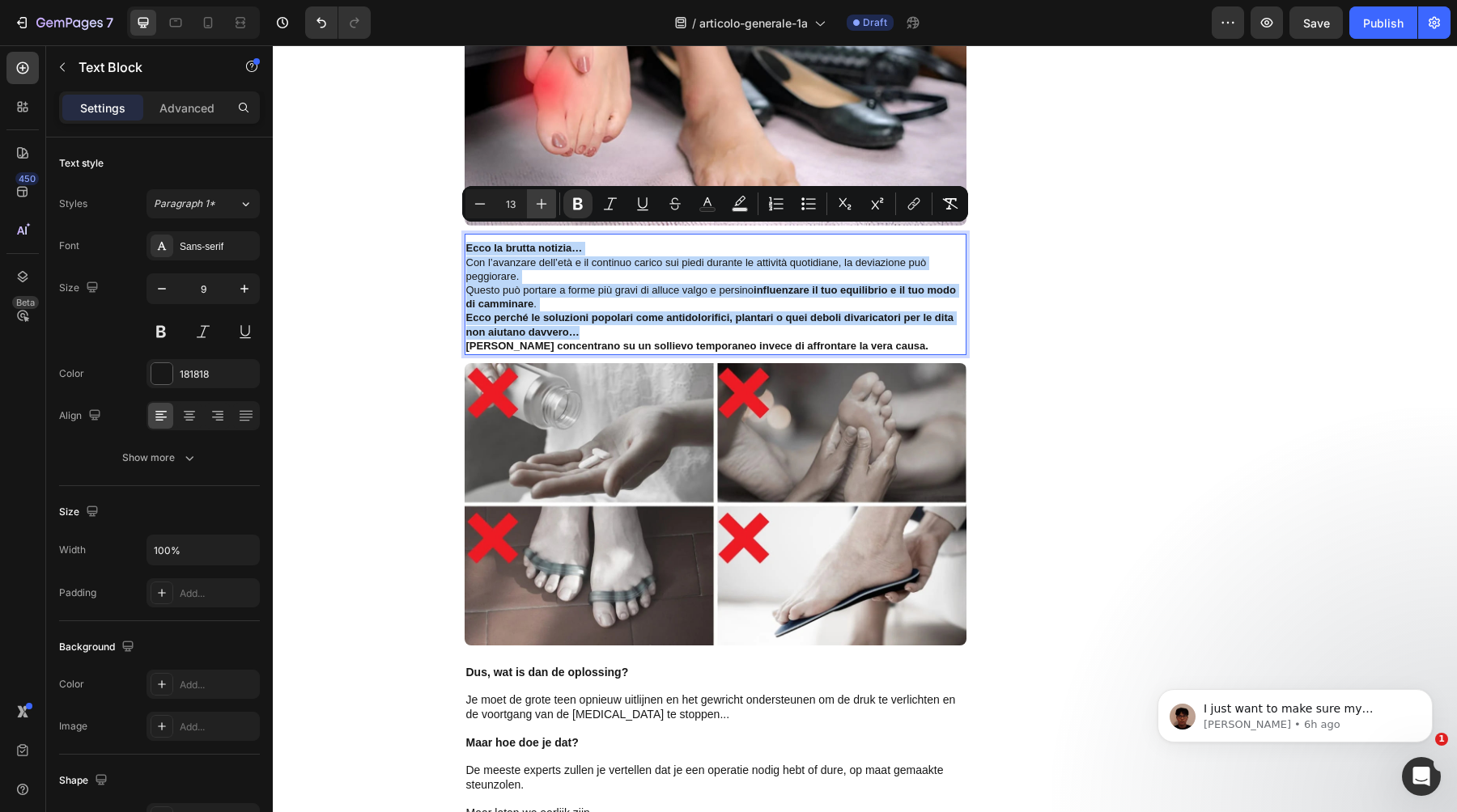
type input "14"
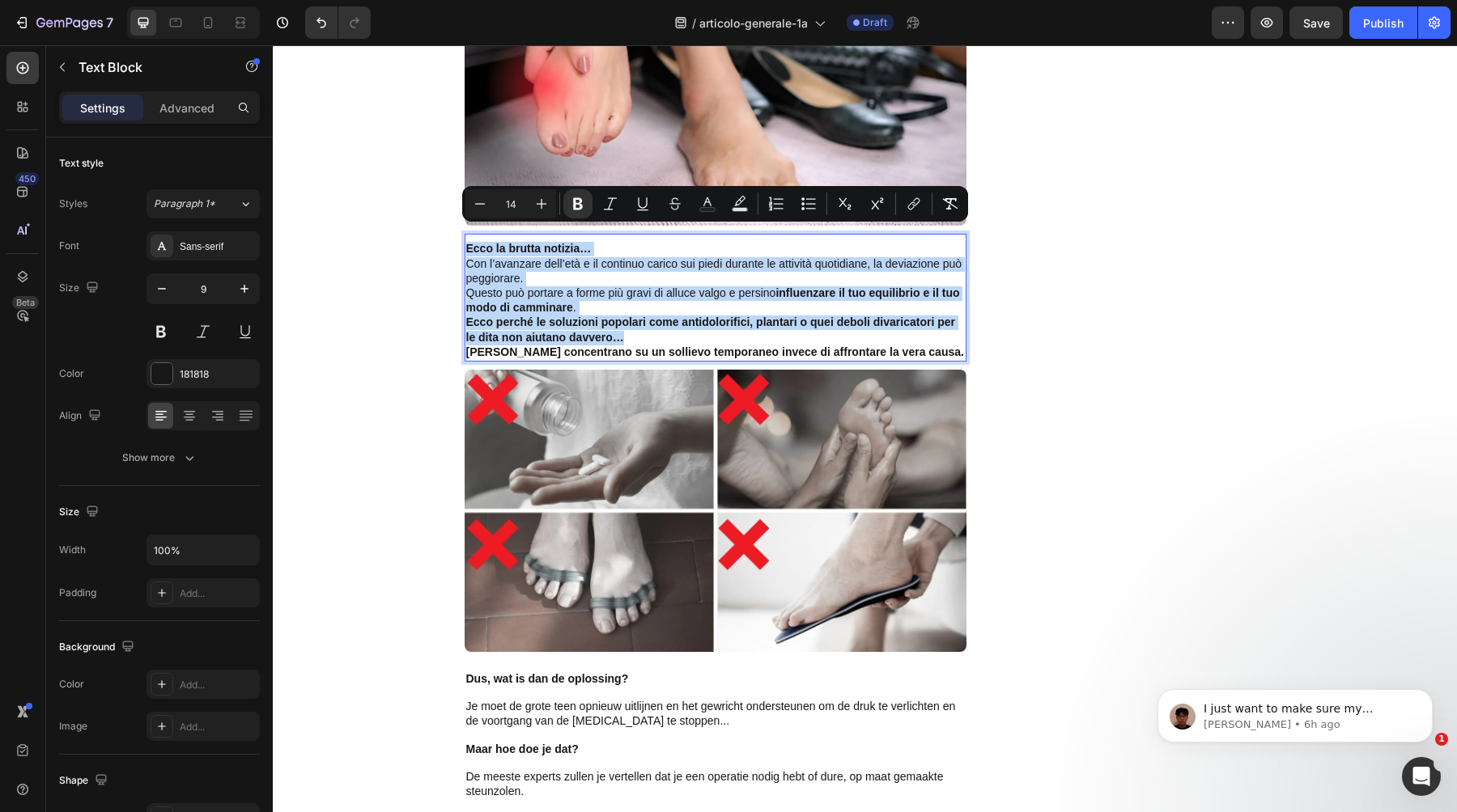
click at [600, 234] on div "Ecco la brutta notizia… Con l’avanzare dell’età e il continuo carico sui piedi …" at bounding box center [715, 298] width 501 height 128
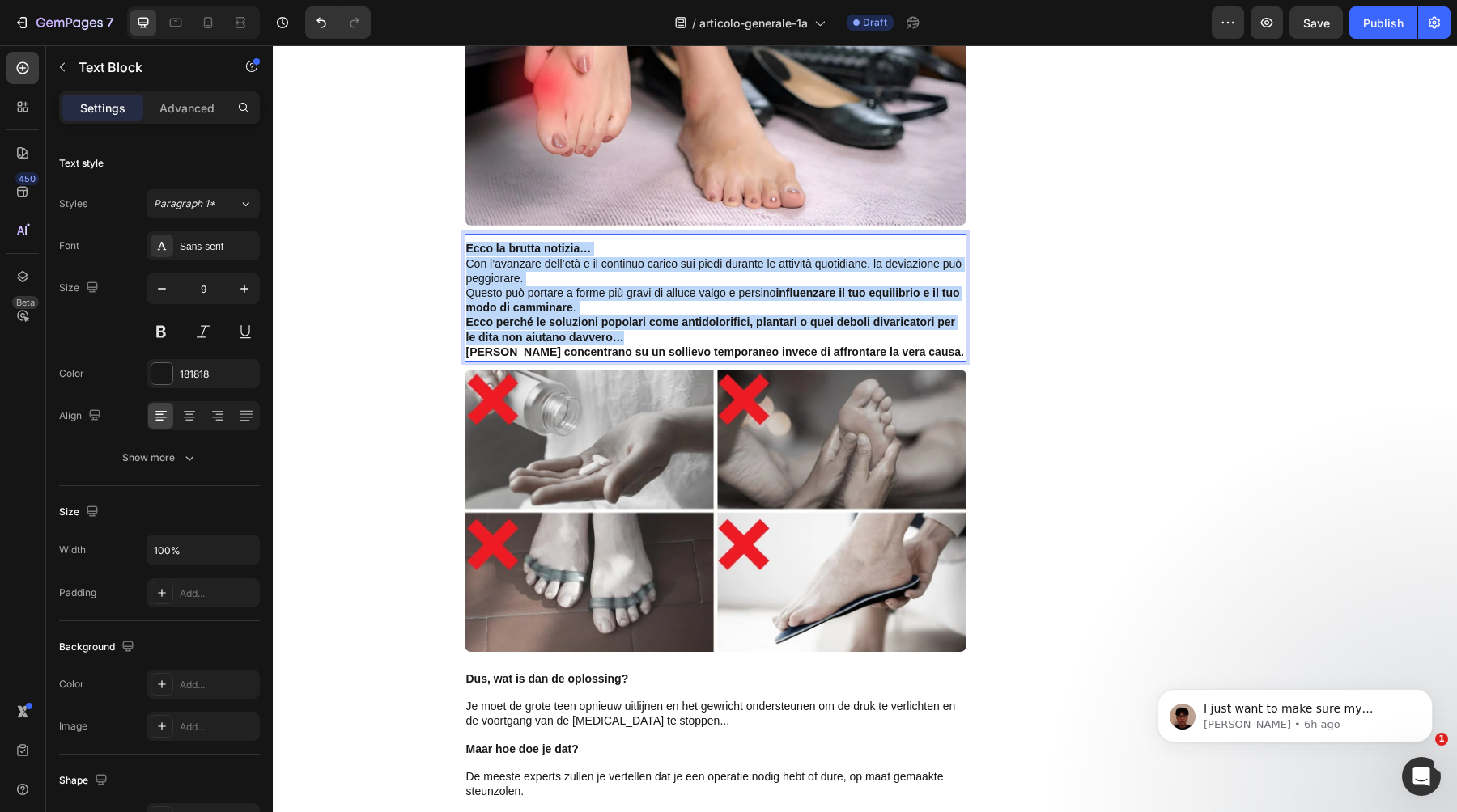
click at [601, 242] on p "Ecco la brutta notizia…" at bounding box center [716, 249] width 499 height 15
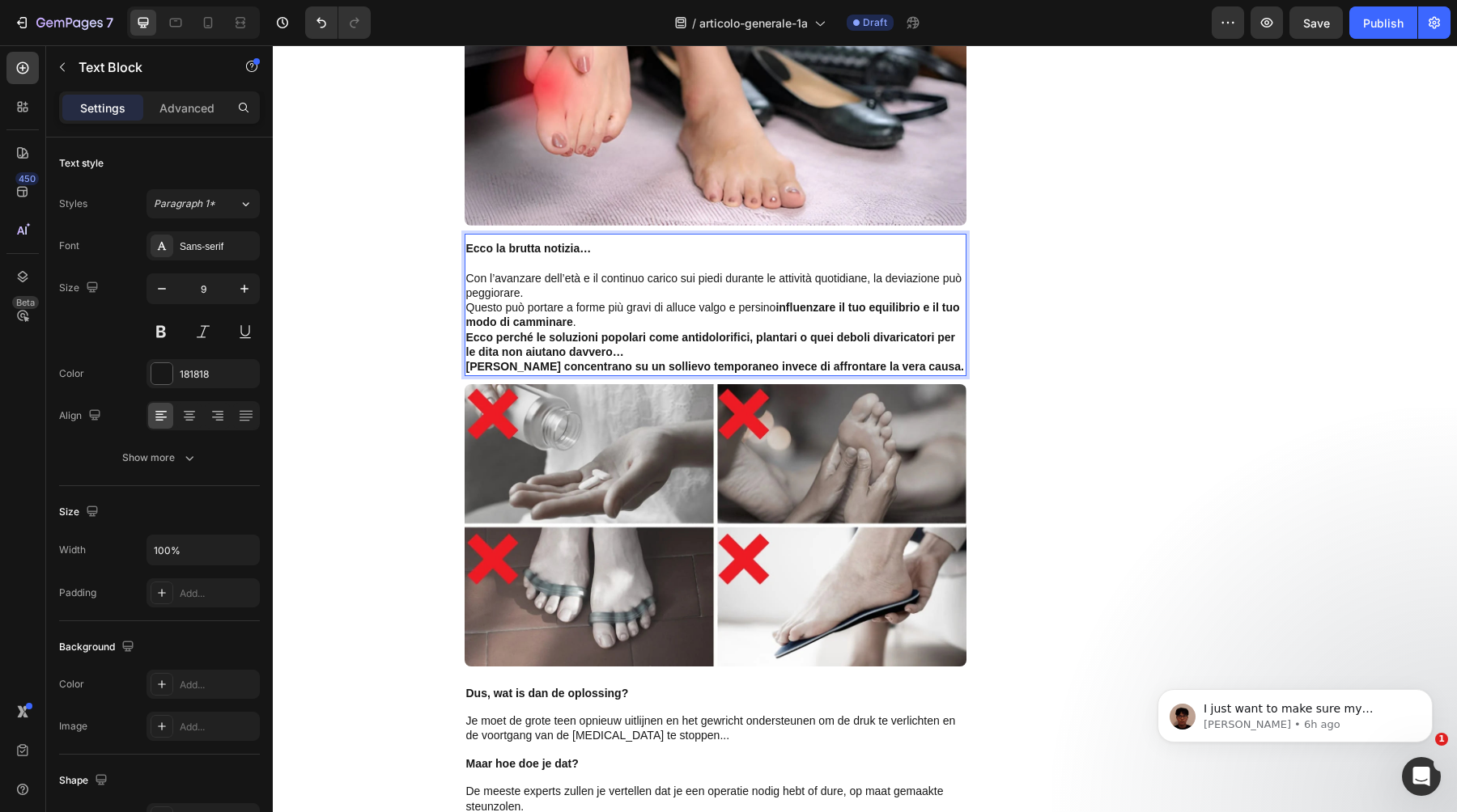
click at [590, 280] on p "Con l’avanzare dell’età e il continuo carico sui piedi durante le attività quot…" at bounding box center [716, 286] width 499 height 29
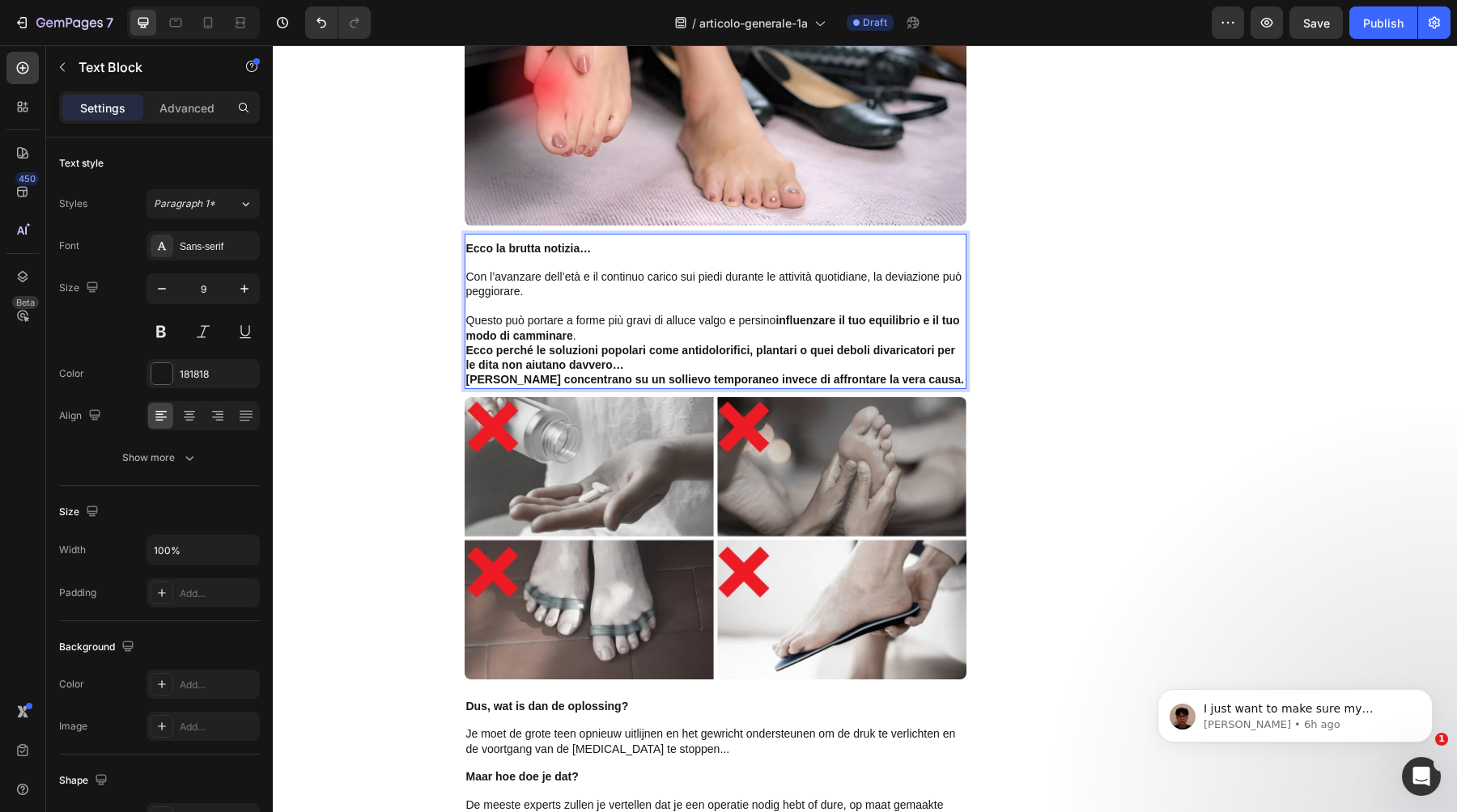
click at [611, 318] on p "Questo può portare a forme più gravi di alluce valgo e persino influenzare il t…" at bounding box center [716, 329] width 499 height 29
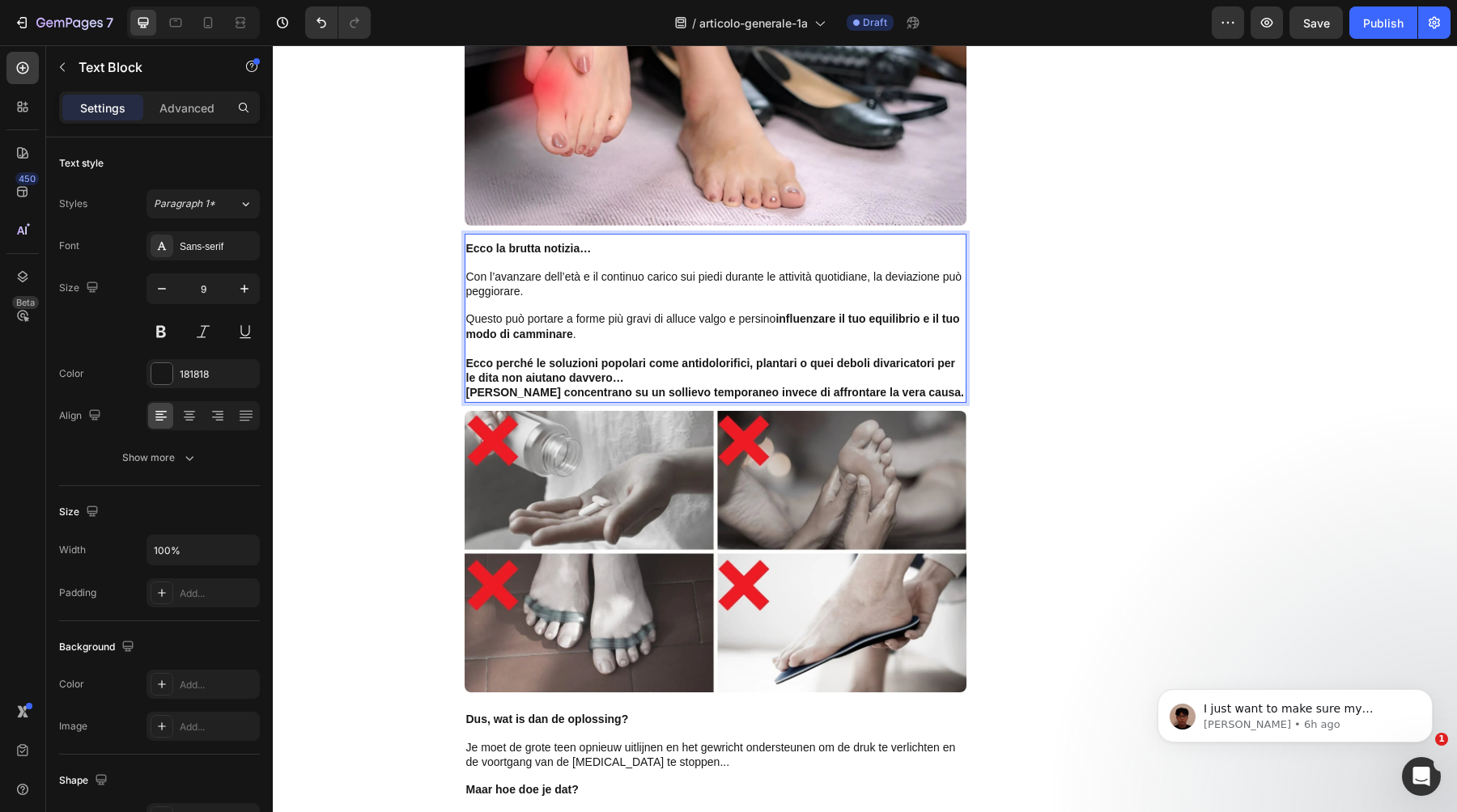
click at [627, 358] on p "Ecco perché le soluzioni popolari come antidolorifici, plantari o quei deboli d…" at bounding box center [716, 372] width 499 height 29
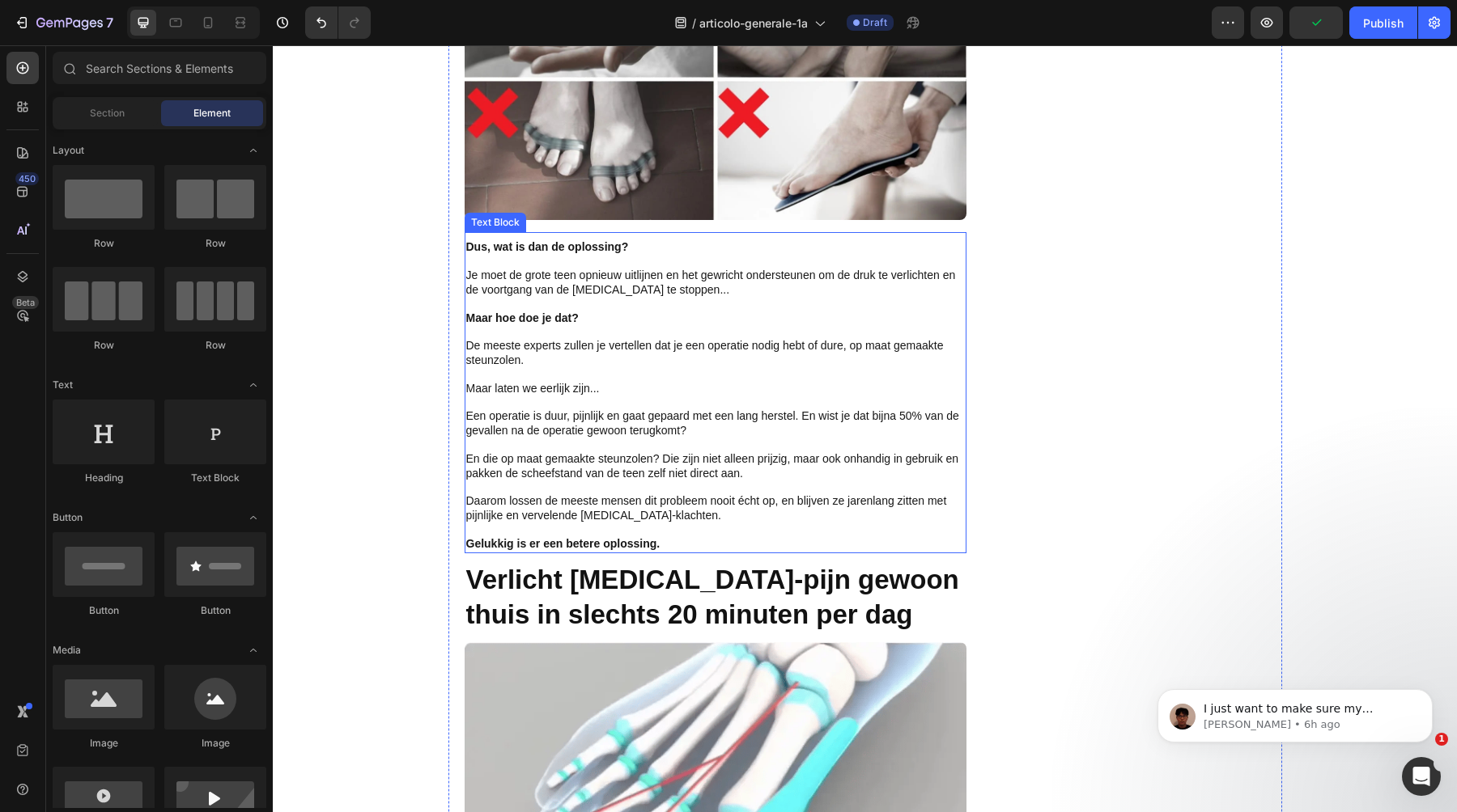
scroll to position [3711, 0]
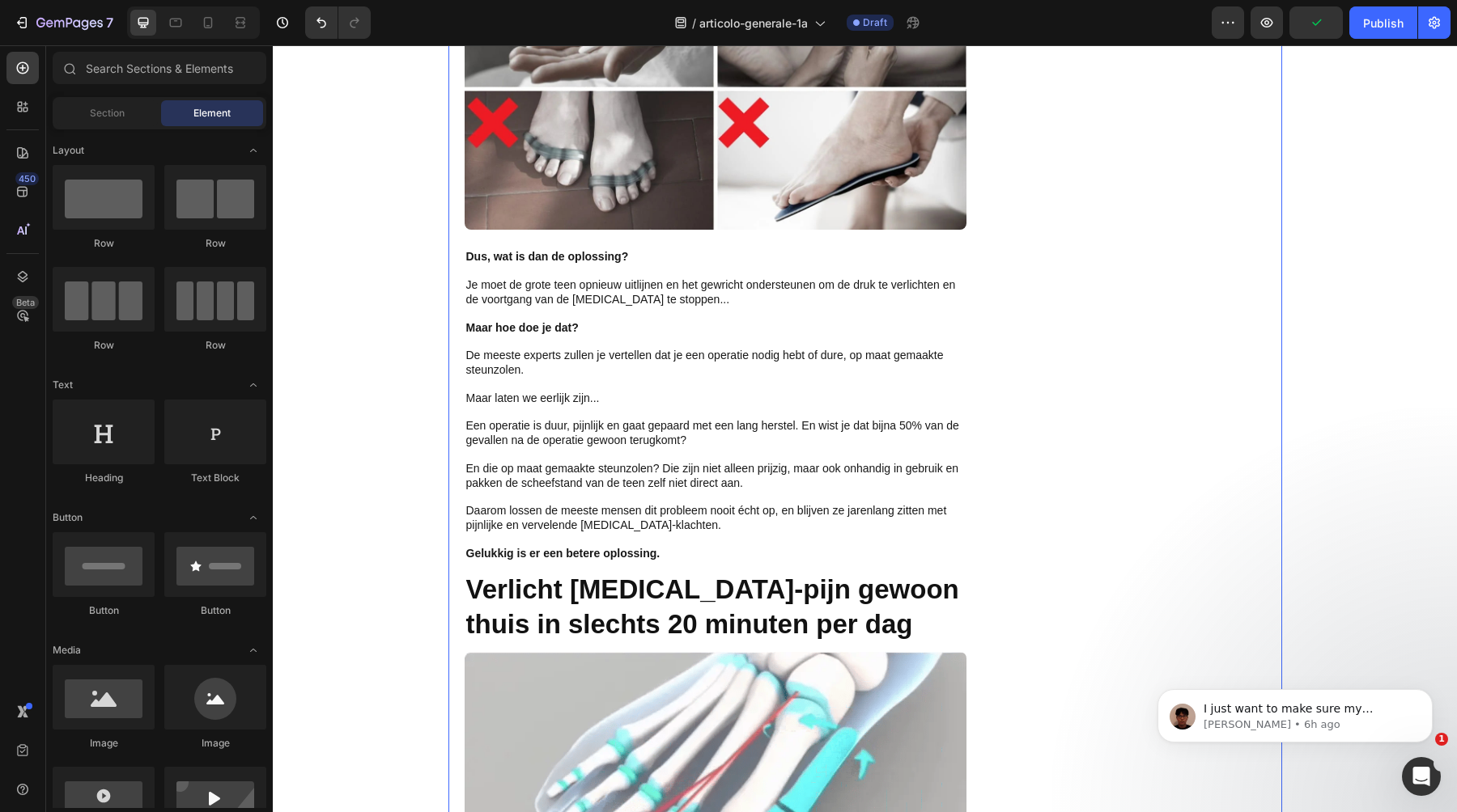
click at [588, 419] on span "Een operatie is duur, pijnlijk en gaat gepaard met een lang herstel. En wist je…" at bounding box center [712, 433] width 493 height 28
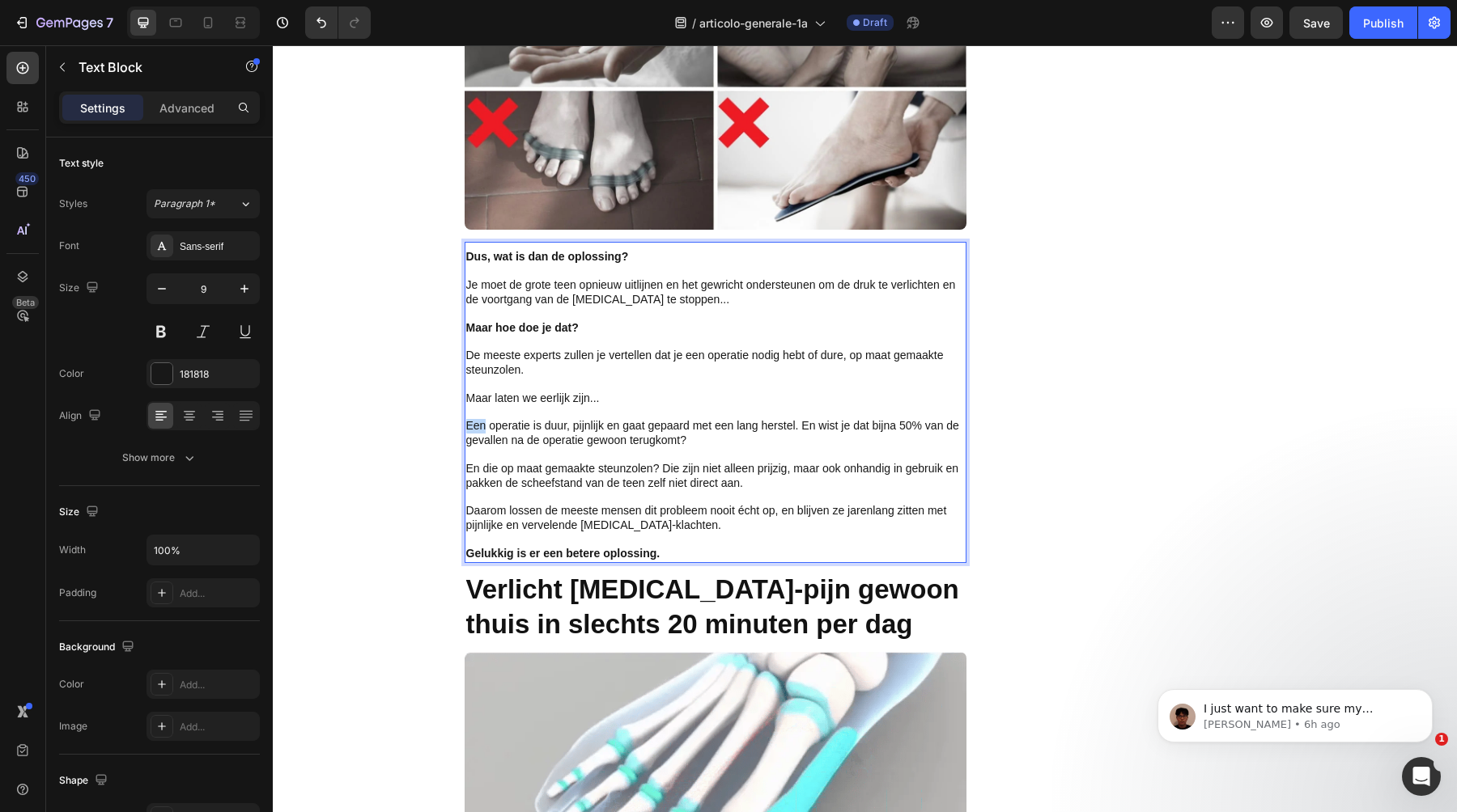
click at [588, 419] on span "Een operatie is duur, pijnlijk en gaat gepaard met een lang herstel. En wist je…" at bounding box center [712, 433] width 493 height 28
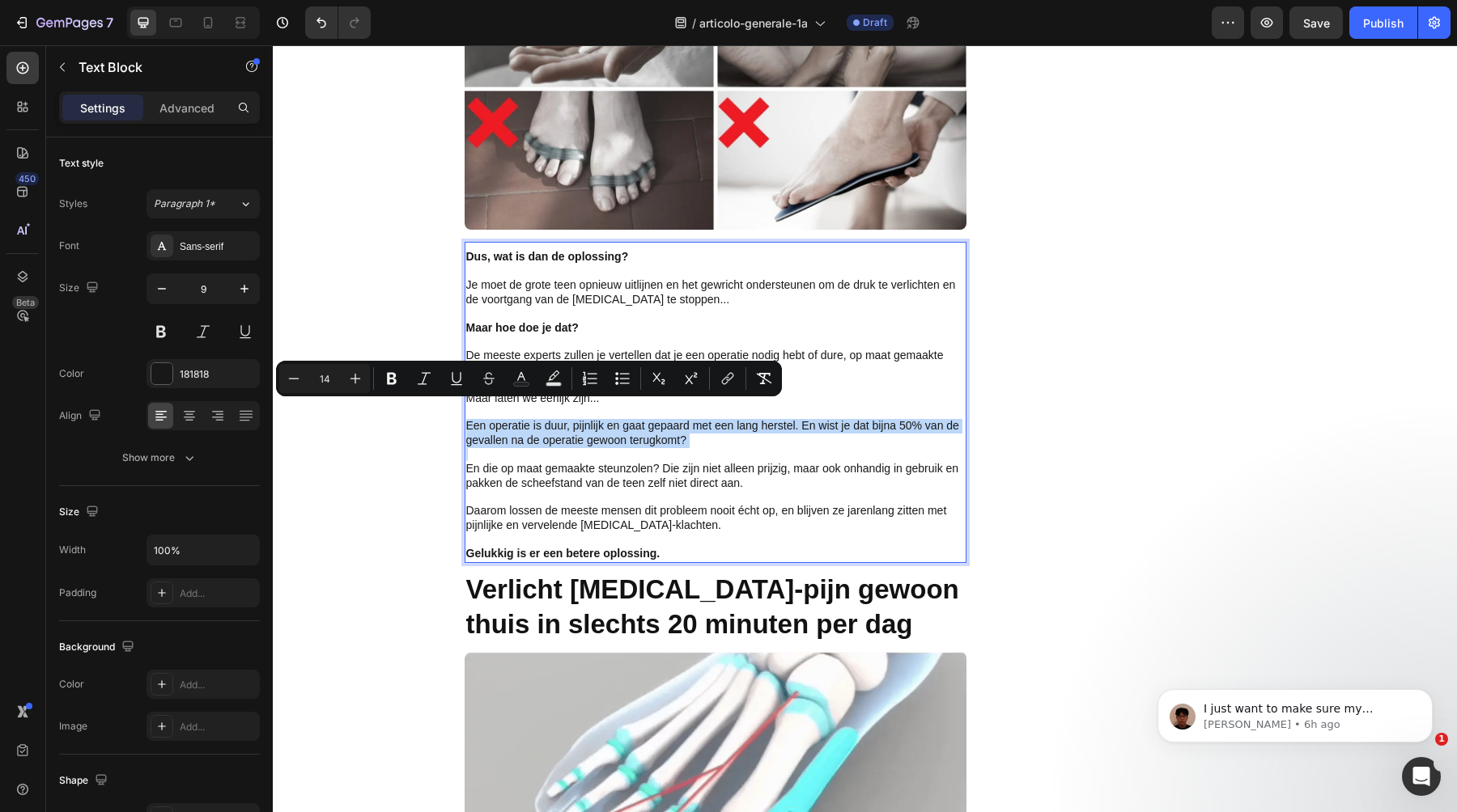
click at [588, 419] on span "Een operatie is duur, pijnlijk en gaat gepaard met een lang herstel. En wist je…" at bounding box center [712, 433] width 493 height 28
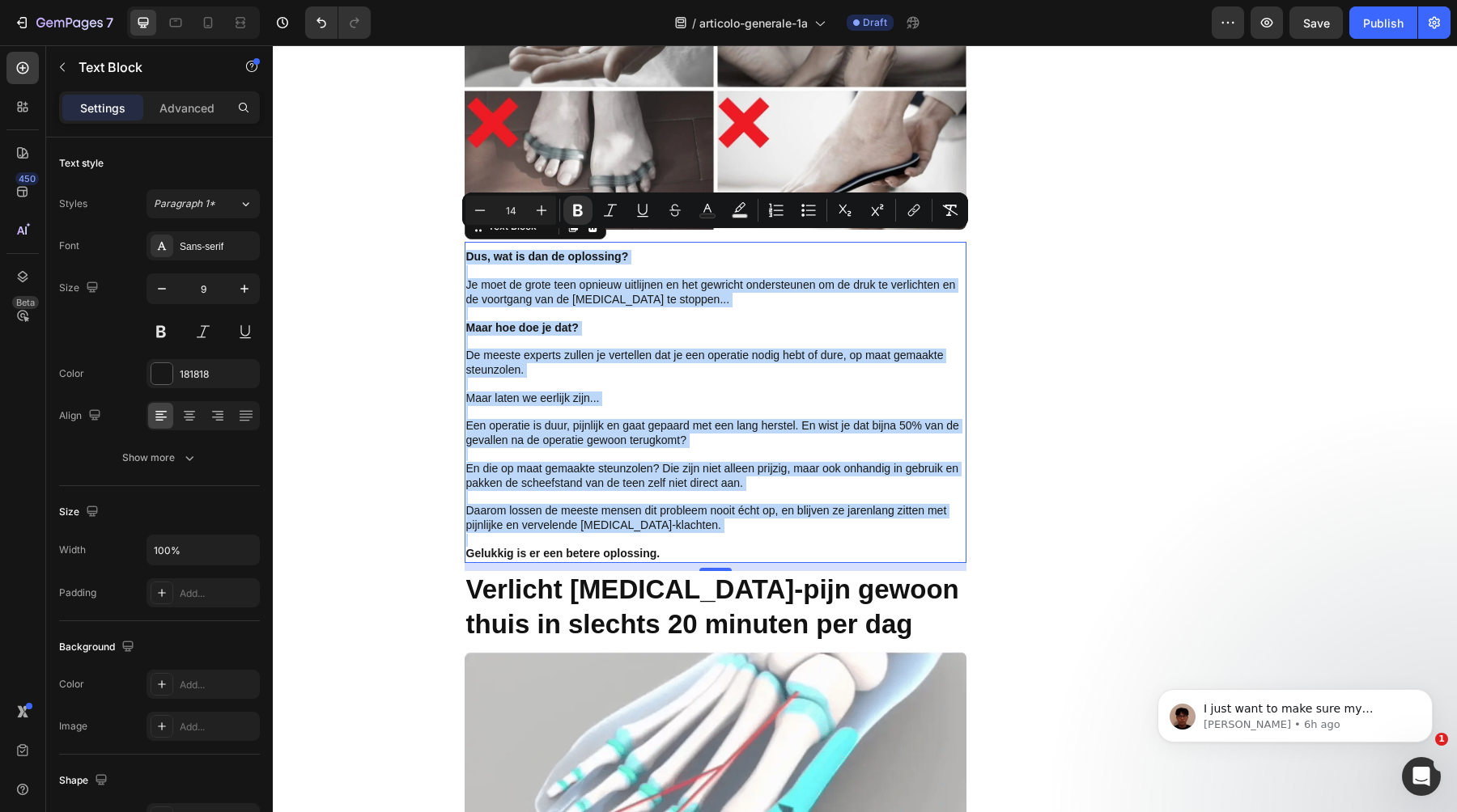
click at [671, 462] on p "En die op maat gemaakte steunzolen? Die zijn niet alleen prijzig, maar ook onha…" at bounding box center [716, 476] width 499 height 29
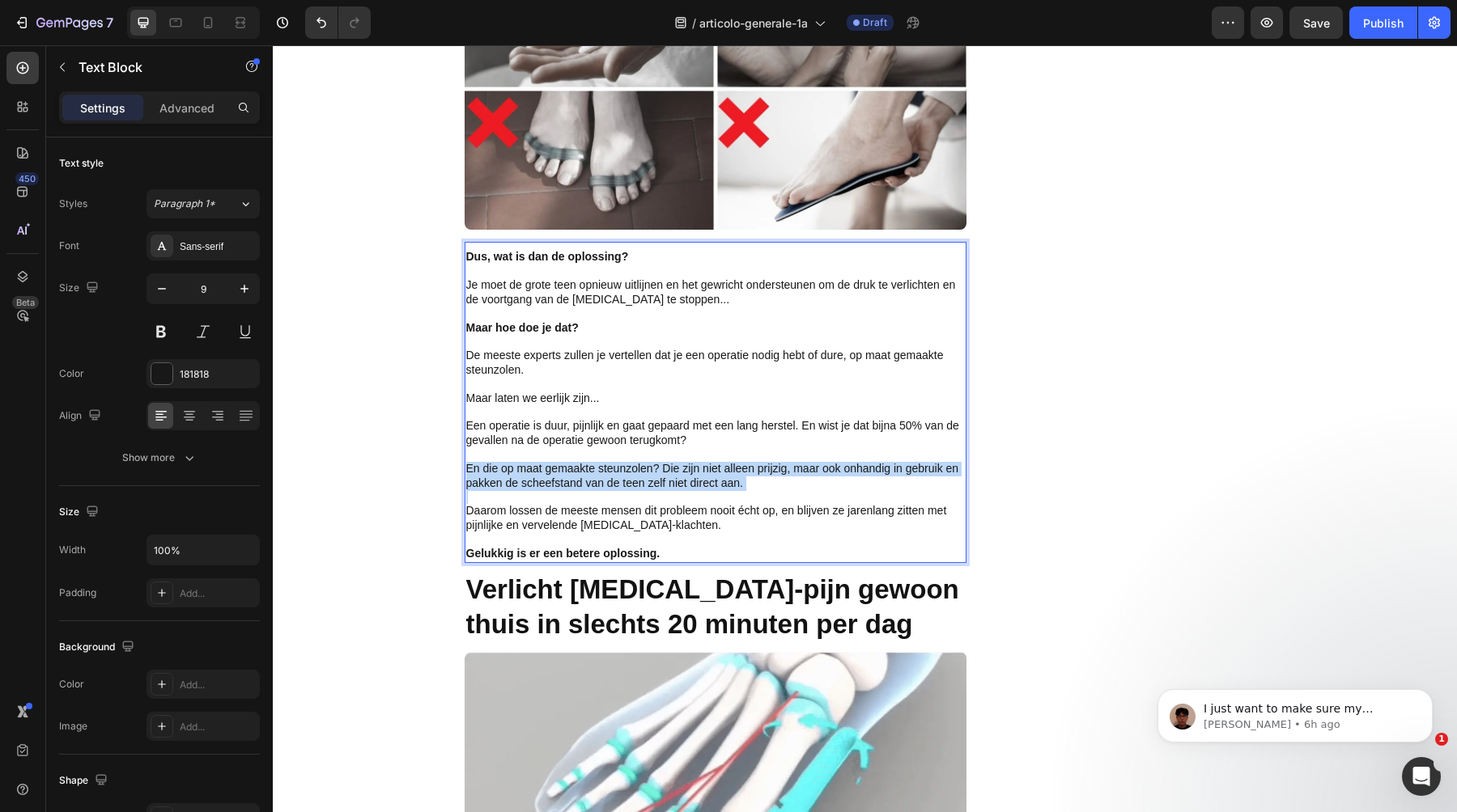
click at [671, 462] on p "En die op maat gemaakte steunzolen? Die zijn niet alleen prijzig, maar ook onha…" at bounding box center [716, 476] width 499 height 29
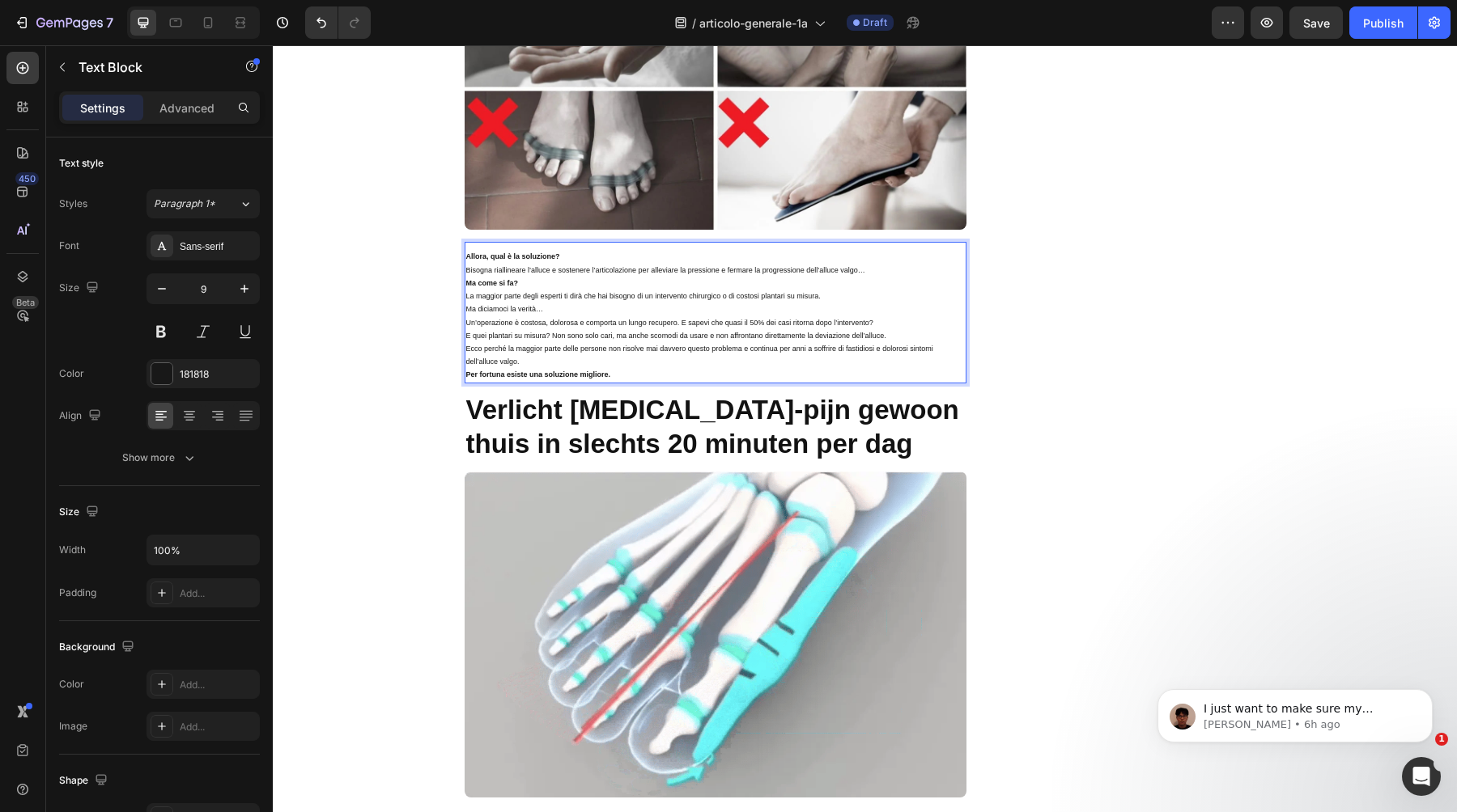
click at [630, 343] on p "Ecco perché la maggior parte delle persone non risolve mai davvero questo probl…" at bounding box center [716, 356] width 499 height 26
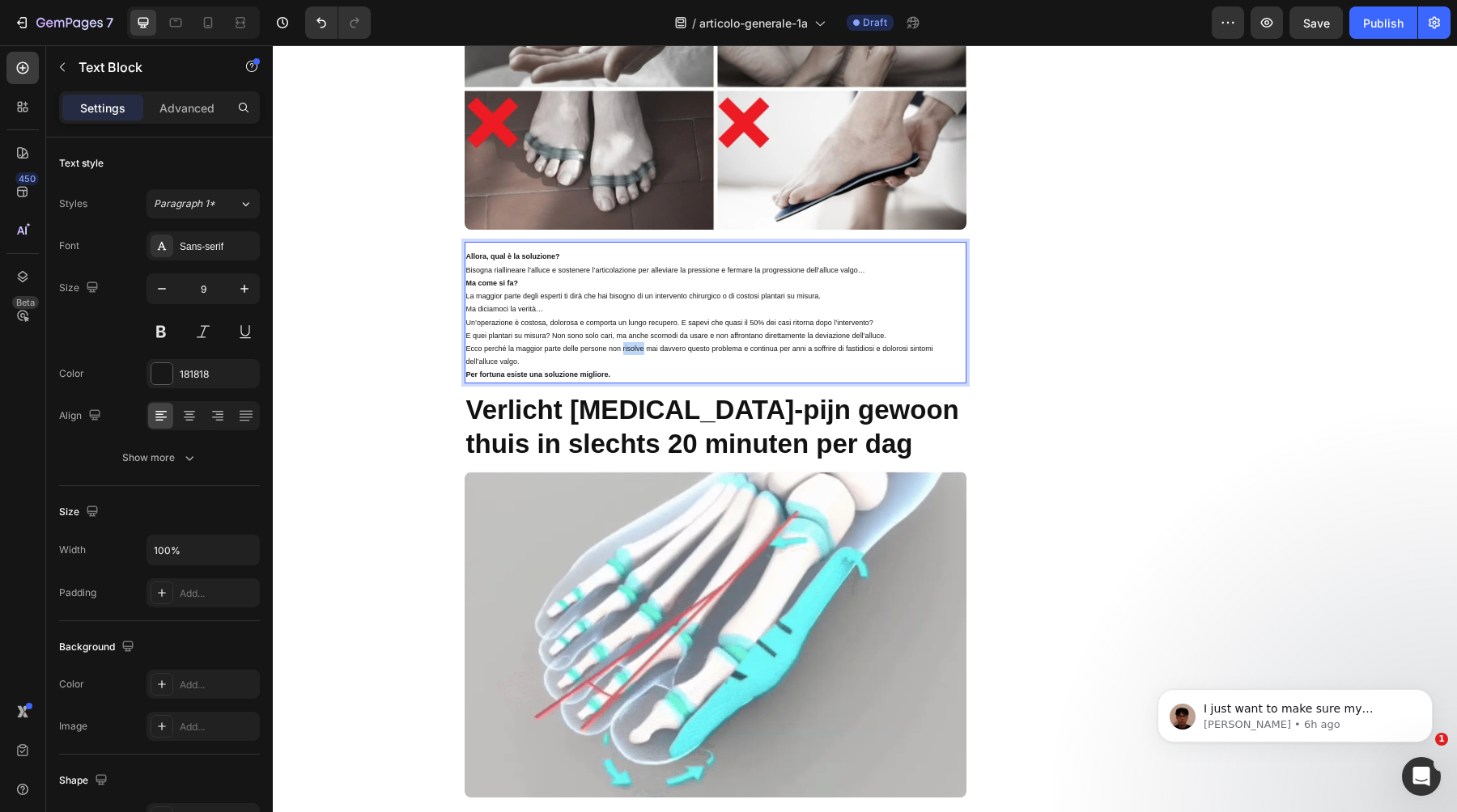
click at [630, 343] on p "Ecco perché la maggior parte delle persone non risolve mai davvero questo probl…" at bounding box center [716, 356] width 499 height 26
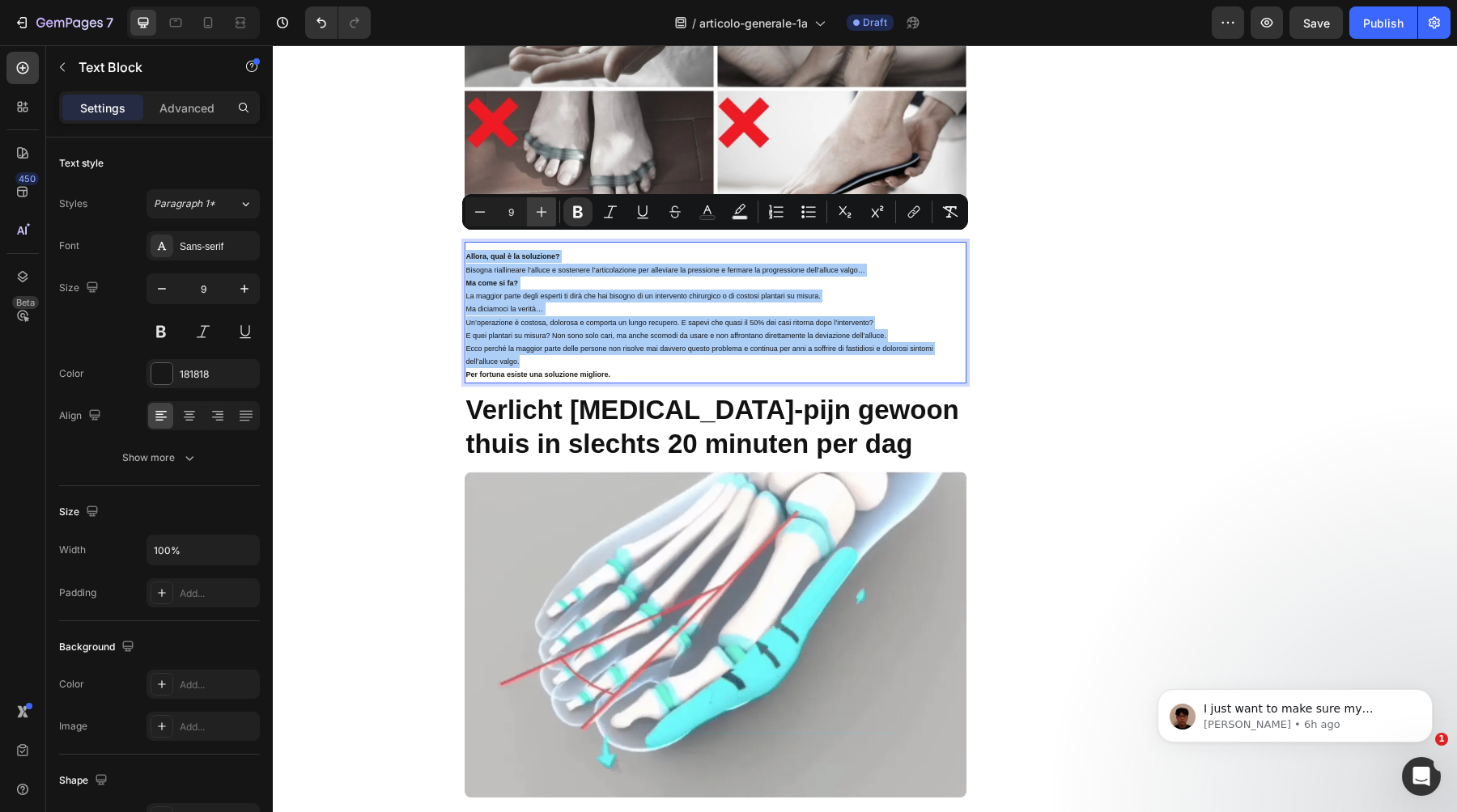
click at [543, 210] on icon "Editor contextual toolbar" at bounding box center [541, 211] width 16 height 16
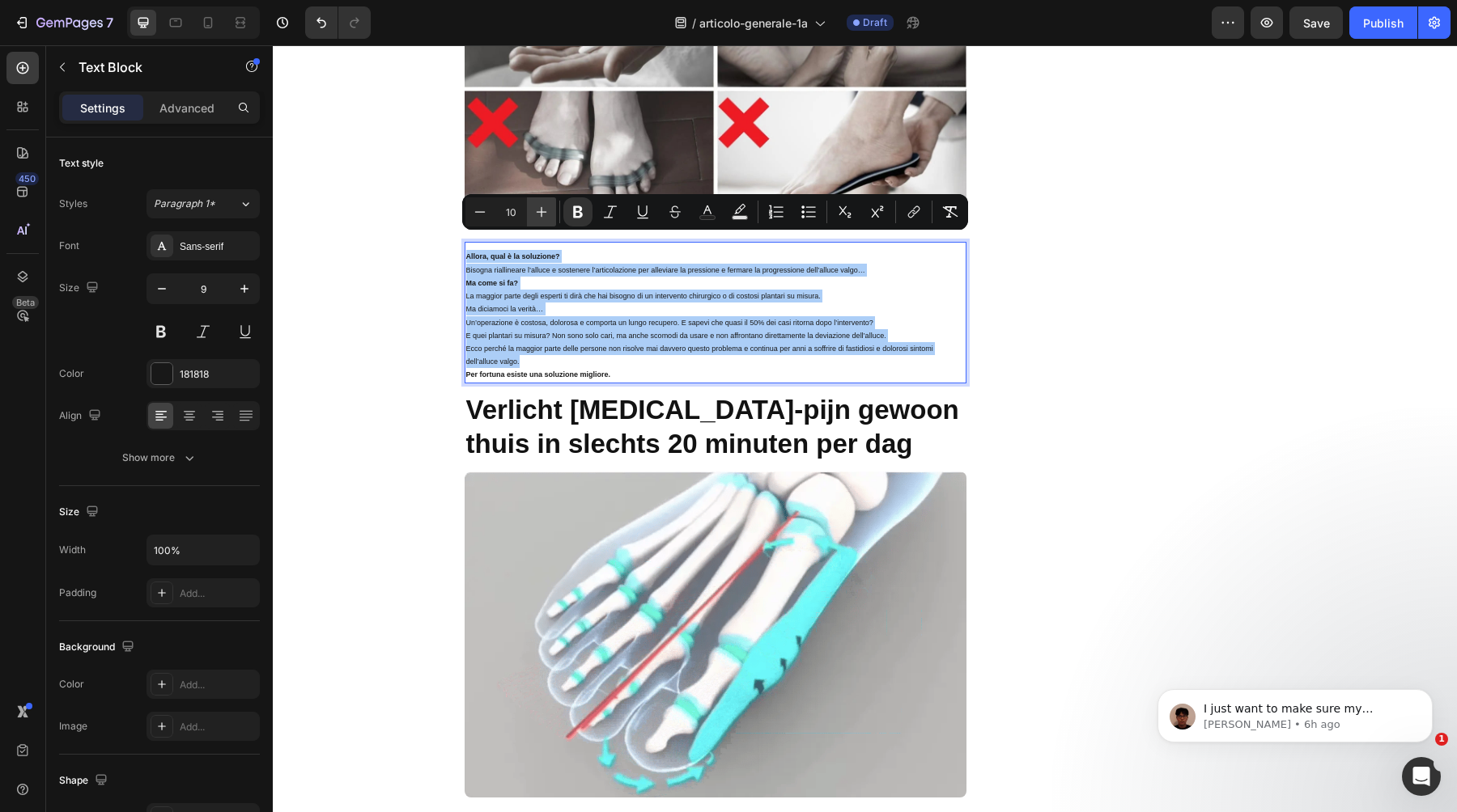
click at [543, 210] on icon "Editor contextual toolbar" at bounding box center [541, 211] width 16 height 16
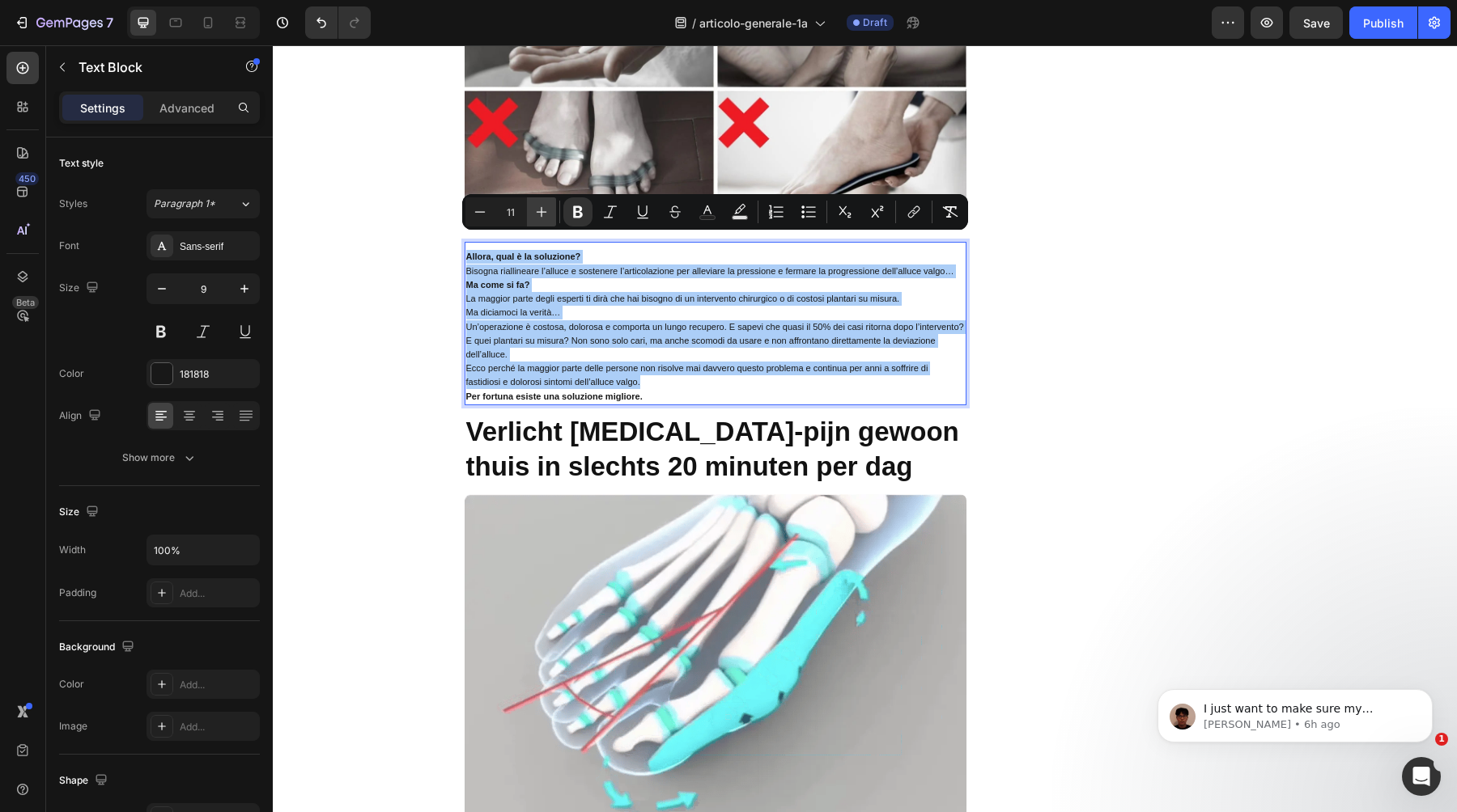
click at [543, 210] on icon "Editor contextual toolbar" at bounding box center [541, 211] width 16 height 16
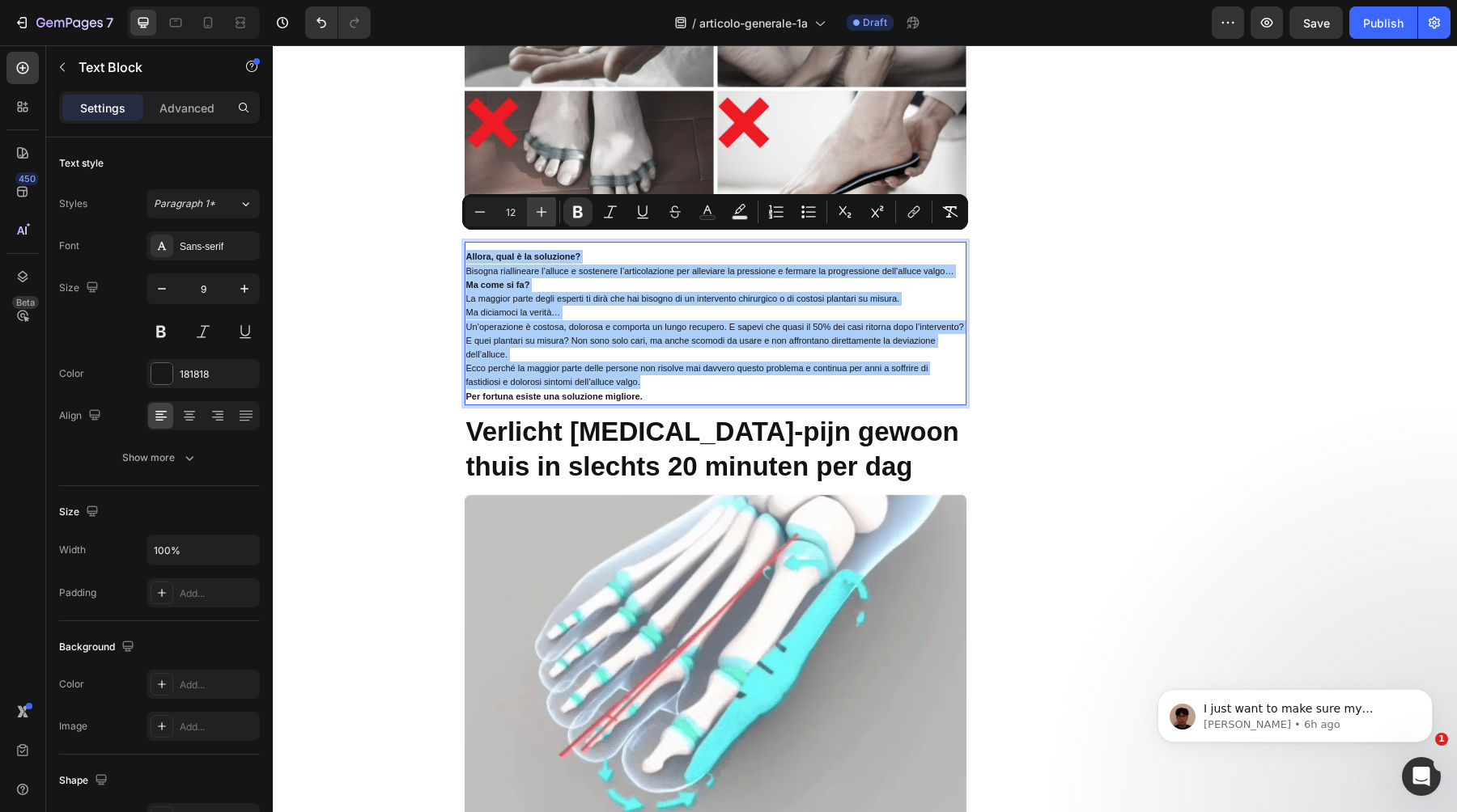
click at [543, 210] on icon "Editor contextual toolbar" at bounding box center [541, 211] width 16 height 16
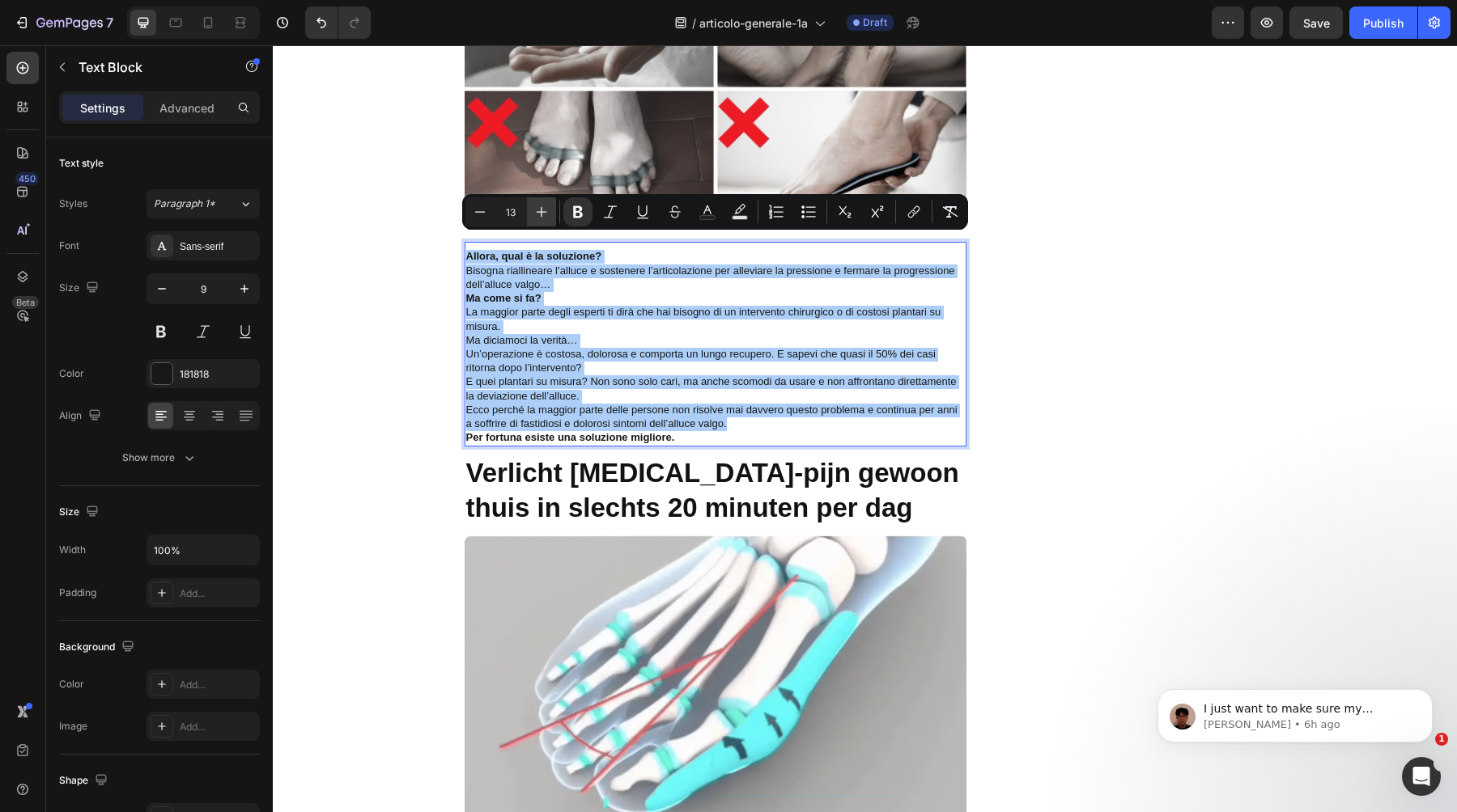
click at [543, 210] on icon "Editor contextual toolbar" at bounding box center [541, 211] width 16 height 16
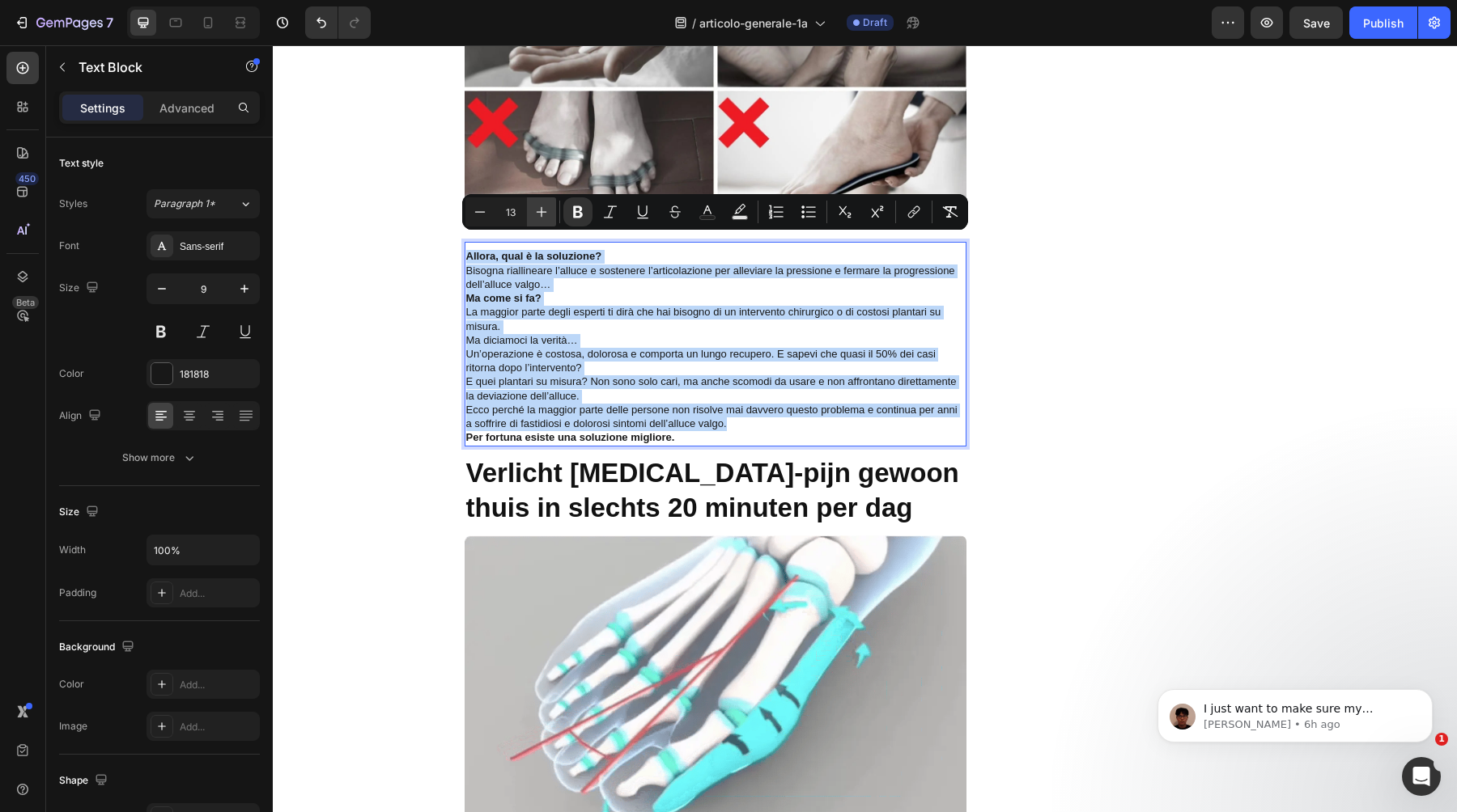
type input "14"
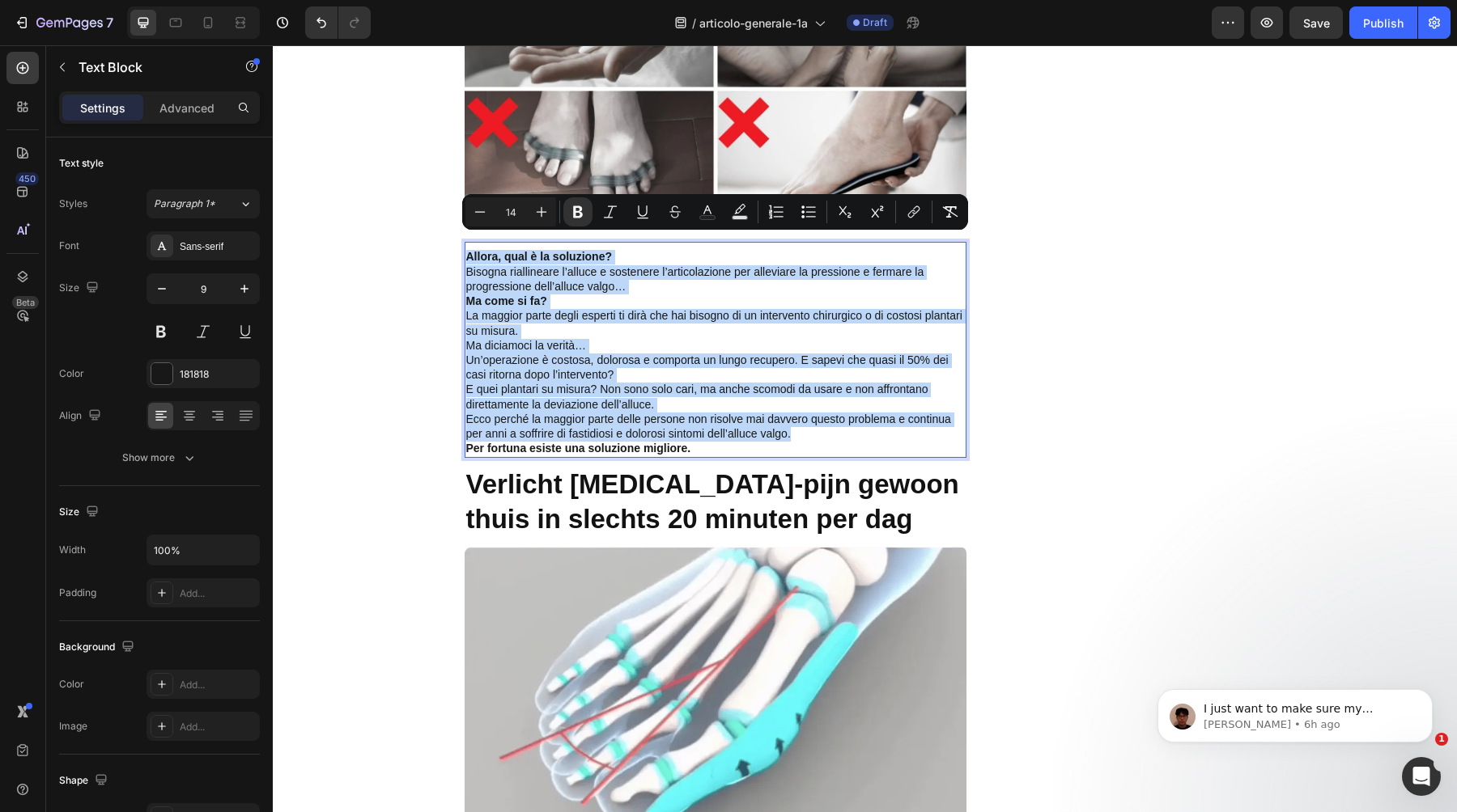
click at [595, 268] on span "Bisogna riallineare l’alluce e sostenere l’articolazione per alleviare la press…" at bounding box center [695, 280] width 458 height 28
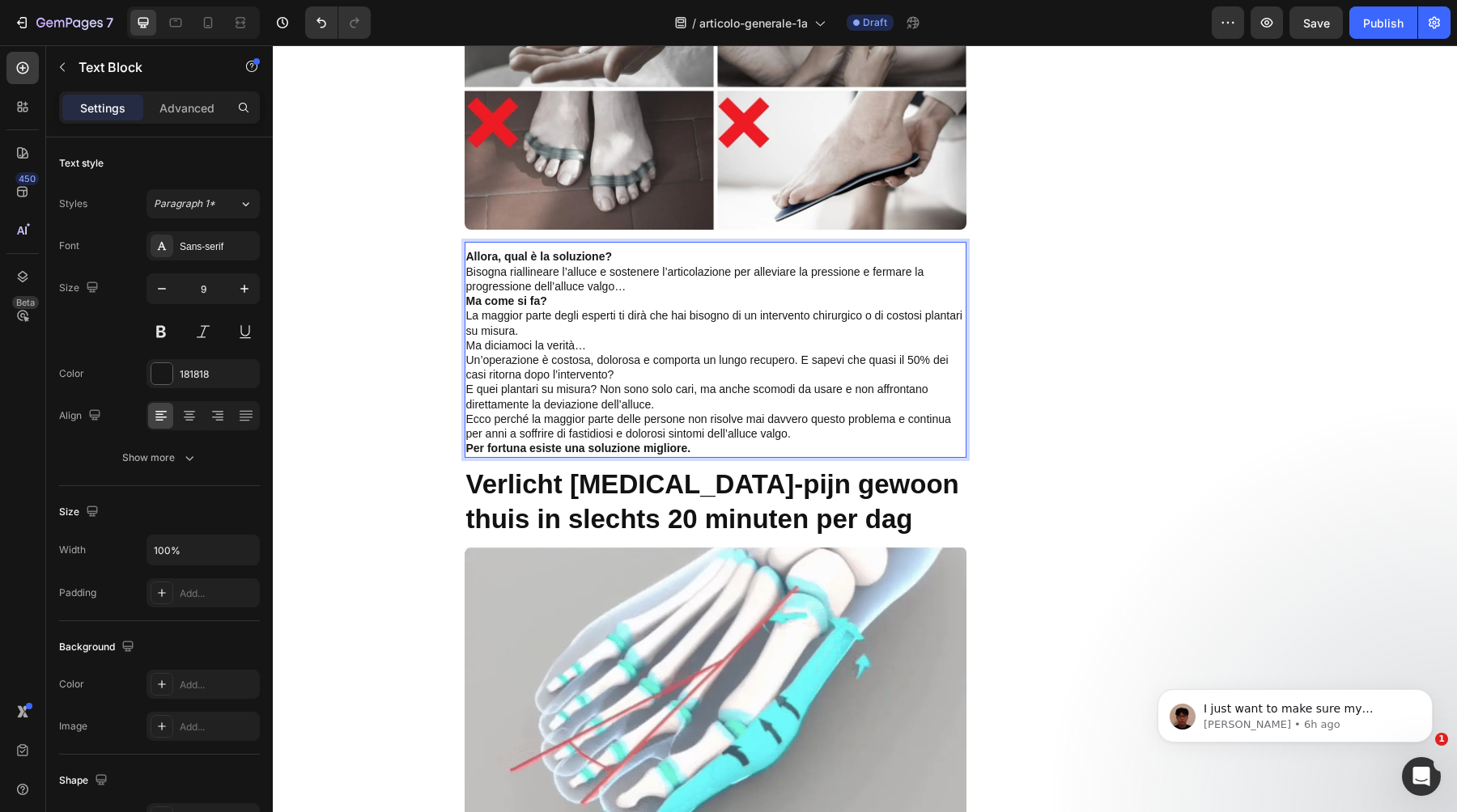
click at [617, 250] on p "Allora, qual è la soluzione?" at bounding box center [716, 257] width 499 height 15
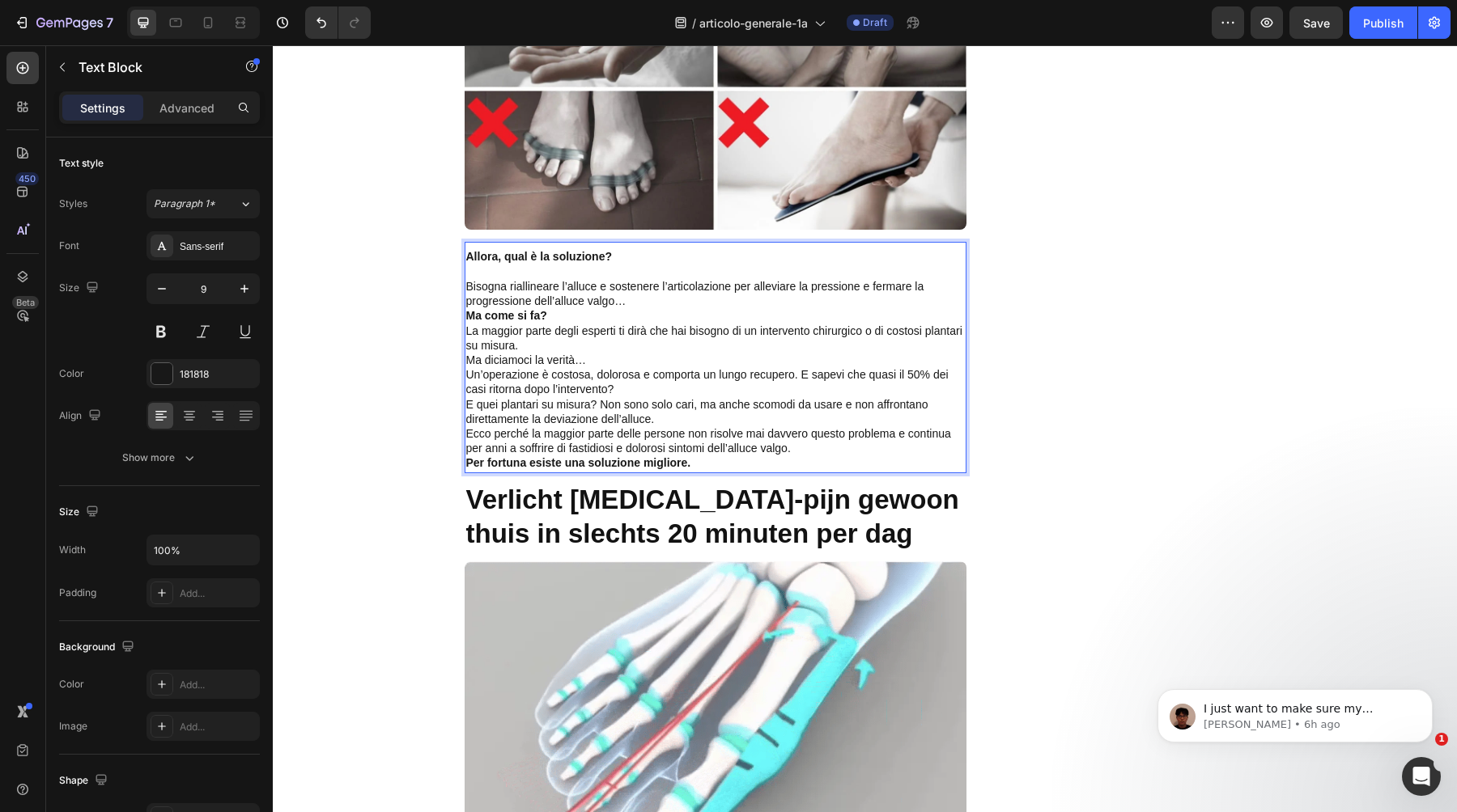
click at [644, 286] on p "Bisogna riallineare l’alluce e sostenere l’articolazione per alleviare la press…" at bounding box center [716, 294] width 499 height 29
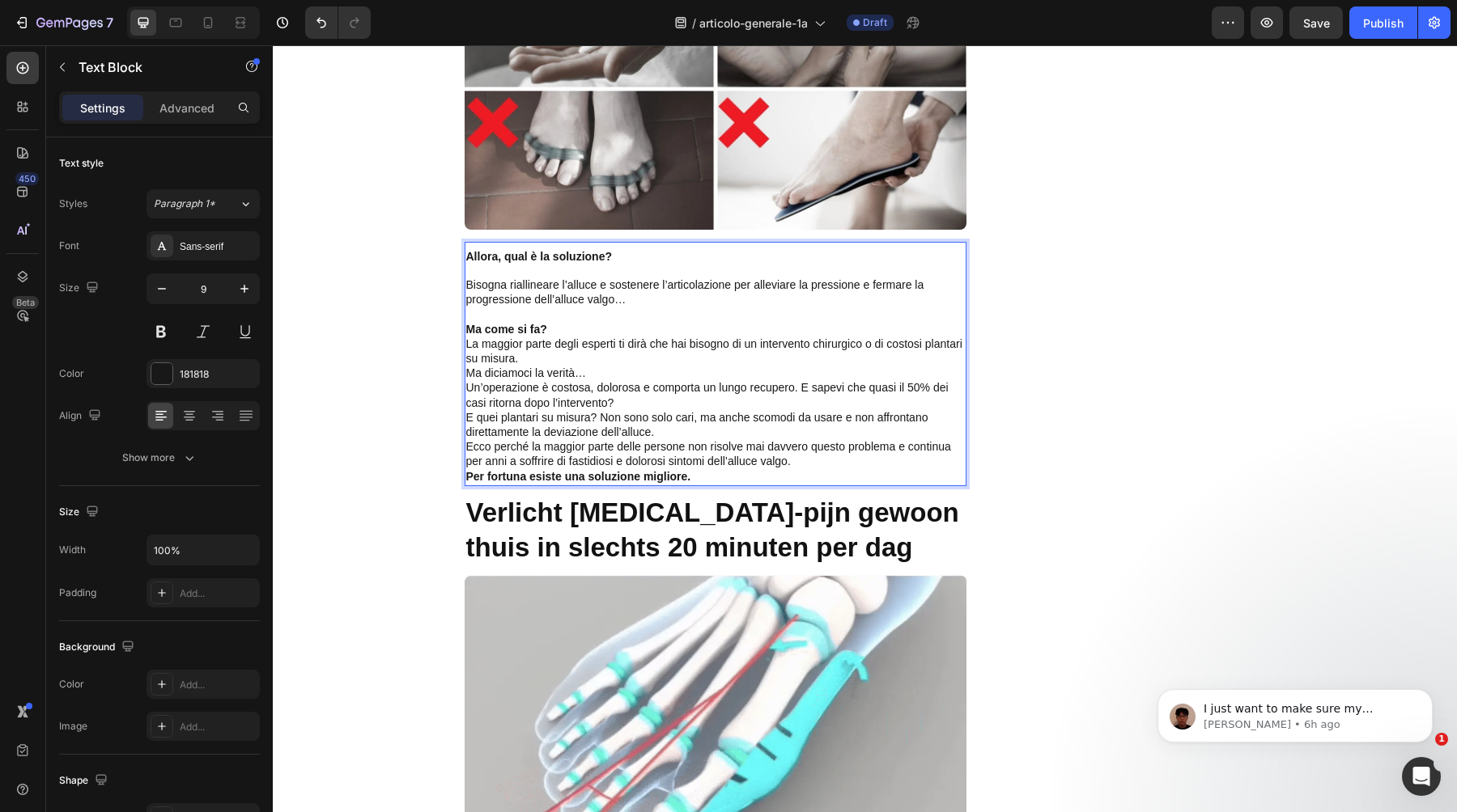
click at [616, 323] on p "Ma come si fa?" at bounding box center [716, 330] width 499 height 15
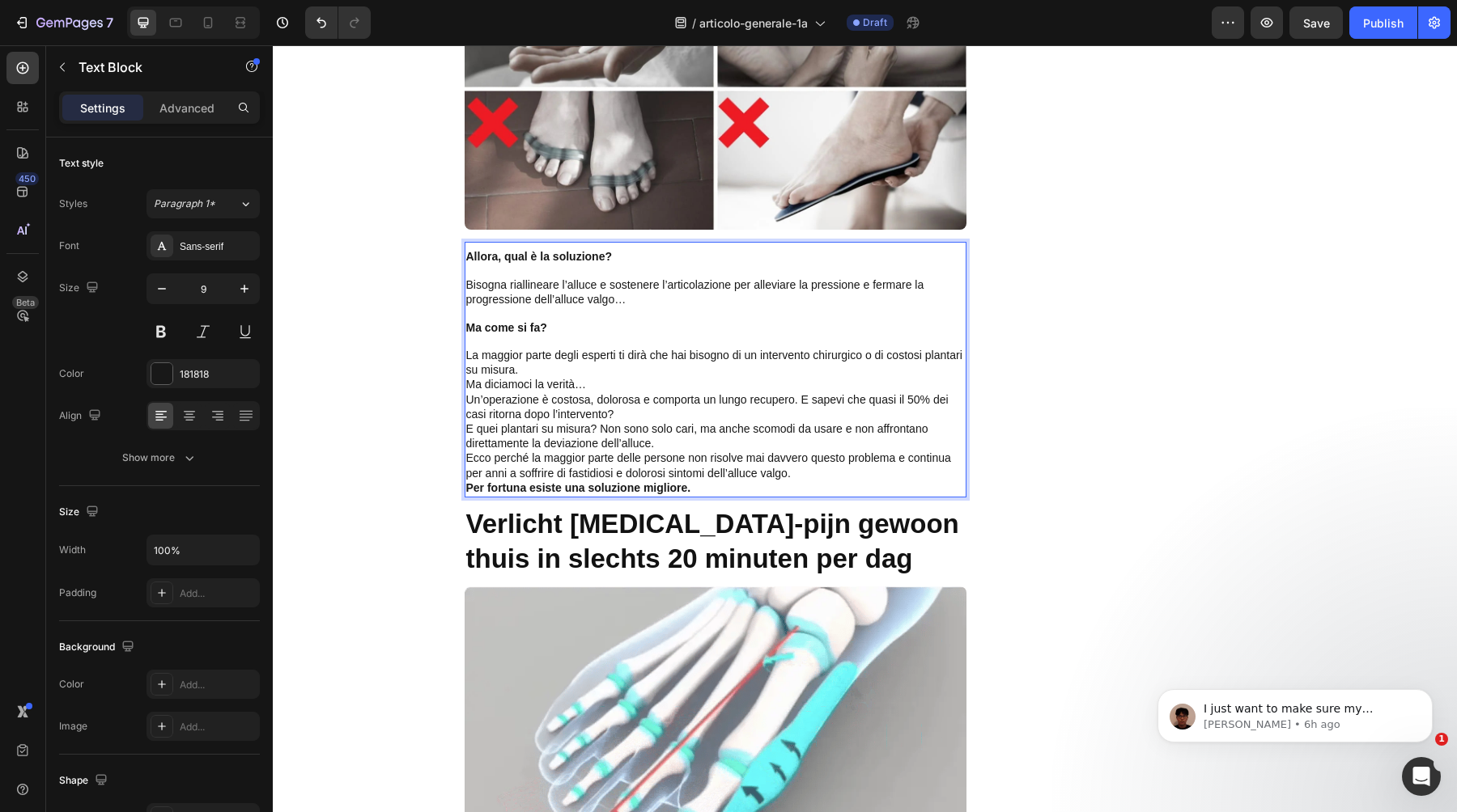
click at [612, 351] on p "La maggior parte degli esperti ti dirà che hai bisogno di un intervento chirurg…" at bounding box center [716, 363] width 499 height 29
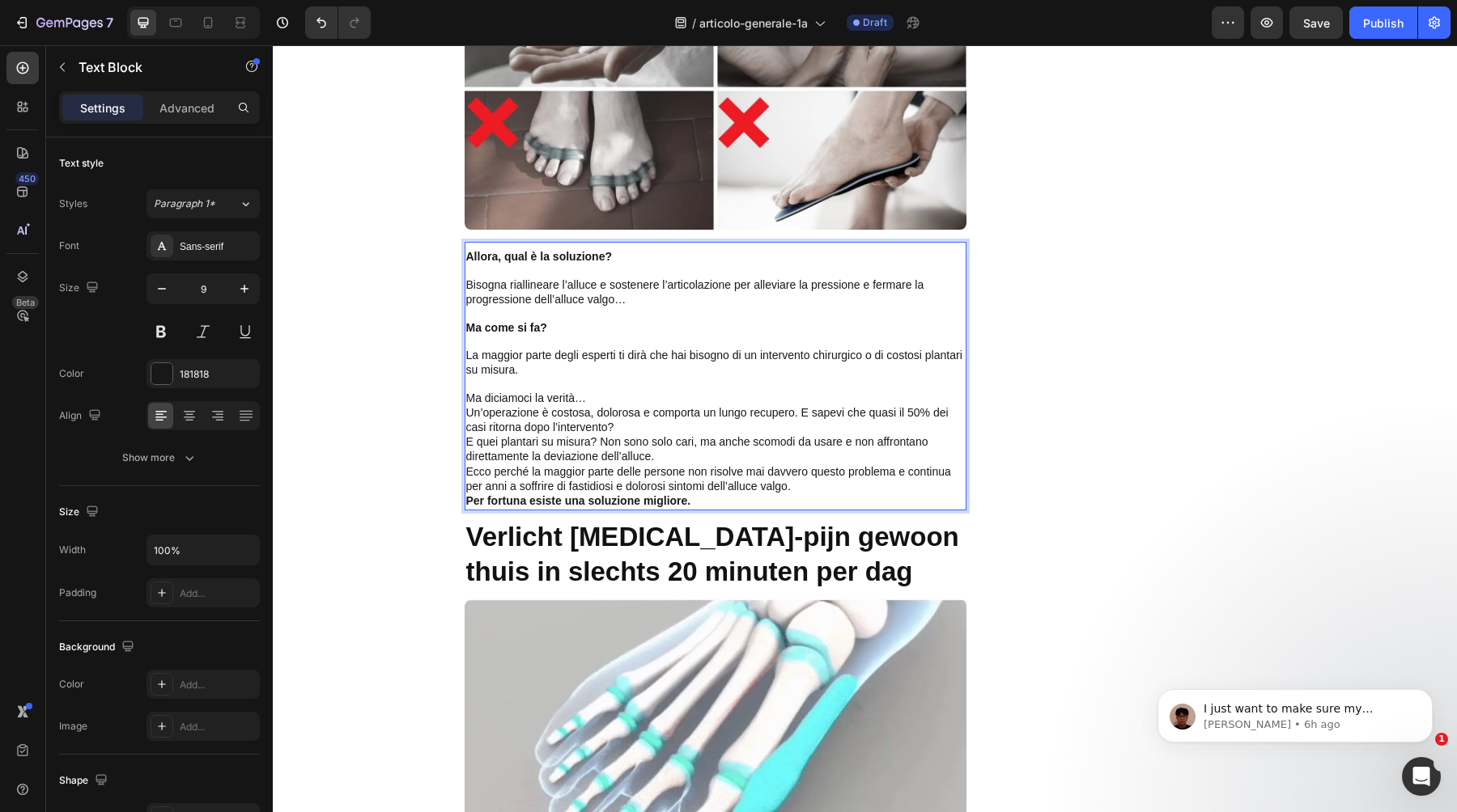
click at [626, 392] on p "Ma diciamoci la verità…" at bounding box center [716, 399] width 499 height 15
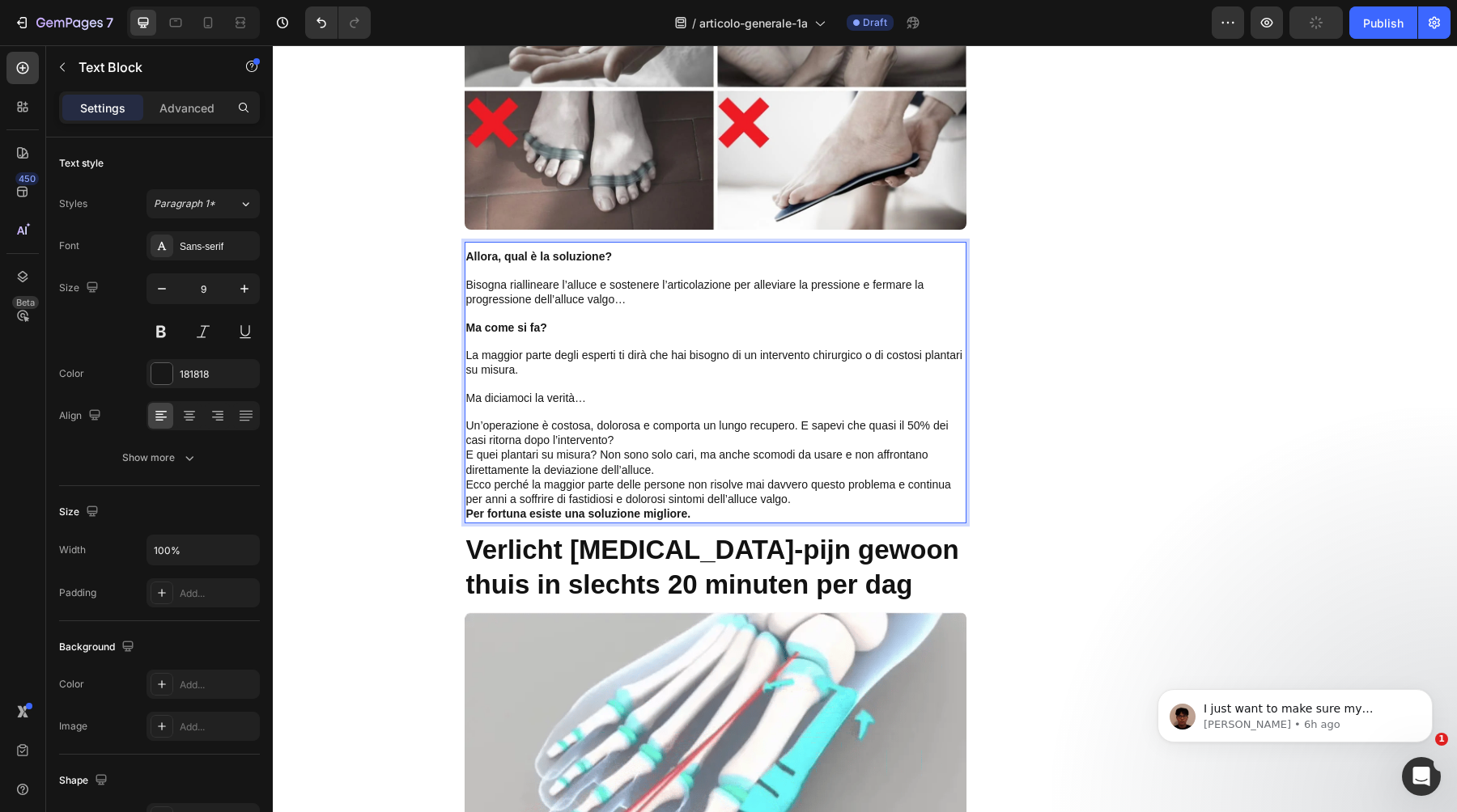
click at [648, 423] on p "Un’operazione è costosa, dolorosa e comporta un lungo recupero. E sapevi che qu…" at bounding box center [716, 434] width 499 height 29
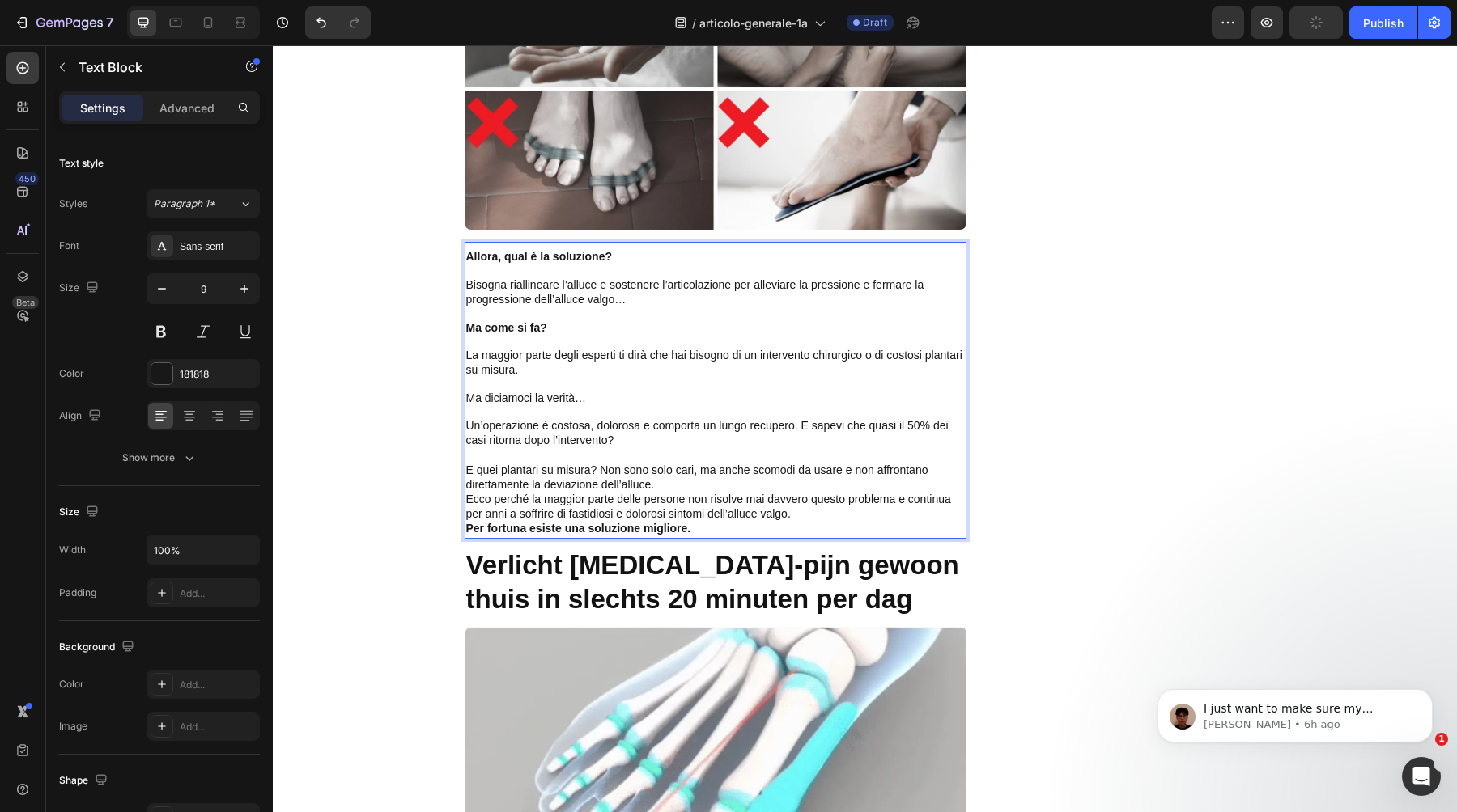
click at [668, 463] on p "E quei plantari su misura? Non sono solo cari, ma anche scomodi da usare e non …" at bounding box center [716, 478] width 499 height 29
click at [678, 465] on p "E quei plantari su misura? Non sono solo cari, ma anche scomodi da usare e non …" at bounding box center [716, 476] width 499 height 29
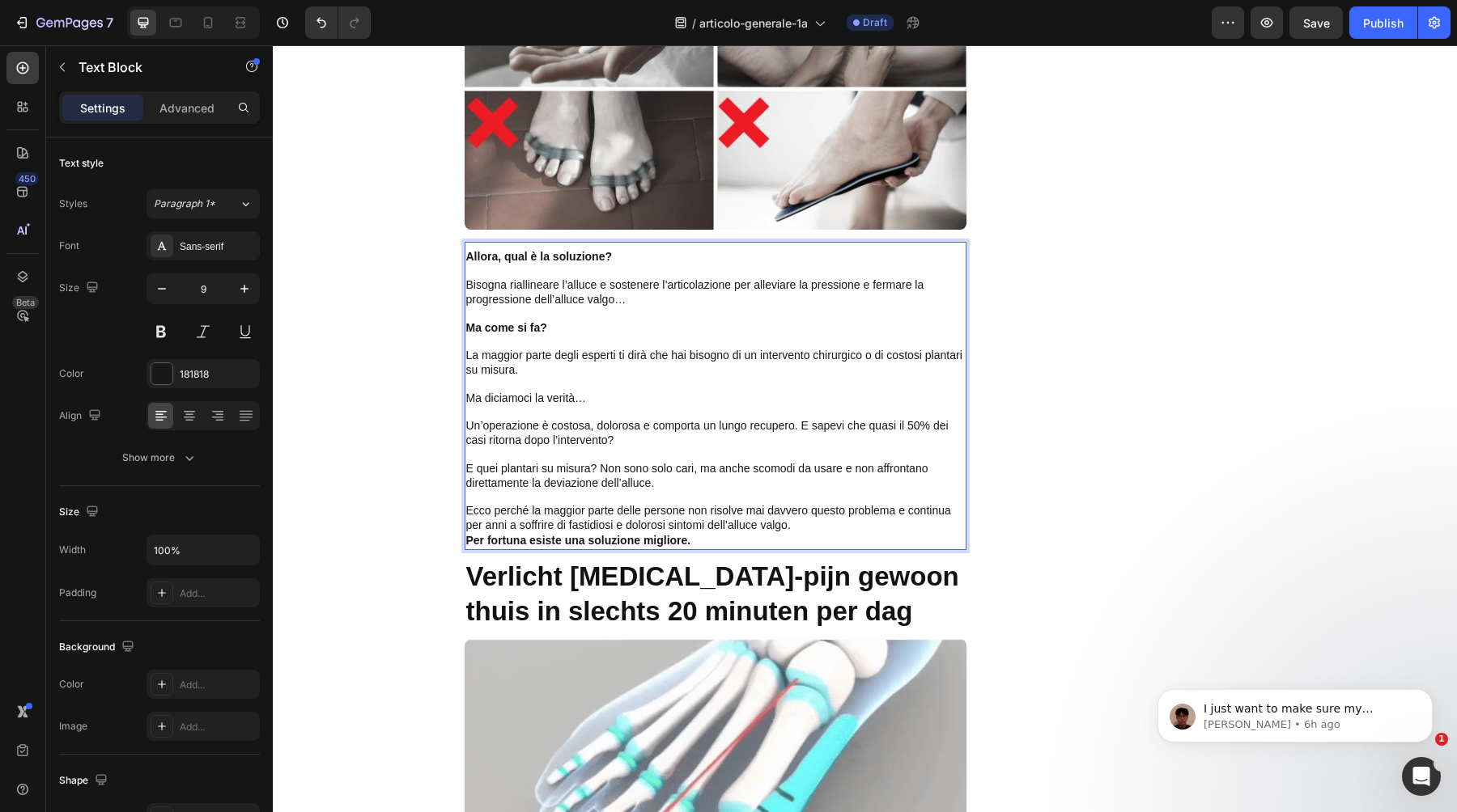
click at [798, 515] on p "Ecco perché la maggior parte delle persone non risolve mai davvero questo probl…" at bounding box center [716, 519] width 499 height 29
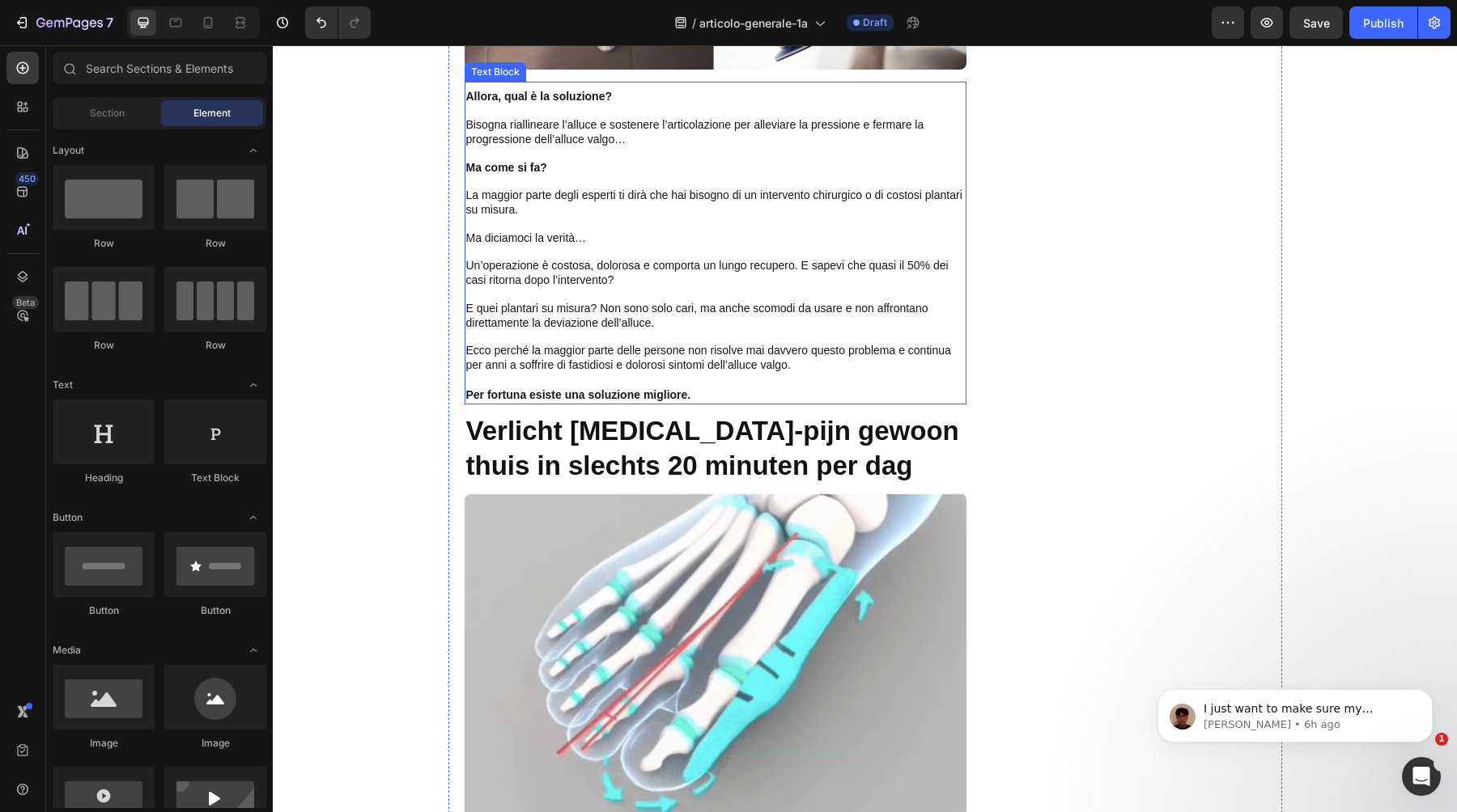
scroll to position [3942, 0]
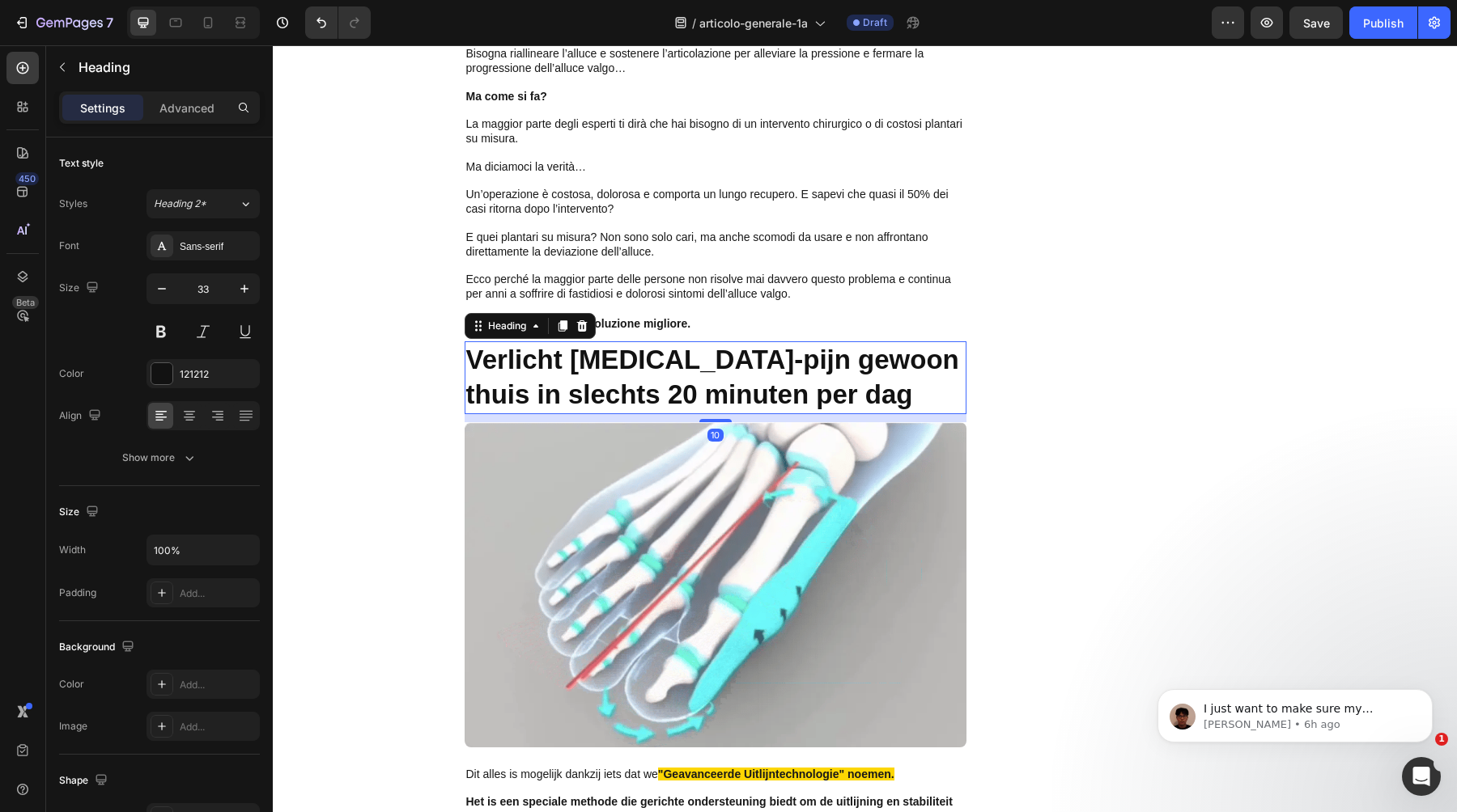
click at [599, 363] on strong "Verlicht [MEDICAL_DATA]-pijn gewoon thuis in slechts 20 minuten per dag" at bounding box center [712, 376] width 493 height 65
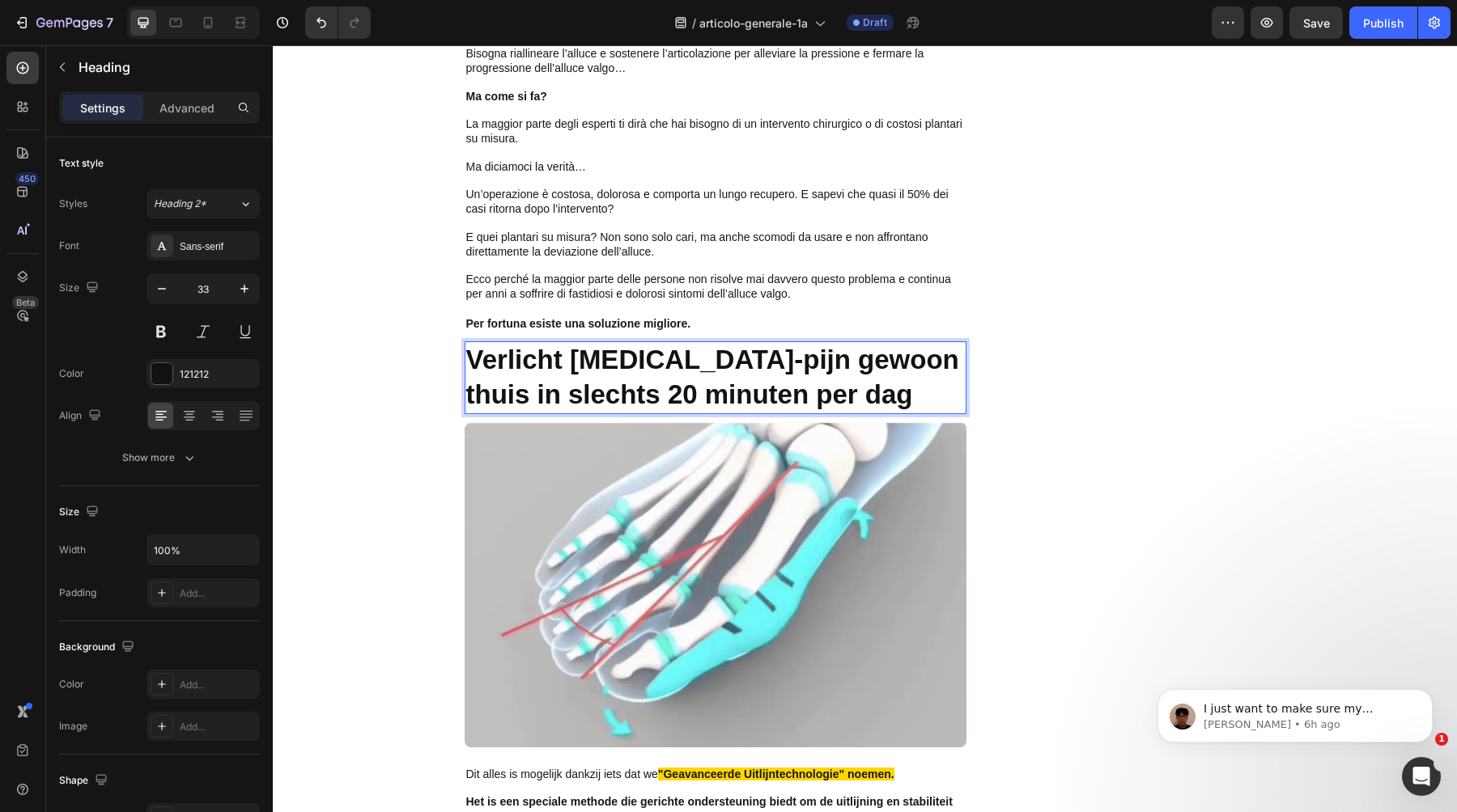
click at [599, 363] on strong "Verlicht [MEDICAL_DATA]-pijn gewoon thuis in slechts 20 minuten per dag" at bounding box center [712, 376] width 493 height 65
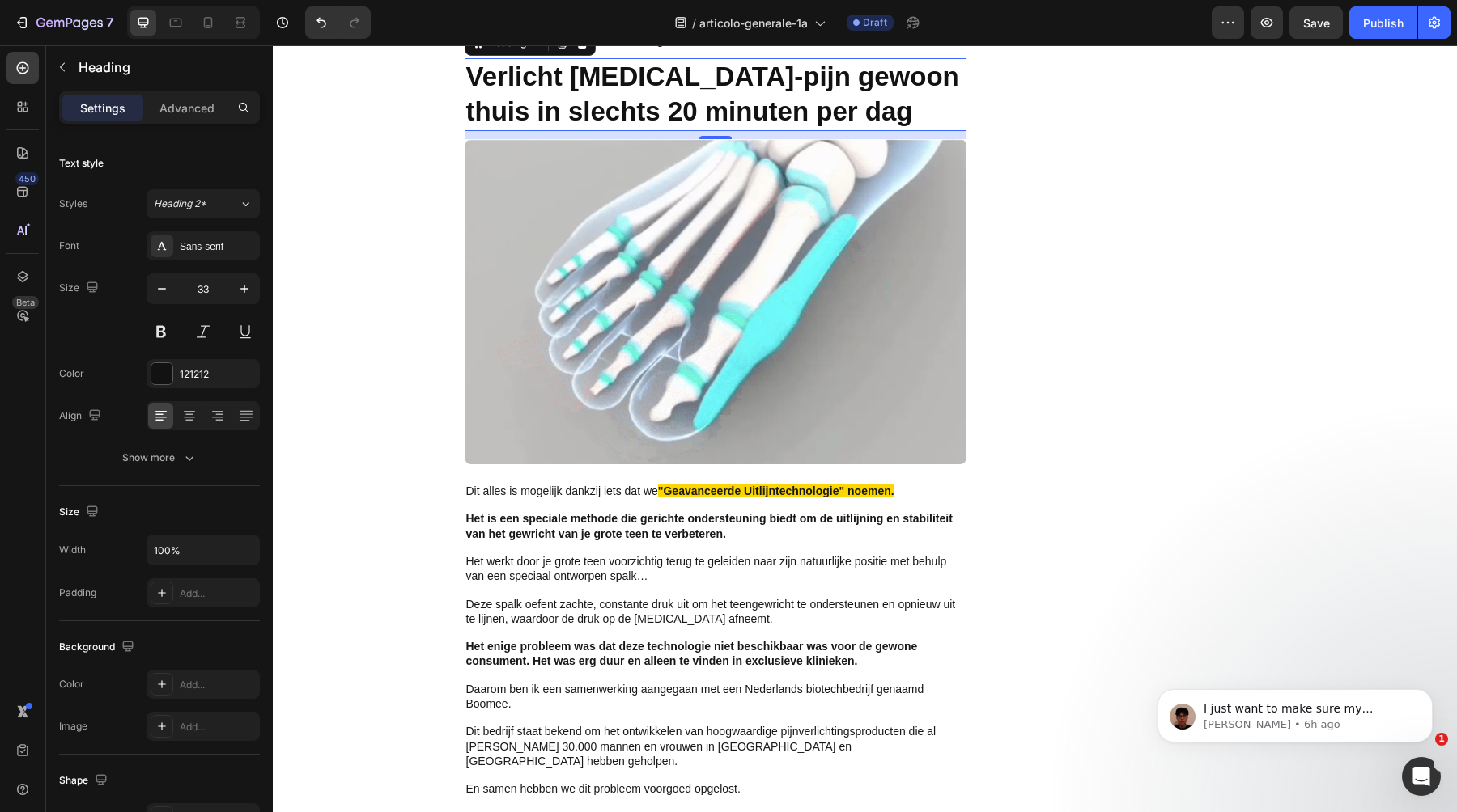
scroll to position [4193, 0]
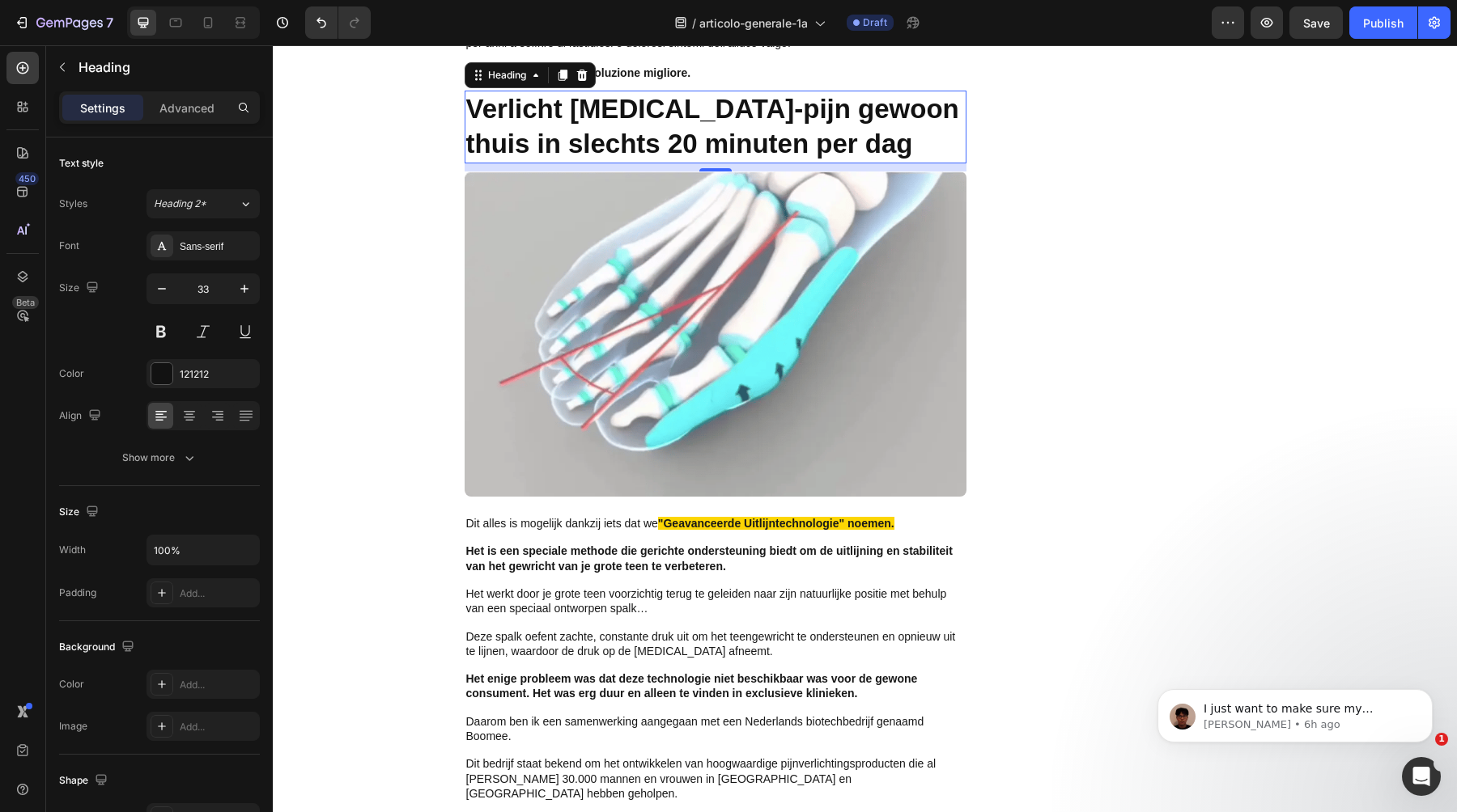
click at [748, 120] on strong "Verlicht [MEDICAL_DATA]-pijn gewoon thuis in slechts 20 minuten per dag" at bounding box center [712, 126] width 493 height 65
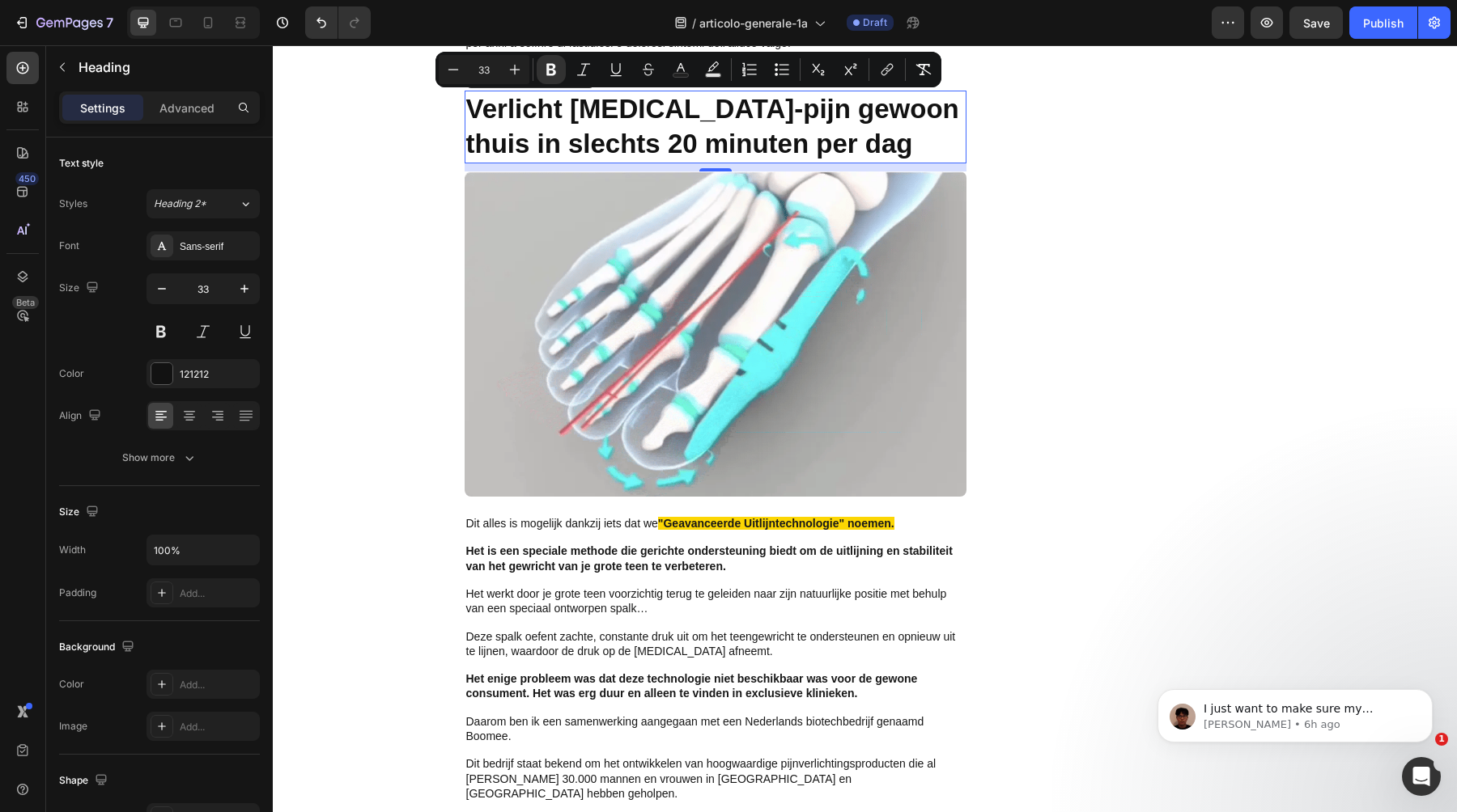
click at [748, 120] on strong "Verlicht [MEDICAL_DATA]-pijn gewoon thuis in slechts 20 minuten per dag" at bounding box center [712, 126] width 493 height 65
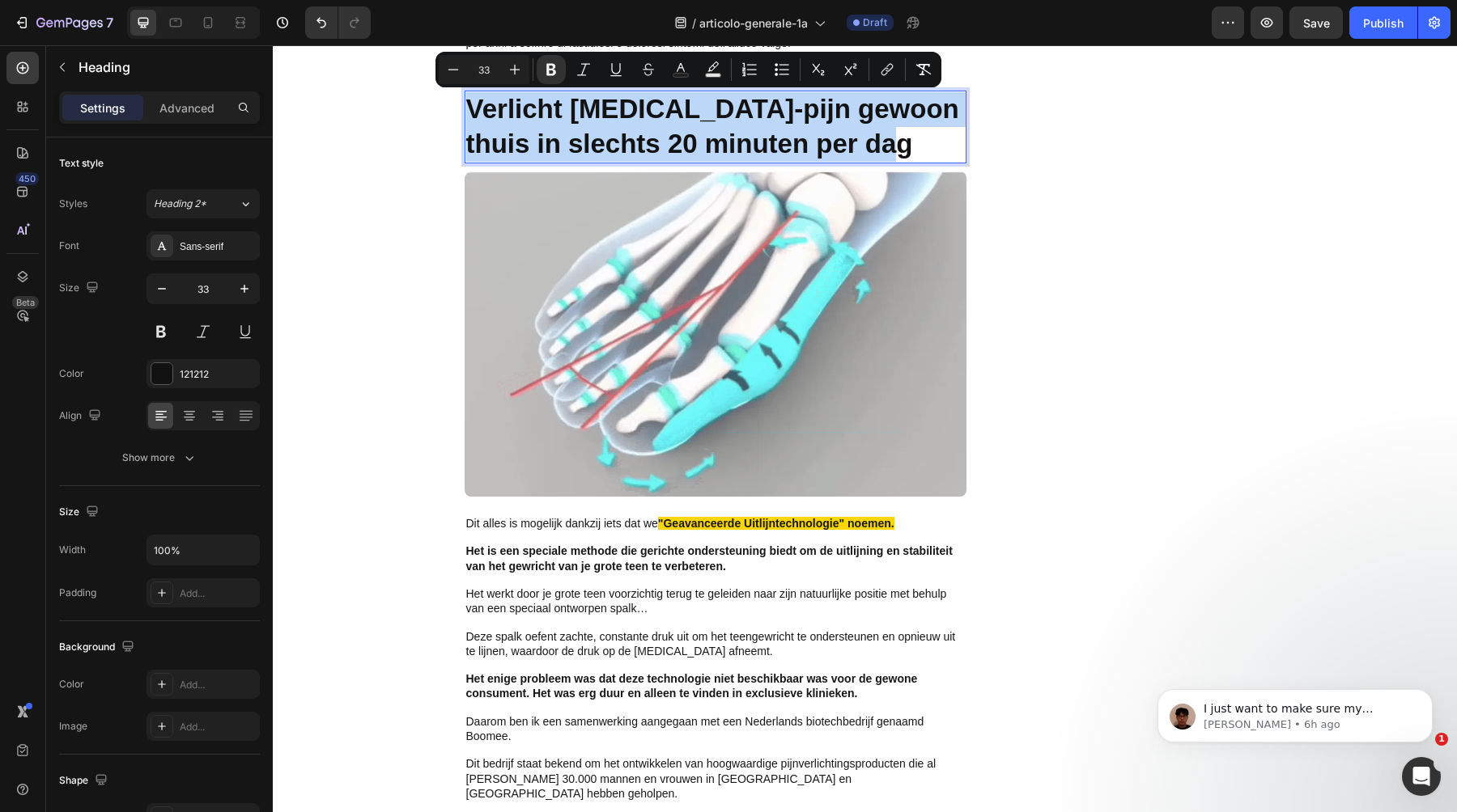
click at [748, 120] on strong "Verlicht [MEDICAL_DATA]-pijn gewoon thuis in slechts 20 minuten per dag" at bounding box center [712, 126] width 493 height 65
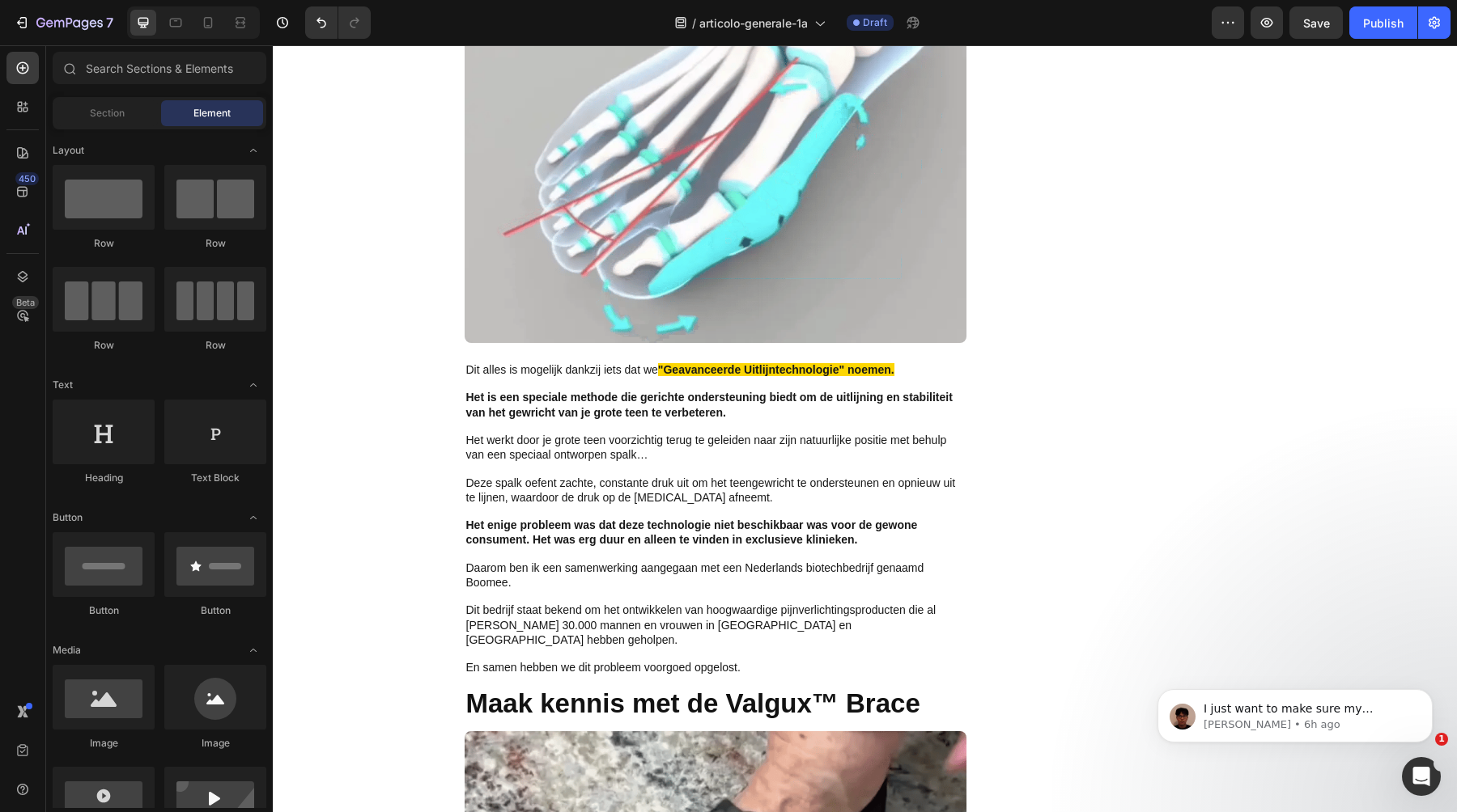
scroll to position [4389, 0]
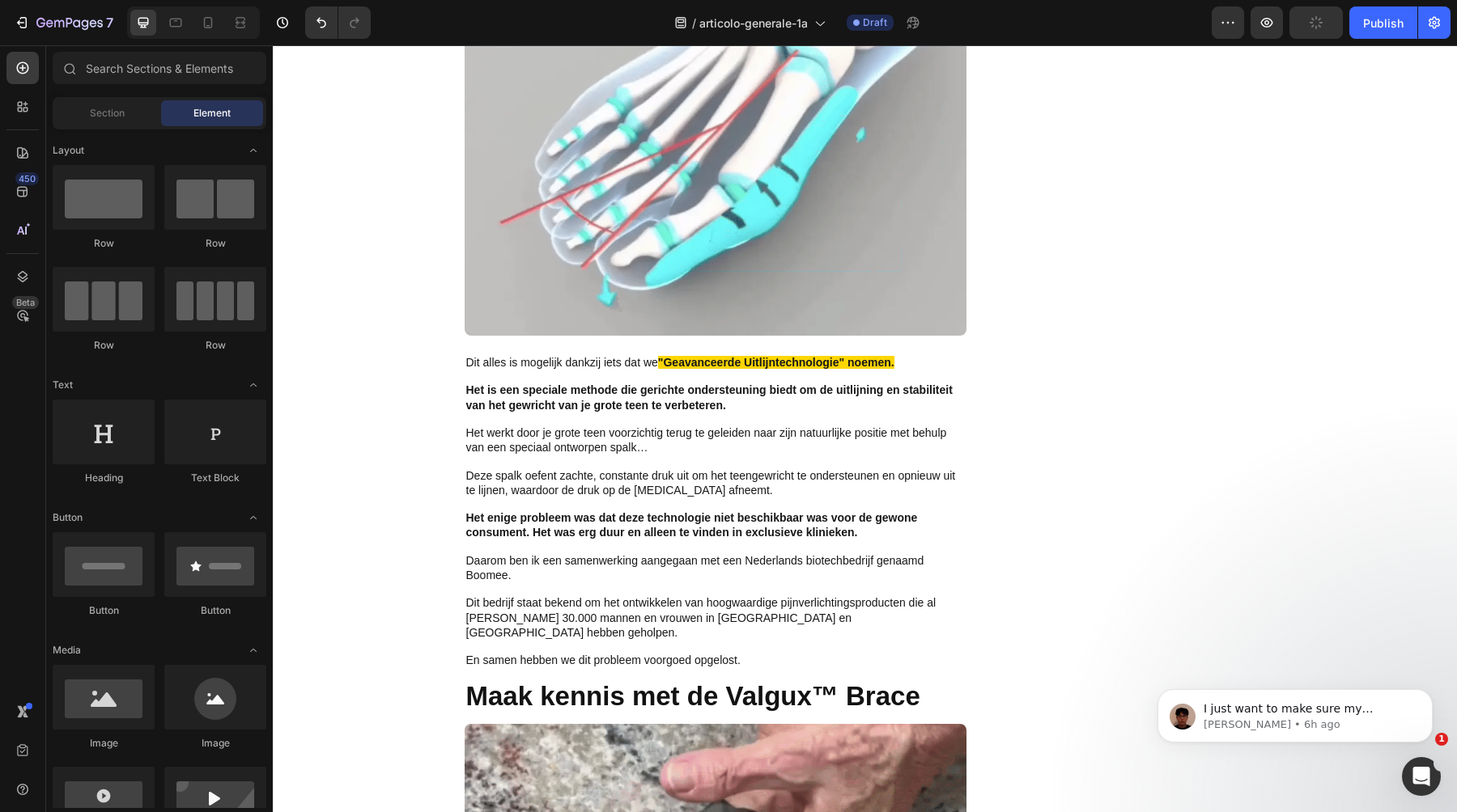
click at [843, 554] on p "Daarom ben ik een samenwerking aangegaan met een Nederlands biotechbedrijf gena…" at bounding box center [716, 569] width 499 height 29
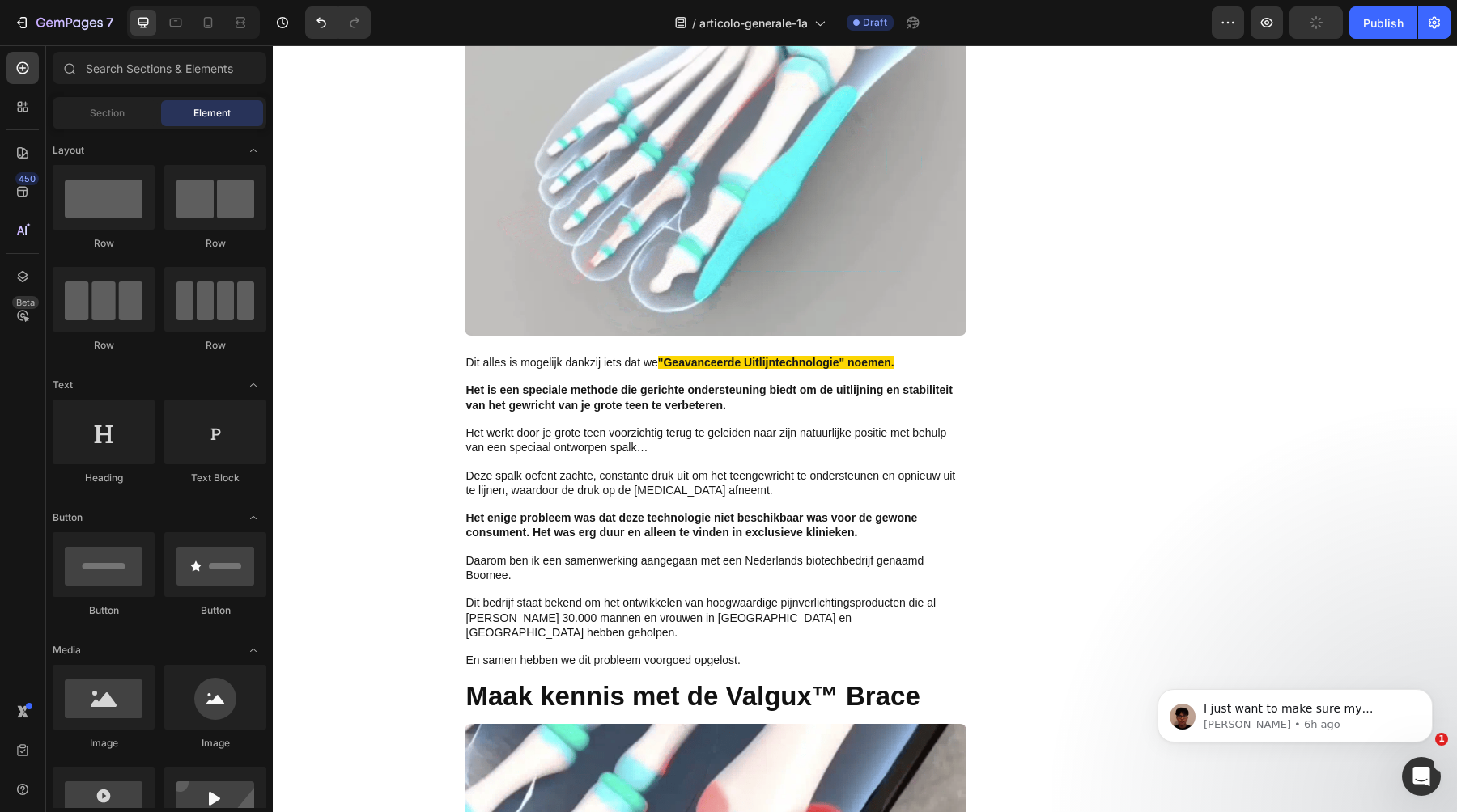
click at [843, 554] on p "Daarom ben ik een samenwerking aangegaan met een Nederlands biotechbedrijf gena…" at bounding box center [716, 569] width 499 height 29
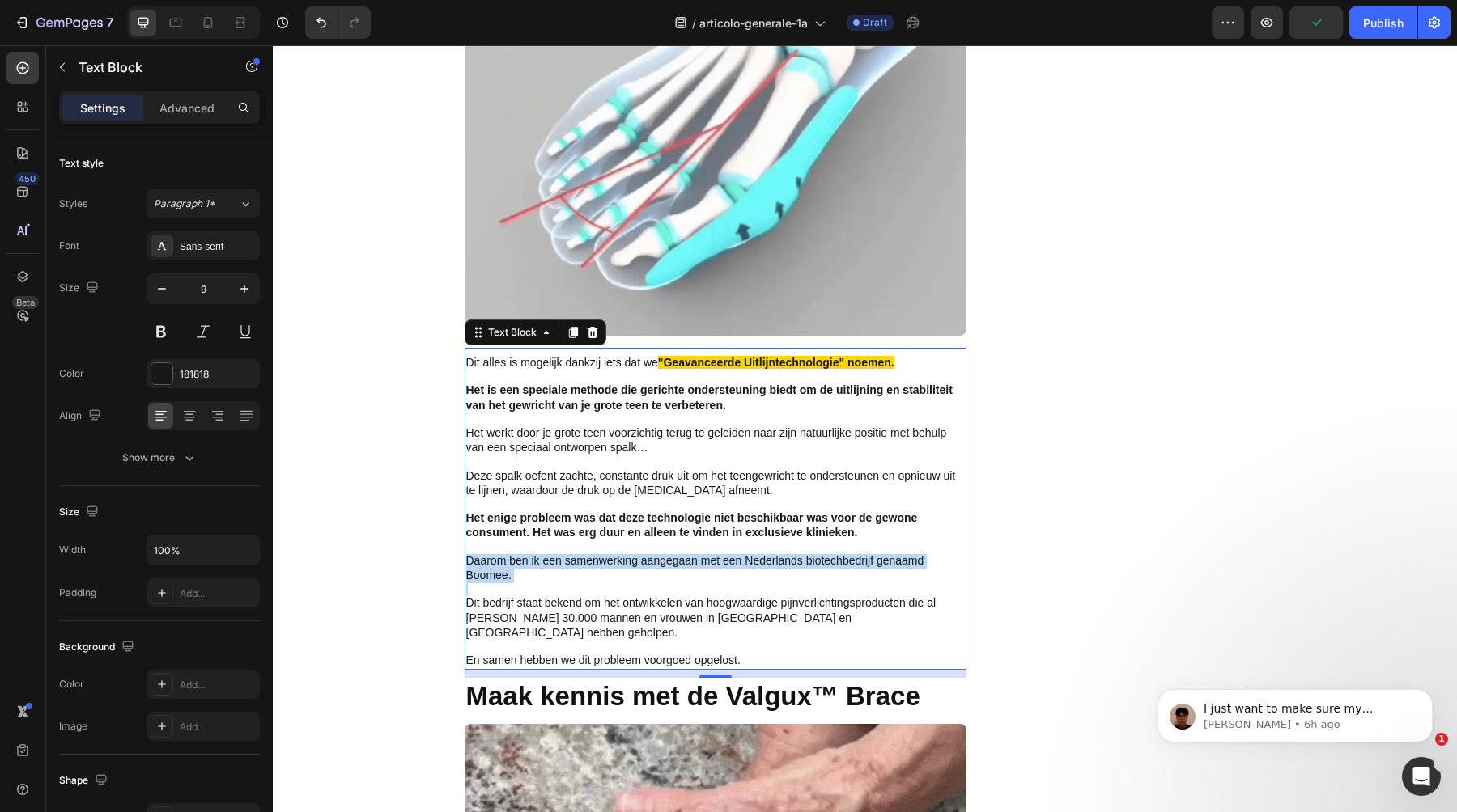
click at [843, 554] on p "Daarom ben ik een samenwerking aangegaan met een Nederlands biotechbedrijf gena…" at bounding box center [716, 569] width 499 height 29
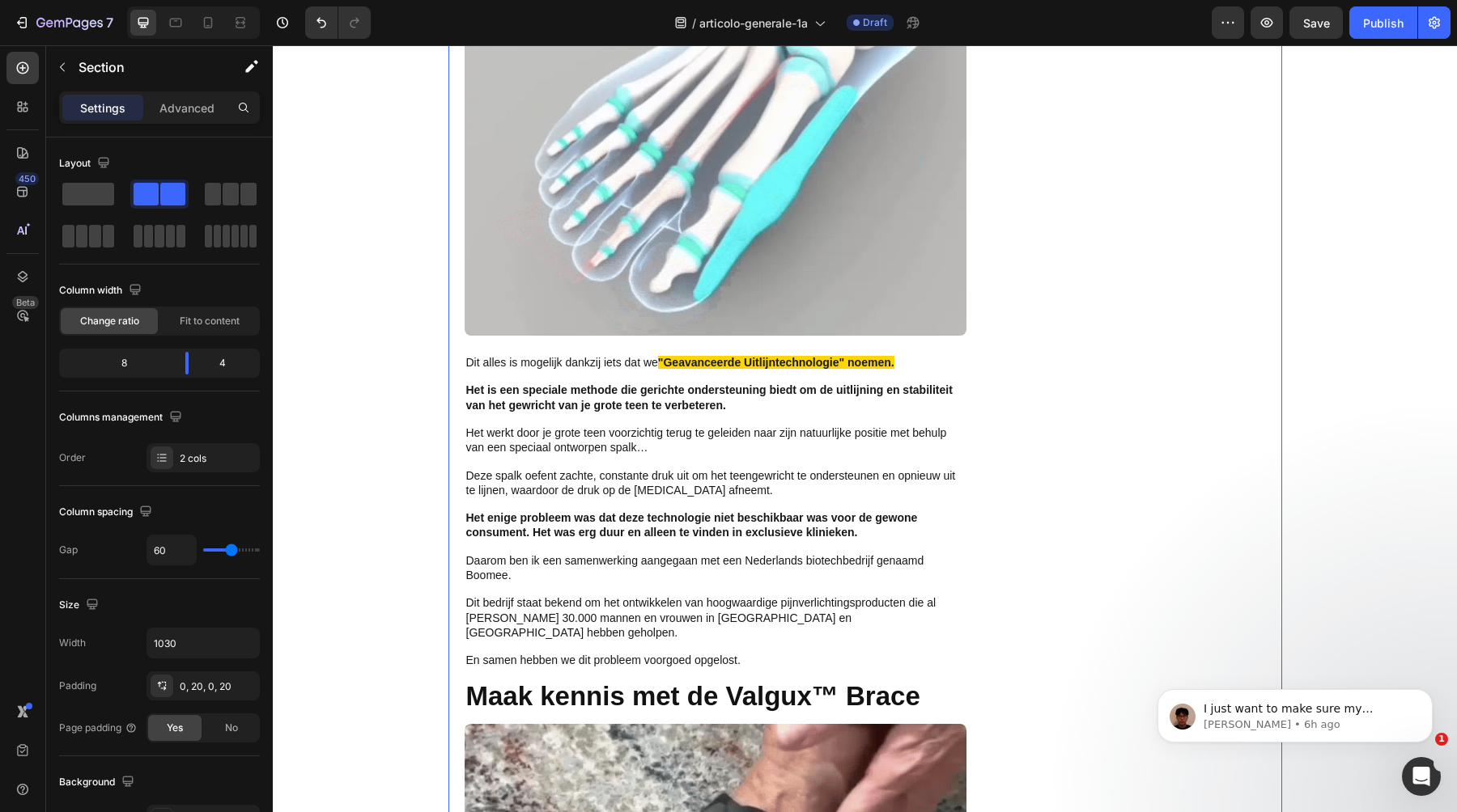
click at [688, 469] on span "Deze spalk oefent zachte, constante druk uit om het teengewricht te ondersteune…" at bounding box center [710, 483] width 489 height 28
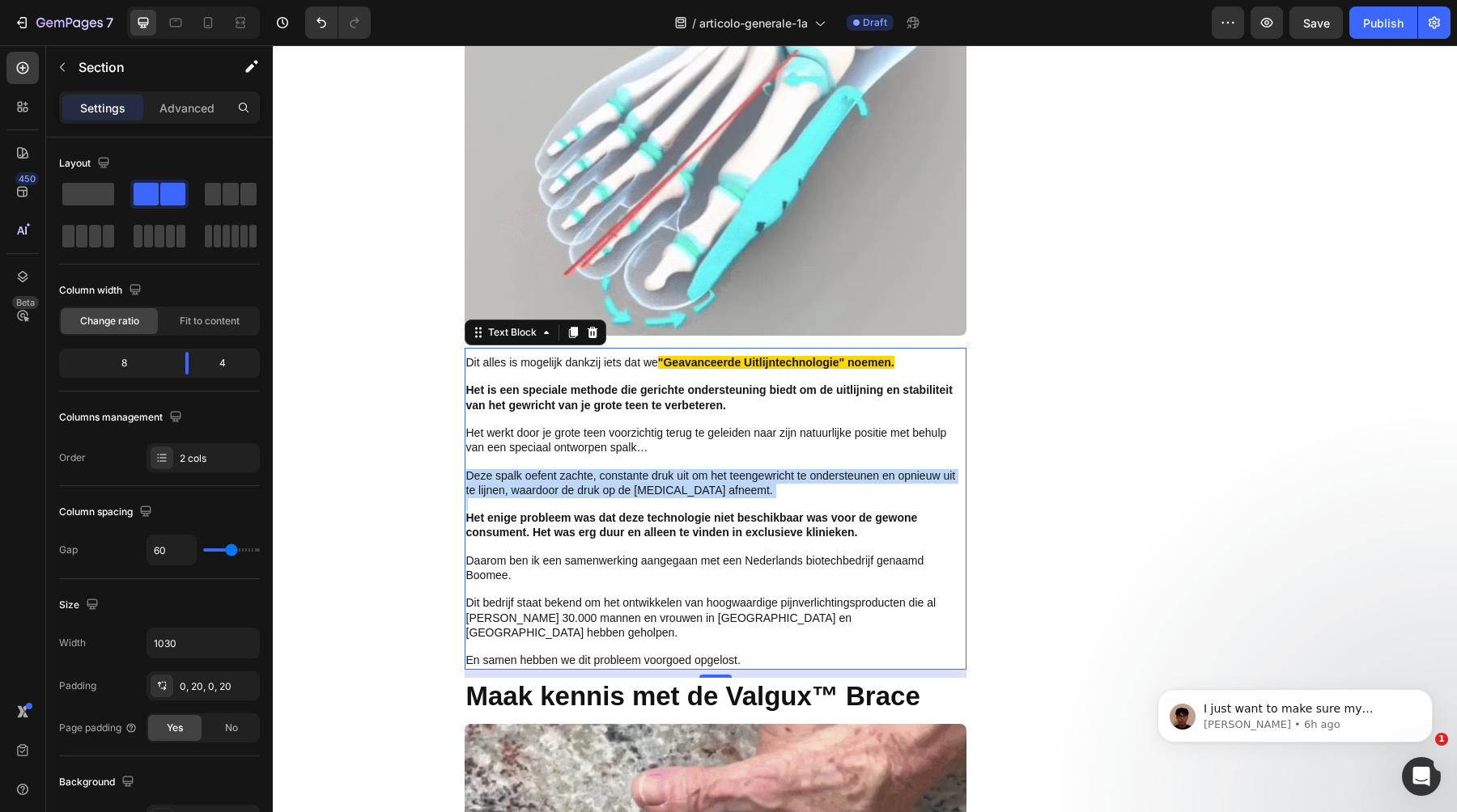
click at [688, 469] on span "Deze spalk oefent zachte, constante druk uit om het teengewricht te ondersteune…" at bounding box center [710, 483] width 489 height 28
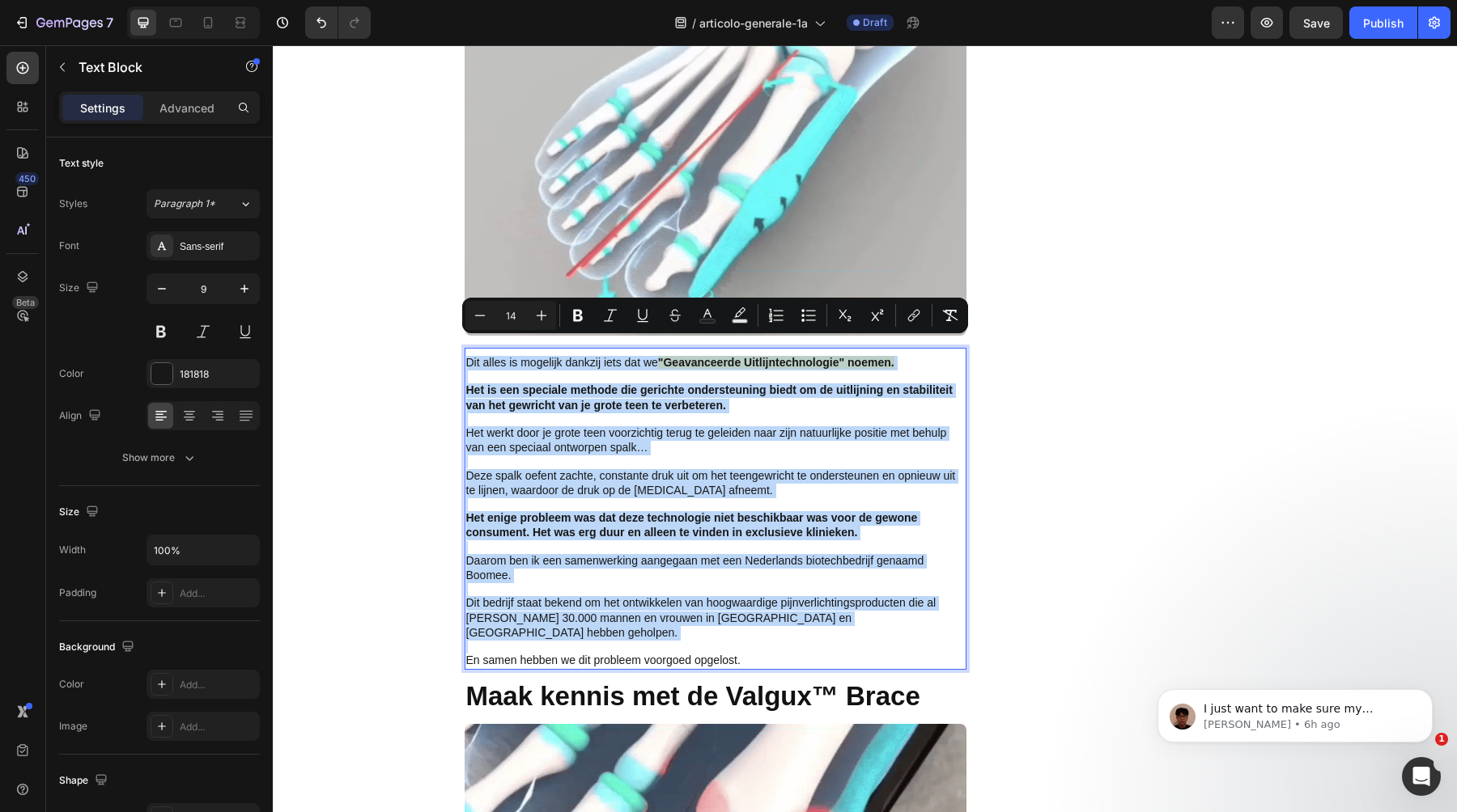
type input "9"
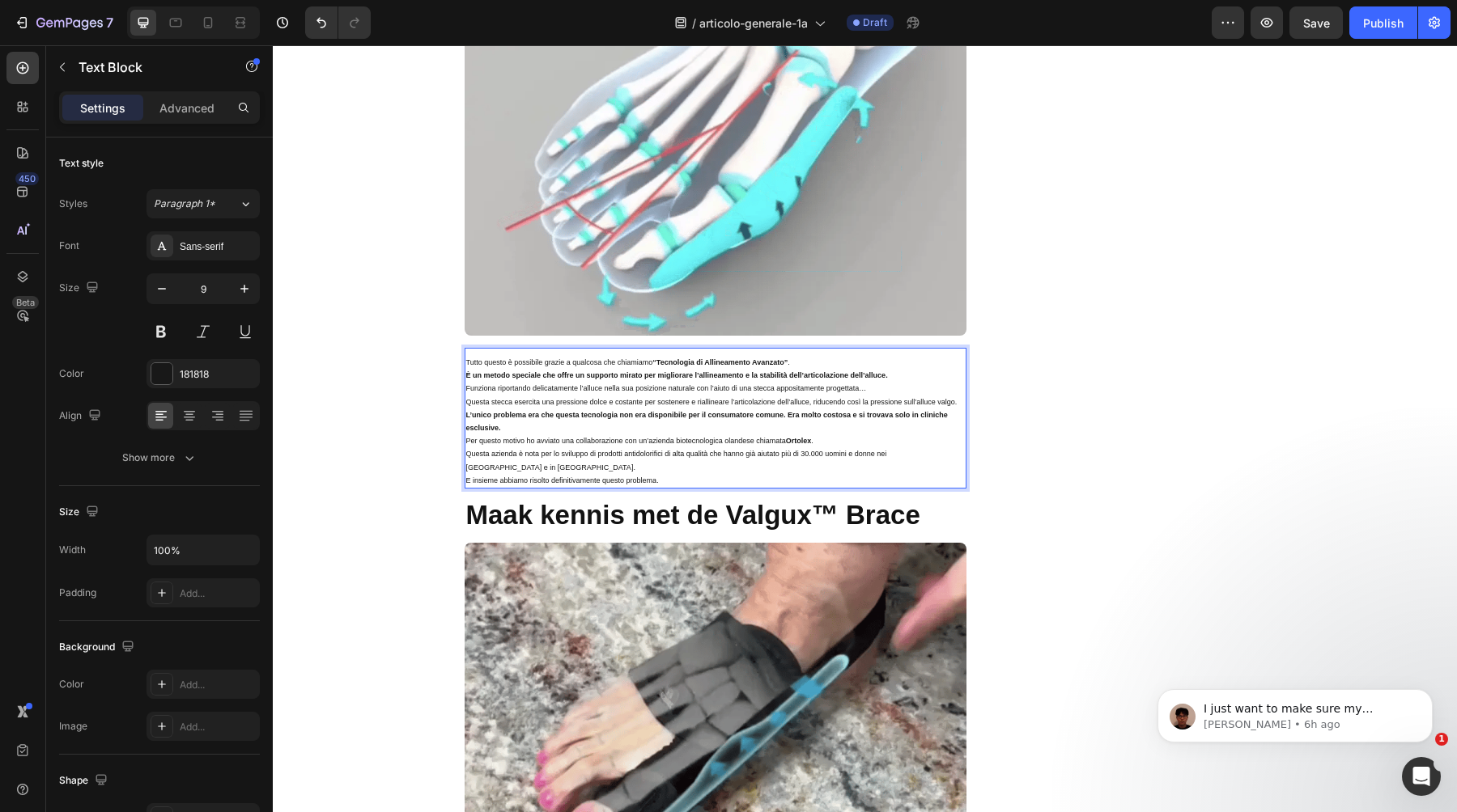
click at [624, 454] on p "Questa azienda è nota per lo sviluppo di prodotti antidolorifici di alta qualit…" at bounding box center [716, 461] width 499 height 26
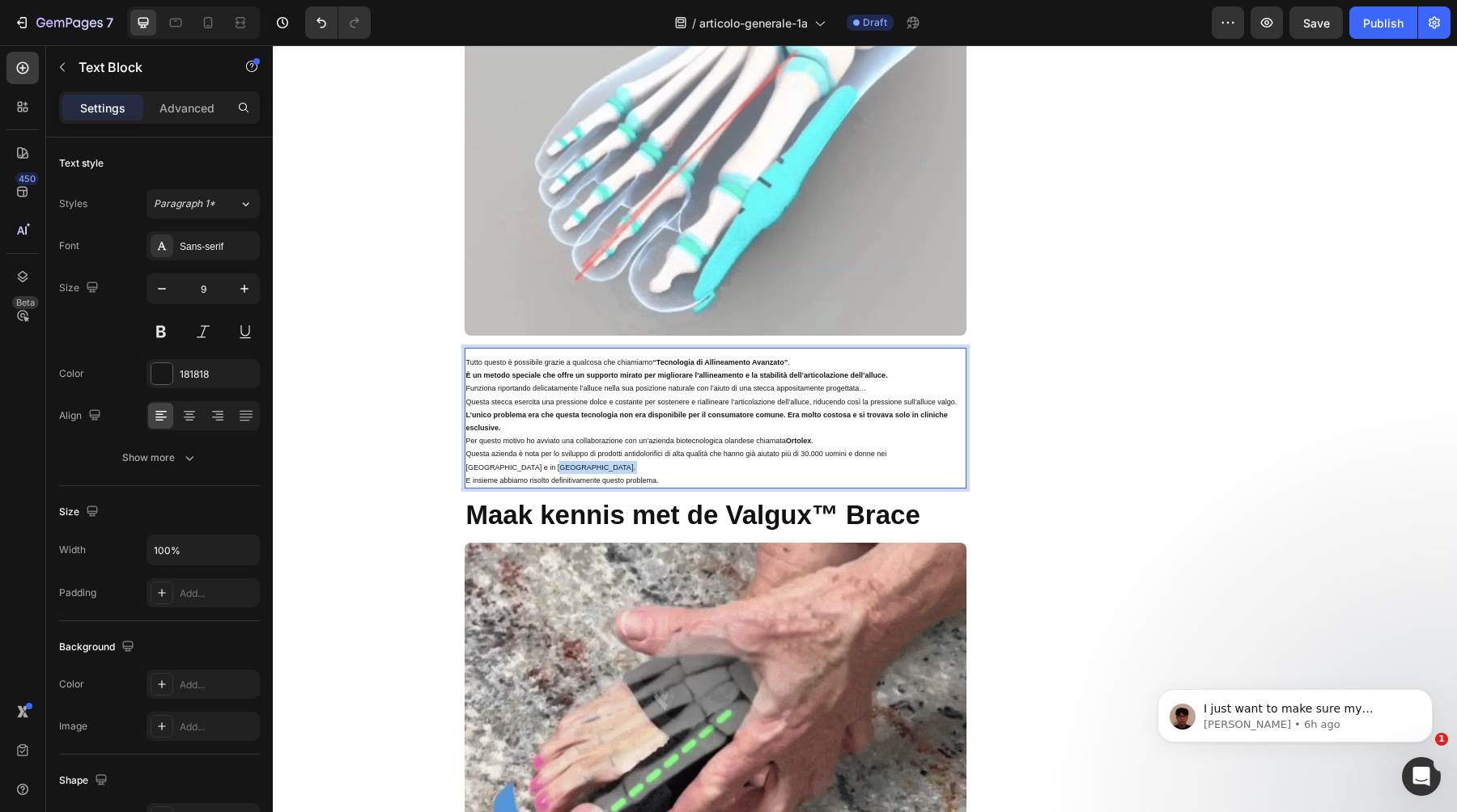
click at [624, 454] on p "Questa azienda è nota per lo sviluppo di prodotti antidolorifici di alta qualit…" at bounding box center [716, 461] width 499 height 26
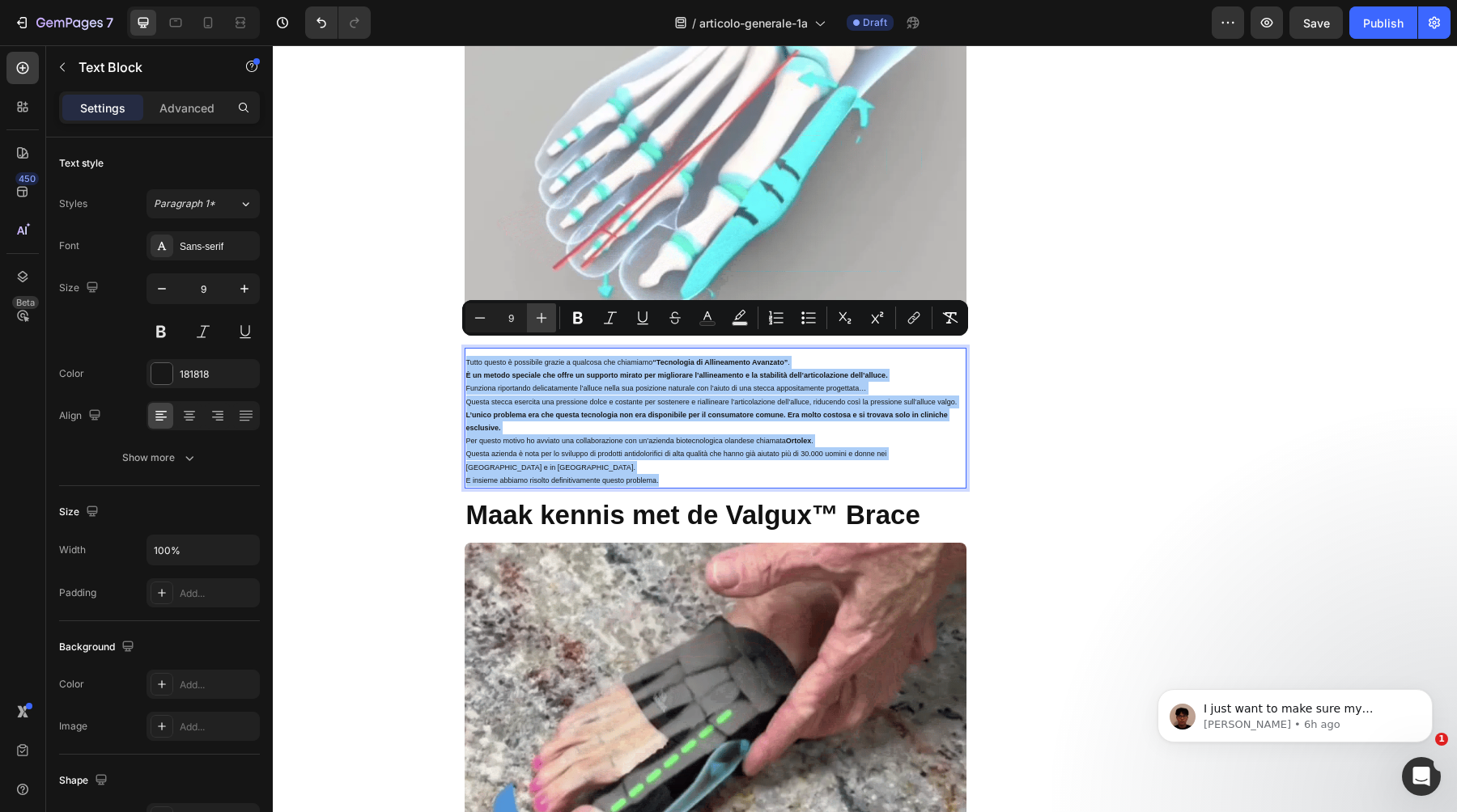
click at [550, 312] on button "Plus" at bounding box center [541, 318] width 29 height 29
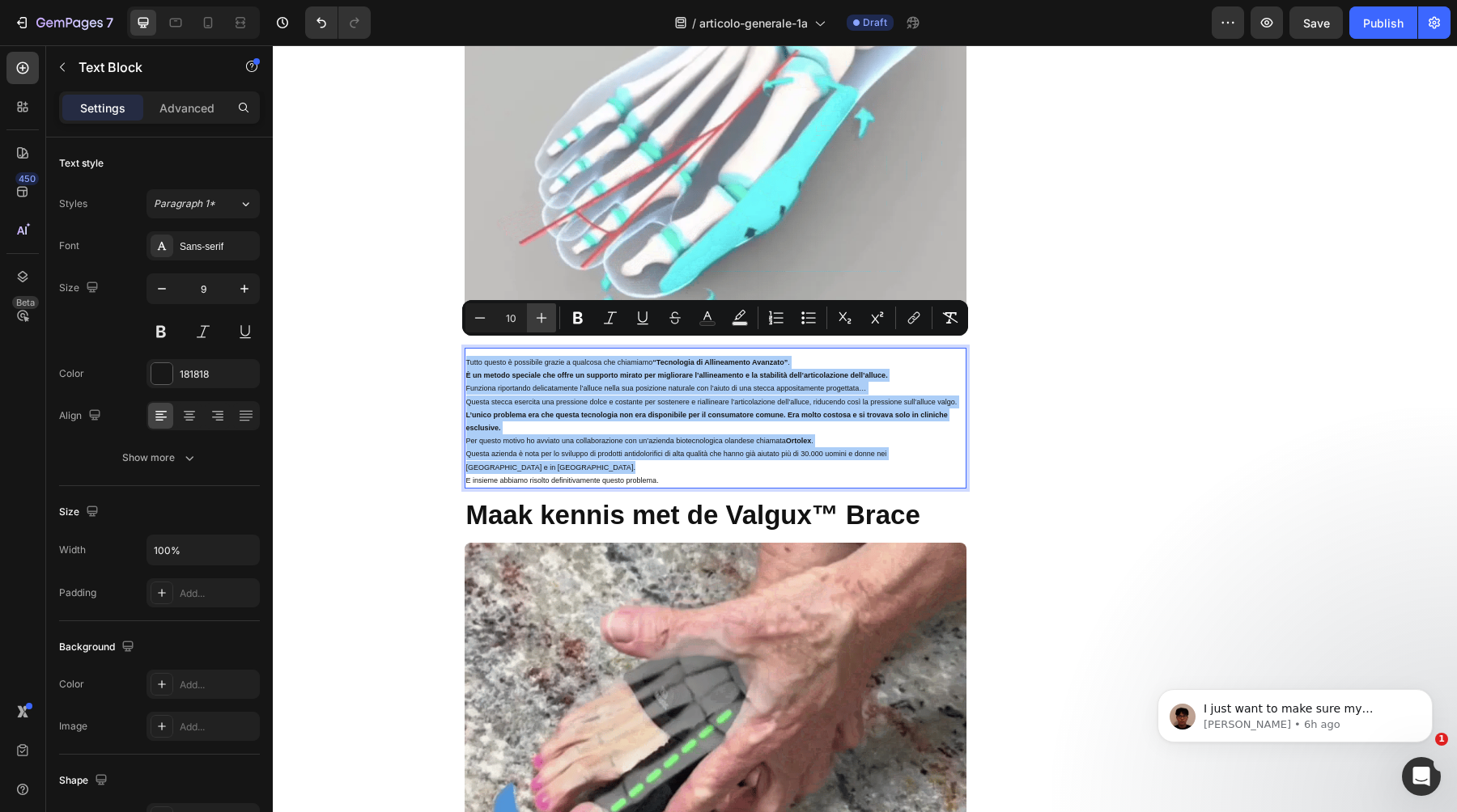
click at [550, 312] on button "Plus" at bounding box center [541, 318] width 29 height 29
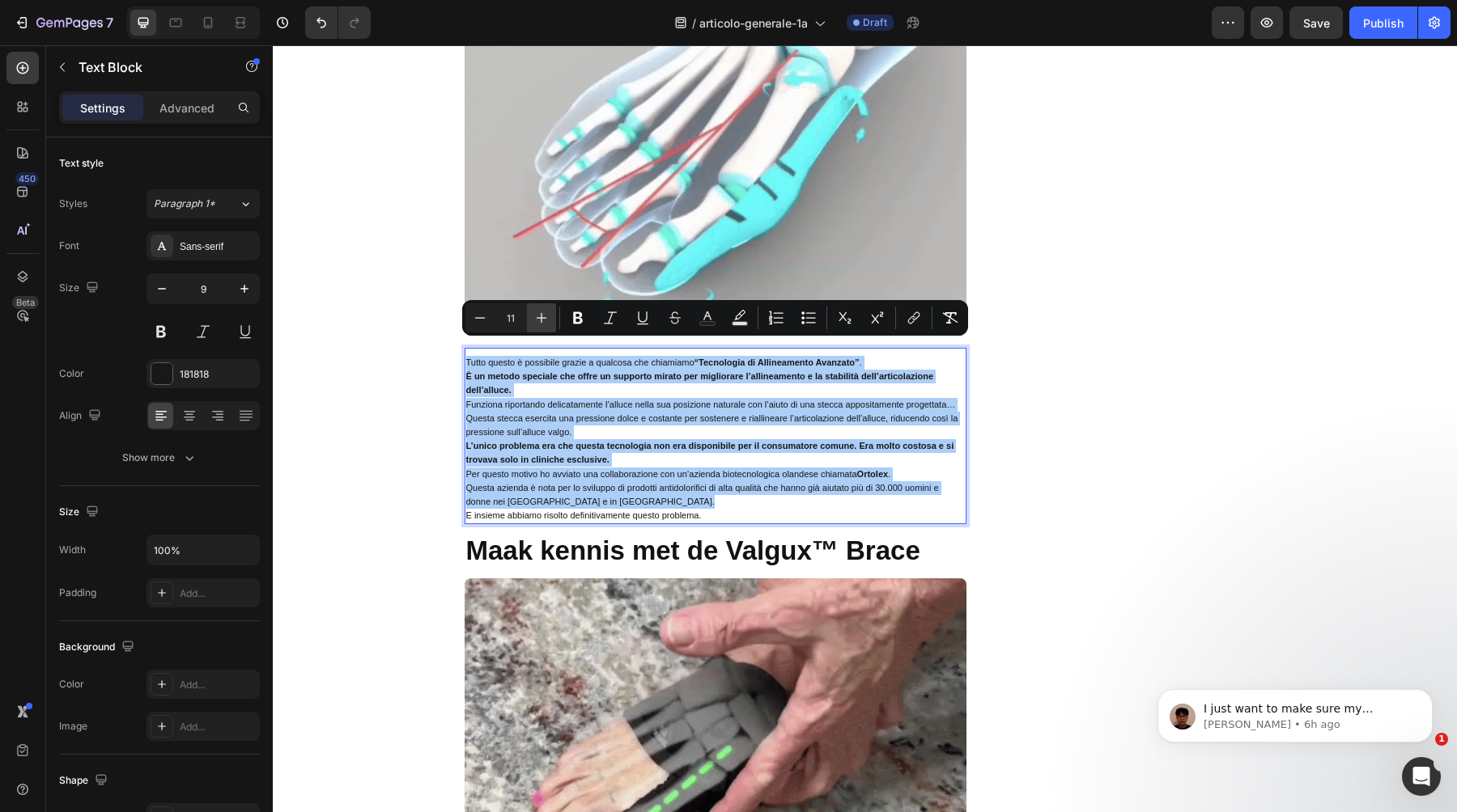
click at [550, 312] on button "Plus" at bounding box center [541, 318] width 29 height 29
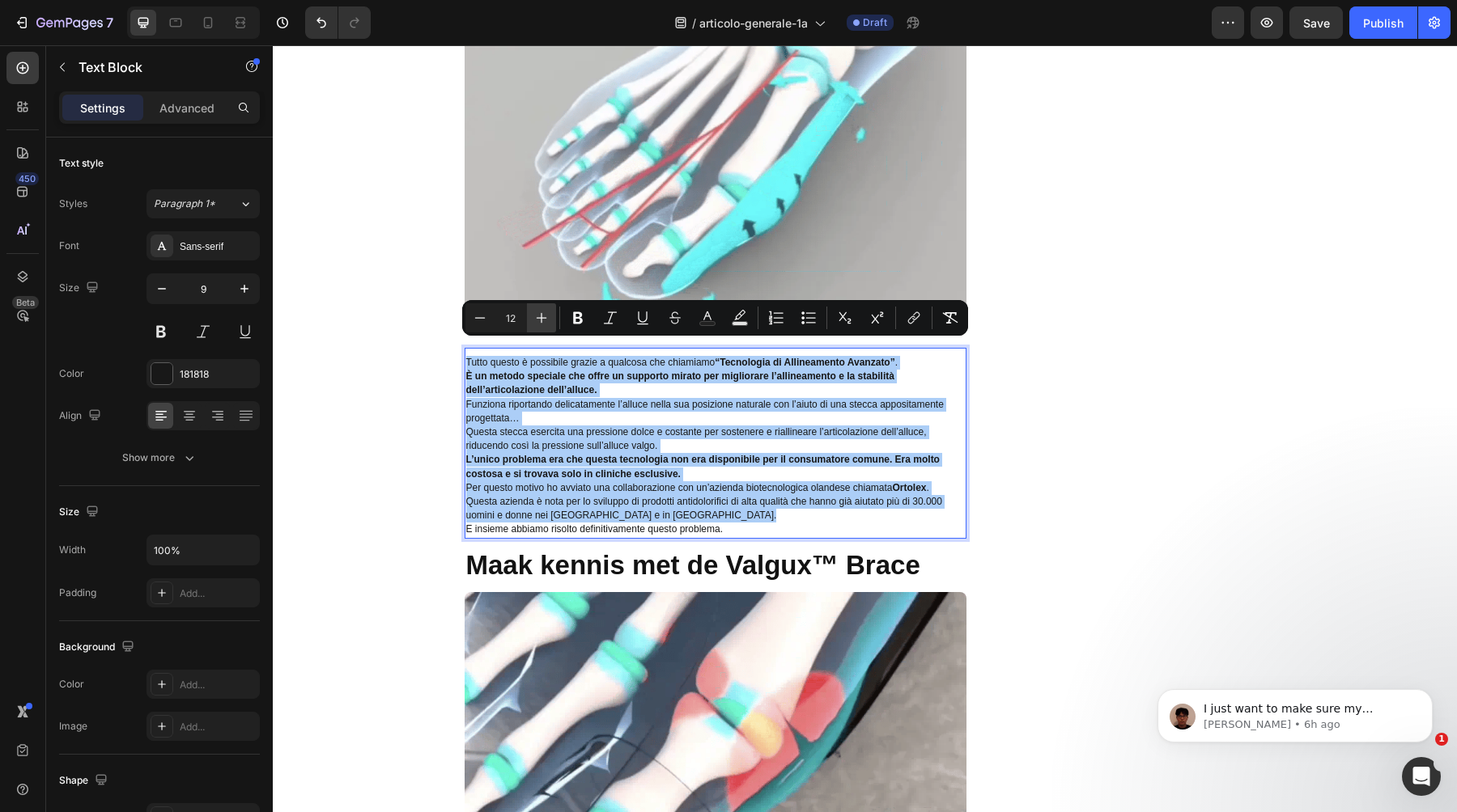
click at [550, 312] on button "Plus" at bounding box center [541, 318] width 29 height 29
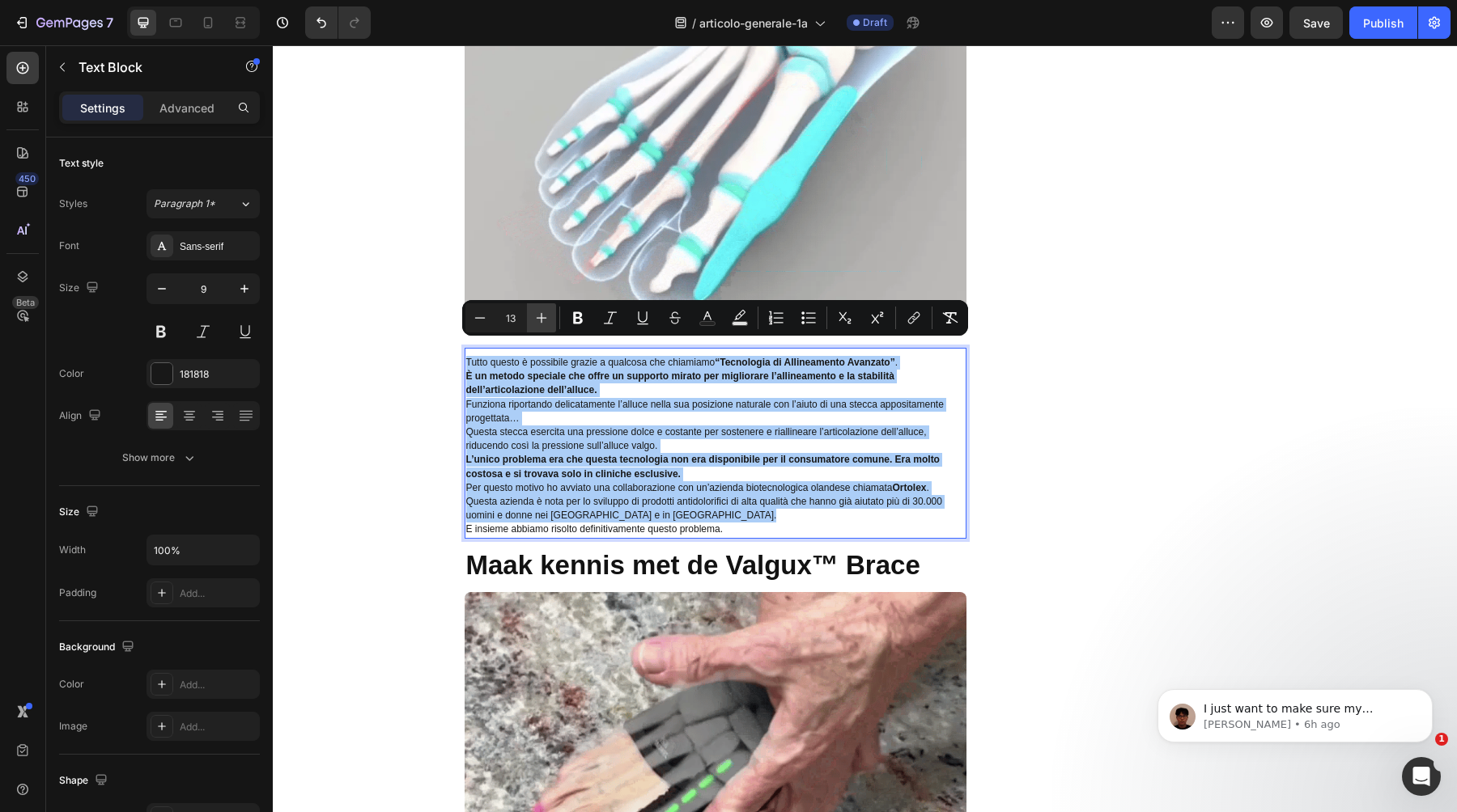
click at [550, 312] on button "Plus" at bounding box center [541, 318] width 29 height 29
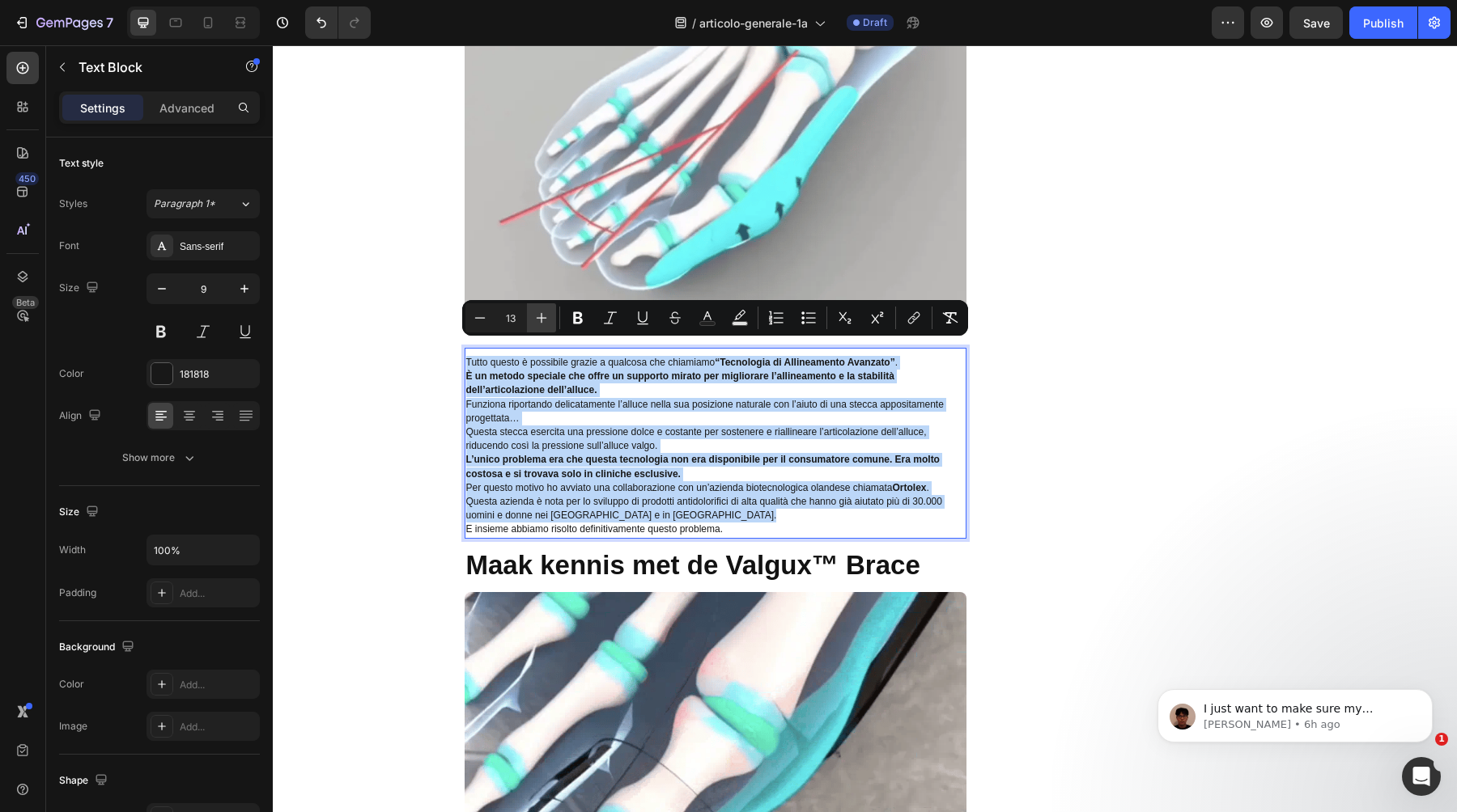
type input "14"
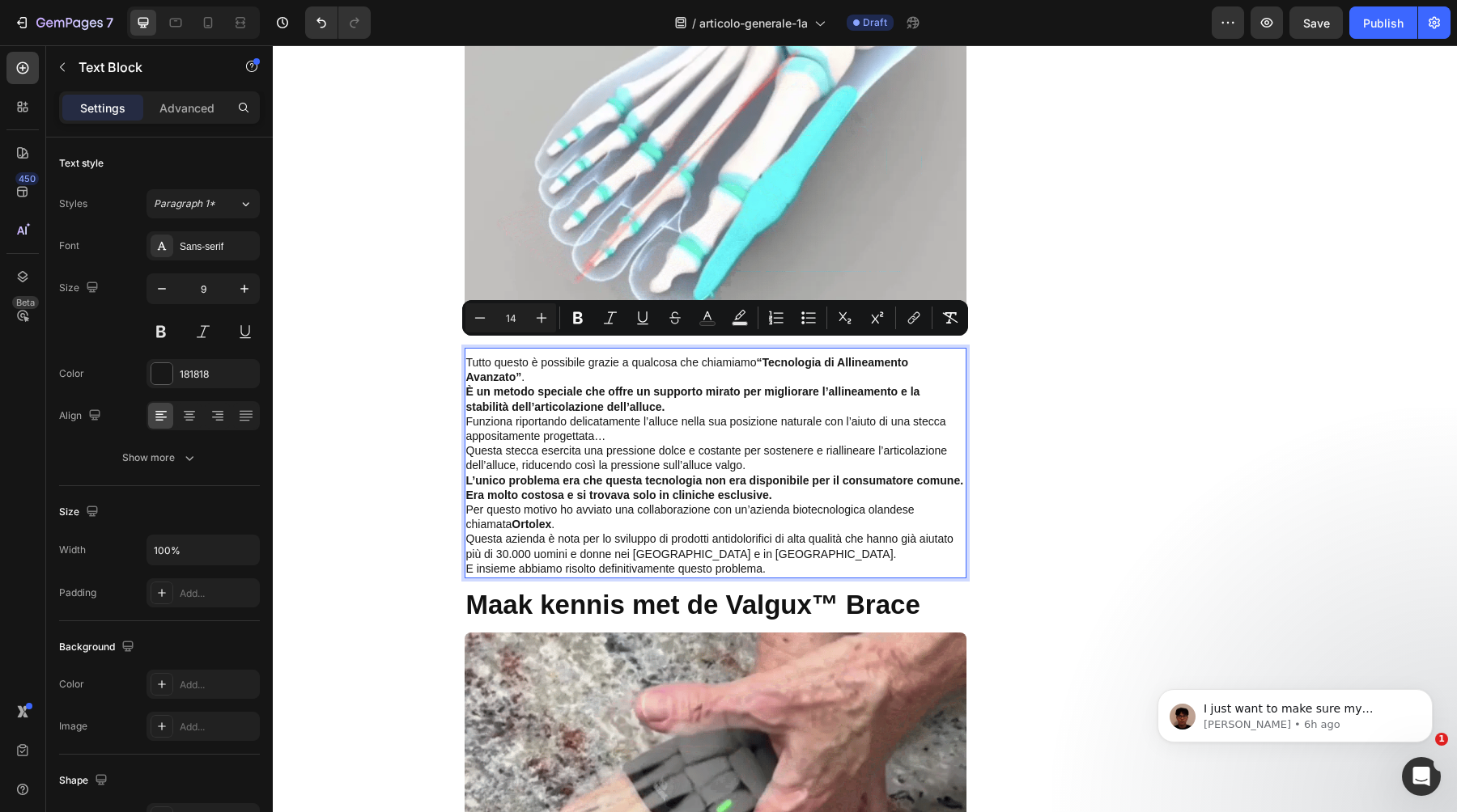
click at [708, 365] on p "Tutto questo è possibile grazie a qualcosa che chiamiamo “Tecnologia di Allinea…" at bounding box center [716, 371] width 499 height 29
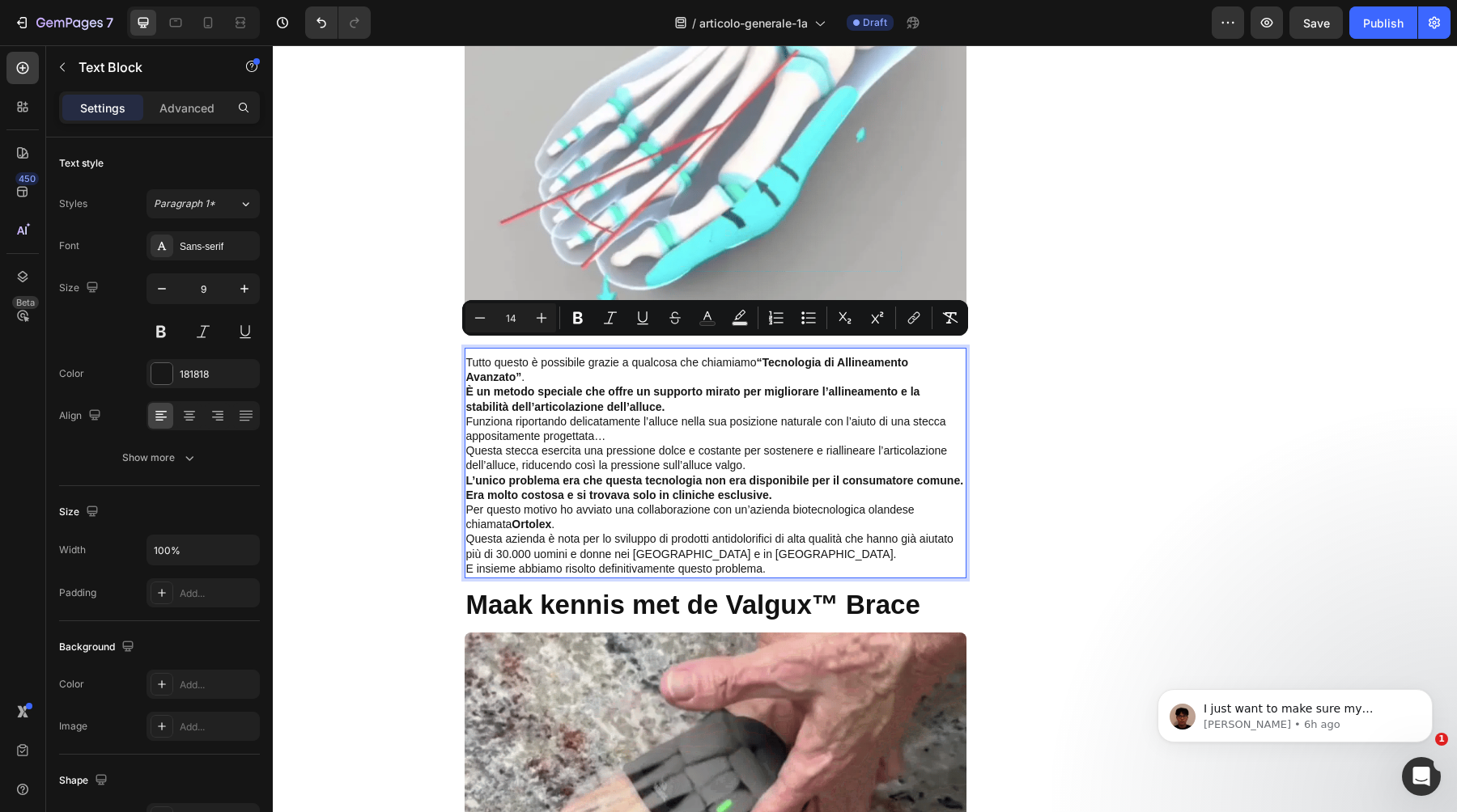
click at [720, 360] on p "Tutto questo è possibile grazie a qualcosa che chiamiamo “Tecnologia di Allinea…" at bounding box center [716, 371] width 499 height 29
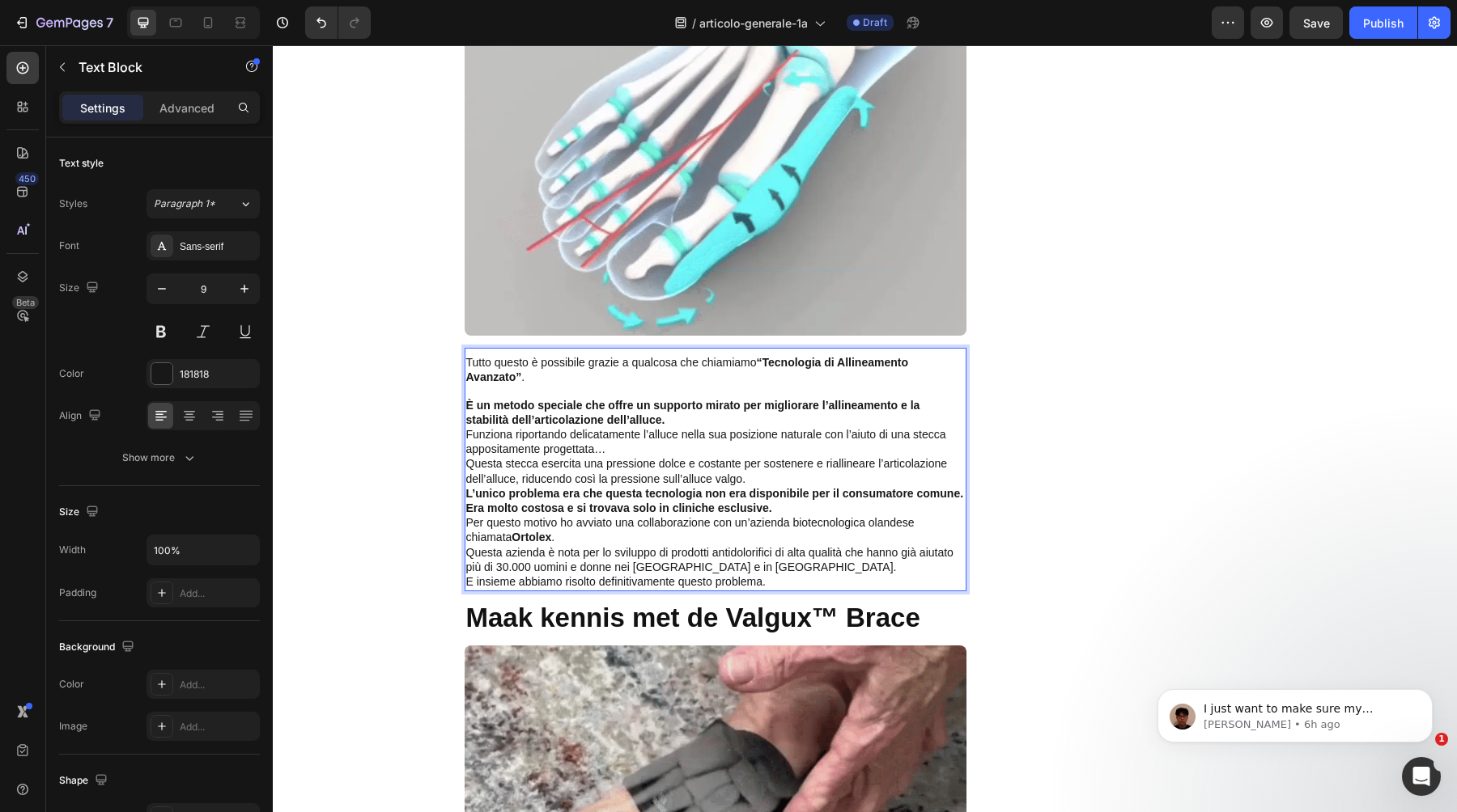
click at [725, 401] on p "È un metodo speciale che offre un supporto mirato per migliorare l’allineamento…" at bounding box center [716, 413] width 499 height 29
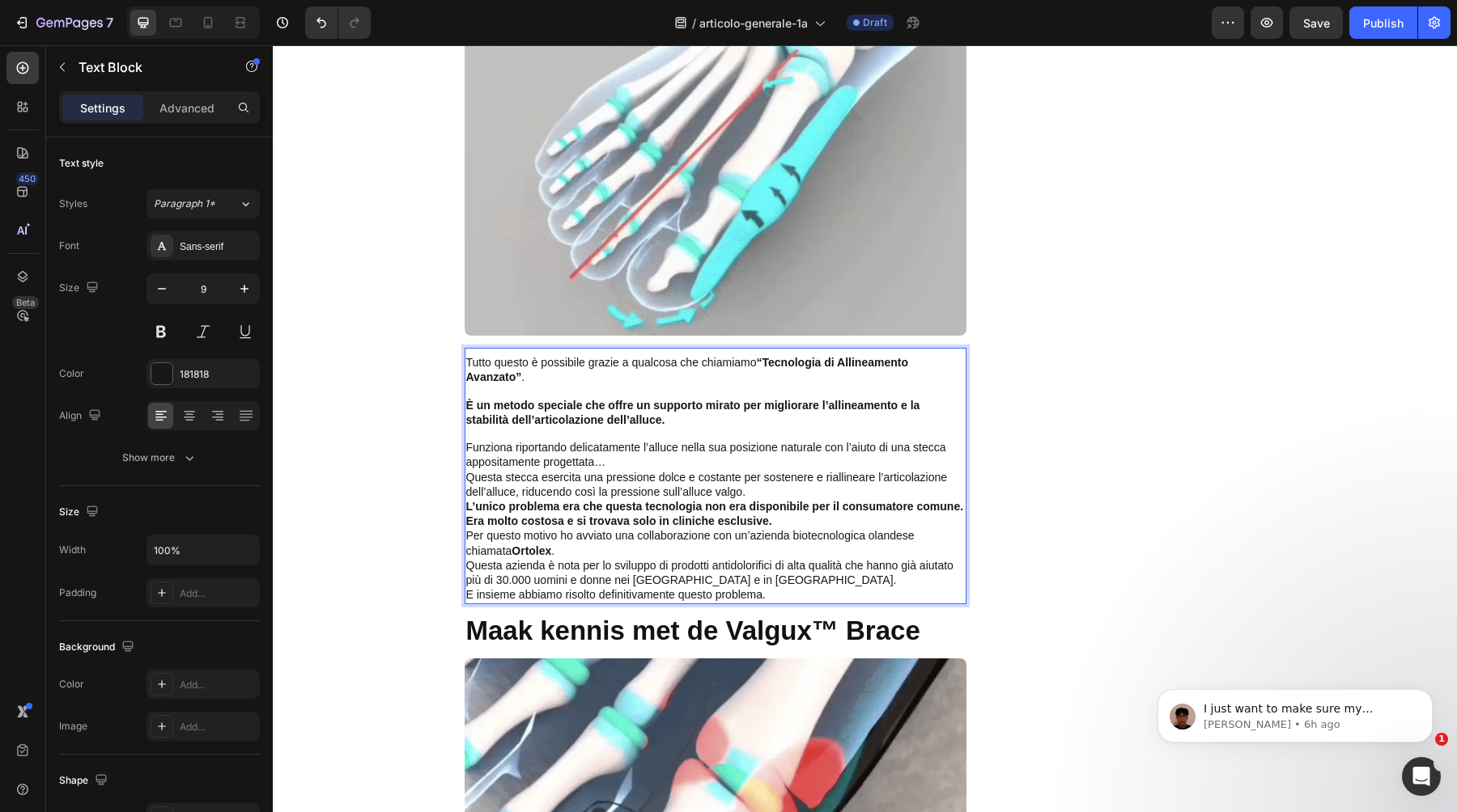
click at [700, 449] on p "Funziona riportando delicatamente l’alluce nella sua posizione naturale con l’a…" at bounding box center [716, 456] width 499 height 29
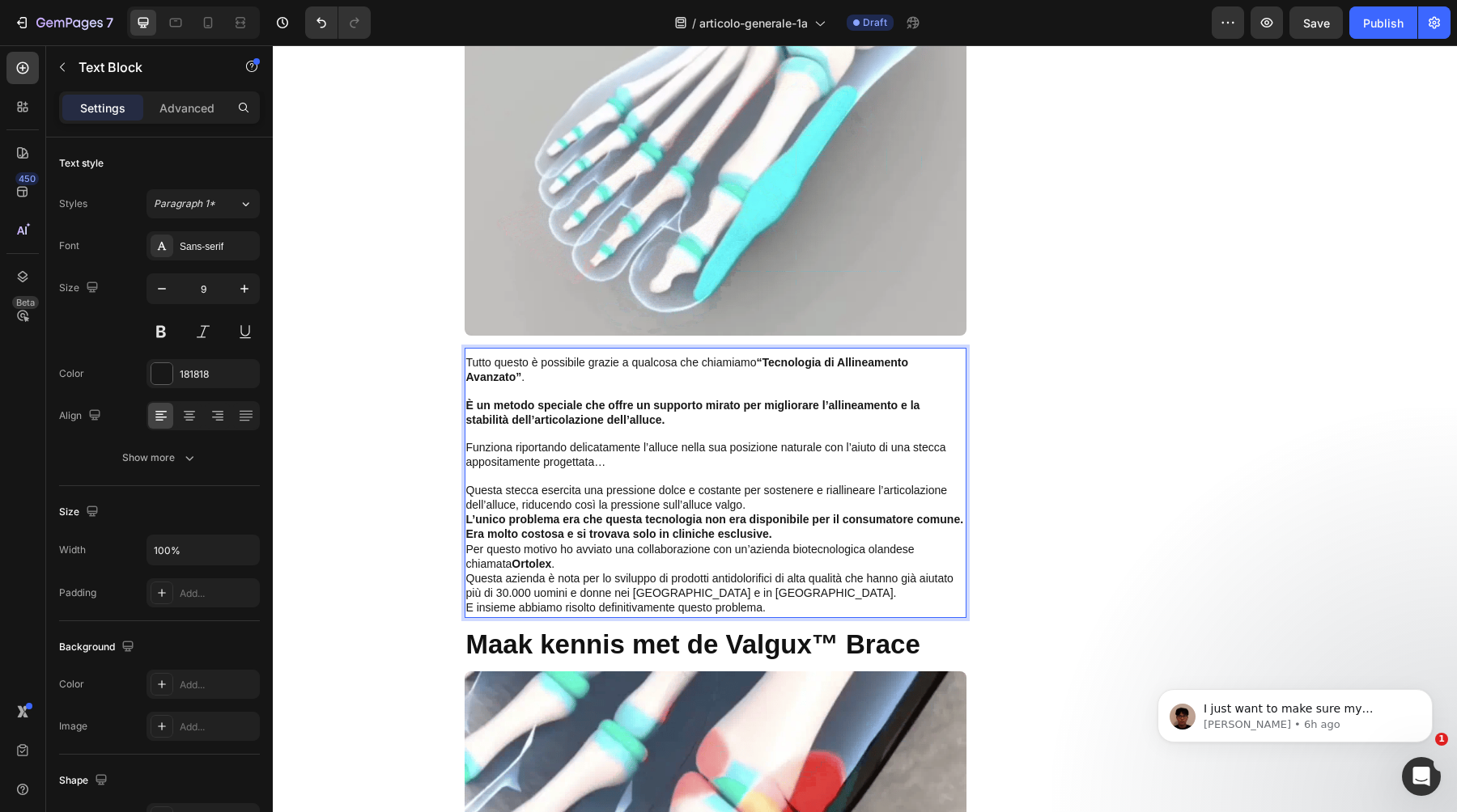
click at [766, 493] on p "Questa stecca esercita una pressione dolce e costante per sostenere e riallinea…" at bounding box center [716, 499] width 499 height 29
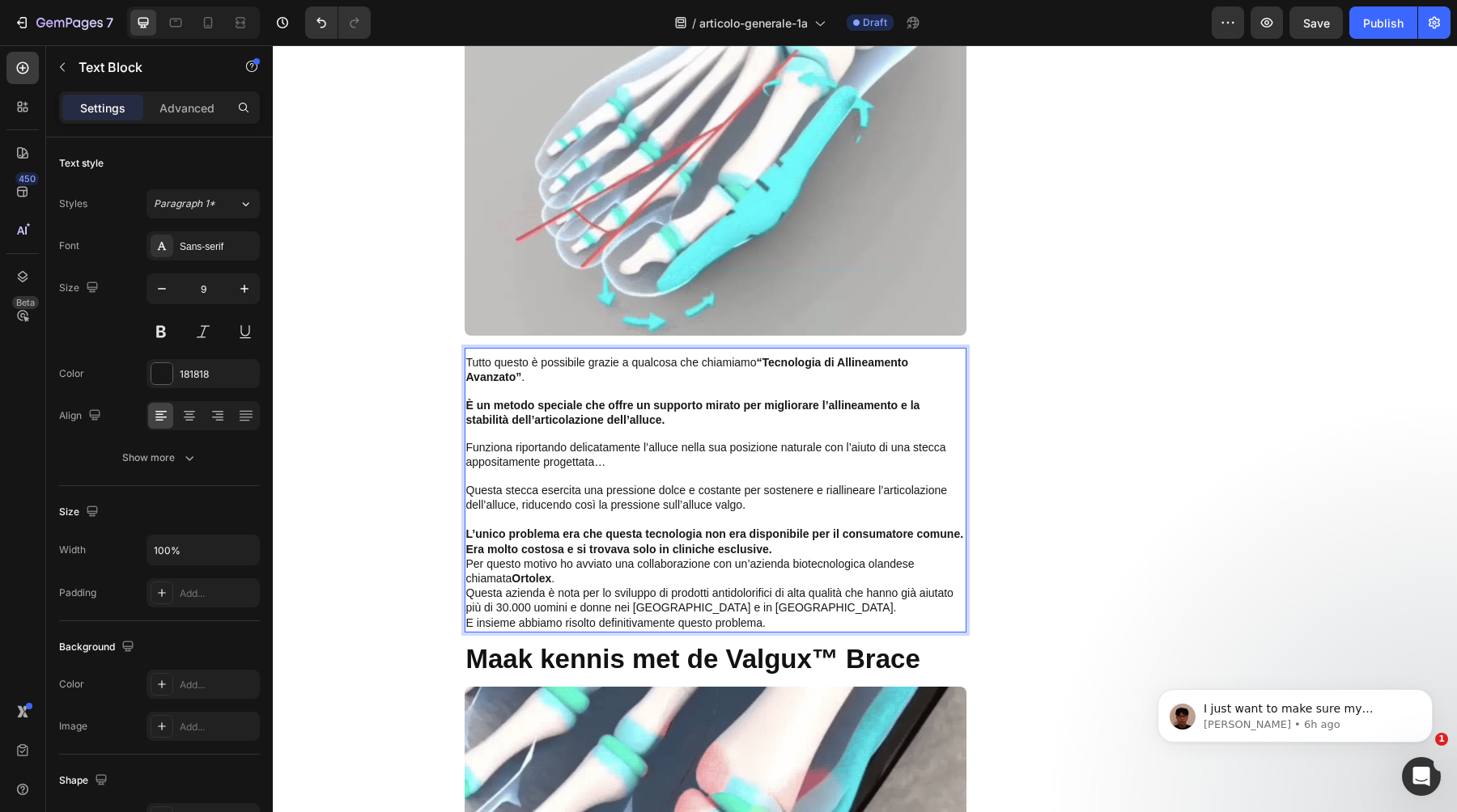
click at [782, 533] on p "L’unico problema era che questa tecnologia non era disponibile per il consumato…" at bounding box center [716, 542] width 499 height 29
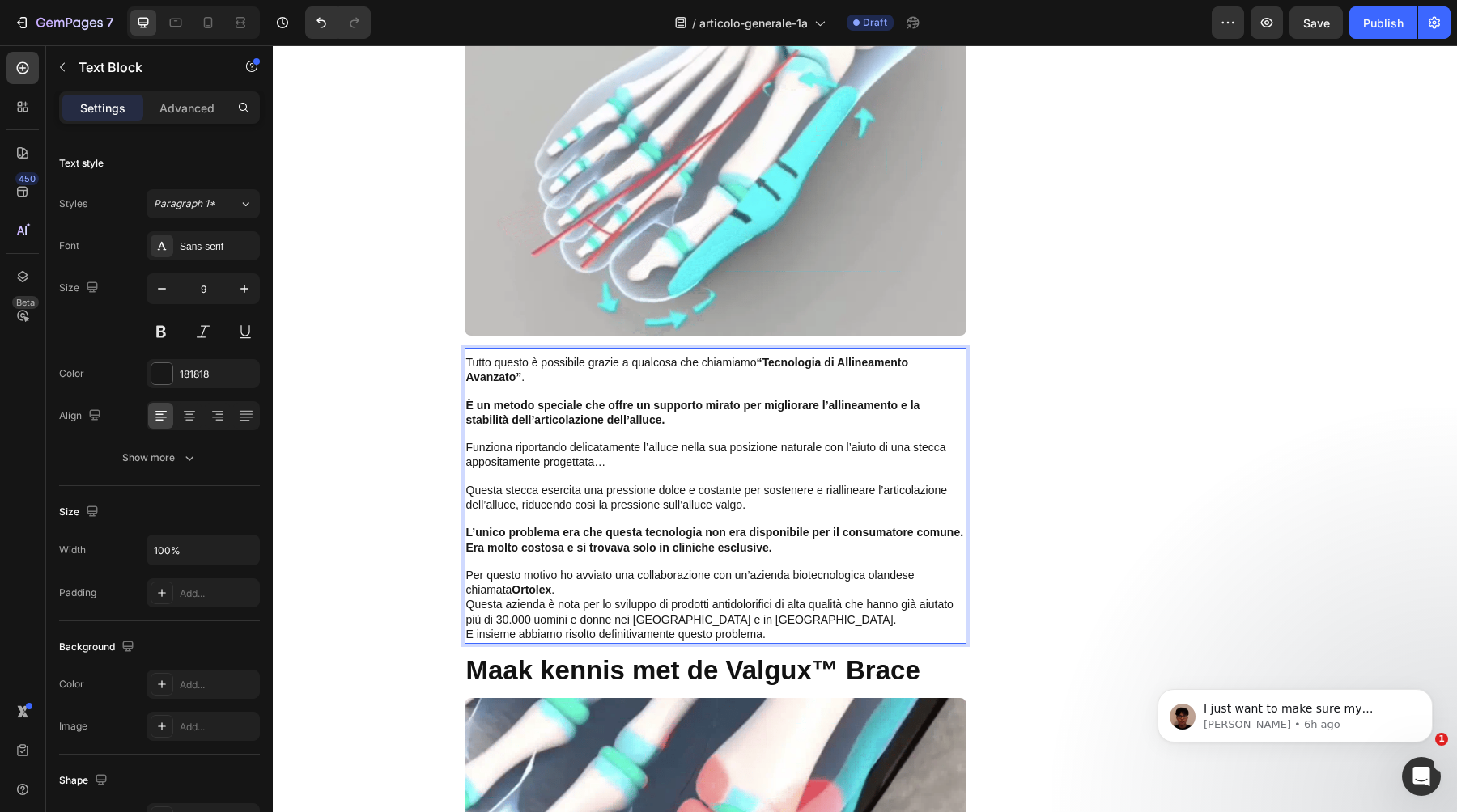
click at [750, 582] on div "Tutto questo è possibile grazie a qualcosa che chiamiamo “Tecnologia di Allinea…" at bounding box center [715, 500] width 501 height 290
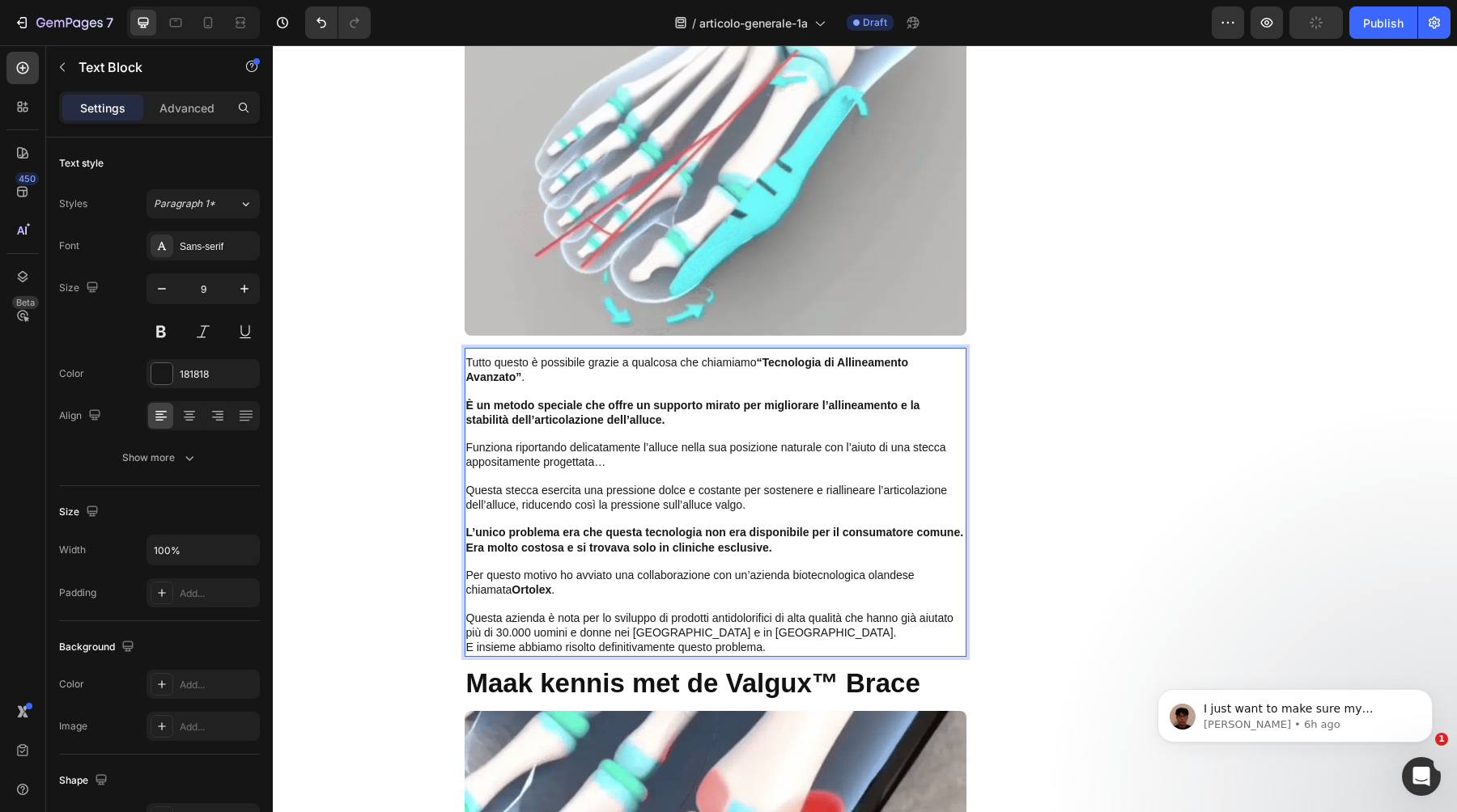
click at [769, 356] on strong "“Tecnologia di Allineamento Avanzato”" at bounding box center [687, 370] width 443 height 28
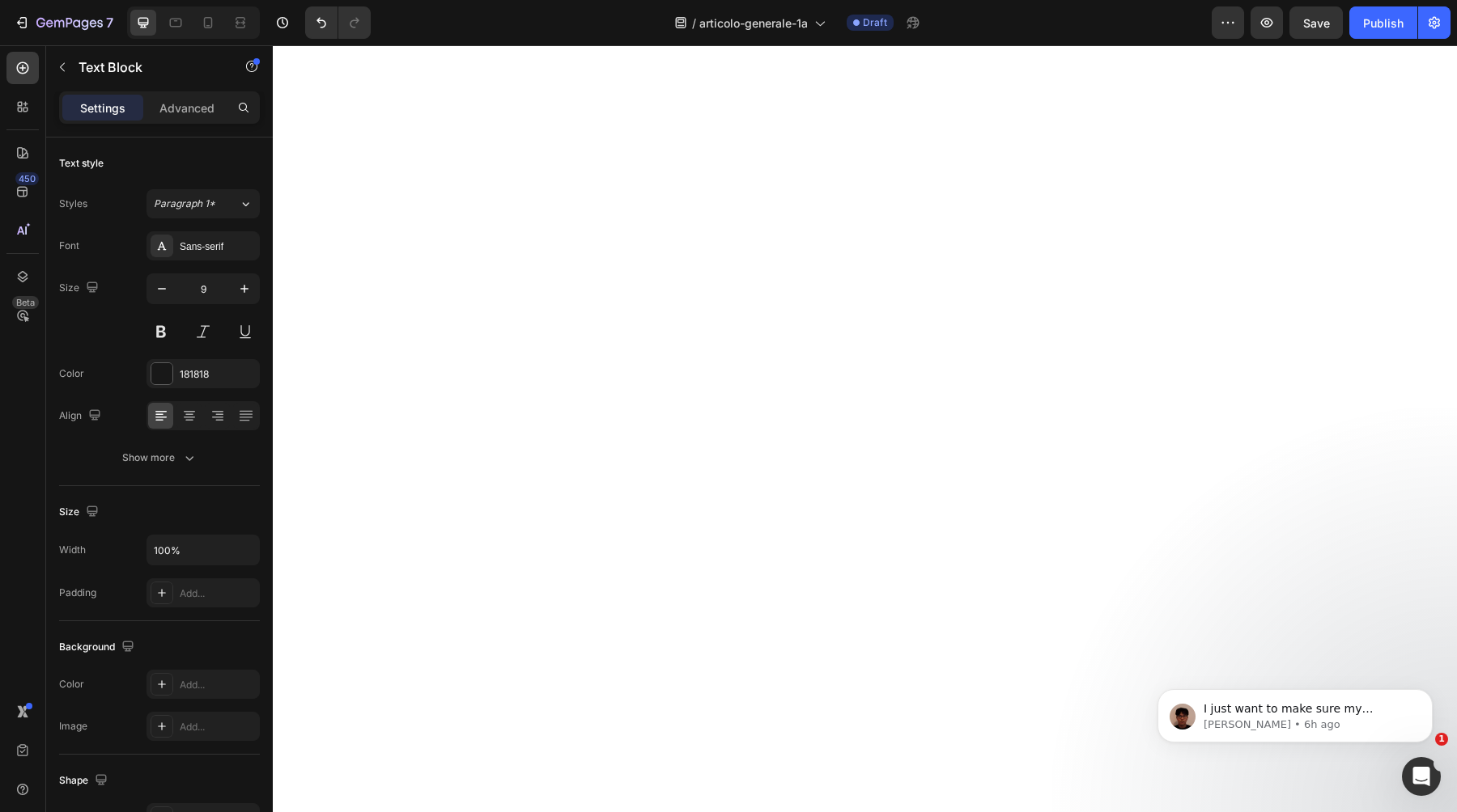
scroll to position [6410, 0]
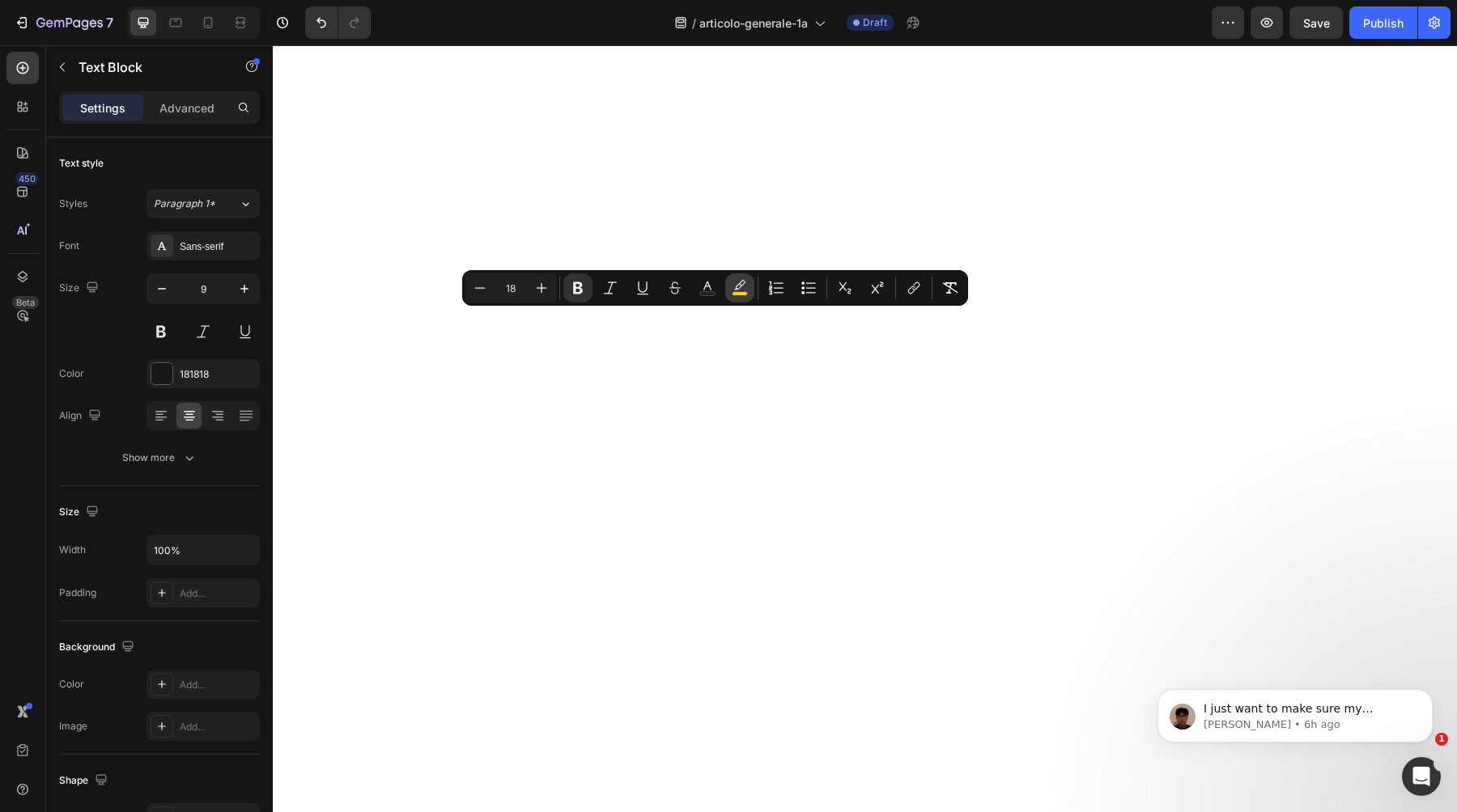
click at [733, 286] on icon "Editor contextual toolbar" at bounding box center [740, 287] width 16 height 16
type input "FCD603"
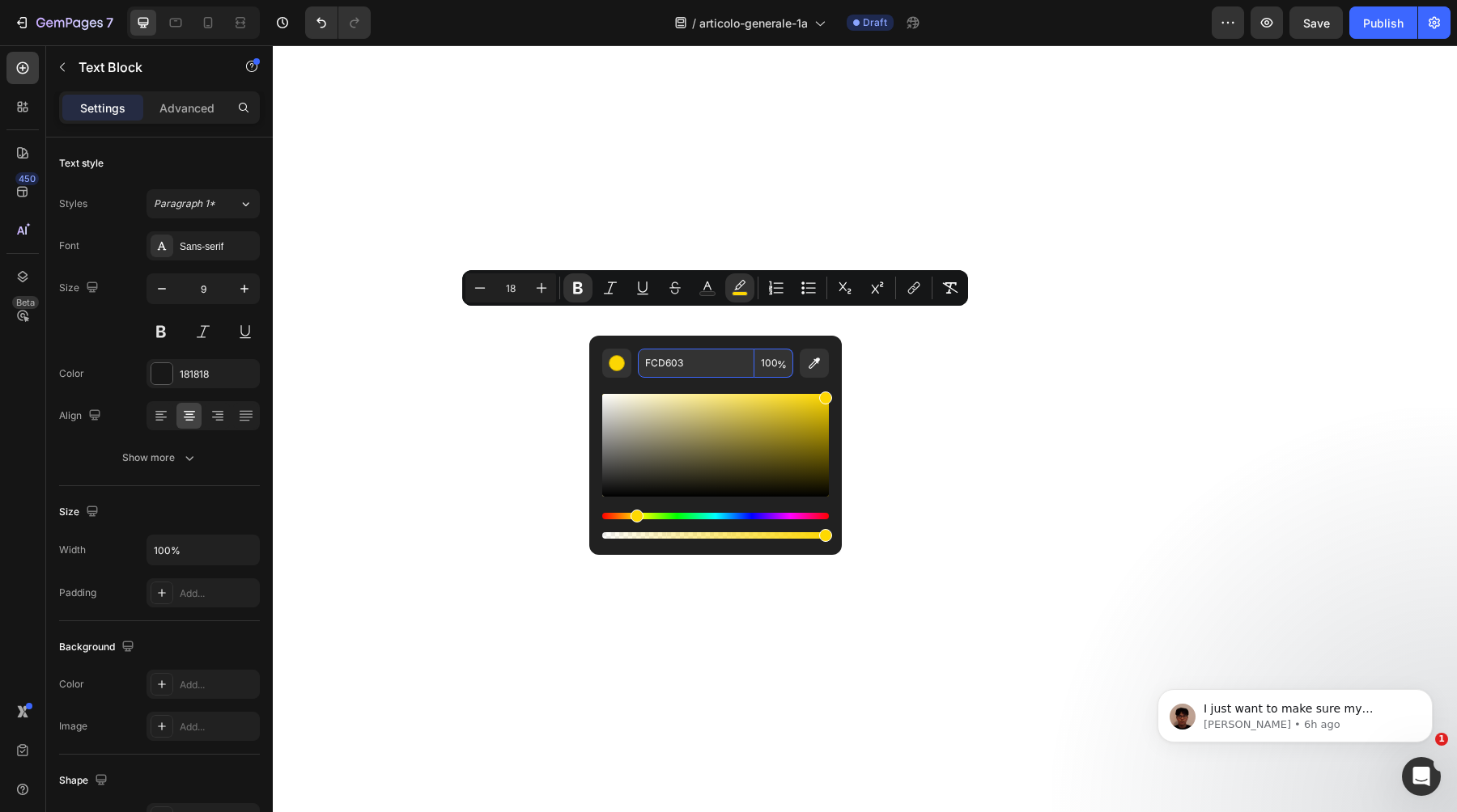
click at [676, 362] on input "FCD603" at bounding box center [696, 363] width 117 height 29
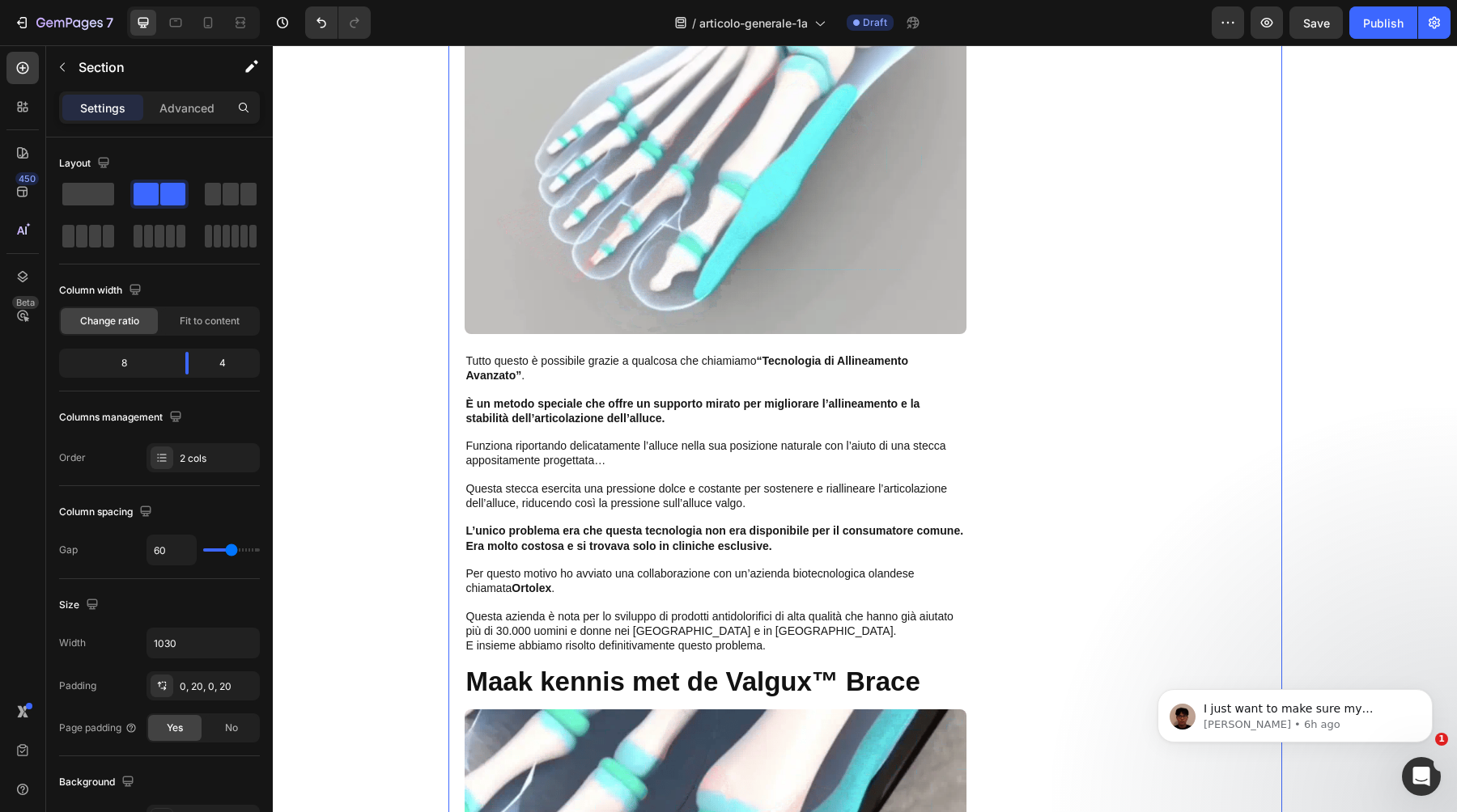
scroll to position [4395, 0]
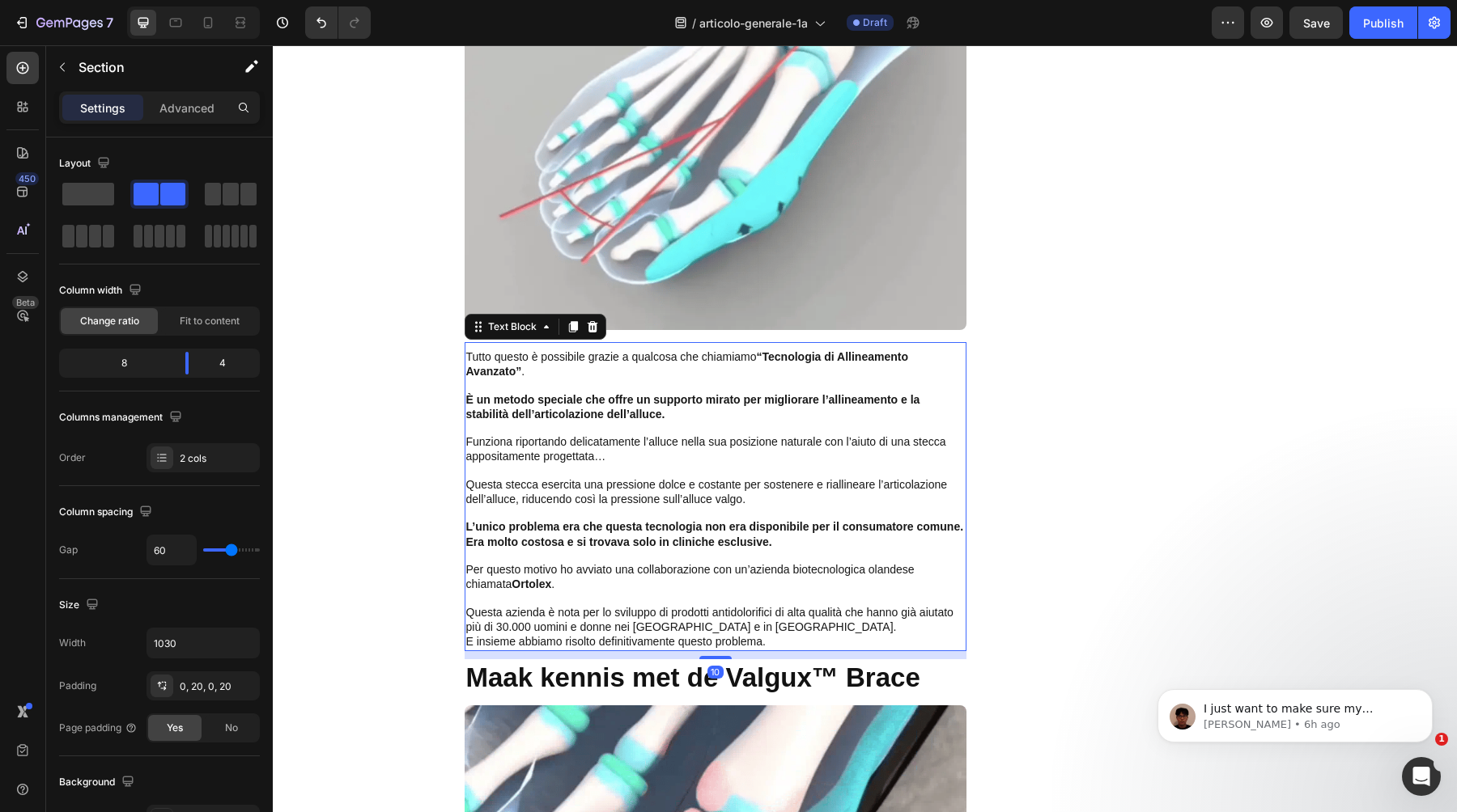
click at [760, 349] on div "Tutto questo è possibile grazie a qualcosa che chiamiamo “Tecnologia di Allinea…" at bounding box center [715, 500] width 501 height 303
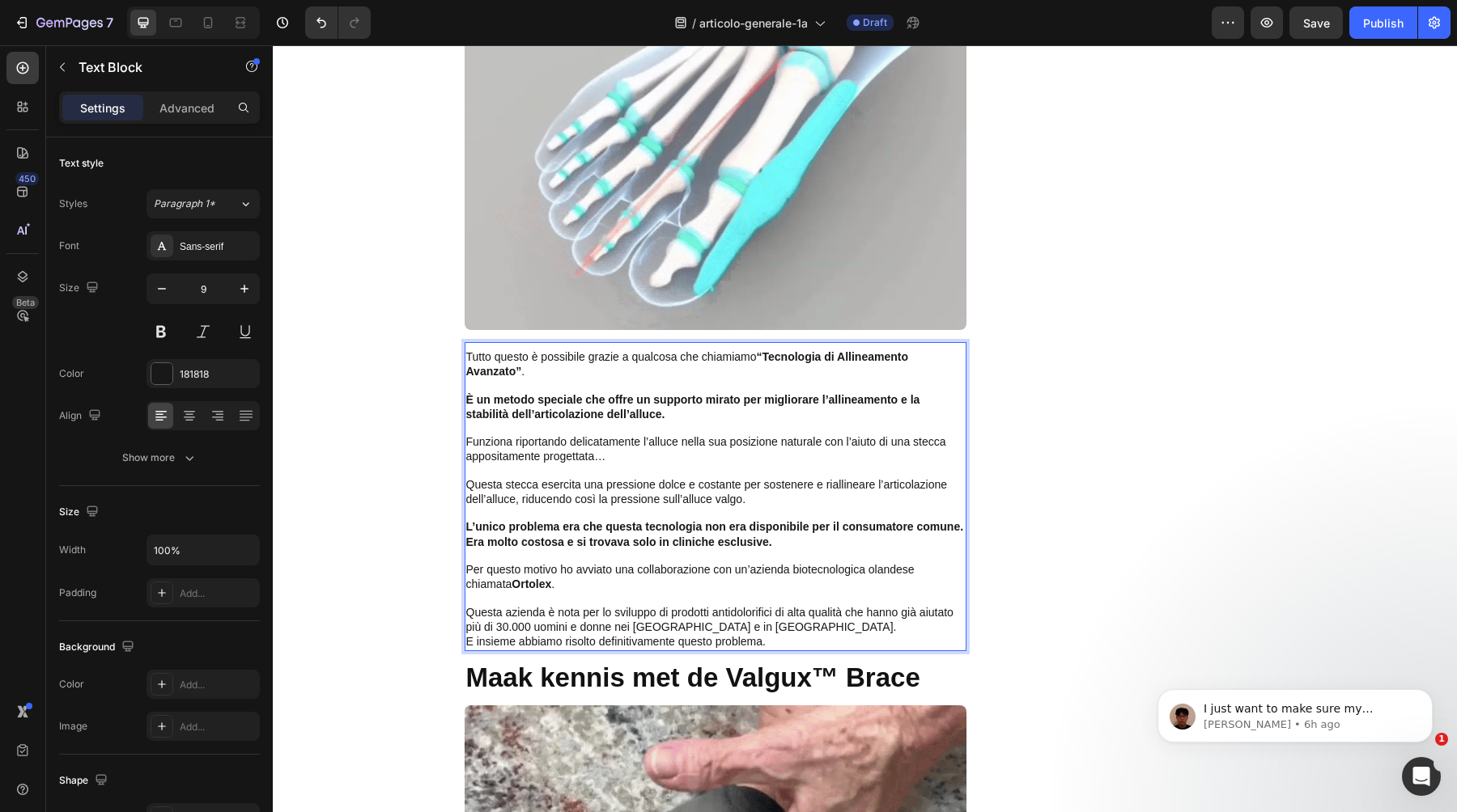
click at [761, 350] on strong "“Tecnologia di Allineamento Avanzato”" at bounding box center [687, 364] width 443 height 28
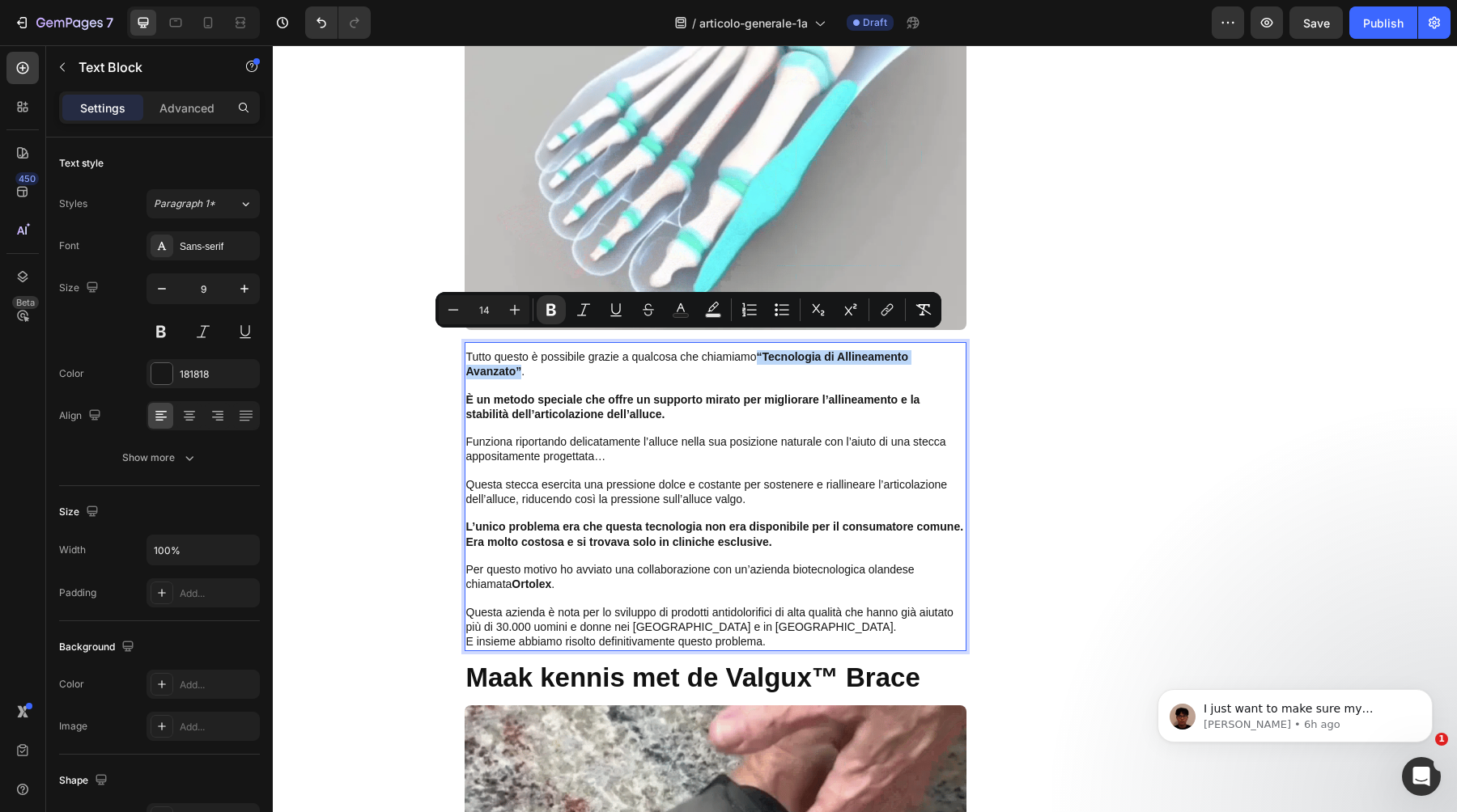
drag, startPoint x: 760, startPoint y: 340, endPoint x: 521, endPoint y: 358, distance: 239.7
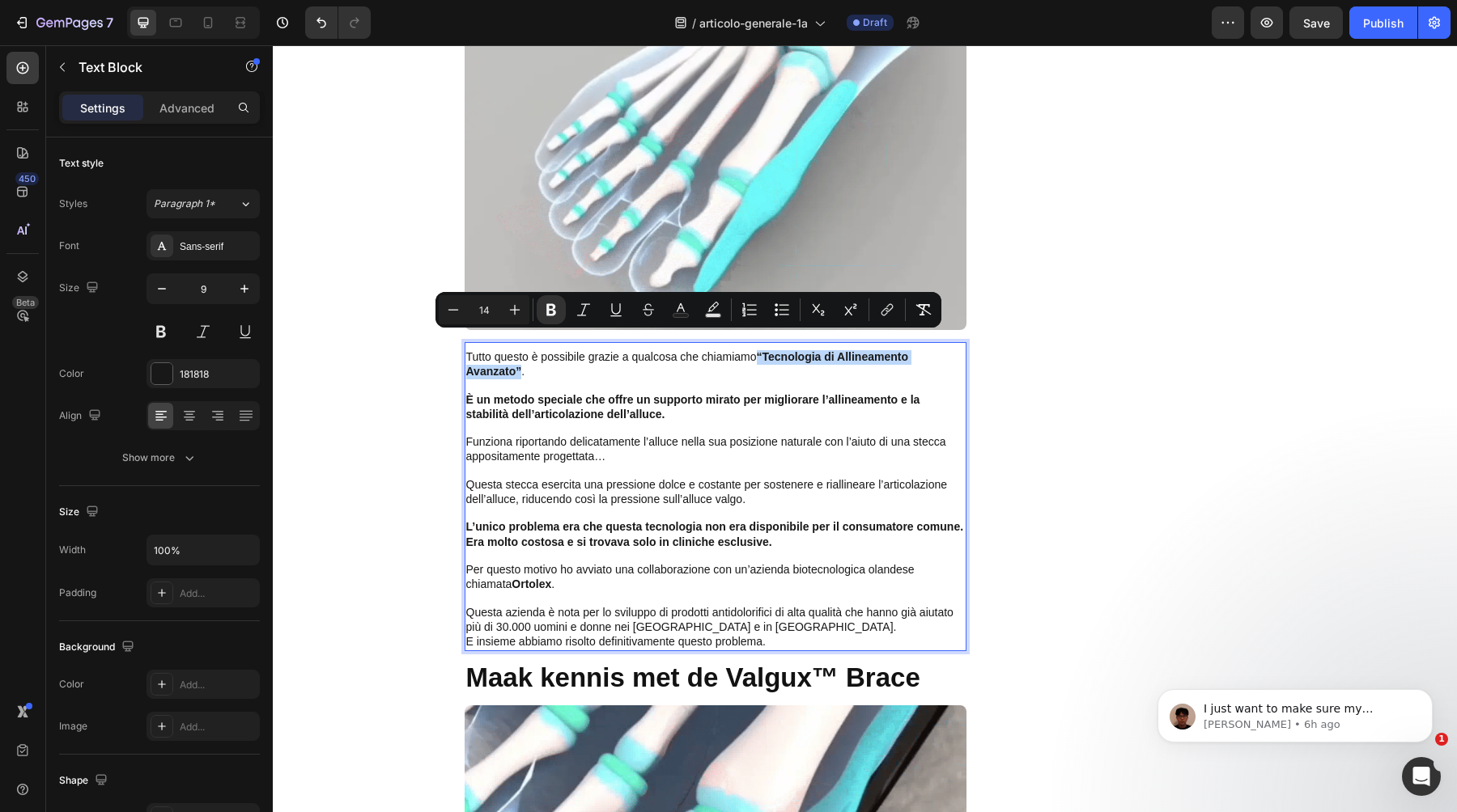
click at [521, 358] on span "Tutto questo è possibile grazie a qualcosa che chiamiamo “Tecnologia di Allinea…" at bounding box center [687, 364] width 443 height 28
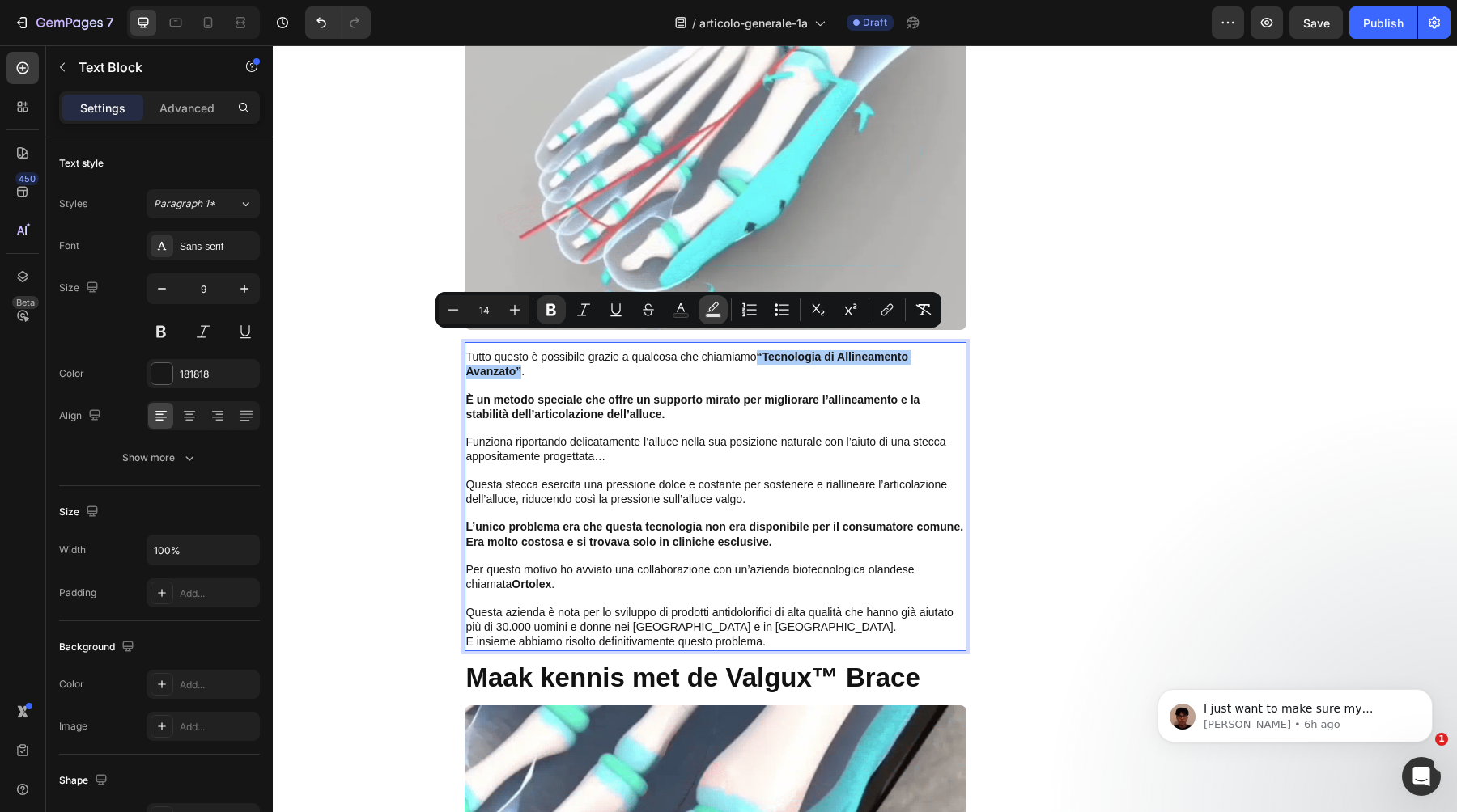
click at [710, 311] on icon "Editor contextual toolbar" at bounding box center [713, 306] width 11 height 9
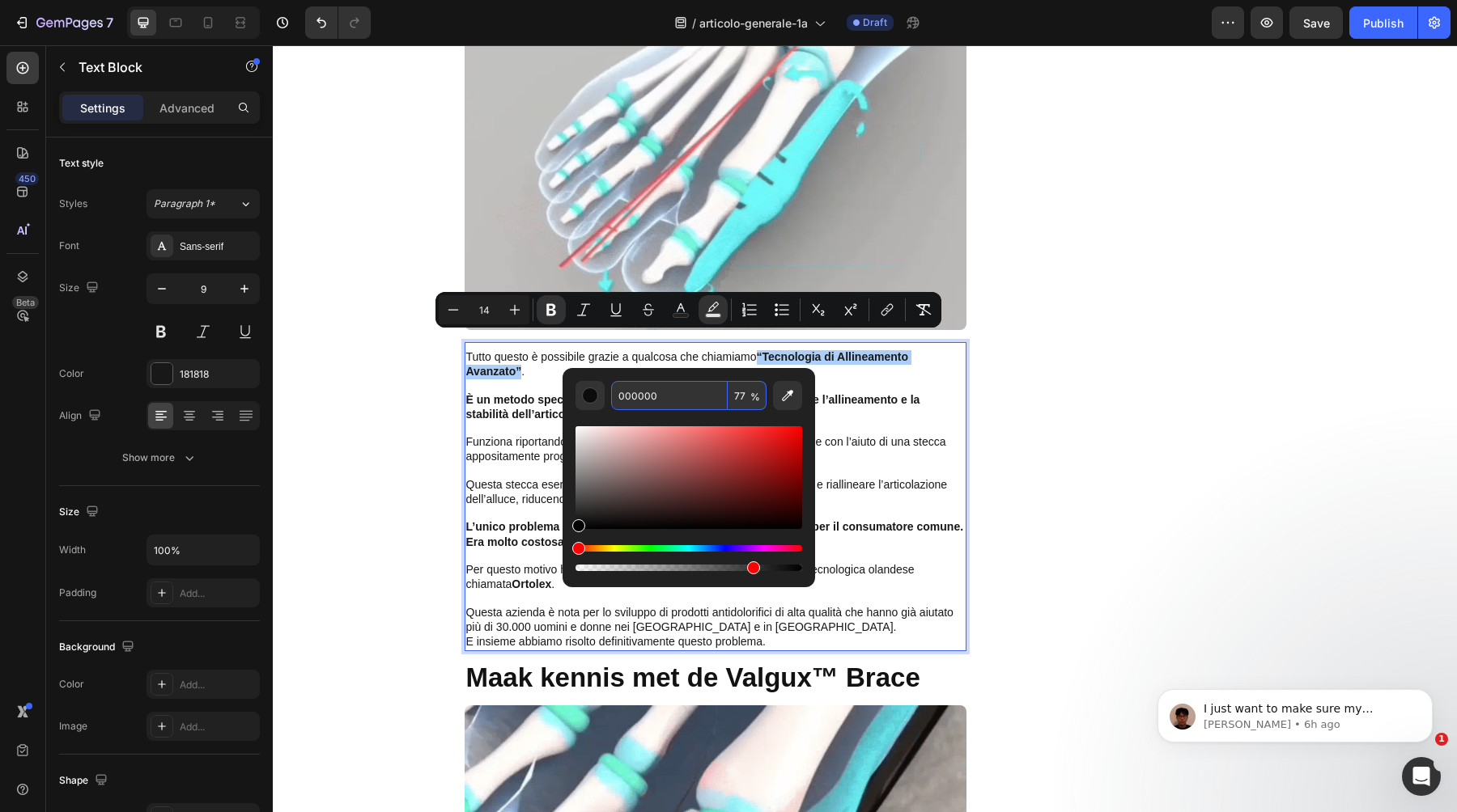
click at [692, 398] on input "000000" at bounding box center [669, 396] width 117 height 29
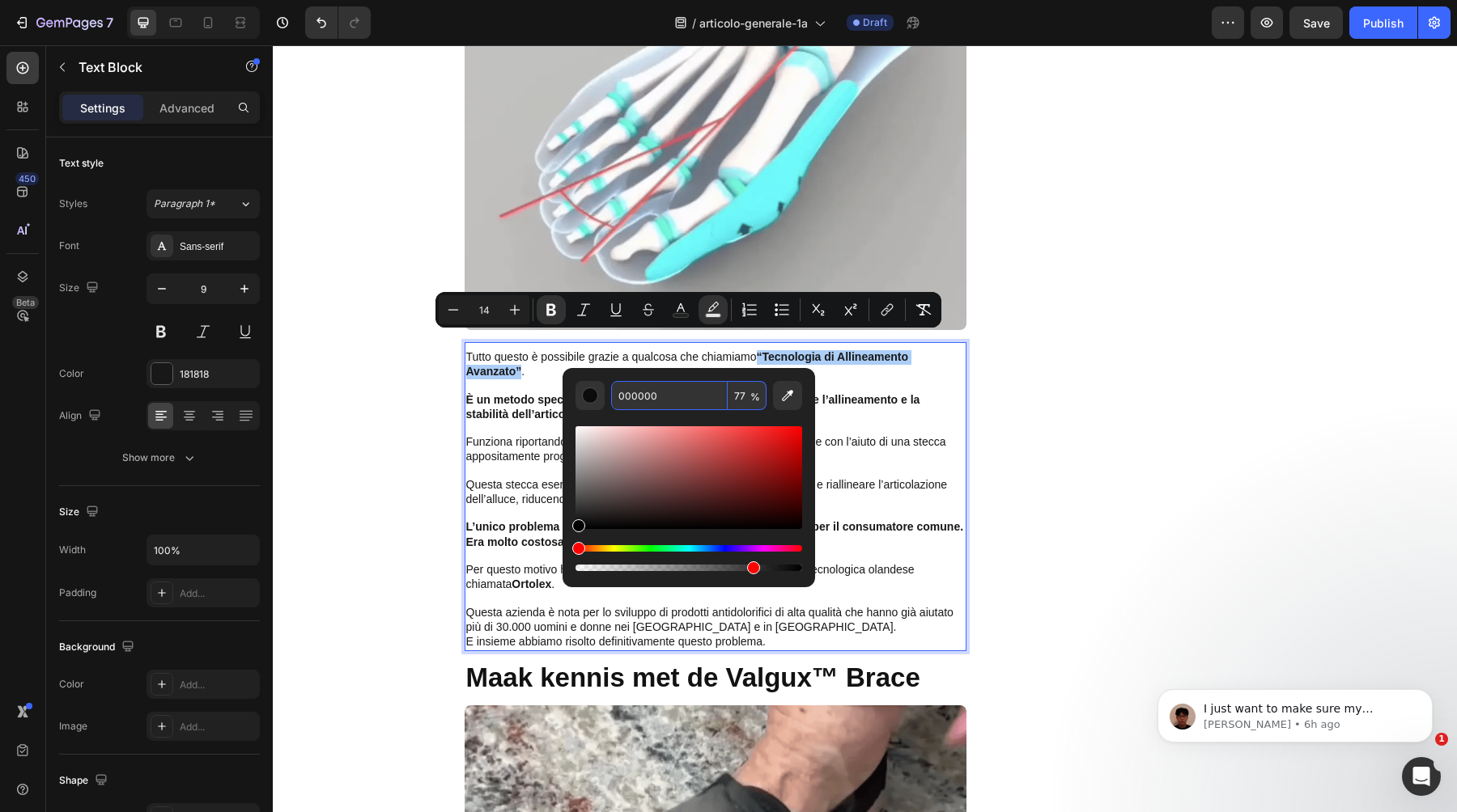
click at [692, 398] on input "000000" at bounding box center [669, 396] width 117 height 29
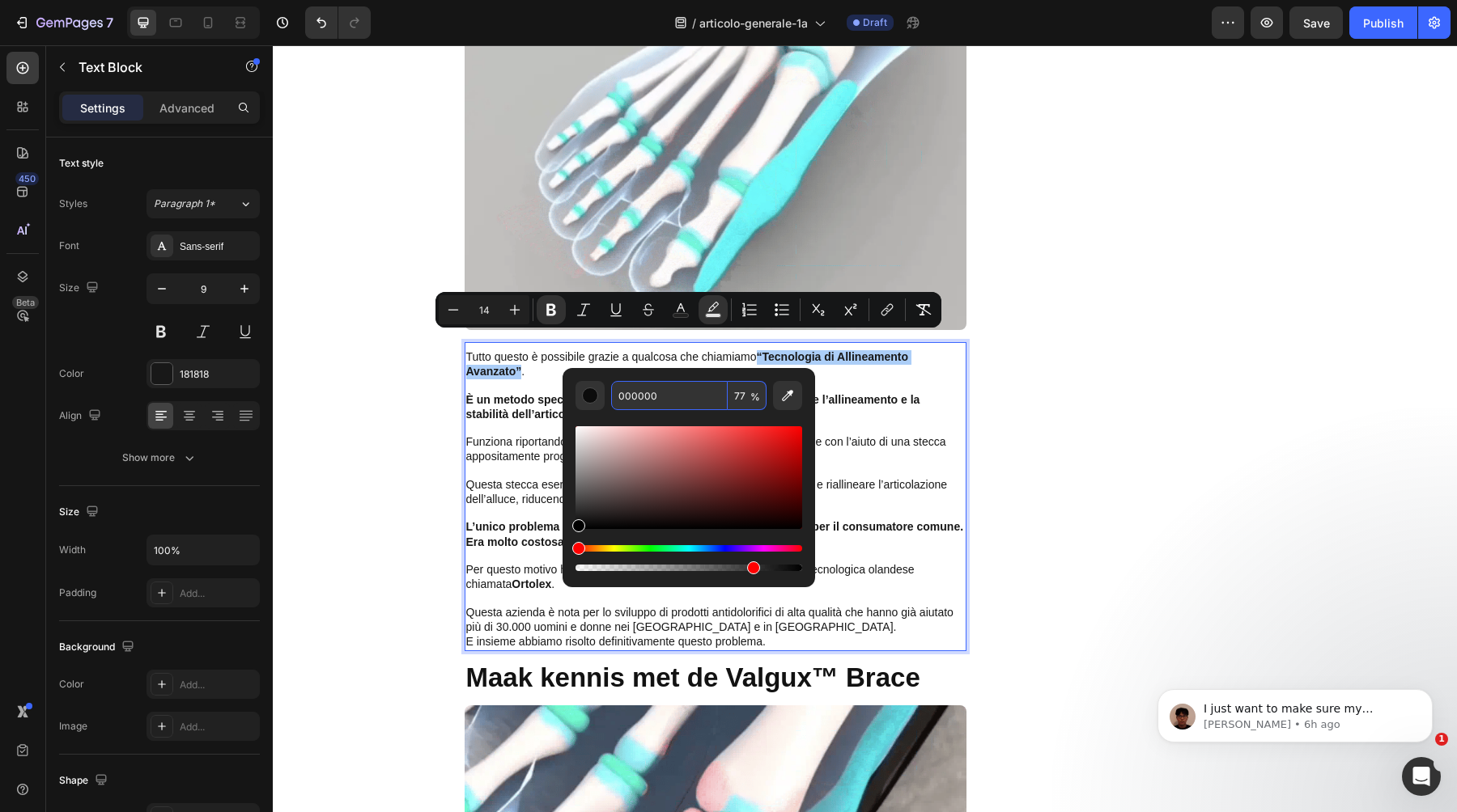
paste input "FCD603"
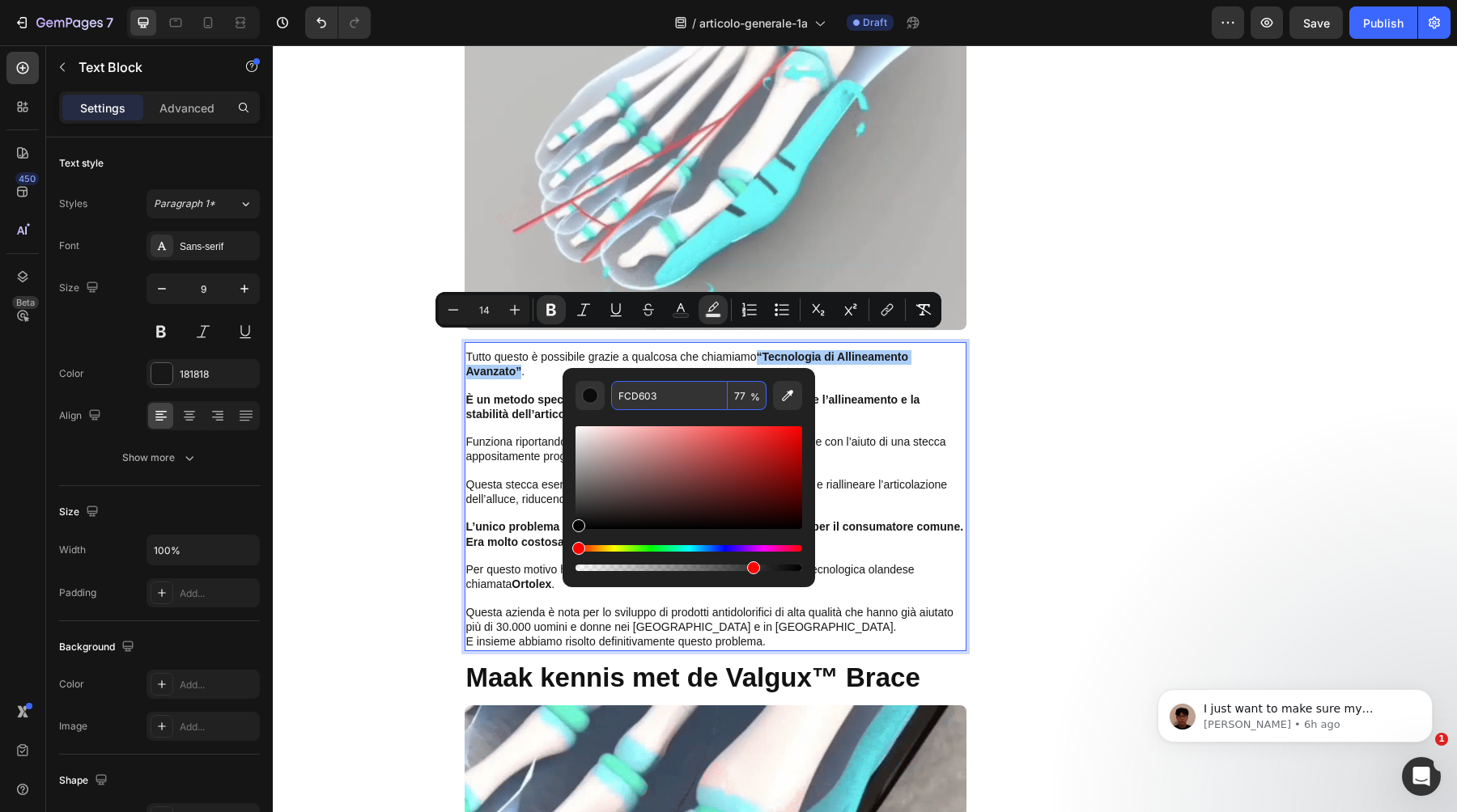
type input "FCD603"
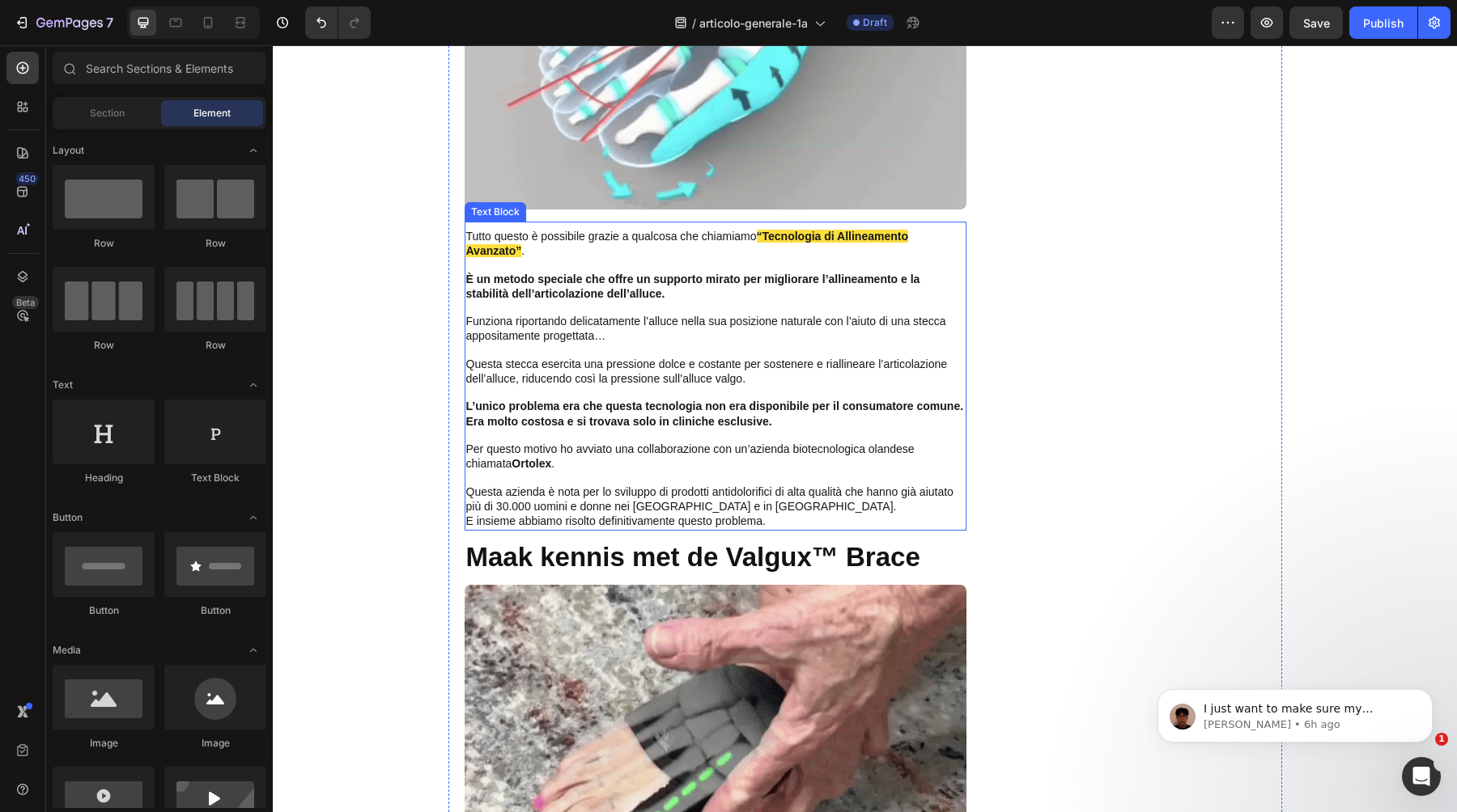
scroll to position [4620, 0]
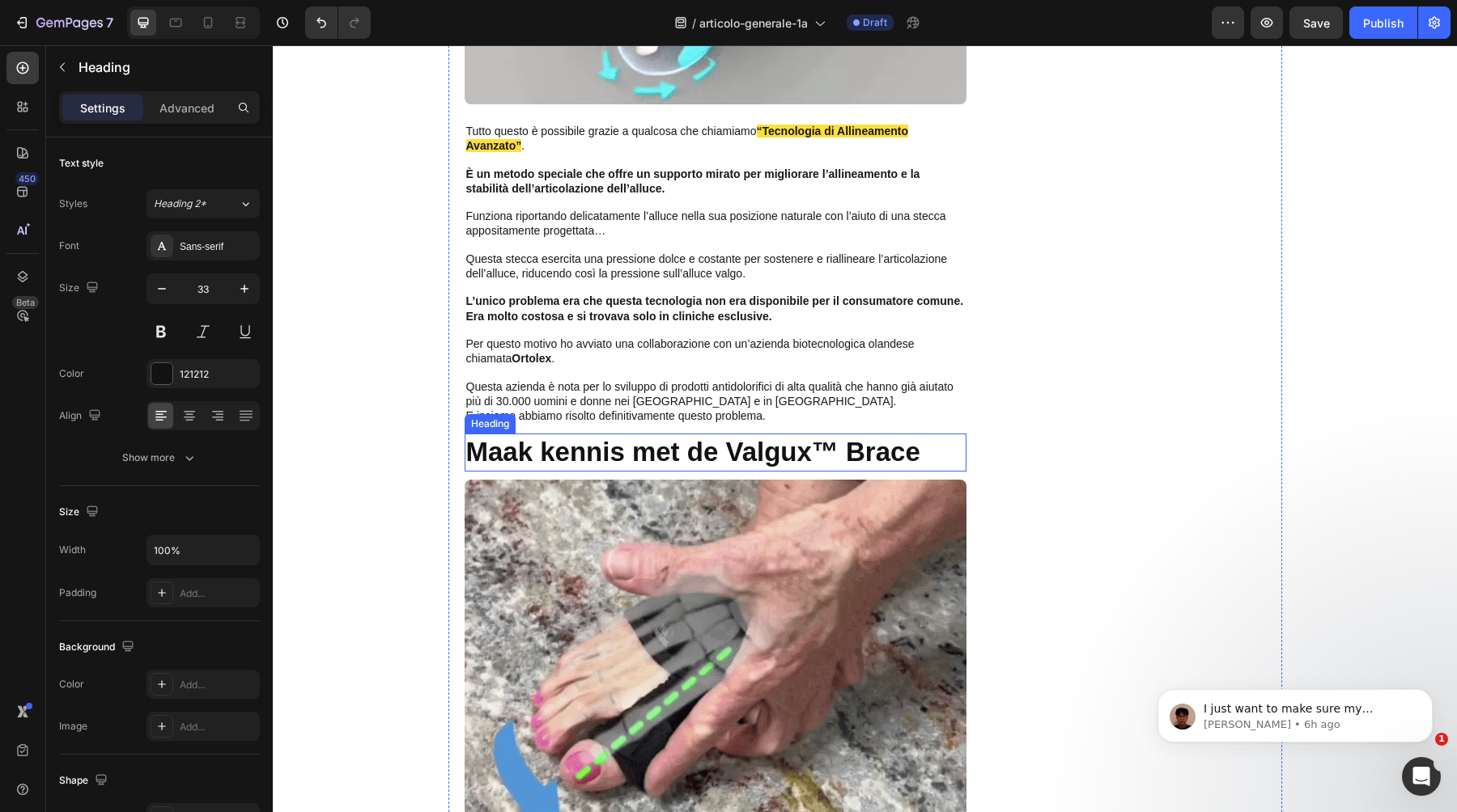
click at [653, 439] on strong "Maak kennis met de Valgux™ Brace" at bounding box center [693, 451] width 454 height 30
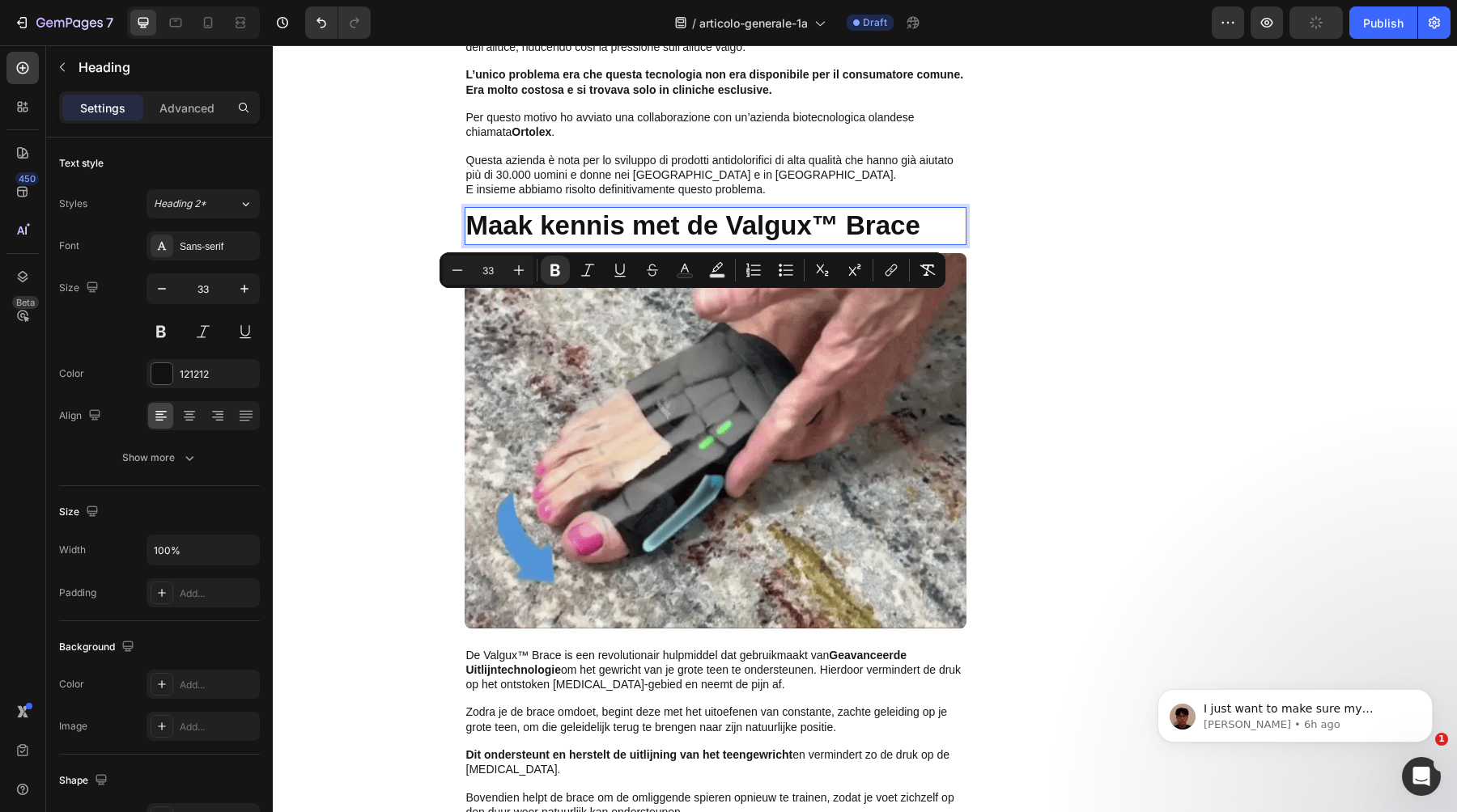
scroll to position [4850, 0]
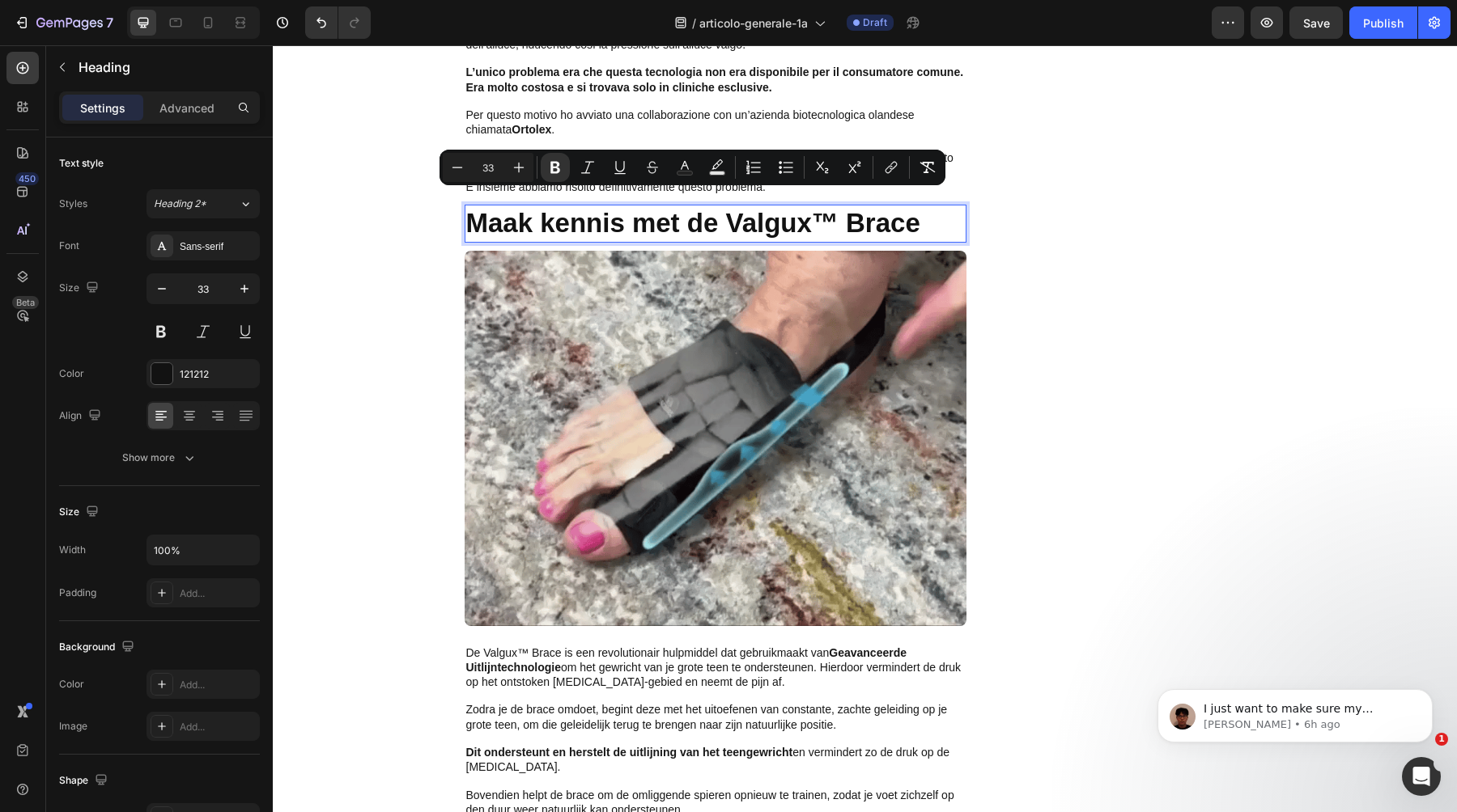
click at [861, 216] on strong "Maak kennis met de Valgux™ Brace" at bounding box center [693, 223] width 454 height 30
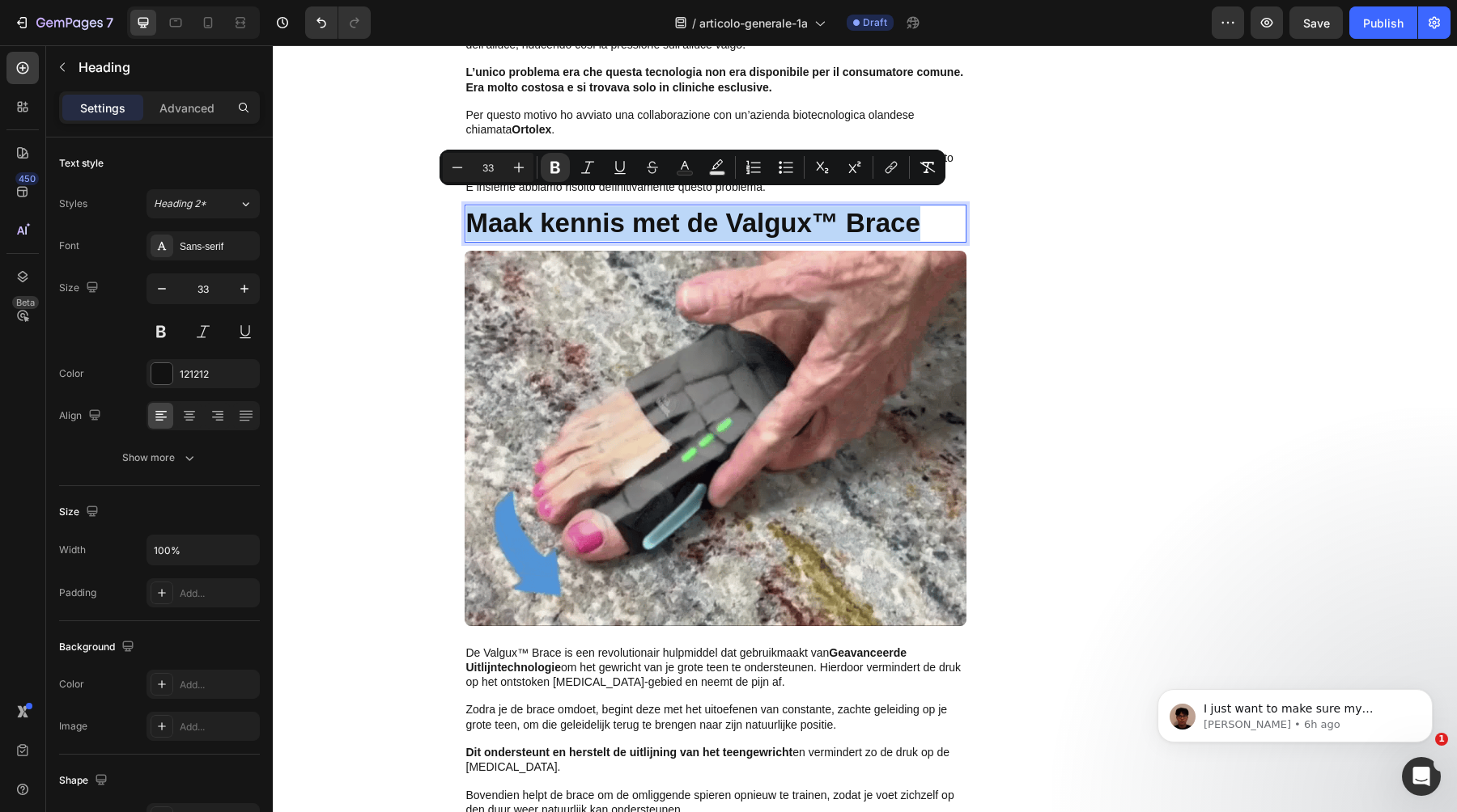
click at [861, 216] on strong "Maak kennis met de Valgux™ Brace" at bounding box center [693, 223] width 454 height 30
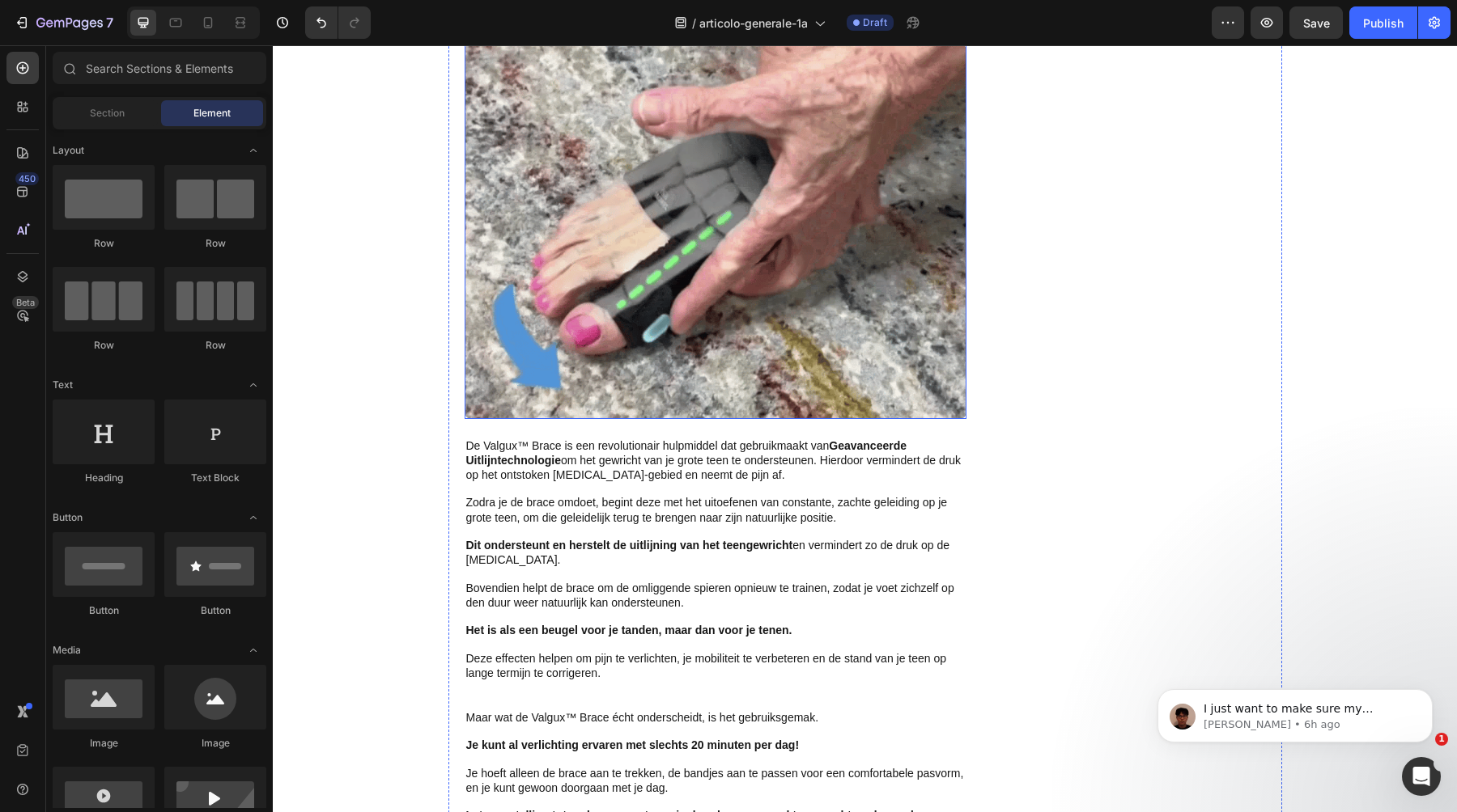
scroll to position [5123, 0]
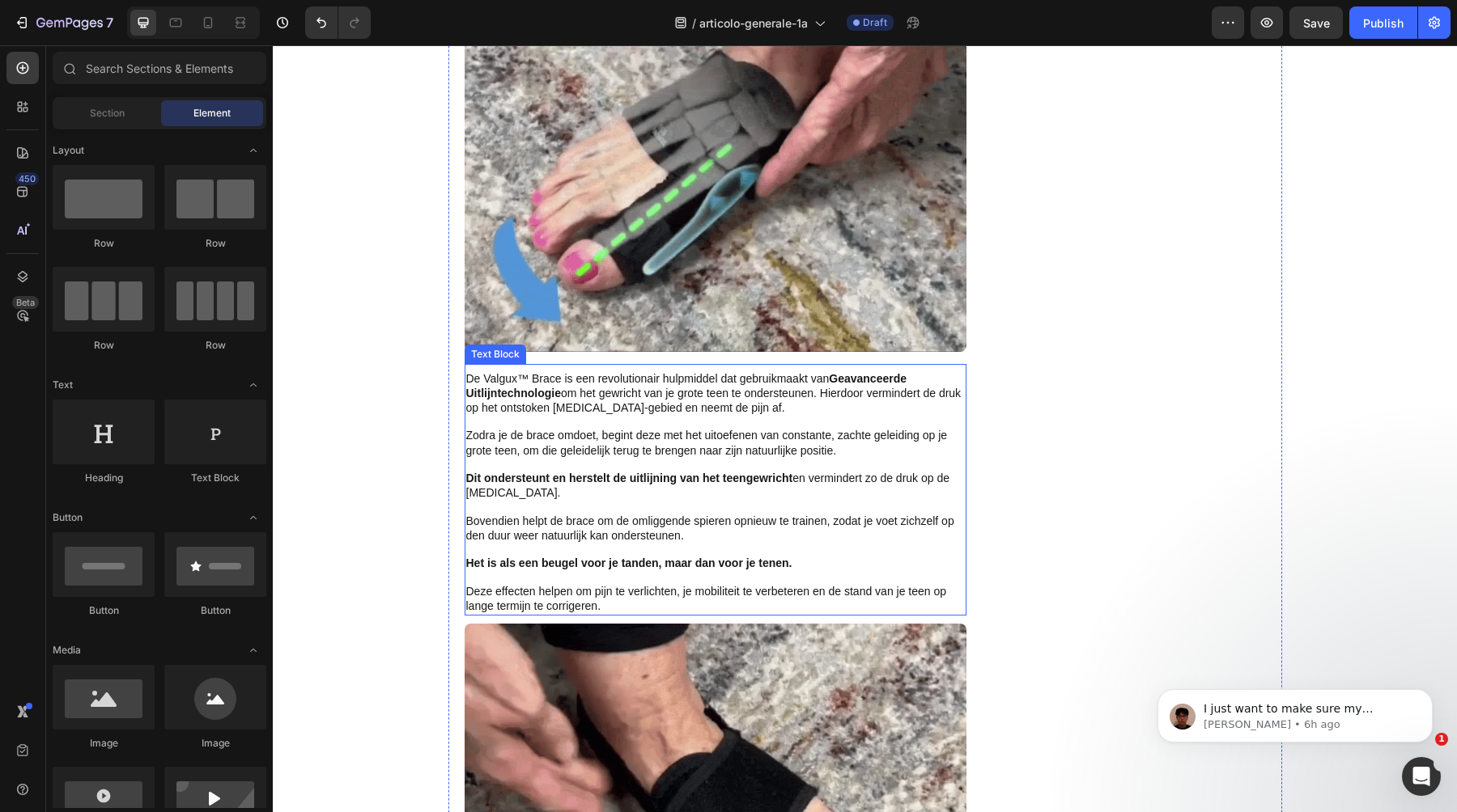
click at [669, 430] on span "Zodra je de brace omdoet, begint deze met het uitoefenen van constante, zachte …" at bounding box center [707, 443] width 482 height 28
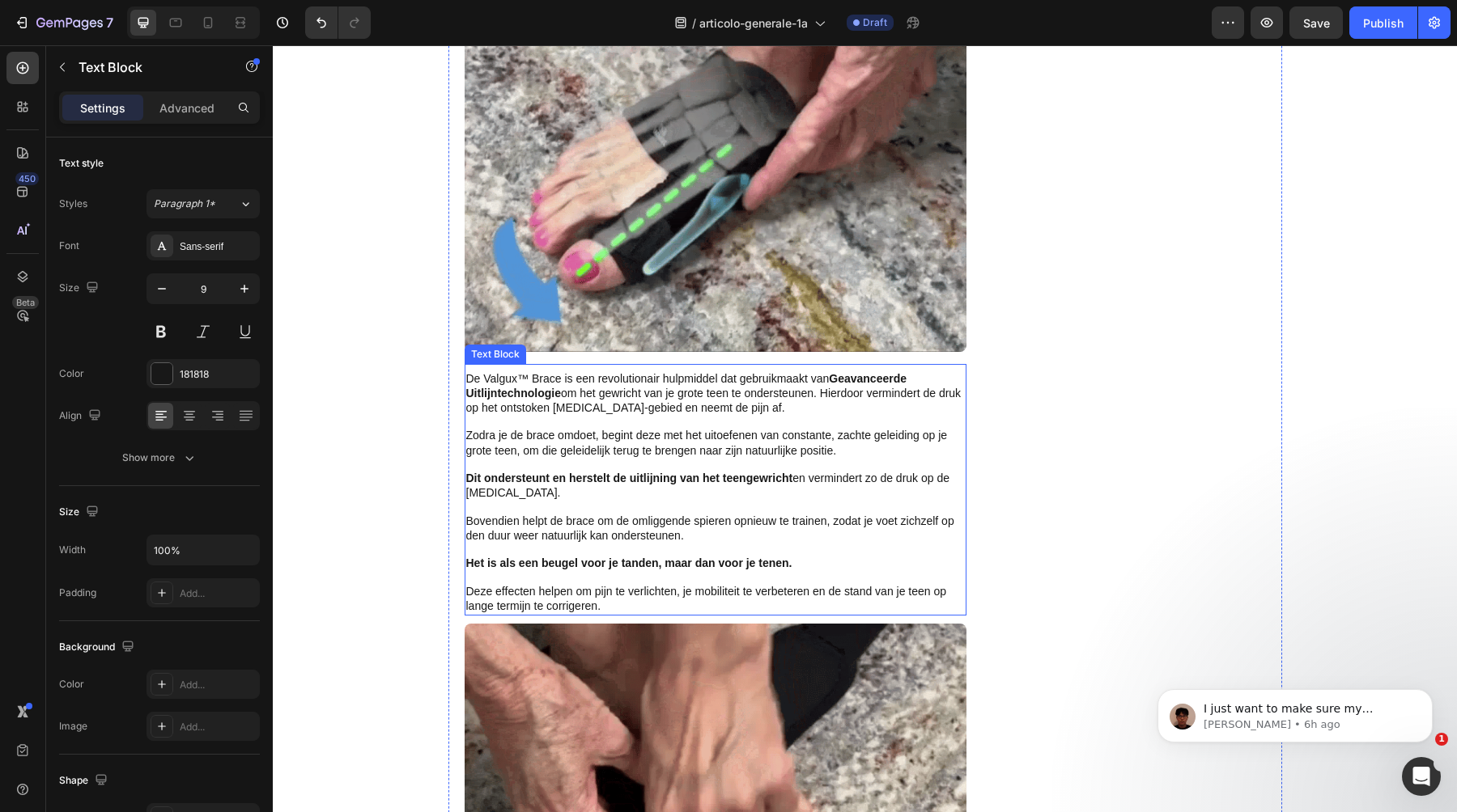
click at [669, 430] on span "Zodra je de brace omdoet, begint deze met het uitoefenen van constante, zachte …" at bounding box center [707, 443] width 482 height 28
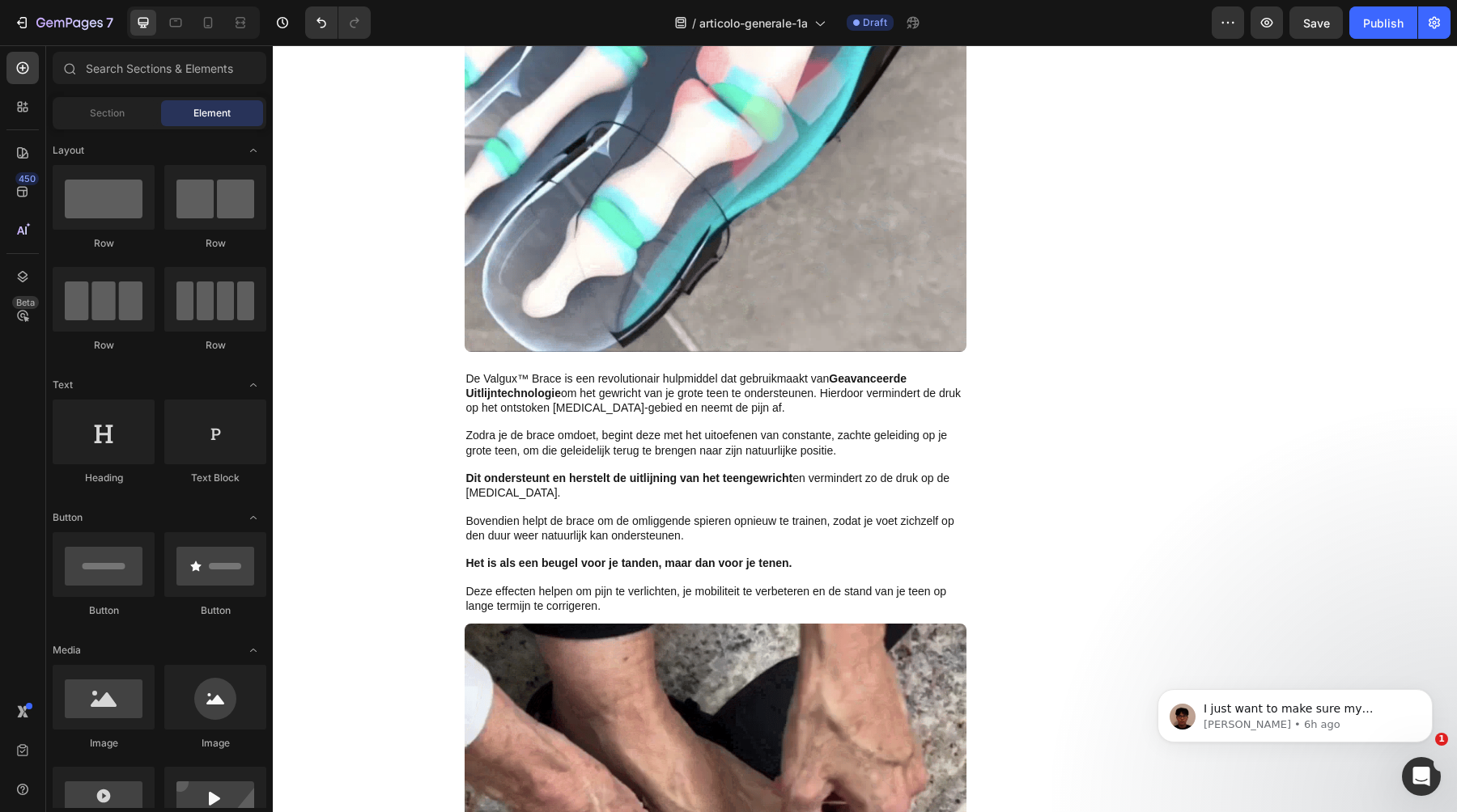
click at [661, 459] on p "Rich Text Editor. Editing area: main" at bounding box center [716, 465] width 499 height 13
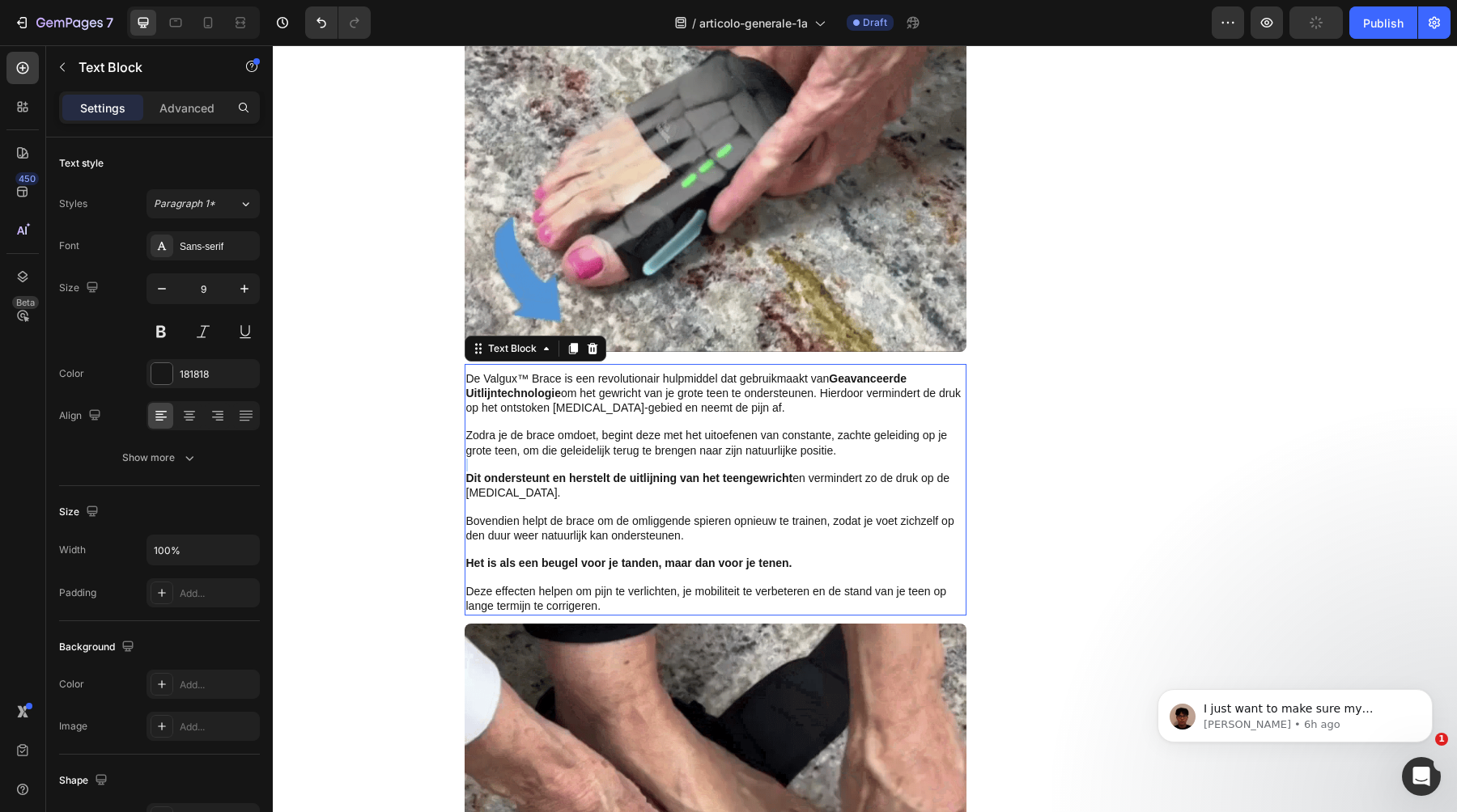
click at [661, 459] on p "Rich Text Editor. Editing area: main" at bounding box center [716, 465] width 499 height 13
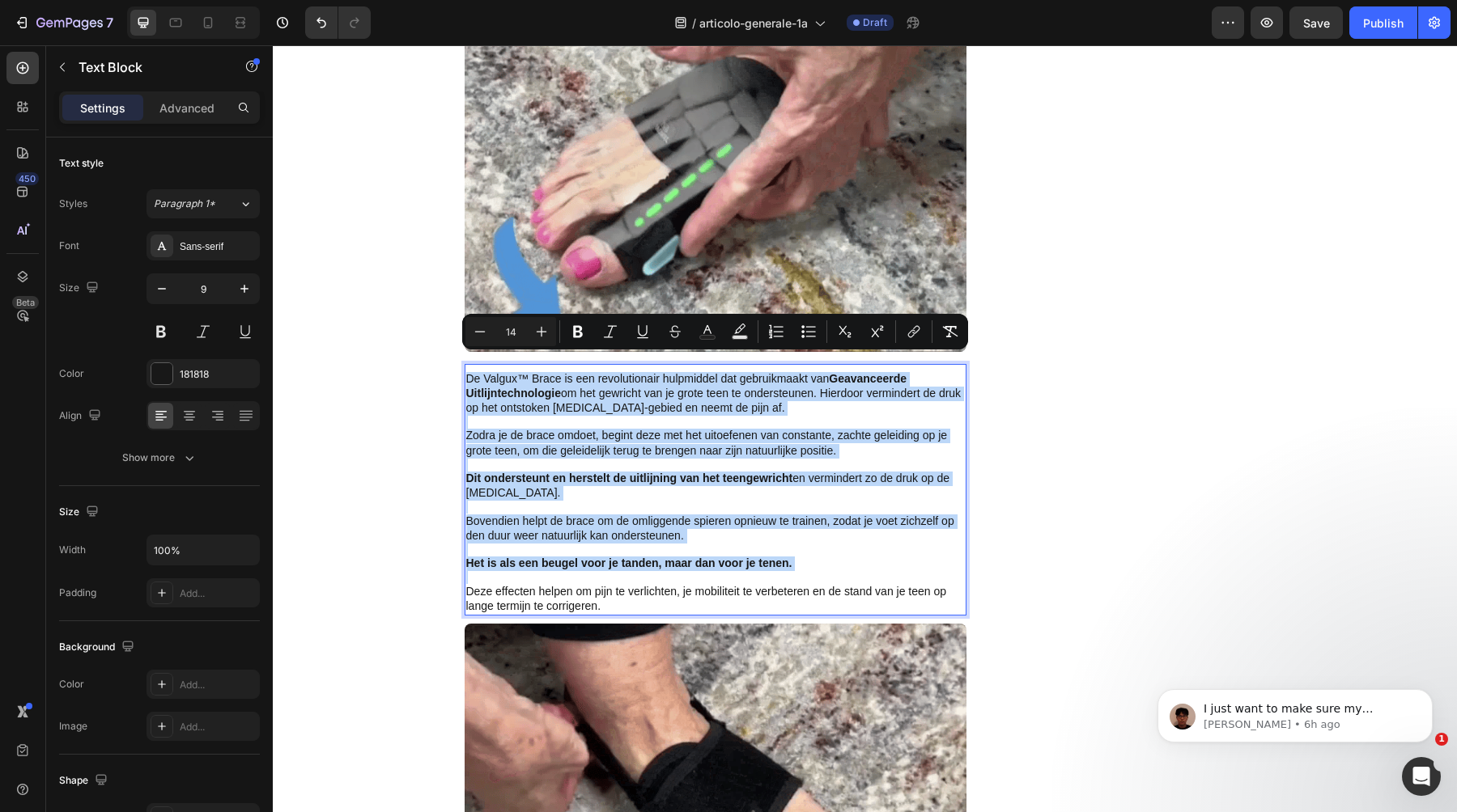
click at [540, 514] on span "Bovendien helpt de brace om de omliggende spieren opnieuw te trainen, zodat je …" at bounding box center [710, 528] width 488 height 28
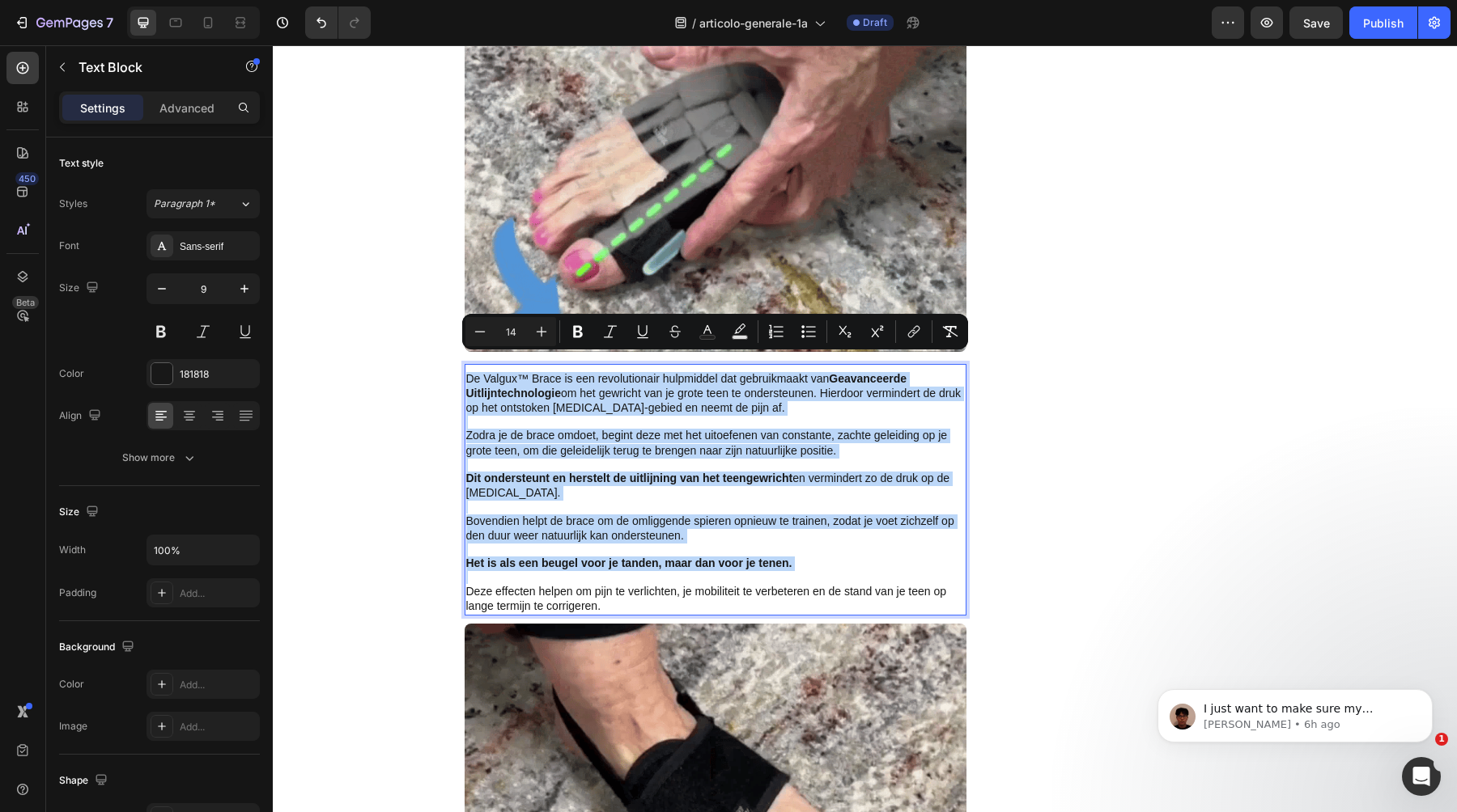
click at [540, 514] on span "Bovendien helpt de brace om de omliggende spieren opnieuw te trainen, zodat je …" at bounding box center [710, 528] width 488 height 28
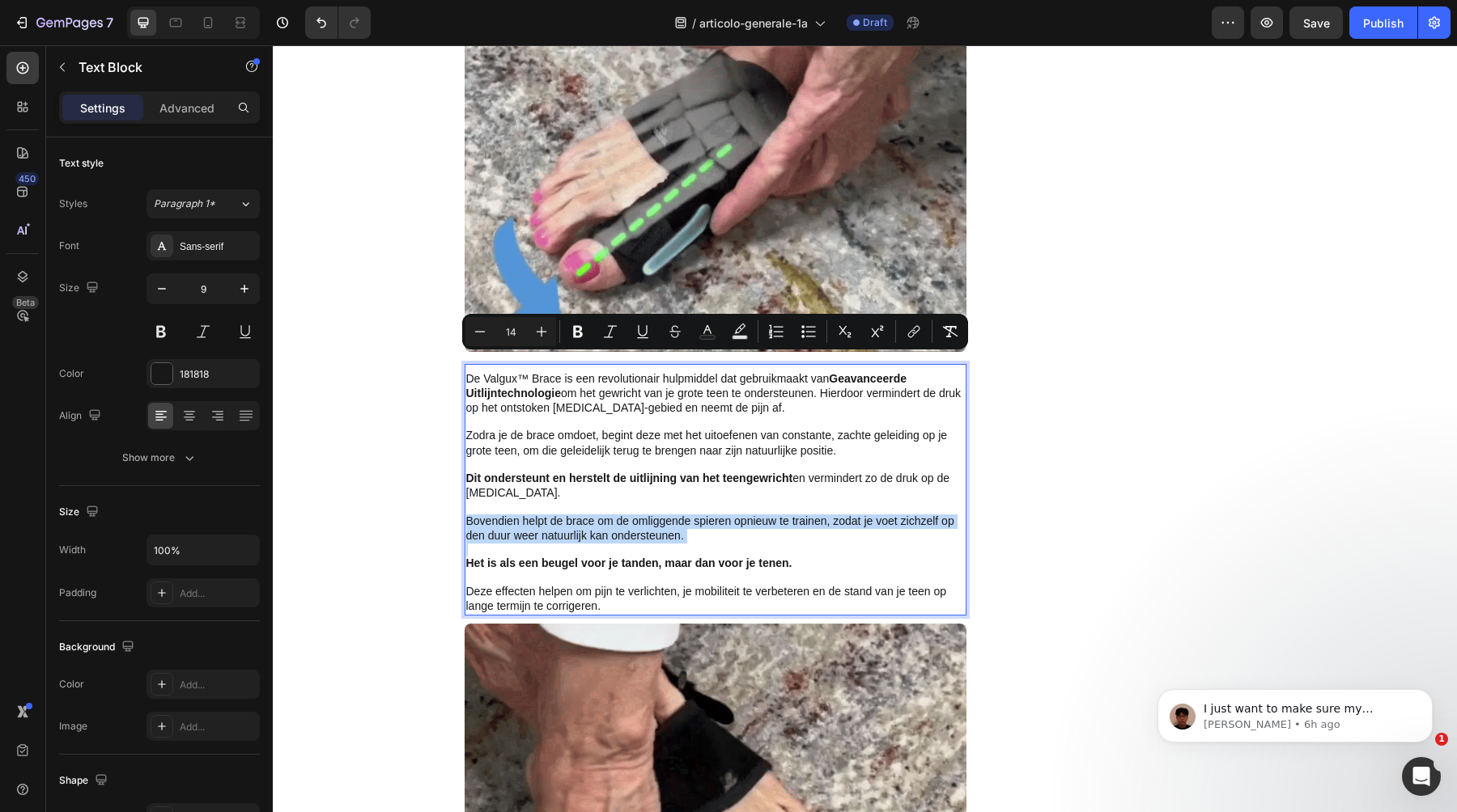
click at [540, 514] on span "Bovendien helpt de brace om de omliggende spieren opnieuw te trainen, zodat je …" at bounding box center [710, 528] width 488 height 28
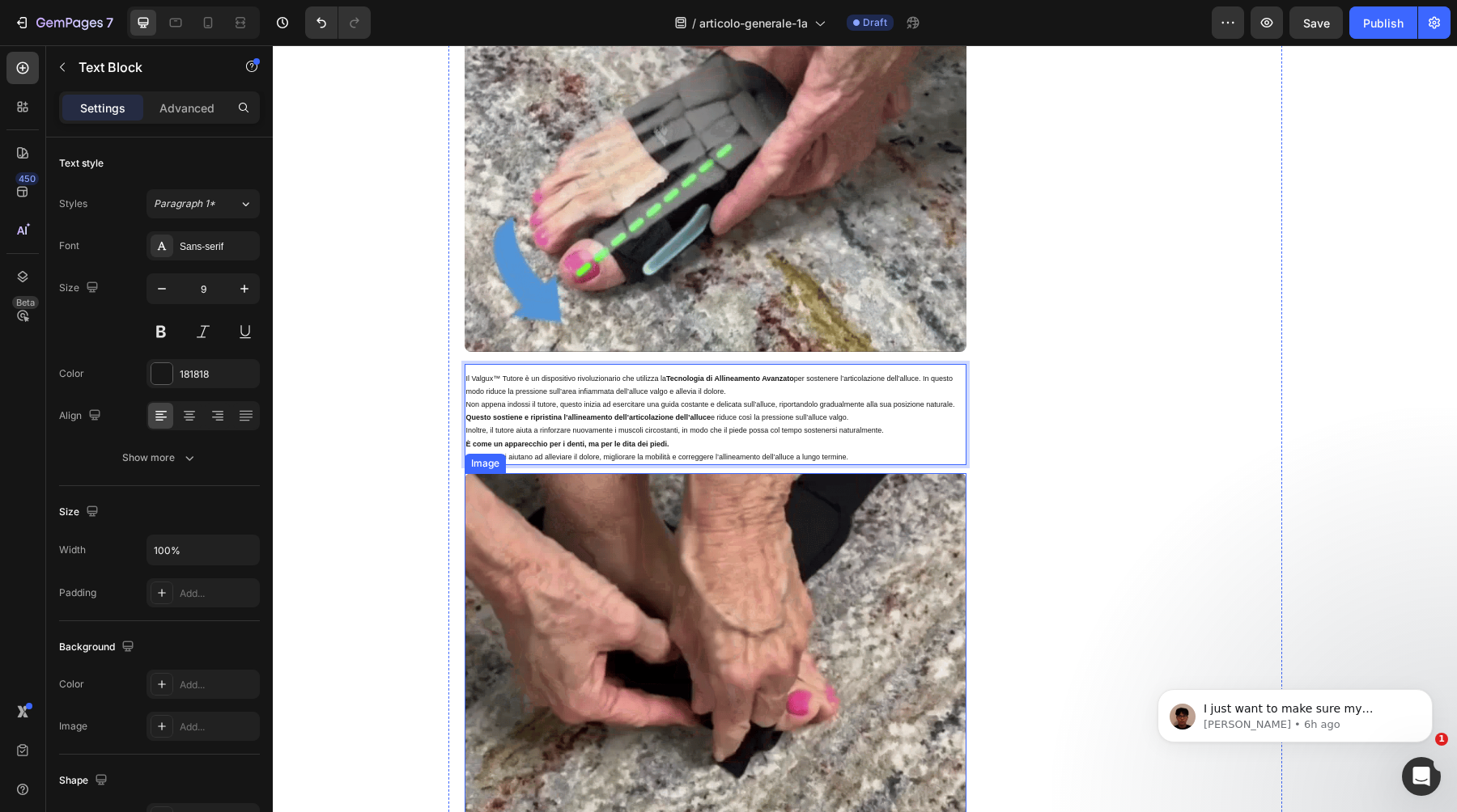
click at [557, 474] on img at bounding box center [715, 661] width 501 height 375
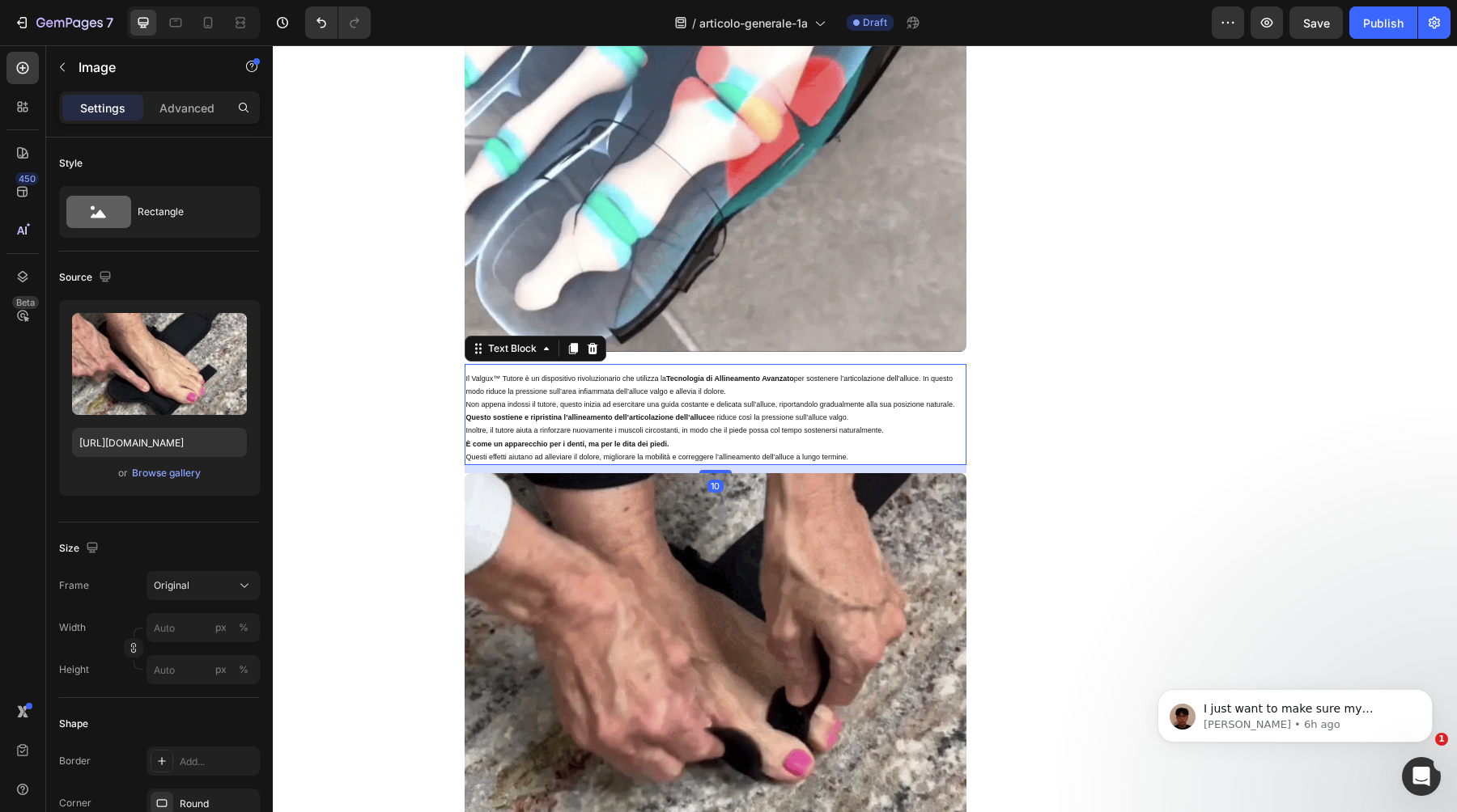
click at [624, 381] on p "Il Valgux™ Tutore è un dispositivo rivoluzionario che utilizza la Tecnologia di…" at bounding box center [716, 385] width 499 height 26
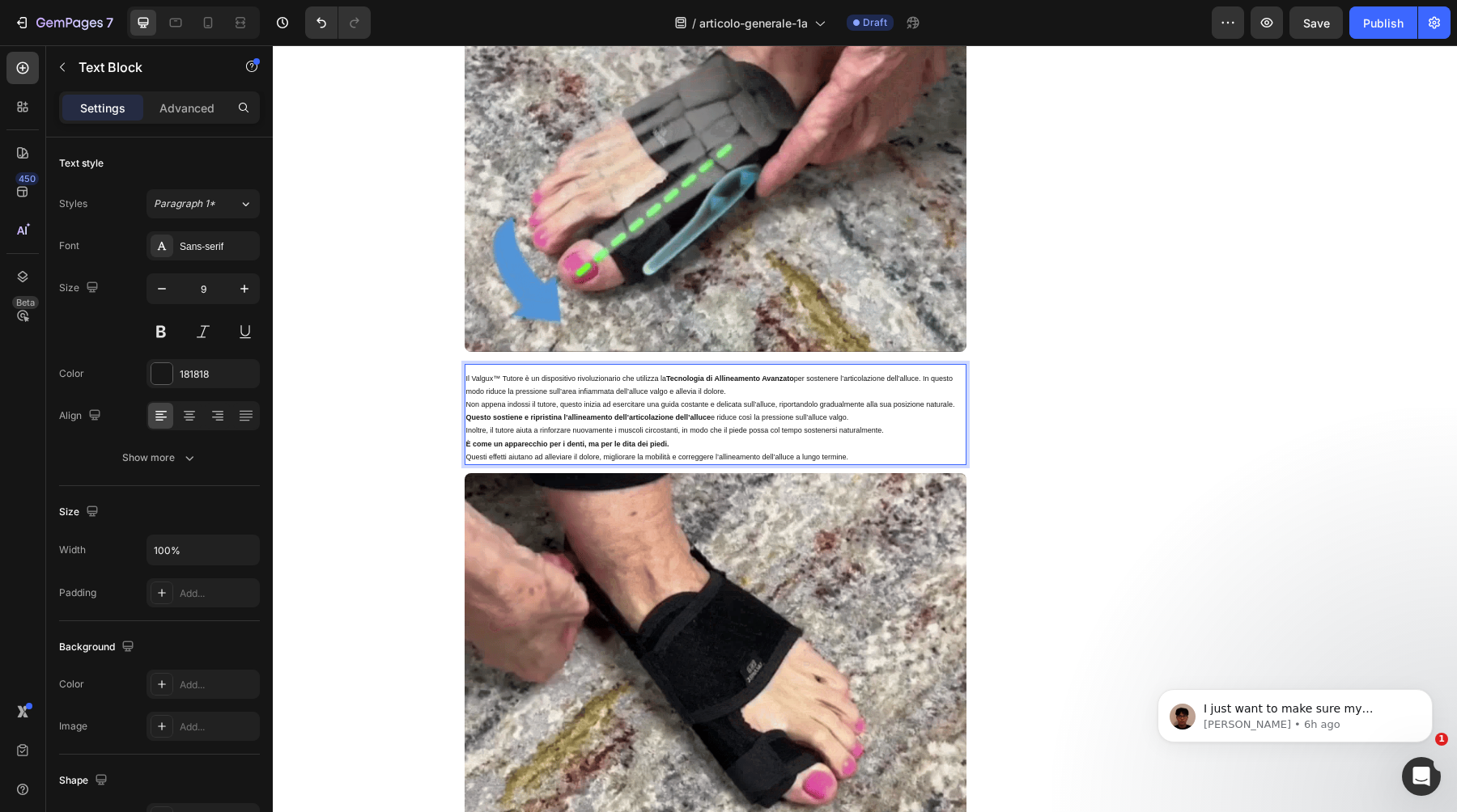
click at [624, 381] on p "Il Valgux™ Tutore è un dispositivo rivoluzionario che utilizza la Tecnologia di…" at bounding box center [716, 385] width 499 height 26
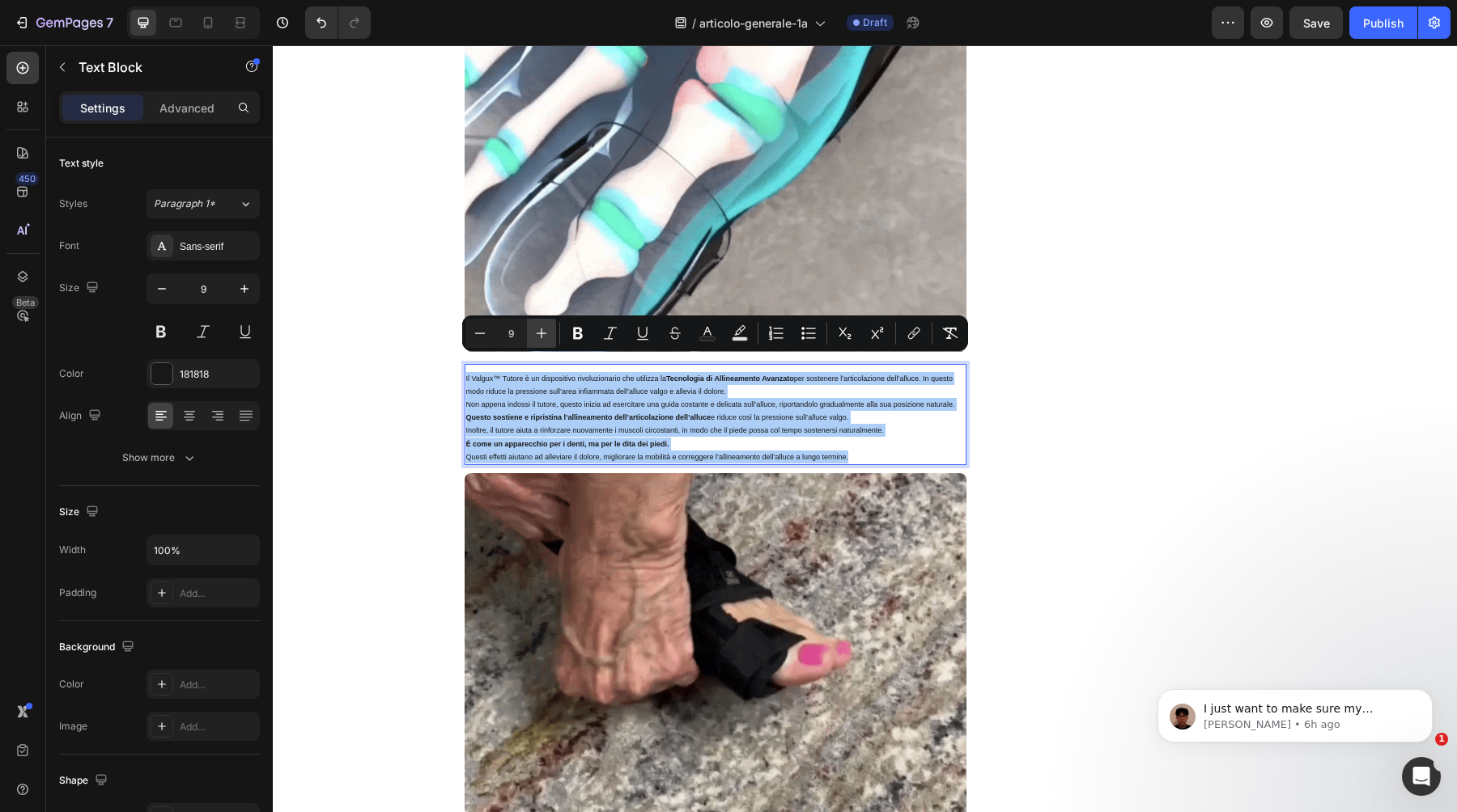
click at [552, 330] on button "Plus" at bounding box center [541, 333] width 29 height 29
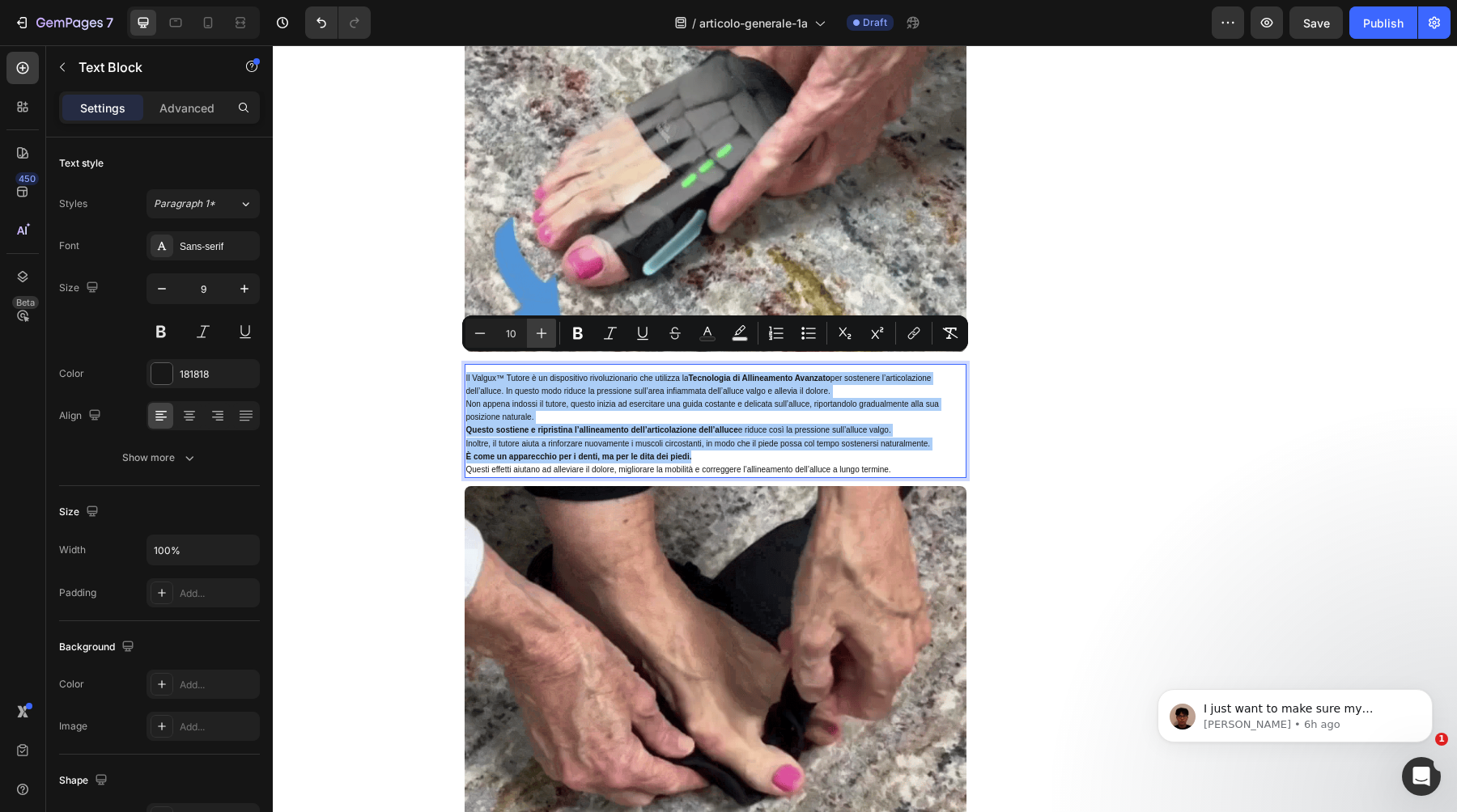
click at [552, 330] on button "Plus" at bounding box center [541, 333] width 29 height 29
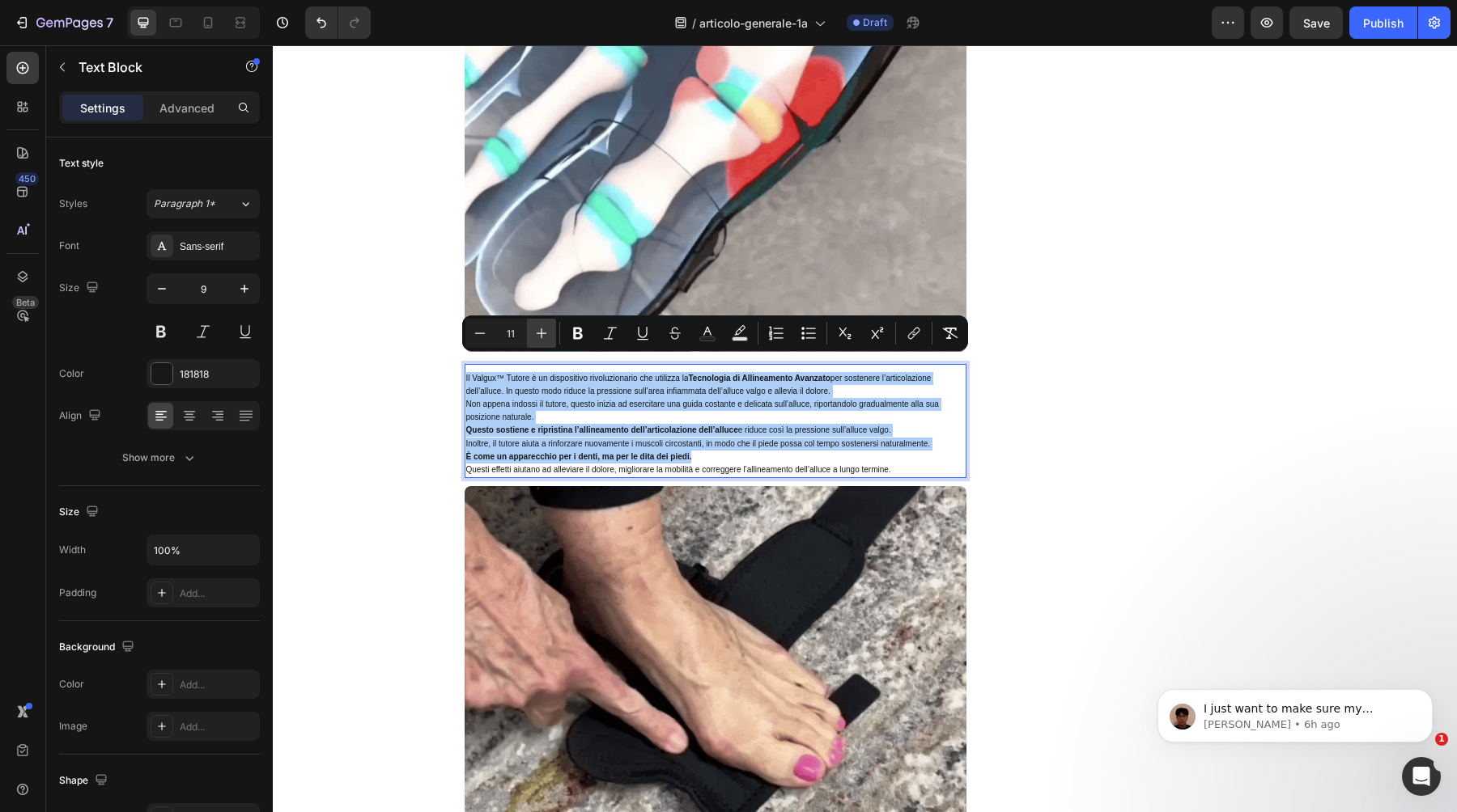
click at [552, 330] on button "Plus" at bounding box center [541, 333] width 29 height 29
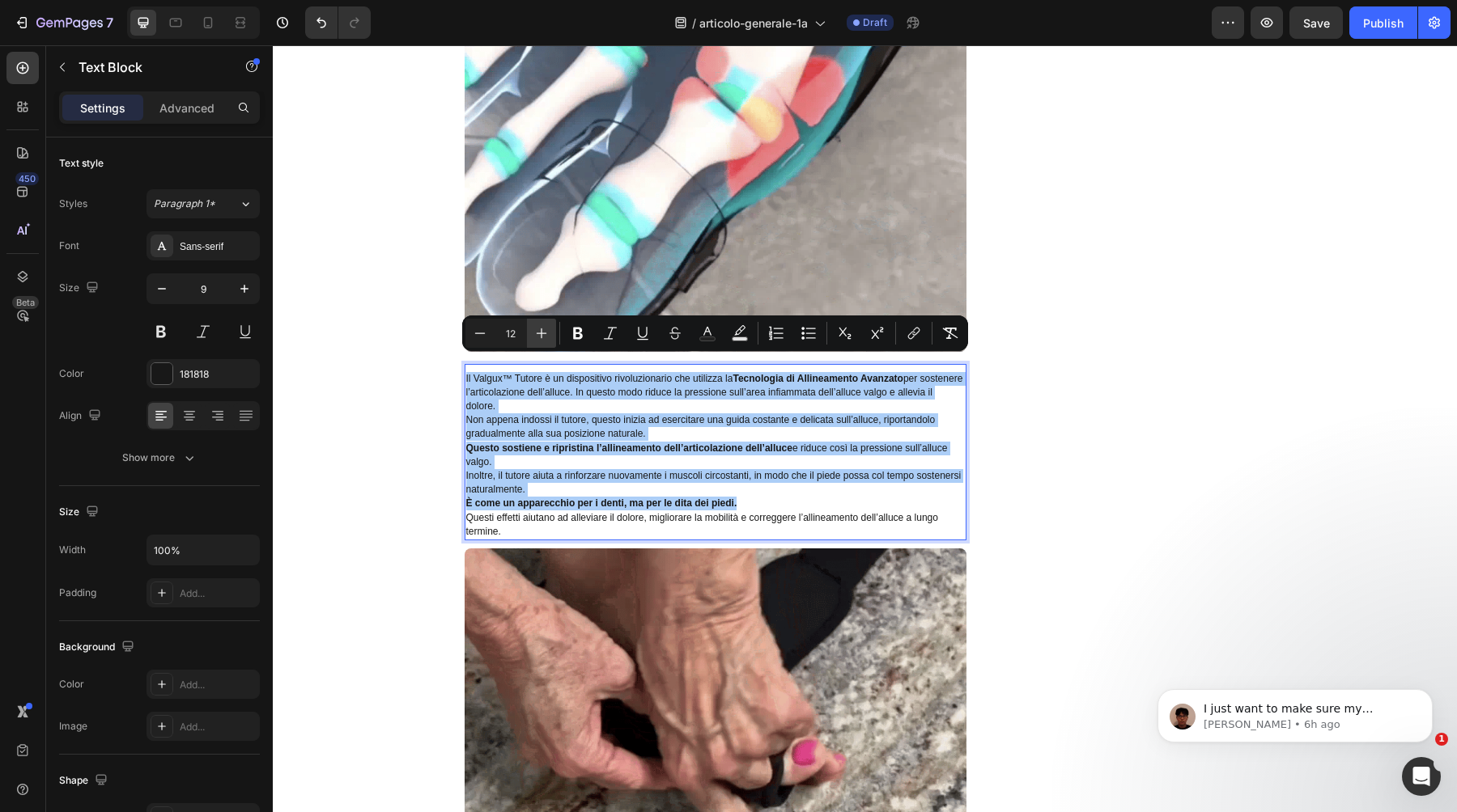
click at [552, 330] on button "Plus" at bounding box center [541, 333] width 29 height 29
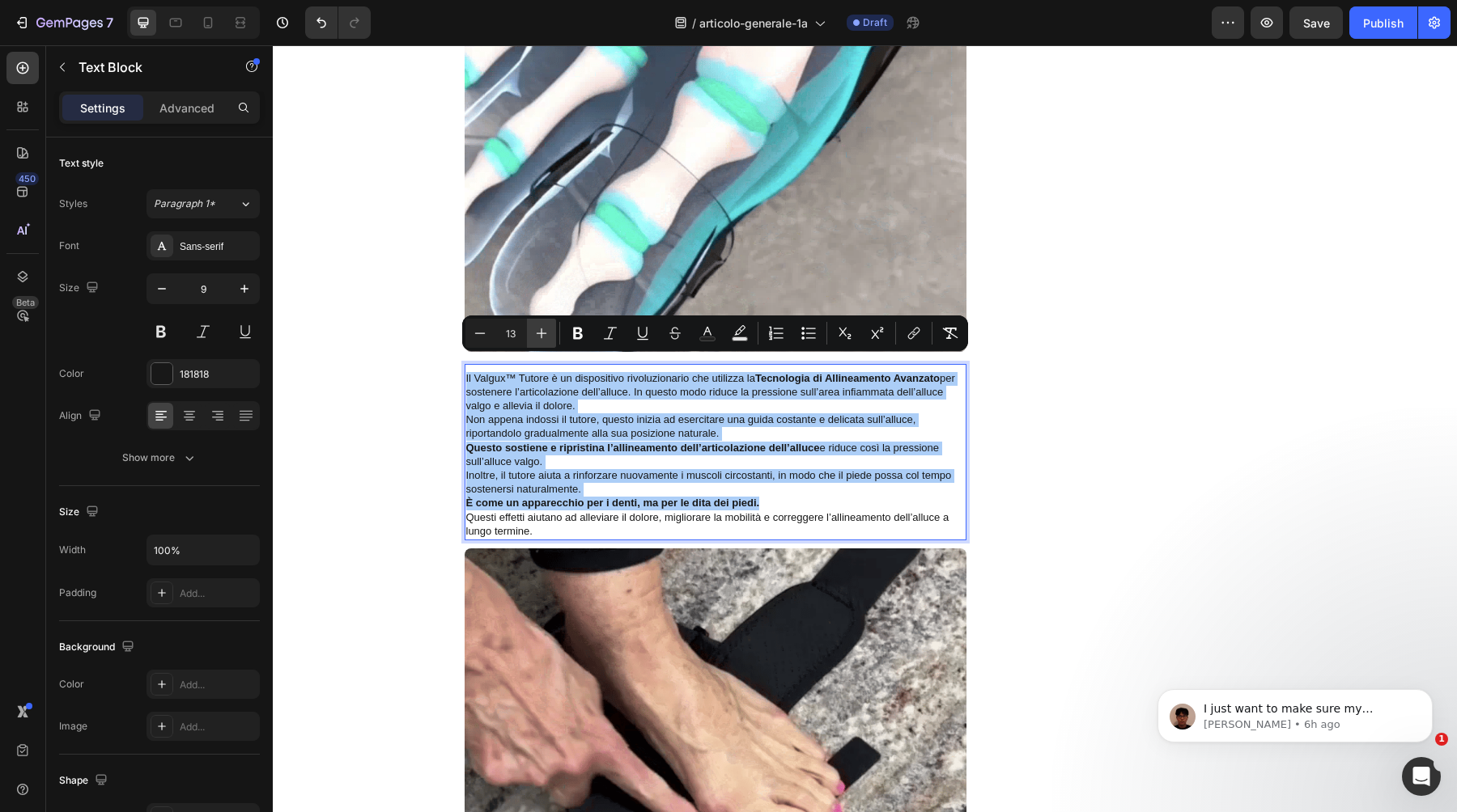
click at [552, 330] on button "Plus" at bounding box center [541, 333] width 29 height 29
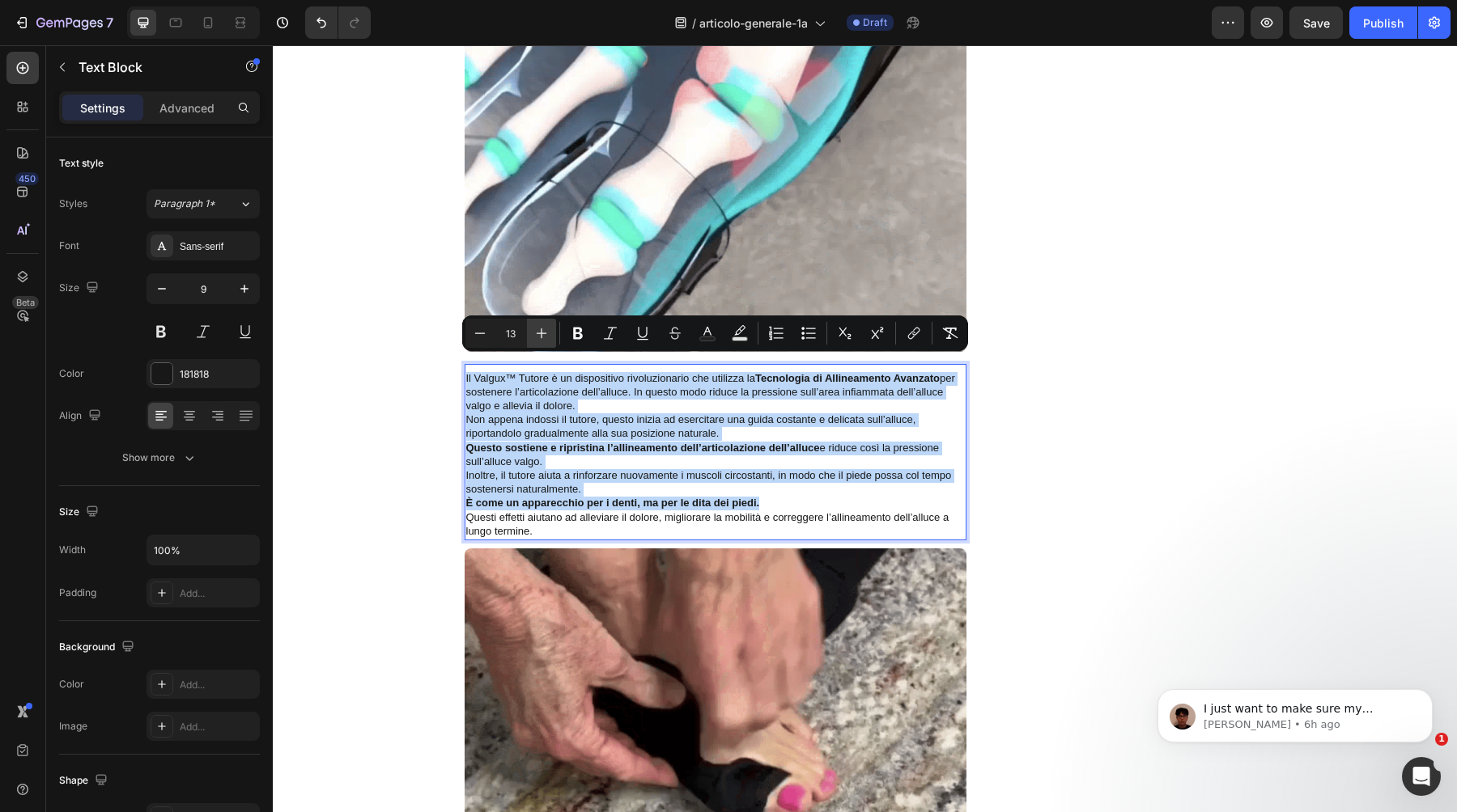
type input "14"
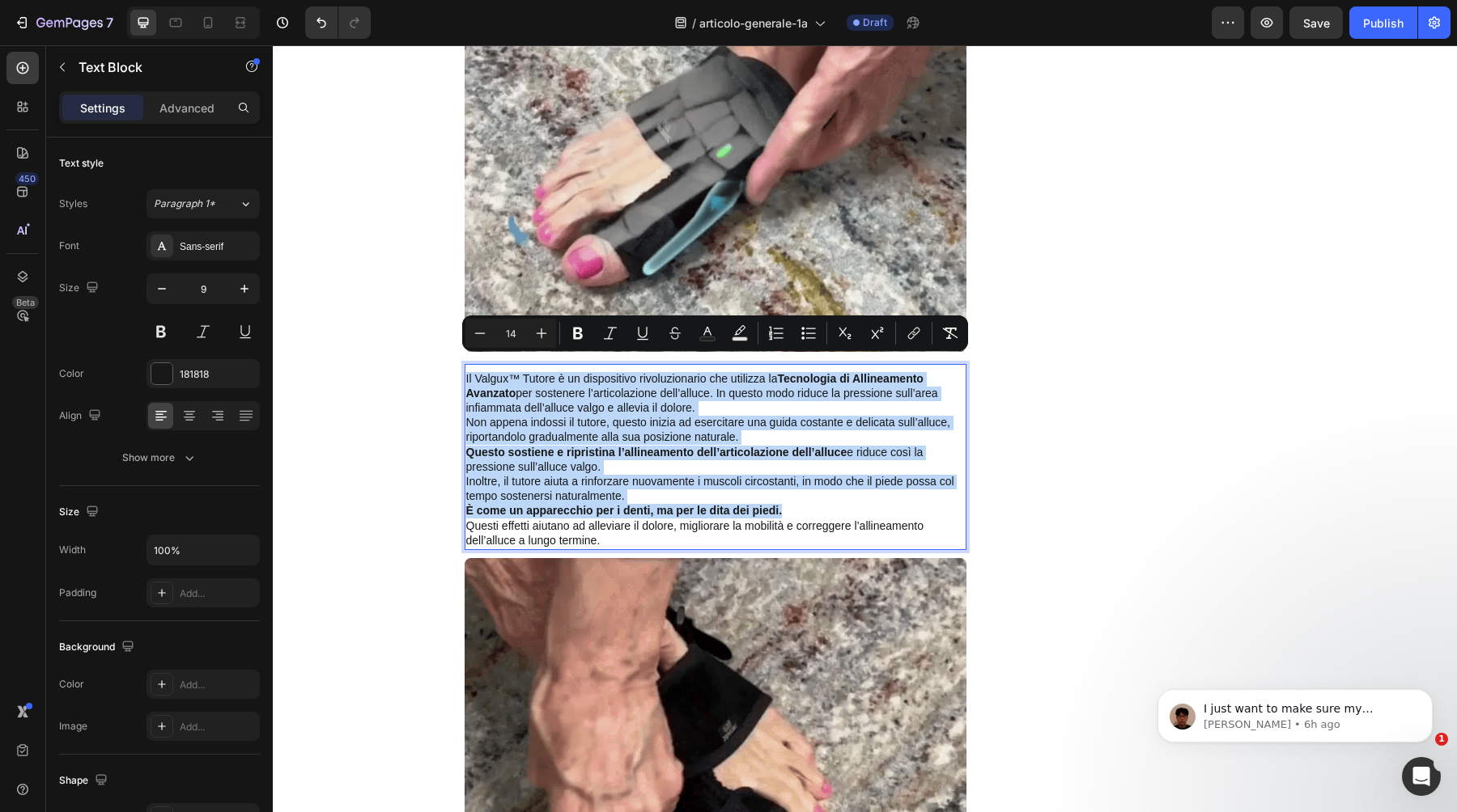
click at [583, 372] on p "Il Valgux™ Tutore è un dispositivo rivoluzionario che utilizza la Tecnologia di…" at bounding box center [716, 394] width 499 height 45
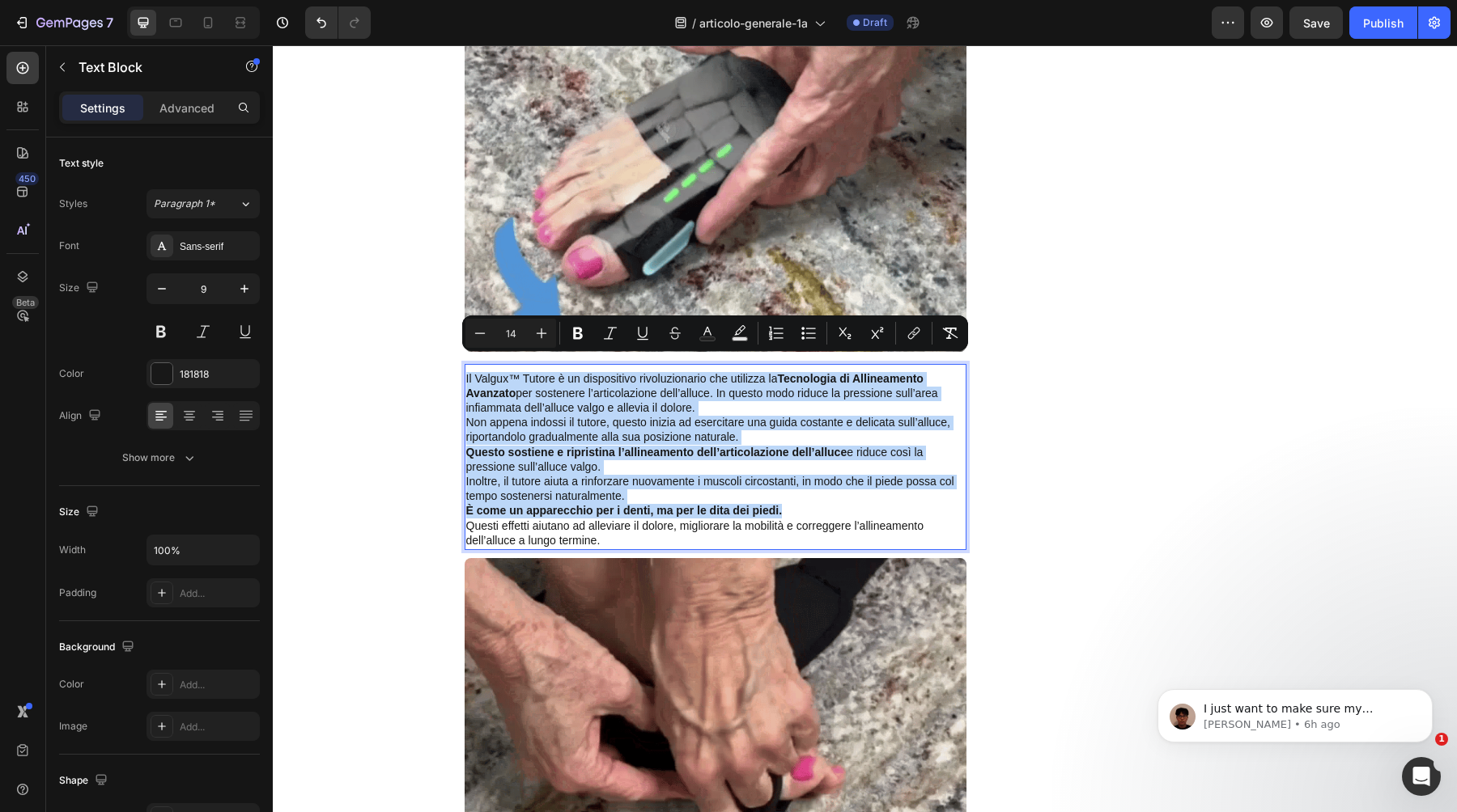
click at [742, 382] on span "Il Valgux™ Tutore è un dispositivo rivoluzionario che utilizza la Tecnologia di…" at bounding box center [702, 393] width 472 height 42
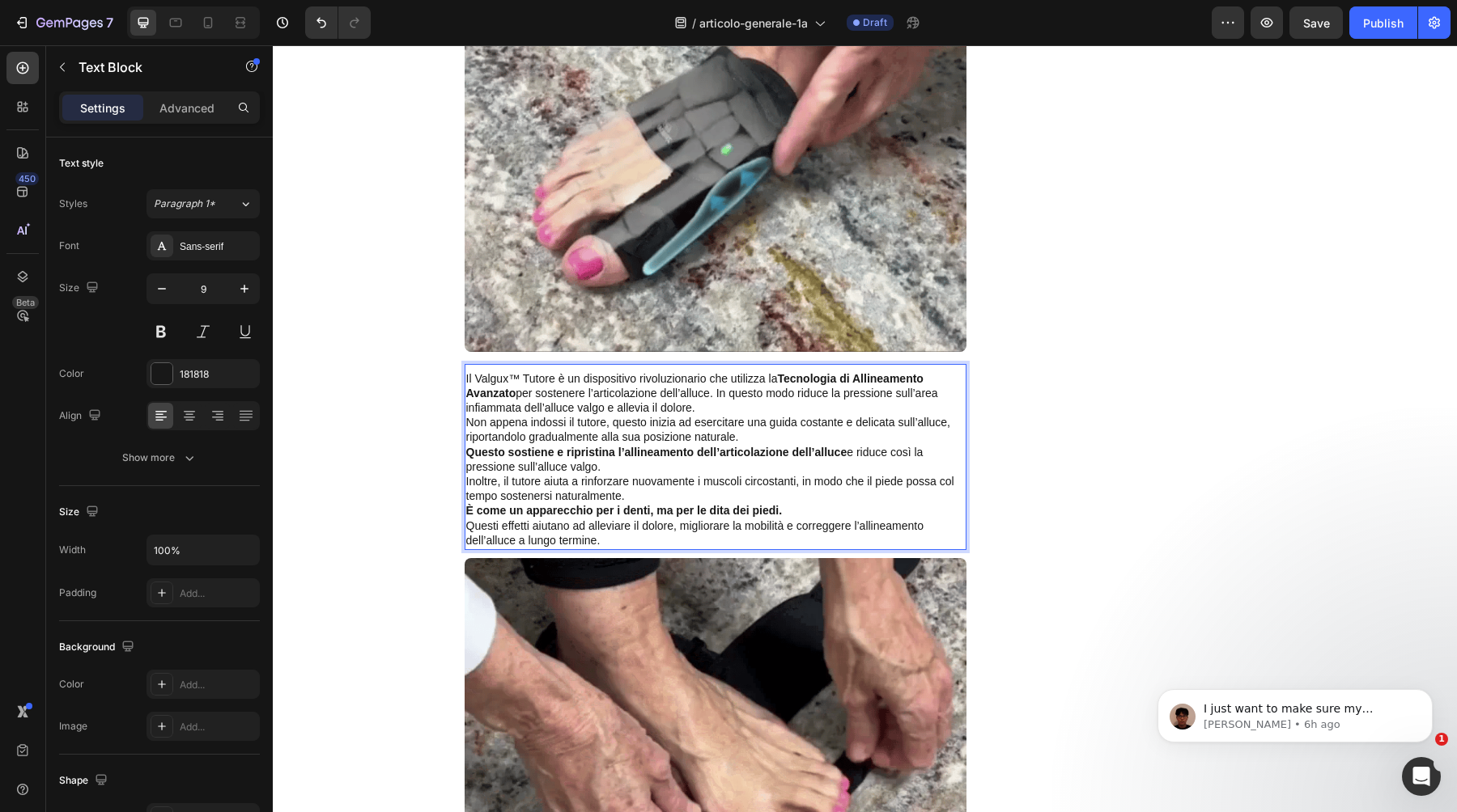
click at [735, 389] on p "Il Valgux™ Tutore è un dispositivo rivoluzionario che utilizza la Tecnologia di…" at bounding box center [716, 394] width 499 height 45
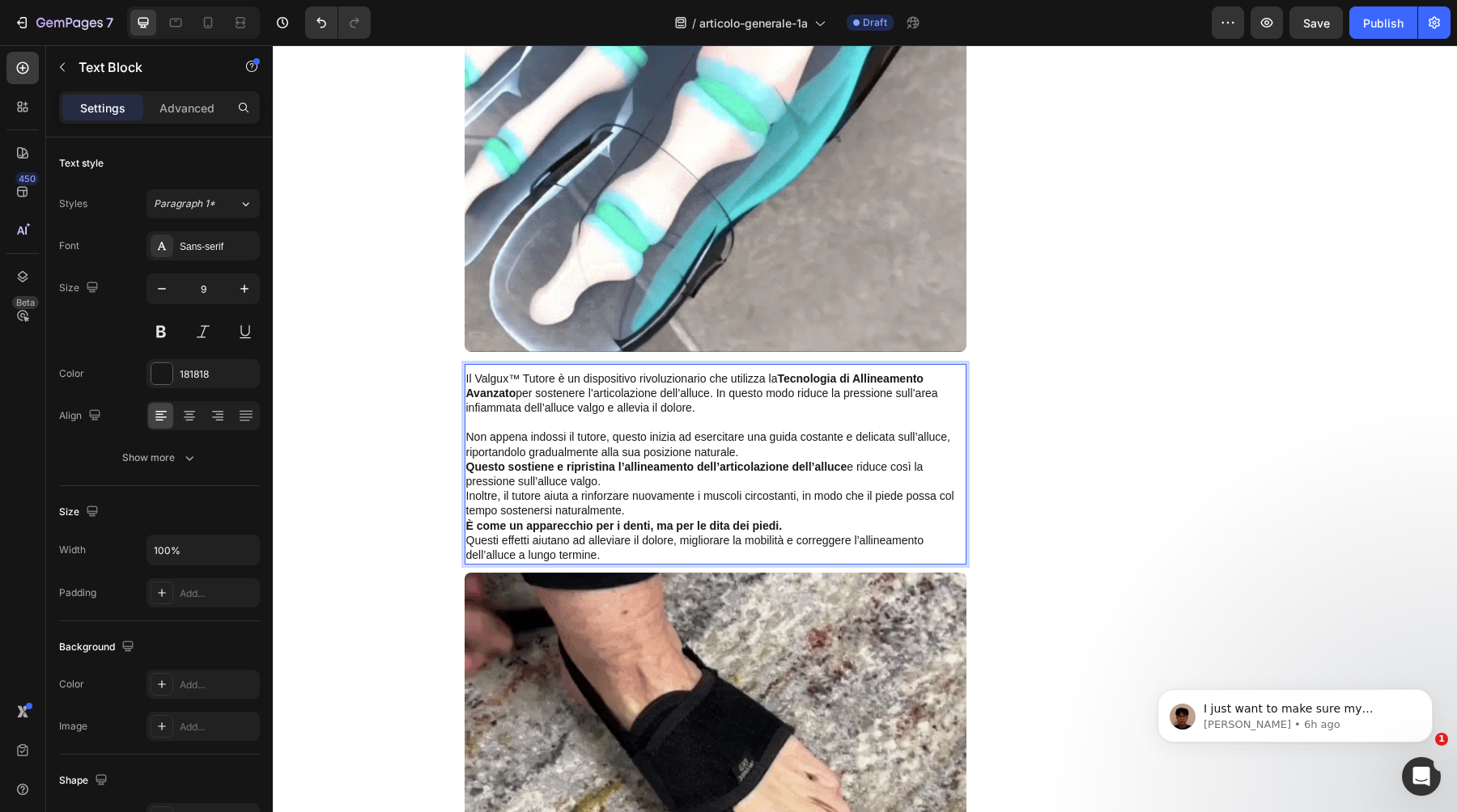
click at [766, 435] on p "Non appena indossi il tutore, questo inizia ad esercitare una guida costante e …" at bounding box center [716, 445] width 499 height 29
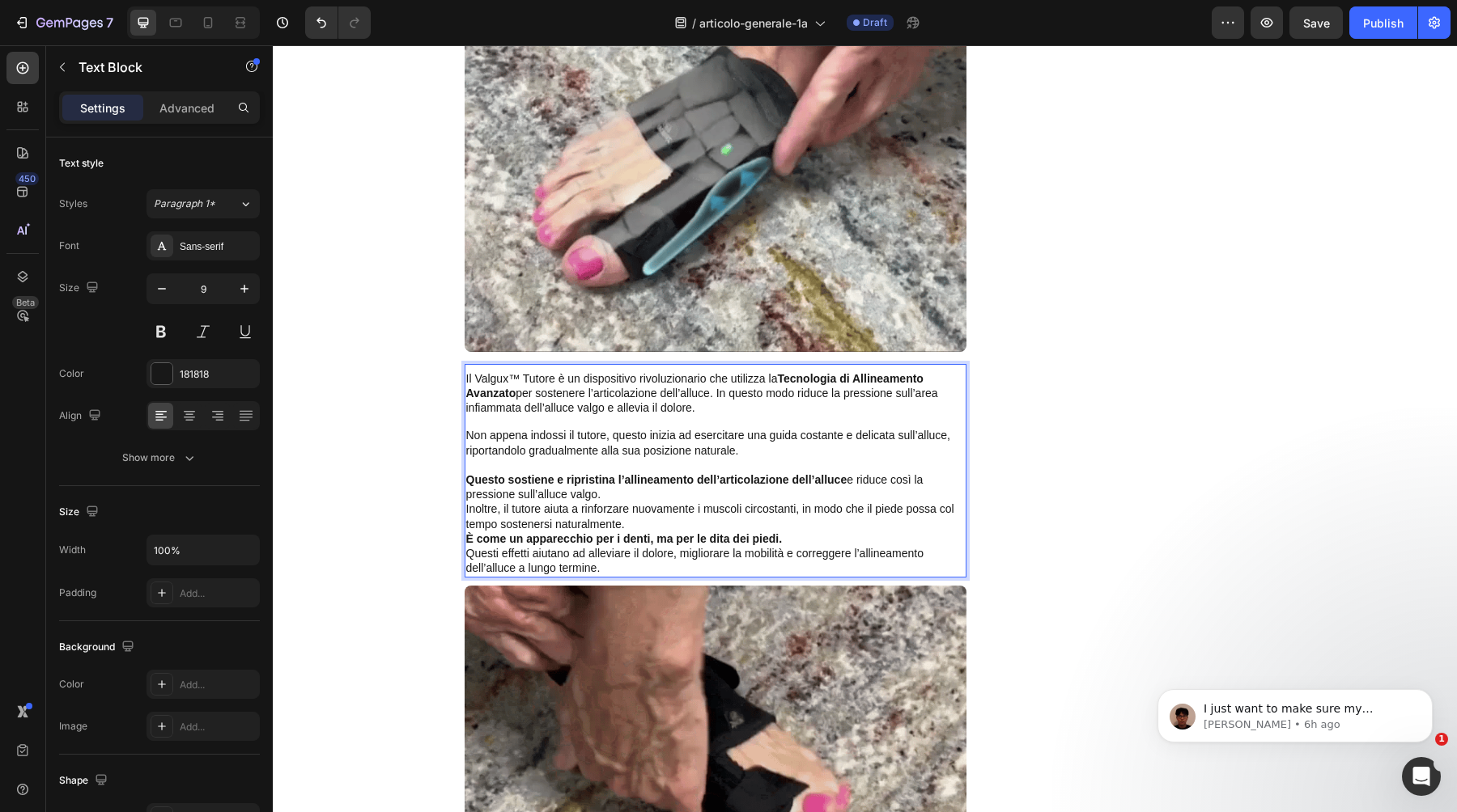
click at [714, 474] on p "Questo sostiene e ripristina l’allineamento dell’articolazione dell’alluce e ri…" at bounding box center [716, 488] width 499 height 29
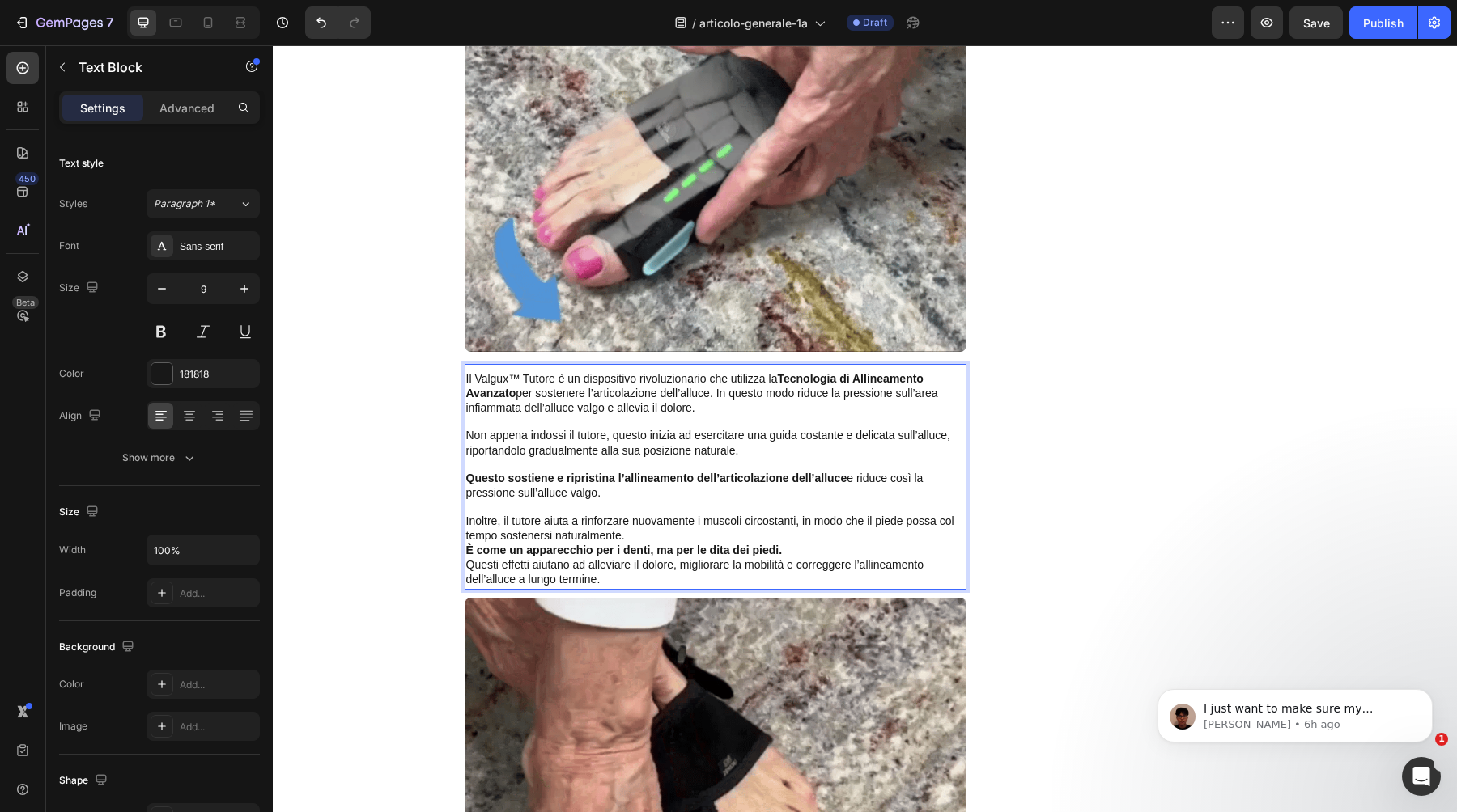
click at [721, 519] on p "Inoltre, il tutore aiuta a rinforzare nuovamente i muscoli circostanti, in modo…" at bounding box center [716, 529] width 499 height 29
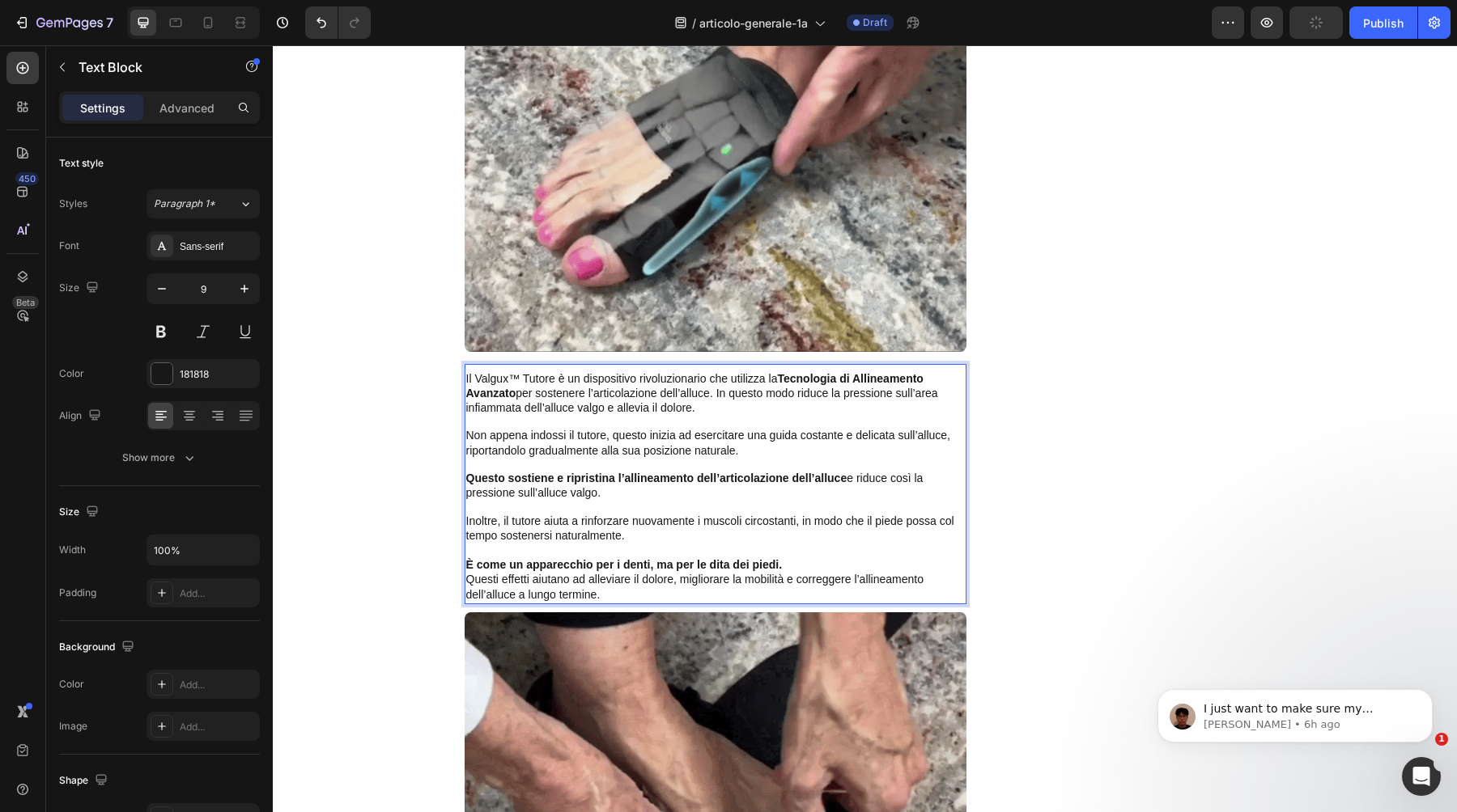
click at [785, 558] on p "È come un apparecchio per i denti, ma per le dita dei piedi." at bounding box center [716, 565] width 499 height 15
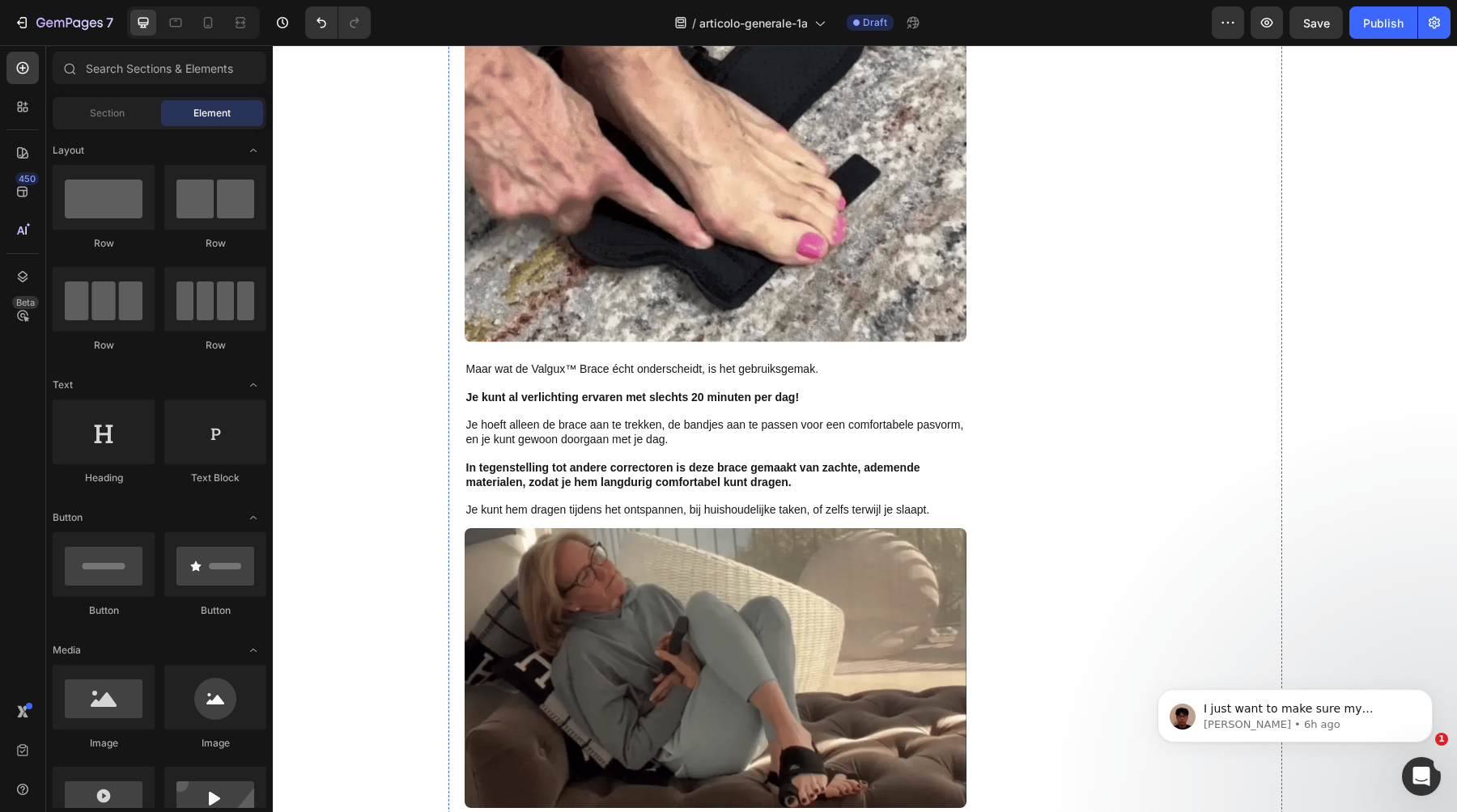
scroll to position [5810, 0]
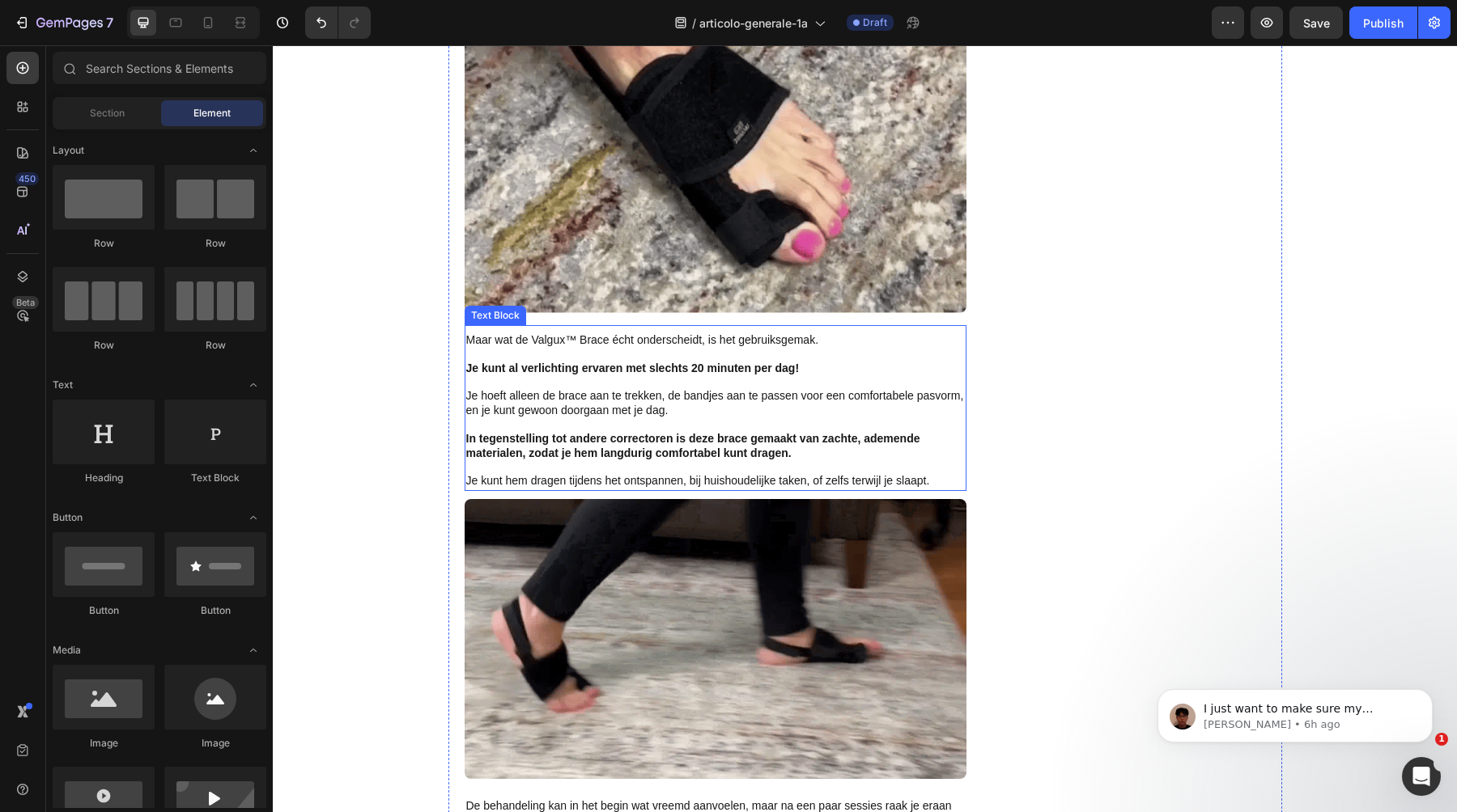
click at [684, 401] on p "Je hoeft alleen de brace aan te trekken, de bandjes aan te passen voor een comf…" at bounding box center [716, 404] width 499 height 29
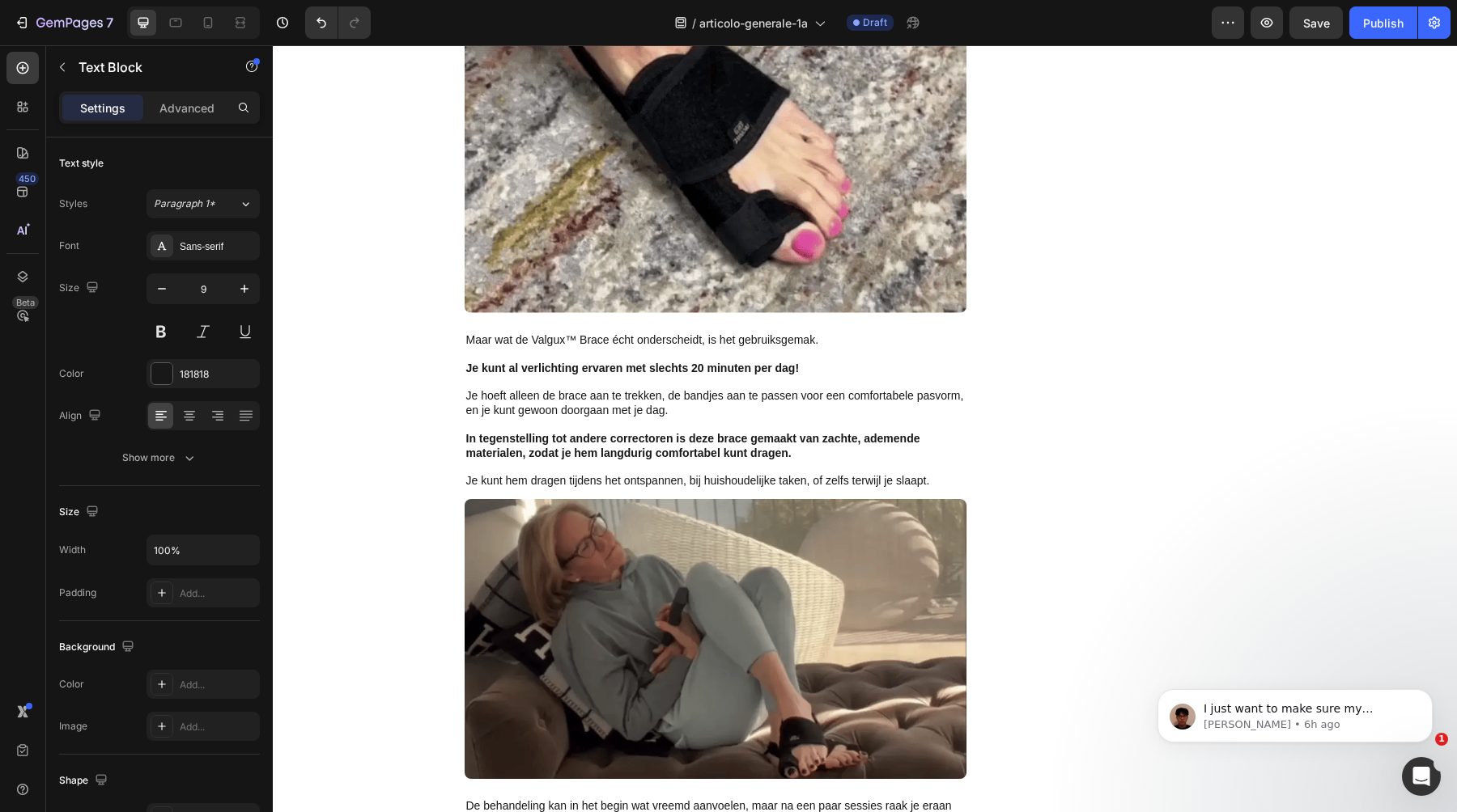
click at [389, 417] on div "Inizio > Salute del piede > Valgux™ Tutore Text Block ⁠⁠⁠⁠⁠⁠⁠ Perché migliaia d…" at bounding box center [865, 602] width 1184 height 12670
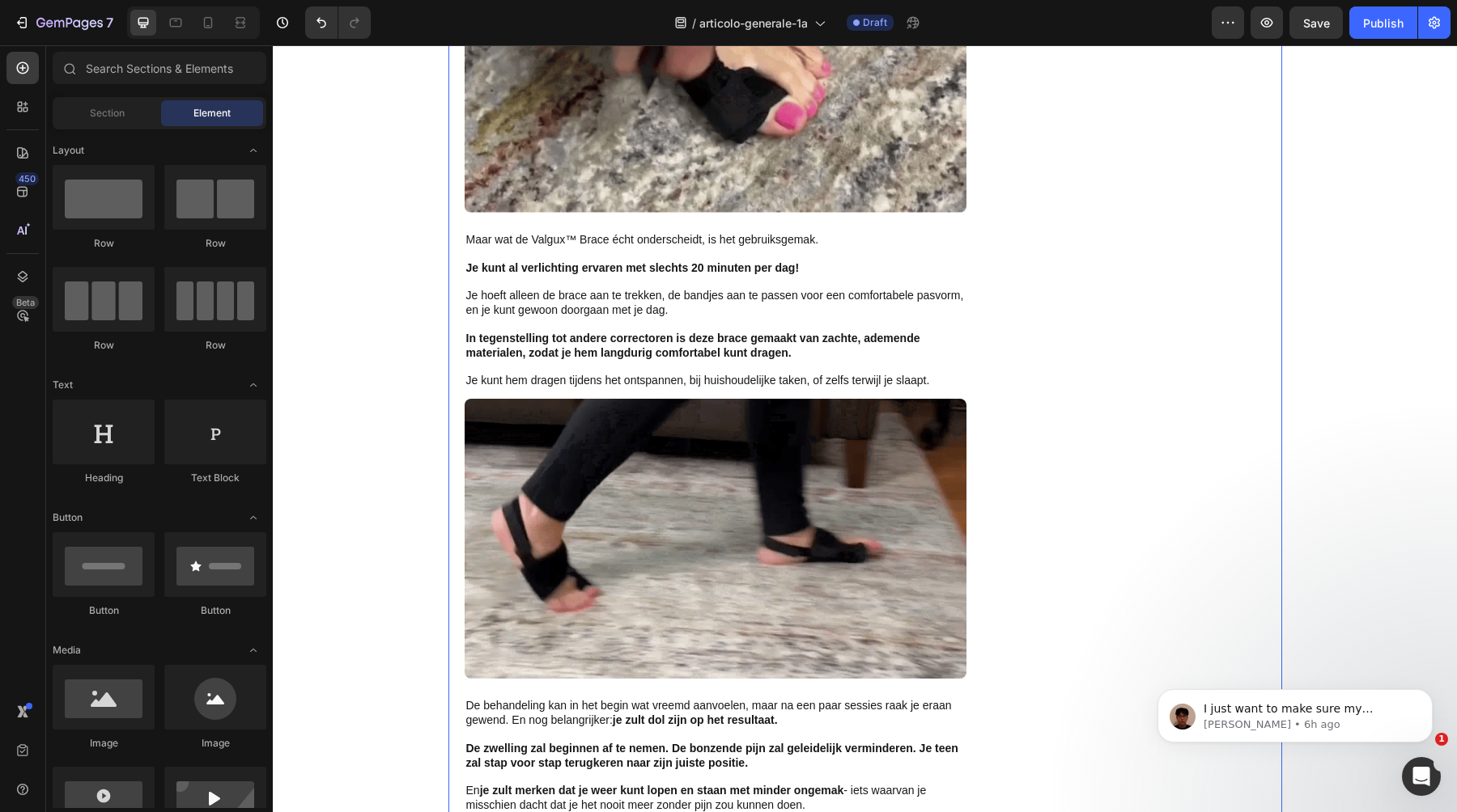
scroll to position [5927, 0]
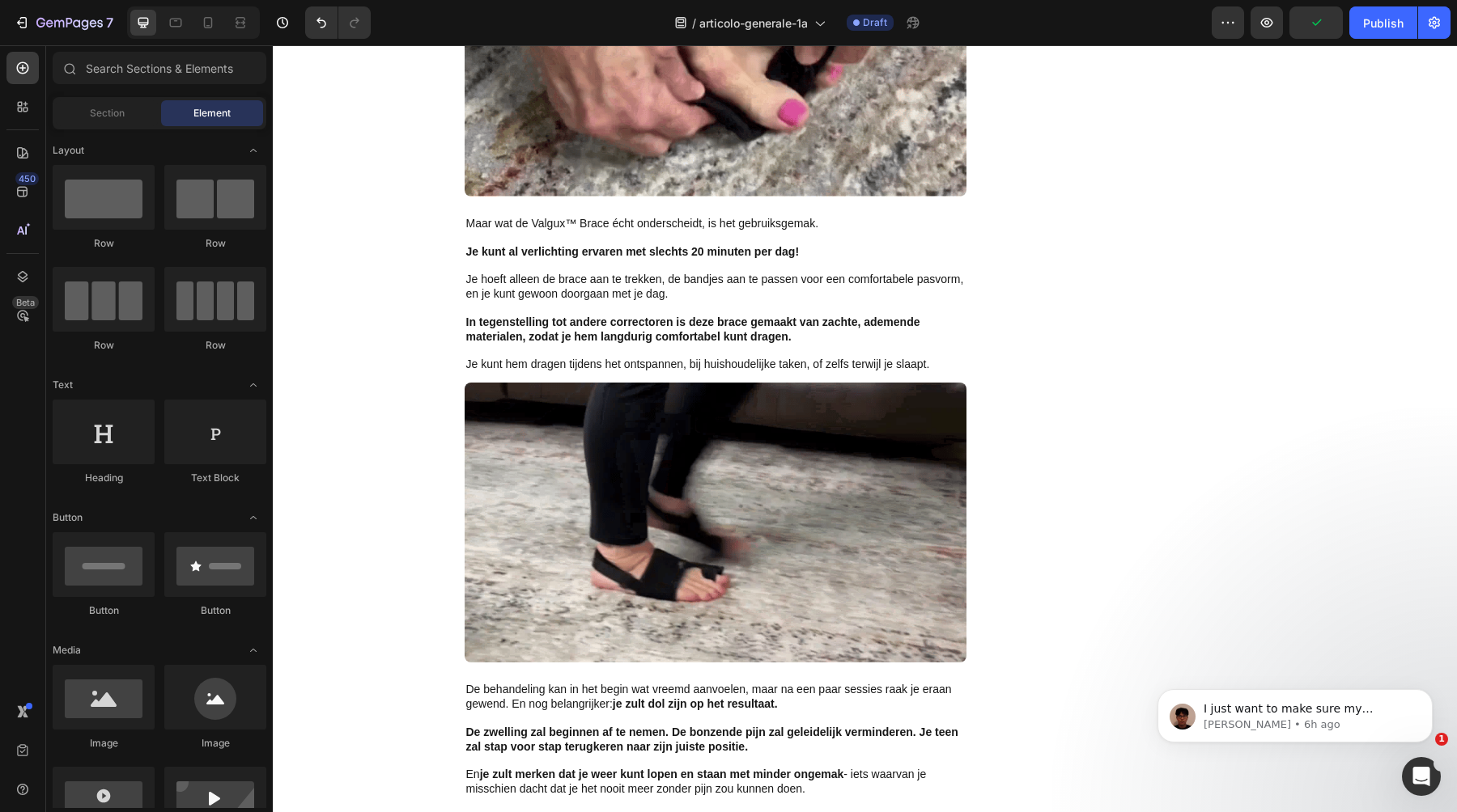
click at [570, 279] on span "Je hoeft alleen de brace aan te trekken, de bandjes aan te passen voor een comf…" at bounding box center [715, 286] width 498 height 28
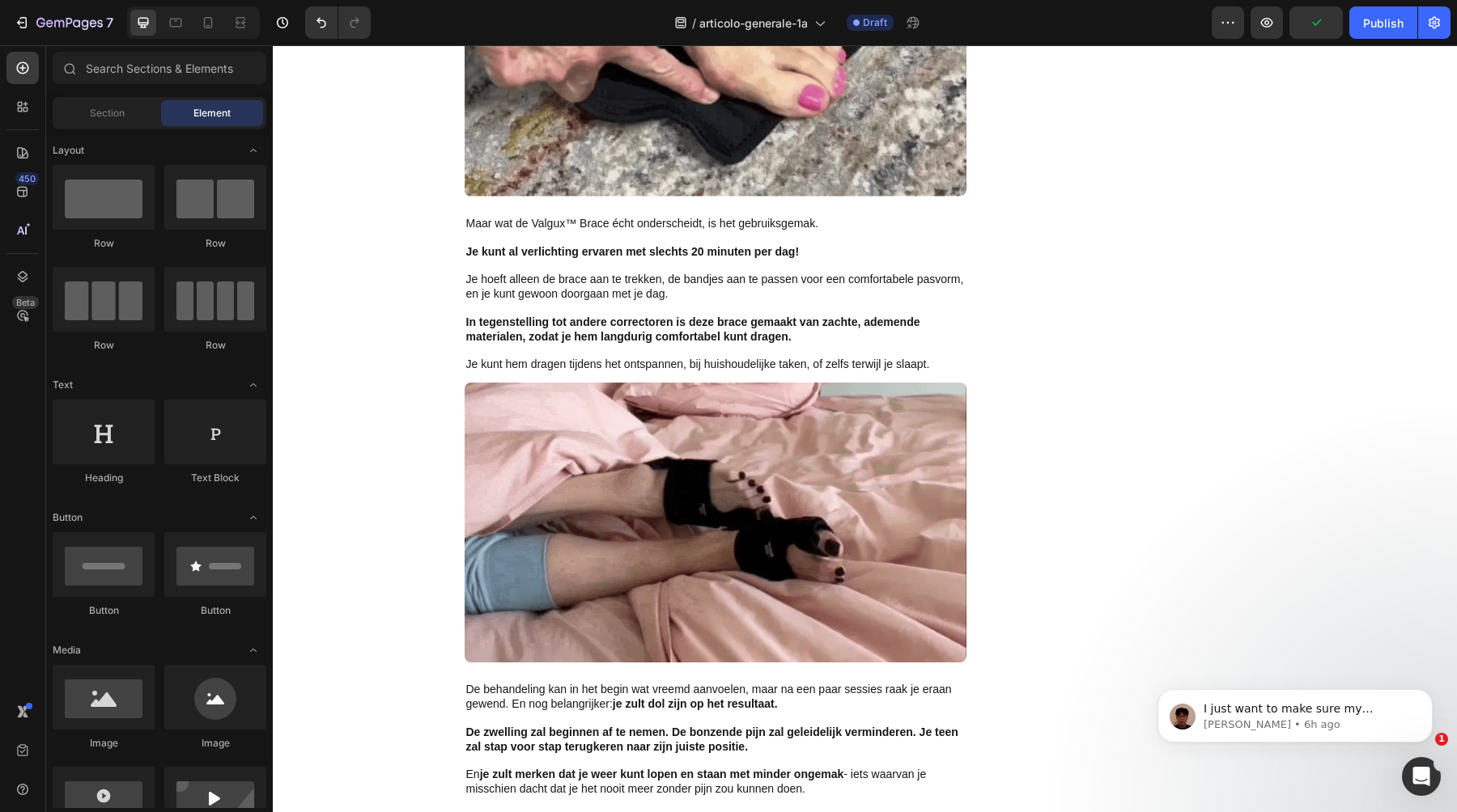
click at [570, 279] on span "Je hoeft alleen de brace aan te trekken, de bandjes aan te passen voor een comf…" at bounding box center [715, 286] width 498 height 28
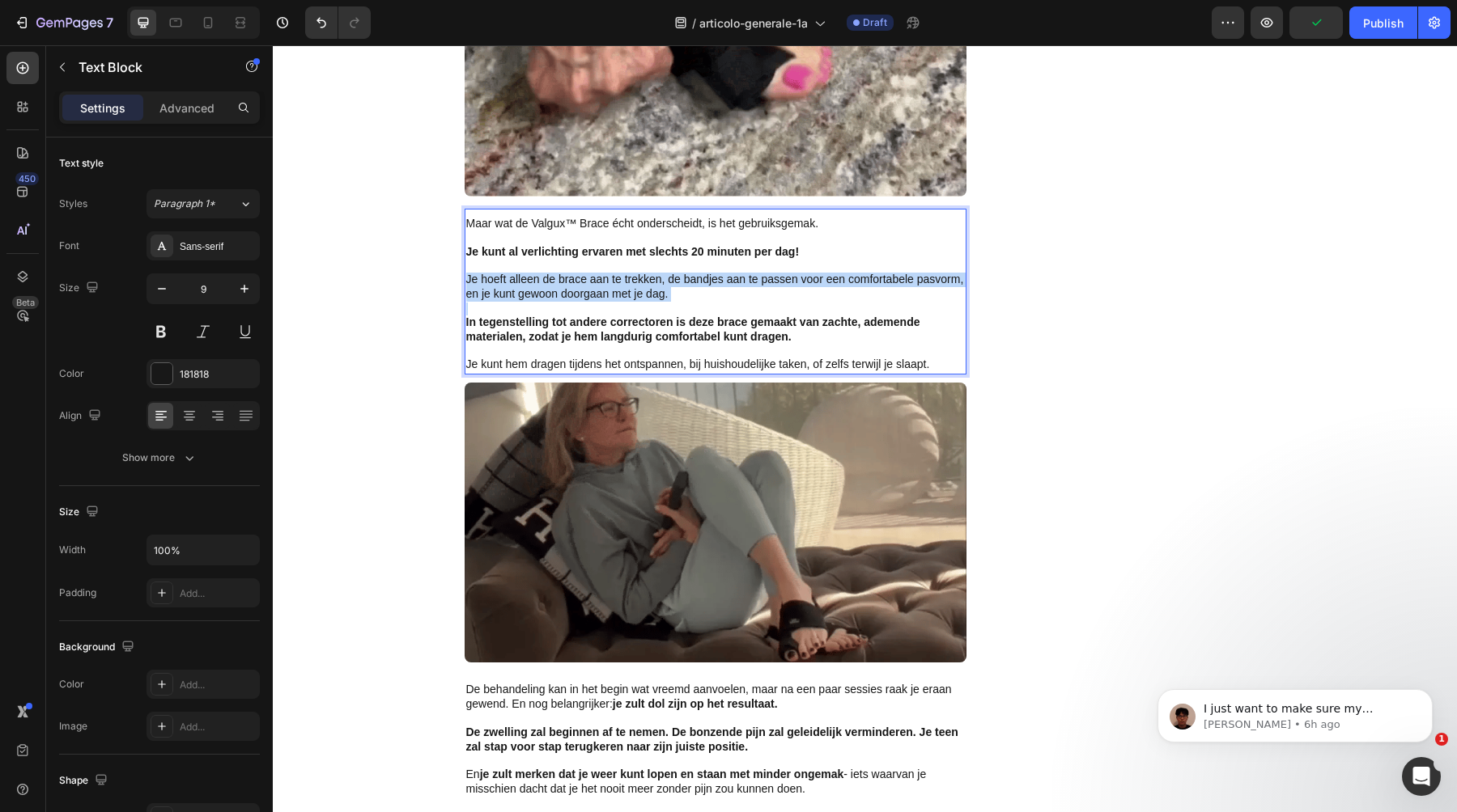
click at [570, 279] on span "Je hoeft alleen de brace aan te trekken, de bandjes aan te passen voor een comf…" at bounding box center [715, 286] width 498 height 28
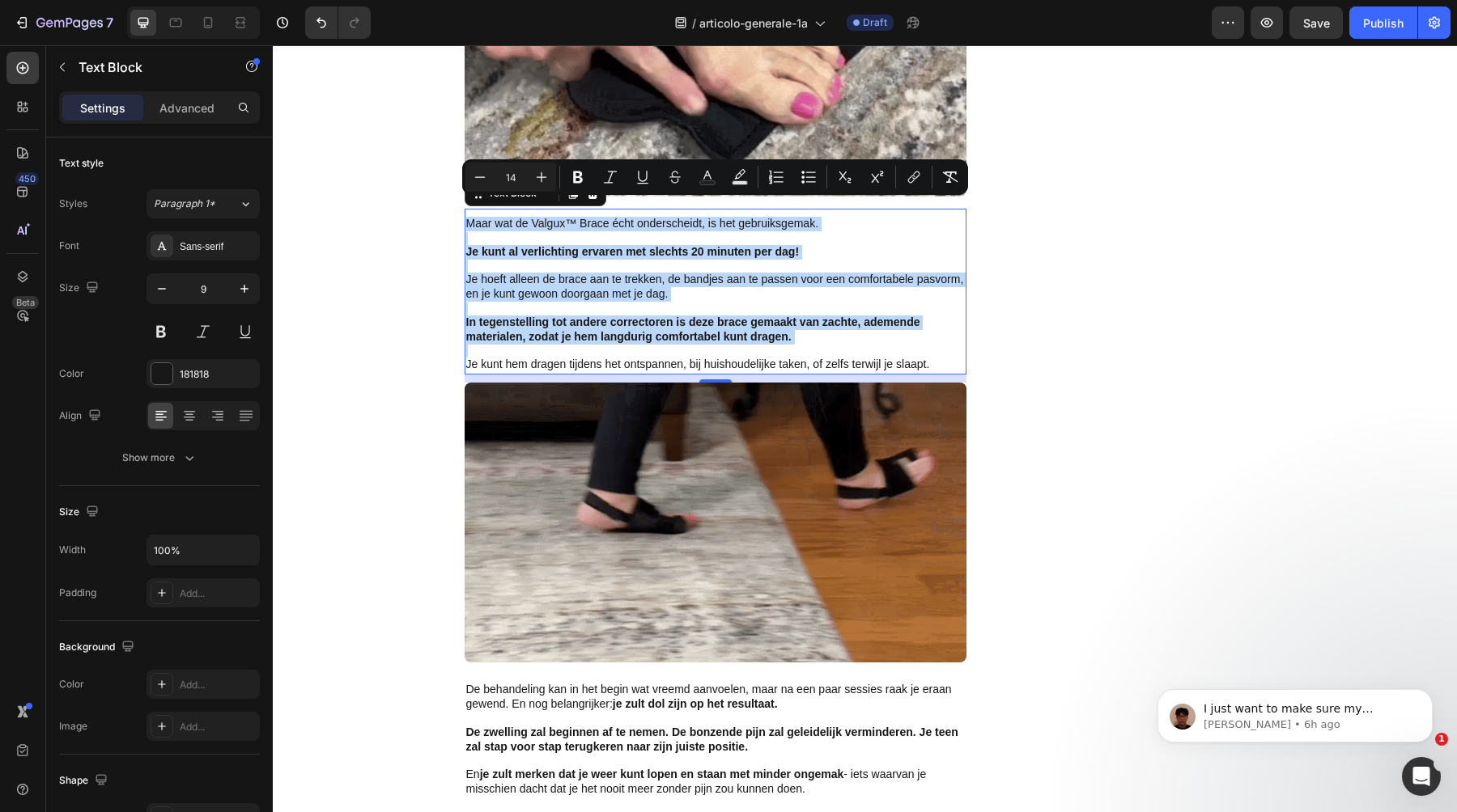
click at [777, 260] on p "Rich Text Editor. Editing area: main" at bounding box center [716, 266] width 499 height 13
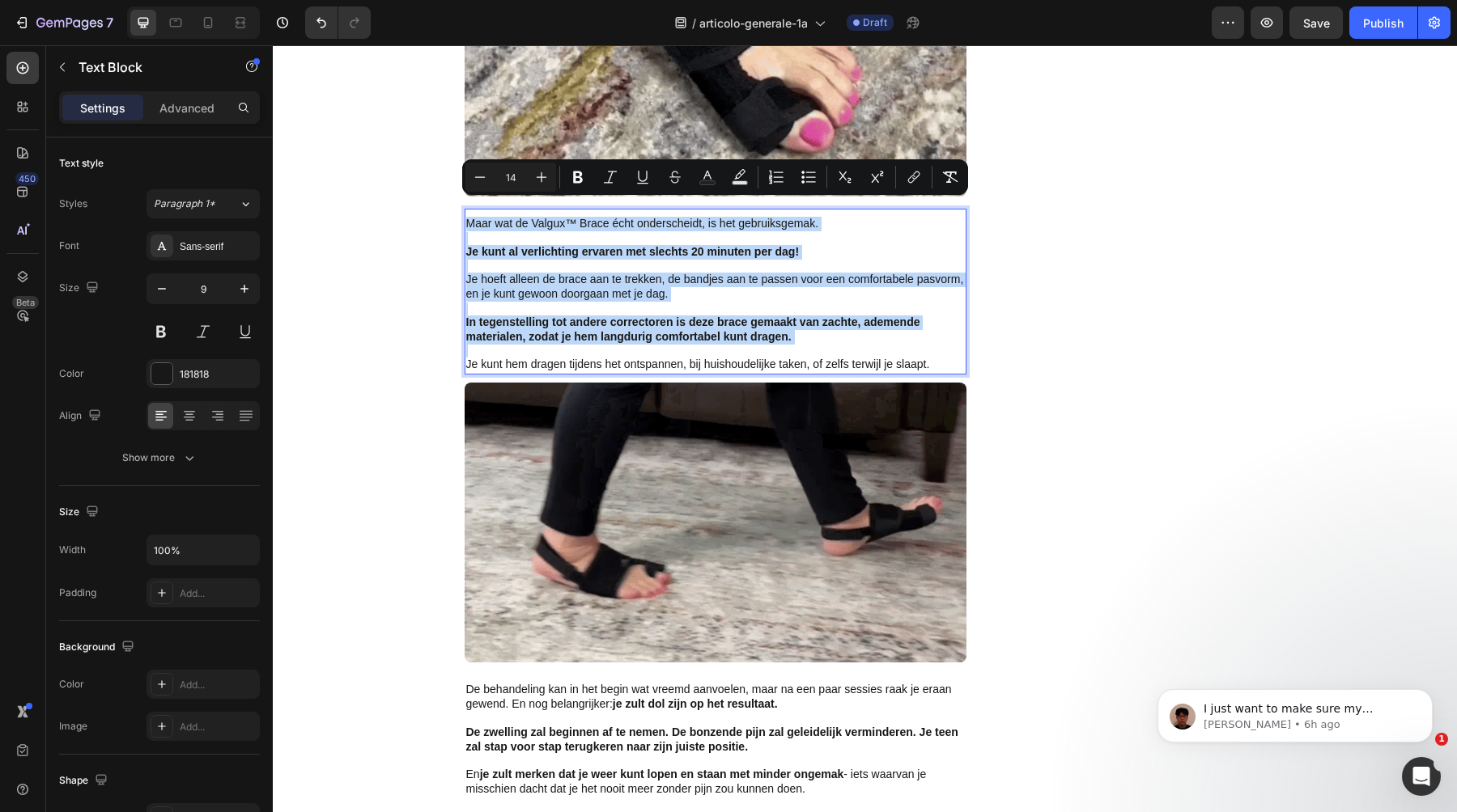
click at [777, 260] on p "Rich Text Editor. Editing area: main" at bounding box center [716, 266] width 499 height 13
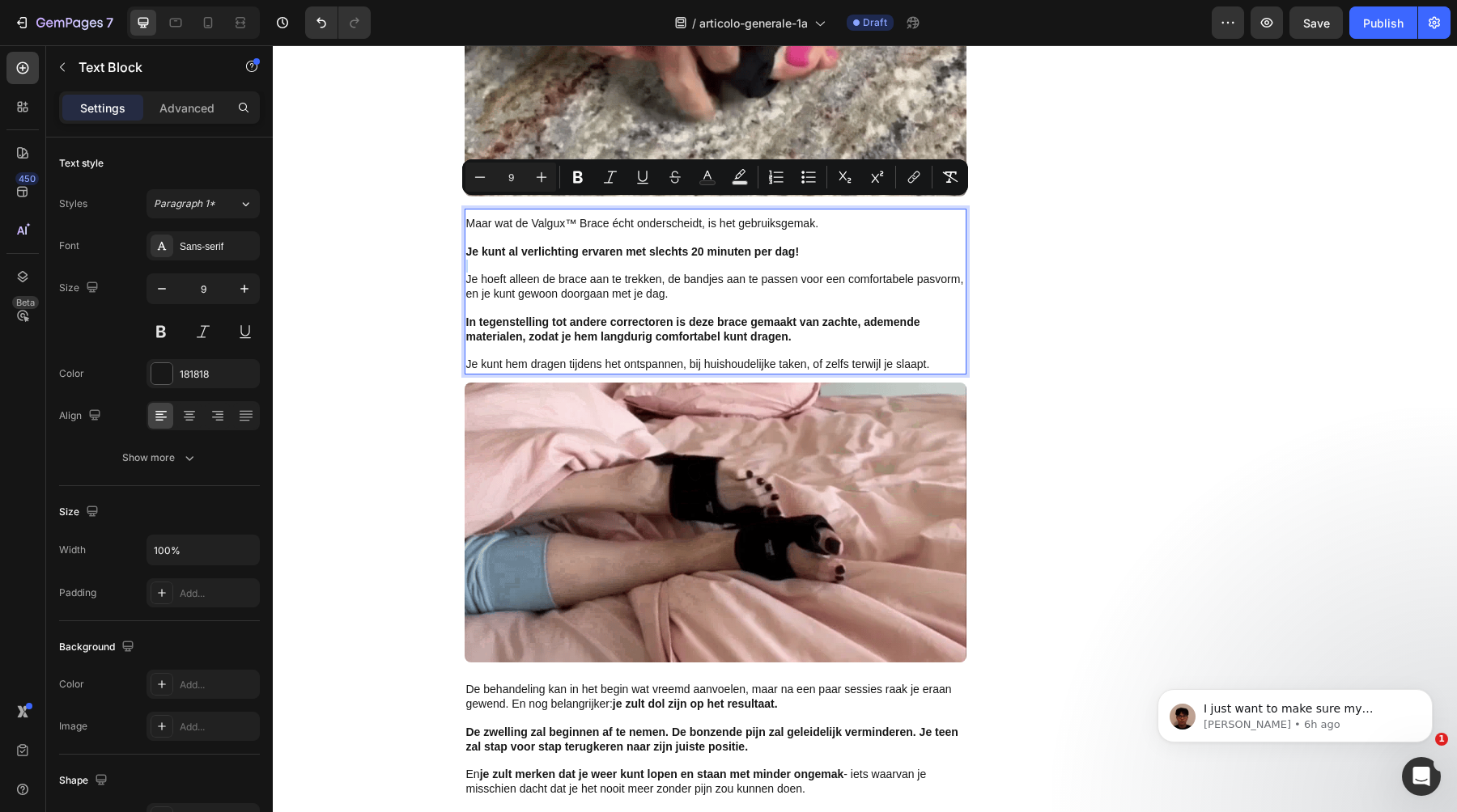
click at [777, 260] on p "Rich Text Editor. Editing area: main" at bounding box center [716, 266] width 499 height 13
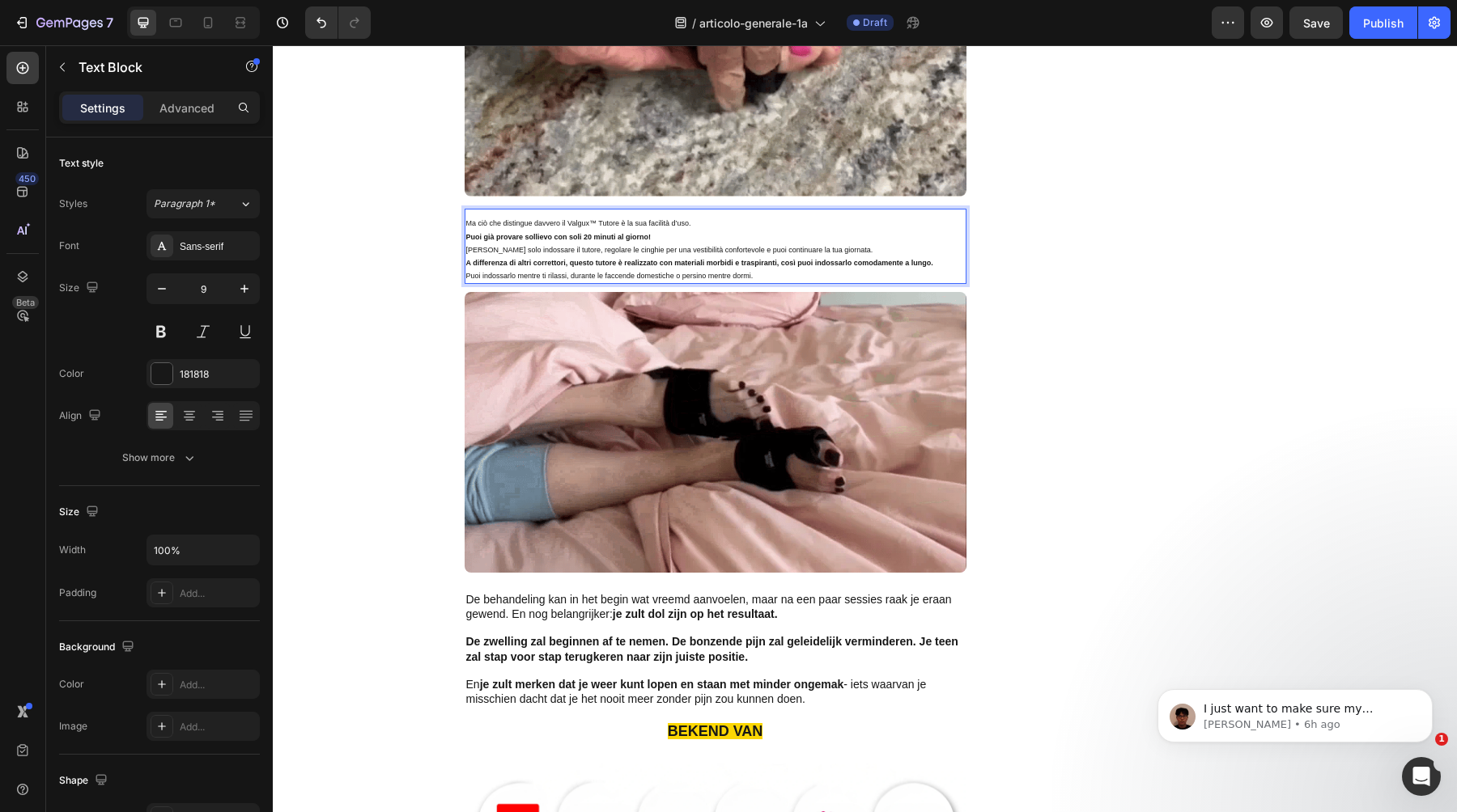
click at [695, 243] on p "[PERSON_NAME] solo indossare il tutore, regolare le cinghie per una vestibilità…" at bounding box center [716, 249] width 499 height 13
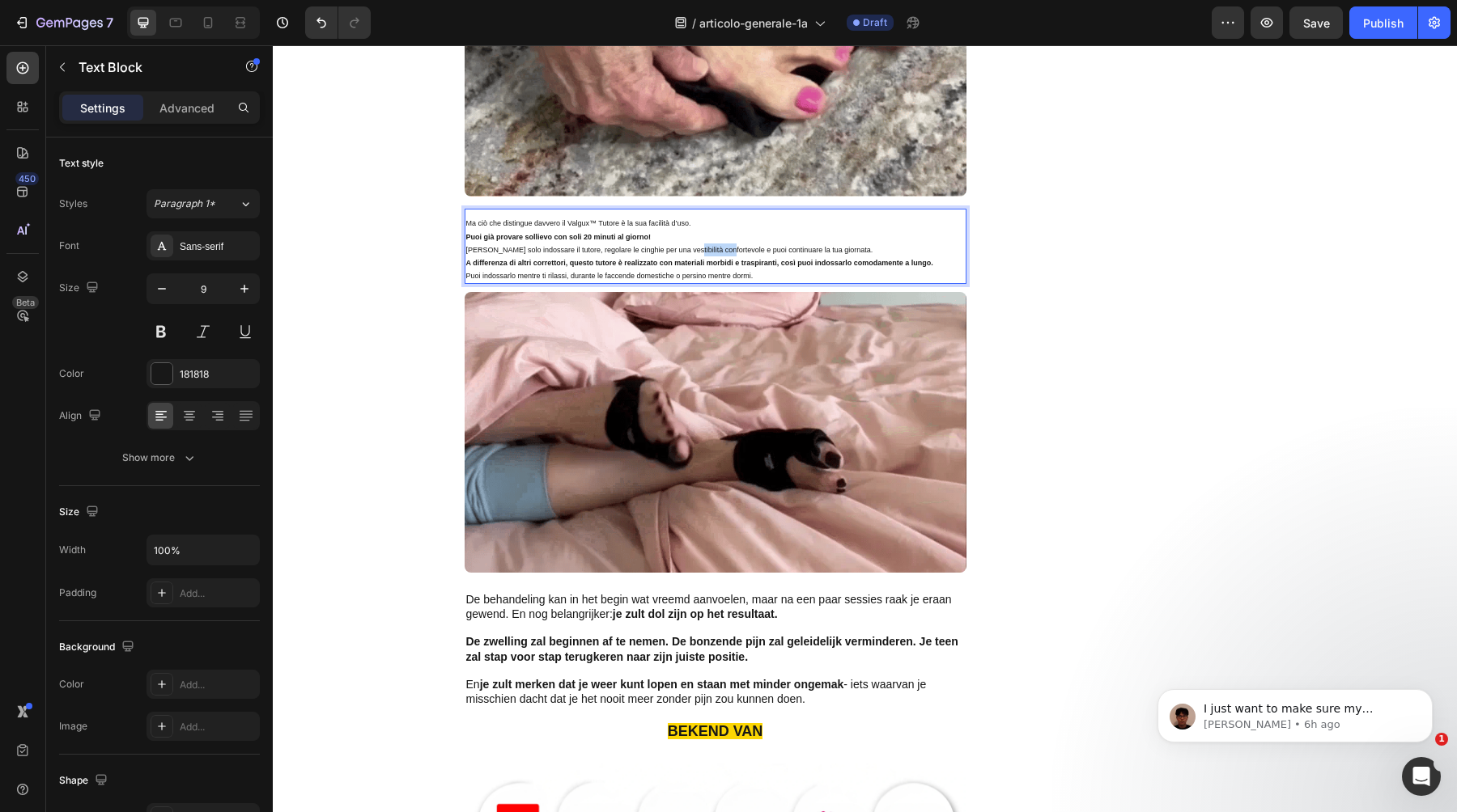
click at [695, 243] on p "[PERSON_NAME] solo indossare il tutore, regolare le cinghie per una vestibilità…" at bounding box center [716, 249] width 499 height 13
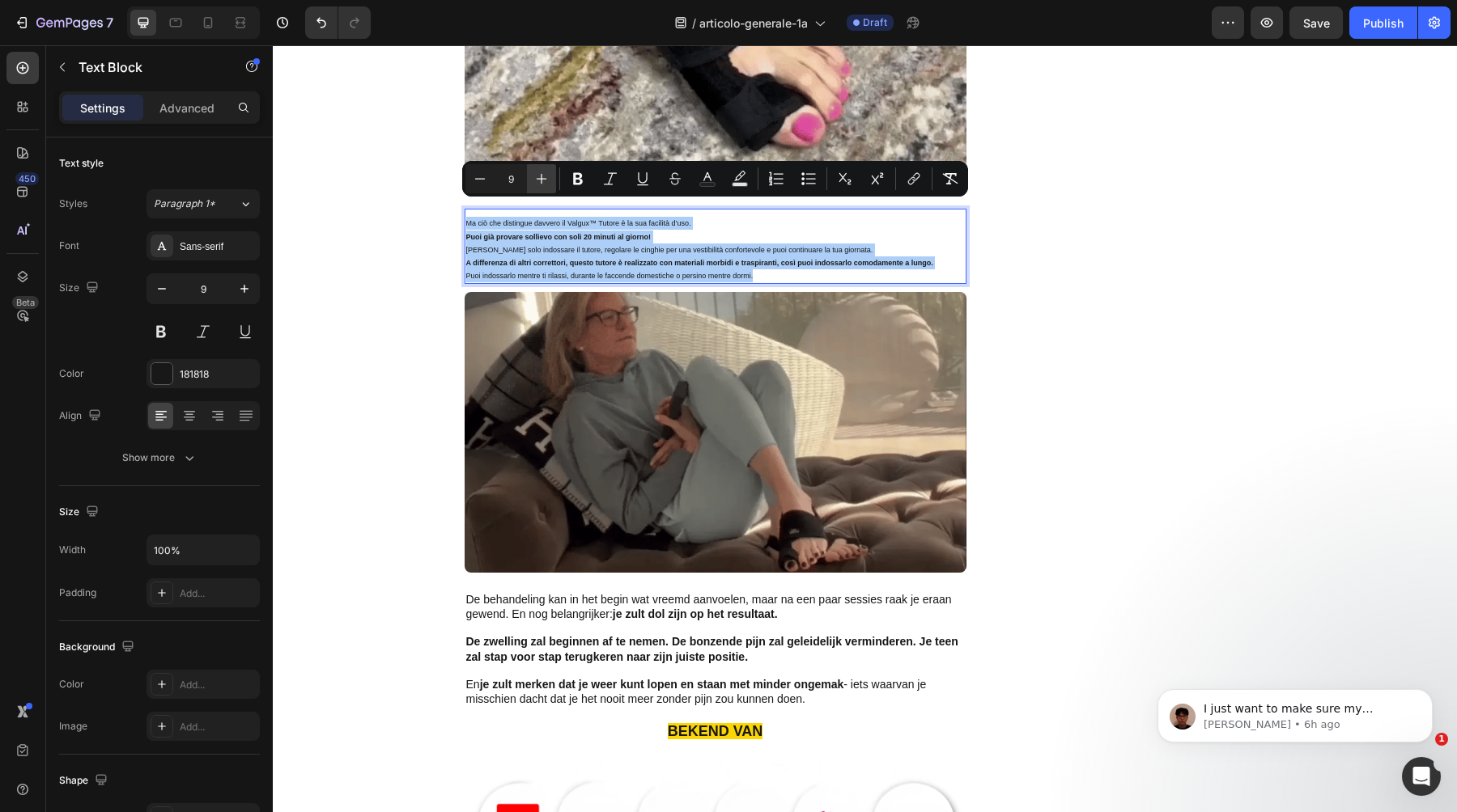
click at [550, 179] on button "Plus" at bounding box center [541, 179] width 29 height 29
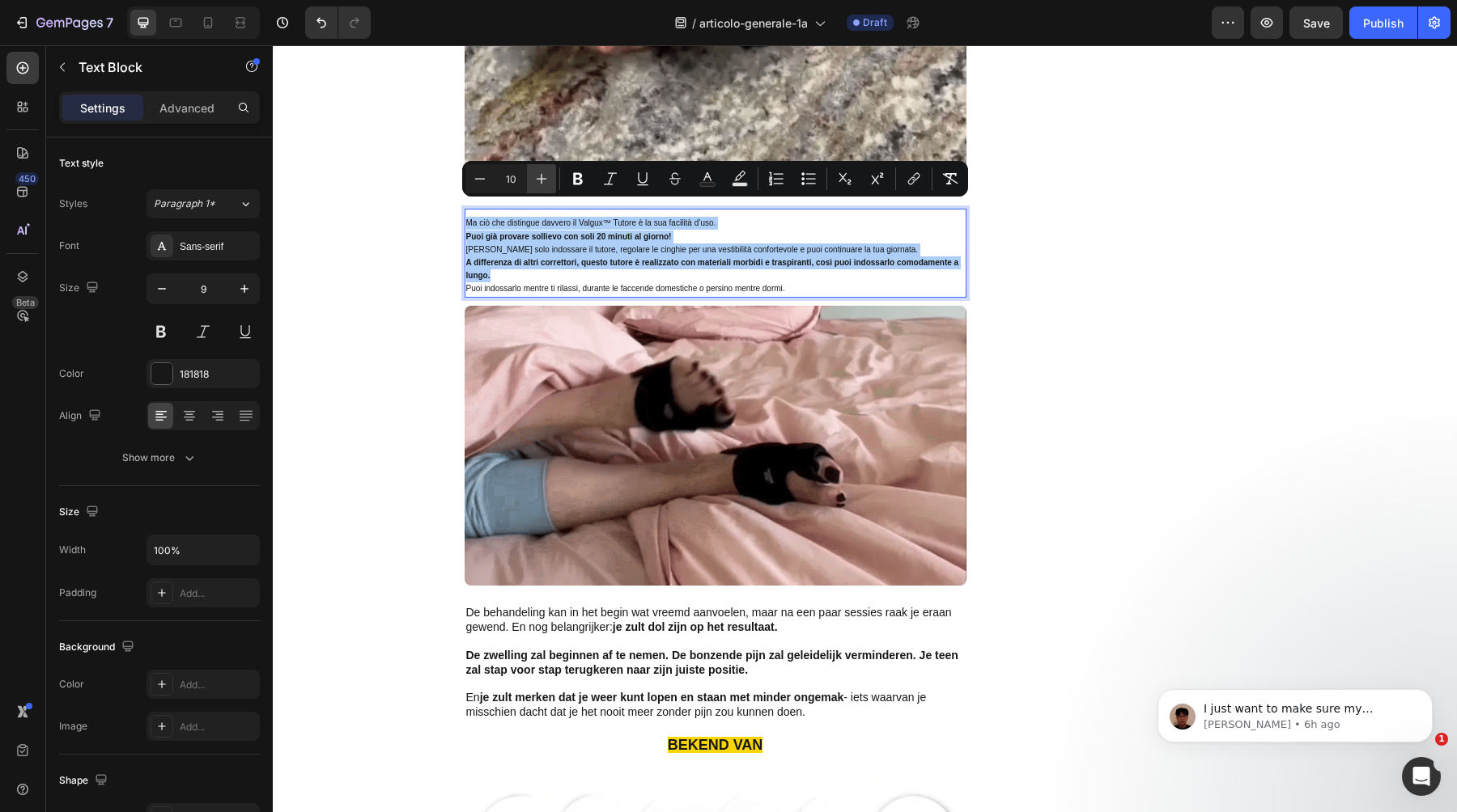
click at [550, 179] on button "Plus" at bounding box center [541, 179] width 29 height 29
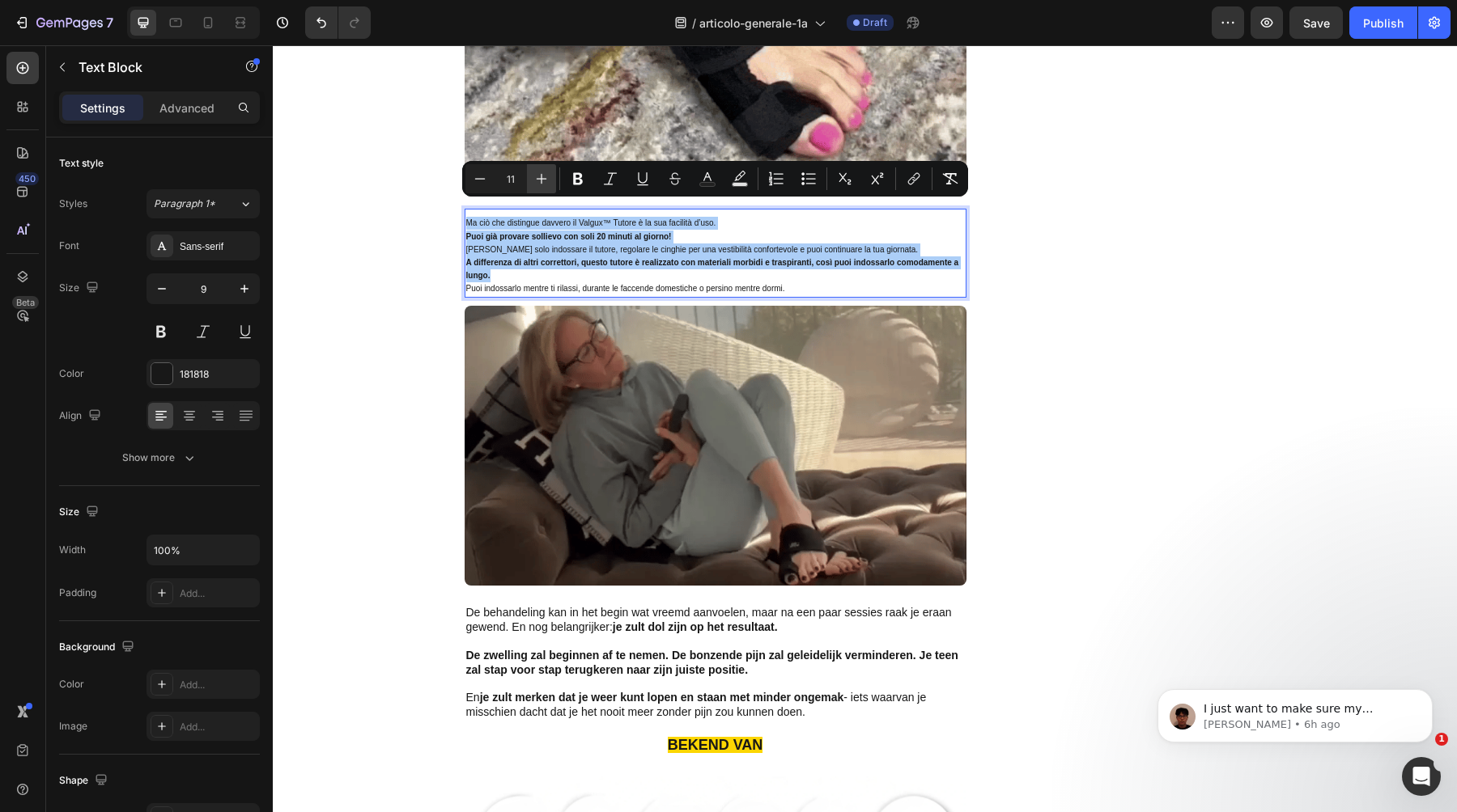
click at [550, 179] on button "Plus" at bounding box center [541, 179] width 29 height 29
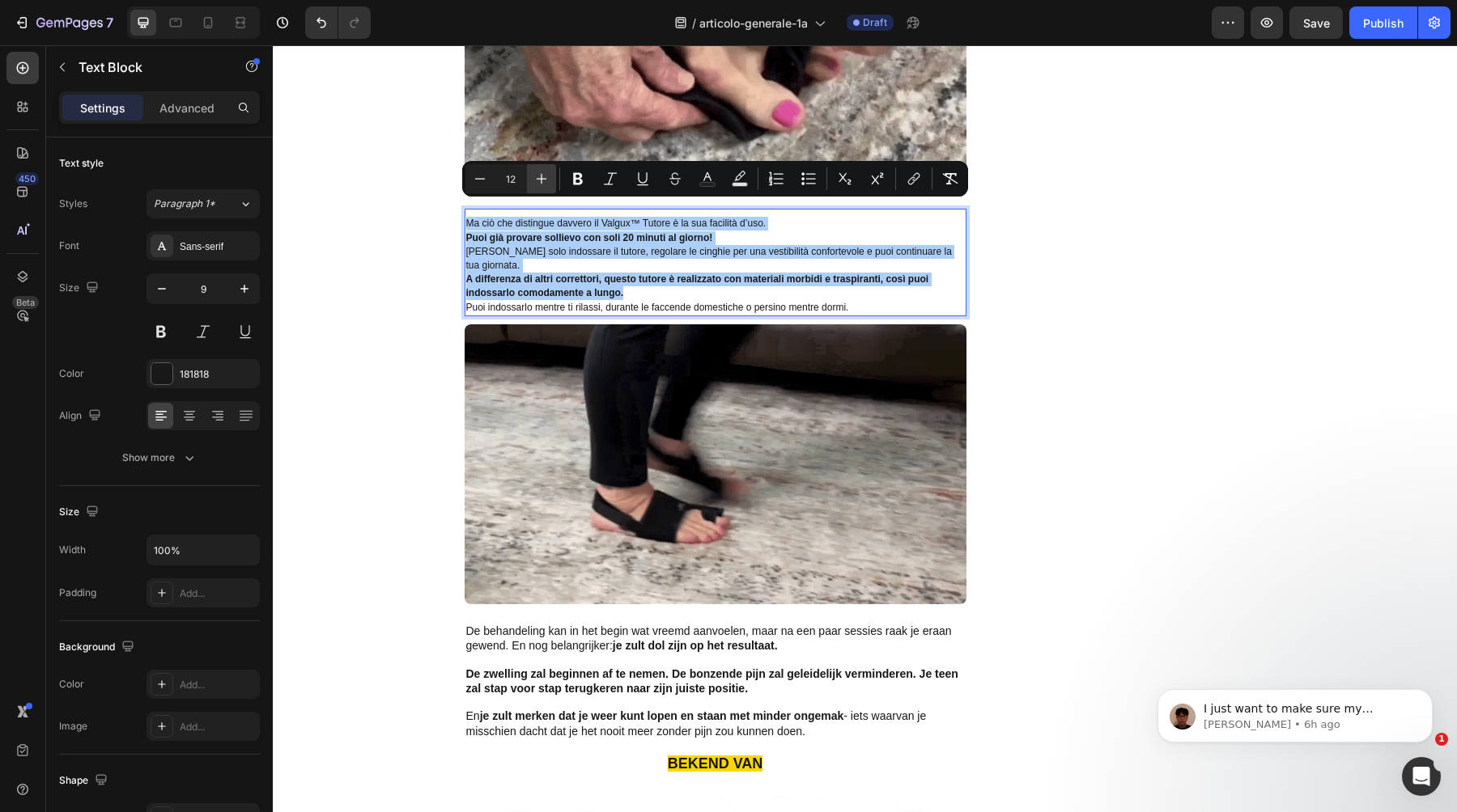
click at [550, 179] on button "Plus" at bounding box center [541, 179] width 29 height 29
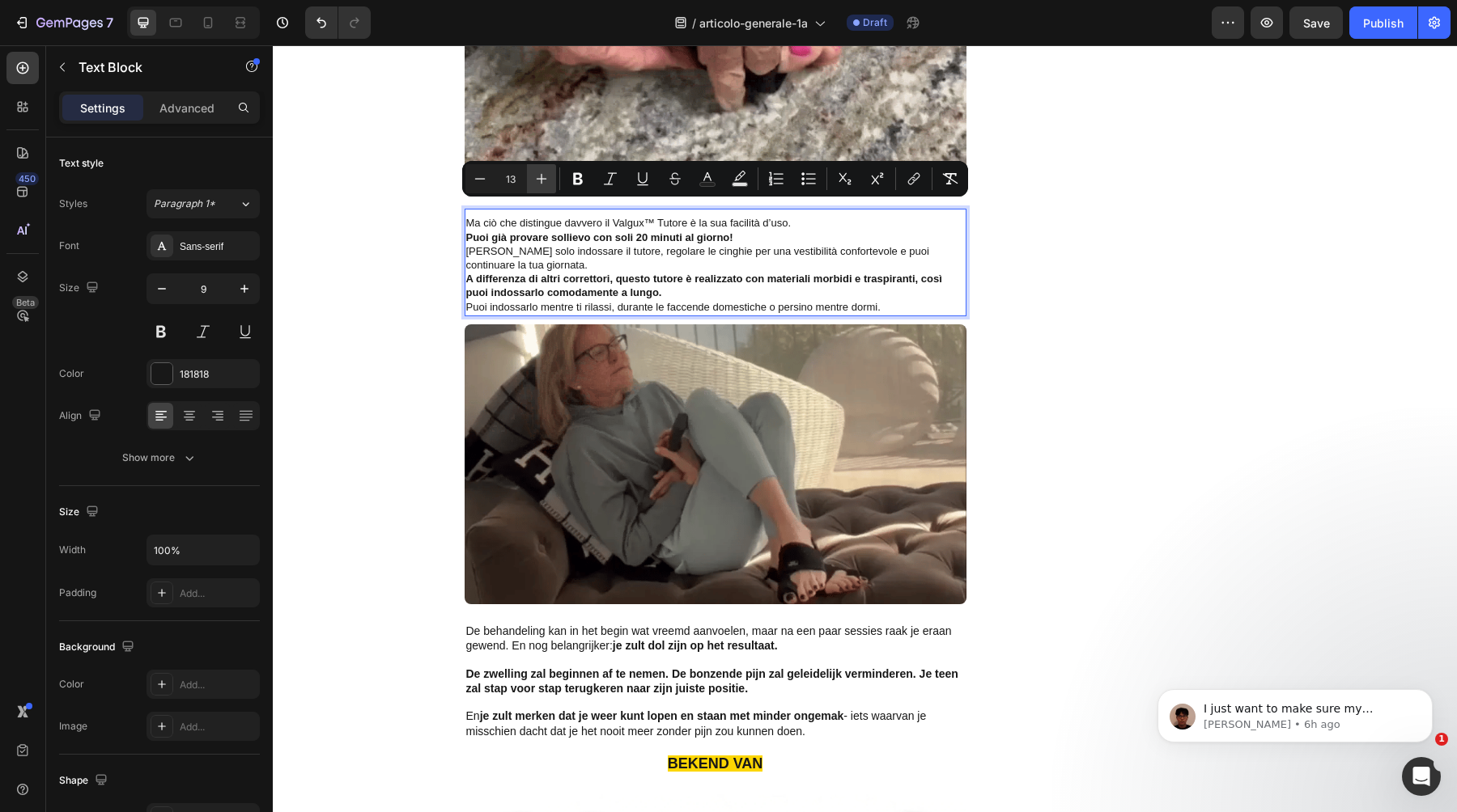
click at [550, 179] on button "Plus" at bounding box center [541, 179] width 29 height 29
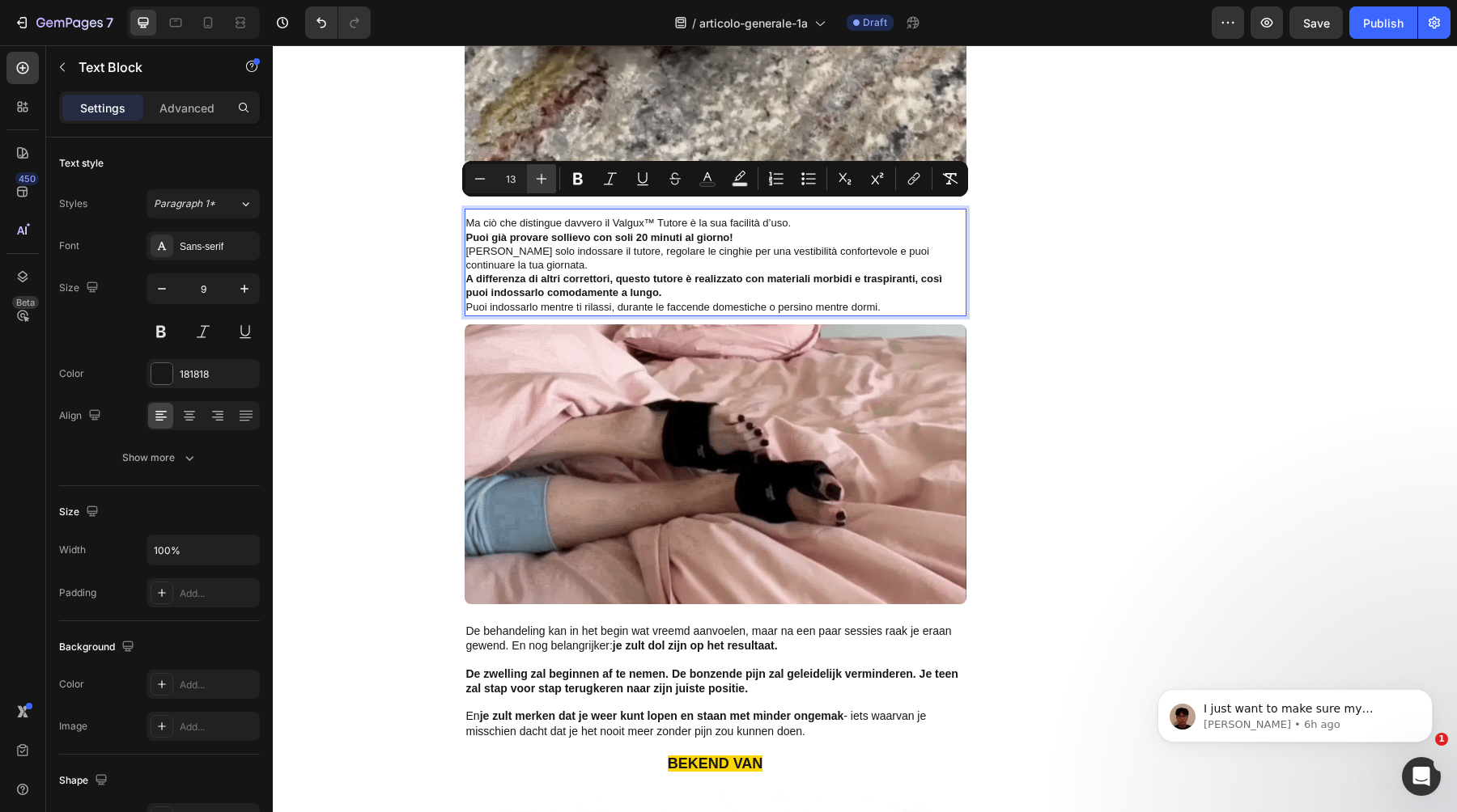
type input "14"
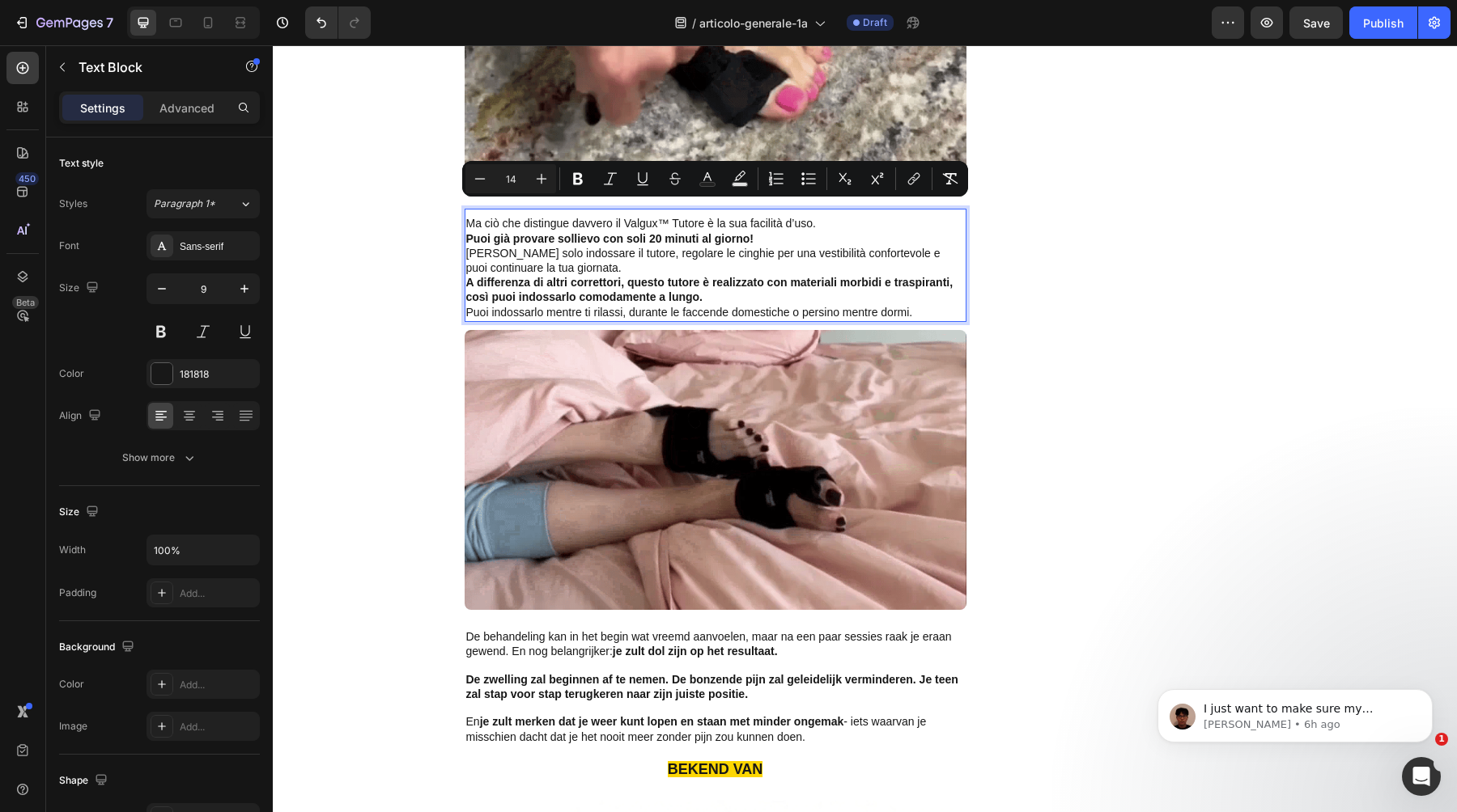
click at [710, 247] on span "[PERSON_NAME] solo indossare il tutore, regolare le cinghie per una vestibilità…" at bounding box center [703, 261] width 474 height 28
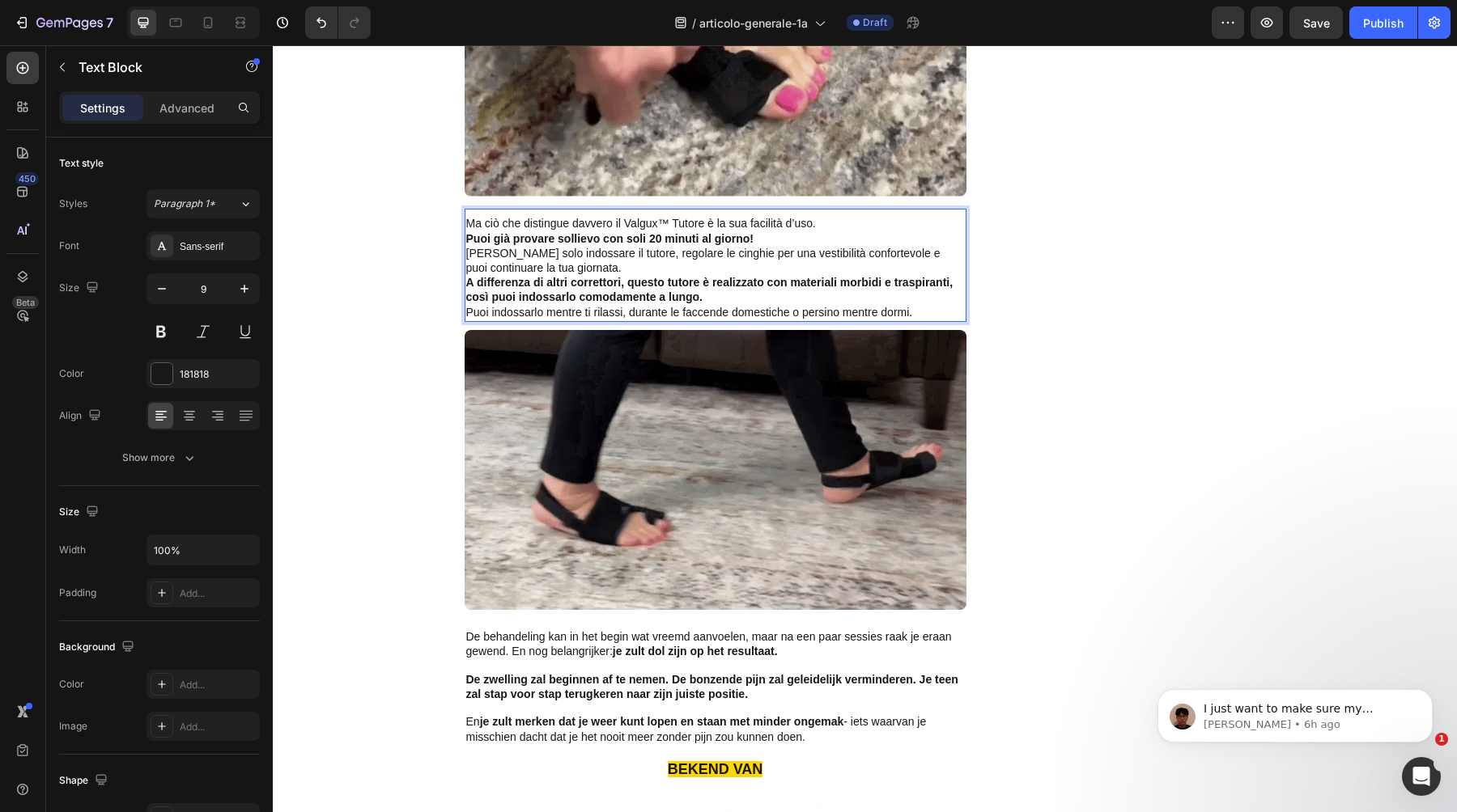
click at [760, 232] on p "Puoi già provare sollievo con soli 20 minuti al giorno!" at bounding box center [716, 239] width 499 height 15
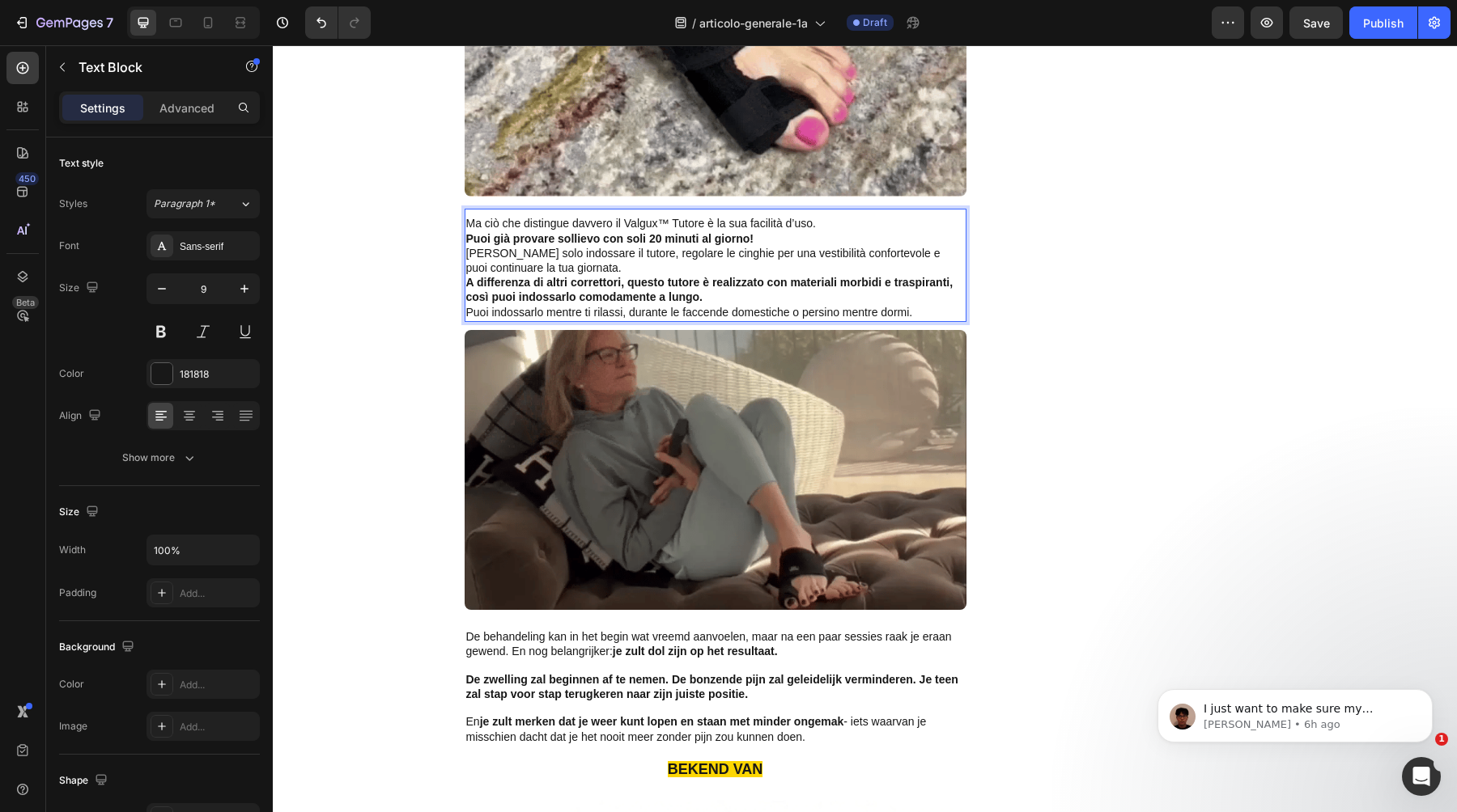
click at [832, 217] on p "Ma ciò che distingue davvero il Valgux™ Tutore è la sua facilità d’uso." at bounding box center [716, 223] width 499 height 15
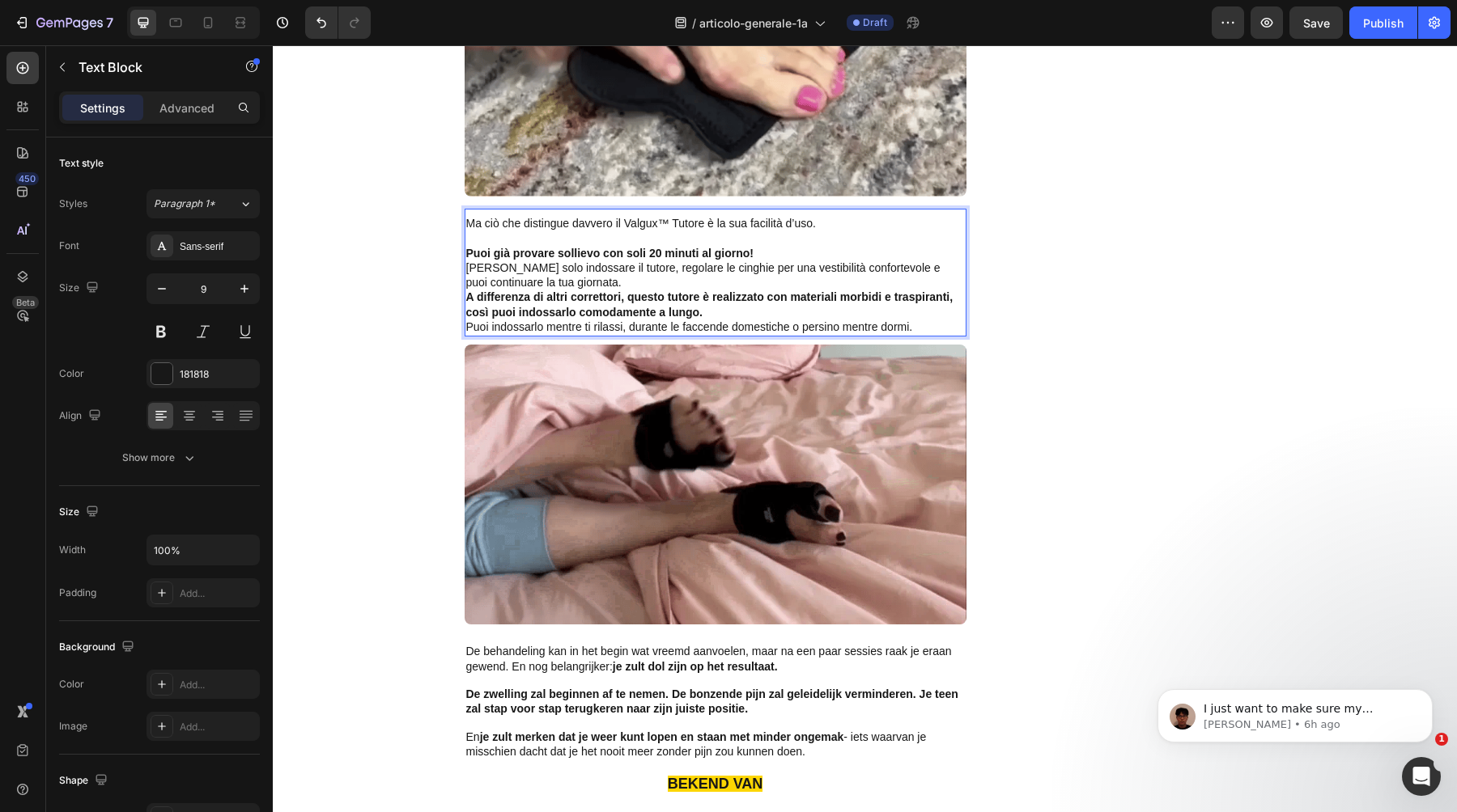
click at [804, 232] on p "Rich Text Editor. Editing area: main" at bounding box center [716, 239] width 499 height 15
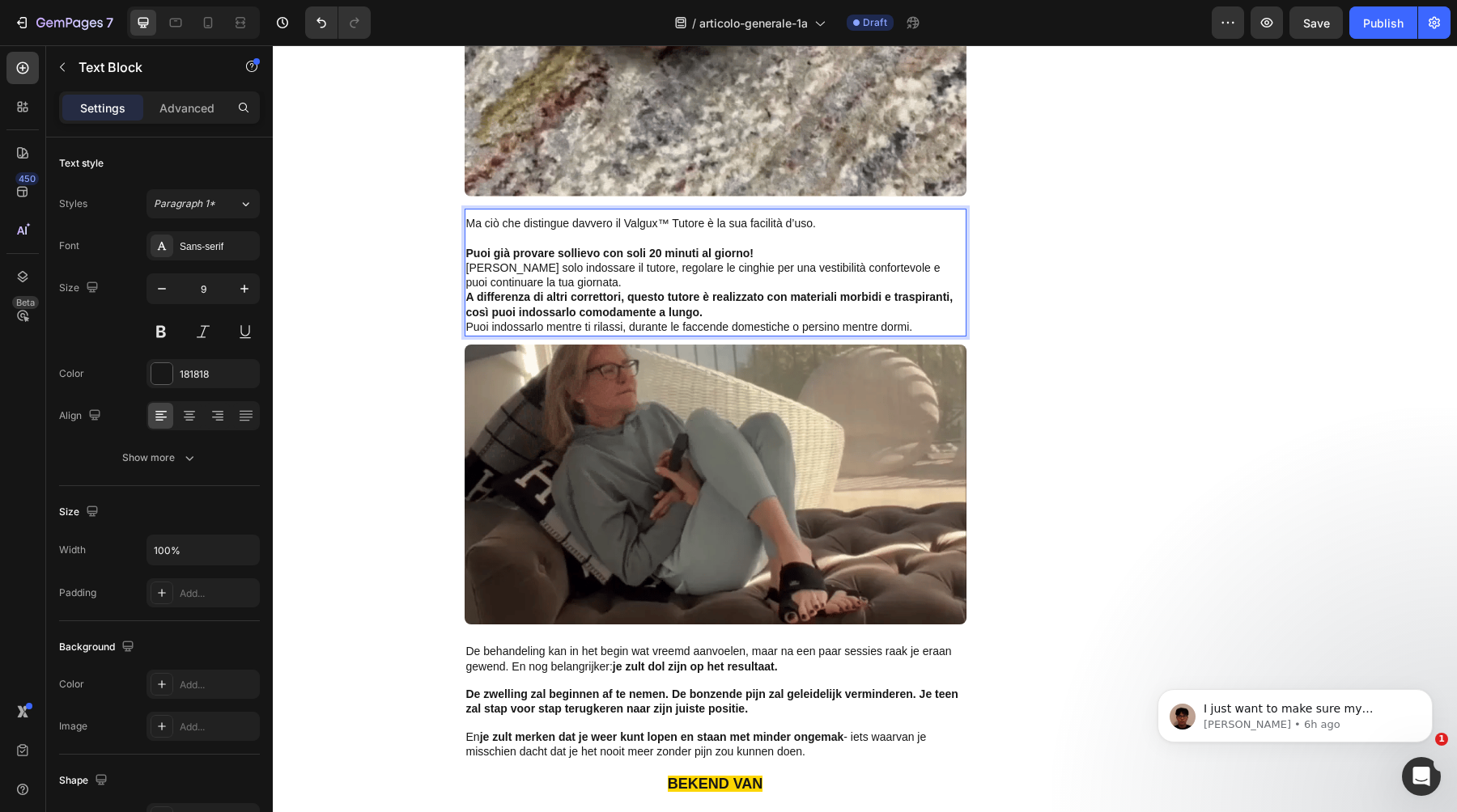
click at [803, 247] on p "Puoi già provare sollievo con soli 20 minuti al giorno!" at bounding box center [716, 254] width 499 height 15
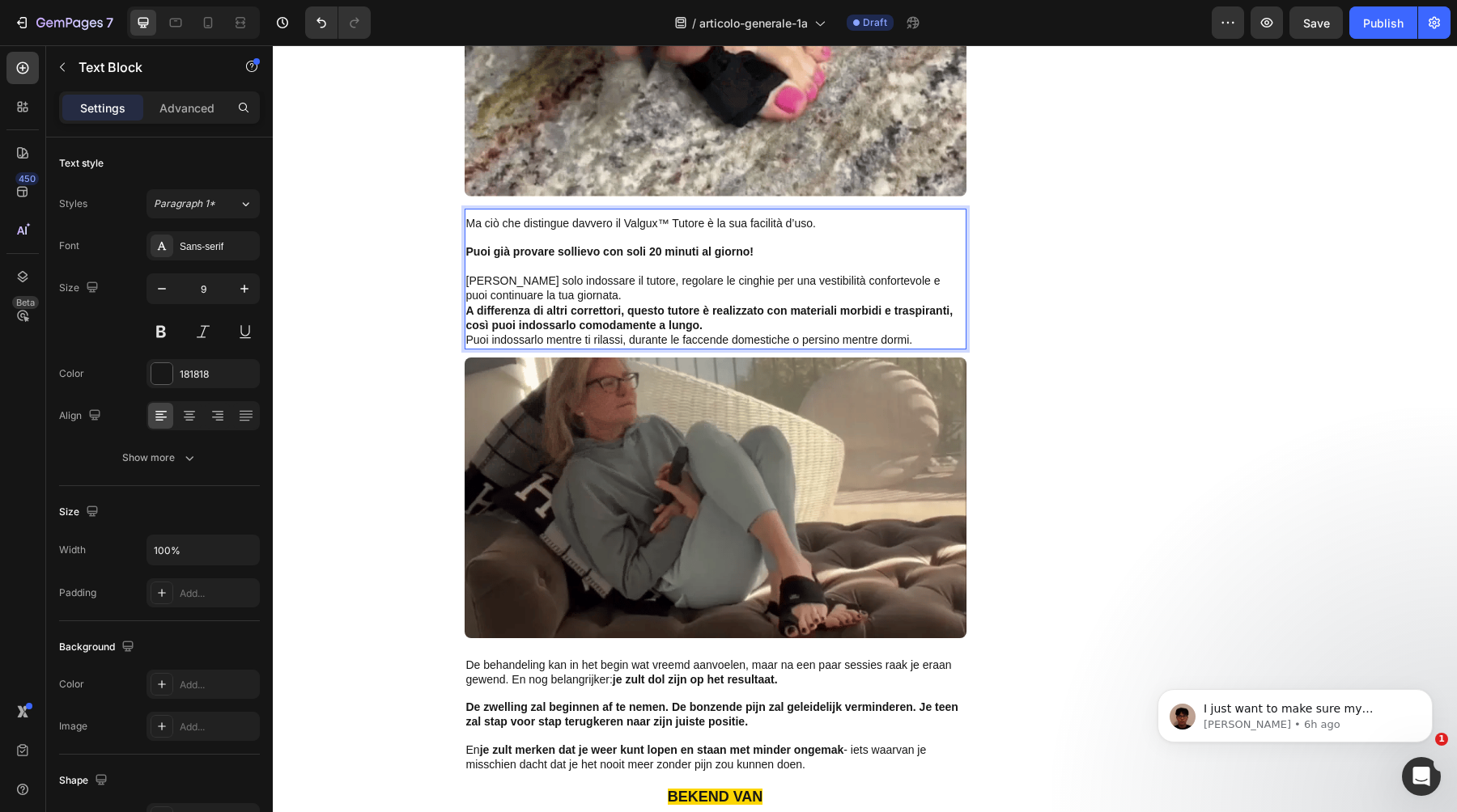
click at [777, 281] on p "[PERSON_NAME] solo indossare il tutore, regolare le cinghie per una vestibilità…" at bounding box center [716, 289] width 499 height 29
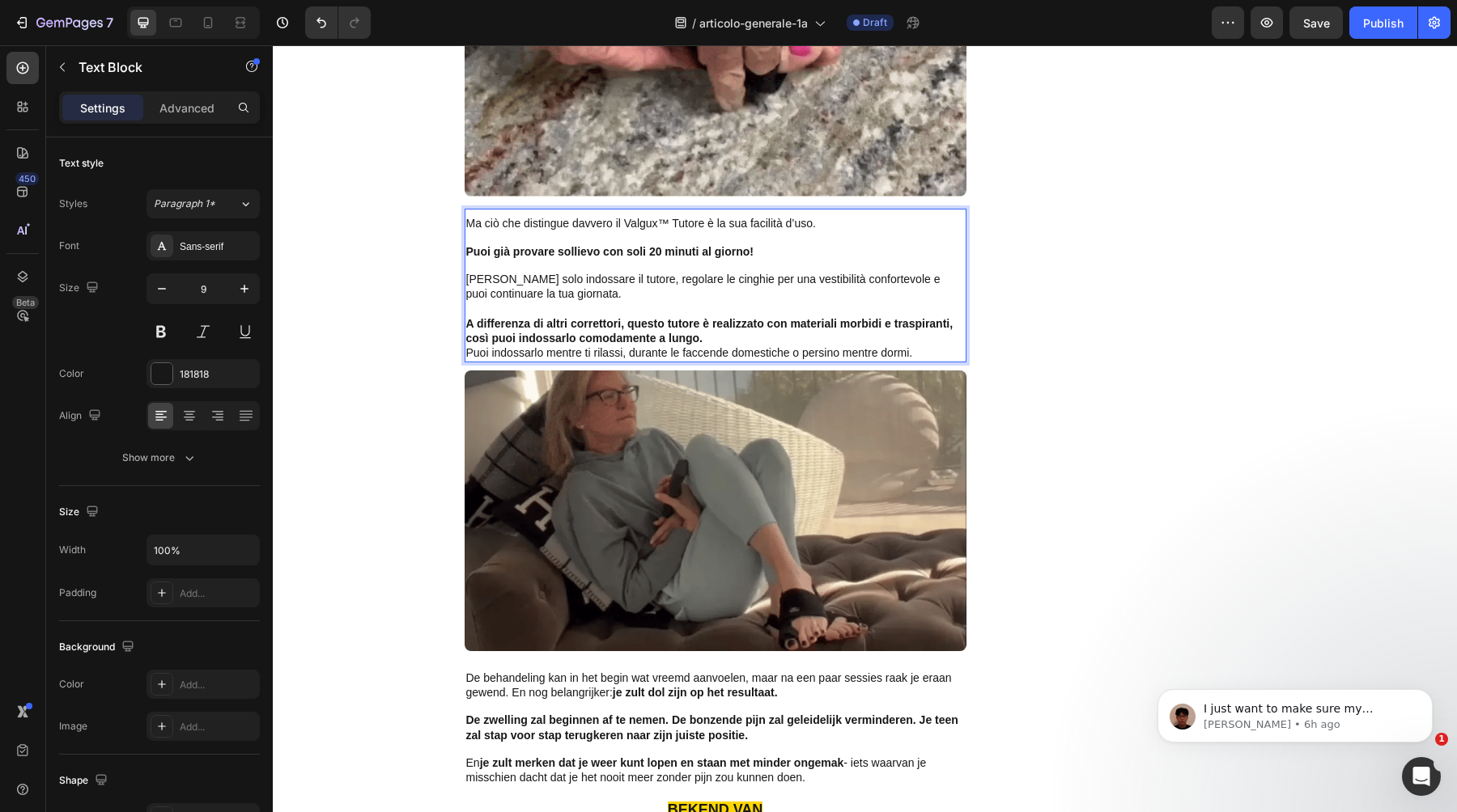
click at [779, 318] on p "A differenza di altri correttori, questo tutore è realizzato con materiali morb…" at bounding box center [716, 332] width 499 height 29
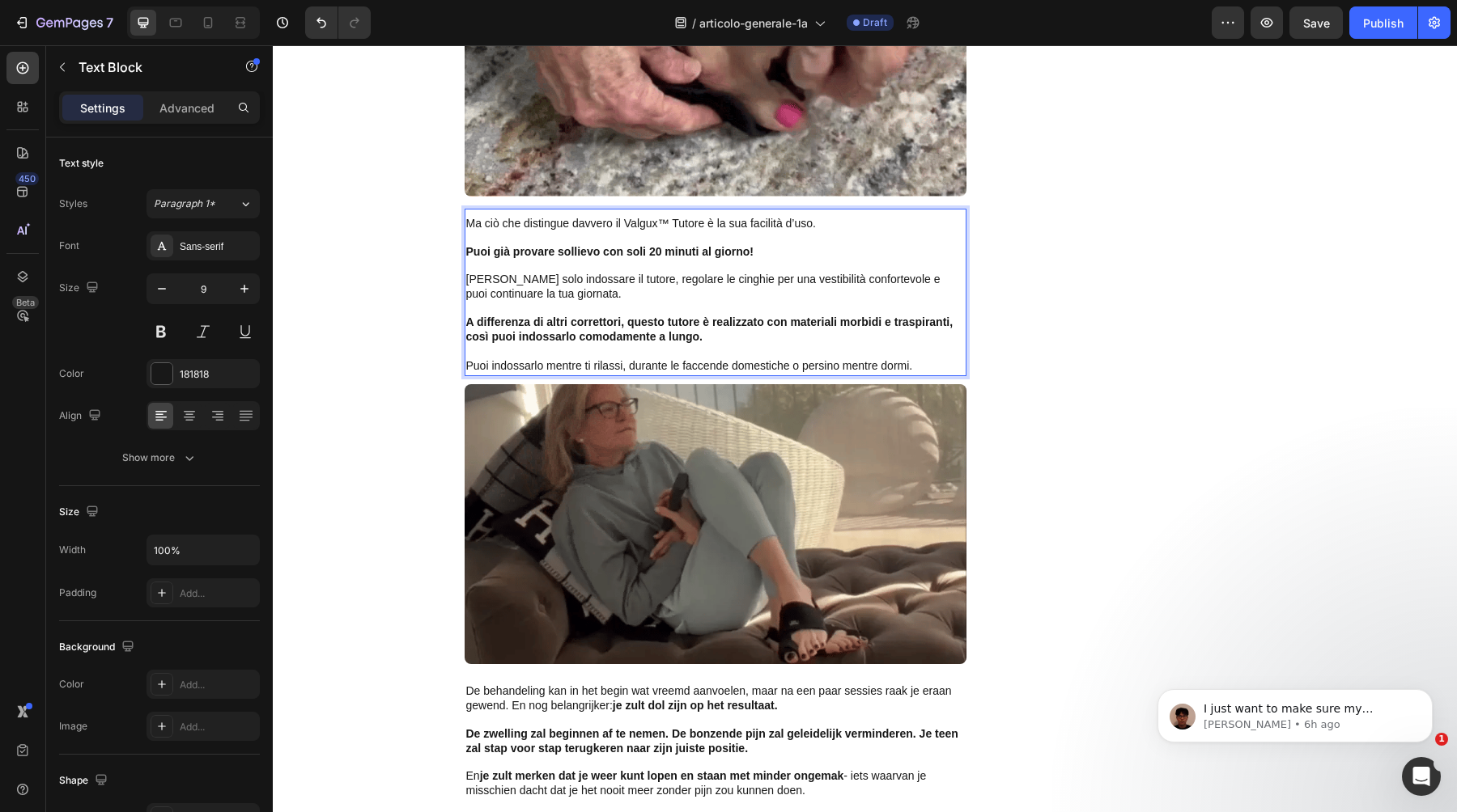
click at [356, 421] on div "Inizio > Salute del piede > Valgux™ Tutore Text Block ⁠⁠⁠⁠⁠⁠⁠ Perché migliaia d…" at bounding box center [865, 487] width 1184 height 12672
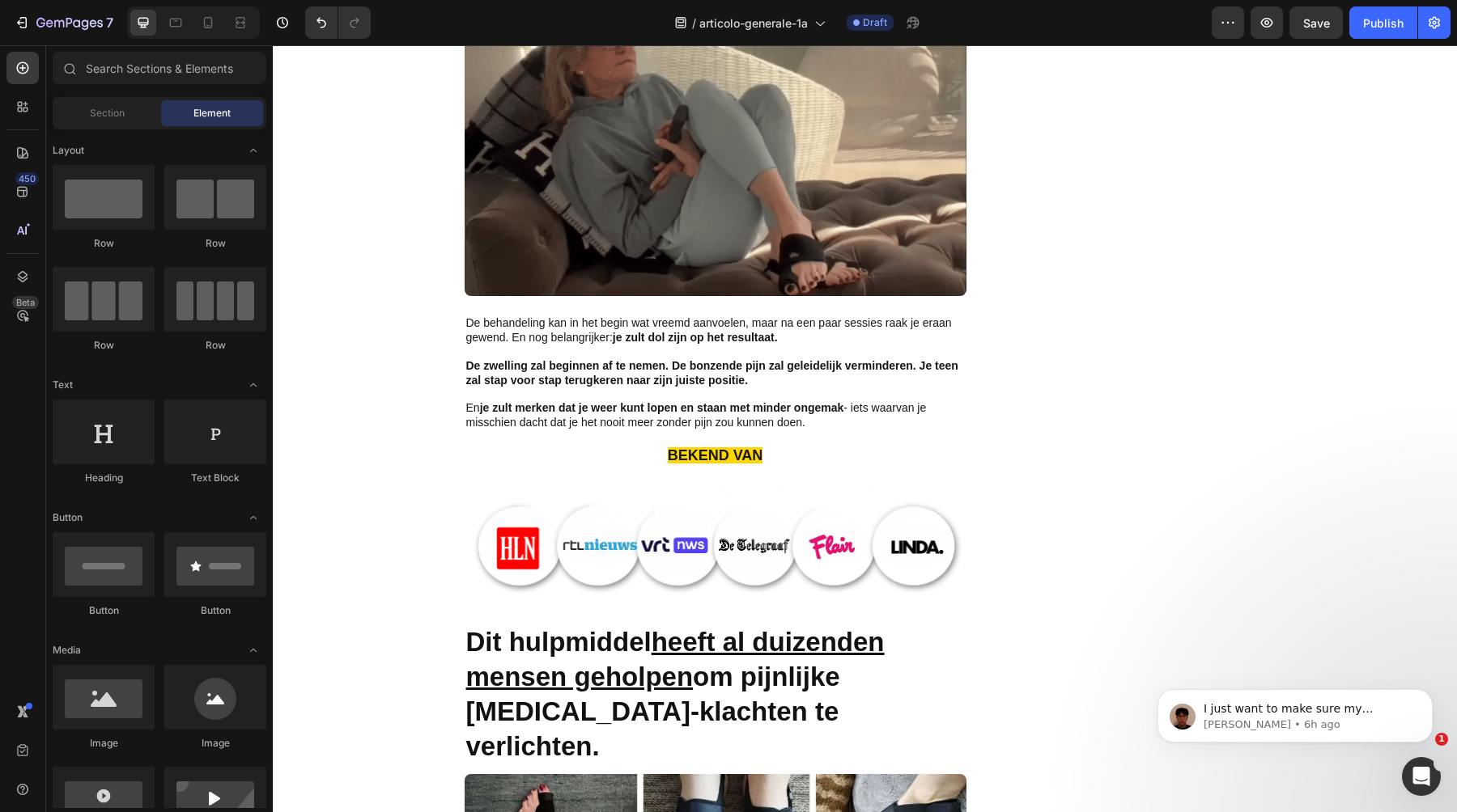
scroll to position [6310, 0]
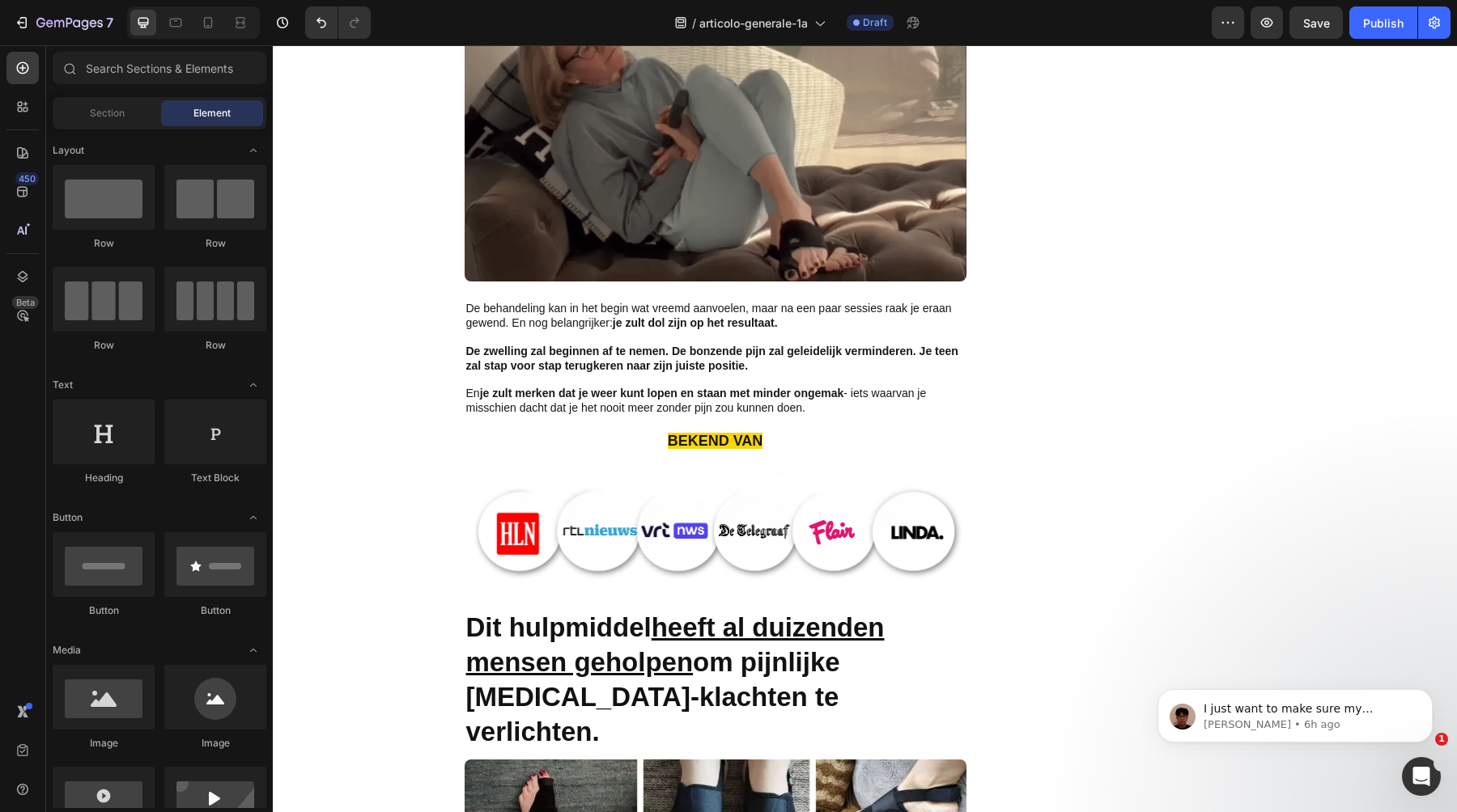
click at [639, 374] on p at bounding box center [716, 380] width 499 height 13
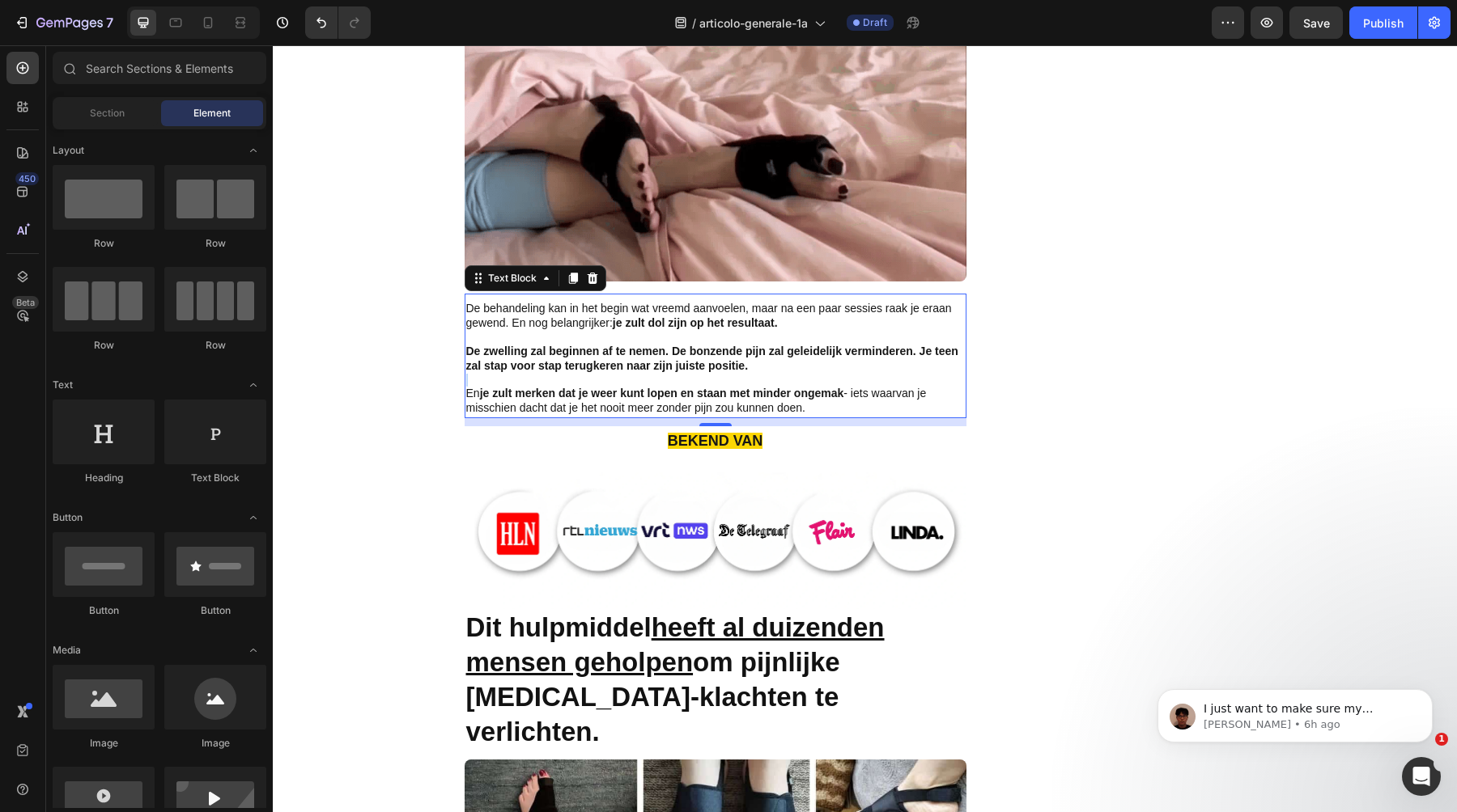
click at [639, 374] on p "Rich Text Editor. Editing area: main" at bounding box center [716, 380] width 499 height 13
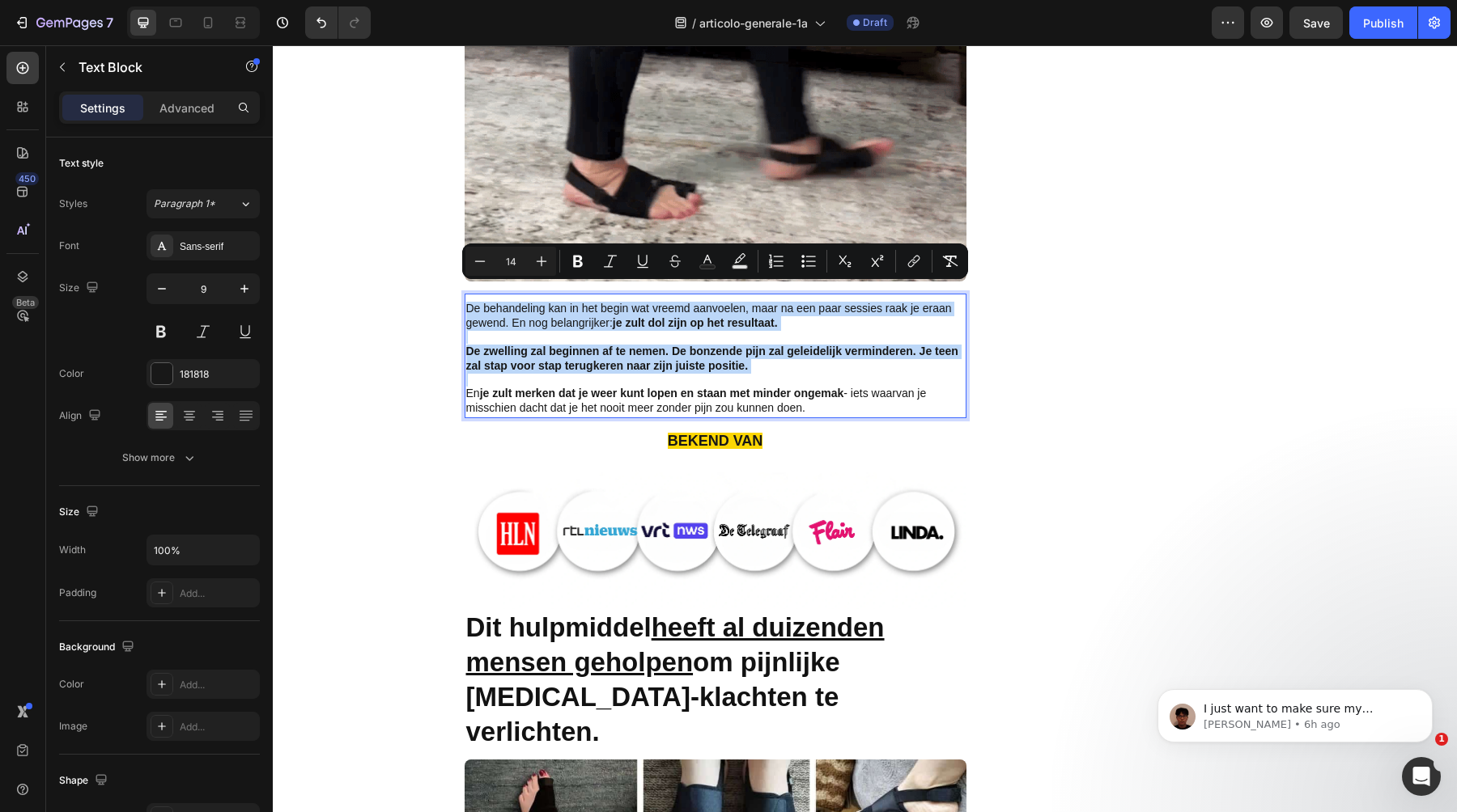
click at [711, 374] on p "Rich Text Editor. Editing area: main" at bounding box center [716, 380] width 499 height 13
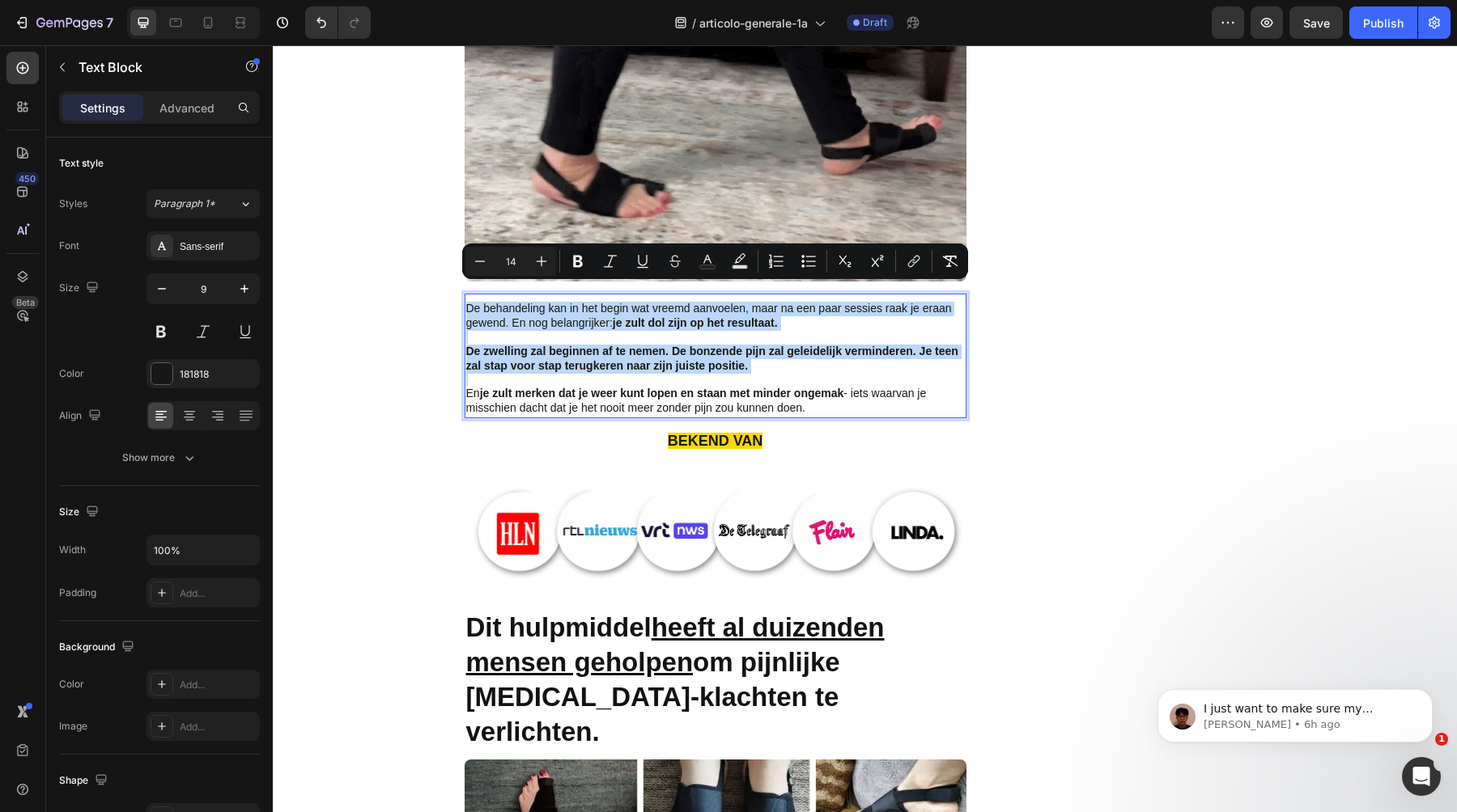
type input "9"
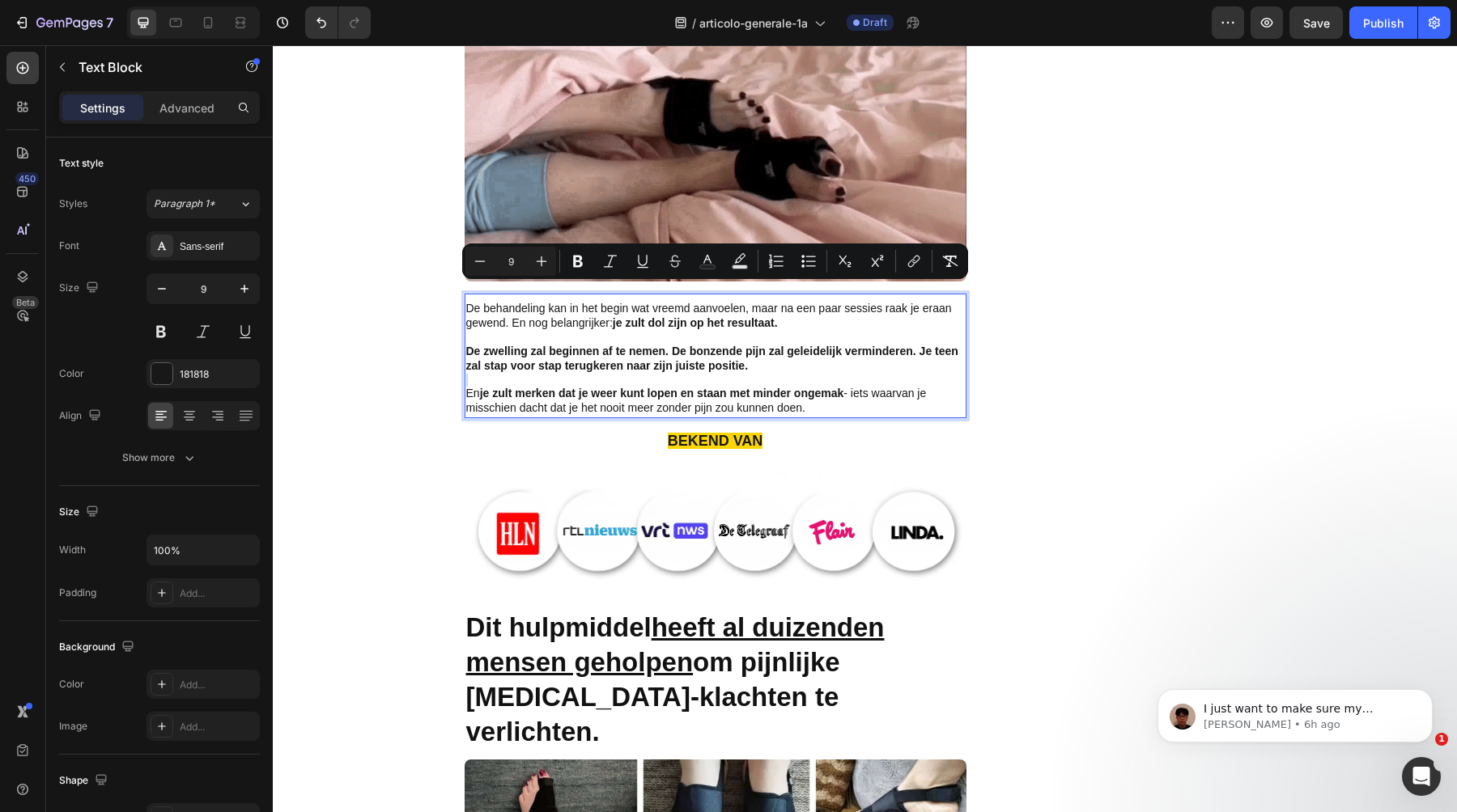
click at [711, 374] on p "Rich Text Editor. Editing area: main" at bounding box center [716, 380] width 499 height 13
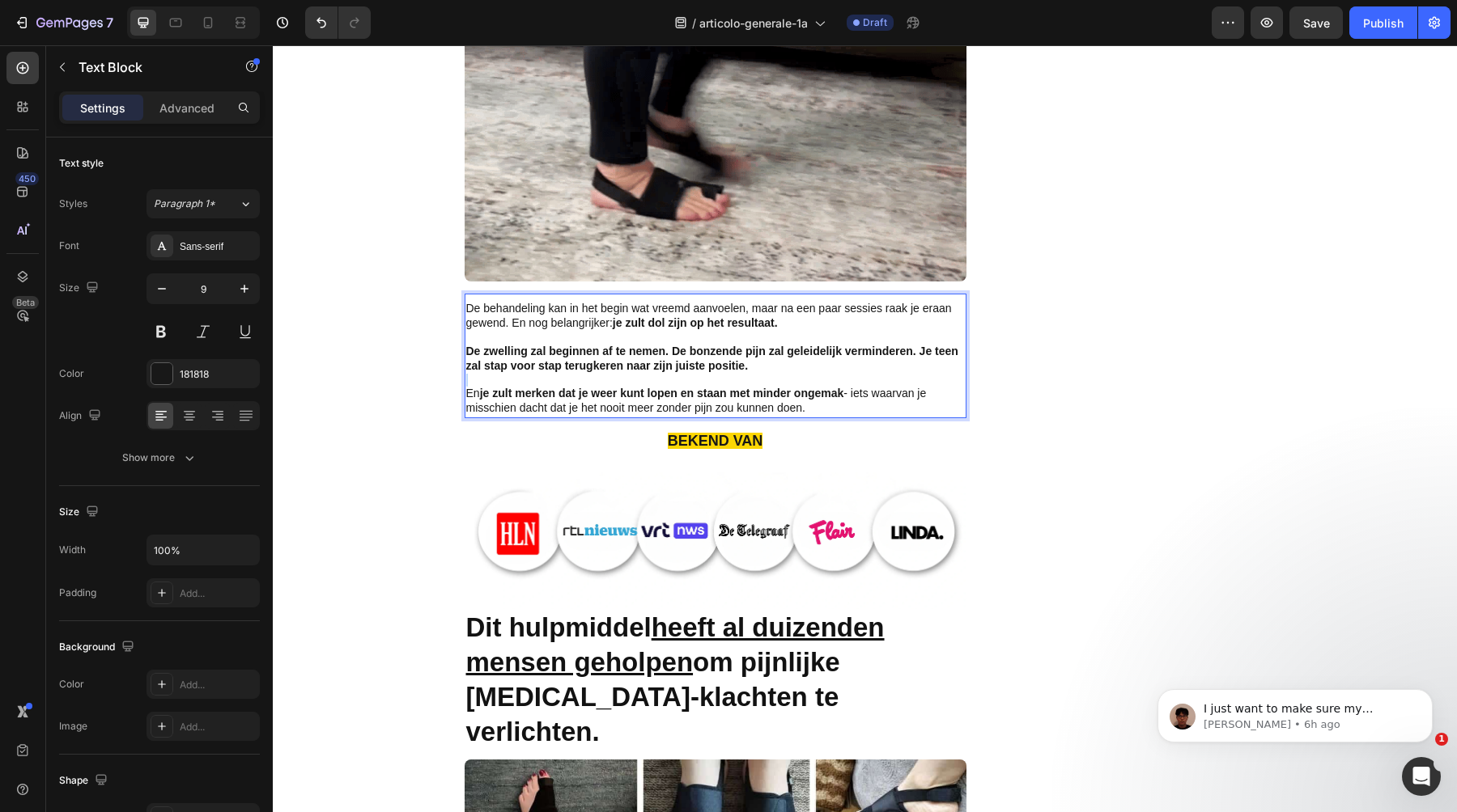
click at [711, 374] on p "Rich Text Editor. Editing area: main" at bounding box center [716, 380] width 499 height 13
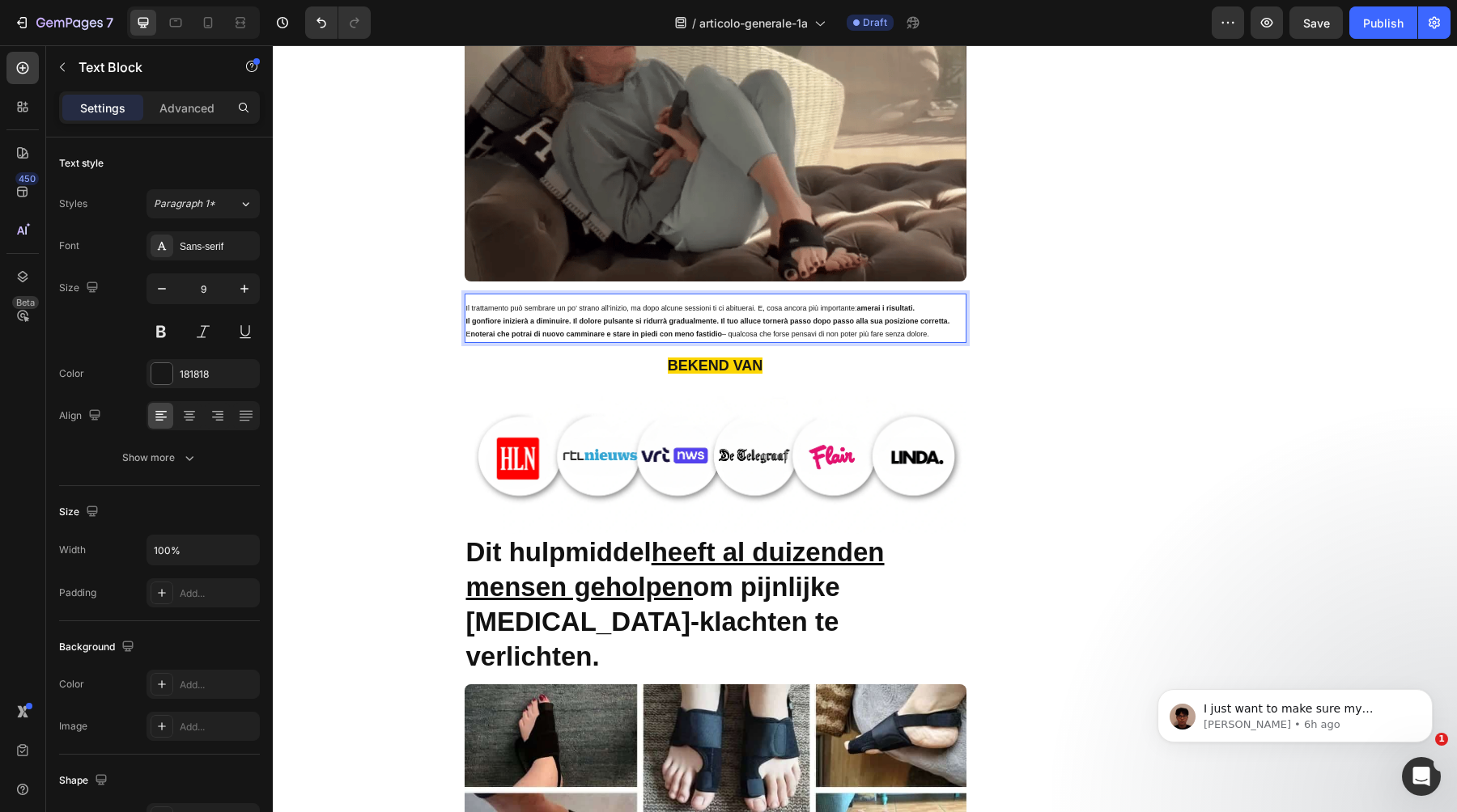
click at [595, 318] on strong "Il gonfiore inizierà a diminuire. Il dolore pulsante si ridurrà gradualmente. I…" at bounding box center [708, 321] width 484 height 8
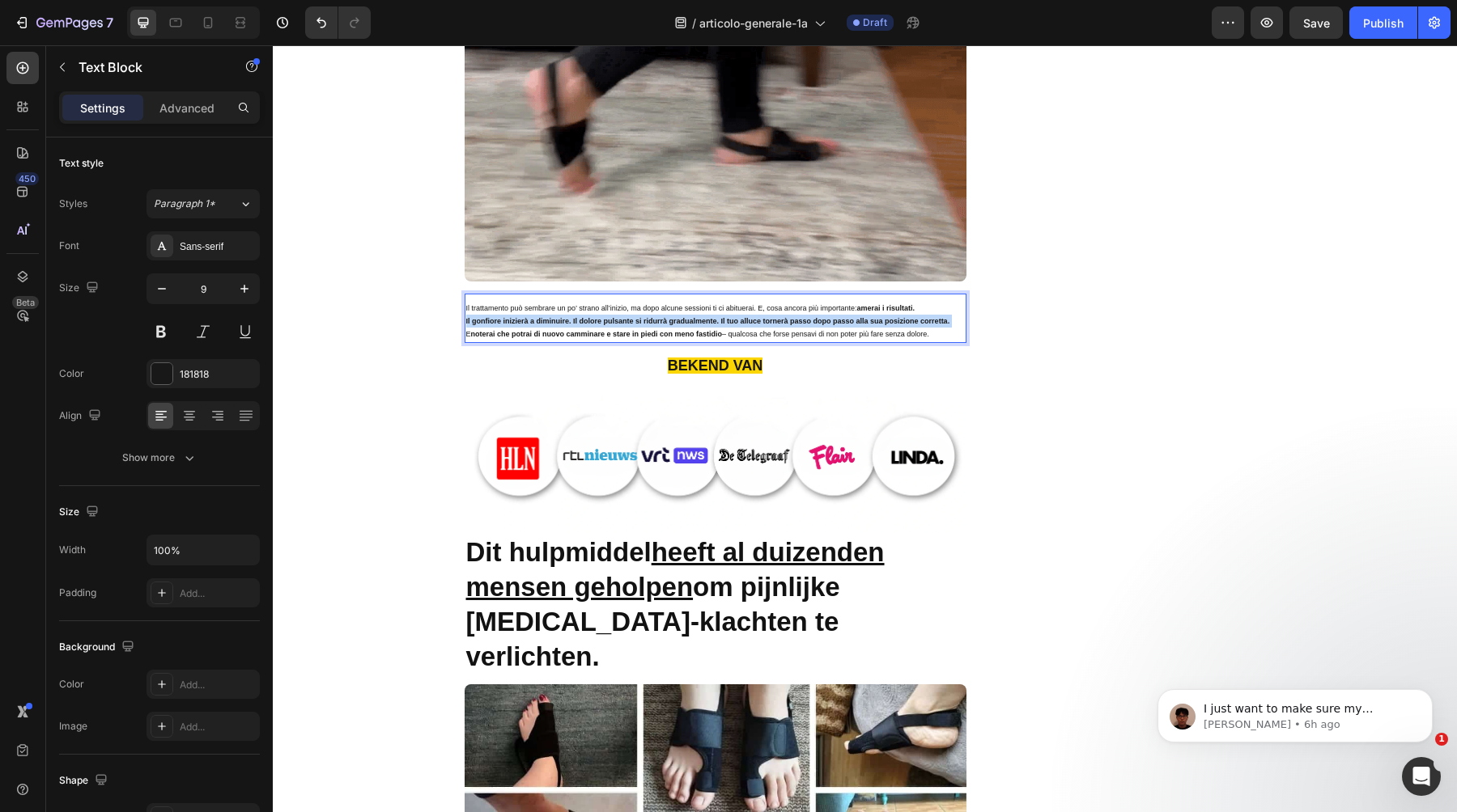
click at [595, 318] on strong "Il gonfiore inizierà a diminuire. Il dolore pulsante si ridurrà gradualmente. I…" at bounding box center [708, 321] width 484 height 8
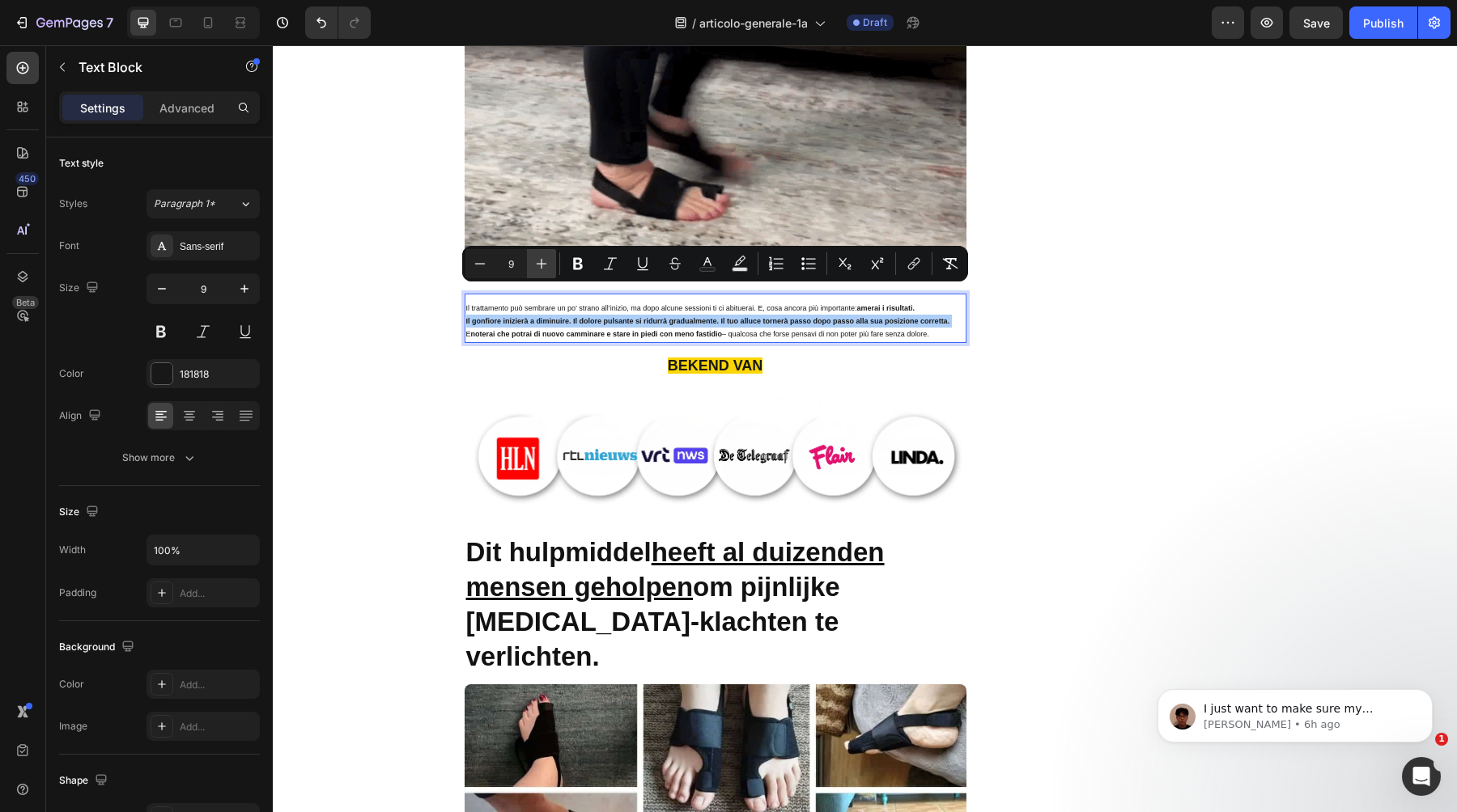
click at [544, 271] on icon "Editor contextual toolbar" at bounding box center [541, 263] width 16 height 16
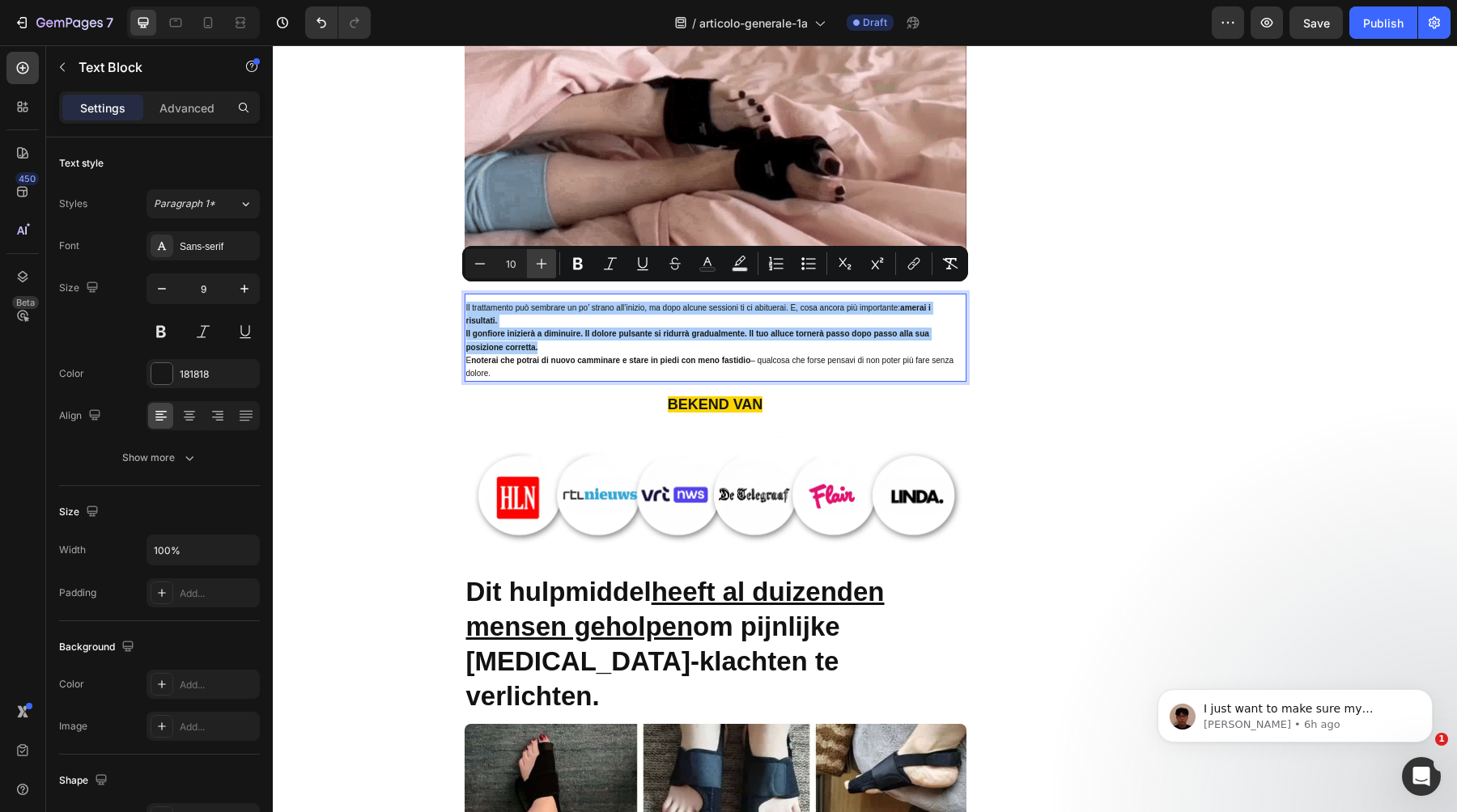
click at [544, 271] on icon "Editor contextual toolbar" at bounding box center [541, 263] width 16 height 16
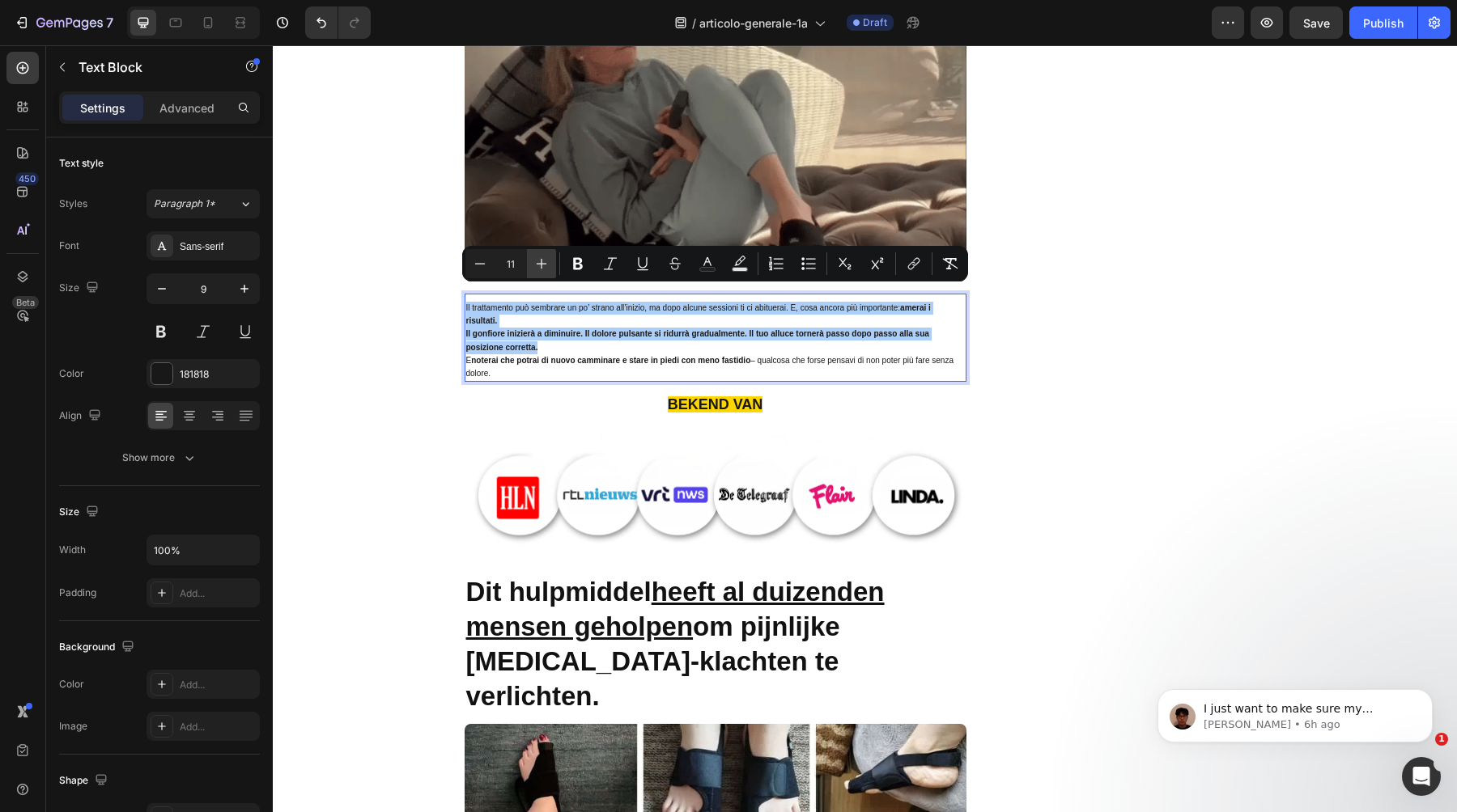
click at [544, 271] on icon "Editor contextual toolbar" at bounding box center [541, 263] width 16 height 16
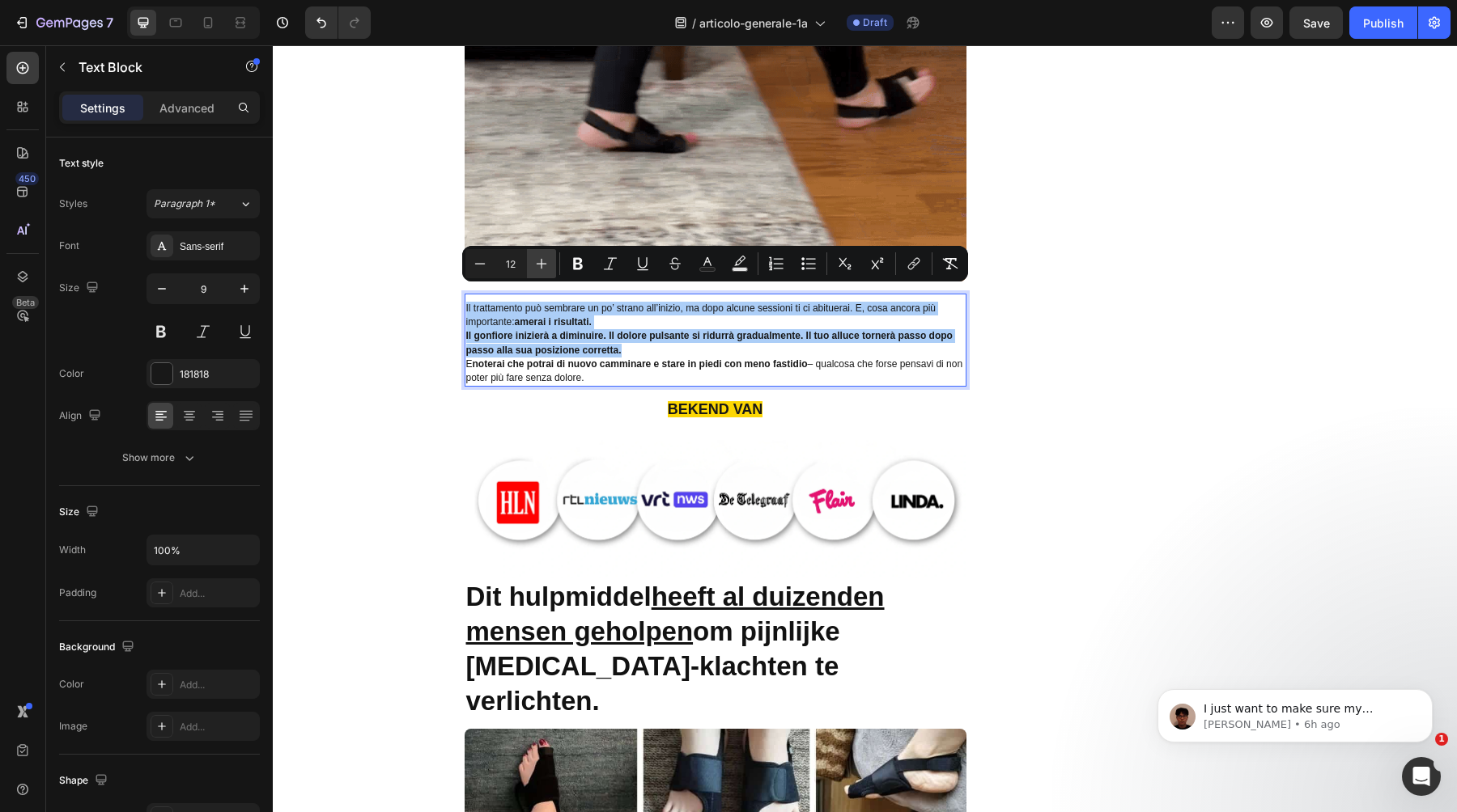
click at [544, 271] on icon "Editor contextual toolbar" at bounding box center [541, 263] width 16 height 16
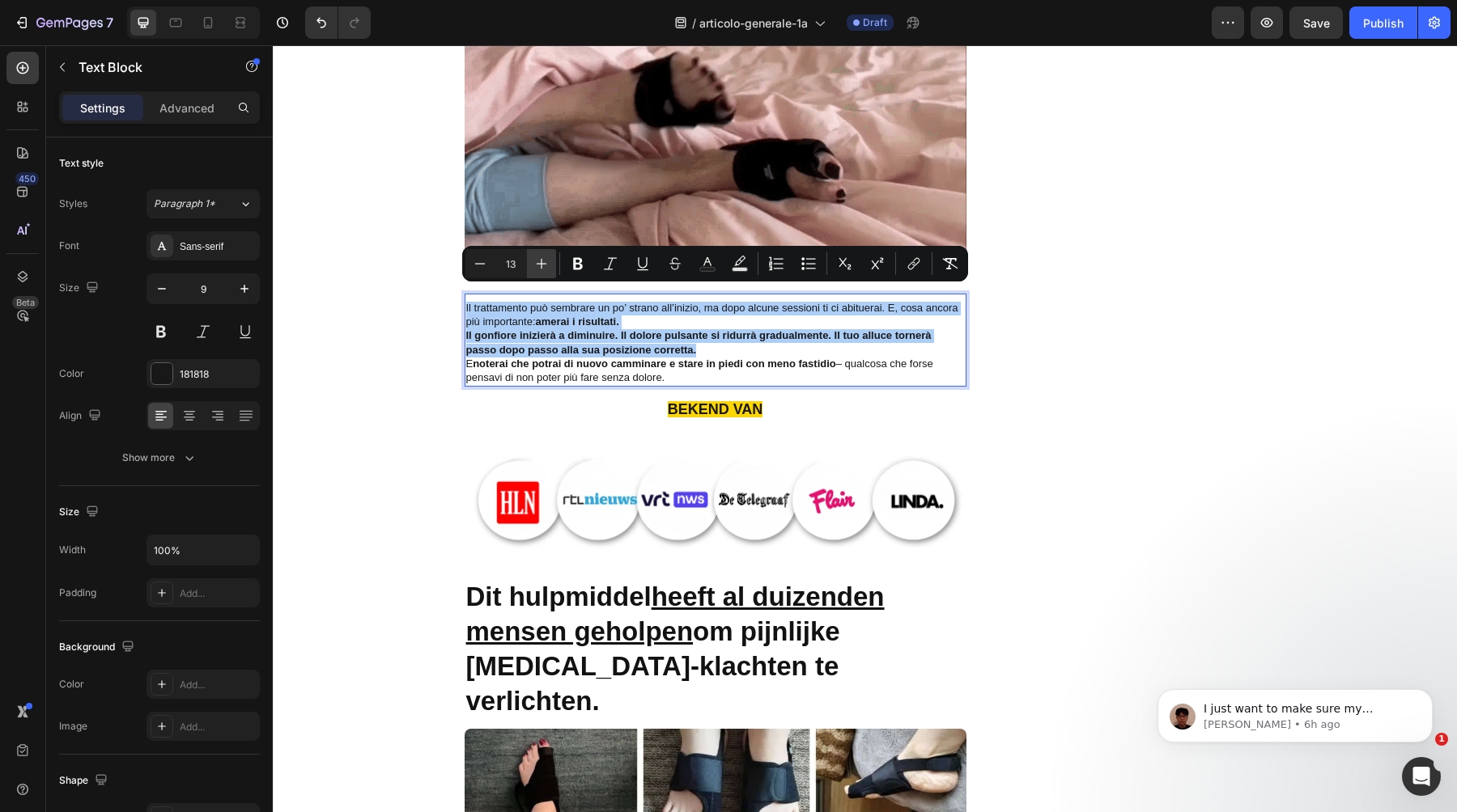
click at [544, 271] on icon "Editor contextual toolbar" at bounding box center [541, 263] width 16 height 16
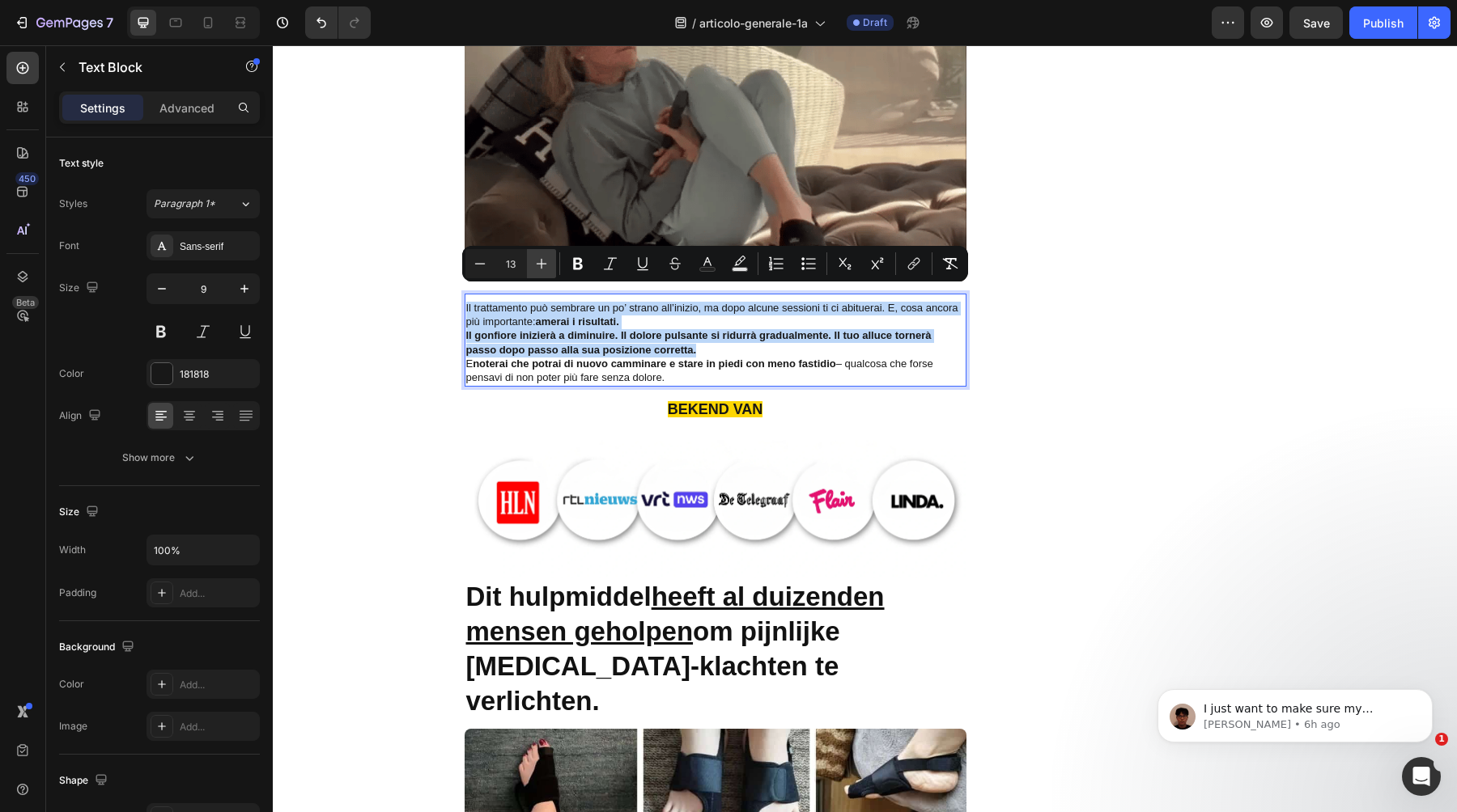
type input "14"
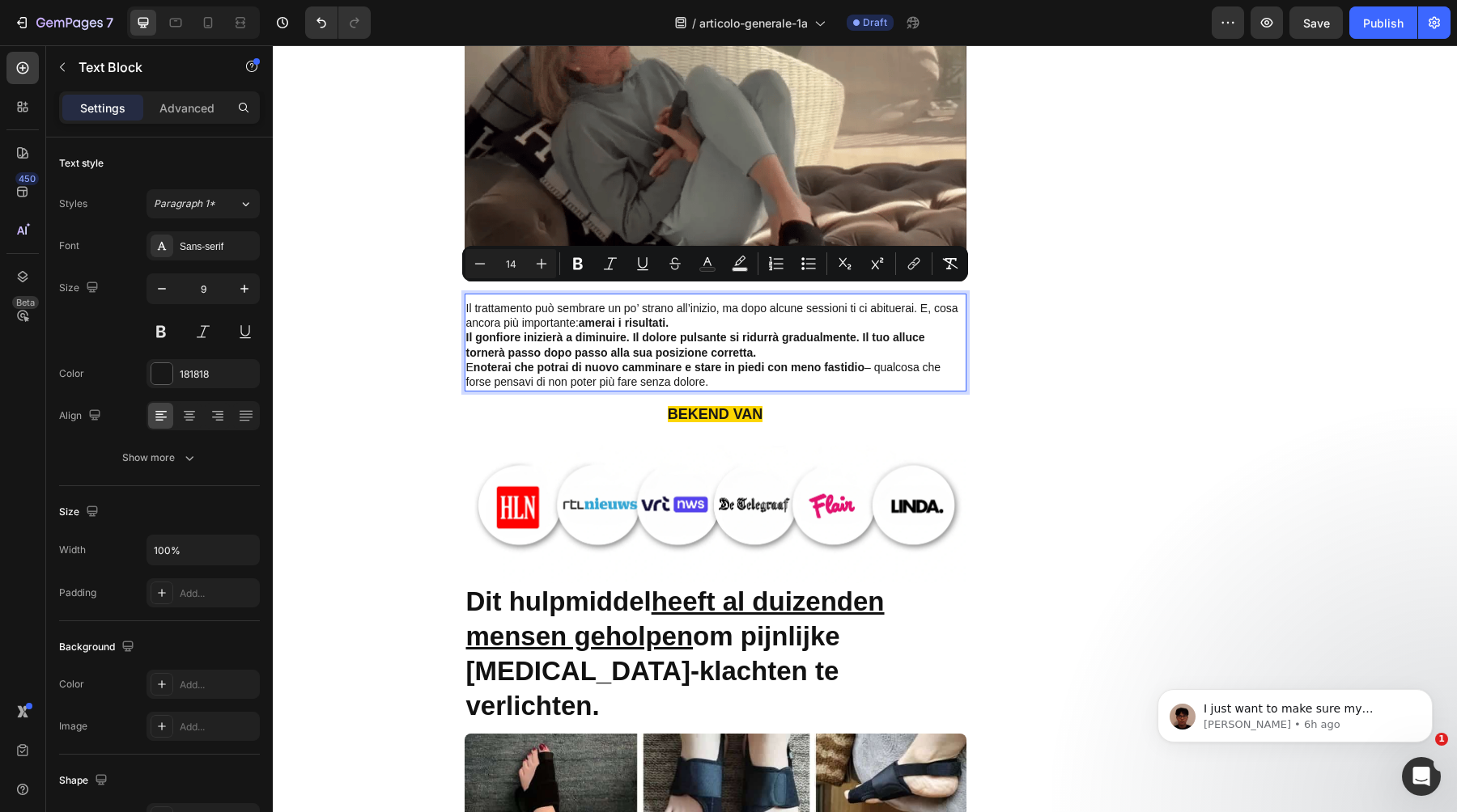
click at [590, 331] on strong "Il gonfiore inizierà a diminuire. Il dolore pulsante si ridurrà gradualmente. I…" at bounding box center [696, 345] width 459 height 28
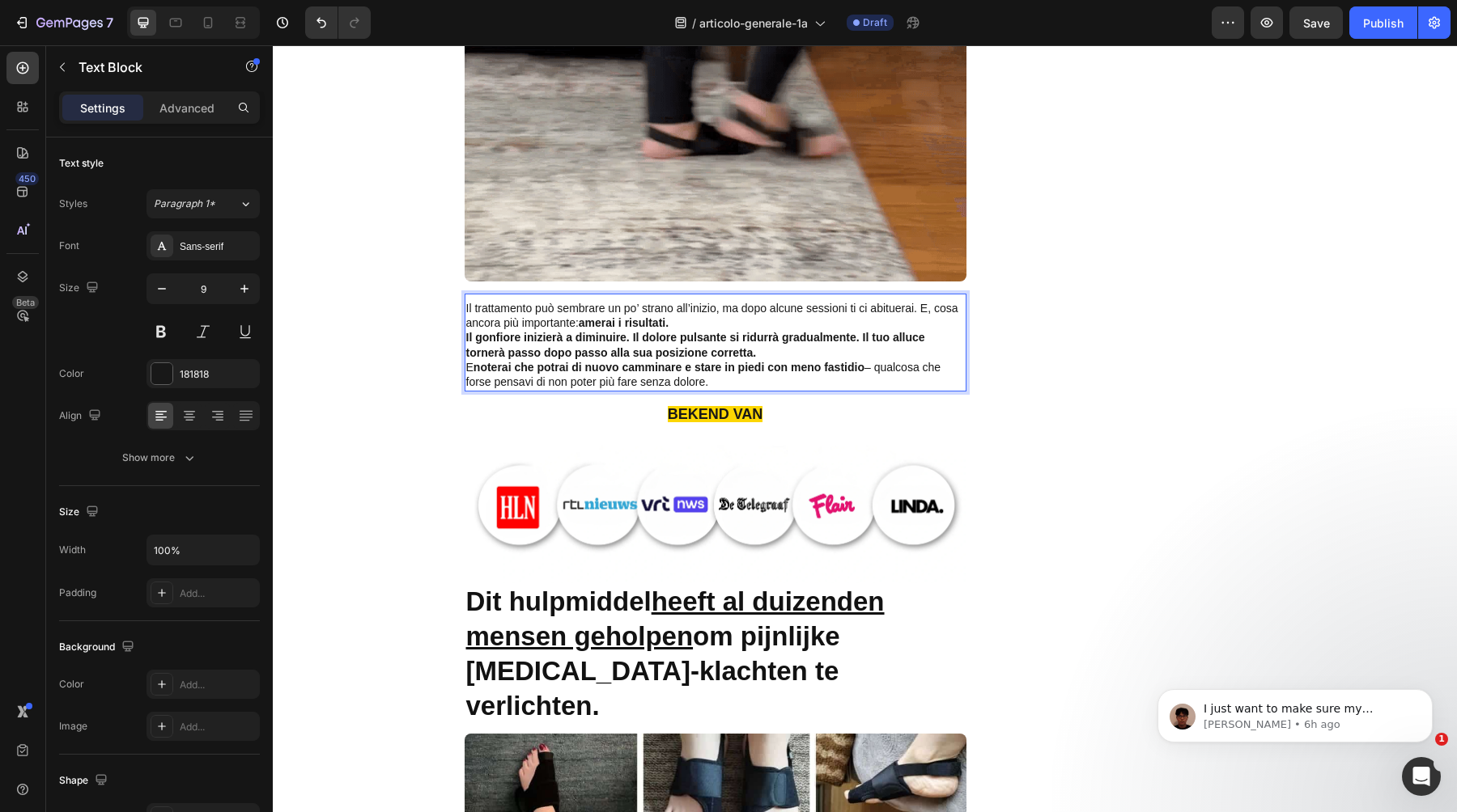
click at [672, 311] on p "Il trattamento può sembrare un po’ strano all’inizio, ma dopo alcune sessioni t…" at bounding box center [716, 317] width 499 height 29
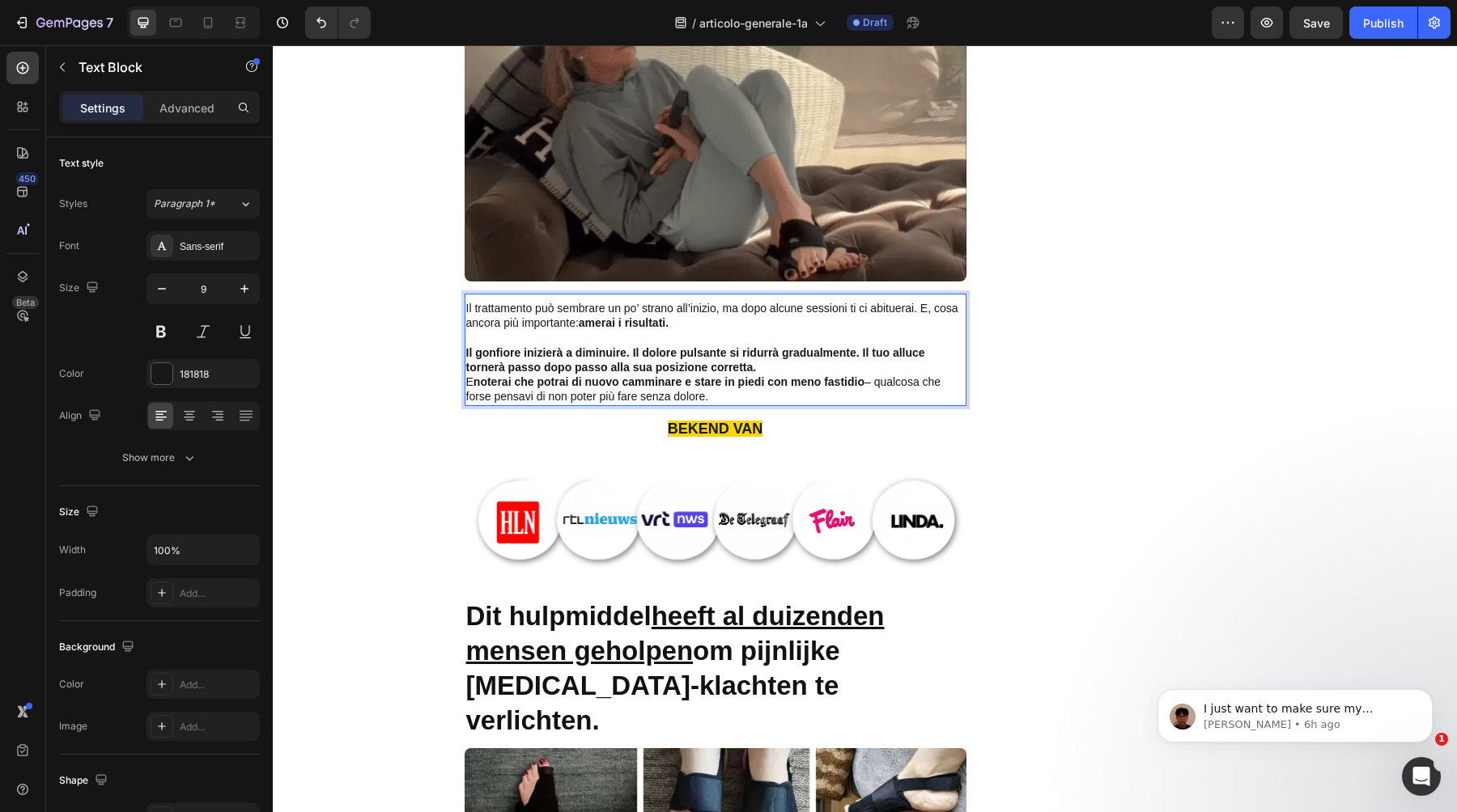
click at [796, 346] on p "Il gonfiore inizierà a diminuire. Il dolore pulsante si ridurrà gradualmente. I…" at bounding box center [716, 361] width 499 height 29
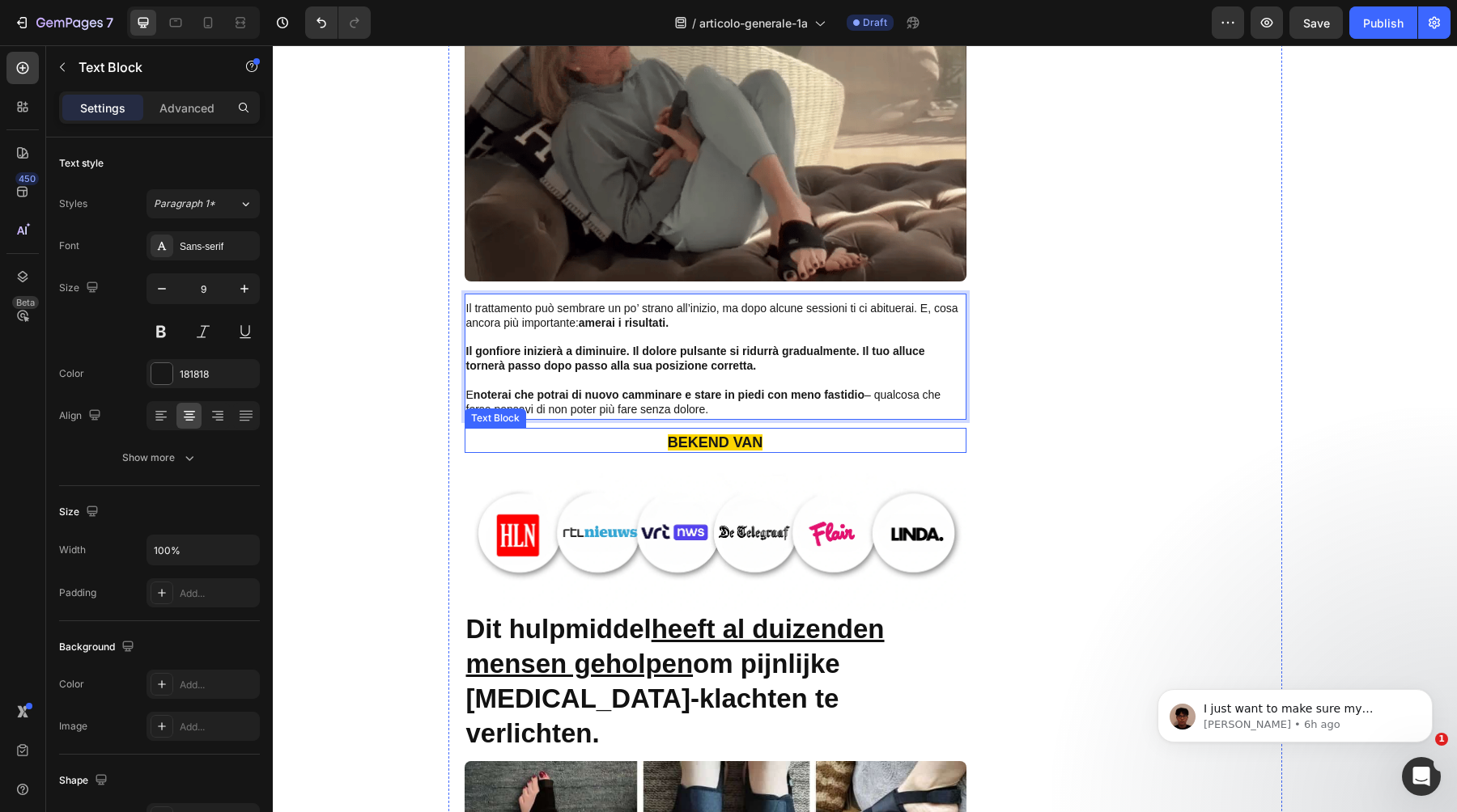
click at [735, 435] on strong "BEKEND VAN" at bounding box center [716, 443] width 96 height 16
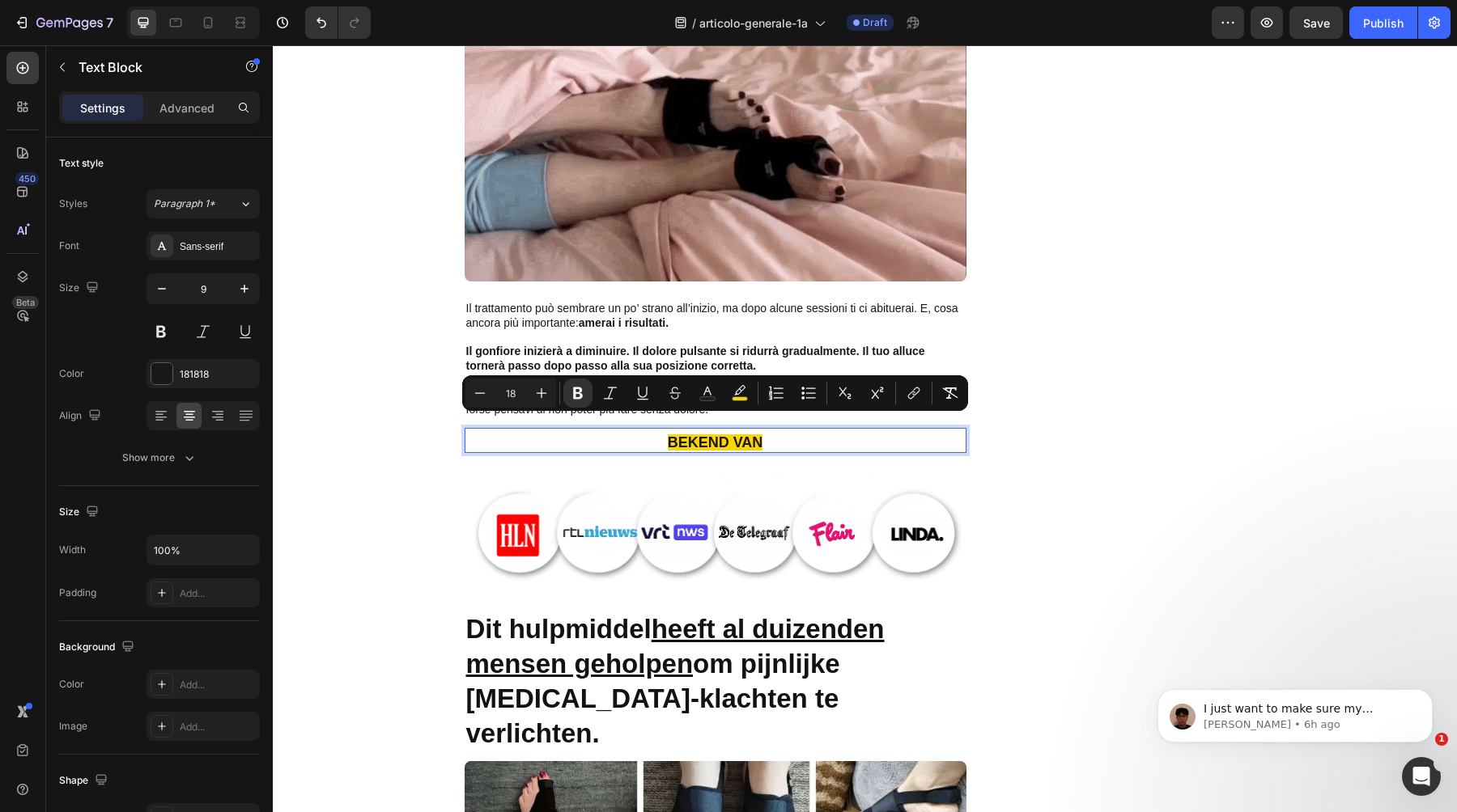
click at [726, 435] on strong "BEKEND VAN" at bounding box center [716, 443] width 96 height 16
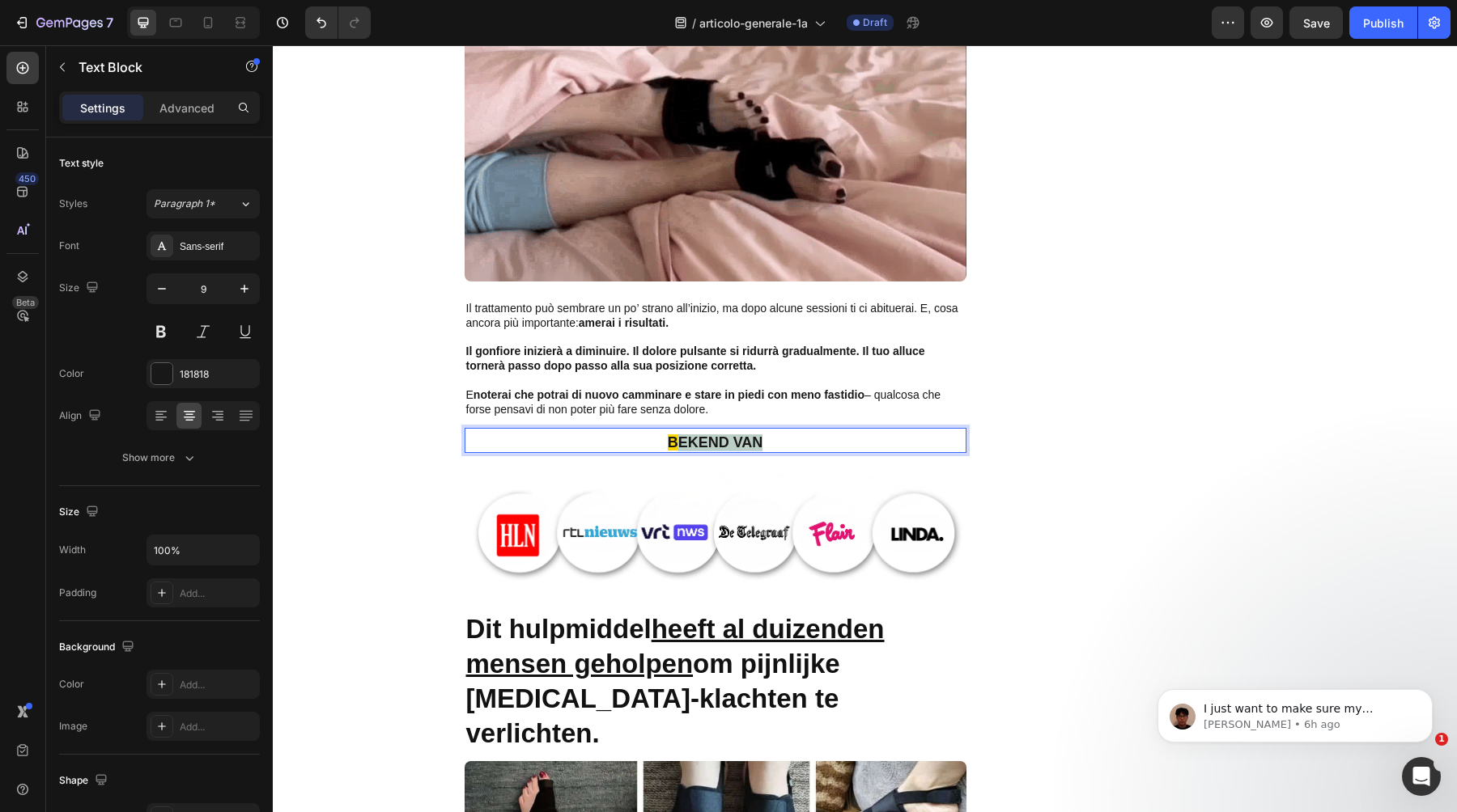
drag, startPoint x: 773, startPoint y: 427, endPoint x: 676, endPoint y: 424, distance: 97.0
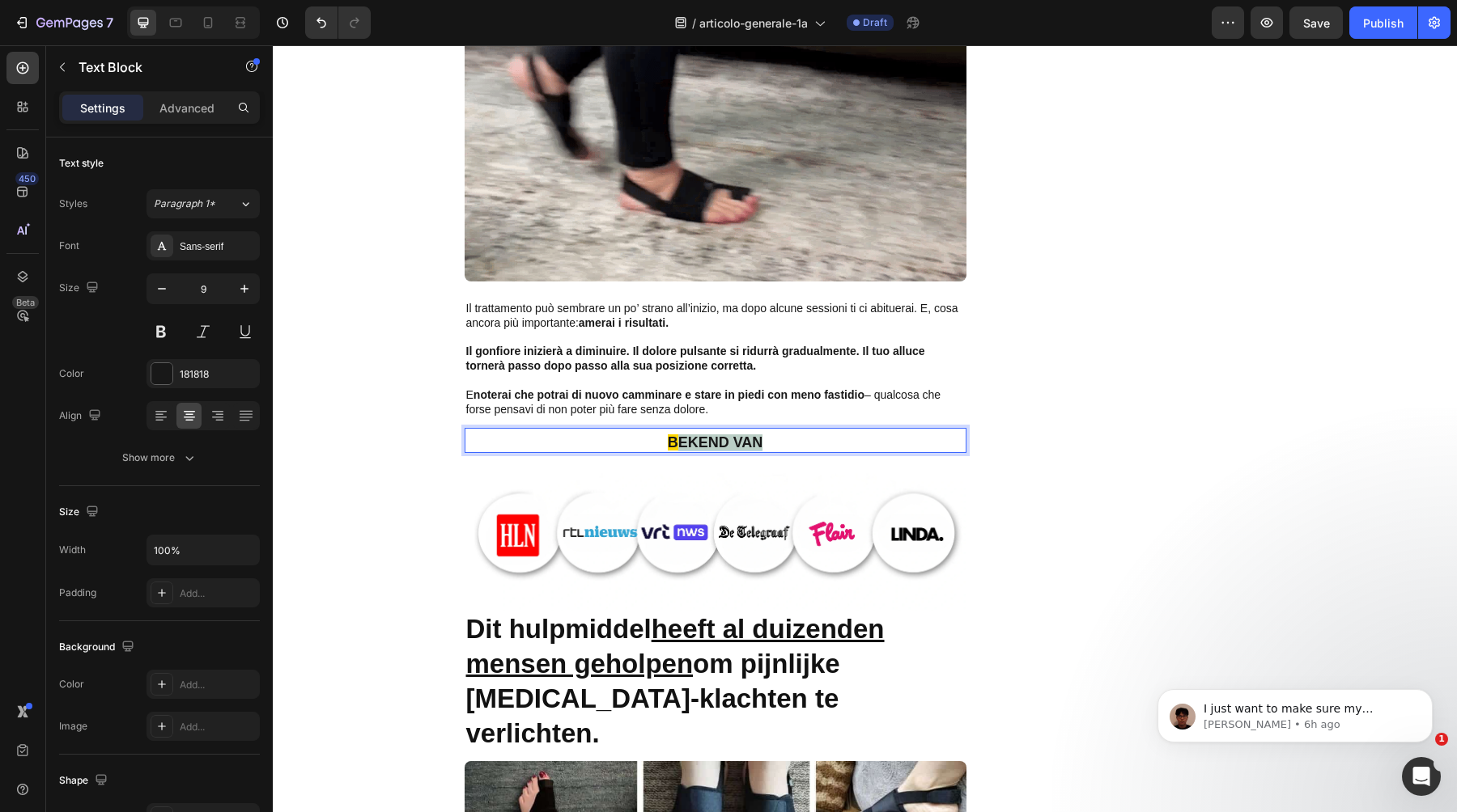
click at [676, 436] on p "BEKEND VAN" at bounding box center [716, 444] width 499 height 16
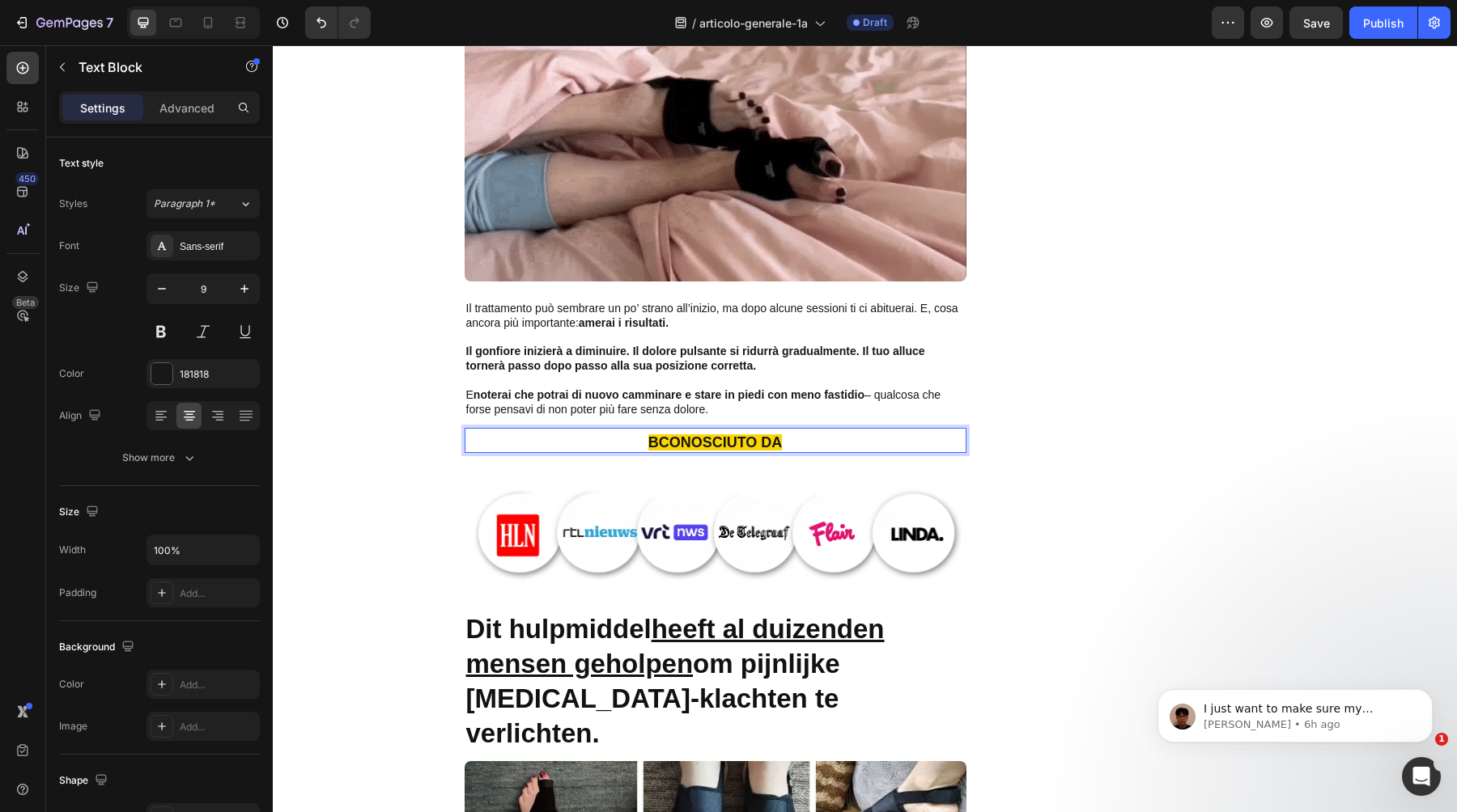
click at [656, 435] on strong "BCONOSCIUTO DA" at bounding box center [716, 443] width 135 height 16
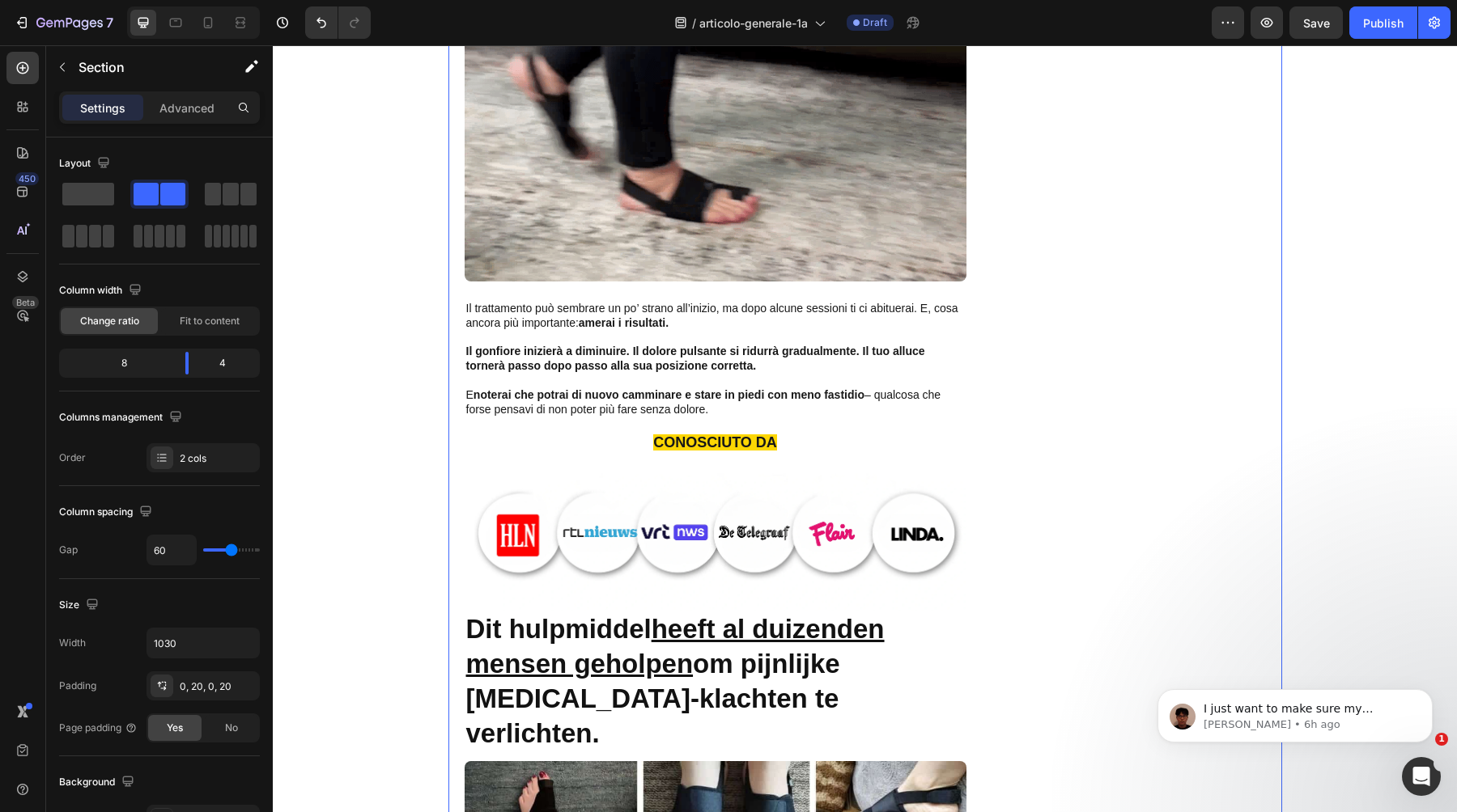
click at [1319, 397] on div "Inizio > Salute del piede > Valgux™ Tutore Text Block ⁠⁠⁠⁠⁠⁠⁠ Perché migliaia d…" at bounding box center [865, 276] width 1184 height 13014
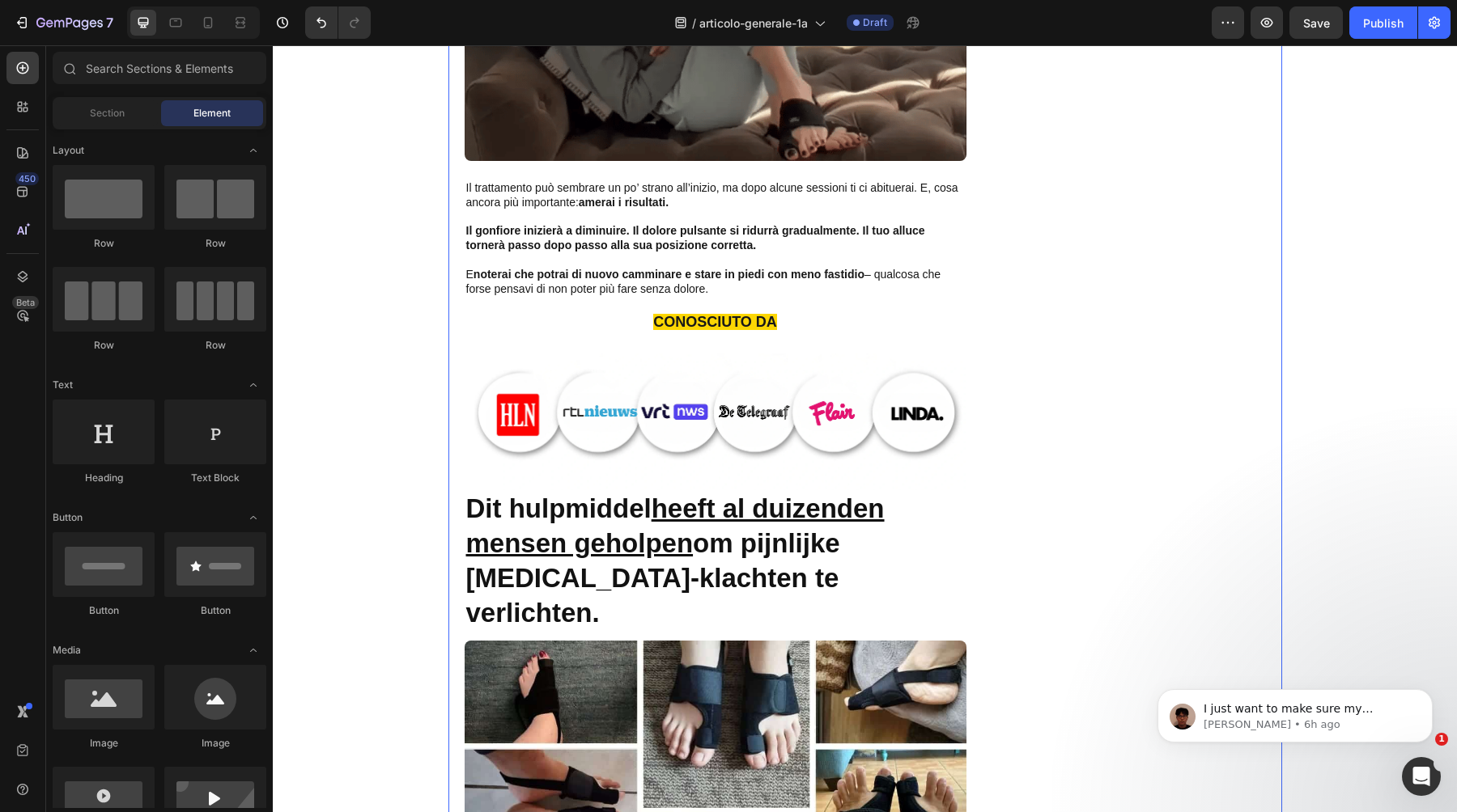
scroll to position [6512, 0]
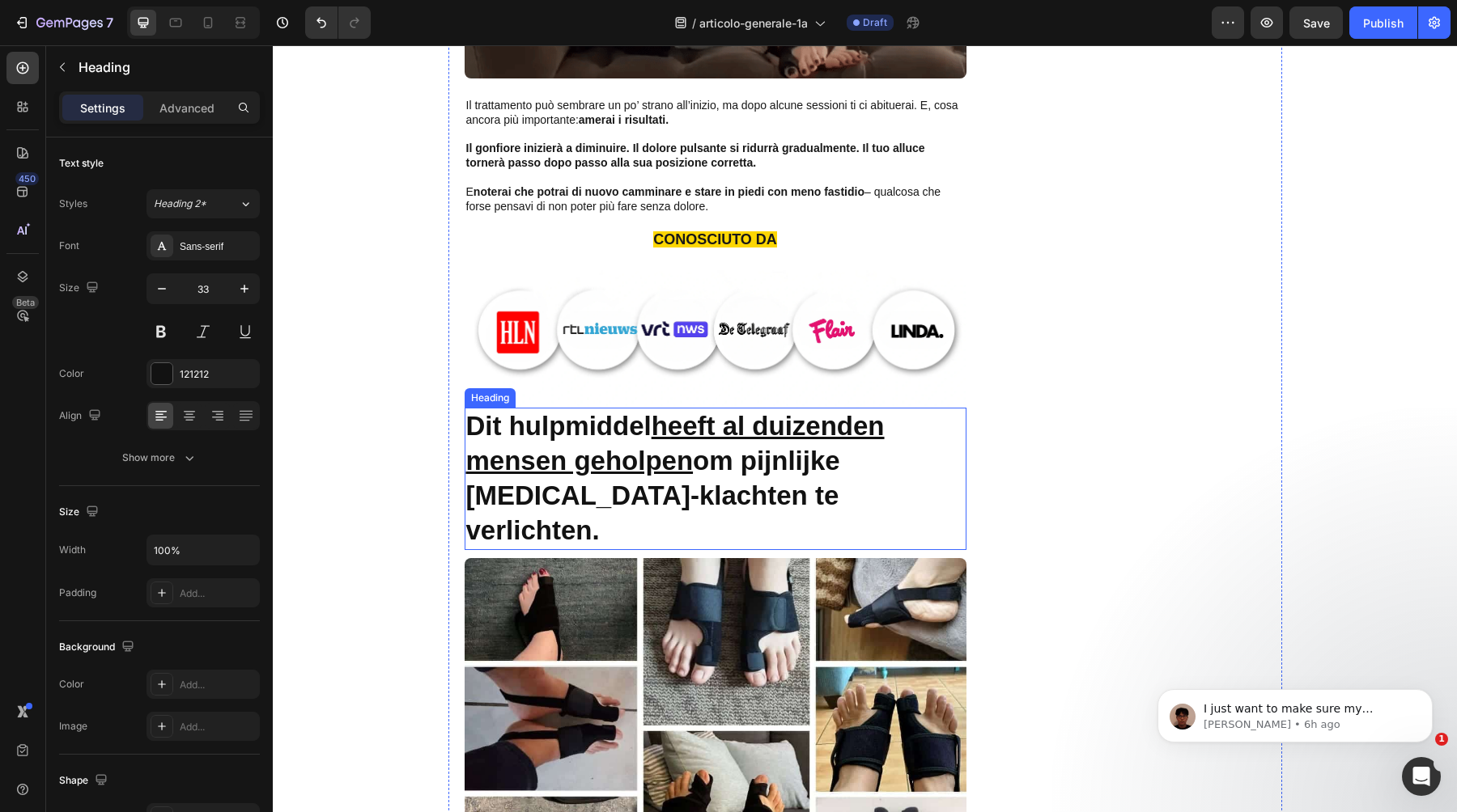
click at [630, 435] on u "heeft al duizenden mensen geholpen" at bounding box center [675, 443] width 419 height 65
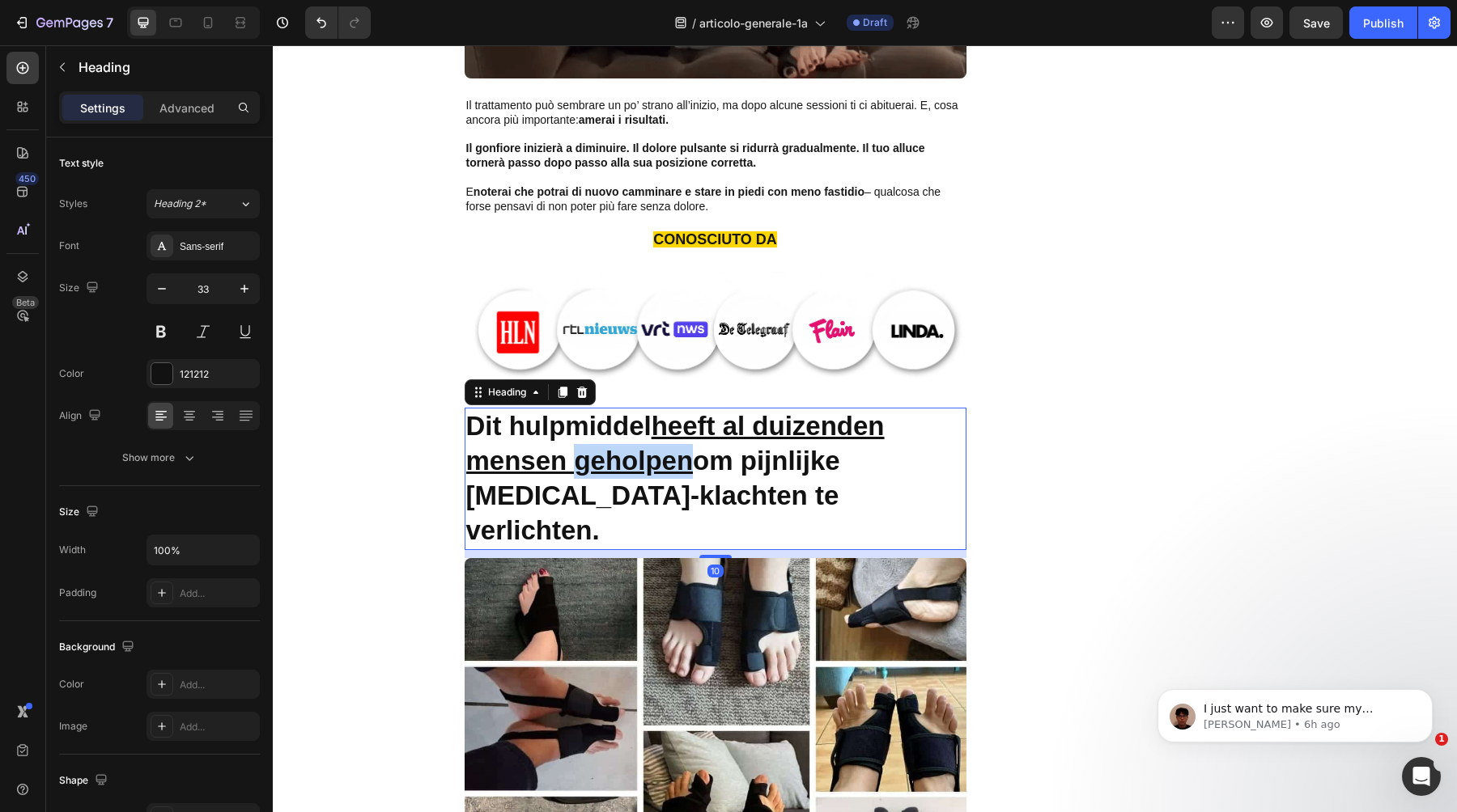
click at [660, 445] on u "heeft al duizenden mensen geholpen" at bounding box center [675, 443] width 419 height 65
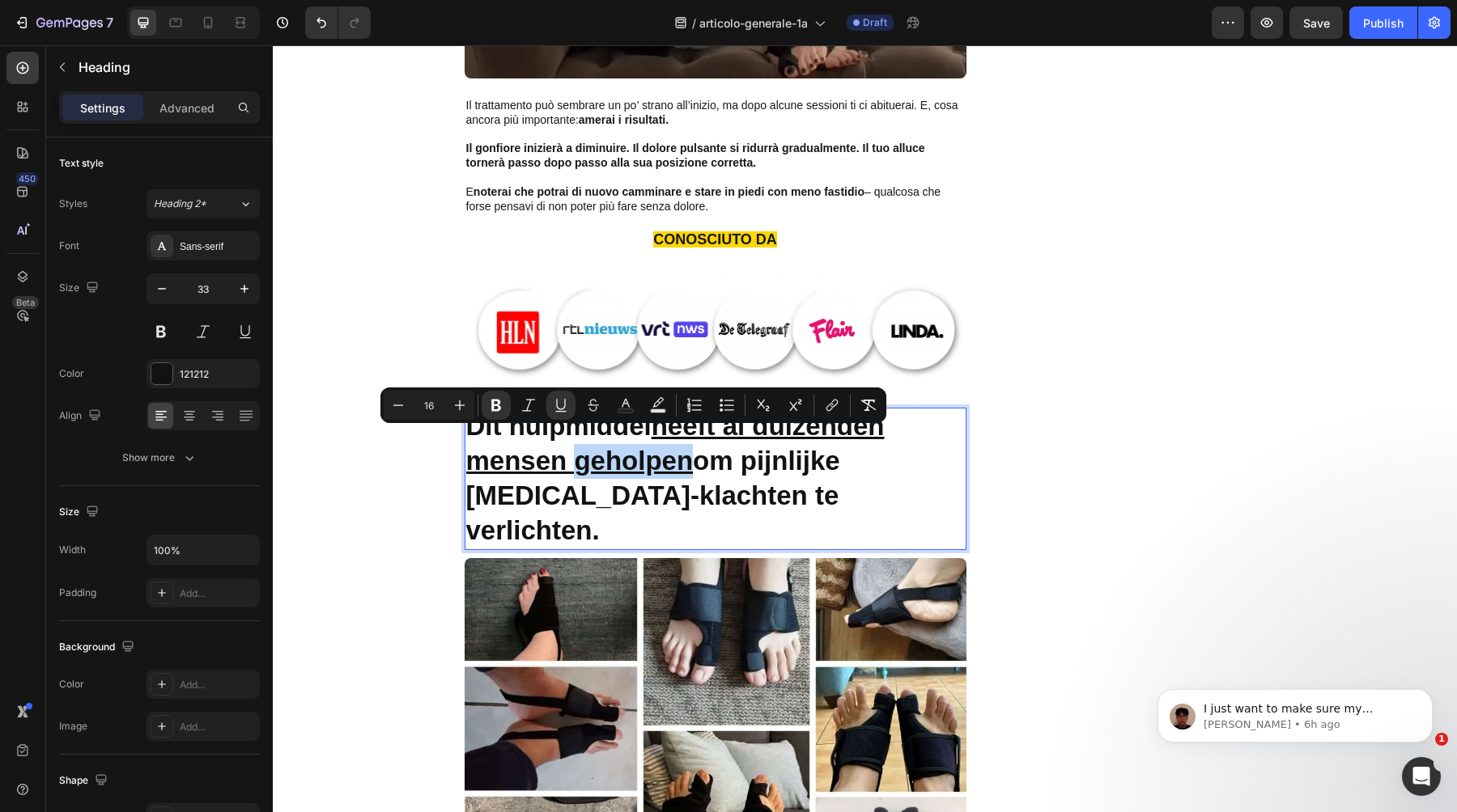
click at [392, 474] on div "Inizio > Salute del piede > Valgux™ Tutore Text Block ⁠⁠⁠⁠⁠⁠⁠ Perché migliaia d…" at bounding box center [865, 73] width 1184 height 13014
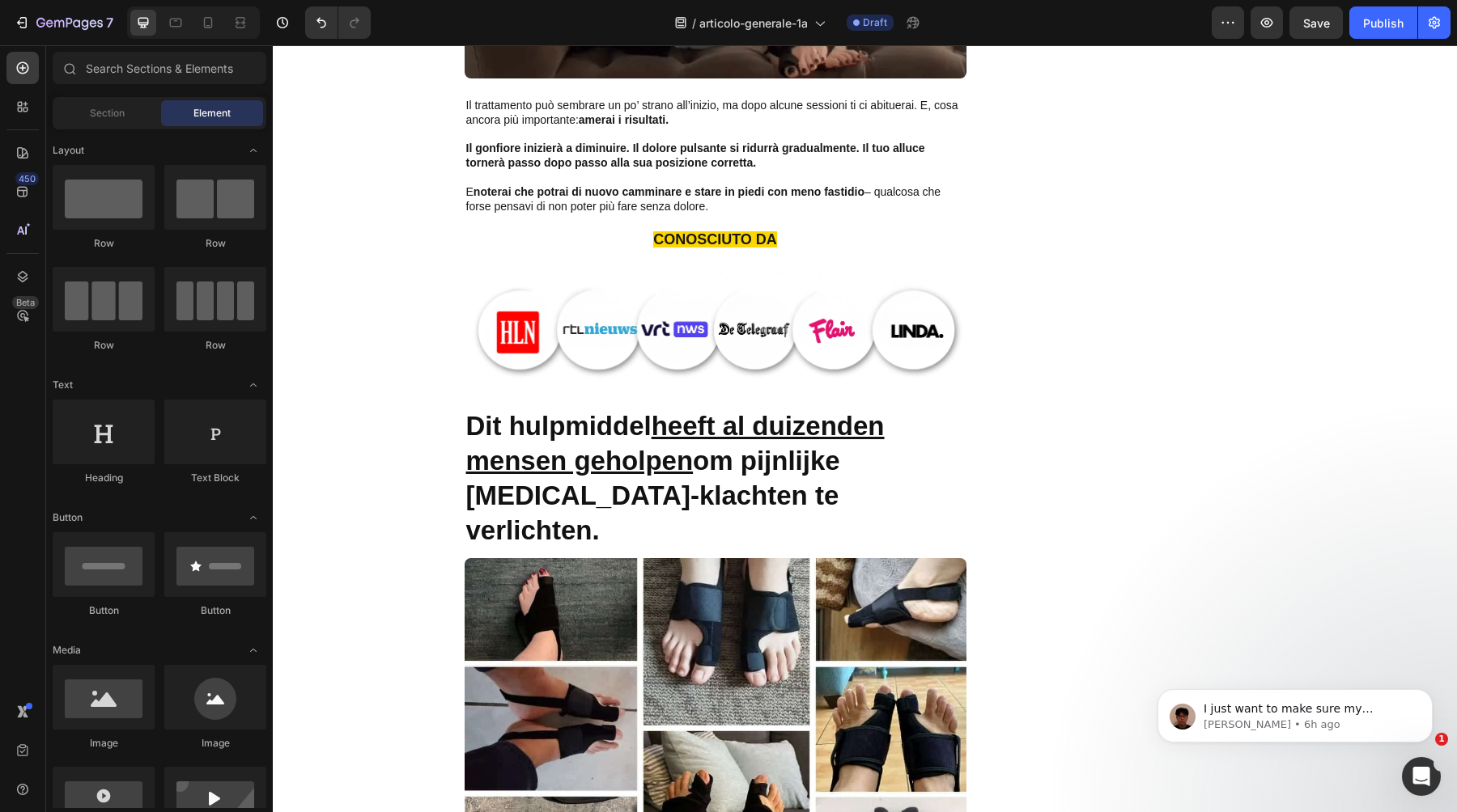
click at [540, 461] on u "heeft al duizenden mensen geholpen" at bounding box center [675, 443] width 419 height 65
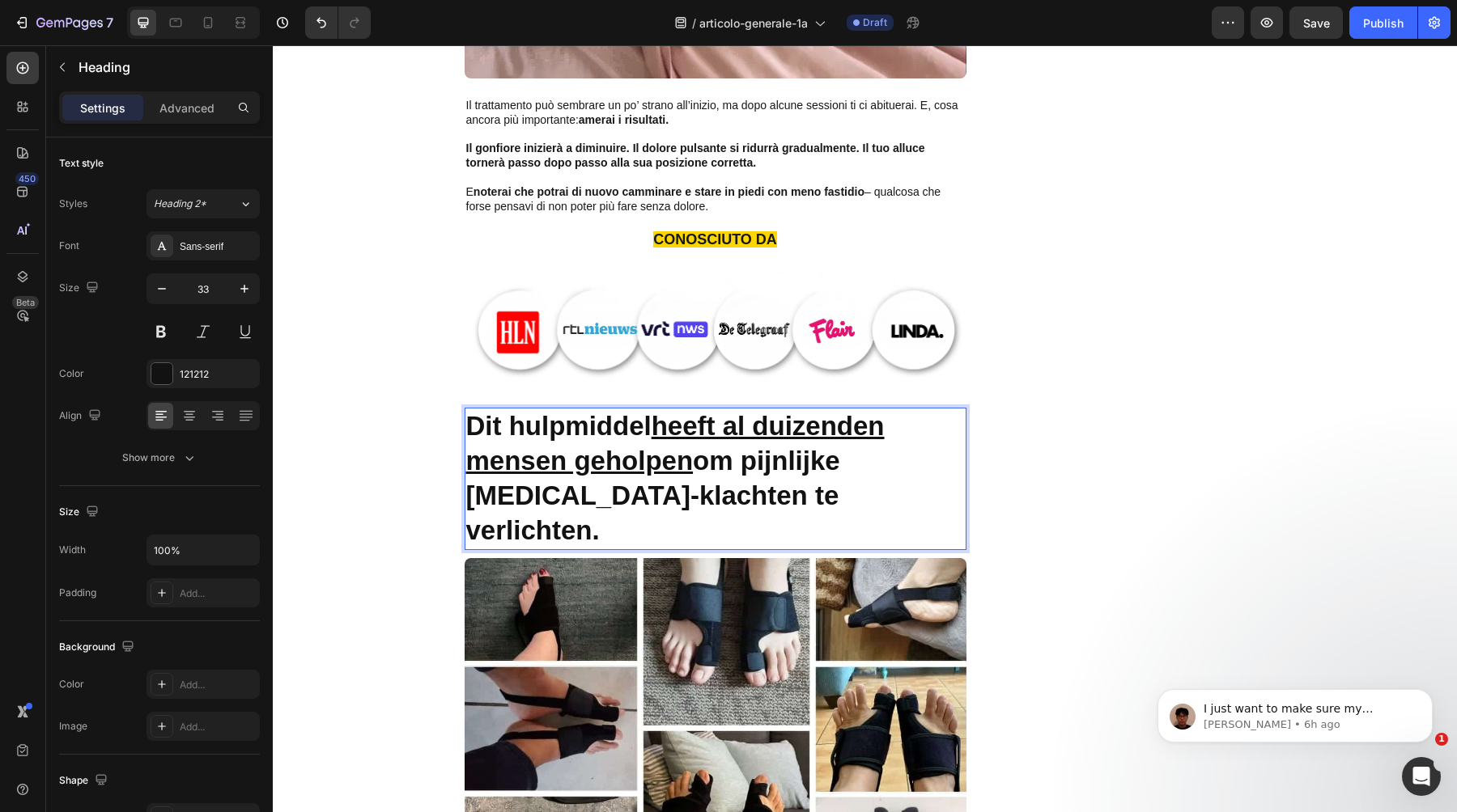
click at [540, 461] on u "heeft al duizenden mensen geholpen" at bounding box center [675, 443] width 419 height 65
click at [745, 451] on strong "Dit hulpmiddel heeft al duizenden mensen geholpen om pijnlijke [MEDICAL_DATA]-k…" at bounding box center [675, 478] width 419 height 135
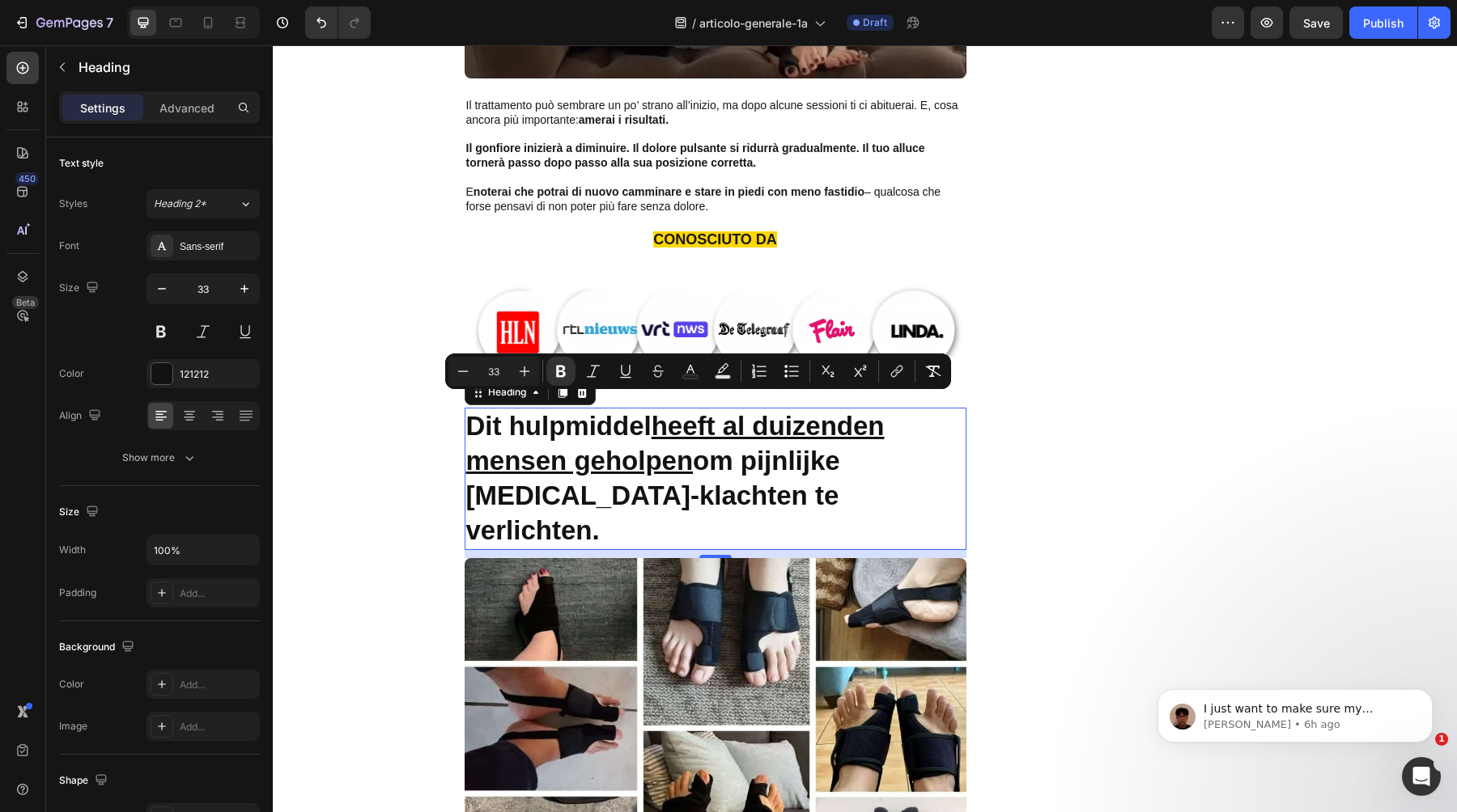
click at [745, 451] on strong "Dit hulpmiddel heeft al duizenden mensen geholpen om pijnlijke [MEDICAL_DATA]-k…" at bounding box center [675, 478] width 419 height 135
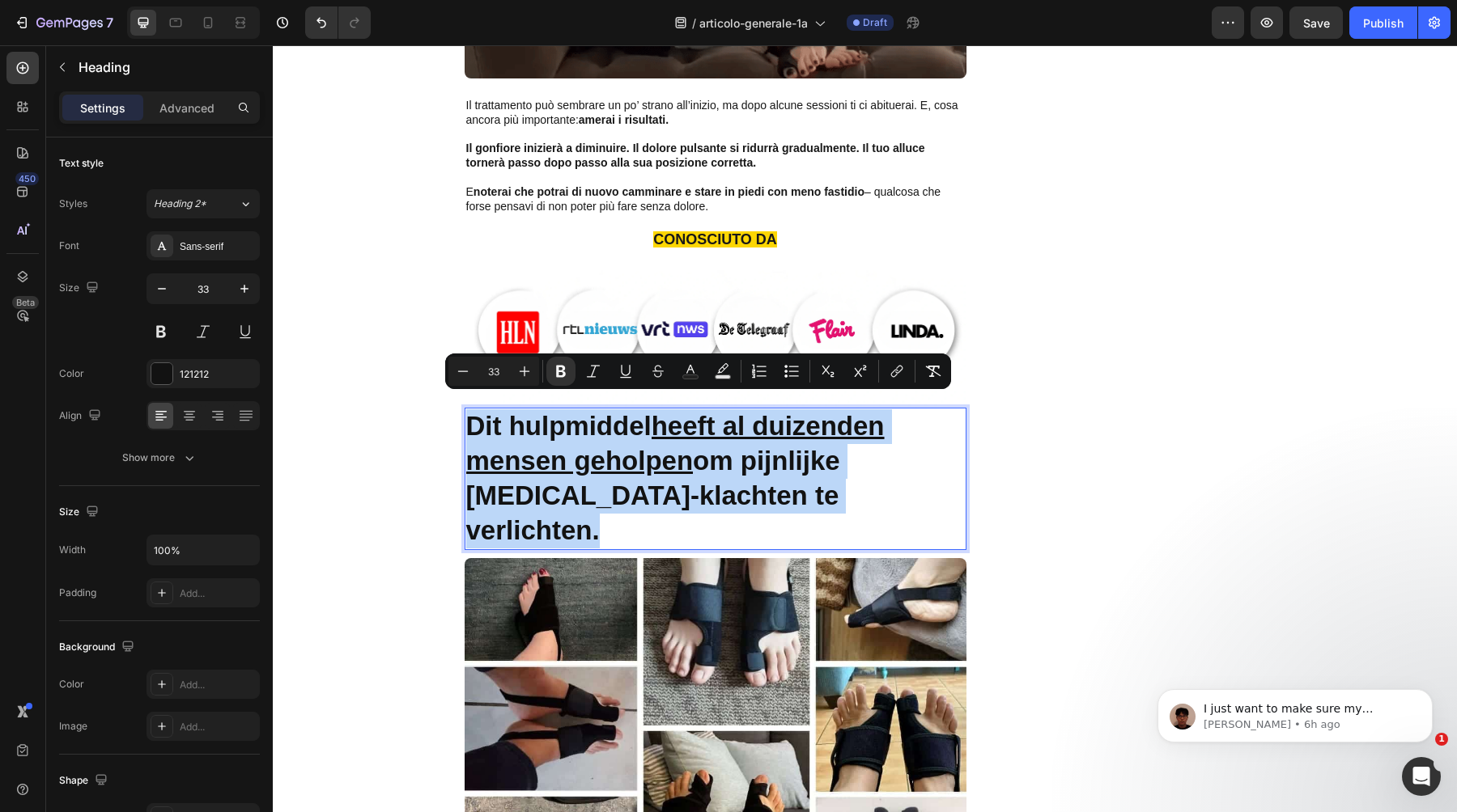
click at [745, 451] on strong "Dit hulpmiddel heeft al duizenden mensen geholpen om pijnlijke [MEDICAL_DATA]-k…" at bounding box center [675, 478] width 419 height 135
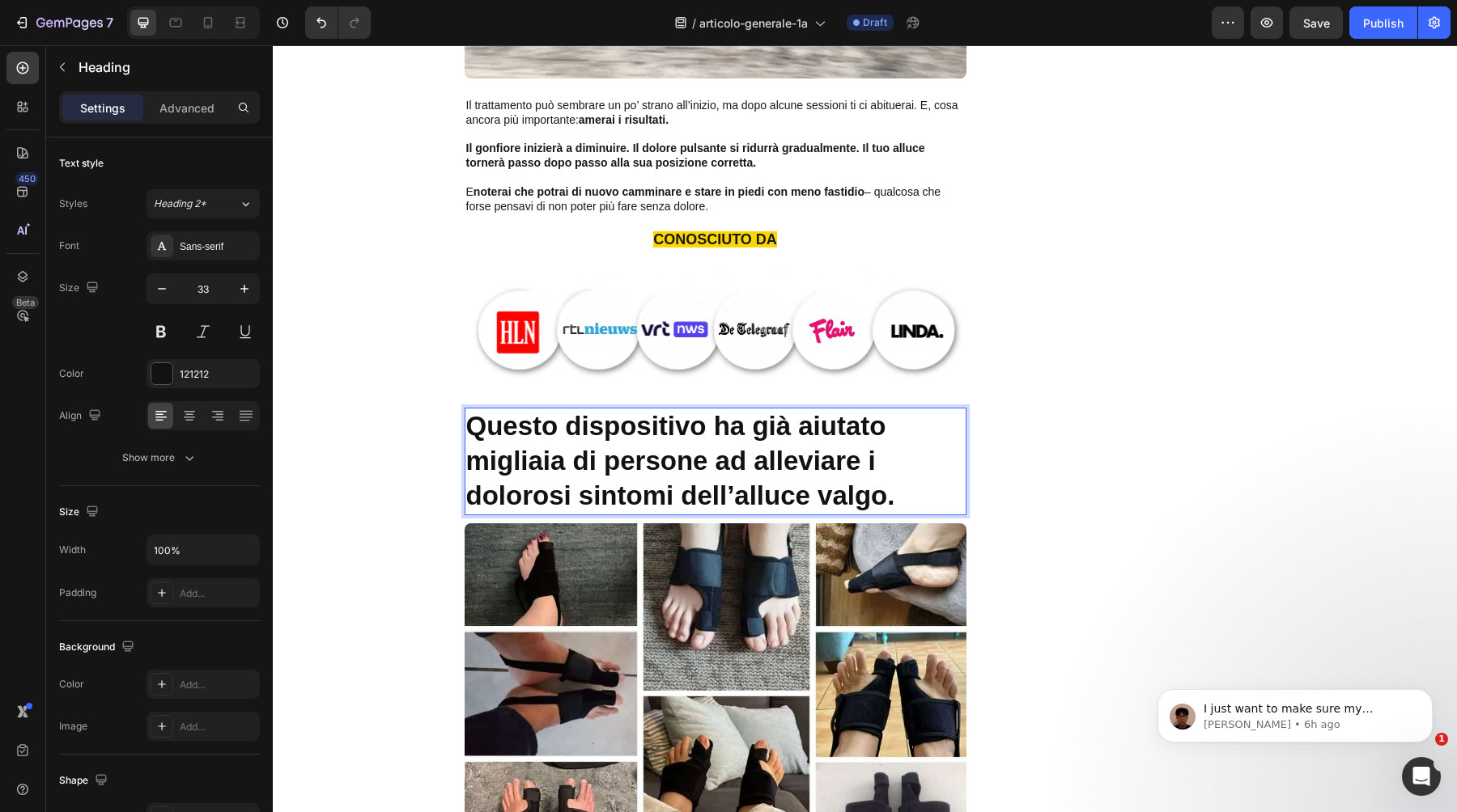
click at [785, 431] on strong "Questo dispositivo ha già aiutato migliaia di persone ad alleviare i dolorosi s…" at bounding box center [680, 460] width 429 height 99
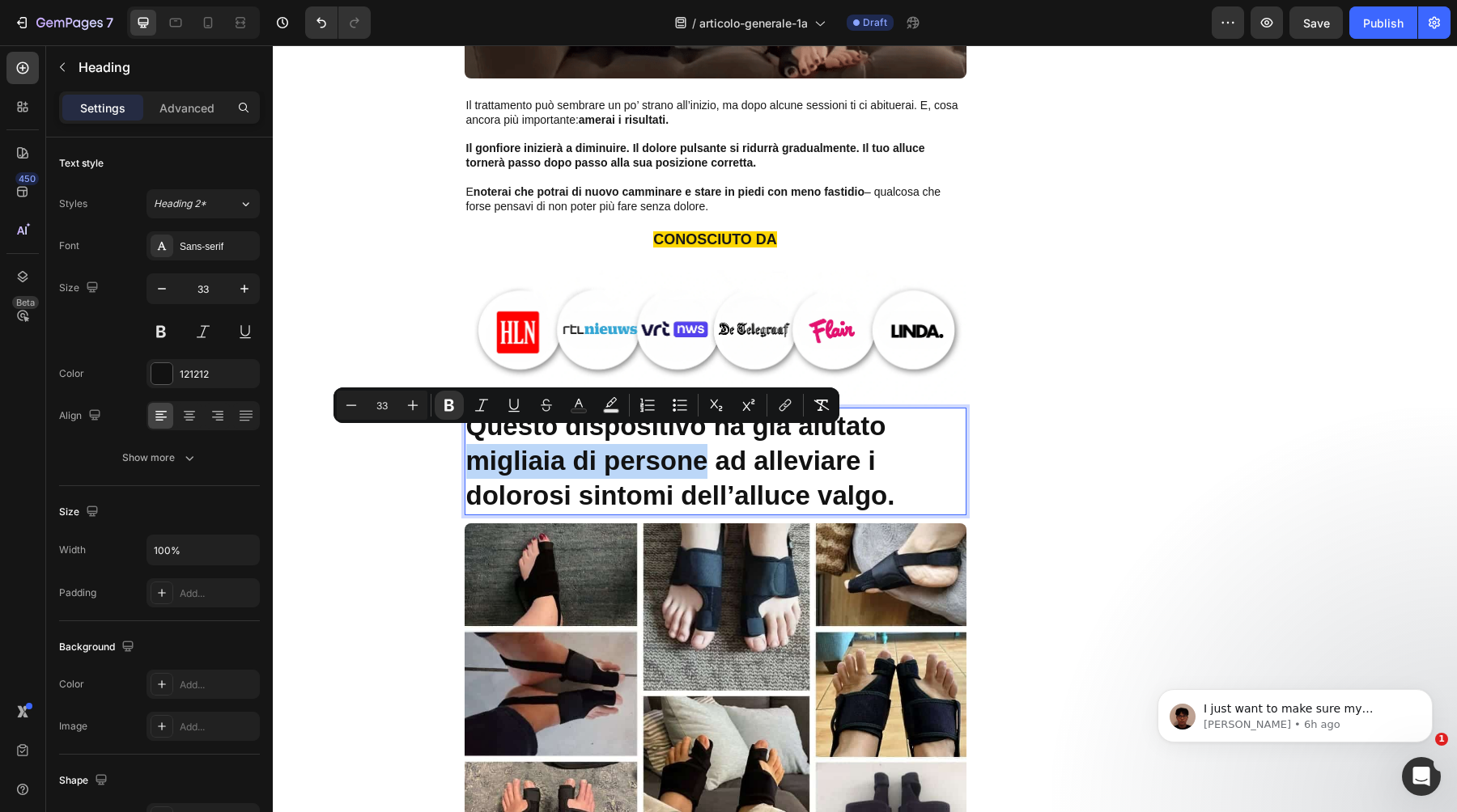
drag, startPoint x: 470, startPoint y: 447, endPoint x: 700, endPoint y: 447, distance: 230.0
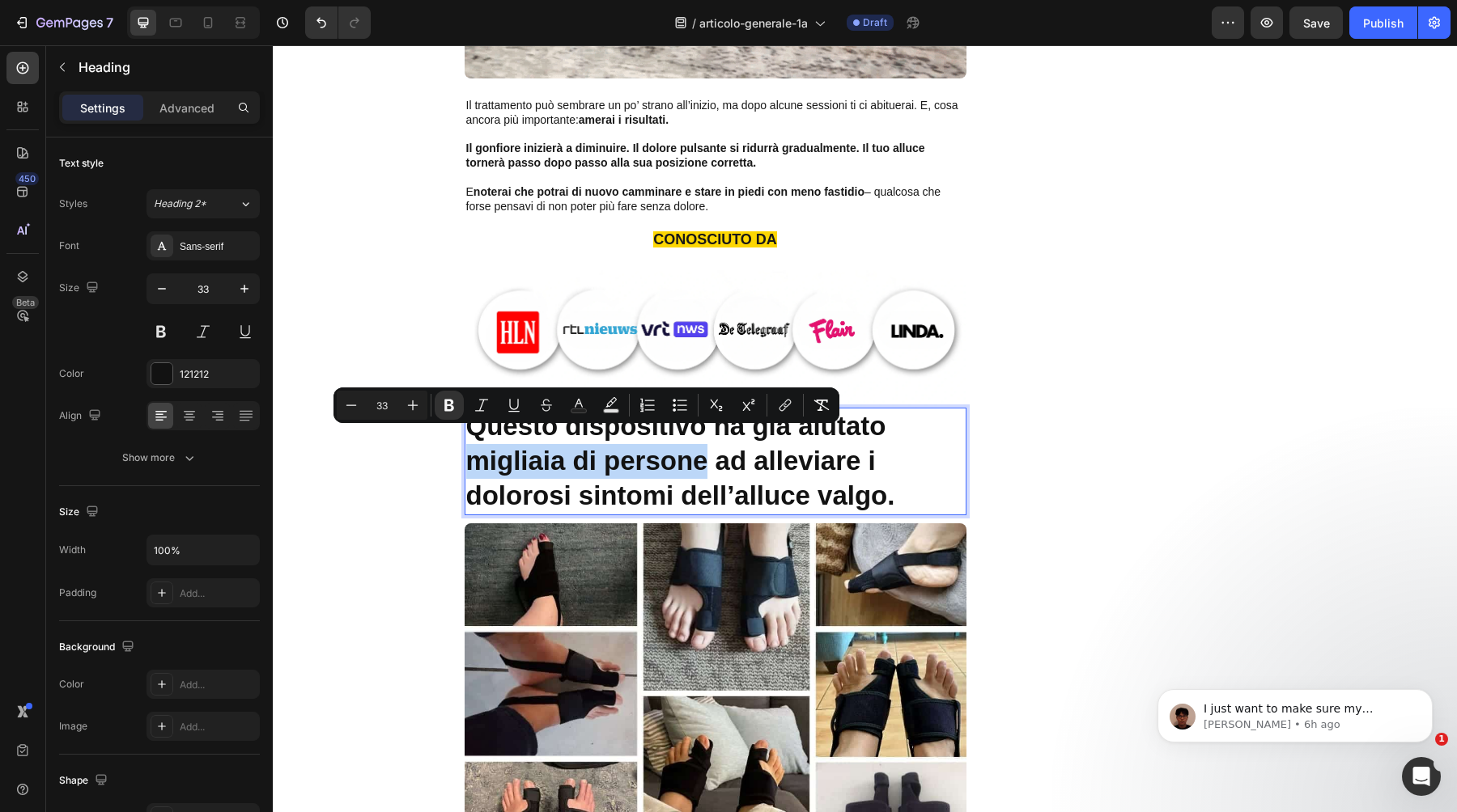
click at [700, 447] on strong "Questo dispositivo ha già aiutato migliaia di persone ad alleviare i dolorosi s…" at bounding box center [680, 460] width 429 height 99
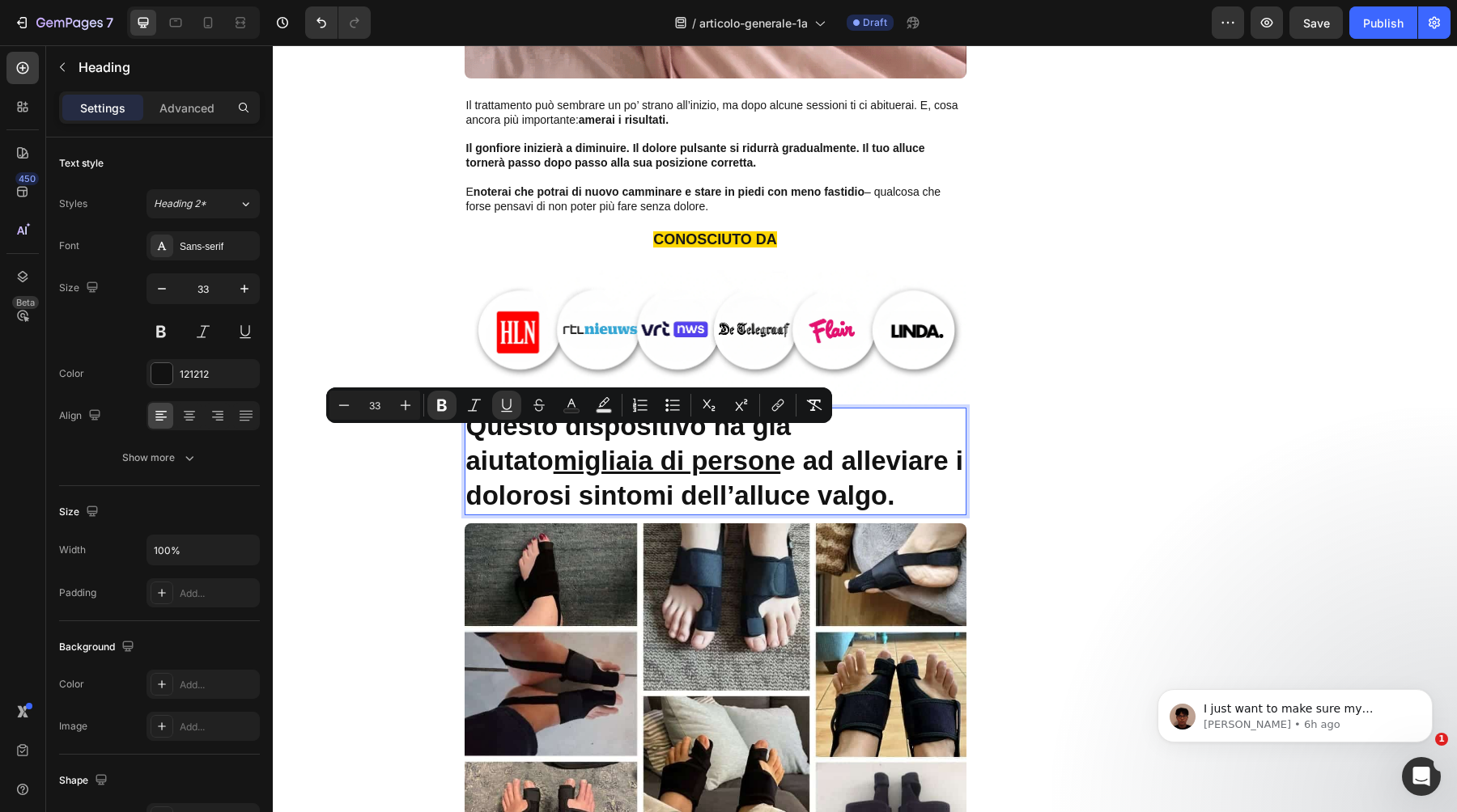
click at [956, 452] on p "Questo dispositivo ha già aiutato migliaia di person e ad alleviare i dolorosi …" at bounding box center [716, 461] width 499 height 104
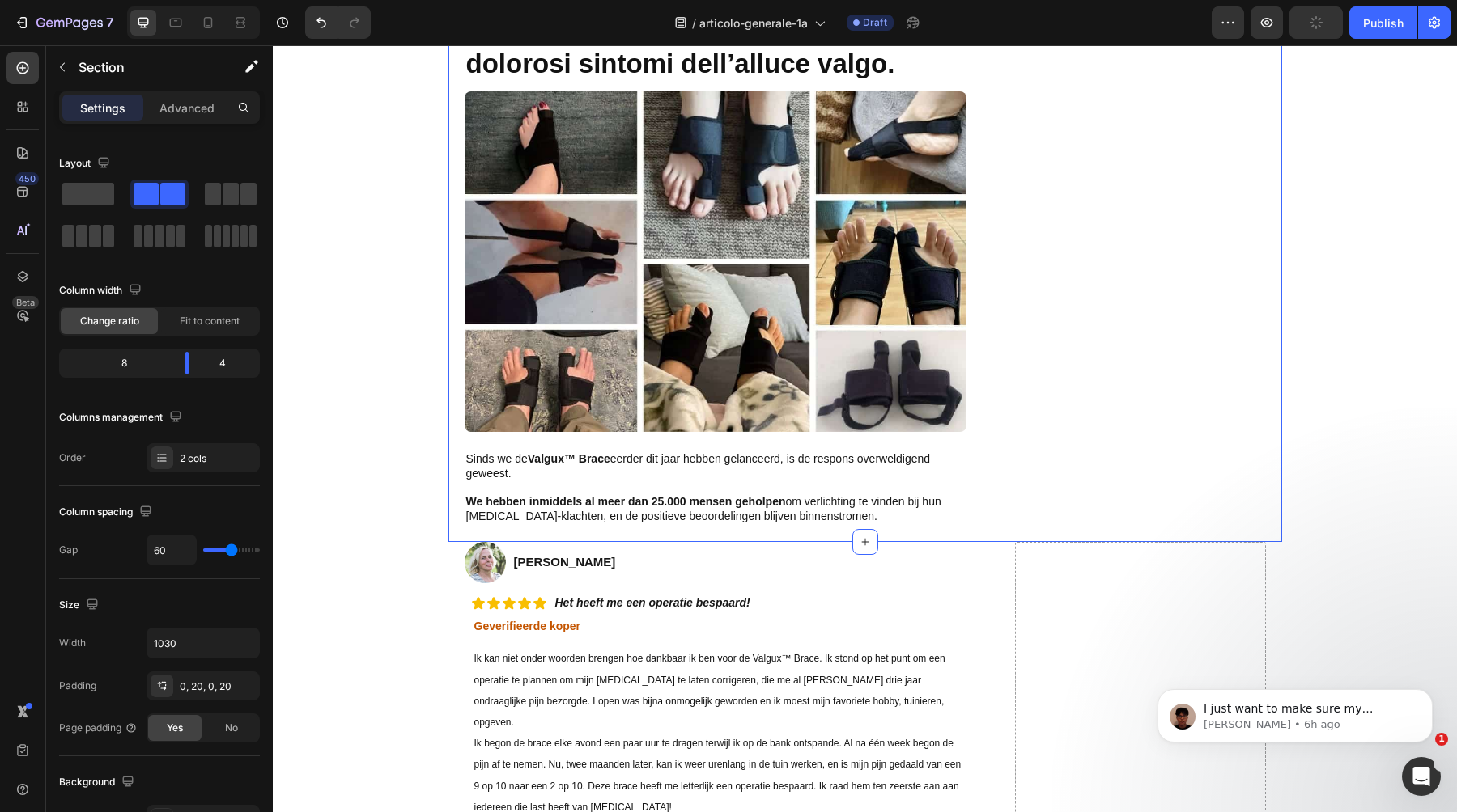
scroll to position [6979, 0]
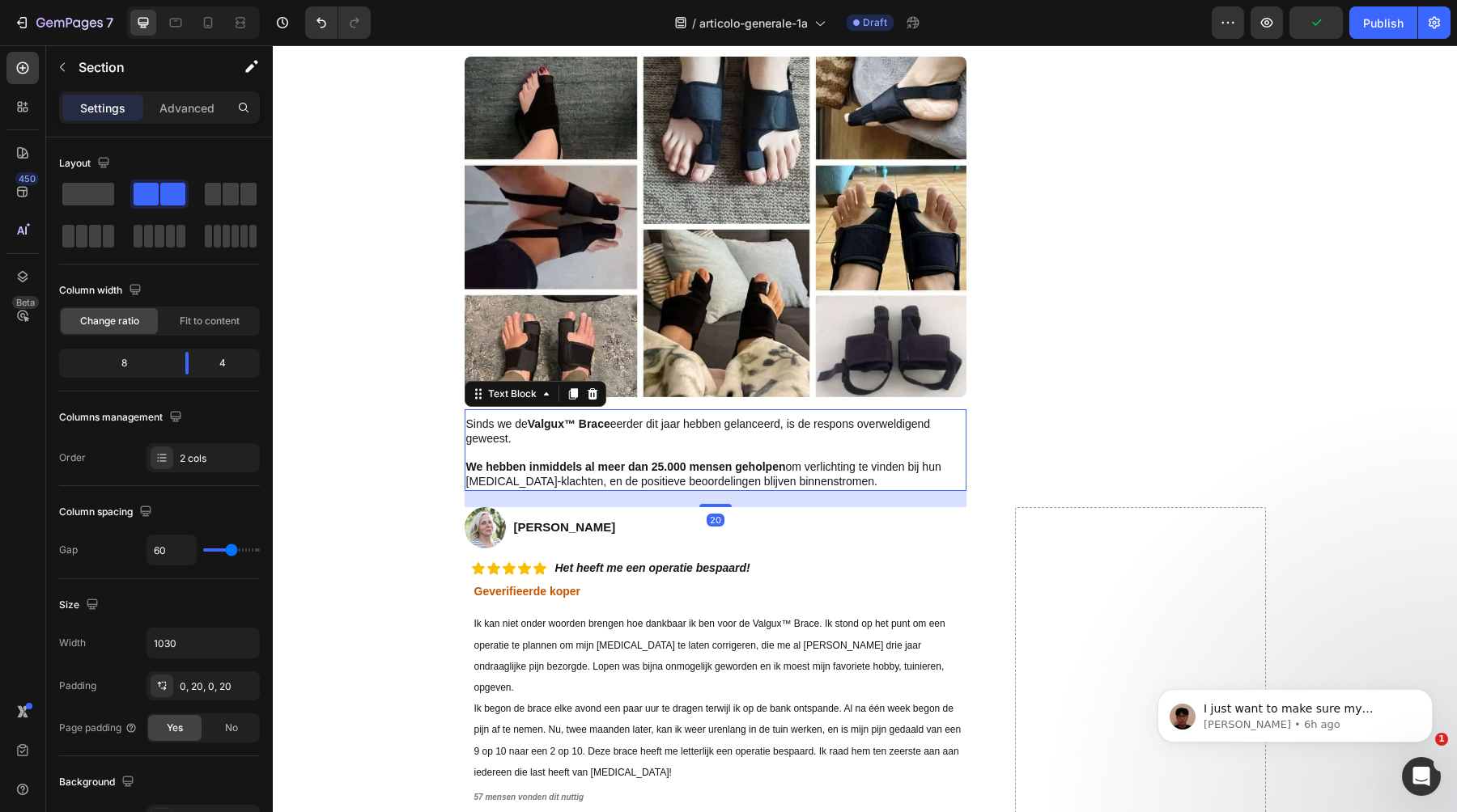
click at [574, 447] on p at bounding box center [716, 453] width 499 height 13
